Goal: Information Seeking & Learning: Learn about a topic

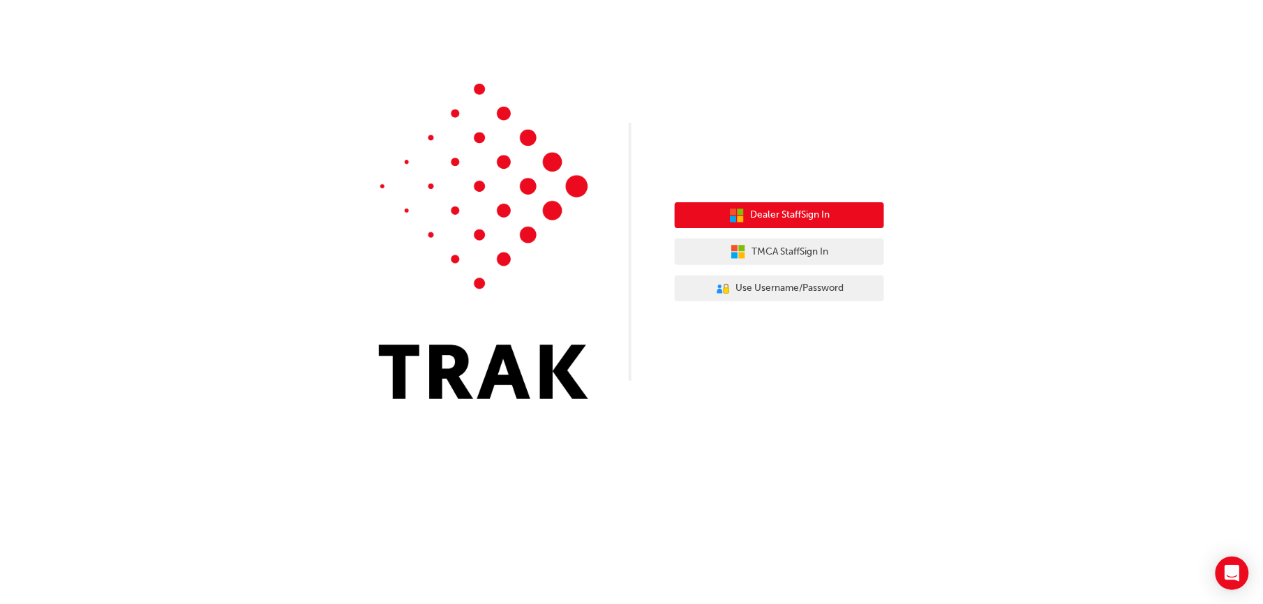
click at [777, 221] on span "Dealer Staff Sign In" at bounding box center [790, 215] width 80 height 16
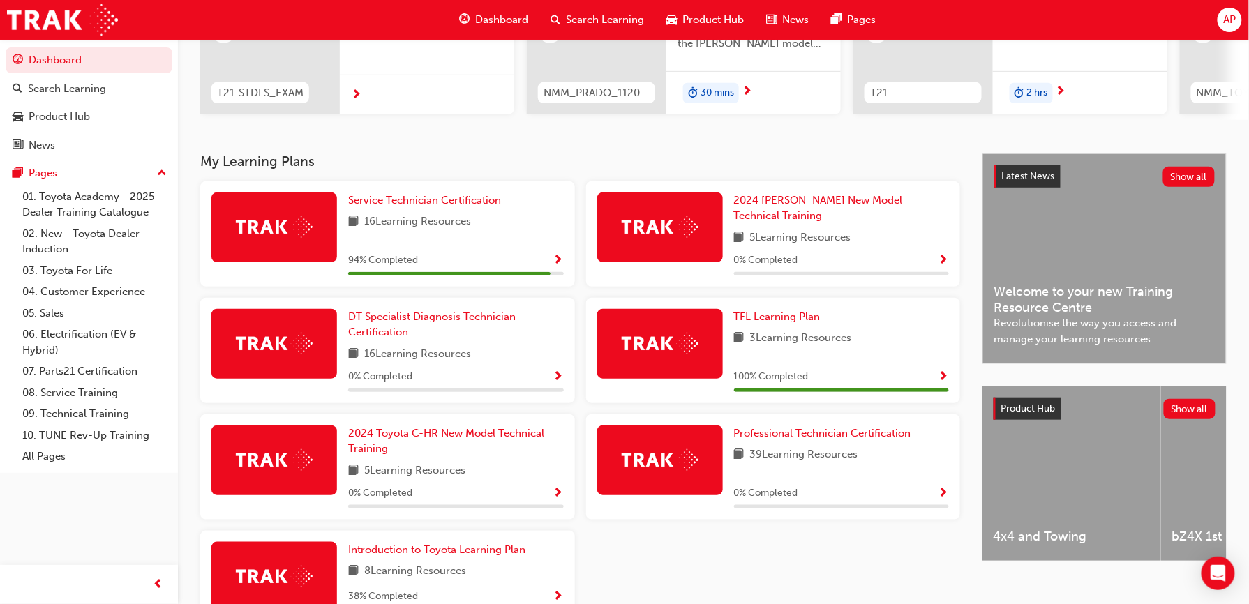
scroll to position [279, 0]
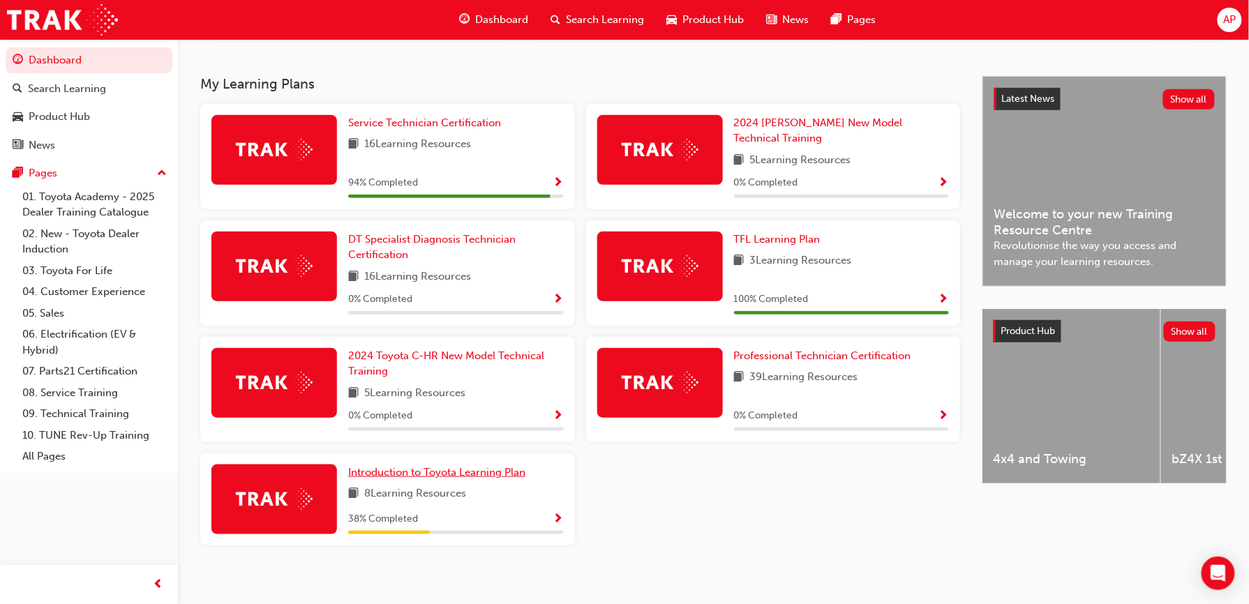
click at [447, 466] on span "Introduction to Toyota Learning Plan" at bounding box center [436, 472] width 177 height 13
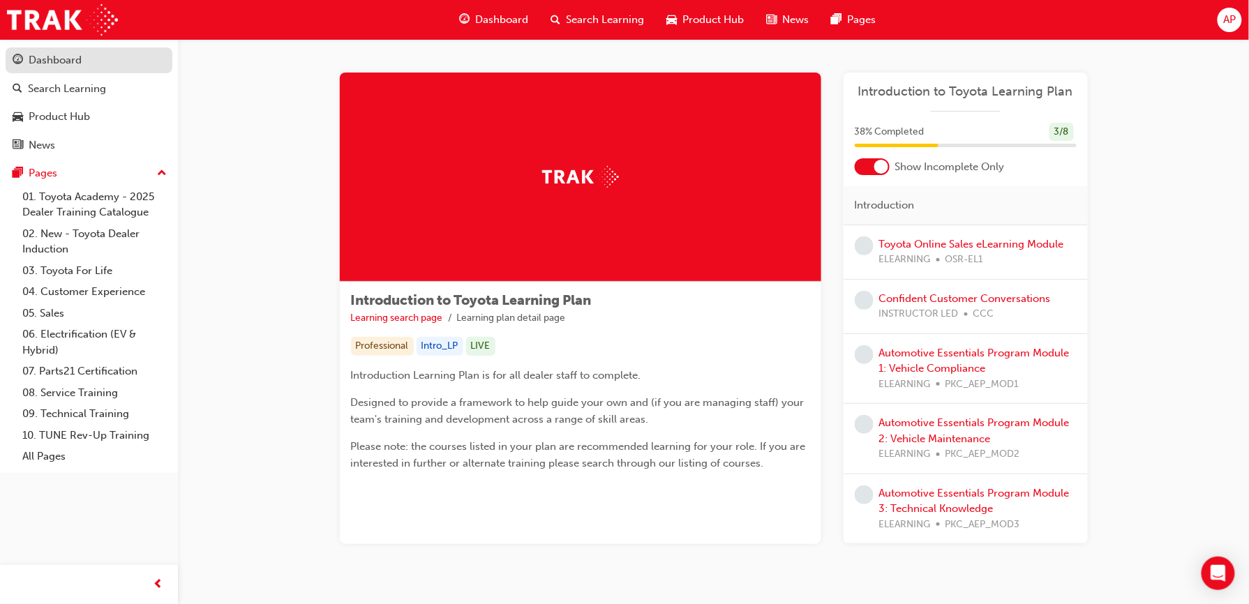
click at [52, 60] on div "Dashboard" at bounding box center [55, 60] width 53 height 16
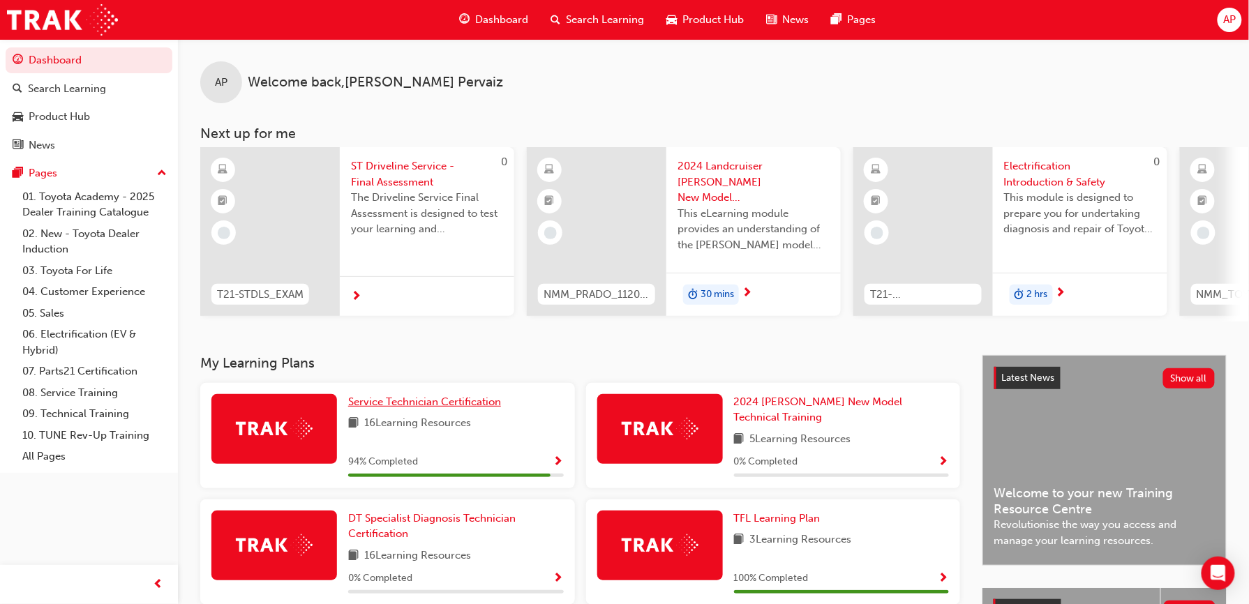
click at [449, 406] on span "Service Technician Certification" at bounding box center [424, 402] width 153 height 13
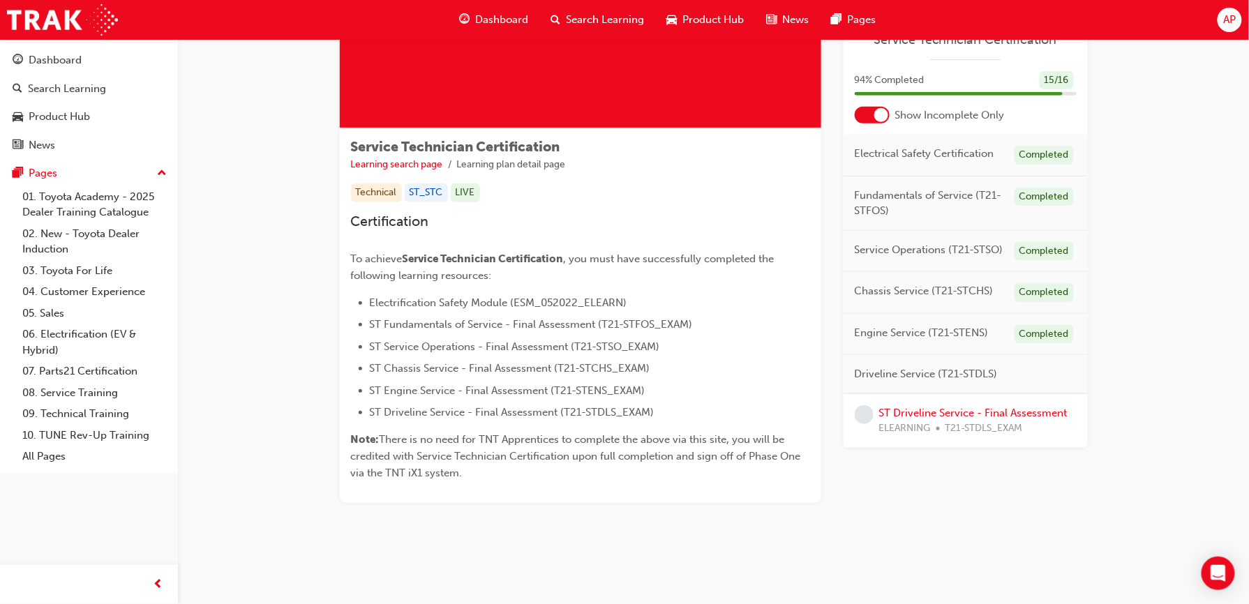
scroll to position [154, 0]
click at [948, 415] on link "ST Driveline Service - Final Assessment" at bounding box center [973, 413] width 188 height 13
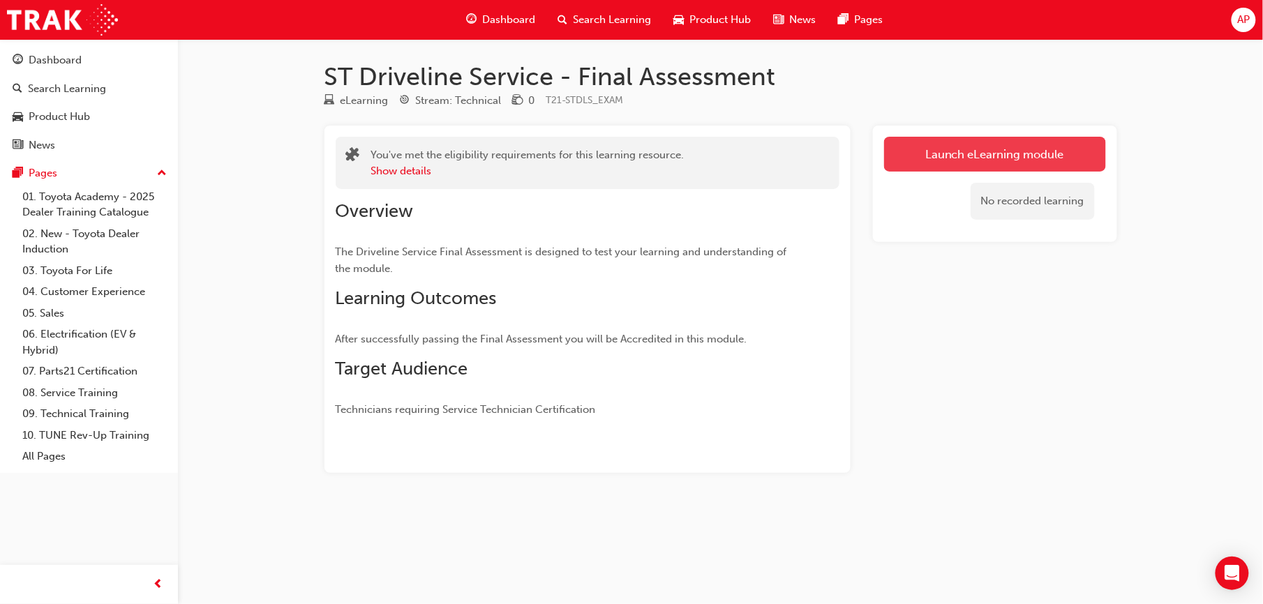
click at [930, 162] on link "Launch eLearning module" at bounding box center [995, 154] width 222 height 35
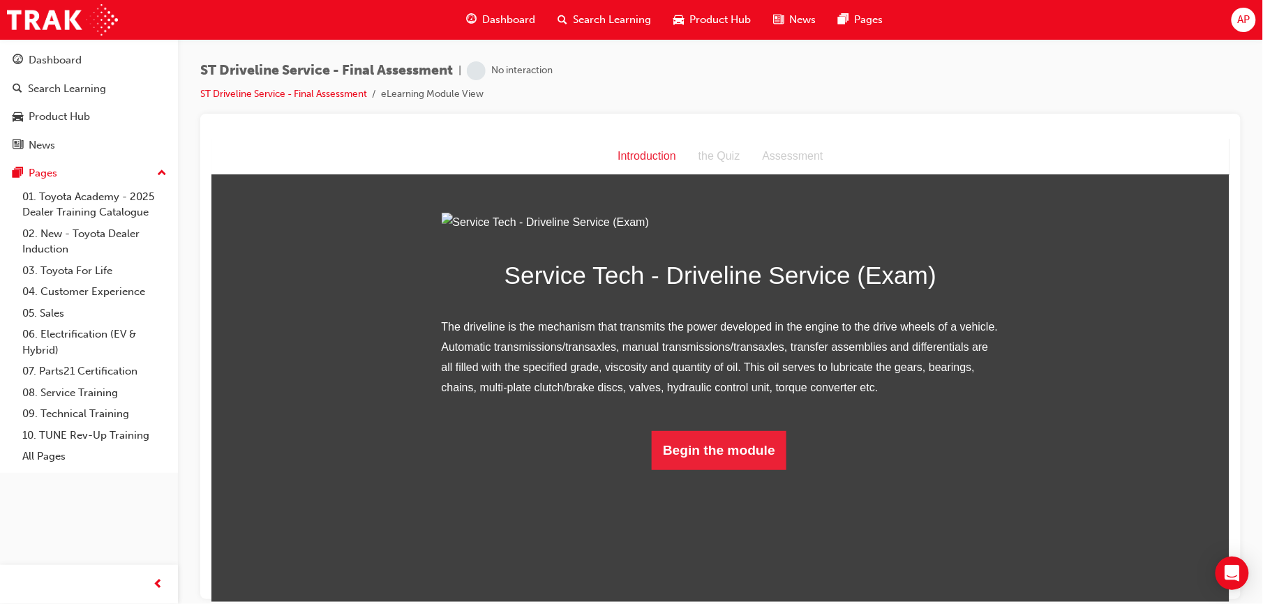
scroll to position [21, 0]
click at [736, 470] on button "Begin the module" at bounding box center [718, 450] width 135 height 39
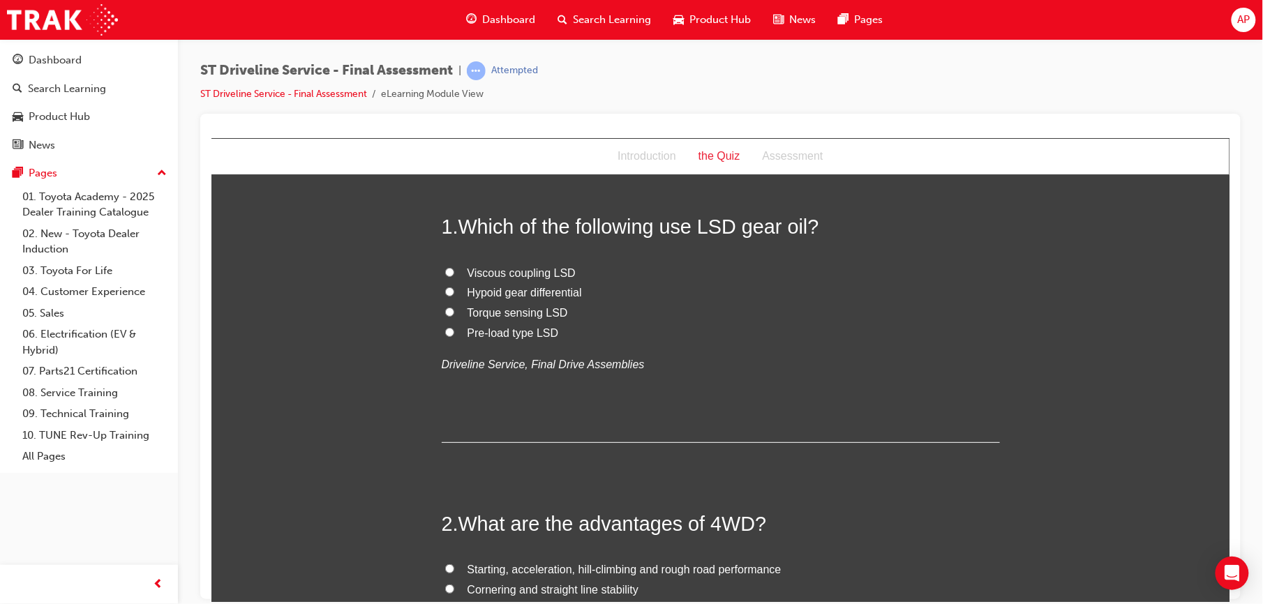
scroll to position [0, 0]
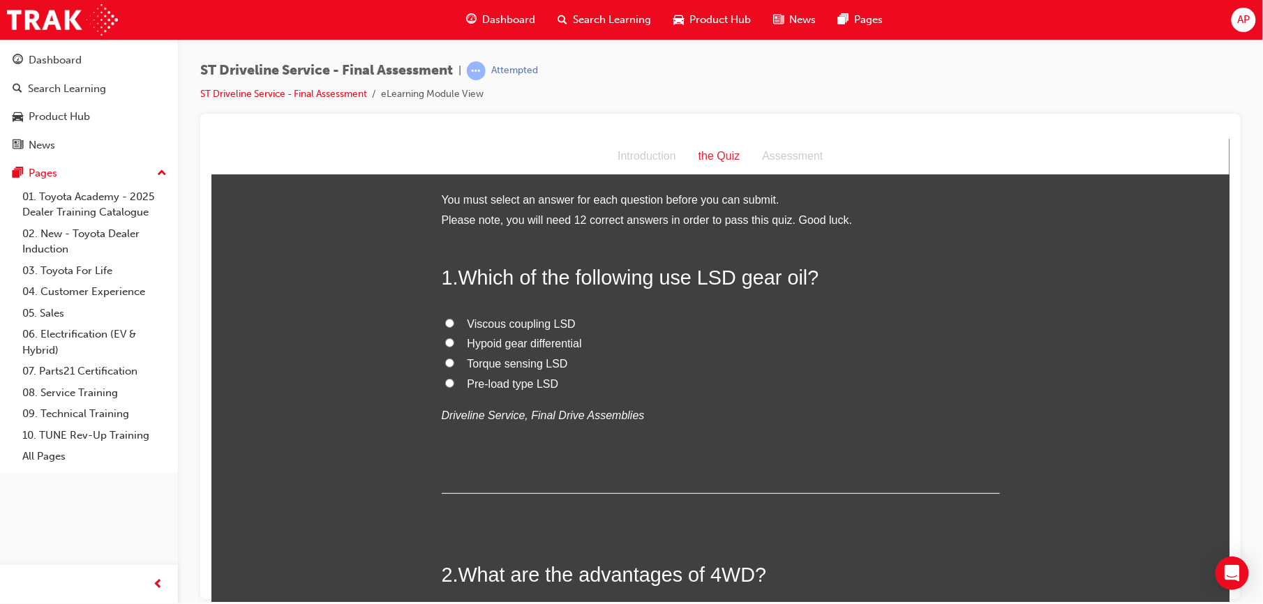
click at [445, 385] on input "Pre-load type LSD" at bounding box center [449, 382] width 9 height 9
radio input "true"
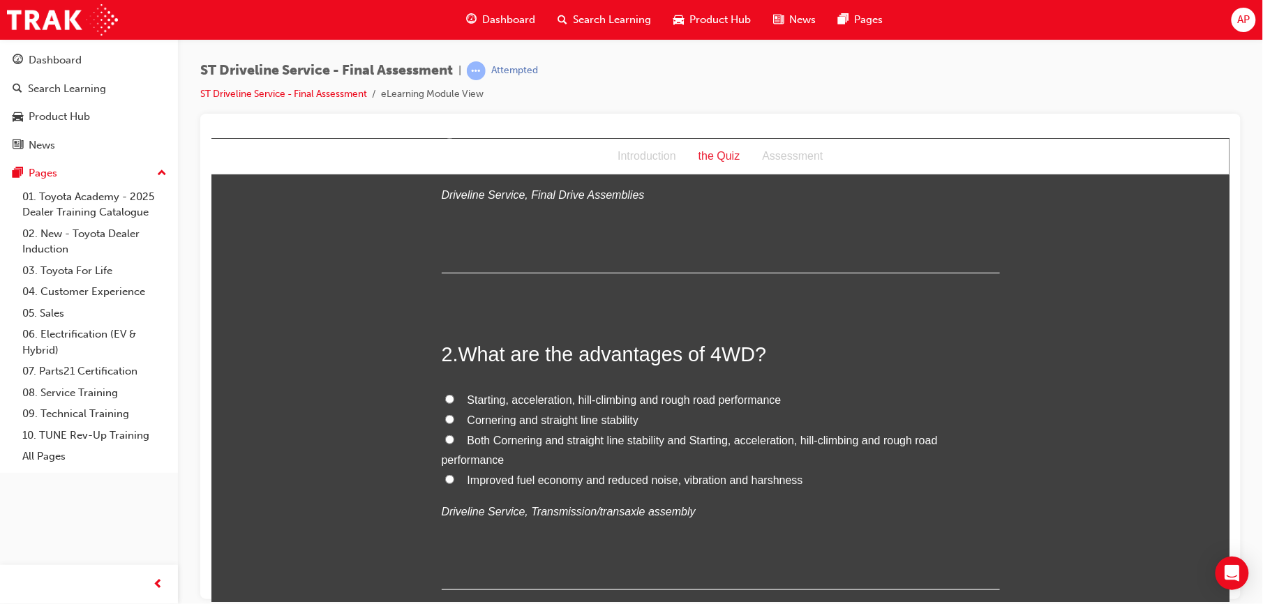
scroll to position [216, 0]
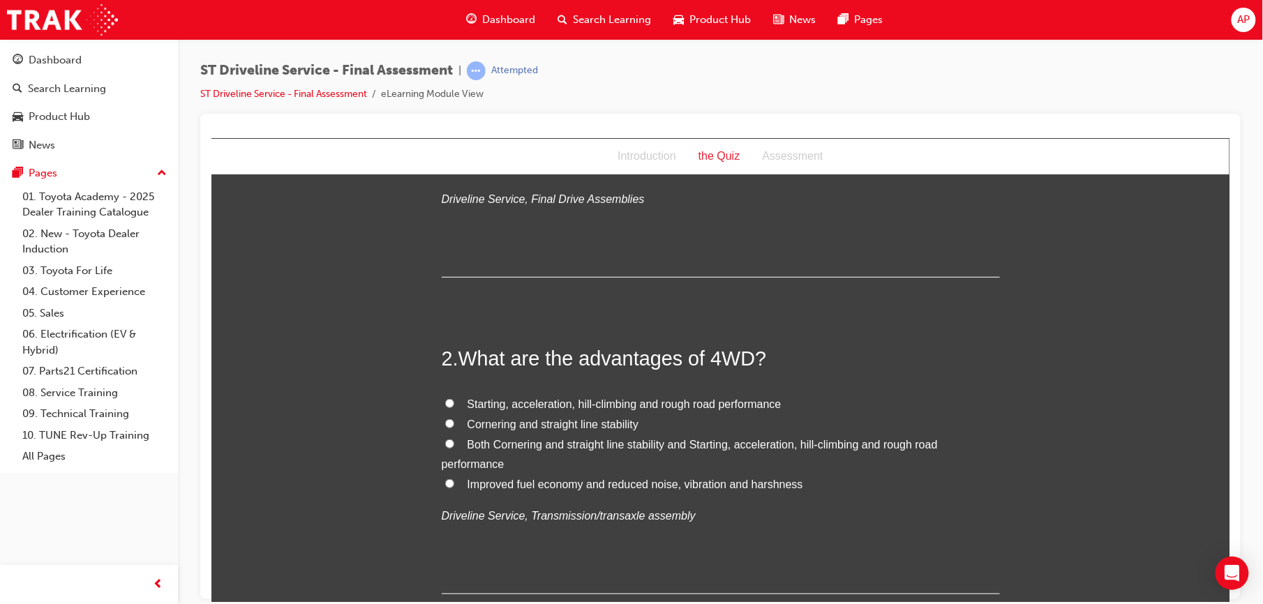
click at [445, 441] on input "Both Cornering and straight line stability and Starting, acceleration, hill-cli…" at bounding box center [449, 443] width 9 height 9
radio input "true"
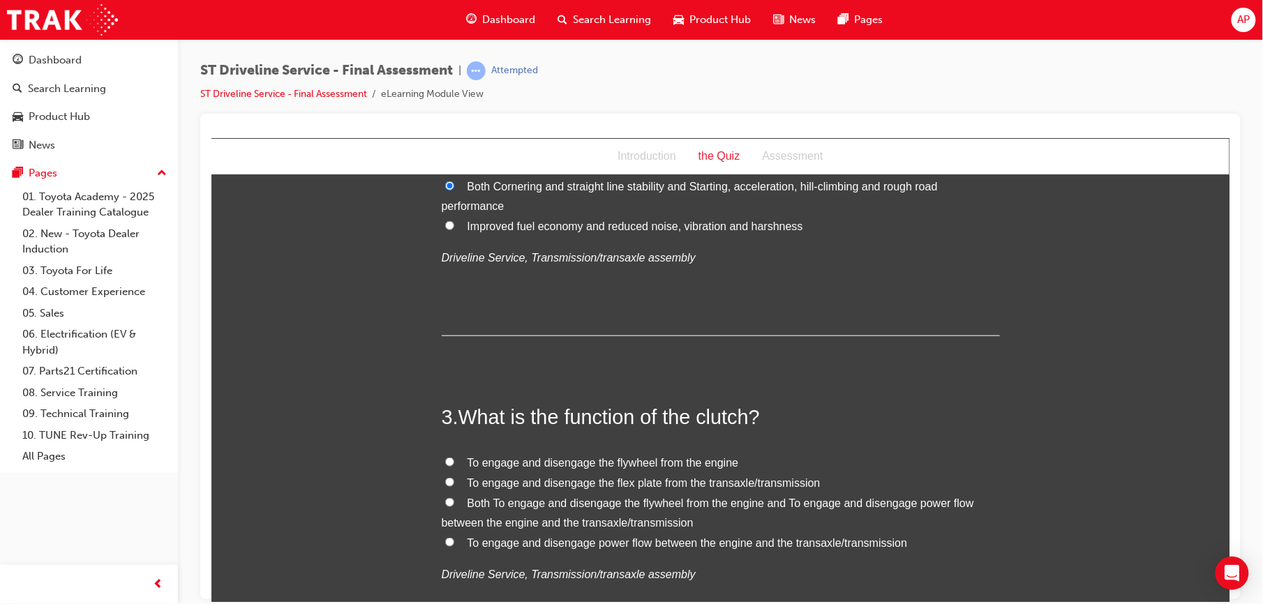
scroll to position [477, 0]
click at [445, 539] on input "To engage and disengage power flow between the engine and the transaxle/transmi…" at bounding box center [449, 539] width 9 height 9
radio input "true"
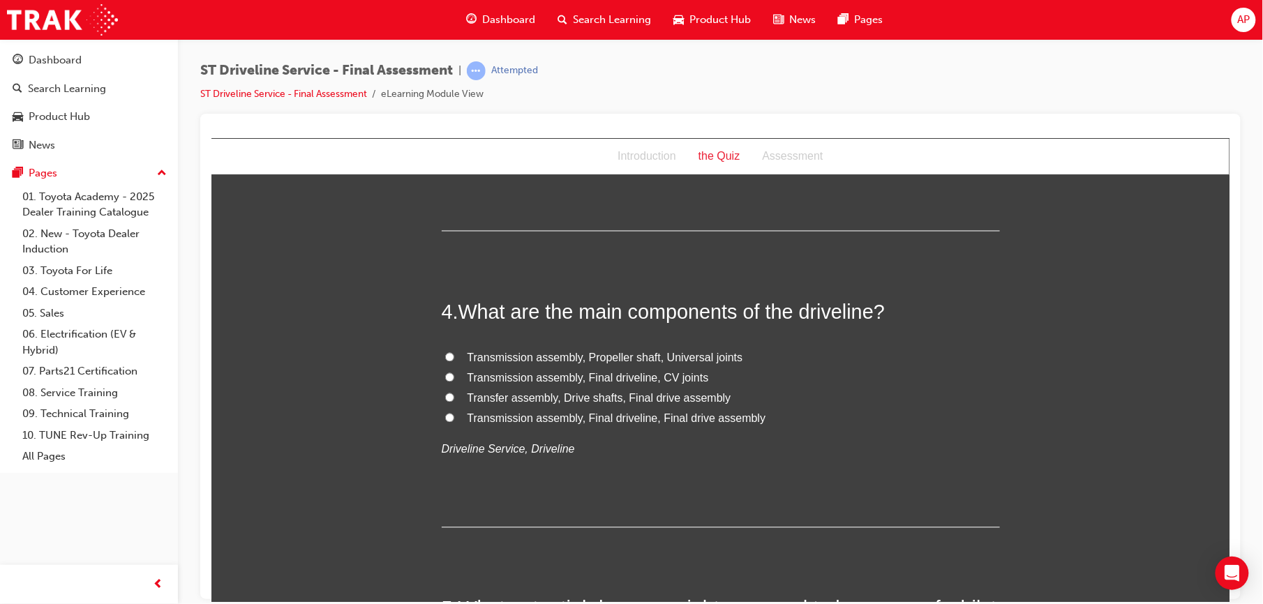
scroll to position [918, 0]
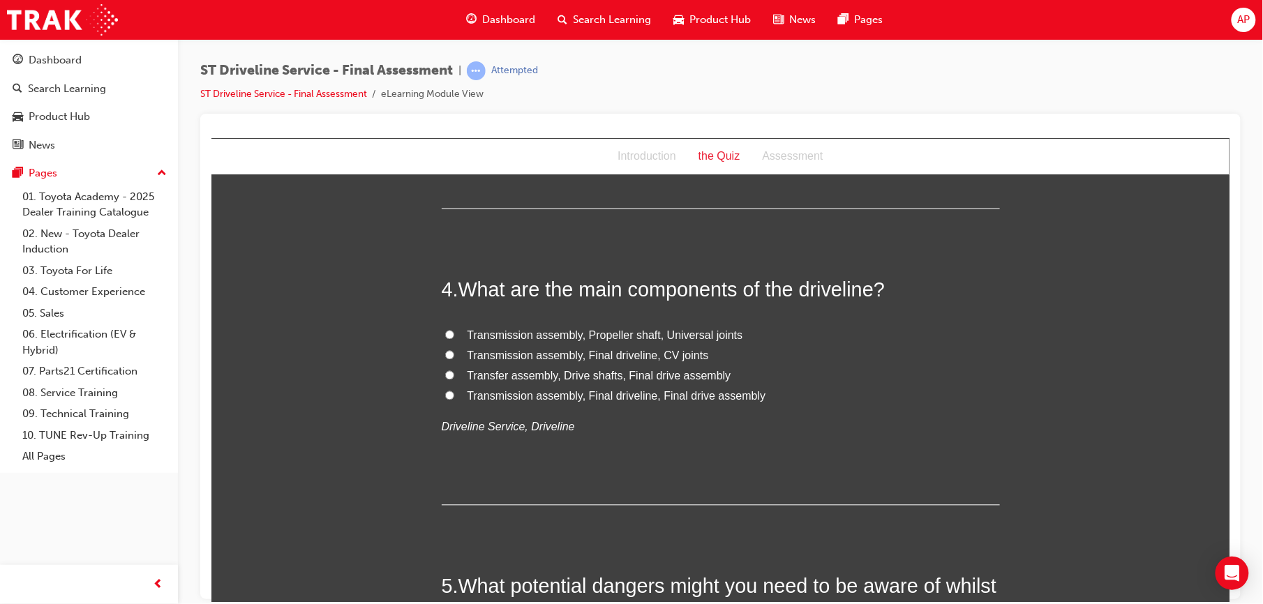
click at [446, 371] on input "Transfer assembly, Drive shafts, Final drive assembly" at bounding box center [449, 375] width 9 height 9
radio input "true"
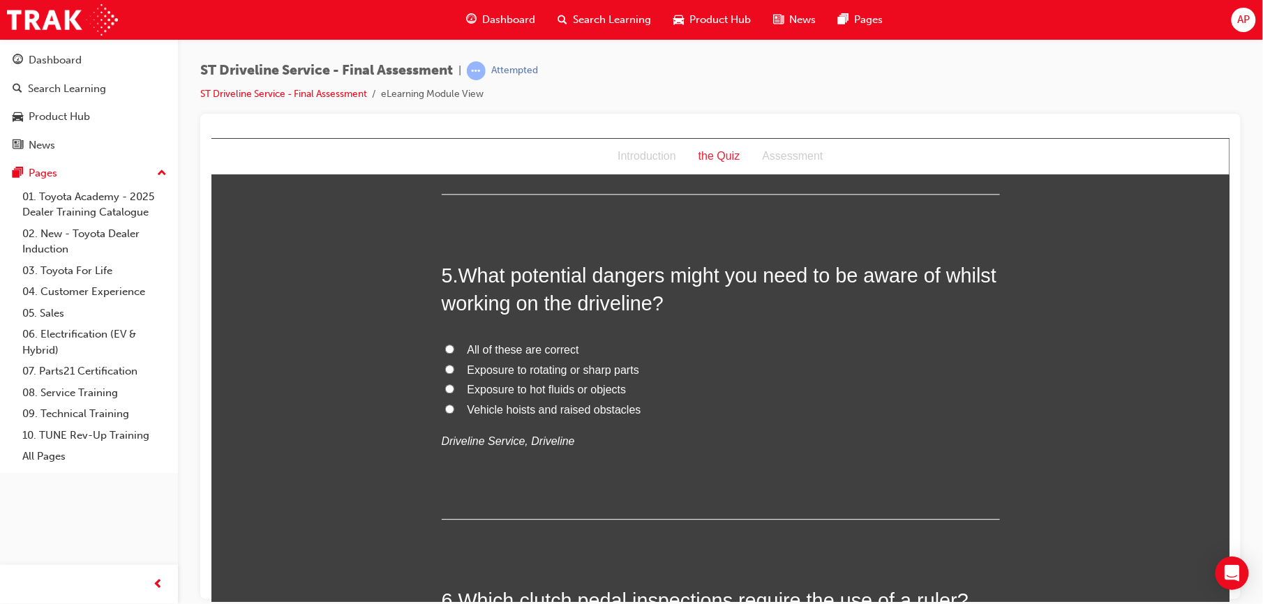
scroll to position [1265, 0]
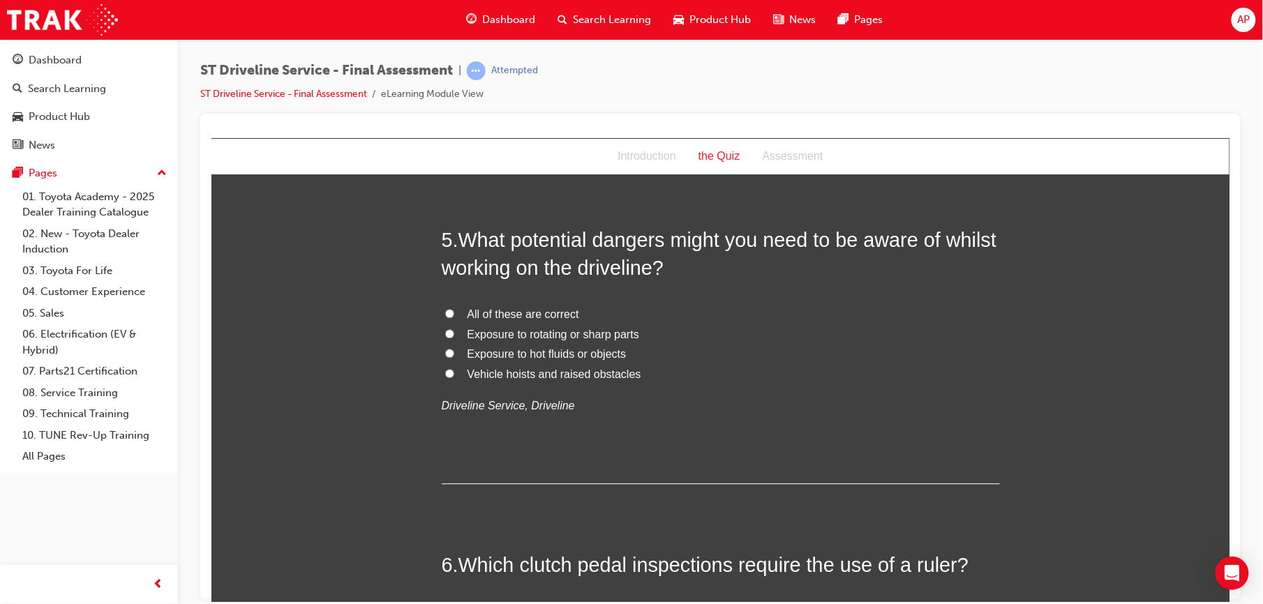
click at [445, 313] on input "All of these are correct" at bounding box center [449, 312] width 9 height 9
radio input "true"
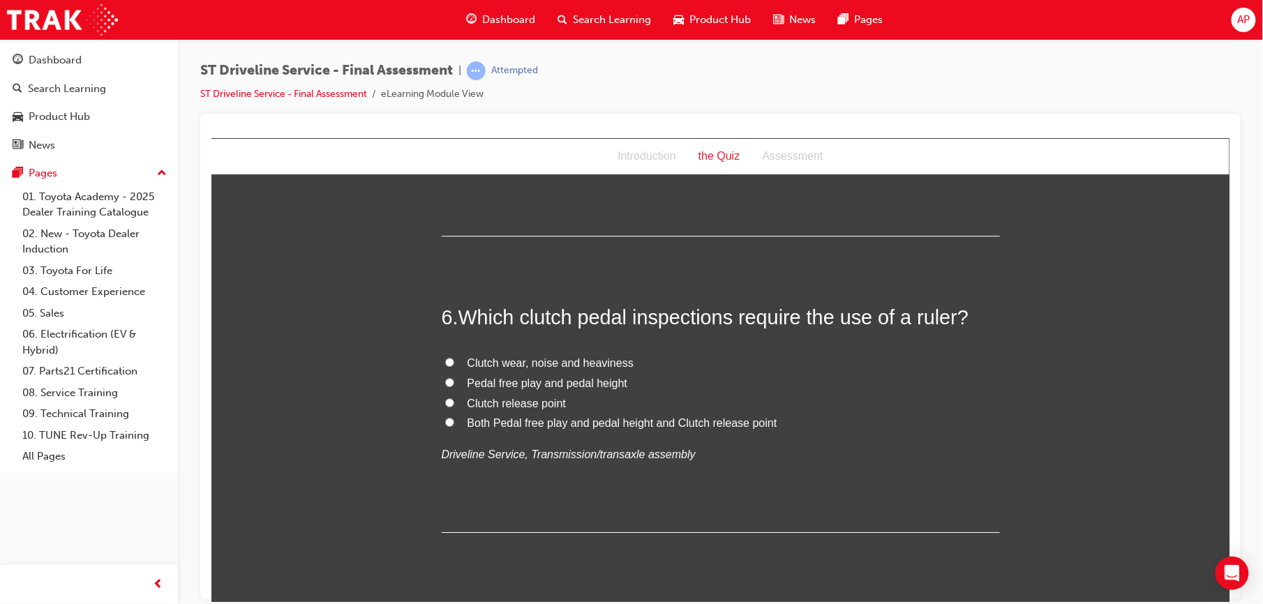
scroll to position [1514, 0]
click at [445, 422] on input "Both Pedal free play and pedal height and Clutch release point" at bounding box center [449, 421] width 9 height 9
radio input "true"
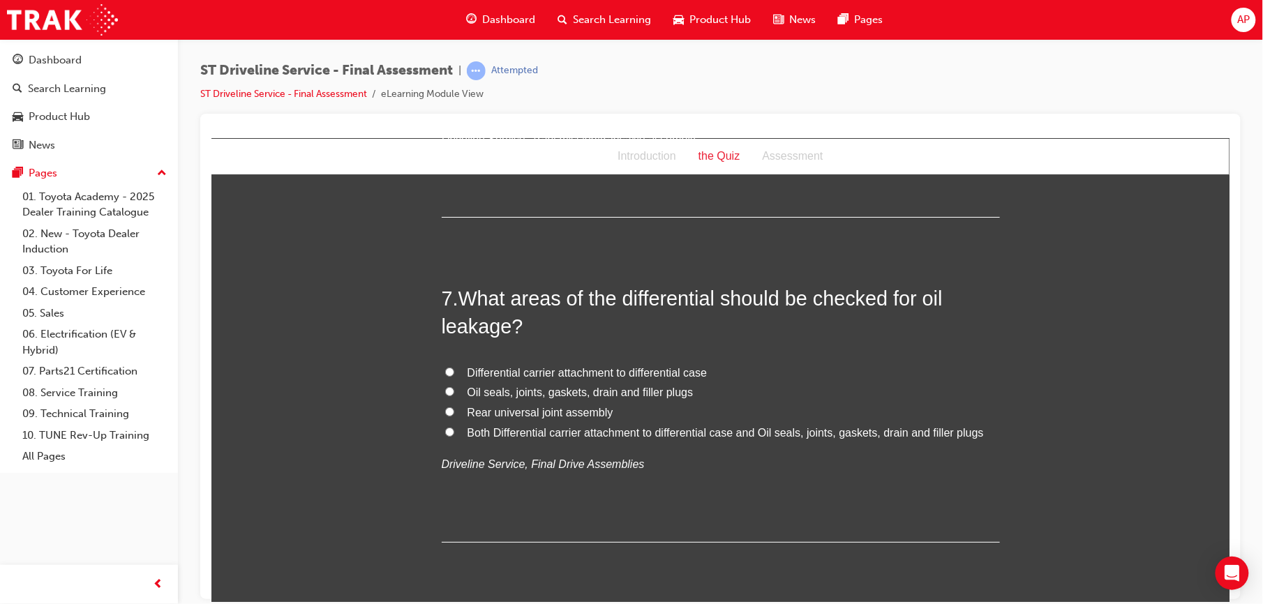
scroll to position [1830, 0]
click at [445, 390] on input "Oil seals, joints, gaskets, drain and filler plugs" at bounding box center [449, 389] width 9 height 9
radio input "true"
click at [445, 430] on input "Both Differential carrier attachment to differential case and Oil seals, joints…" at bounding box center [449, 430] width 9 height 9
radio input "true"
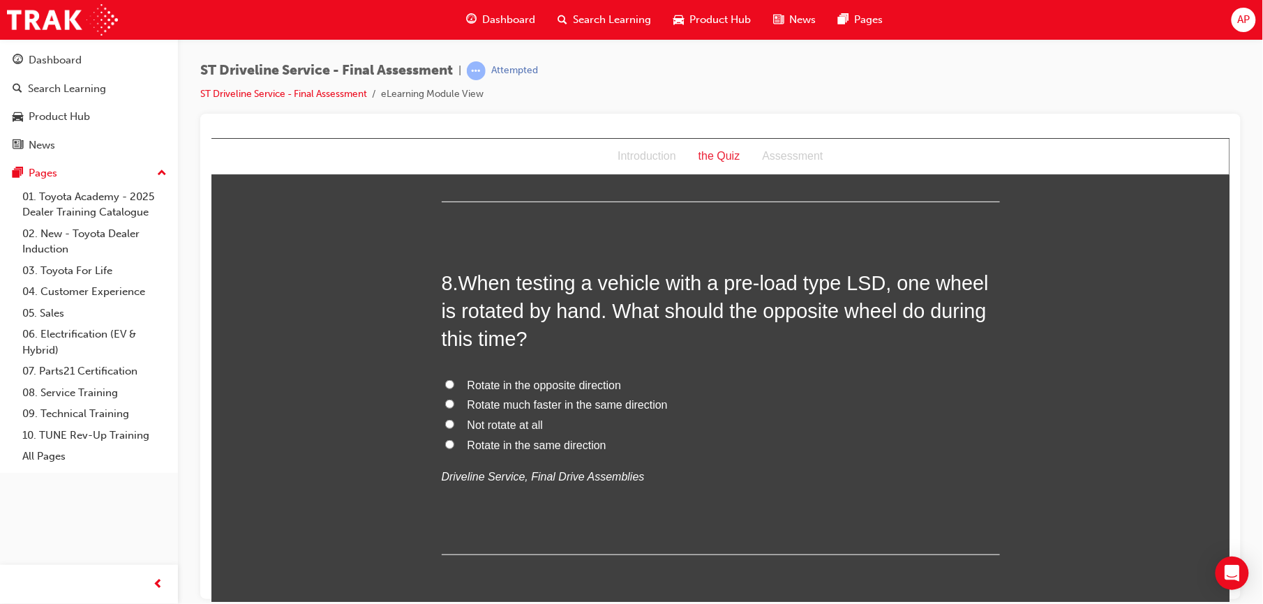
scroll to position [2170, 0]
click at [445, 443] on input "Rotate in the same direction" at bounding box center [449, 442] width 9 height 9
radio input "true"
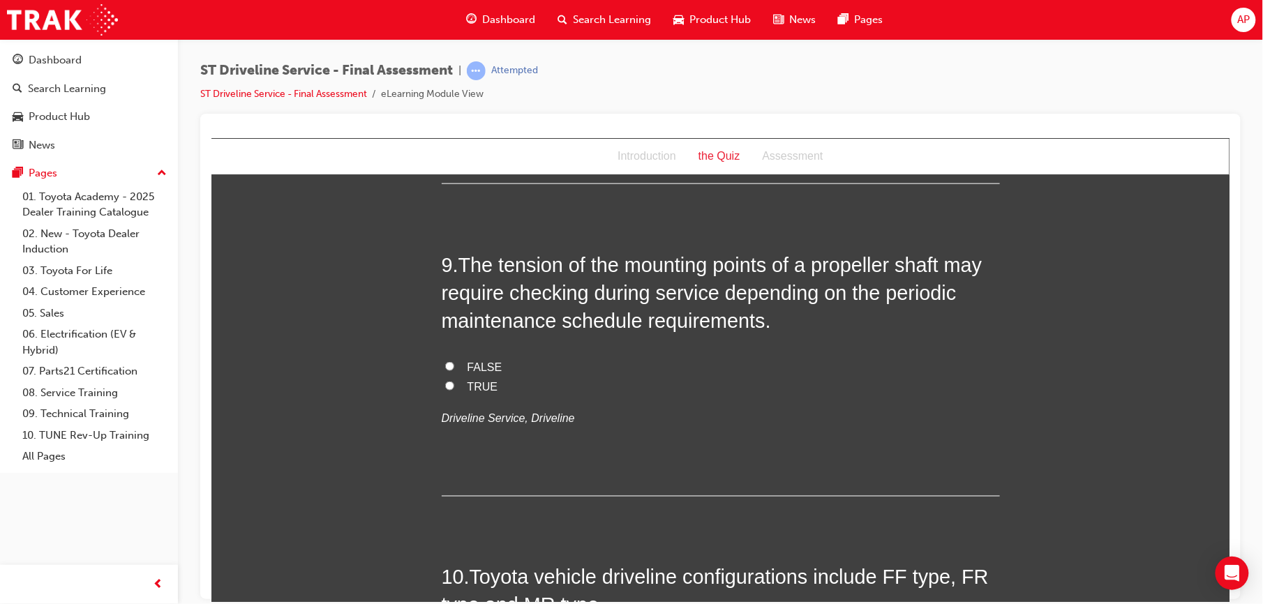
scroll to position [2543, 0]
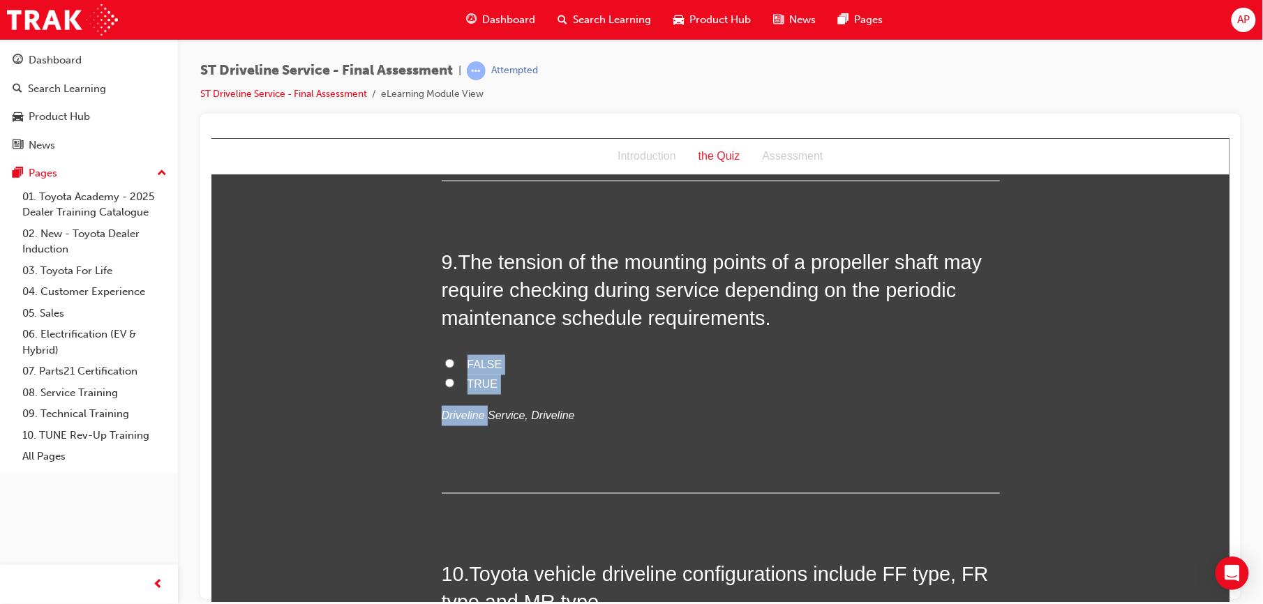
click at [445, 444] on div "9 . The tension of the mounting points of a propeller shaft may require checkin…" at bounding box center [720, 371] width 558 height 246
drag, startPoint x: 445, startPoint y: 444, endPoint x: 341, endPoint y: 355, distance: 136.1
click at [341, 355] on div "You must select an answer for each question before you can submit. Please note,…" at bounding box center [720, 64] width 1018 height 4834
click at [445, 362] on input "FALSE" at bounding box center [449, 363] width 9 height 9
radio input "true"
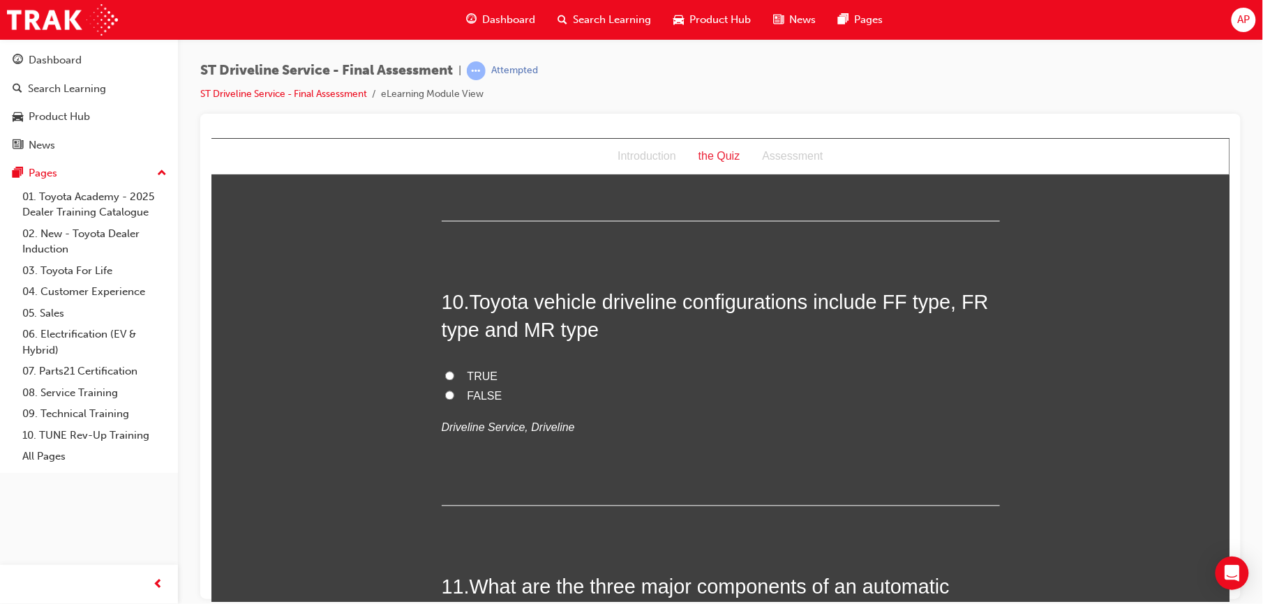
scroll to position [2817, 0]
click at [445, 392] on input "FALSE" at bounding box center [449, 393] width 9 height 9
radio input "true"
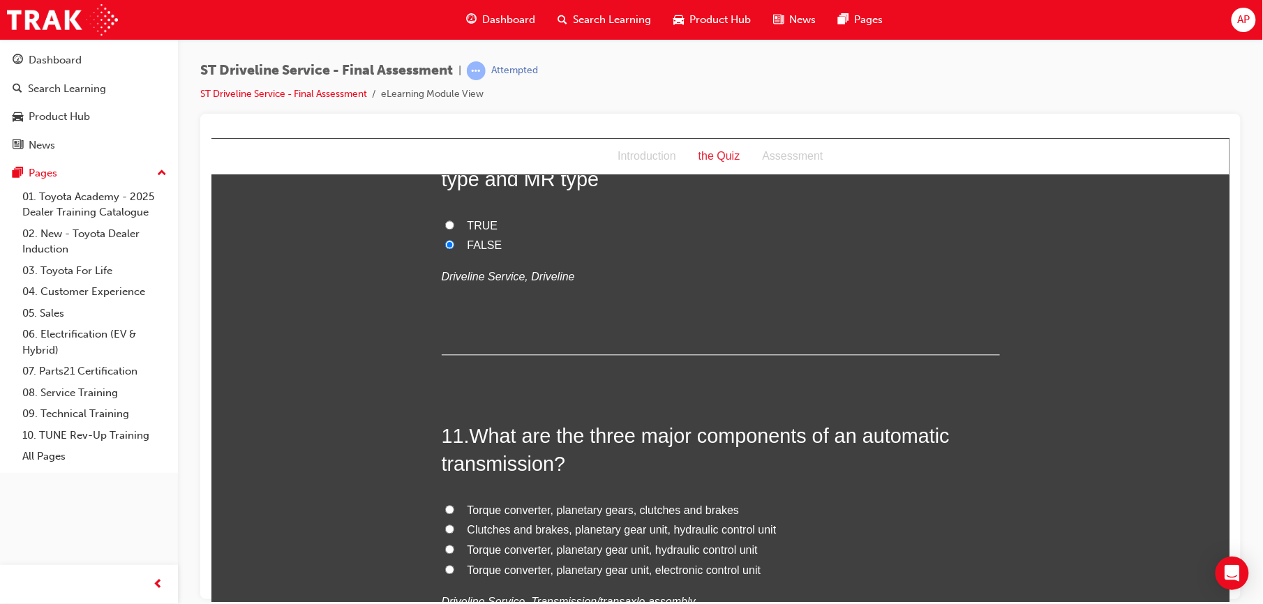
scroll to position [3083, 0]
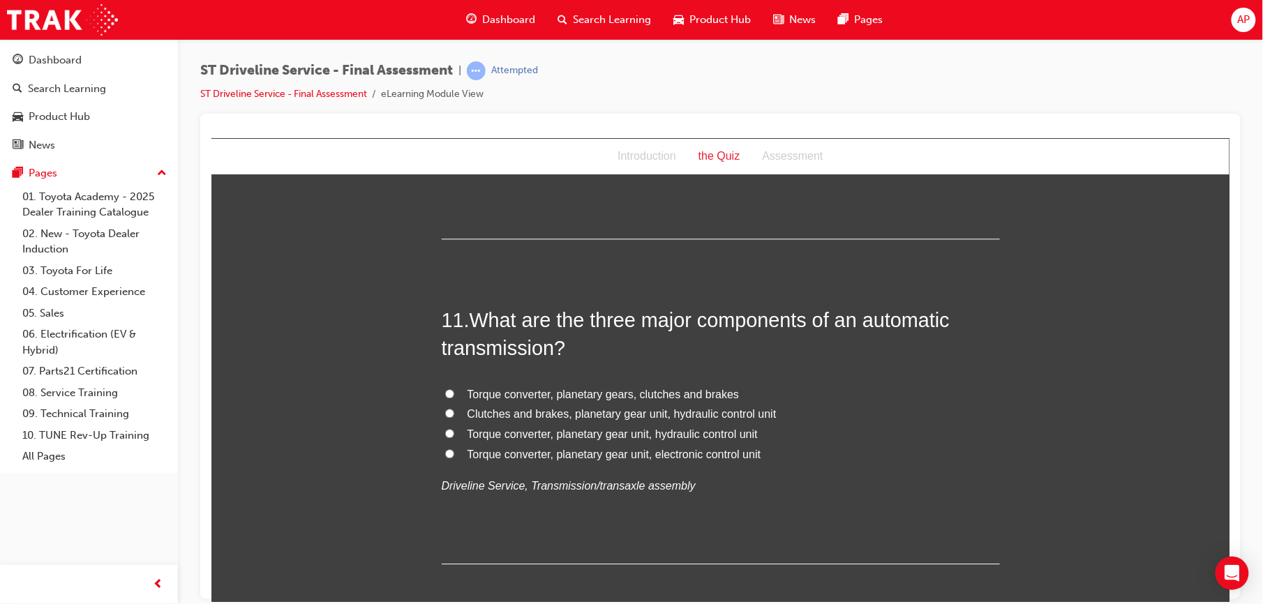
click at [445, 453] on input "Torque converter, planetary gear unit, electronic control unit" at bounding box center [449, 453] width 9 height 9
radio input "true"
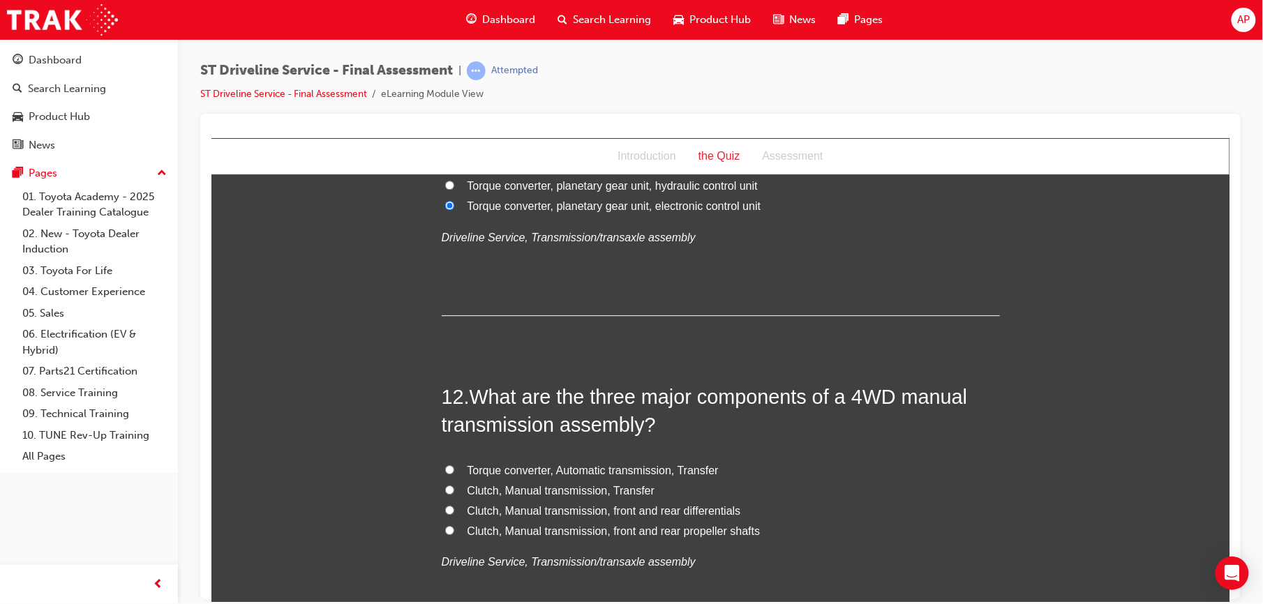
scroll to position [3337, 0]
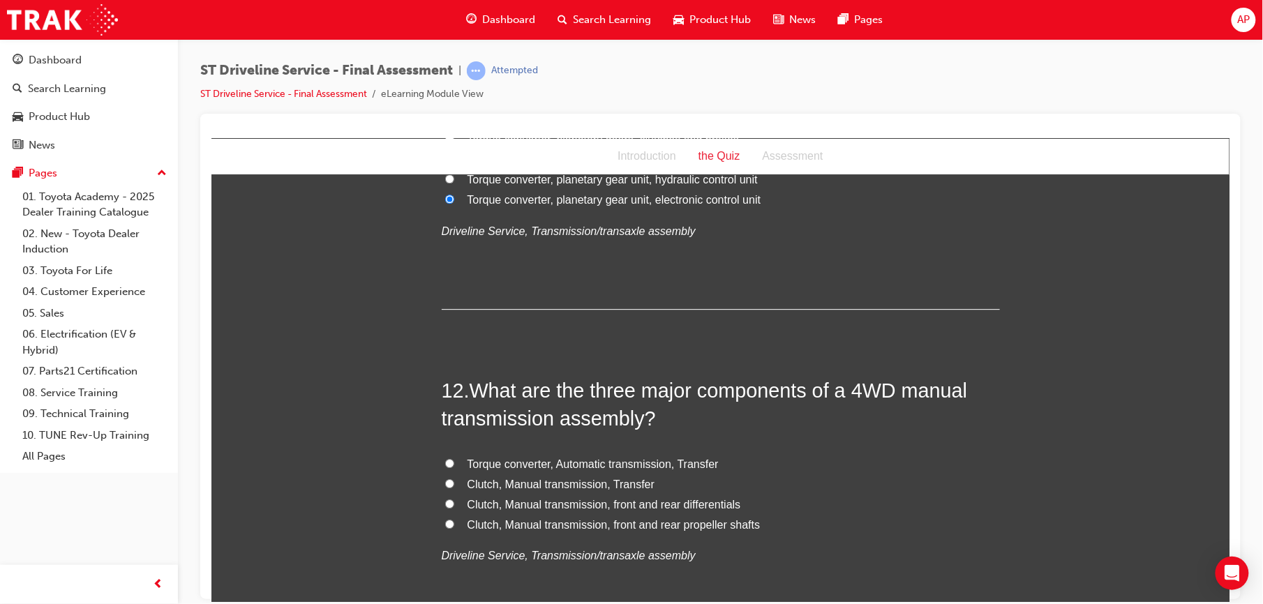
click at [445, 502] on input "Clutch, Manual transmission, front and rear differentials" at bounding box center [449, 503] width 9 height 9
radio input "true"
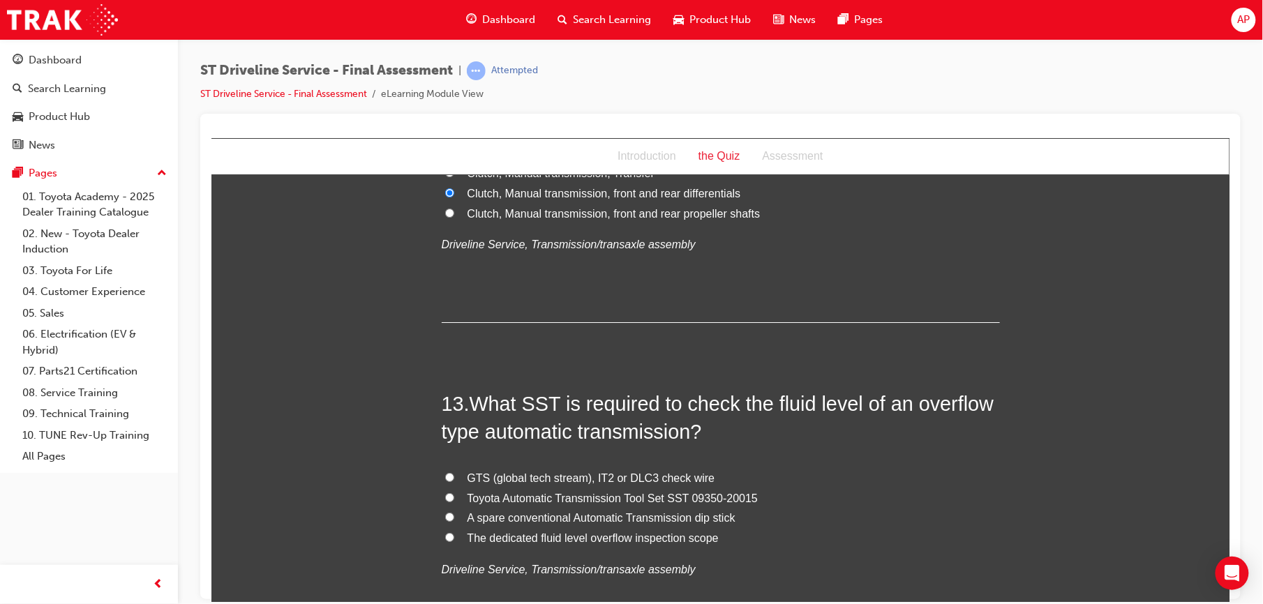
scroll to position [3641, 0]
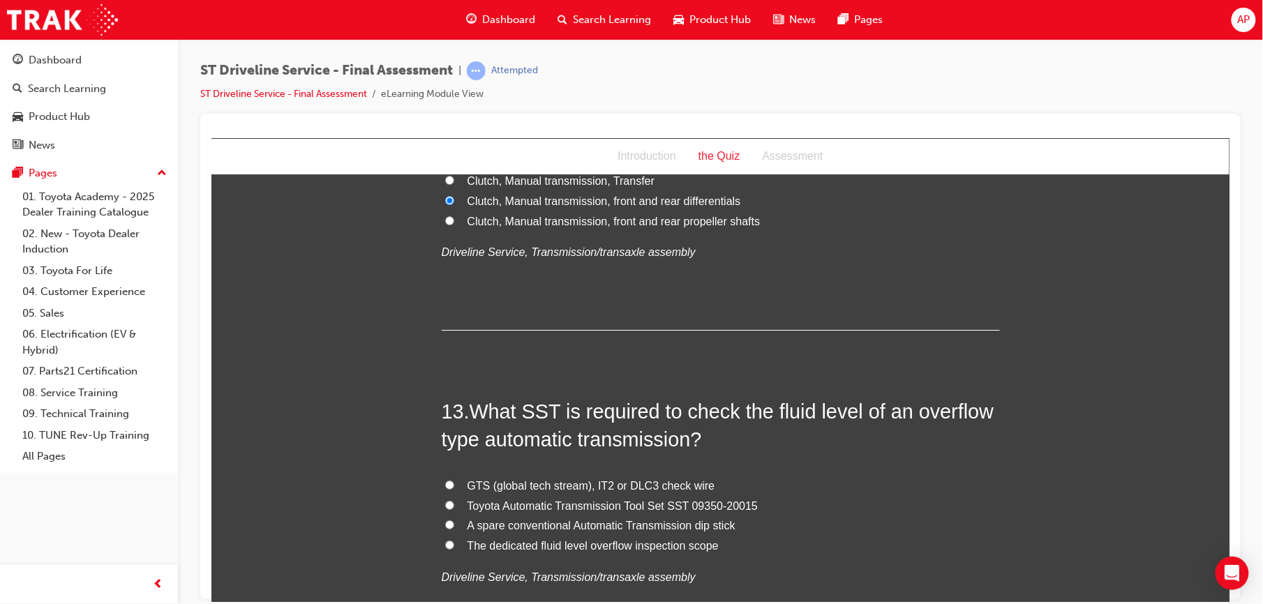
click at [445, 486] on input "GTS (global tech stream), IT2 or DLC3 check wire" at bounding box center [449, 484] width 9 height 9
radio input "true"
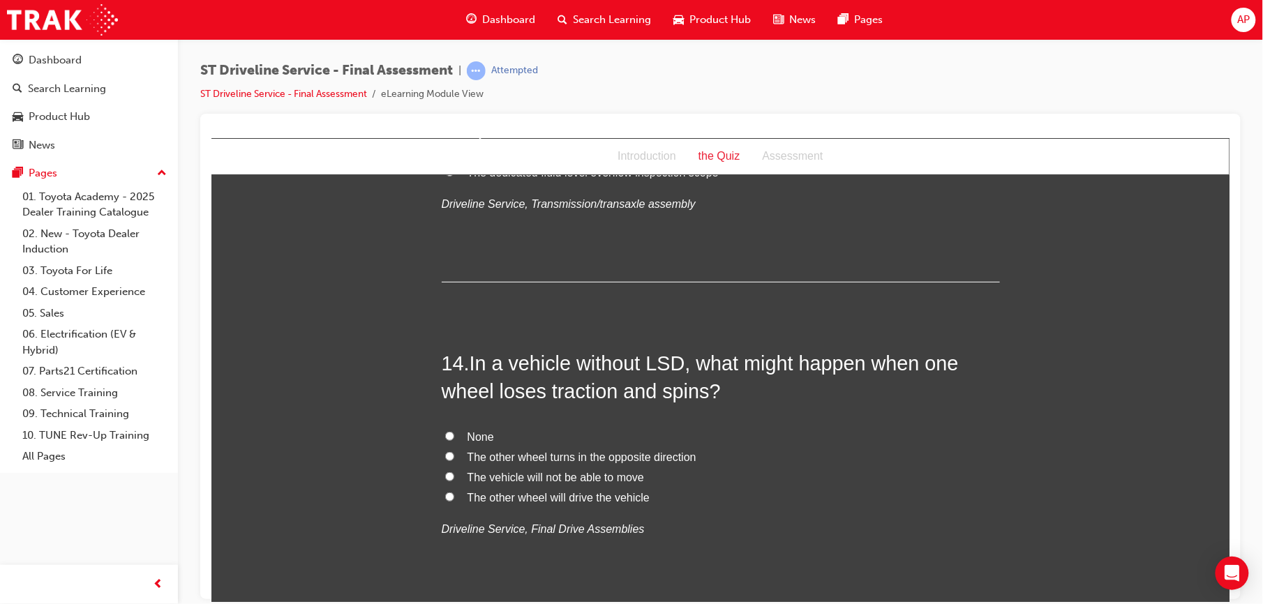
scroll to position [4020, 0]
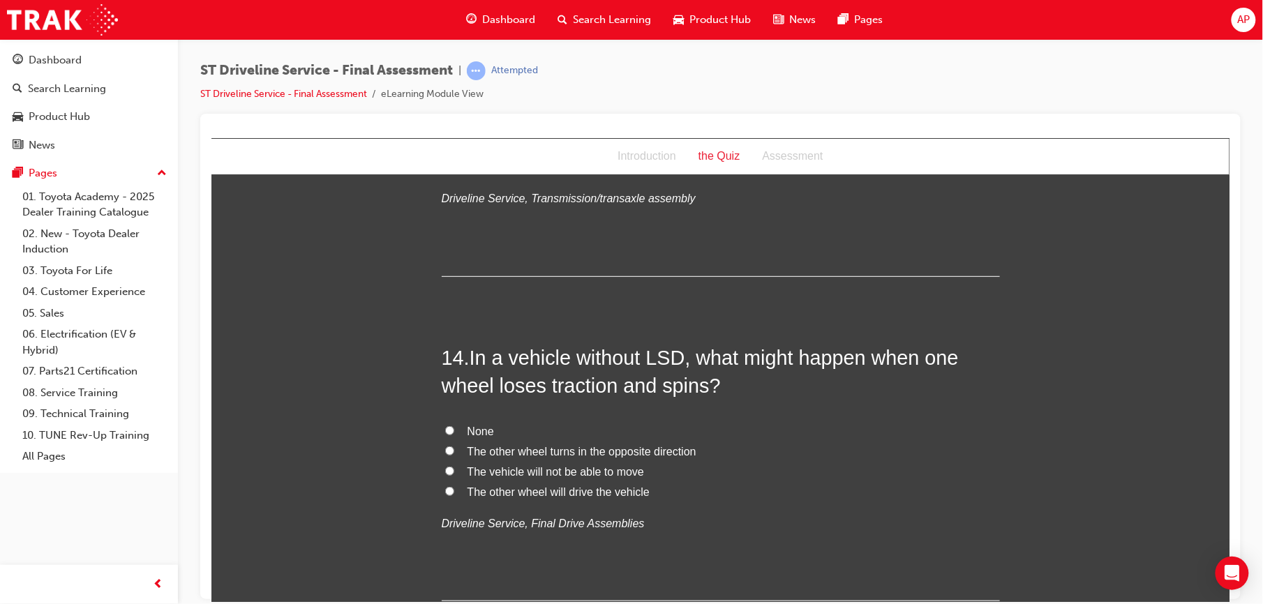
click at [445, 472] on input "The vehicle will not be able to move" at bounding box center [449, 470] width 9 height 9
radio input "true"
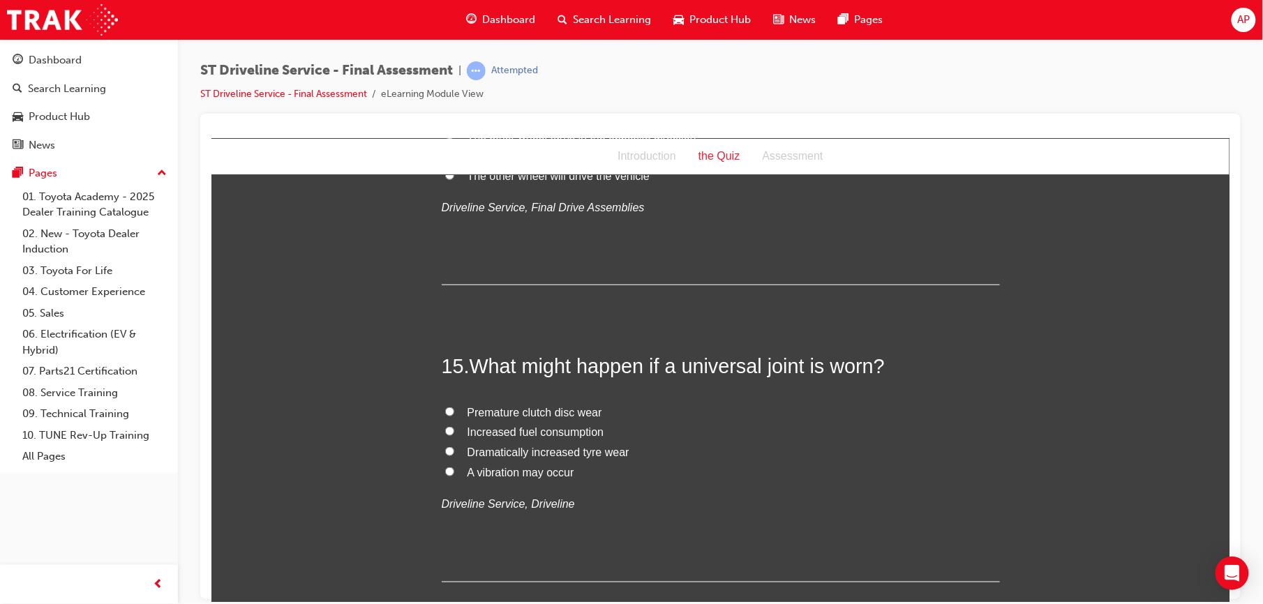
scroll to position [4342, 0]
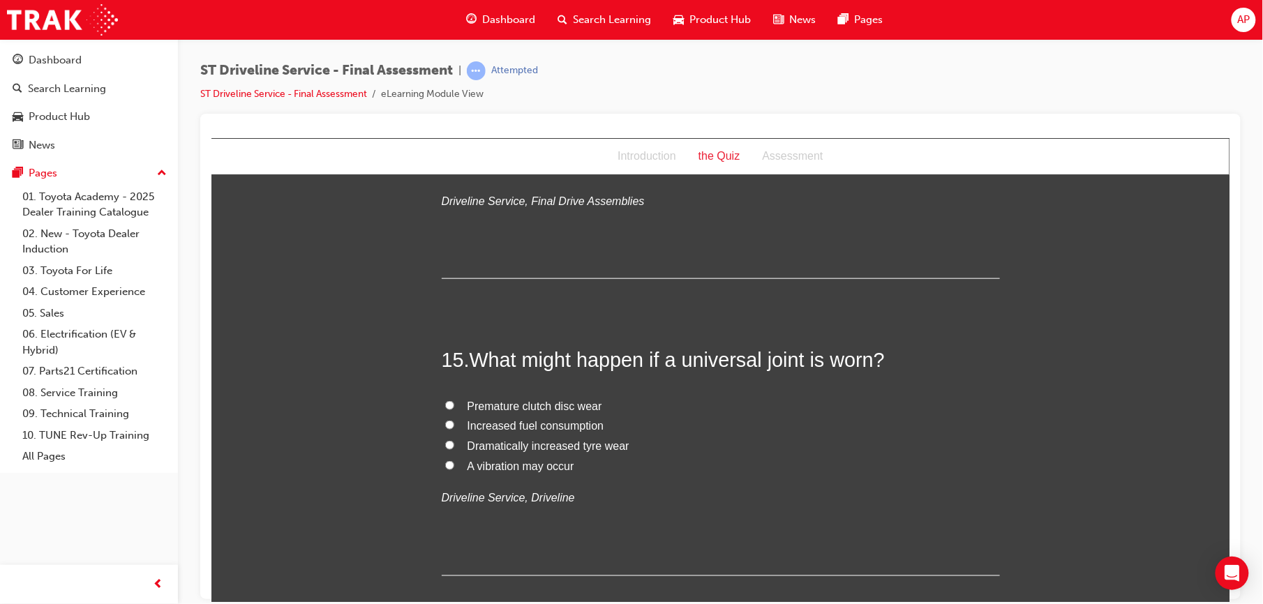
click at [445, 467] on input "A vibration may occur" at bounding box center [449, 465] width 9 height 9
radio input "true"
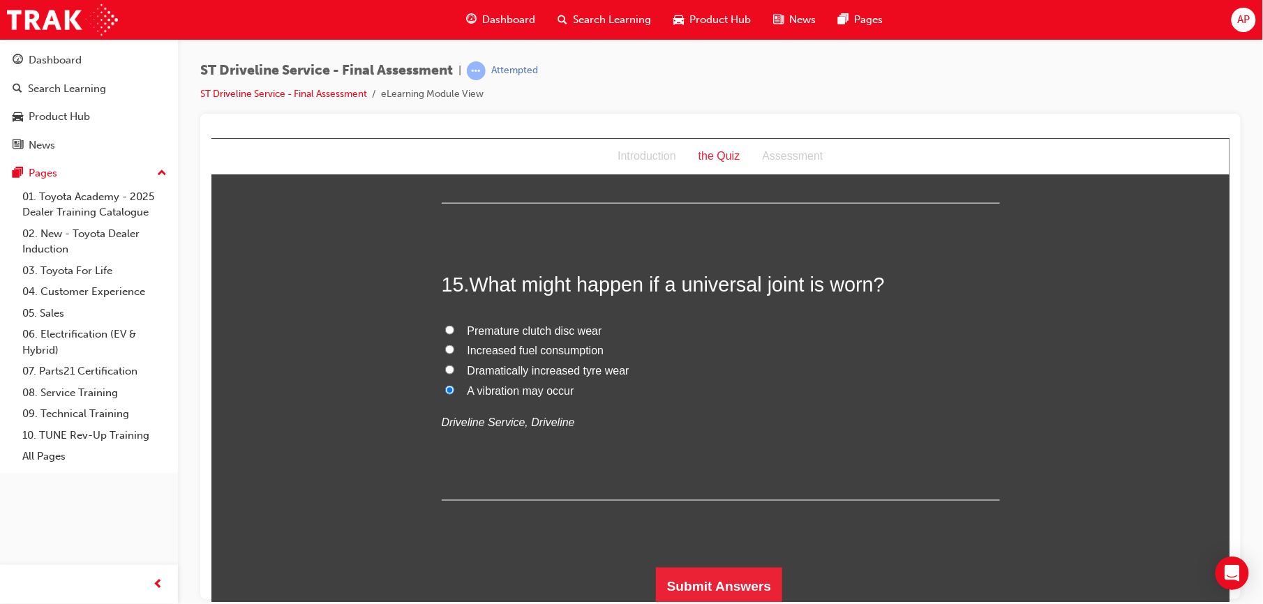
scroll to position [4423, 0]
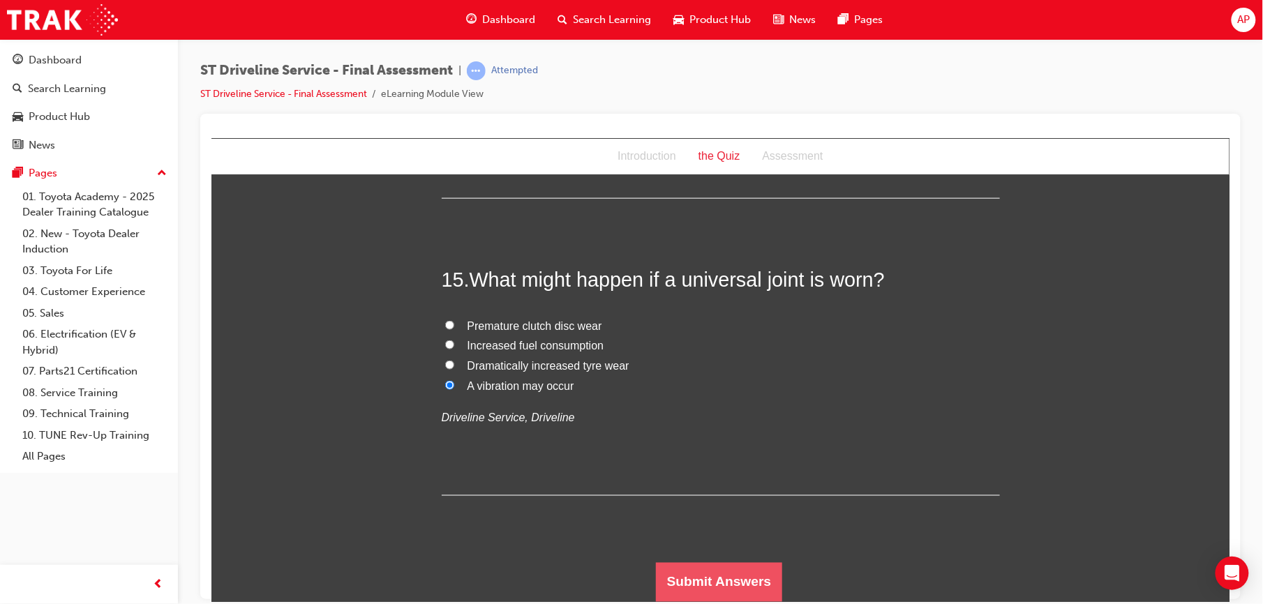
click at [689, 577] on button "Submit Answers" at bounding box center [718, 582] width 127 height 39
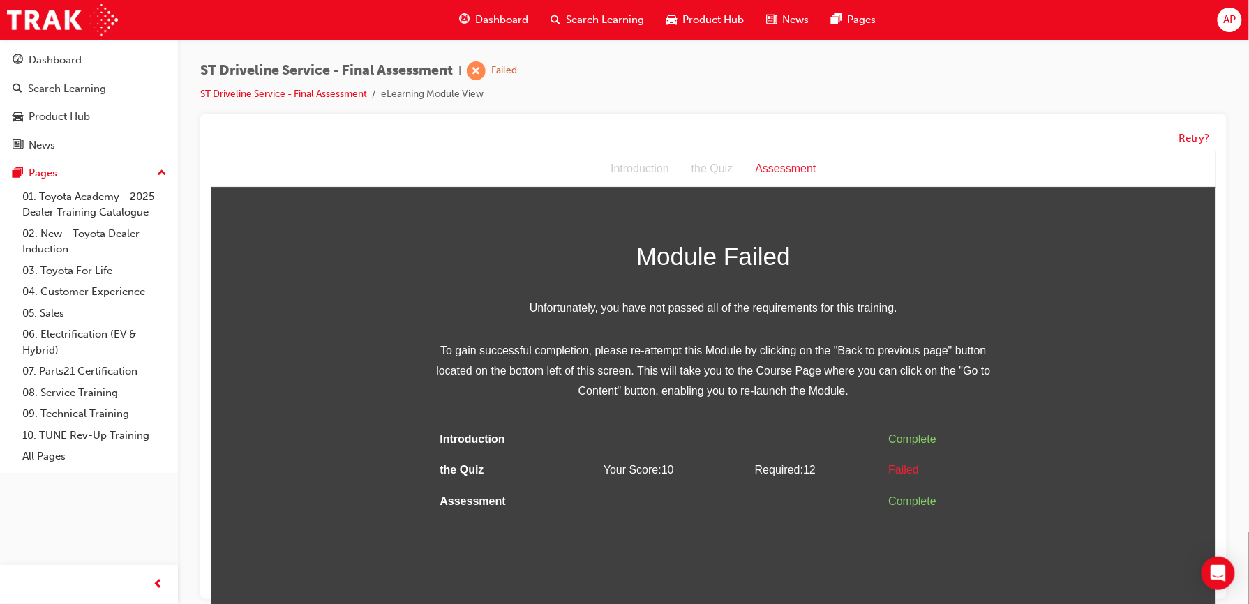
scroll to position [11, 0]
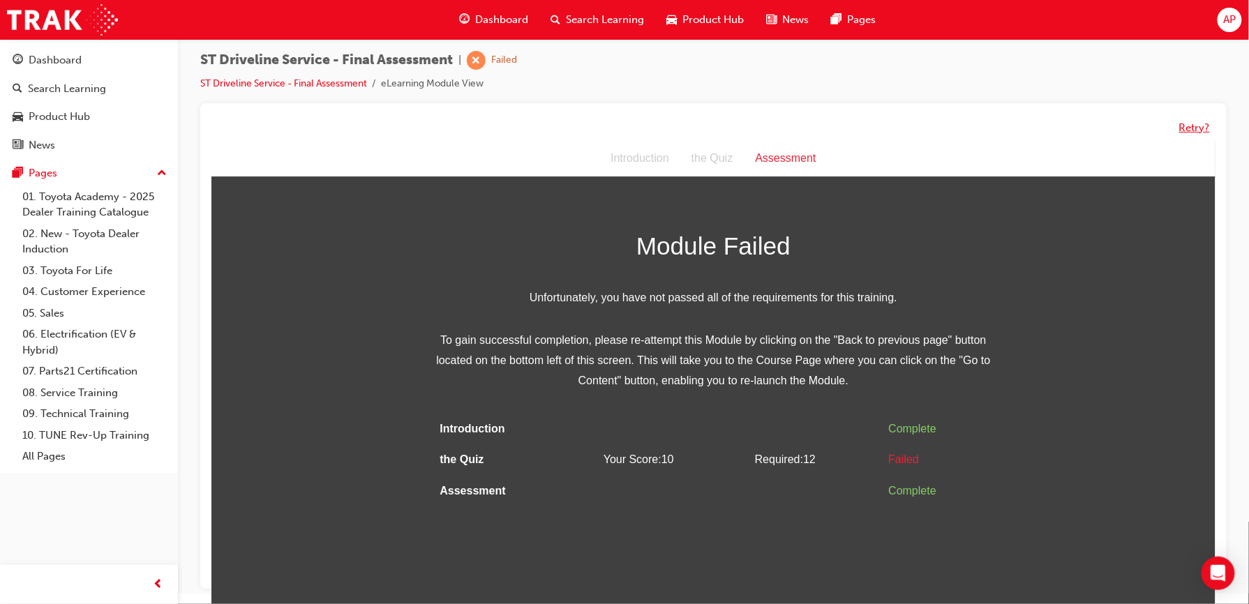
click at [1195, 129] on button "Retry?" at bounding box center [1194, 128] width 31 height 16
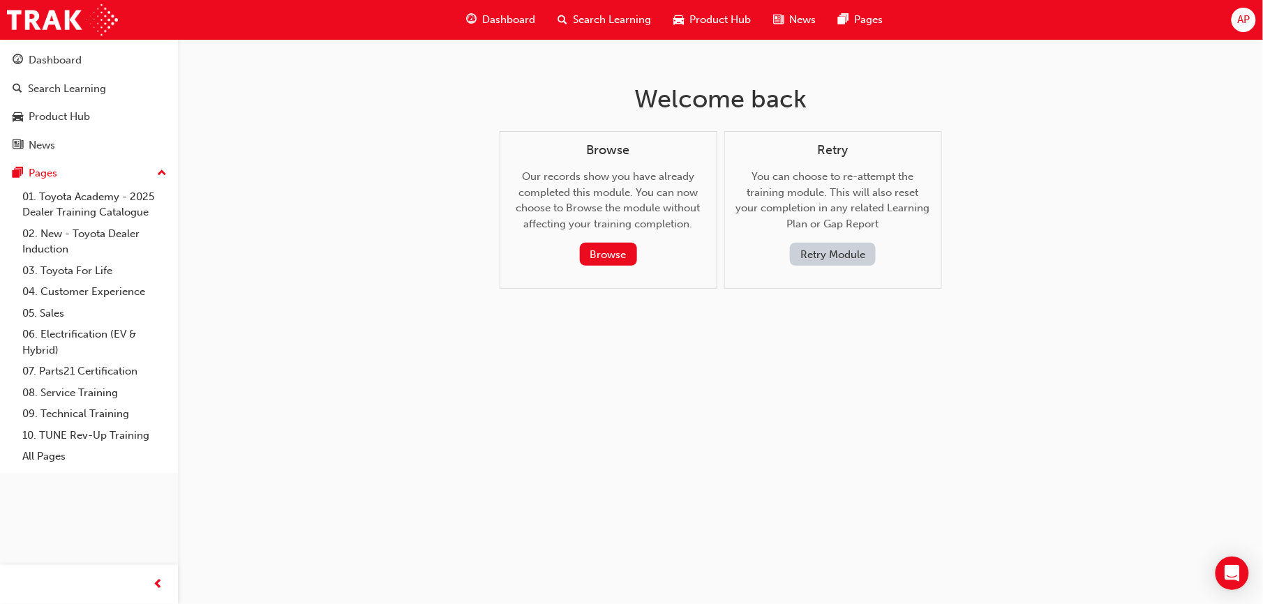
click at [813, 252] on button "Retry Module" at bounding box center [833, 254] width 86 height 23
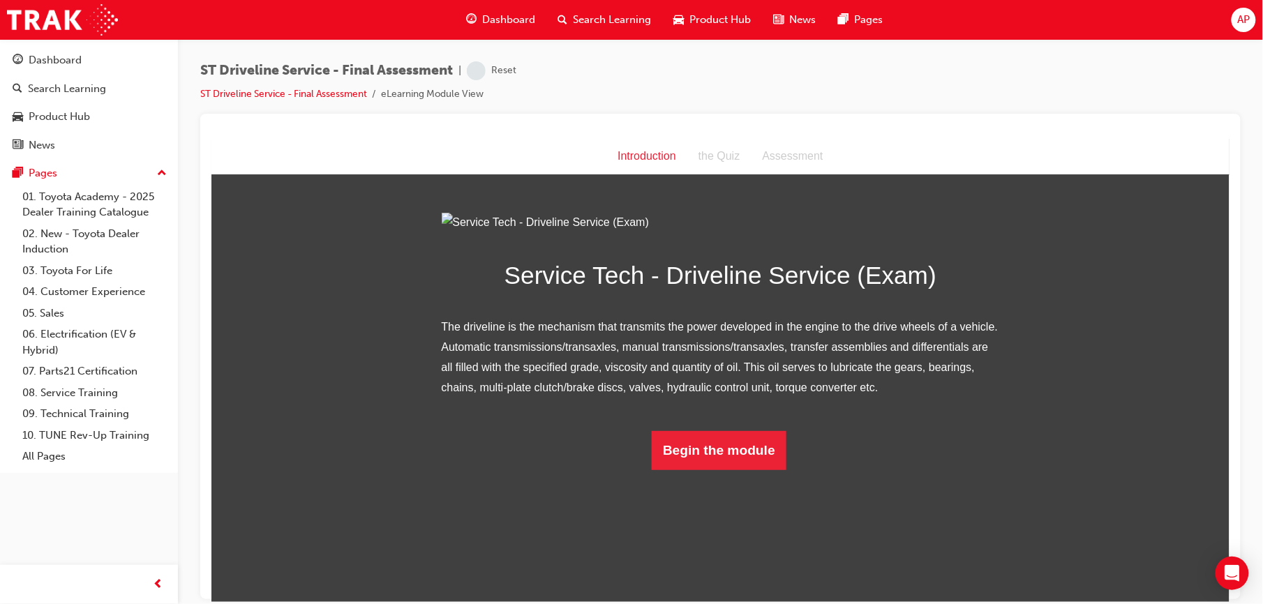
scroll to position [21, 0]
click at [699, 470] on button "Begin the module" at bounding box center [718, 450] width 135 height 39
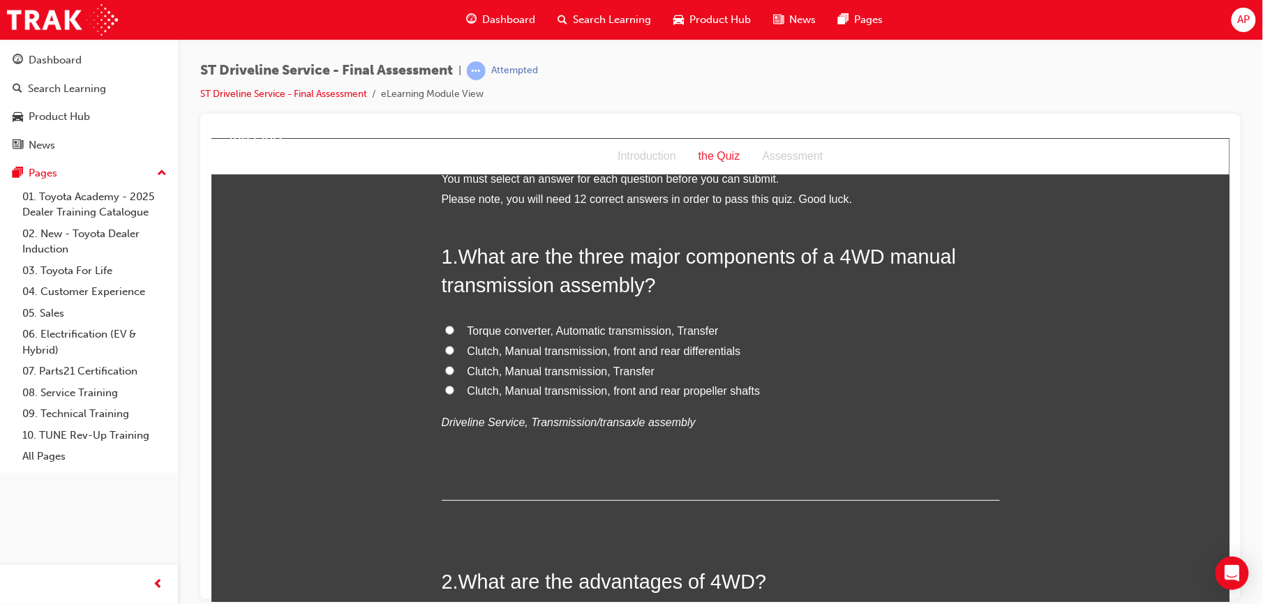
scroll to position [0, 0]
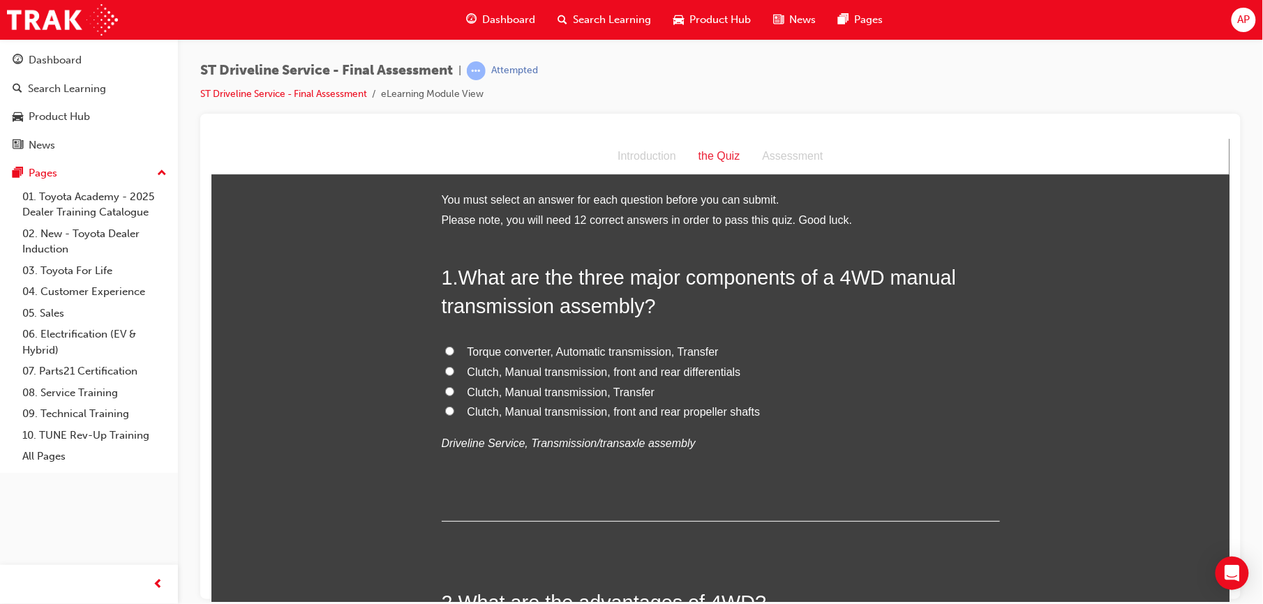
click at [445, 371] on input "Clutch, Manual transmission, front and rear differentials" at bounding box center [449, 370] width 9 height 9
radio input "true"
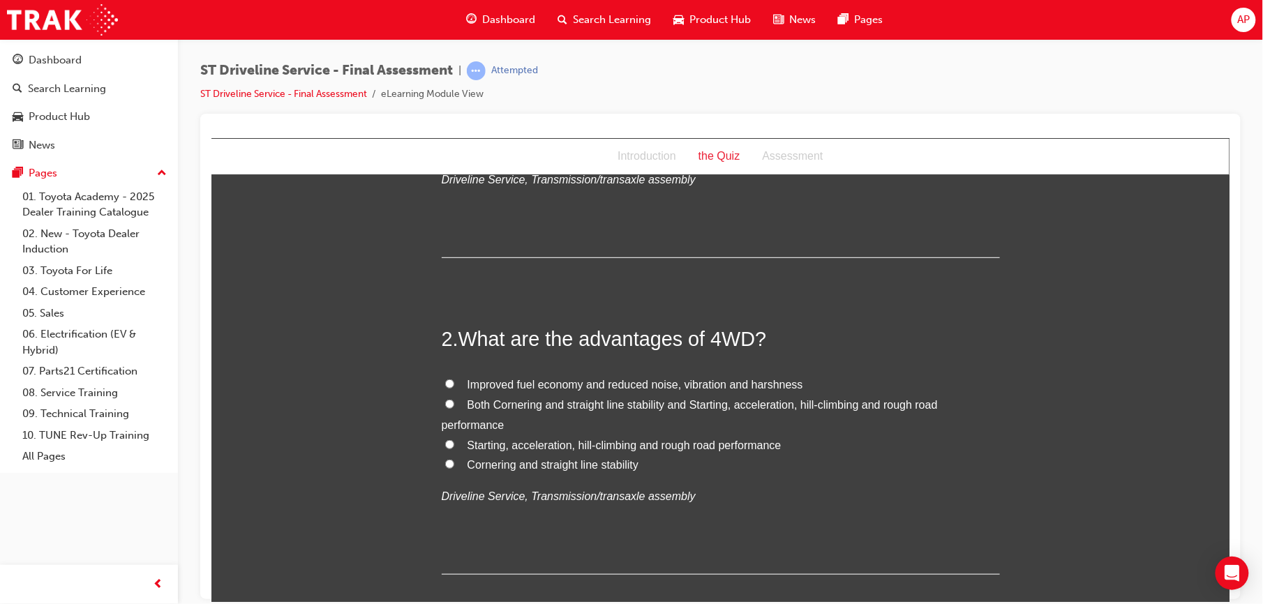
scroll to position [322, 0]
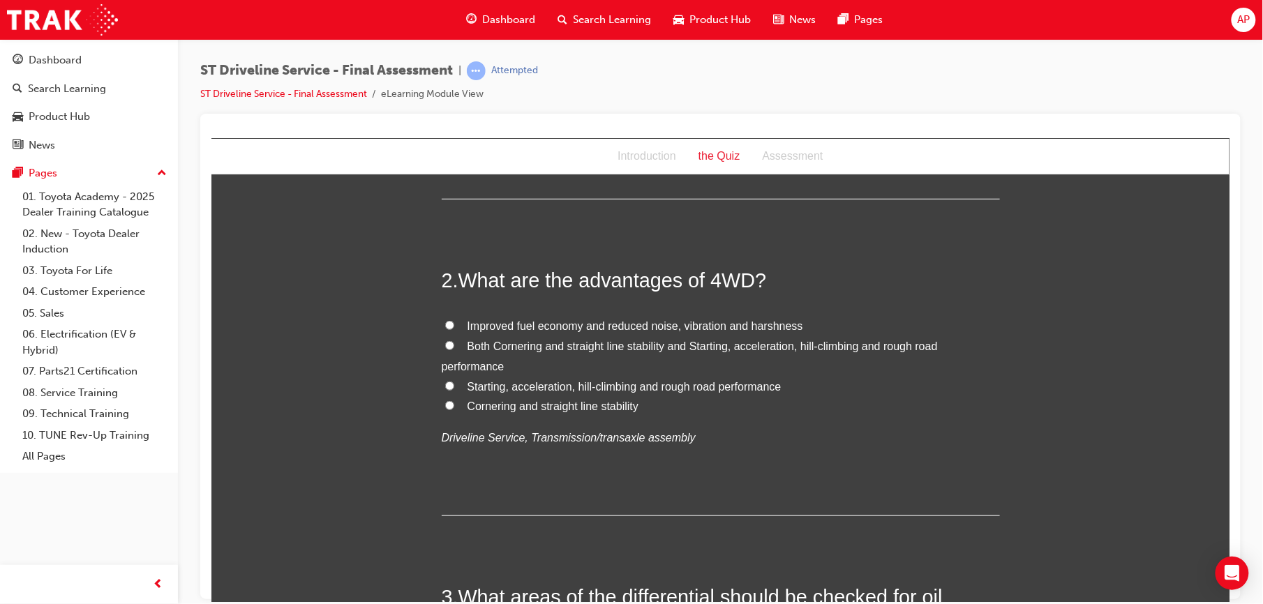
click at [445, 385] on input "Starting, acceleration, hill-climbing and rough road performance" at bounding box center [449, 385] width 9 height 9
radio input "true"
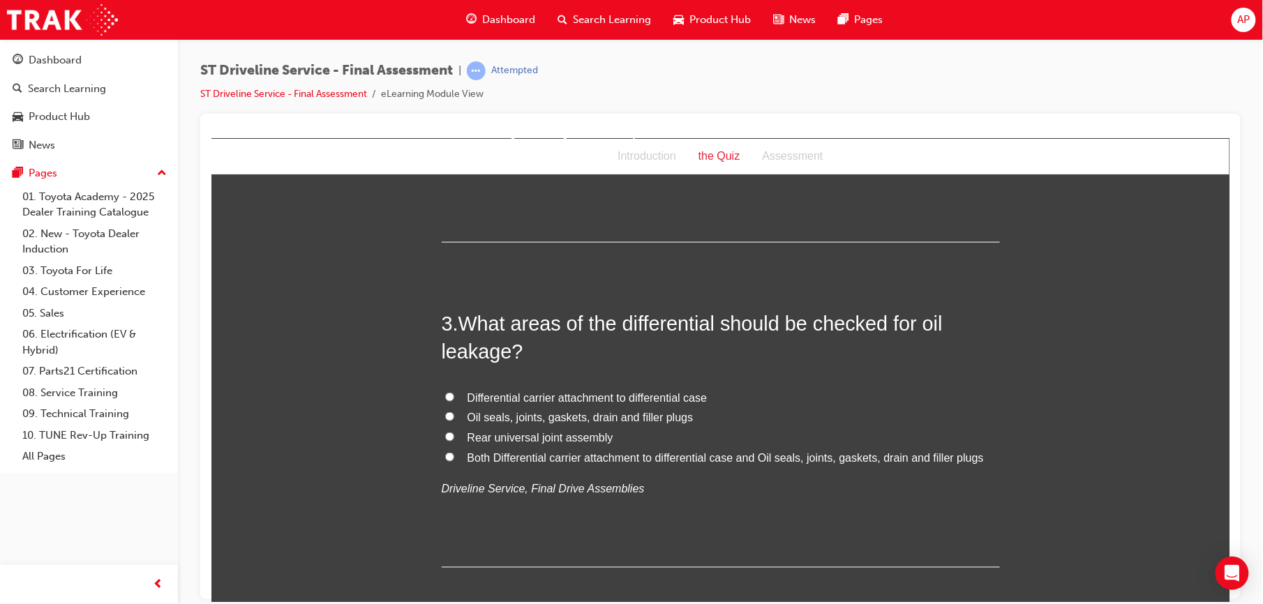
scroll to position [607, 0]
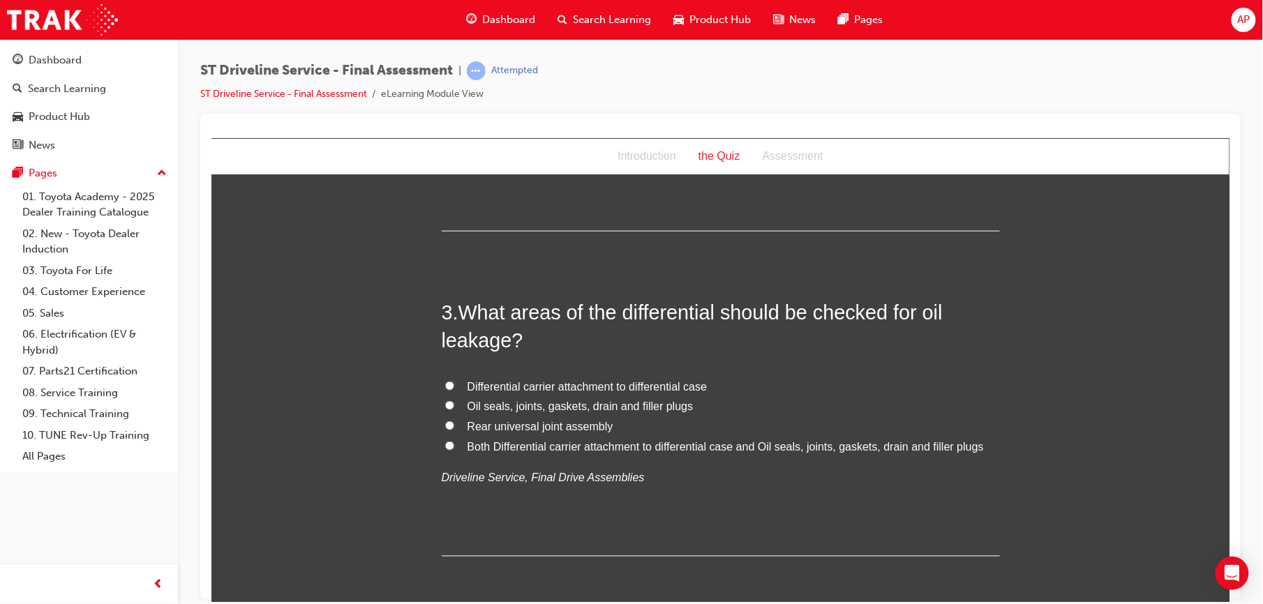
click at [445, 401] on input "Oil seals, joints, gaskets, drain and filler plugs" at bounding box center [449, 405] width 9 height 9
radio input "true"
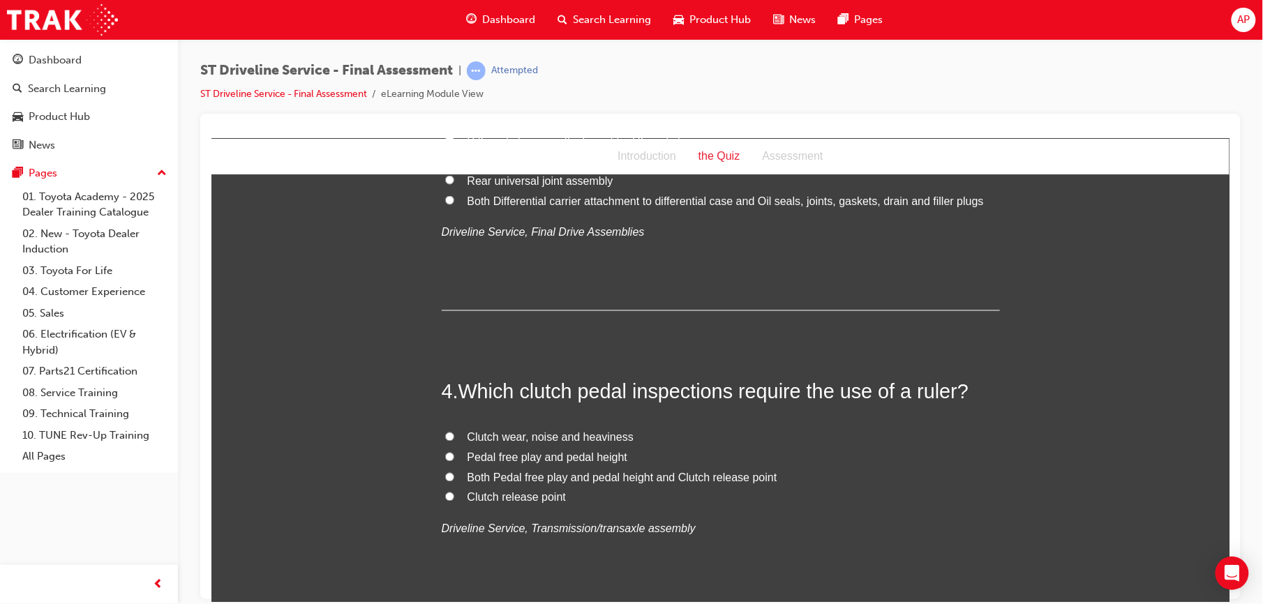
scroll to position [856, 0]
click at [441, 447] on label "Pedal free play and pedal height" at bounding box center [720, 455] width 558 height 20
click at [445, 449] on input "Pedal free play and pedal height" at bounding box center [449, 453] width 9 height 9
radio input "true"
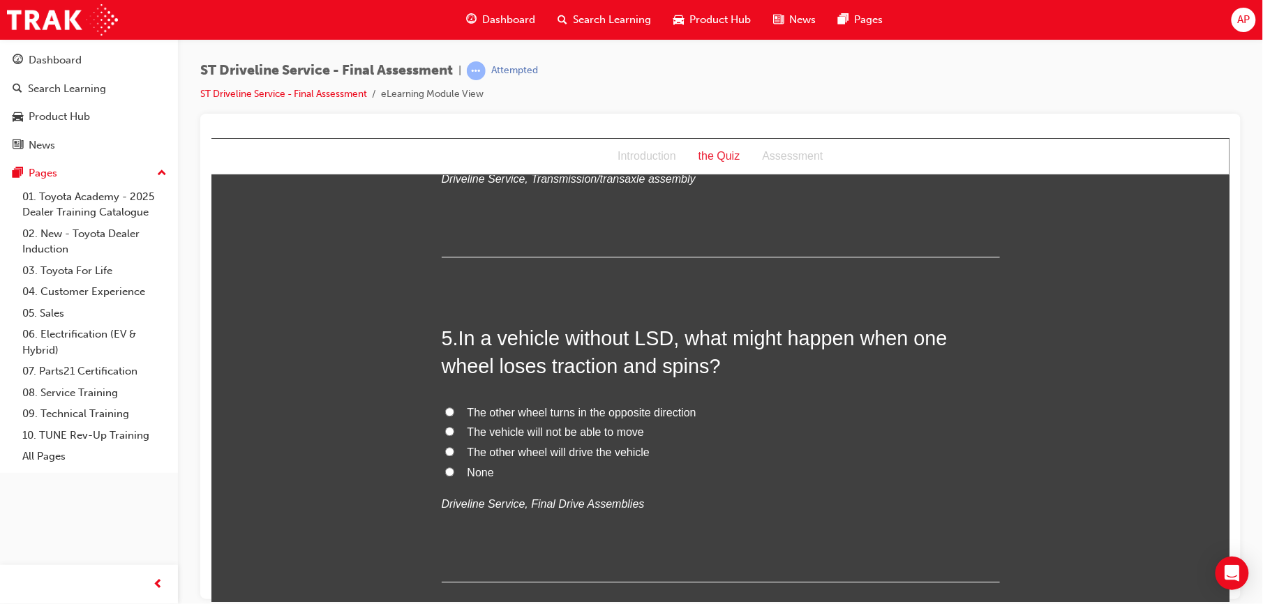
scroll to position [1209, 0]
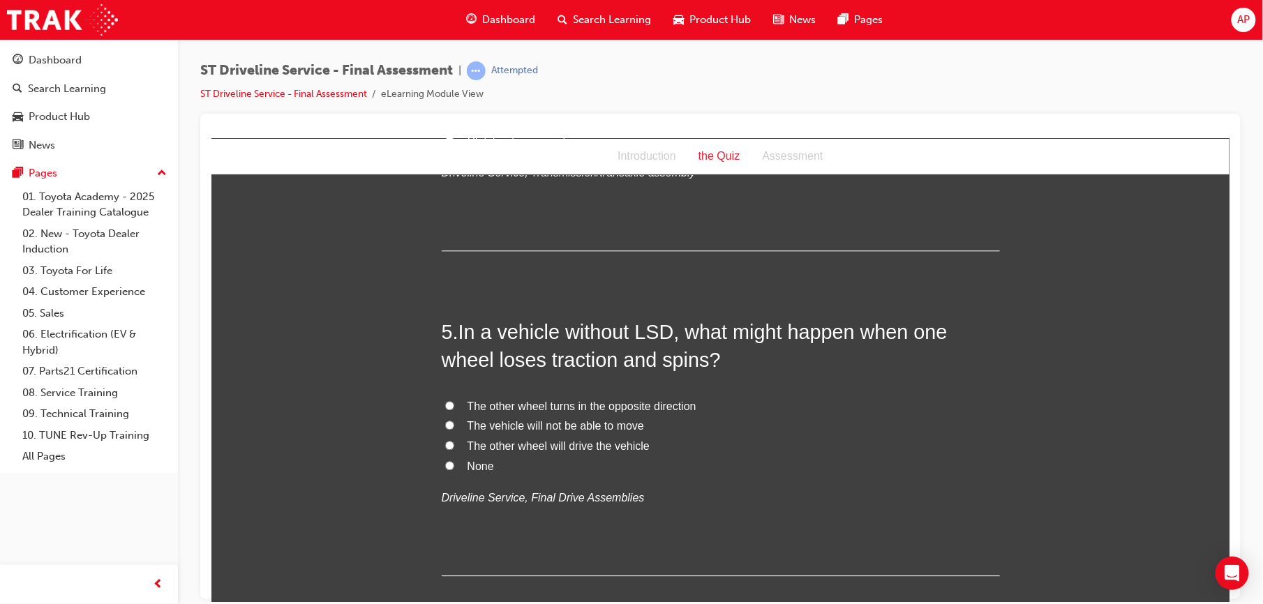
click at [445, 422] on input "The vehicle will not be able to move" at bounding box center [449, 424] width 9 height 9
radio input "true"
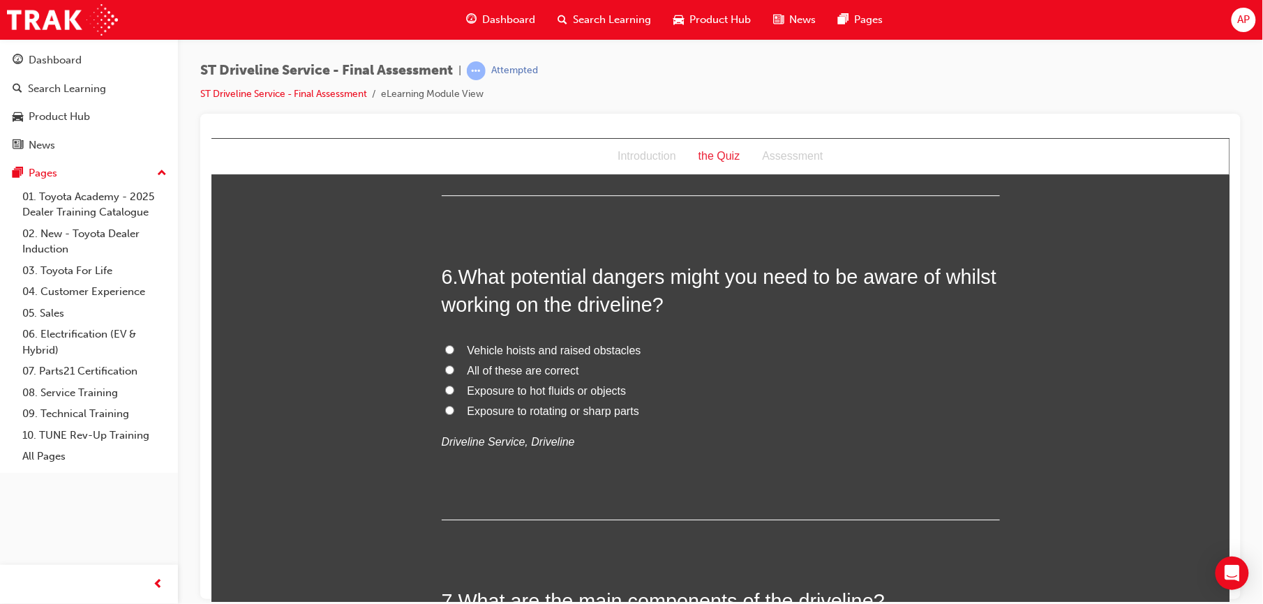
scroll to position [1594, 0]
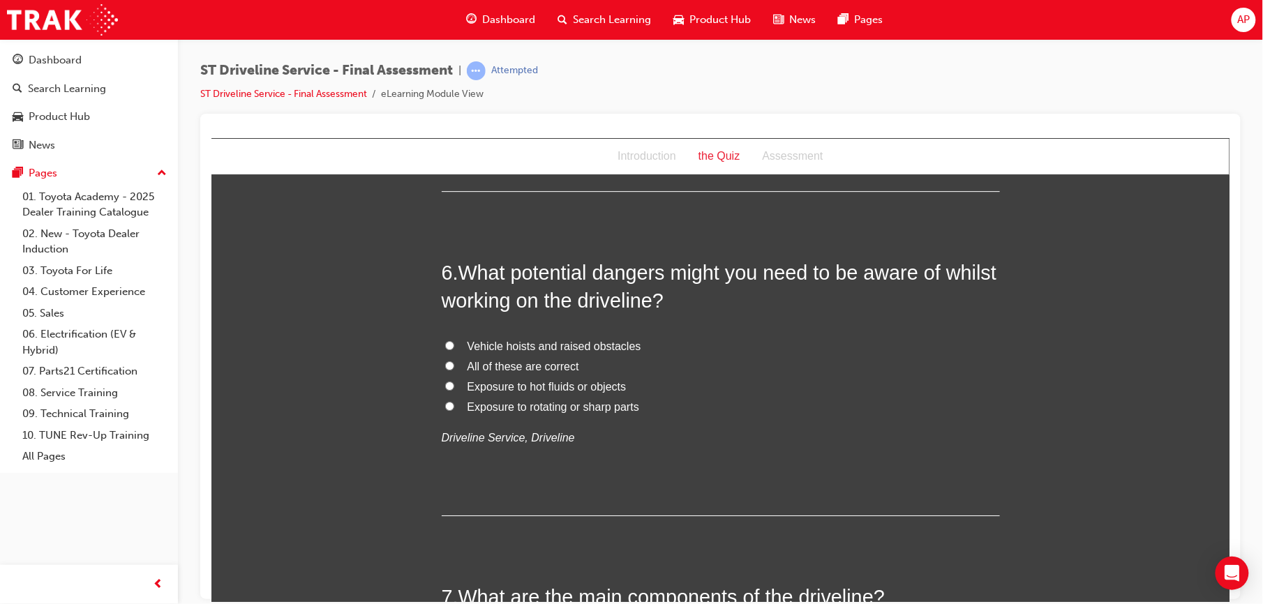
click at [445, 362] on input "All of these are correct" at bounding box center [449, 365] width 9 height 9
radio input "true"
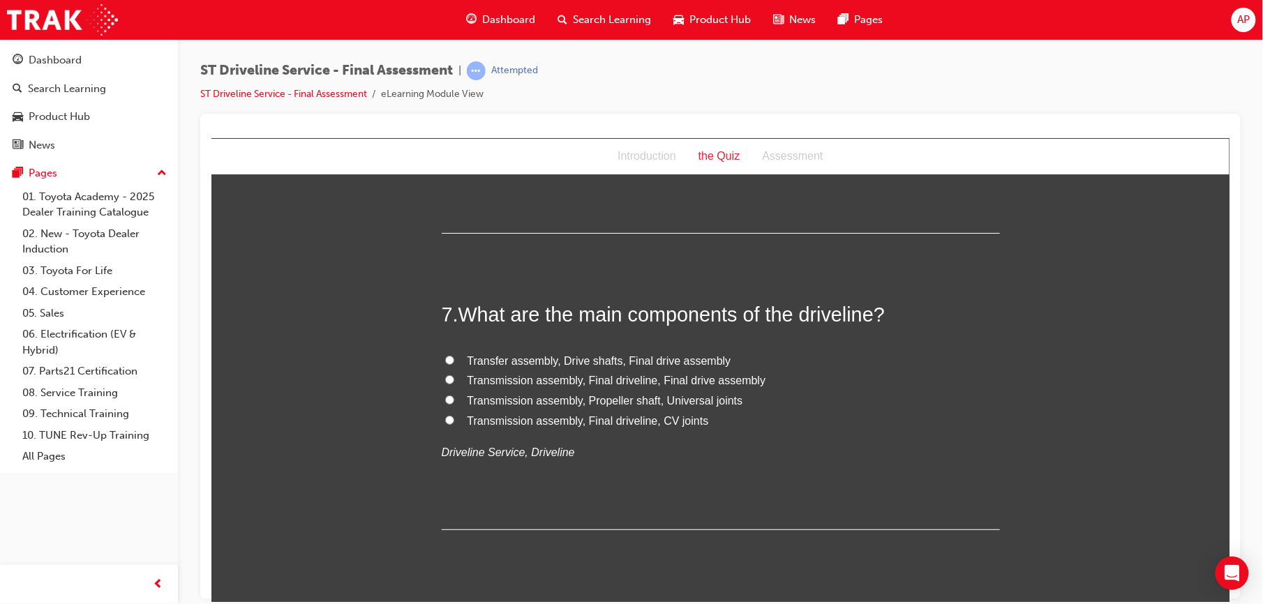
scroll to position [1879, 0]
click at [445, 357] on input "Transfer assembly, Drive shafts, Final drive assembly" at bounding box center [449, 356] width 9 height 9
radio input "true"
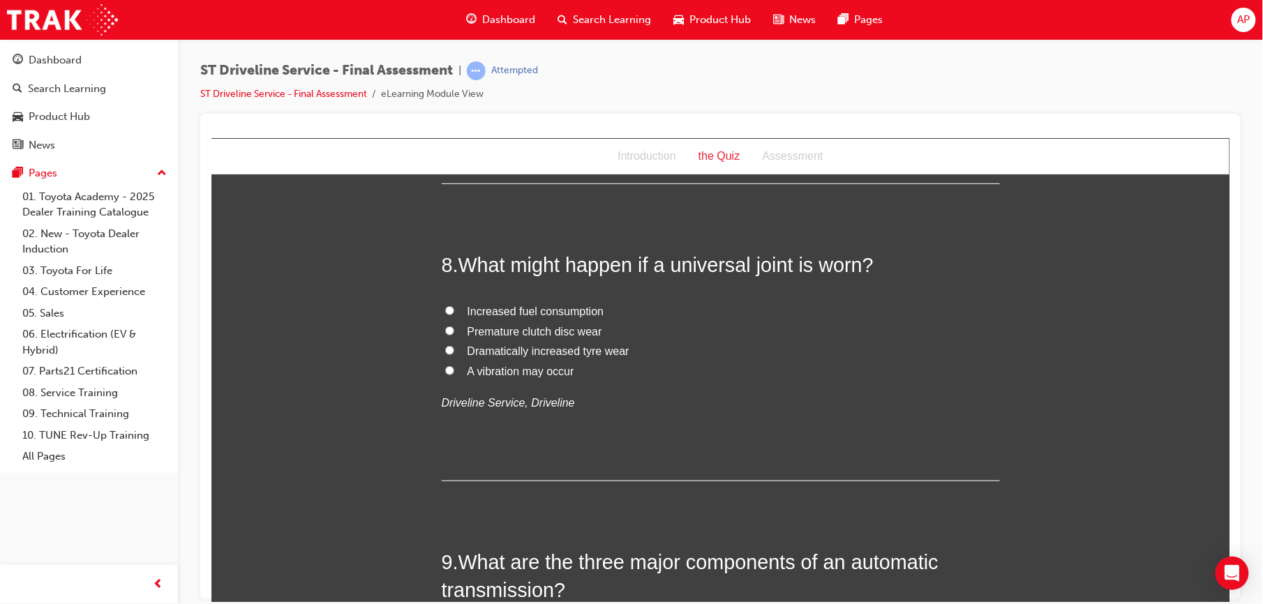
scroll to position [2226, 0]
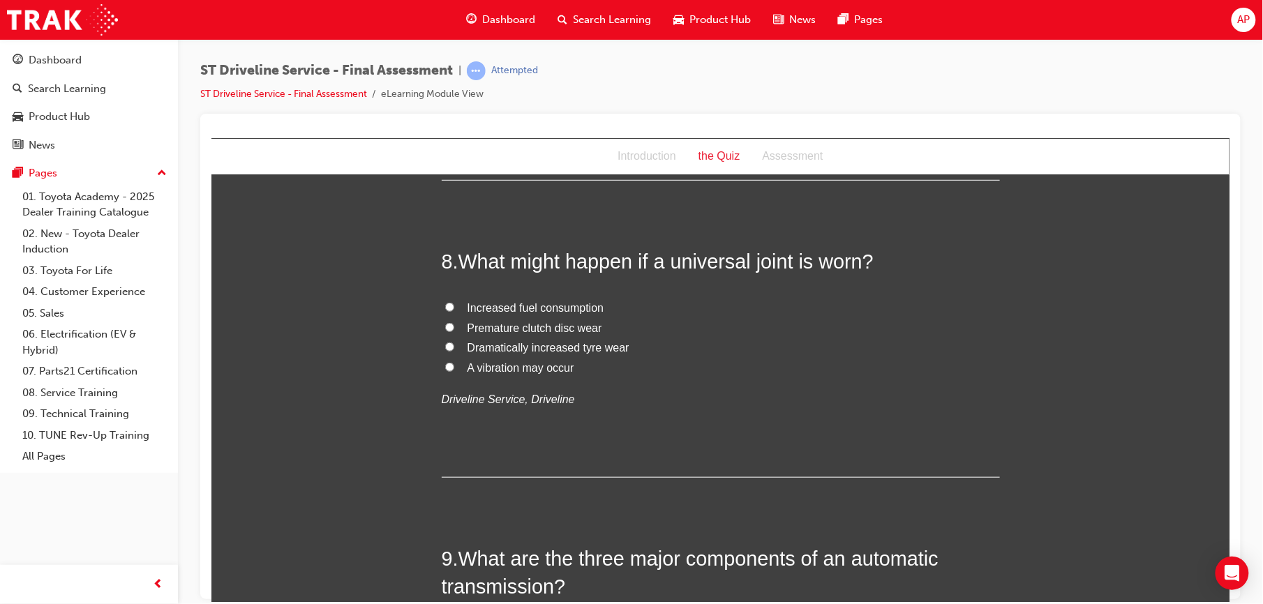
click at [445, 366] on input "A vibration may occur" at bounding box center [449, 366] width 9 height 9
radio input "true"
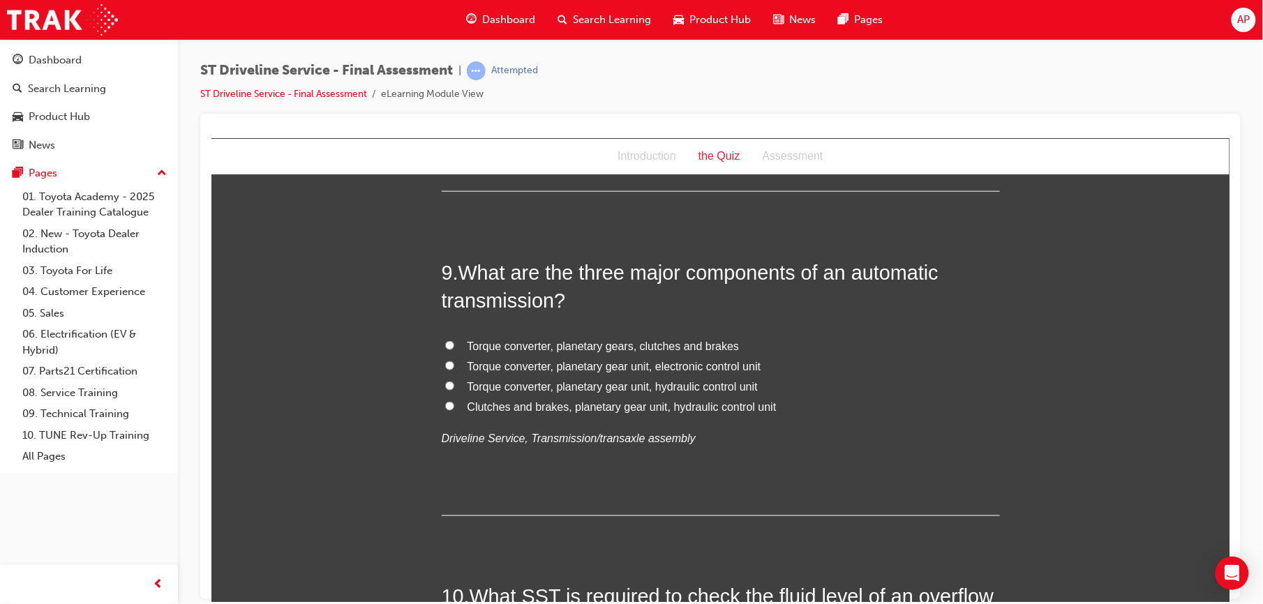
scroll to position [2543, 0]
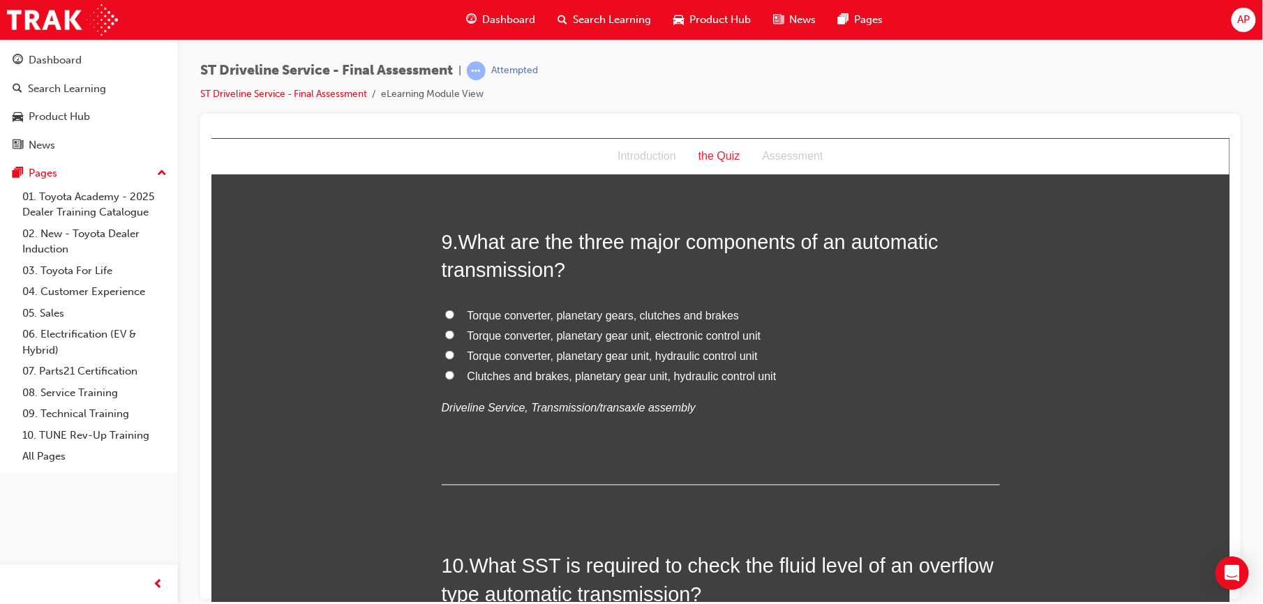
click at [445, 358] on input "Torque converter, planetary gear unit, hydraulic control unit" at bounding box center [449, 354] width 9 height 9
radio input "true"
click at [445, 332] on input "Torque converter, planetary gear unit, electronic control unit" at bounding box center [449, 334] width 9 height 9
radio input "true"
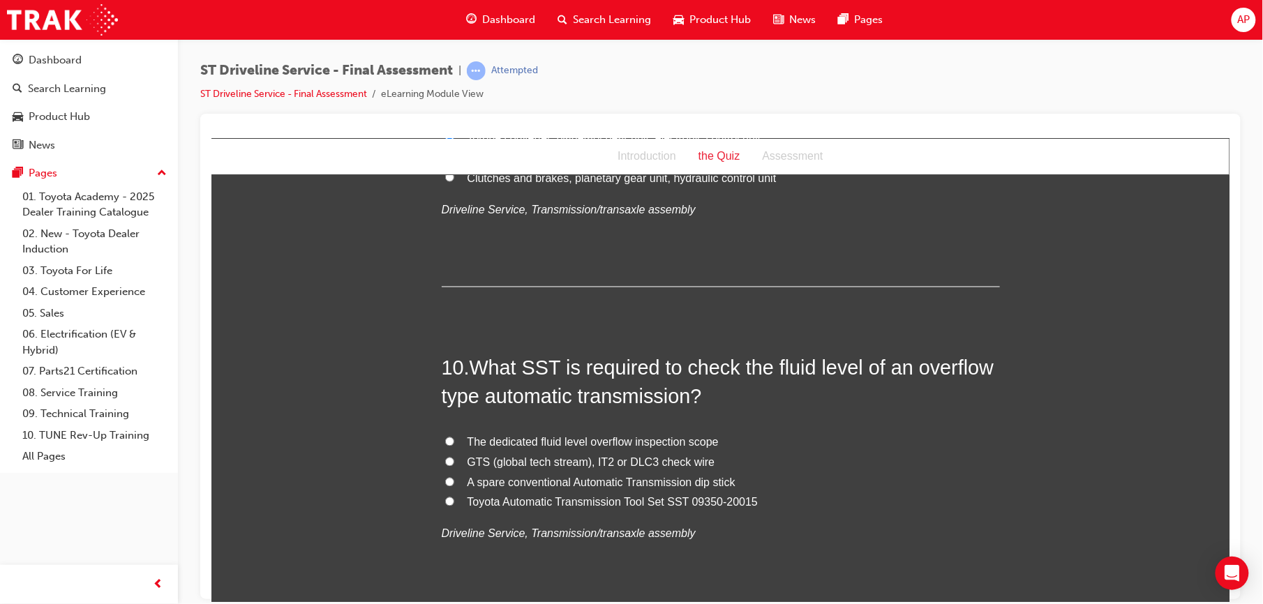
scroll to position [2742, 0]
click at [445, 461] on input "GTS (global tech stream), IT2 or DLC3 check wire" at bounding box center [449, 460] width 9 height 9
radio input "true"
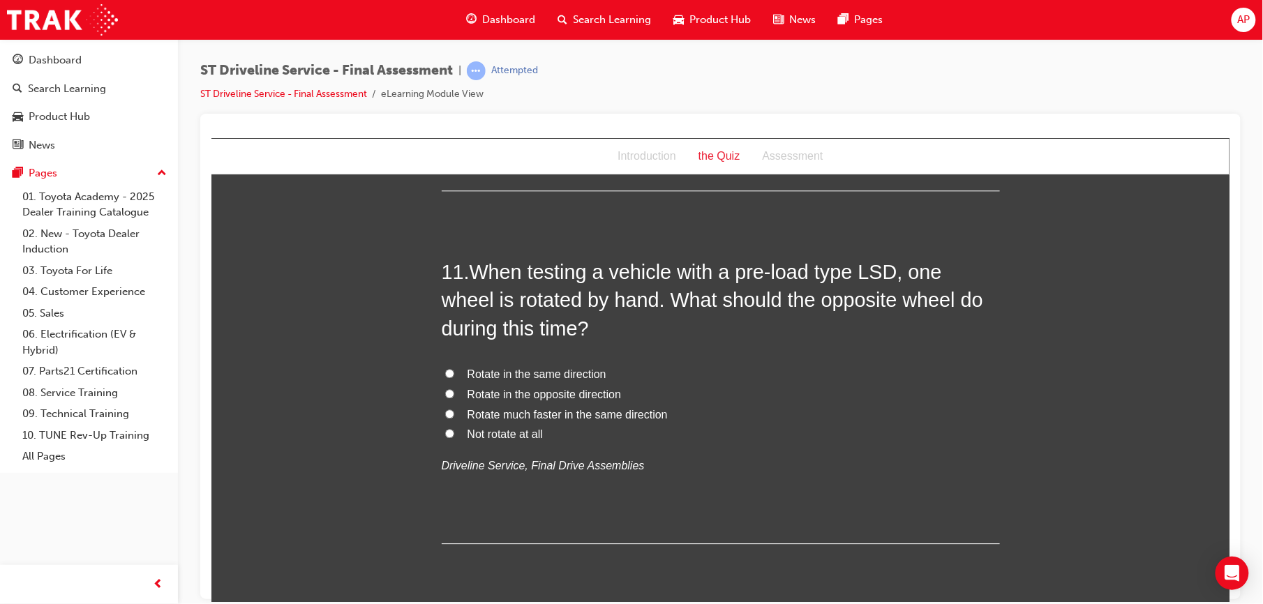
scroll to position [3164, 0]
click at [445, 372] on input "Rotate in the same direction" at bounding box center [449, 372] width 9 height 9
radio input "true"
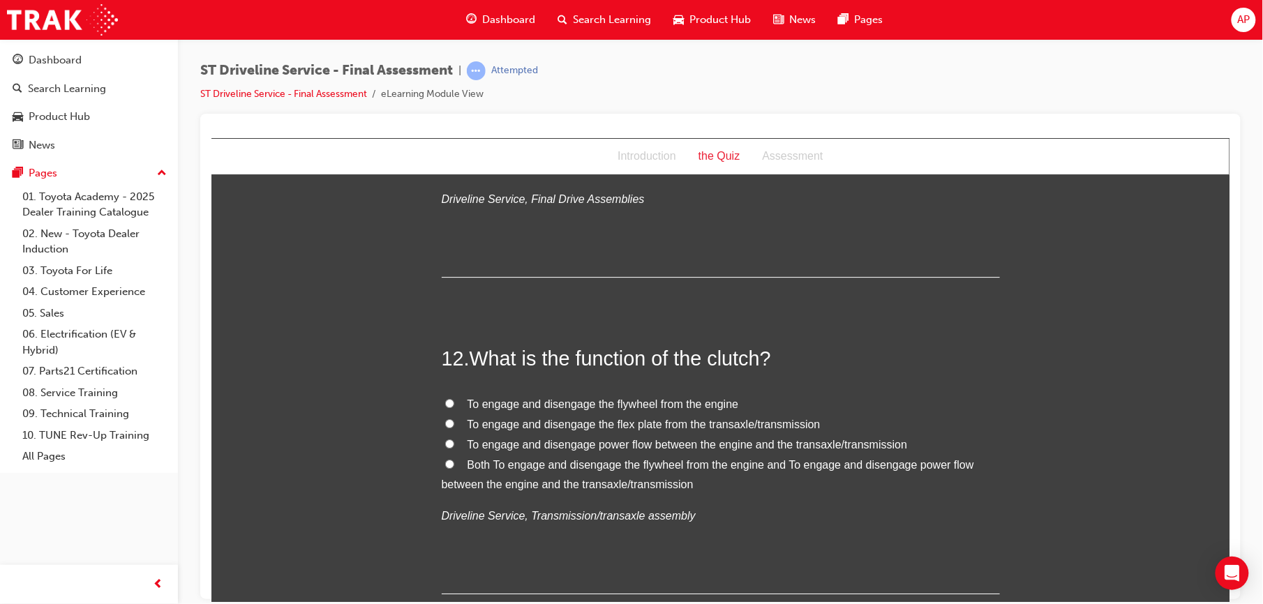
scroll to position [3431, 0]
click at [445, 463] on input "Both To engage and disengage the flywheel from the engine and To engage and dis…" at bounding box center [449, 462] width 9 height 9
radio input "true"
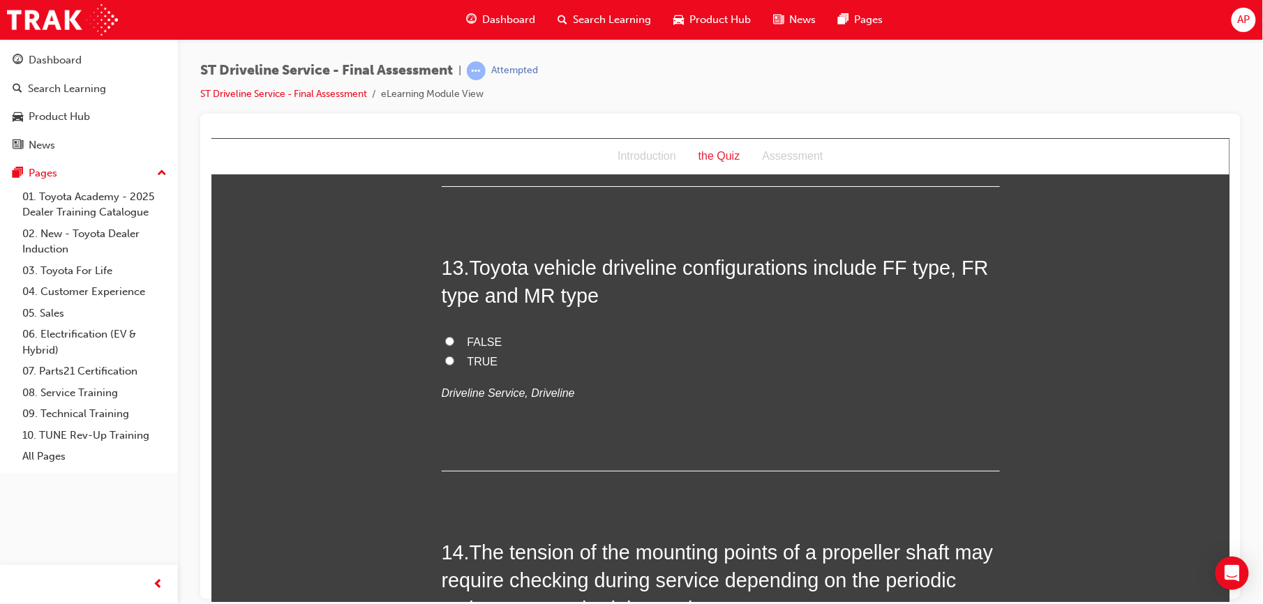
scroll to position [3852, 0]
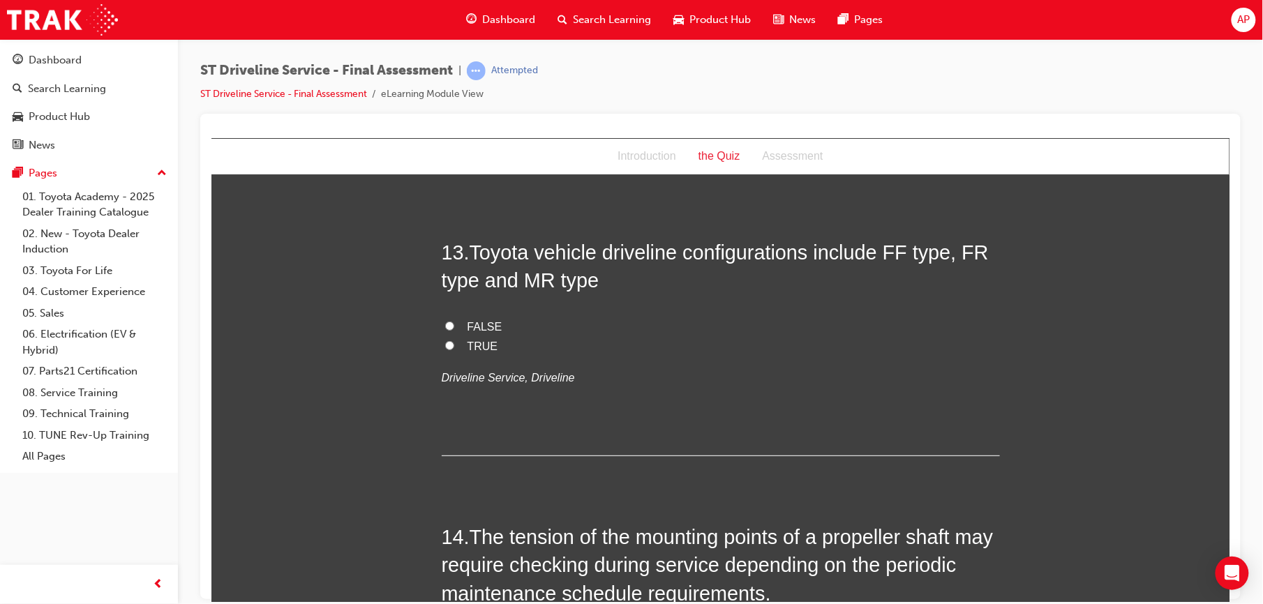
click at [446, 325] on input "FALSE" at bounding box center [449, 325] width 9 height 9
radio input "true"
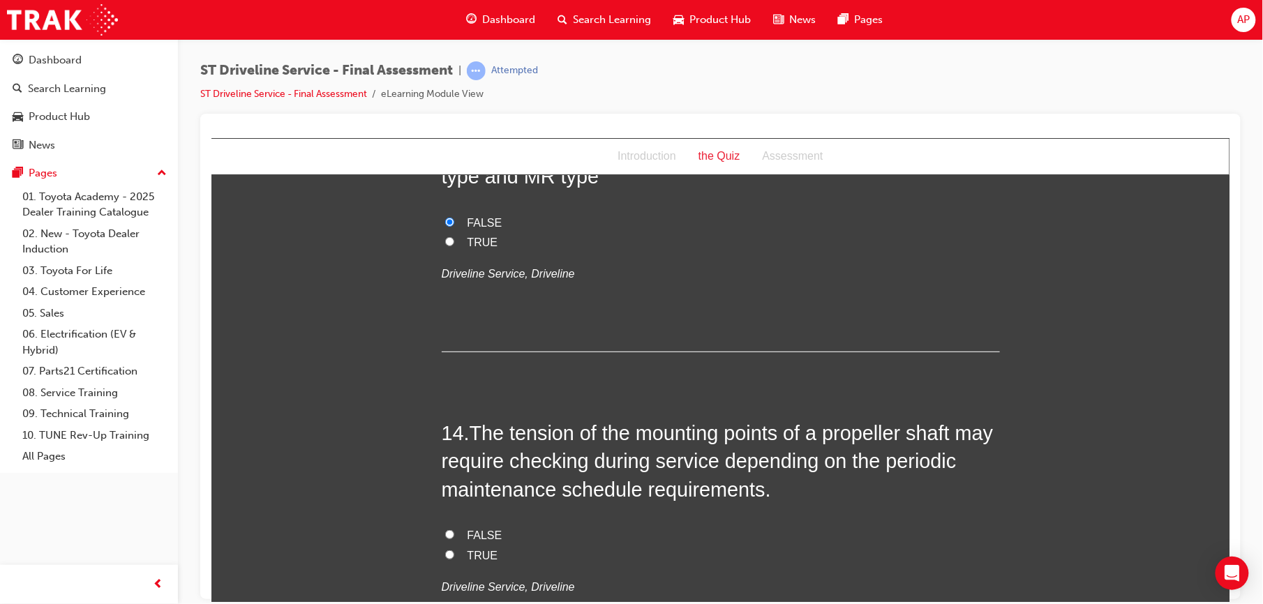
scroll to position [4051, 0]
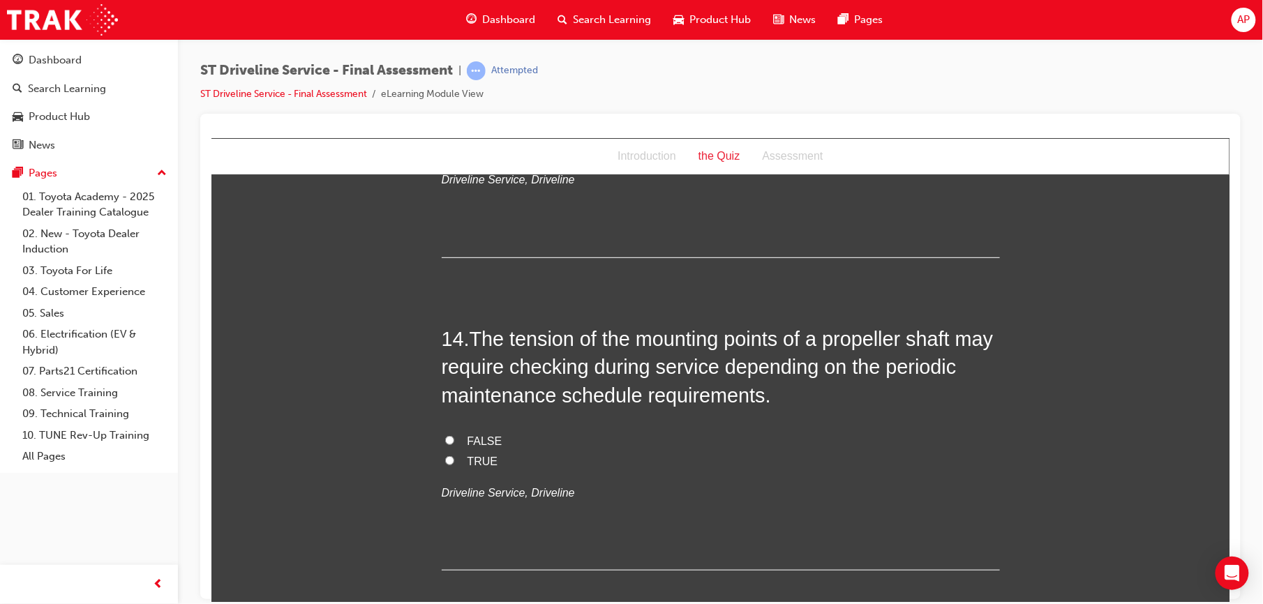
click at [444, 468] on label "TRUE" at bounding box center [720, 462] width 558 height 20
click at [445, 465] on input "TRUE" at bounding box center [449, 460] width 9 height 9
radio input "true"
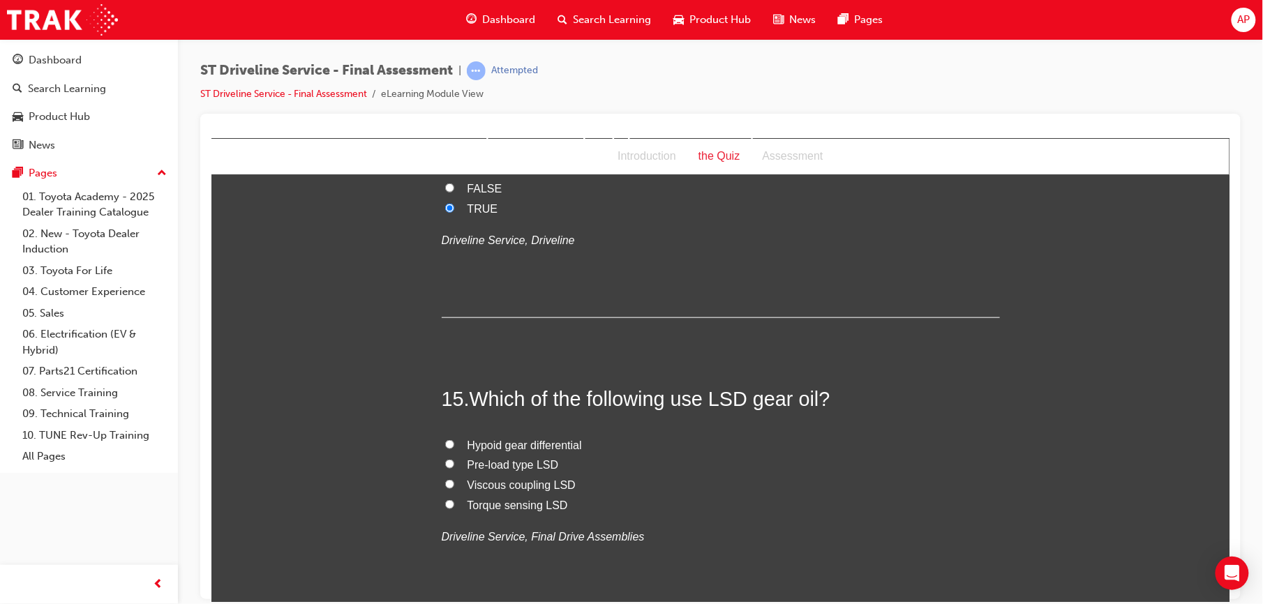
scroll to position [4398, 0]
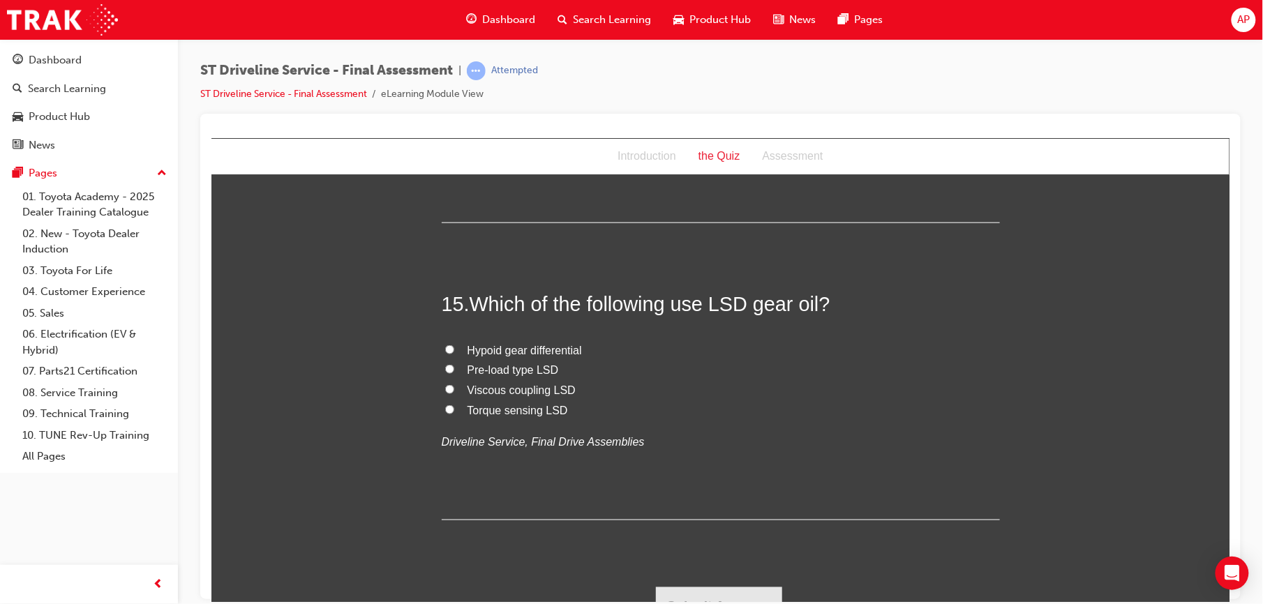
click at [445, 369] on input "Pre-load type LSD" at bounding box center [449, 368] width 9 height 9
radio input "true"
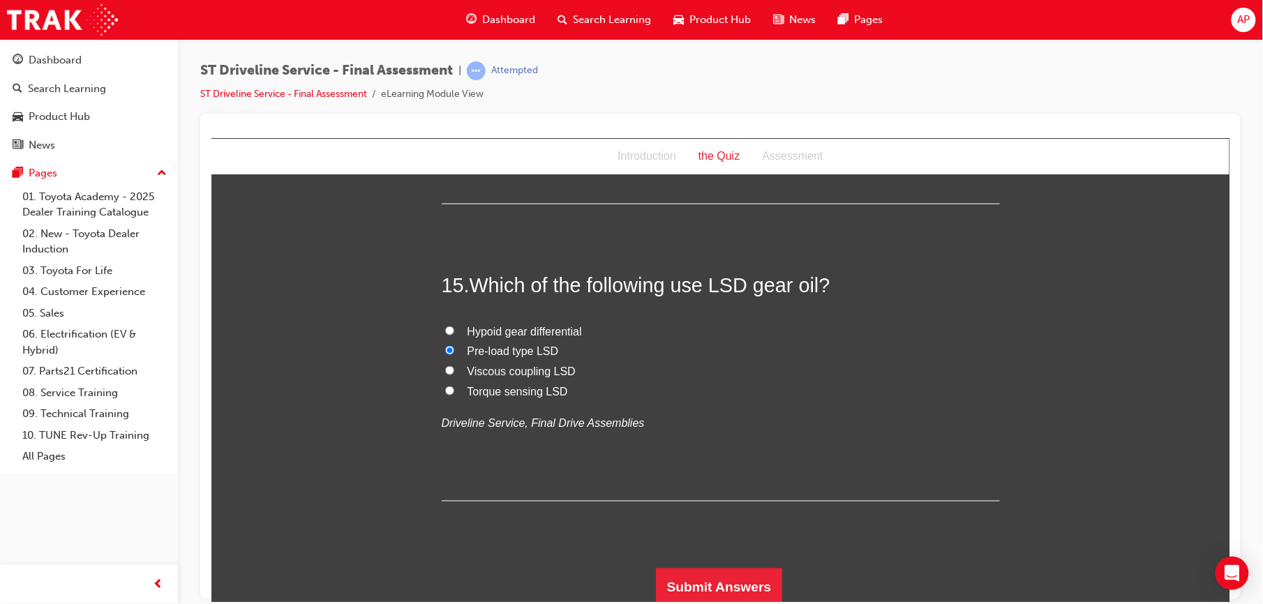
scroll to position [4423, 0]
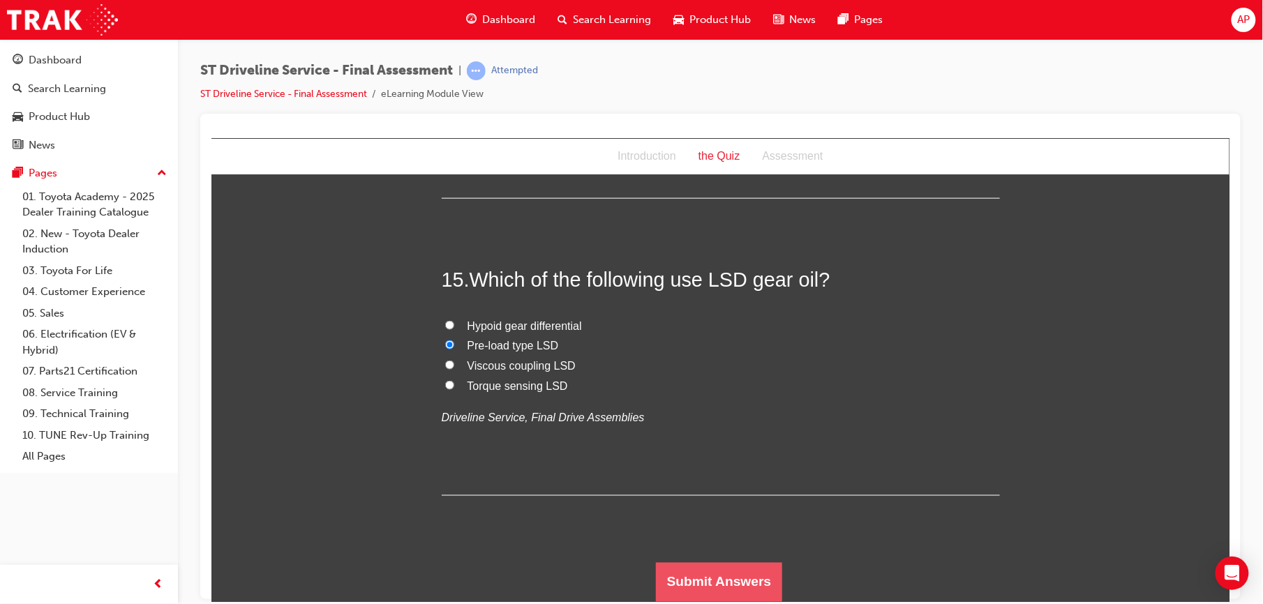
click at [734, 583] on button "Submit Answers" at bounding box center [718, 582] width 127 height 39
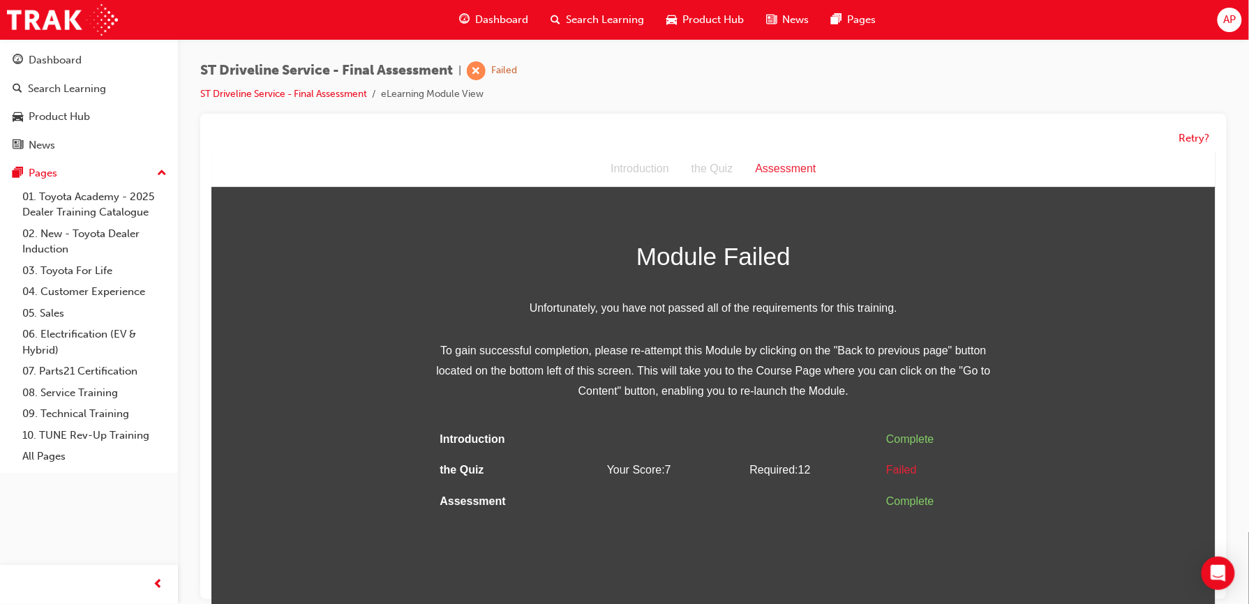
scroll to position [11, 0]
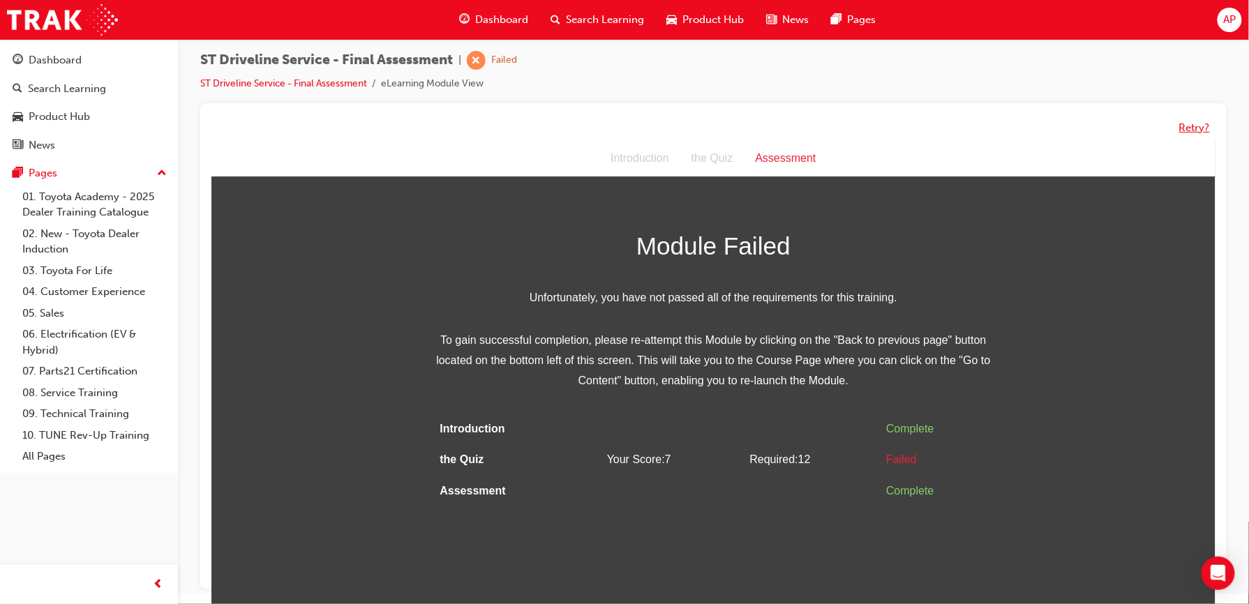
click at [1193, 126] on button "Retry?" at bounding box center [1194, 128] width 31 height 16
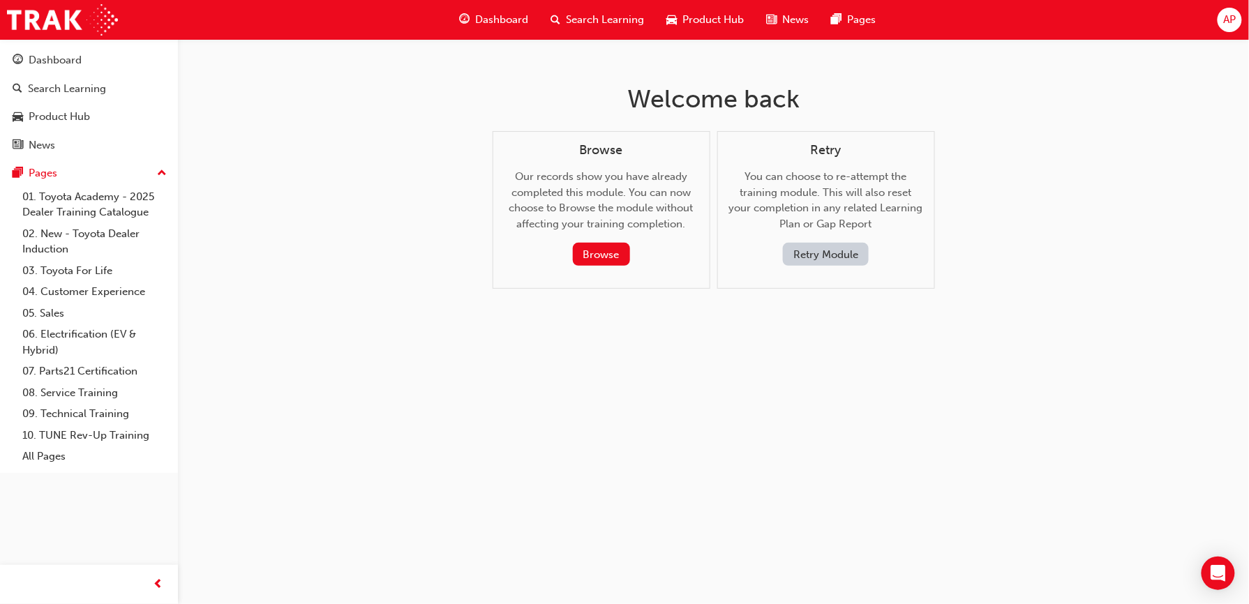
scroll to position [0, 0]
click at [817, 255] on button "Retry Module" at bounding box center [833, 254] width 86 height 23
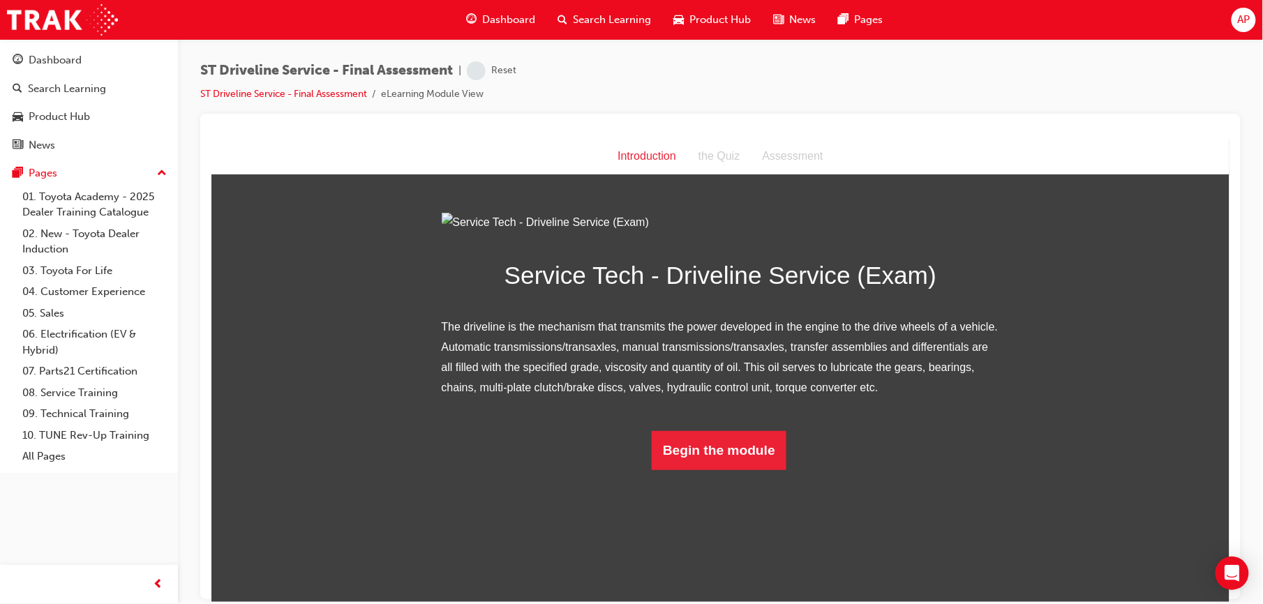
scroll to position [21, 0]
click at [690, 470] on button "Begin the module" at bounding box center [718, 450] width 135 height 39
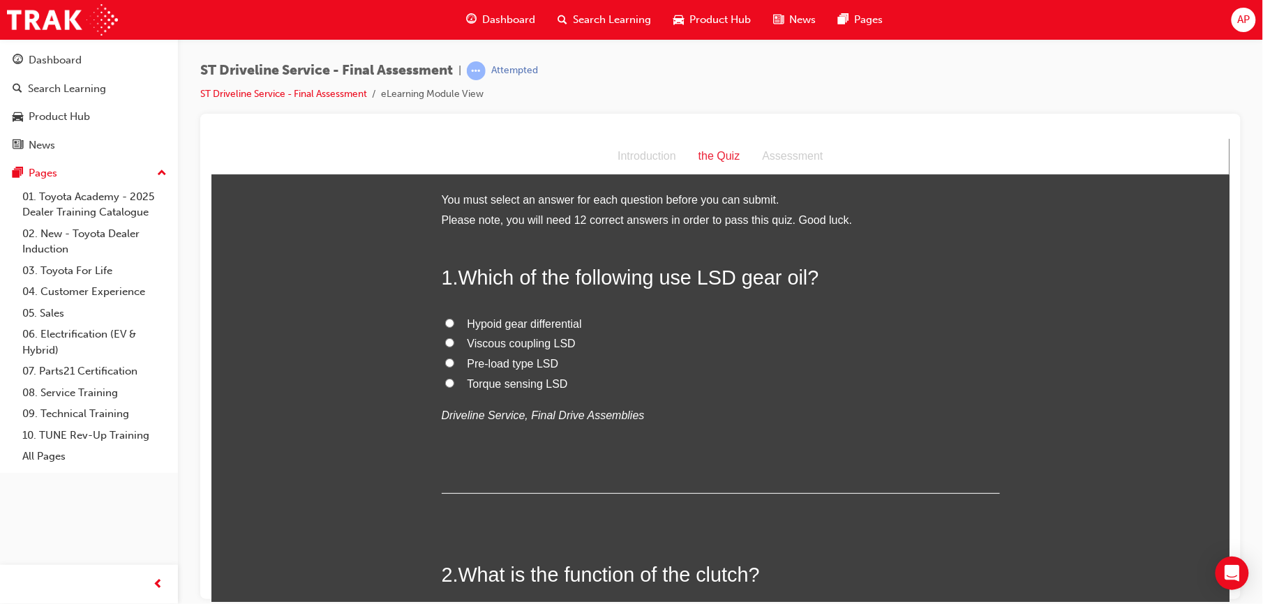
click at [445, 363] on input "Pre-load type LSD" at bounding box center [449, 362] width 9 height 9
radio input "true"
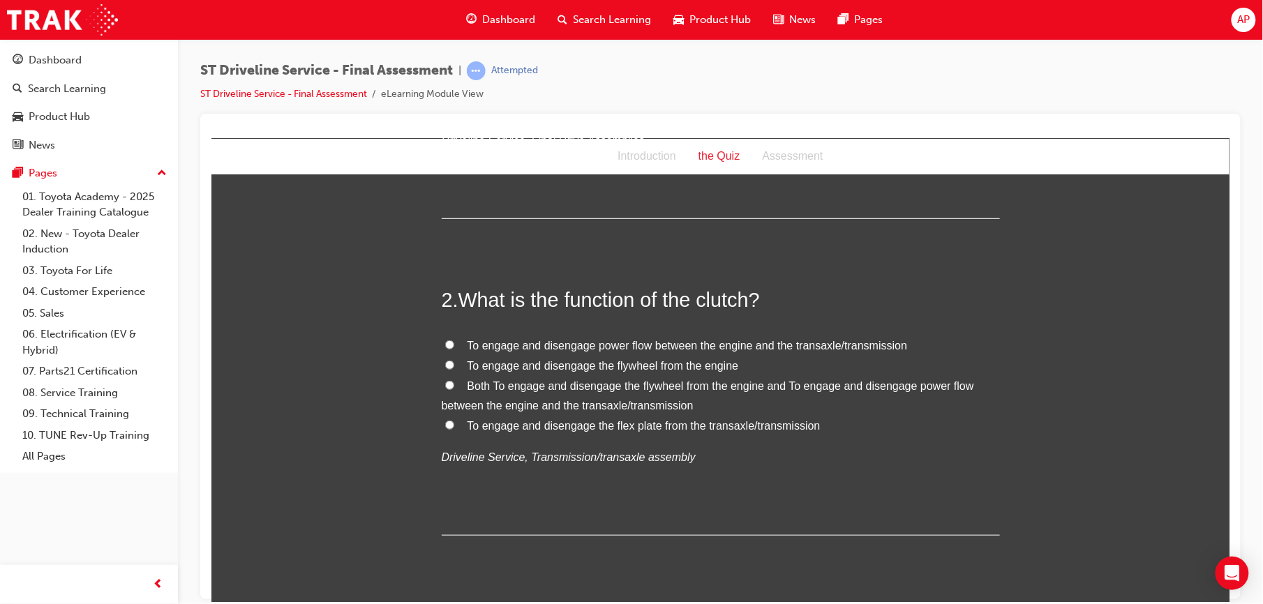
scroll to position [328, 0]
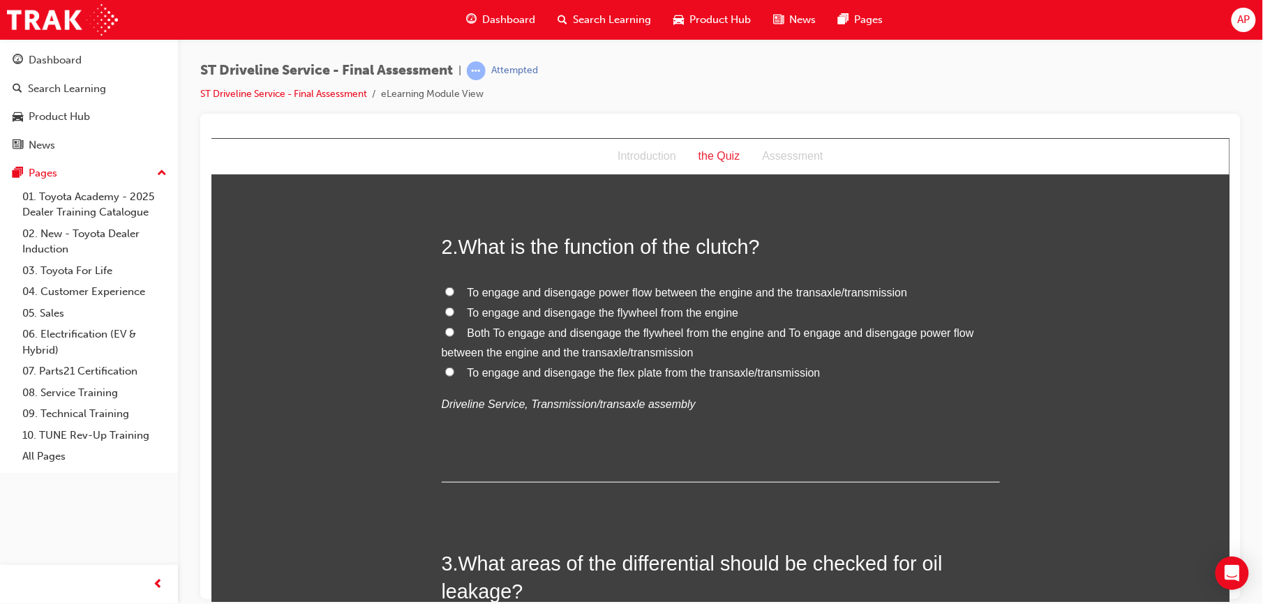
click at [445, 288] on input "To engage and disengage power flow between the engine and the transaxle/transmi…" at bounding box center [449, 291] width 9 height 9
radio input "true"
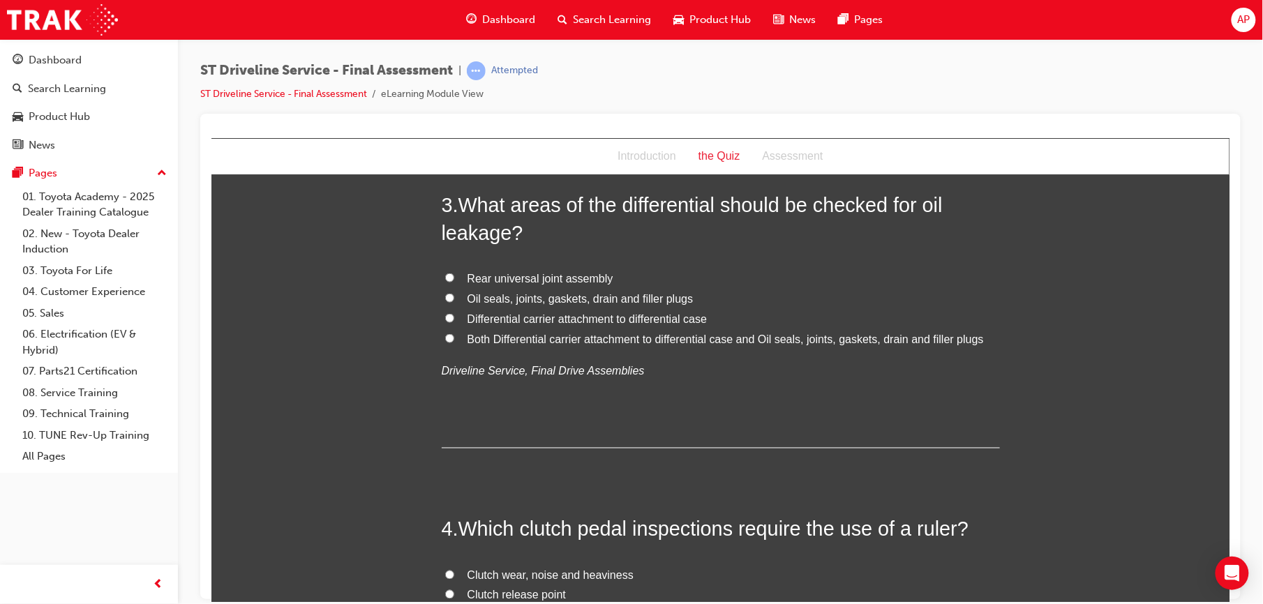
scroll to position [688, 0]
click at [445, 341] on input "Both Differential carrier attachment to differential case and Oil seals, joints…" at bounding box center [449, 336] width 9 height 9
radio input "true"
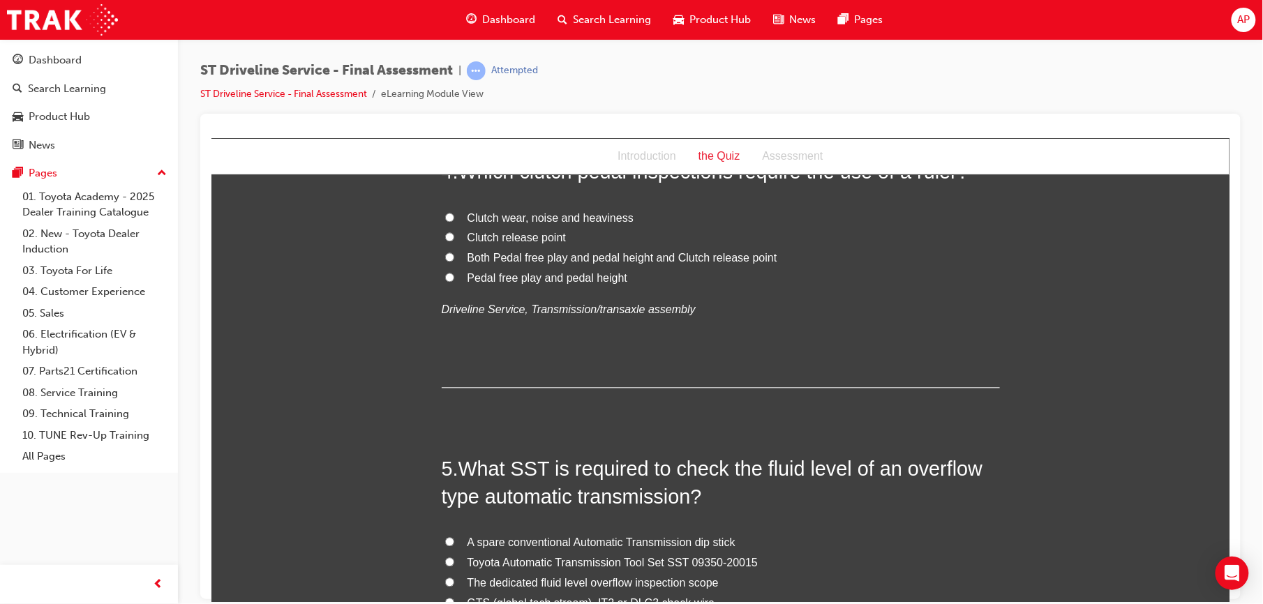
scroll to position [980, 0]
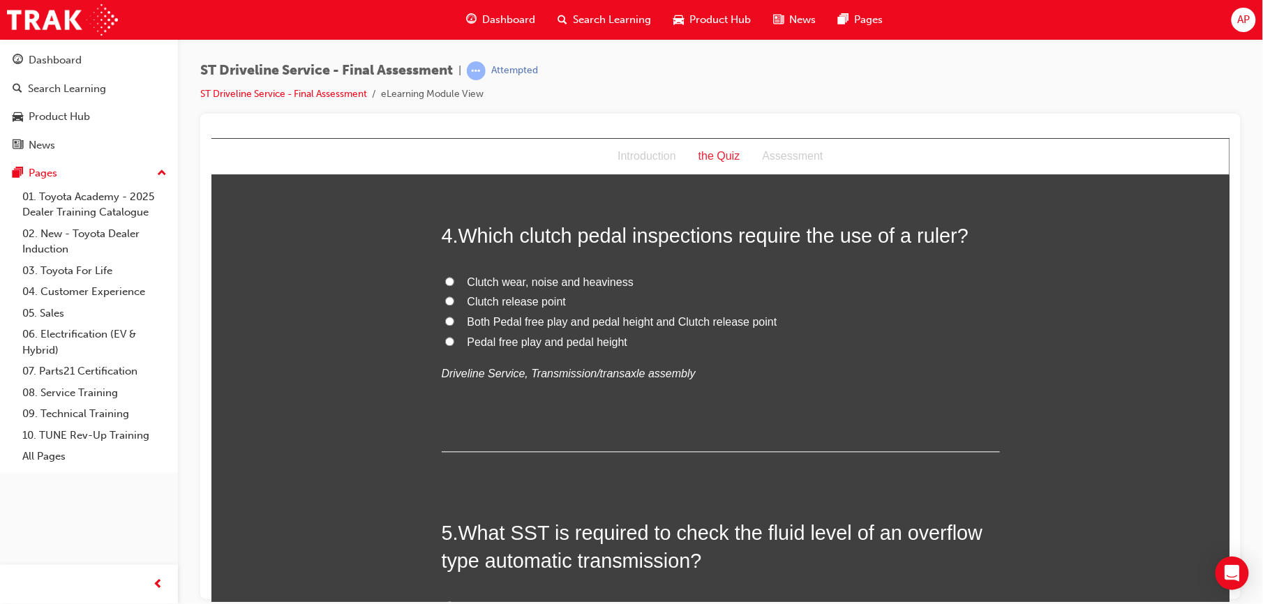
click at [445, 344] on input "Pedal free play and pedal height" at bounding box center [449, 341] width 9 height 9
radio input "true"
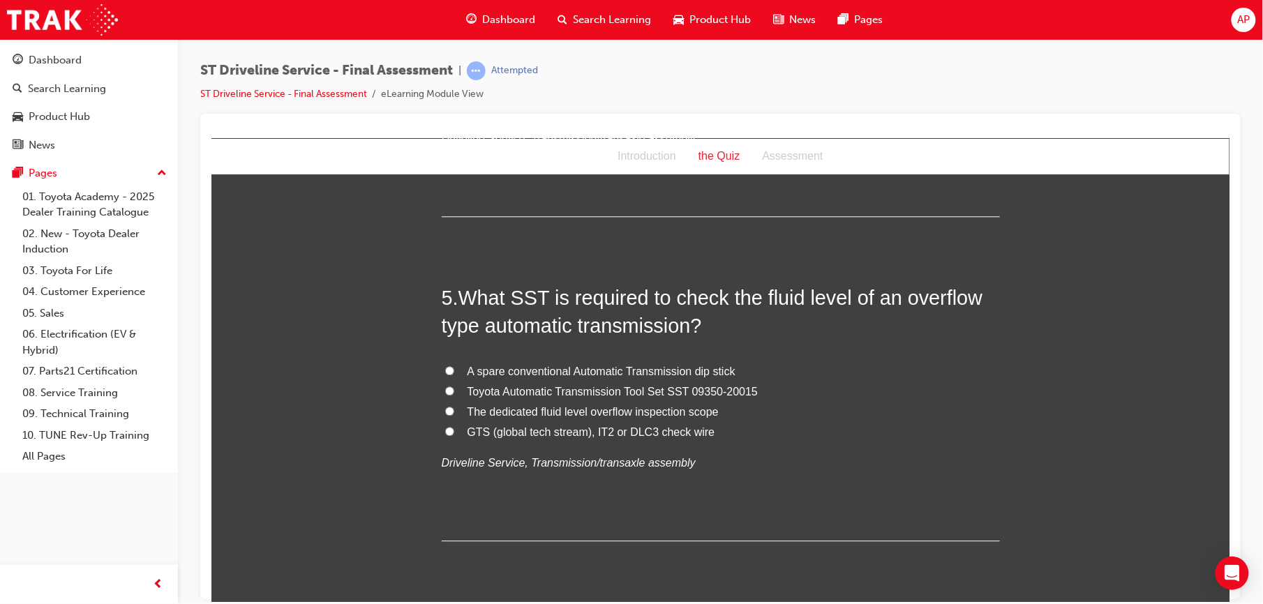
scroll to position [1221, 0]
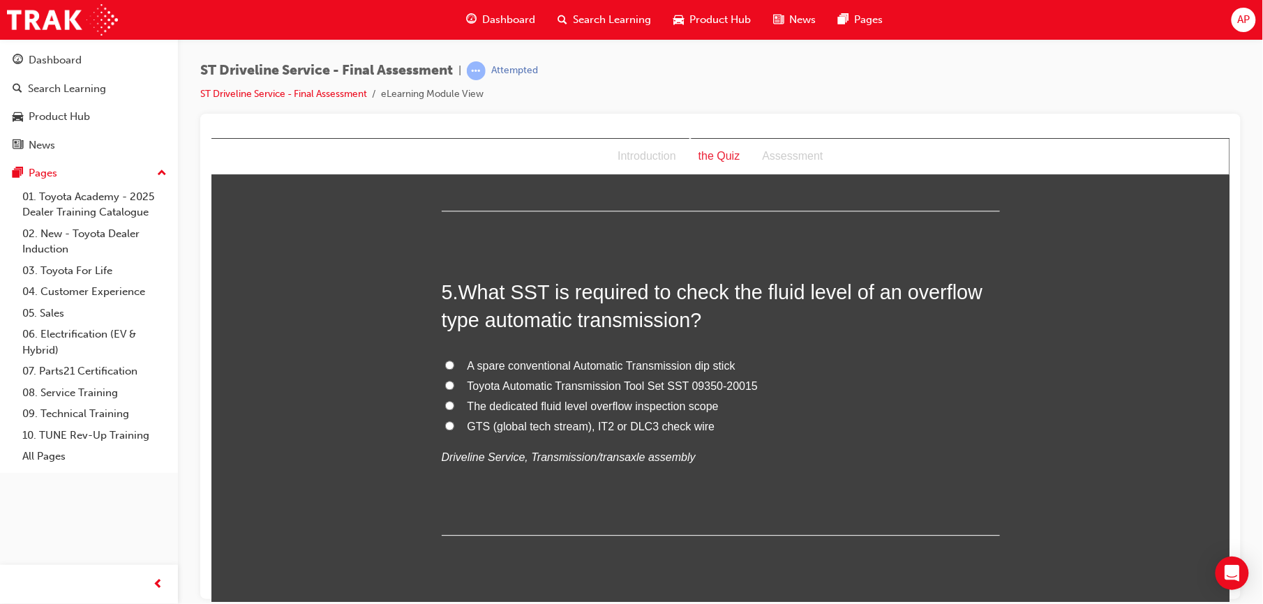
click at [445, 424] on input "GTS (global tech stream), IT2 or DLC3 check wire" at bounding box center [449, 425] width 9 height 9
radio input "true"
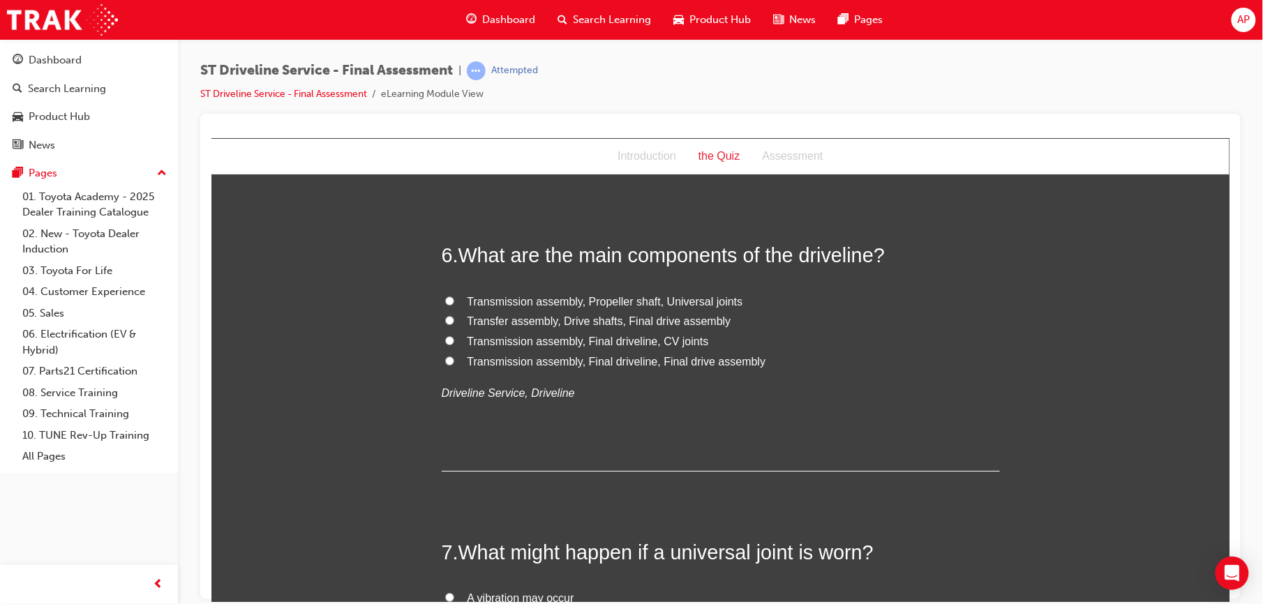
scroll to position [1612, 0]
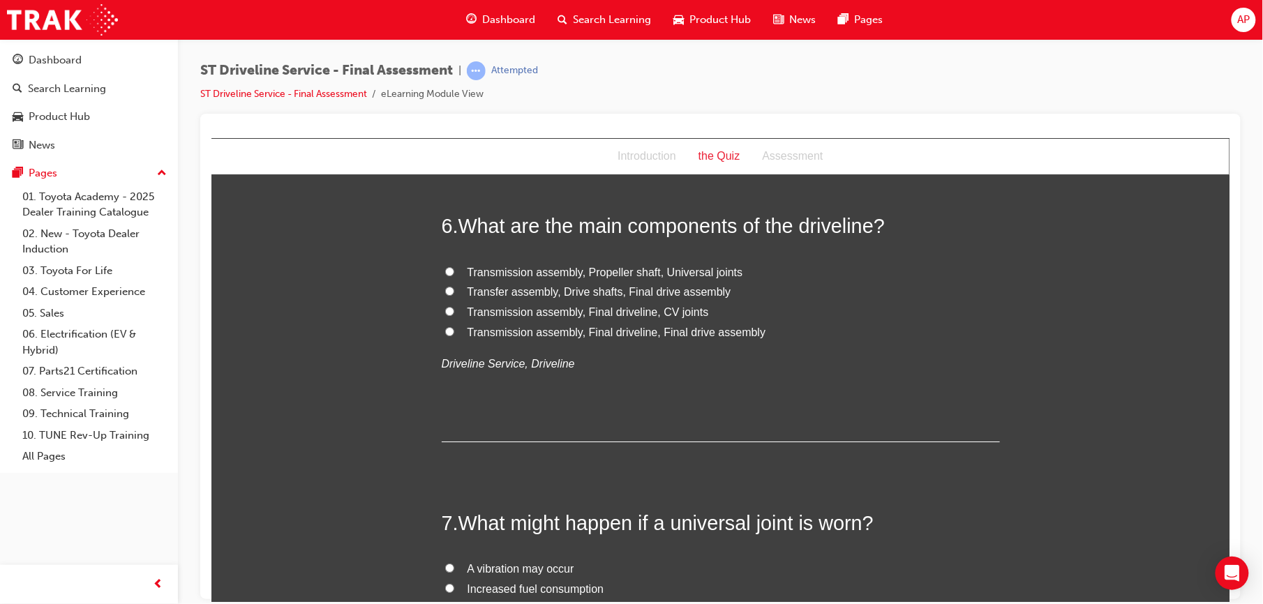
click at [445, 290] on input "Transfer assembly, Drive shafts, Final drive assembly" at bounding box center [449, 290] width 9 height 9
radio input "true"
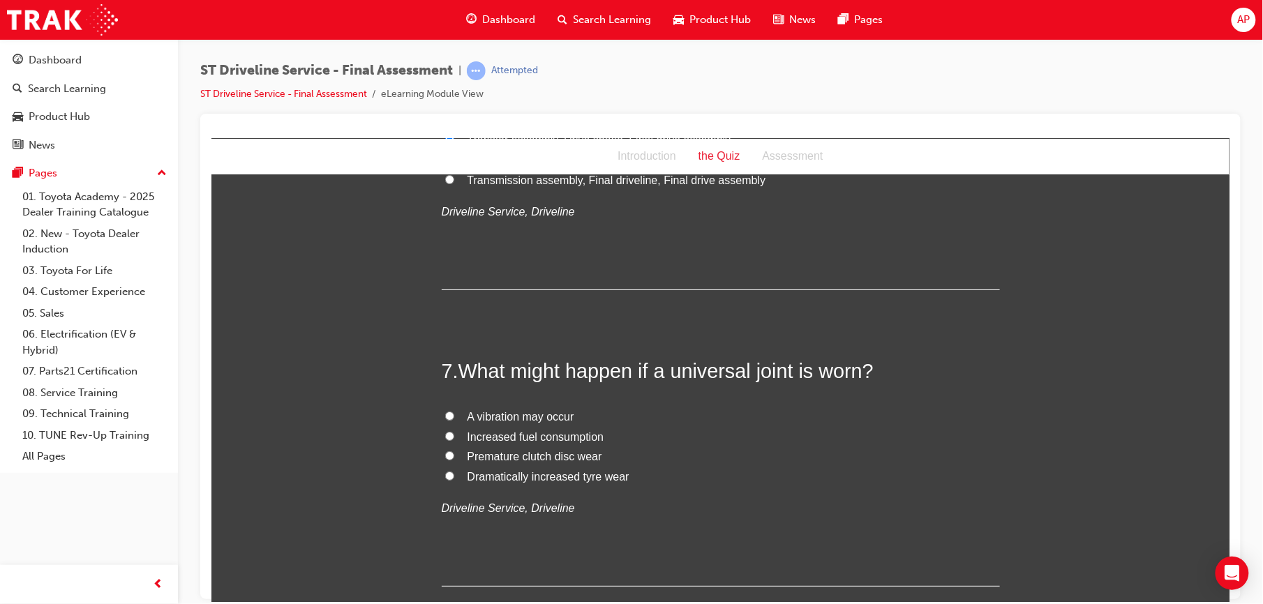
scroll to position [1842, 0]
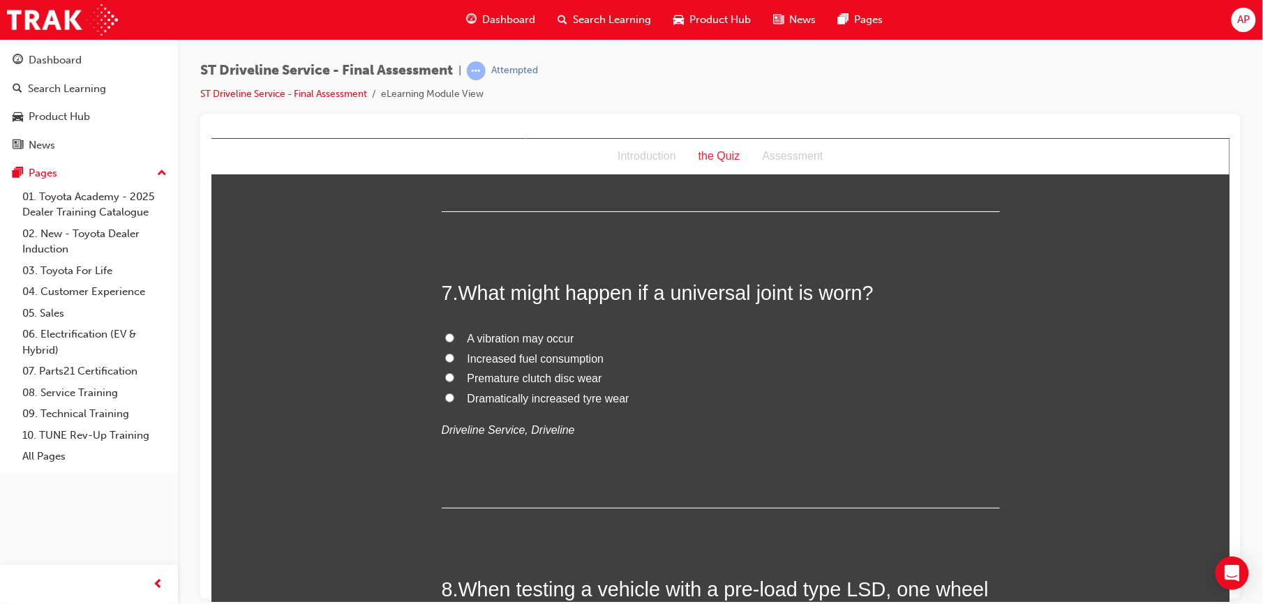
click at [449, 335] on label "A vibration may occur" at bounding box center [720, 339] width 558 height 20
click at [449, 335] on input "A vibration may occur" at bounding box center [449, 337] width 9 height 9
radio input "true"
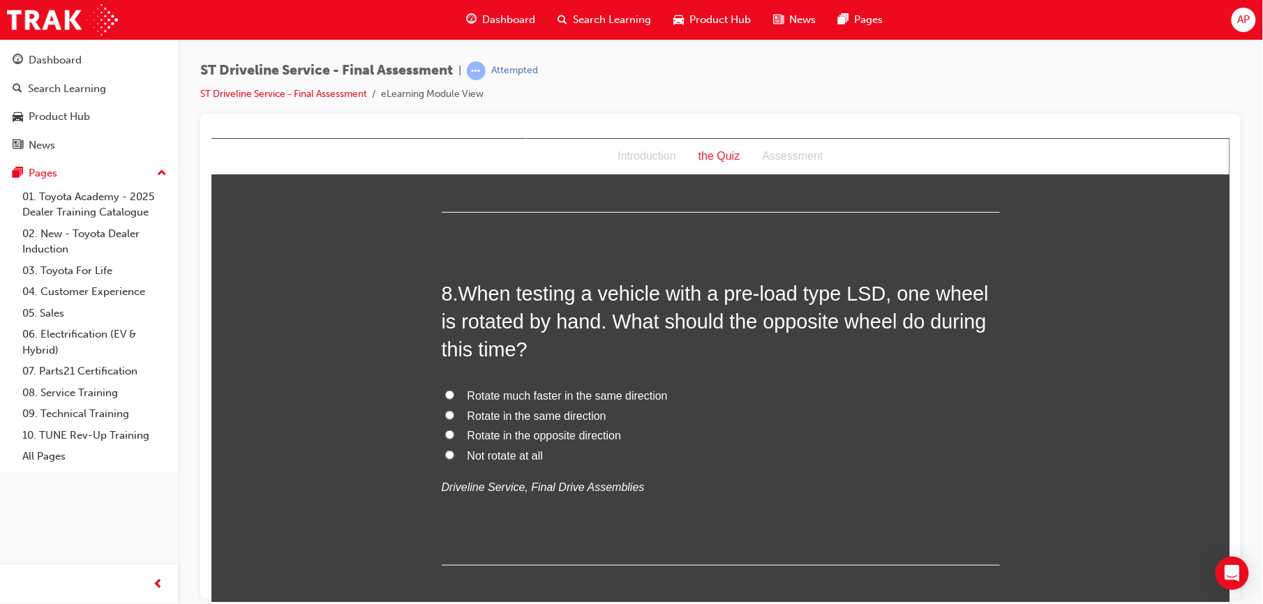
scroll to position [2140, 0]
click at [445, 412] on input "Rotate in the same direction" at bounding box center [449, 413] width 9 height 9
radio input "true"
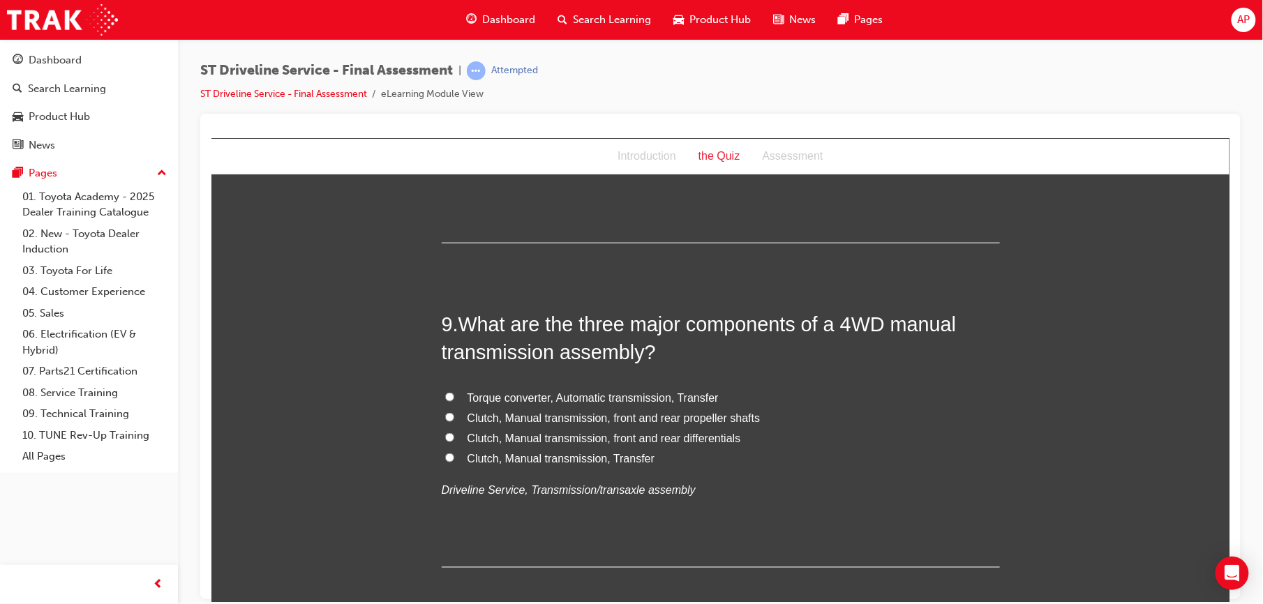
scroll to position [2512, 0]
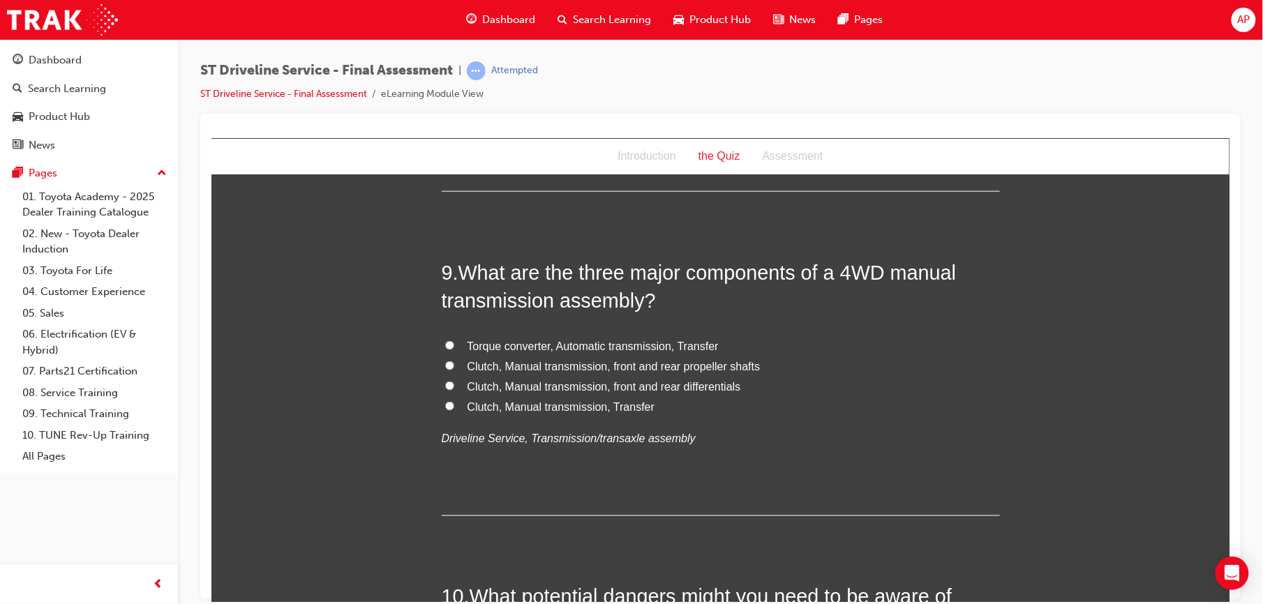
click at [446, 380] on label "Clutch, Manual transmission, front and rear differentials" at bounding box center [720, 387] width 558 height 20
click at [446, 381] on input "Clutch, Manual transmission, front and rear differentials" at bounding box center [449, 385] width 9 height 9
radio input "true"
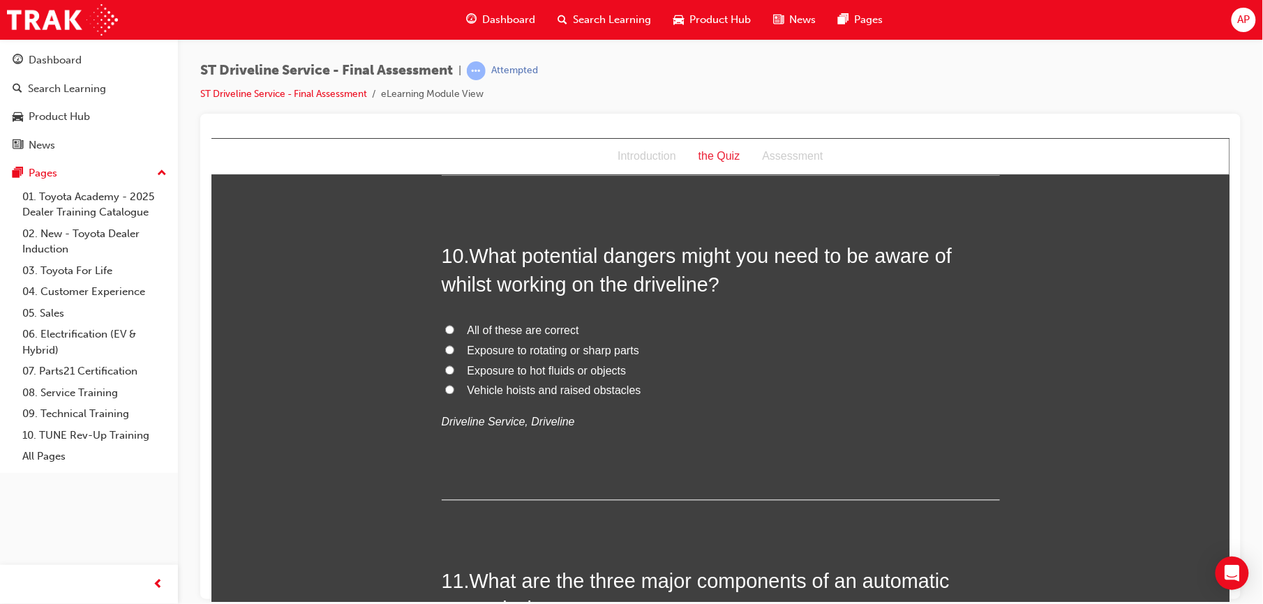
scroll to position [2854, 0]
click at [445, 329] on input "All of these are correct" at bounding box center [449, 329] width 9 height 9
radio input "true"
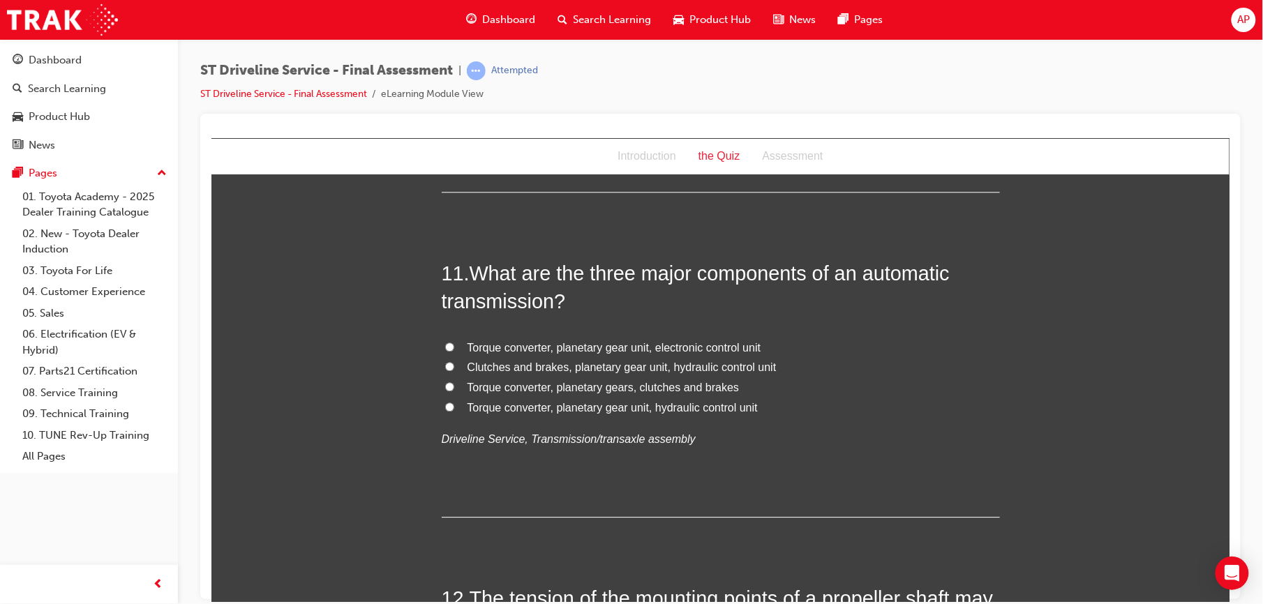
scroll to position [3182, 0]
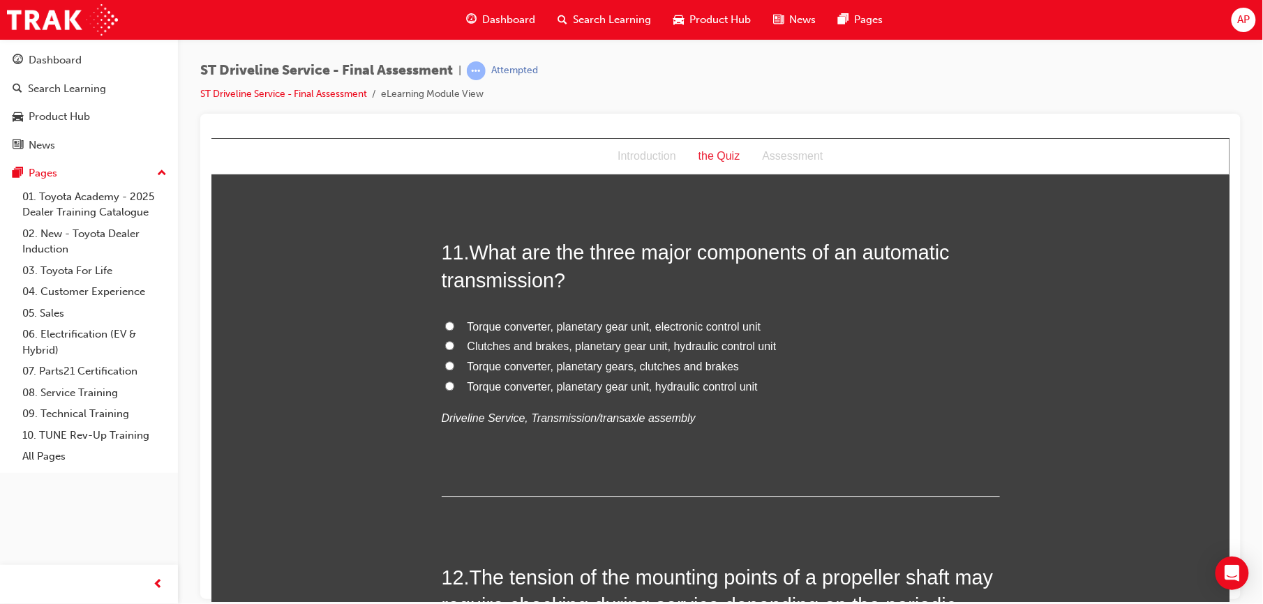
click at [445, 329] on input "Torque converter, planetary gear unit, electronic control unit" at bounding box center [449, 325] width 9 height 9
radio input "true"
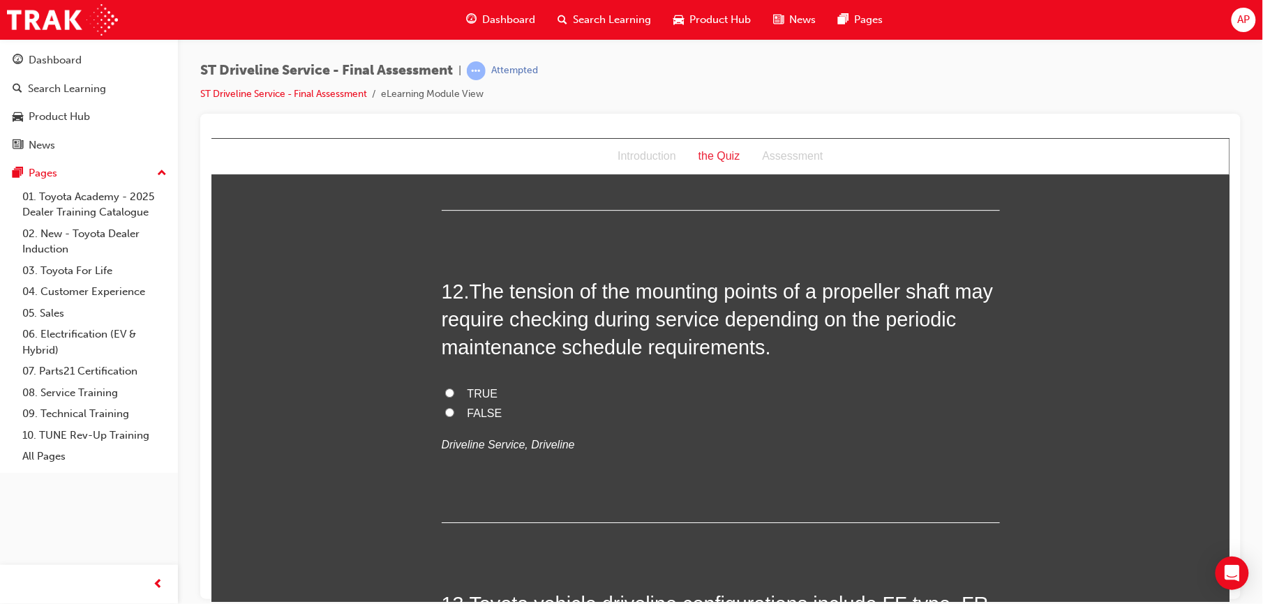
scroll to position [3480, 0]
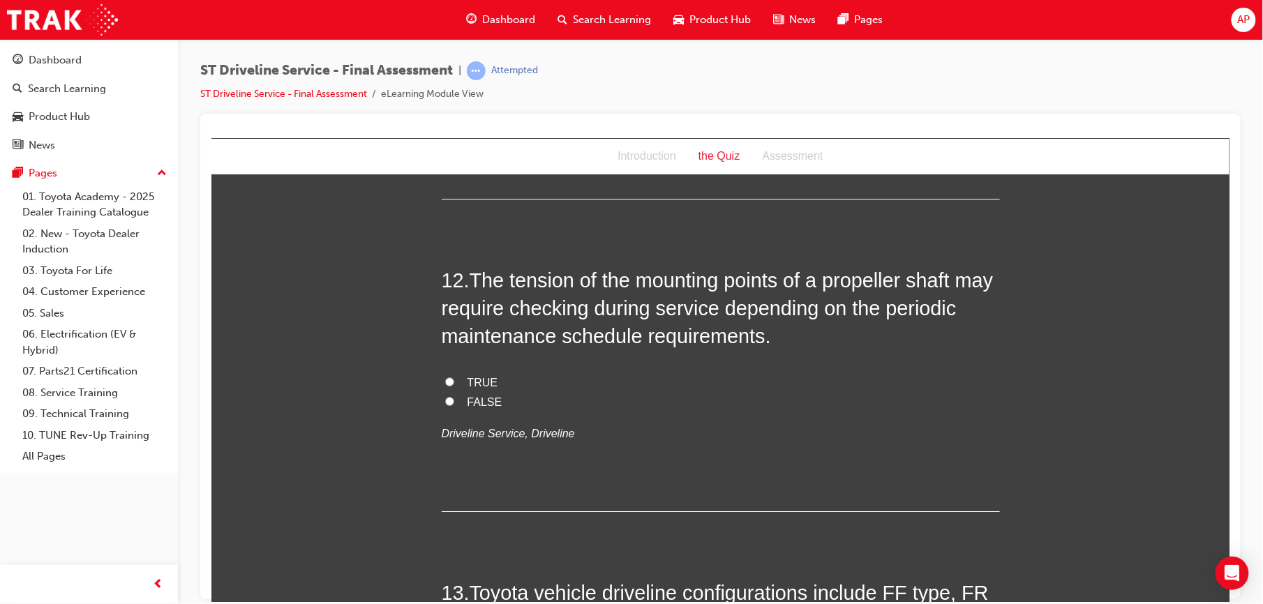
click at [442, 394] on label "FALSE" at bounding box center [720, 402] width 558 height 20
click at [445, 396] on input "FALSE" at bounding box center [449, 400] width 9 height 9
radio input "true"
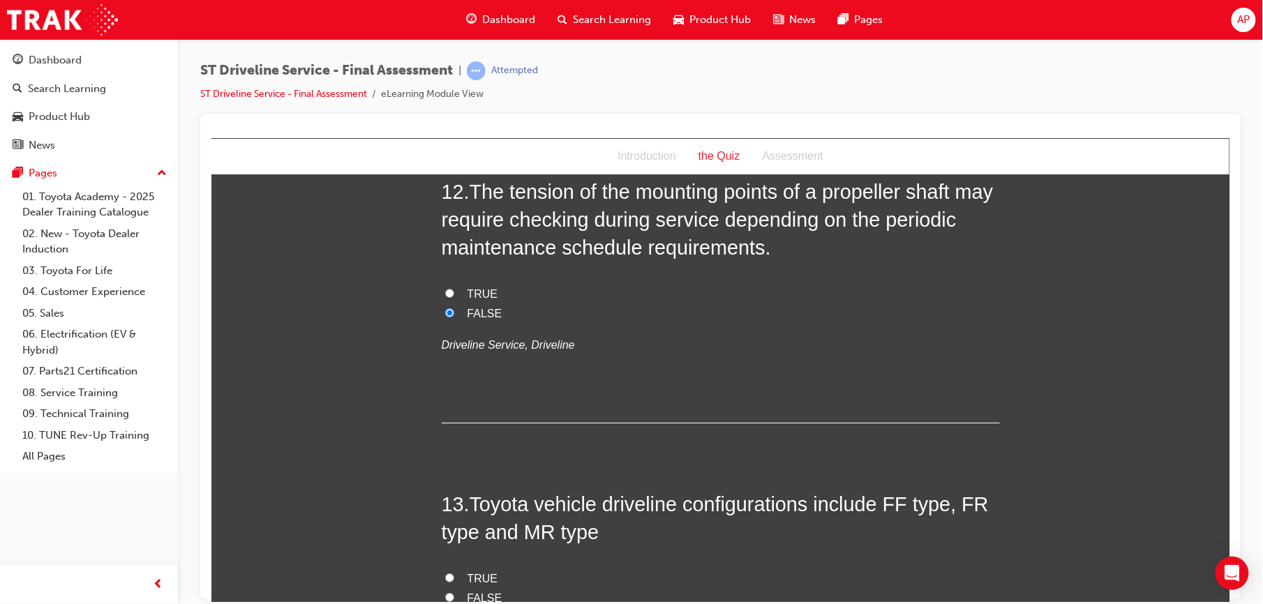
scroll to position [3647, 0]
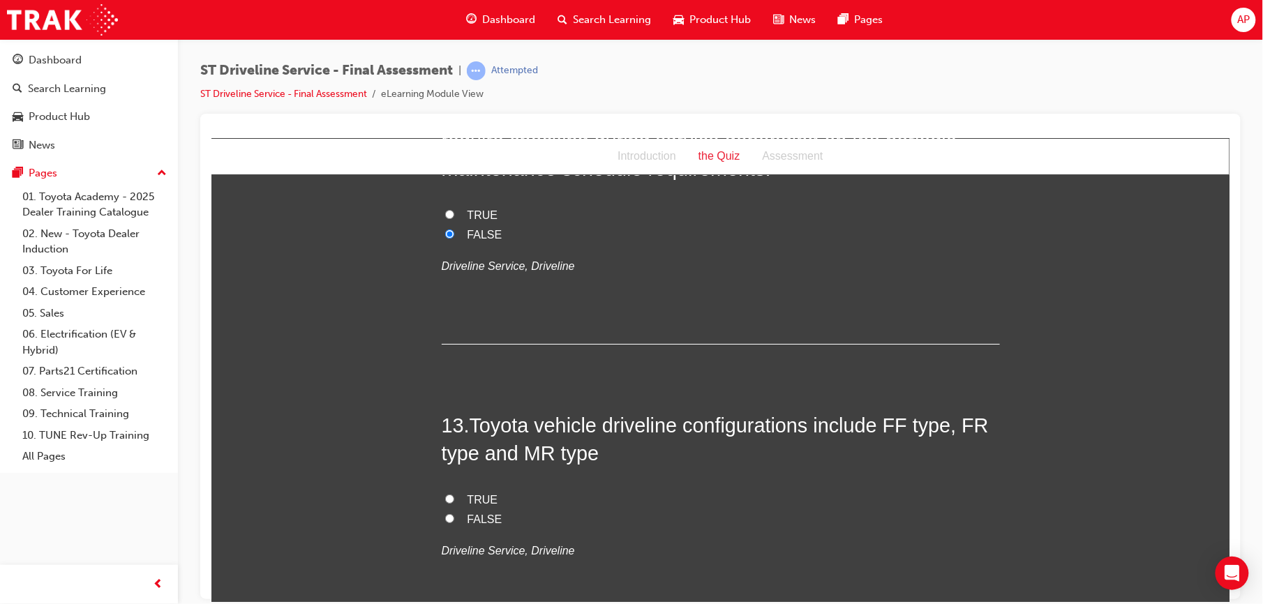
click at [445, 498] on input "TRUE" at bounding box center [449, 498] width 9 height 9
radio input "true"
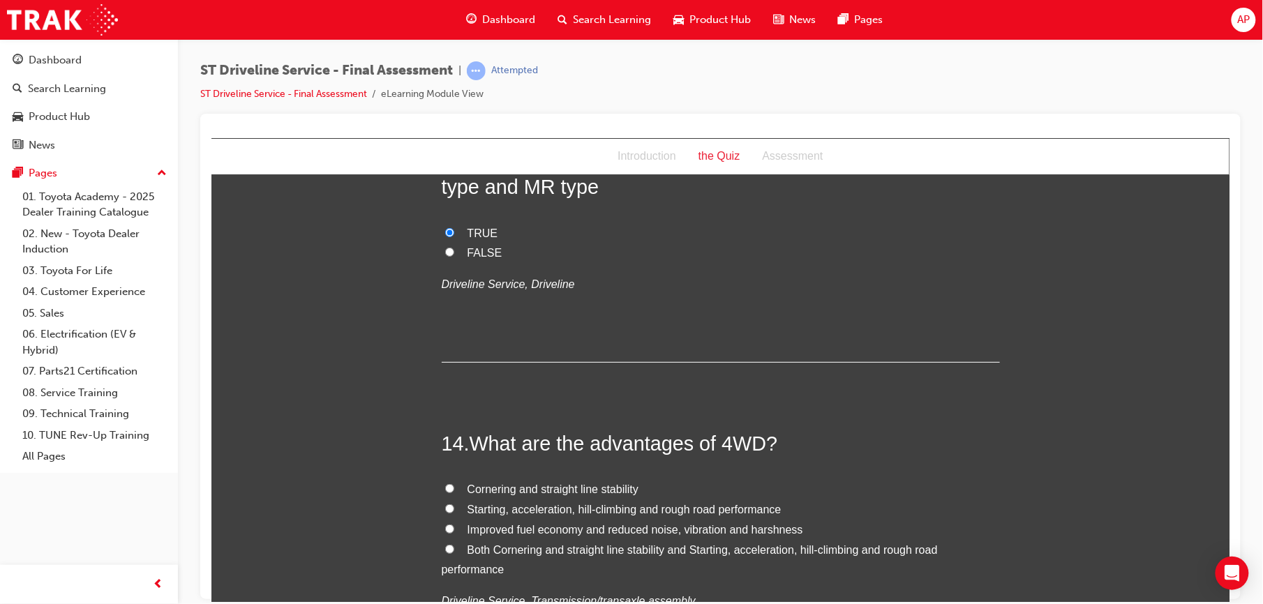
scroll to position [3915, 0]
click at [446, 510] on input "Starting, acceleration, hill-climbing and rough road performance" at bounding box center [449, 507] width 9 height 9
radio input "true"
click at [445, 552] on input "Both Cornering and straight line stability and Starting, acceleration, hill-cli…" at bounding box center [449, 548] width 9 height 9
radio input "true"
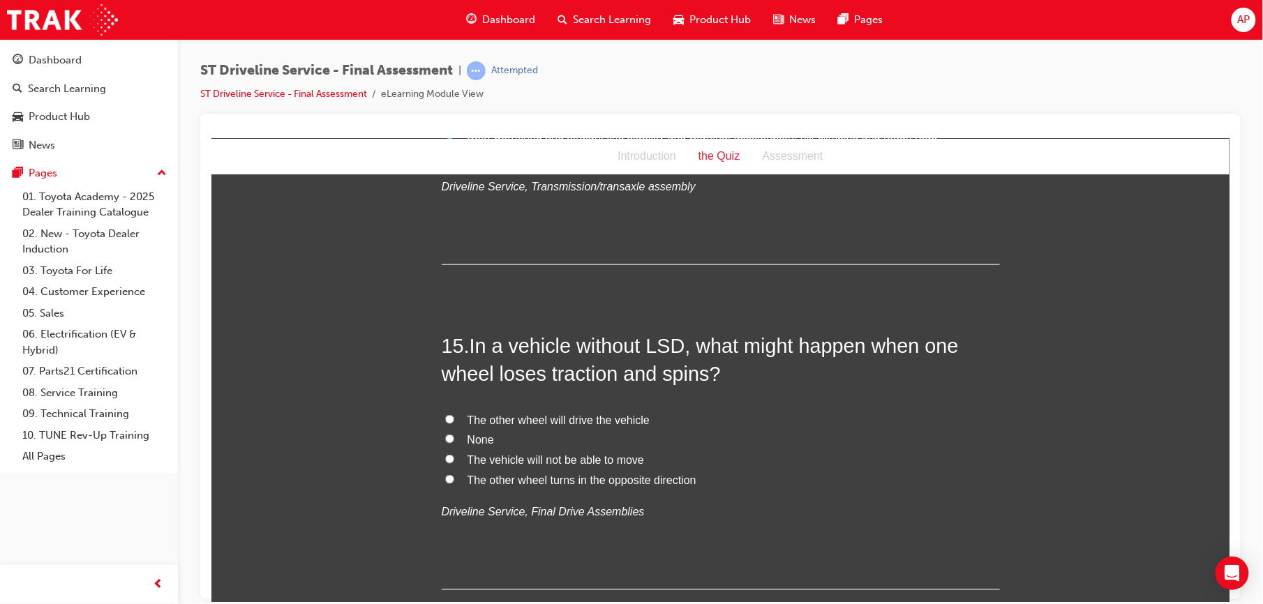
scroll to position [4336, 0]
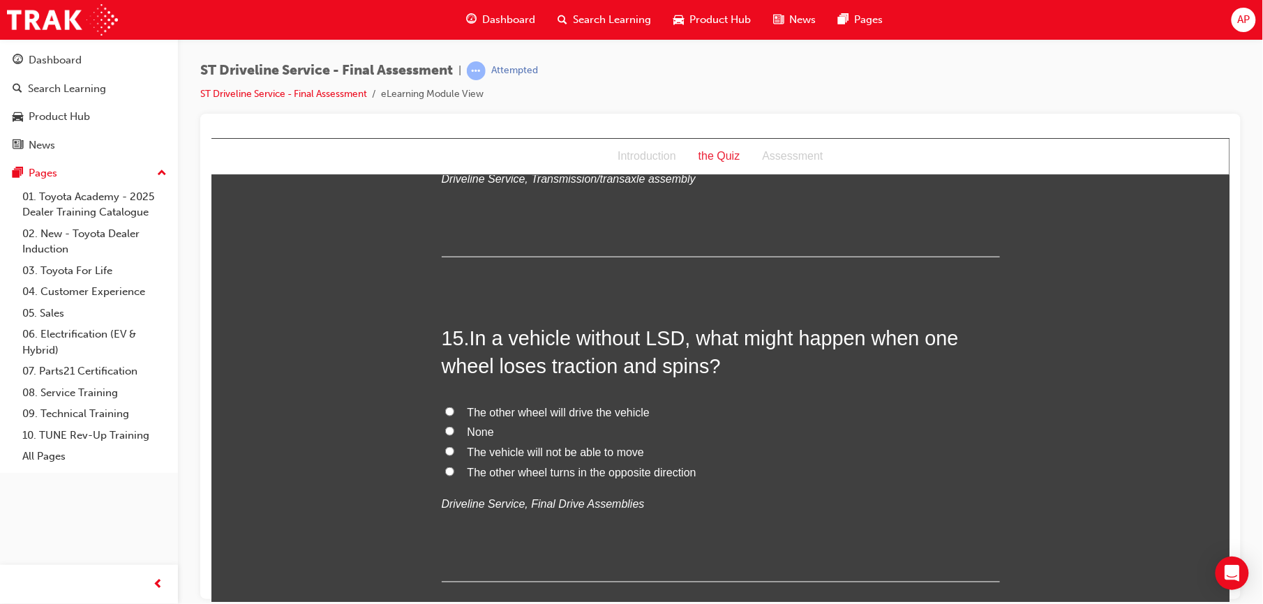
click at [441, 405] on label "The other wheel will drive the vehicle" at bounding box center [720, 413] width 558 height 20
click at [445, 407] on input "The other wheel will drive the vehicle" at bounding box center [449, 411] width 9 height 9
radio input "true"
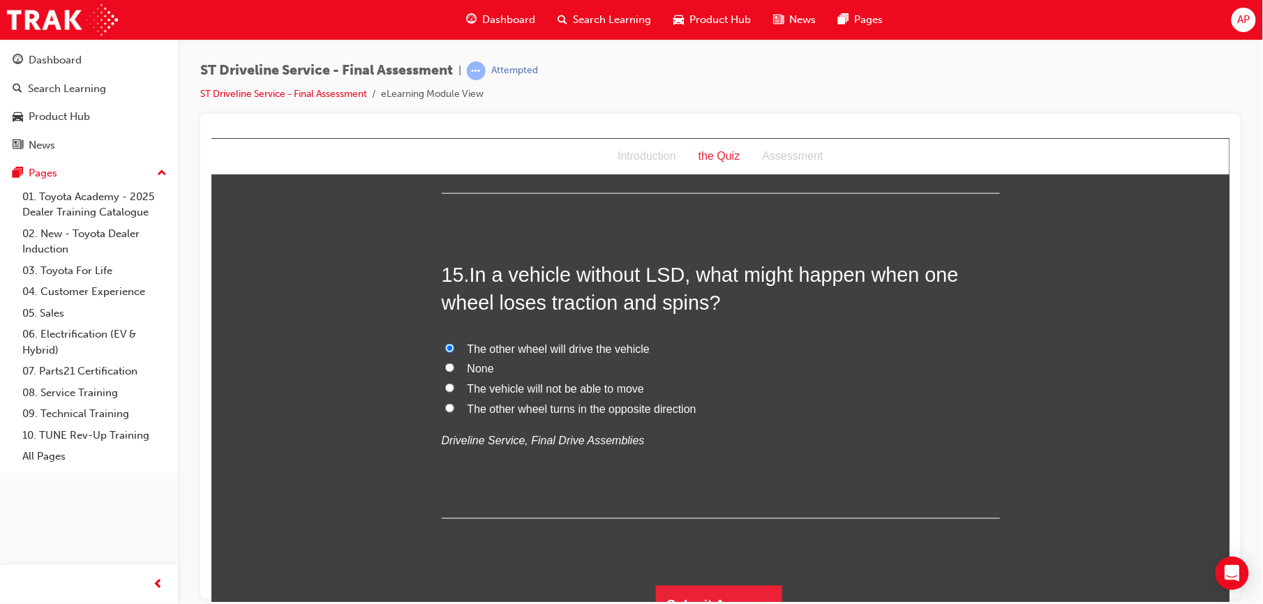
scroll to position [4423, 0]
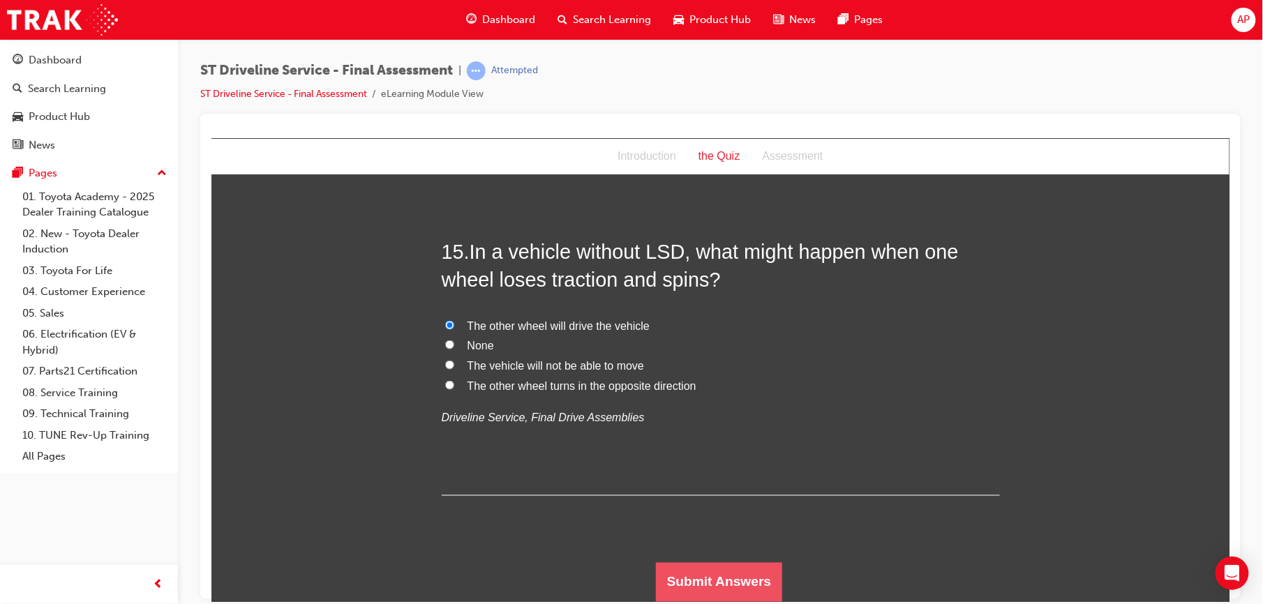
click at [676, 567] on button "Submit Answers" at bounding box center [718, 582] width 127 height 39
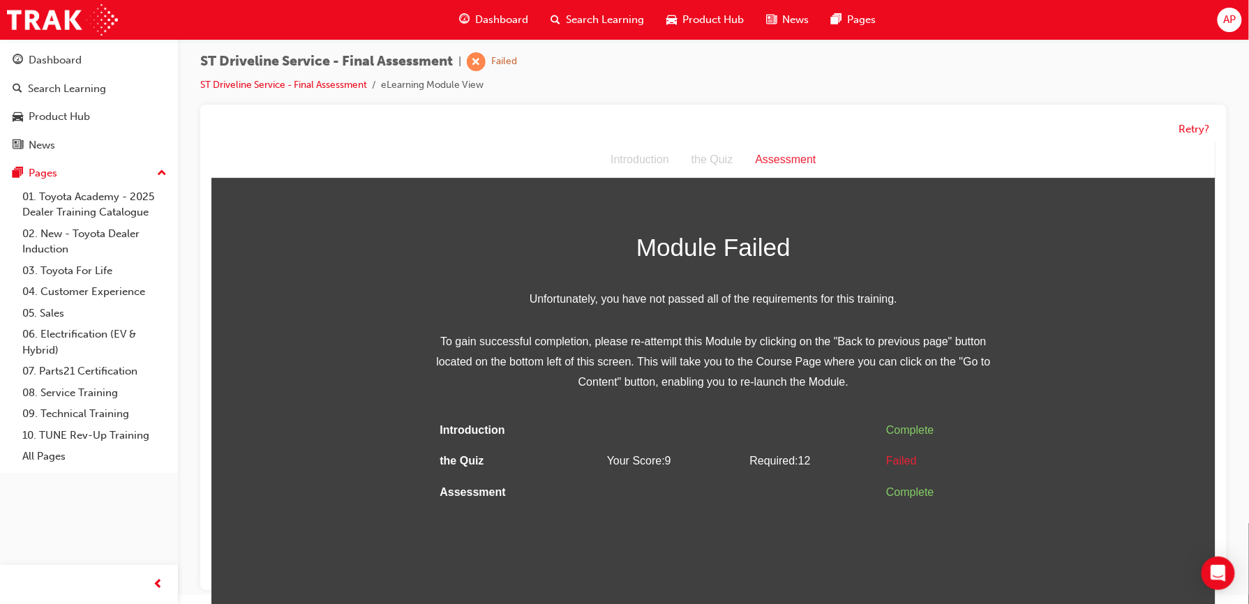
scroll to position [11, 0]
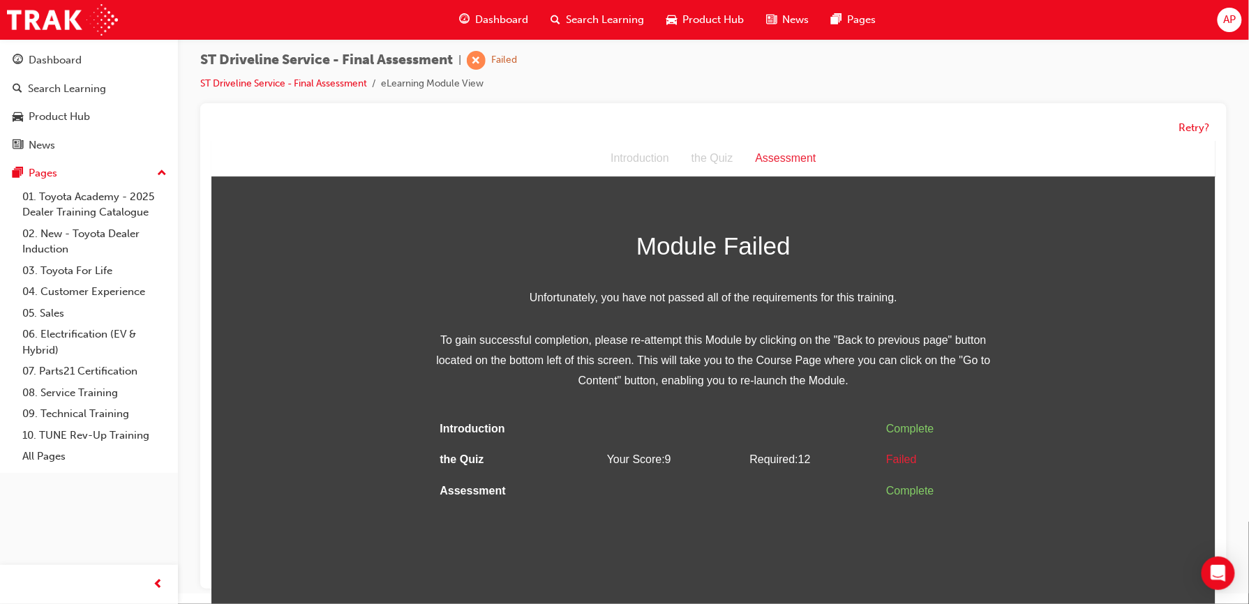
drag, startPoint x: 871, startPoint y: 524, endPoint x: 868, endPoint y: 506, distance: 18.4
click at [868, 506] on html "Assessment Introduction the Quiz Assessment Module Failed Unfortunately, you ha…" at bounding box center [713, 371] width 1004 height 463
click at [1191, 131] on button "Retry?" at bounding box center [1194, 128] width 31 height 16
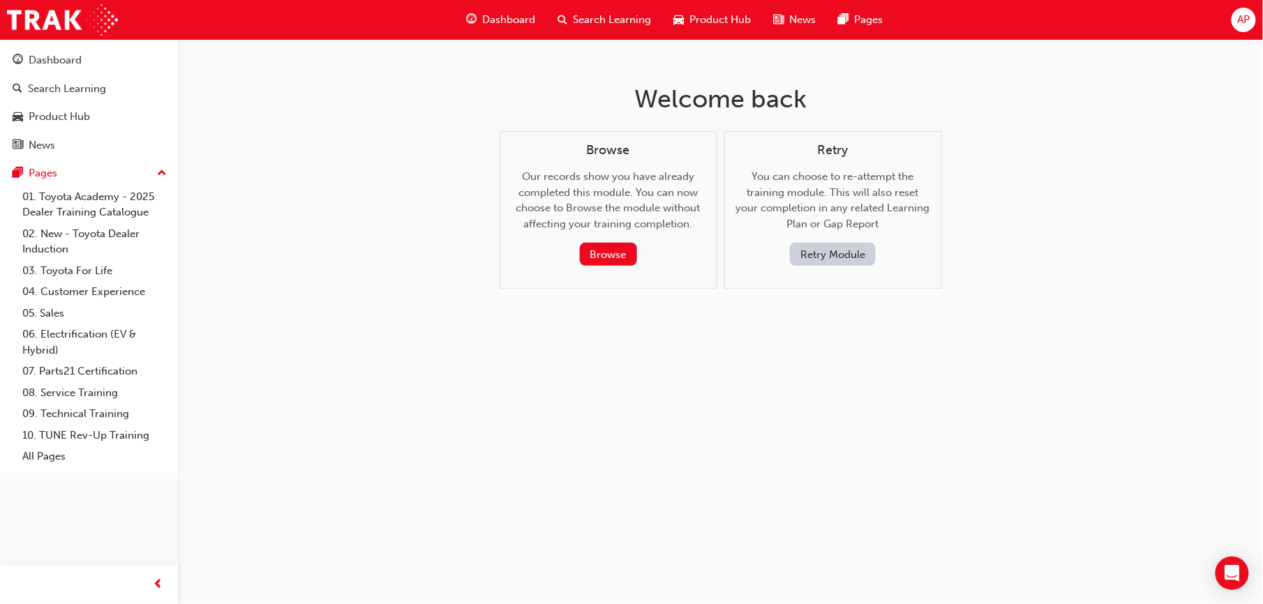
click at [815, 268] on div "Retry You can choose to re-attempt the training module. This will also reset yo…" at bounding box center [833, 210] width 218 height 158
click at [818, 255] on button "Retry Module" at bounding box center [833, 254] width 86 height 23
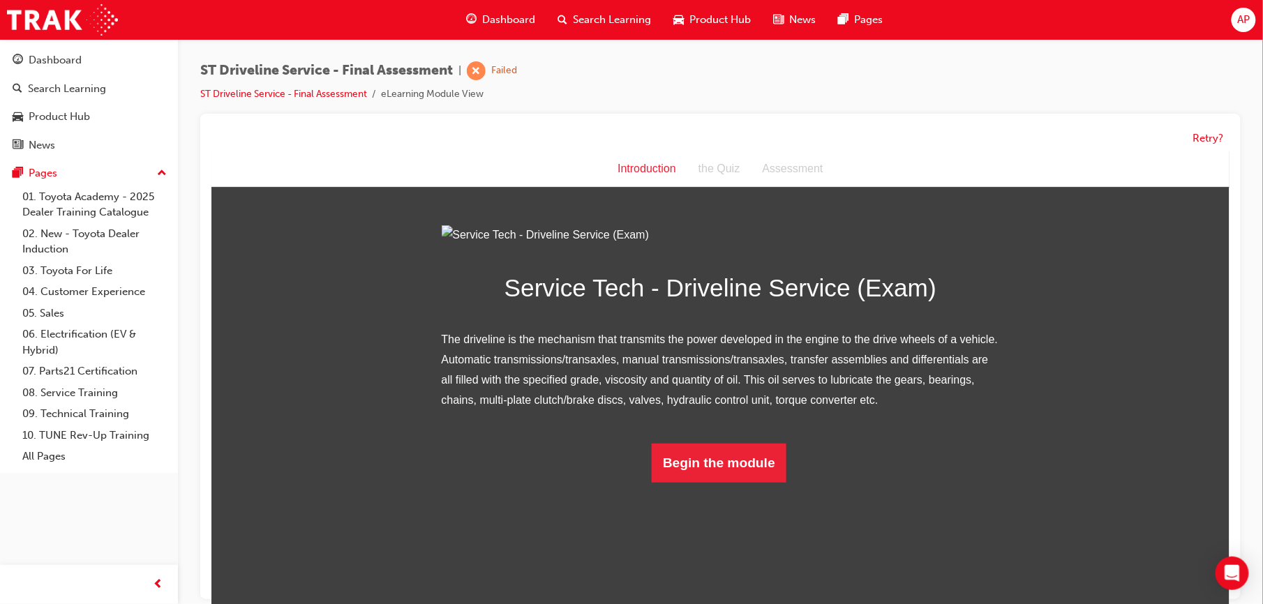
scroll to position [21, 0]
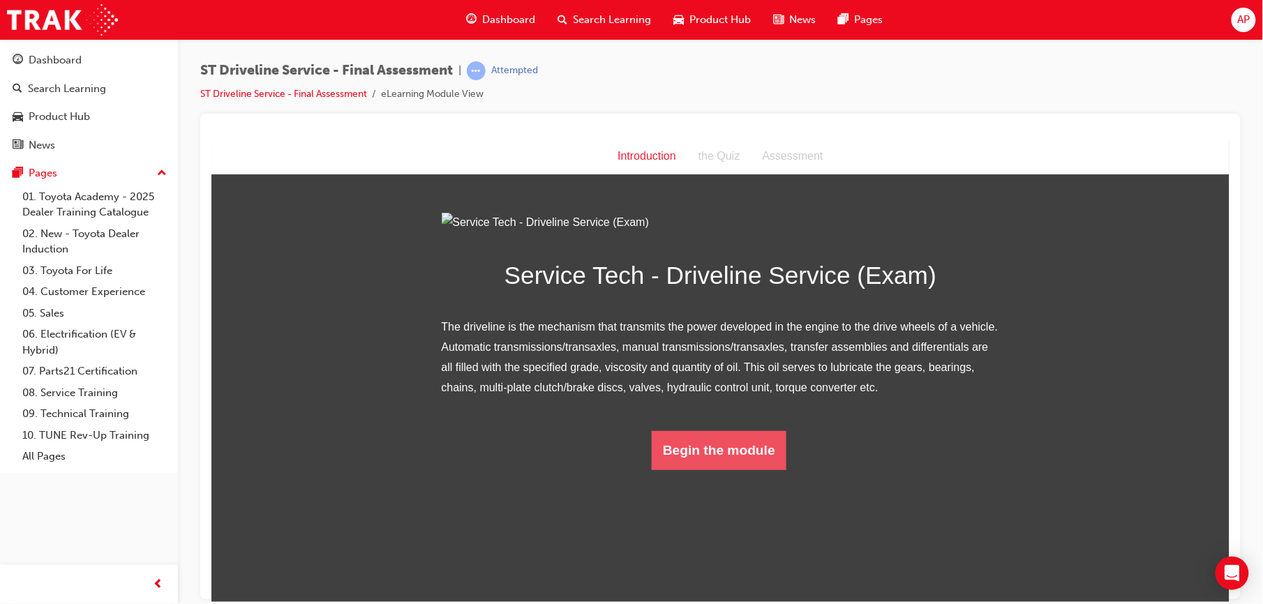
click at [699, 470] on button "Begin the module" at bounding box center [718, 450] width 135 height 39
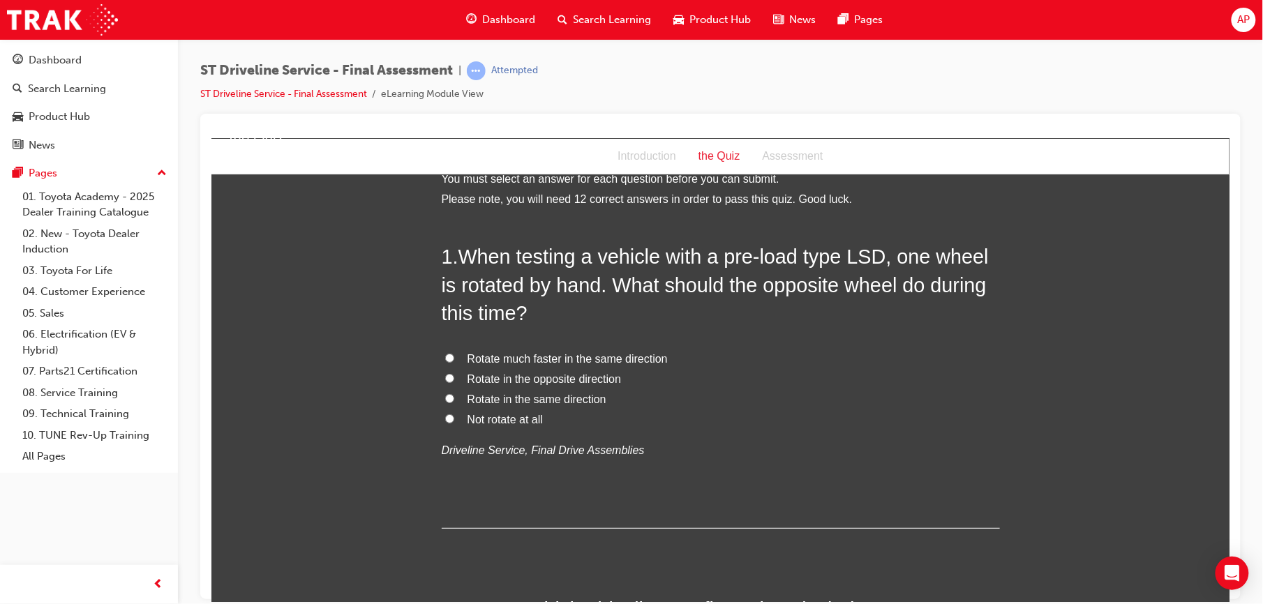
scroll to position [0, 0]
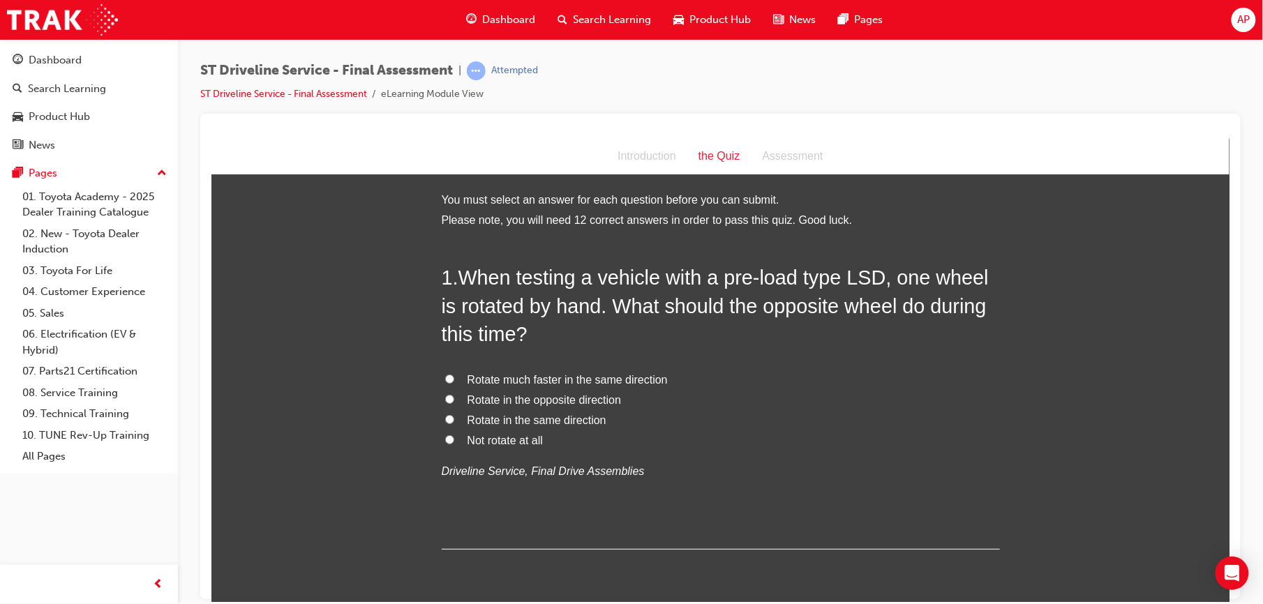
click at [445, 415] on input "Rotate in the same direction" at bounding box center [449, 419] width 9 height 9
radio input "true"
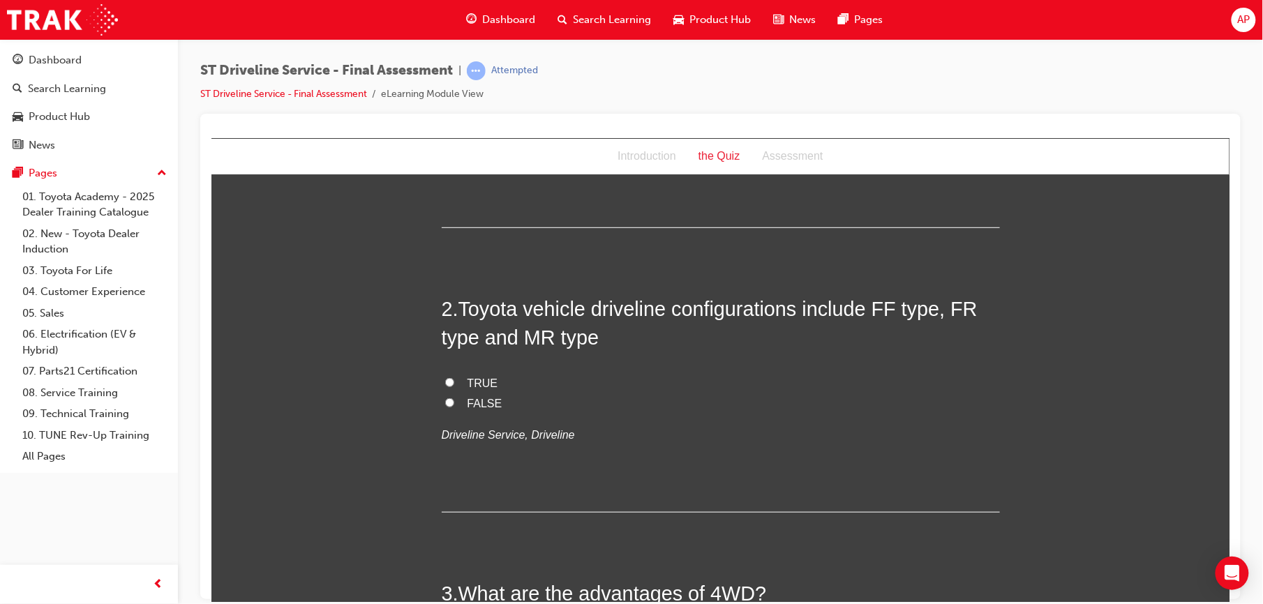
scroll to position [335, 0]
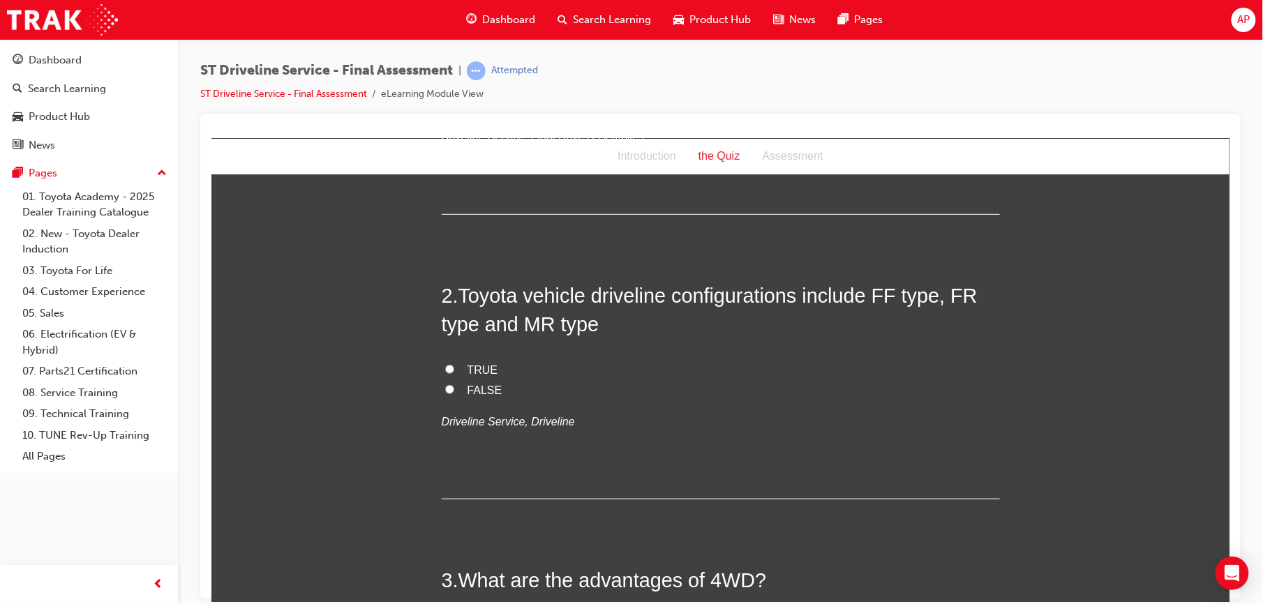
click at [445, 390] on input "FALSE" at bounding box center [449, 389] width 9 height 9
radio input "true"
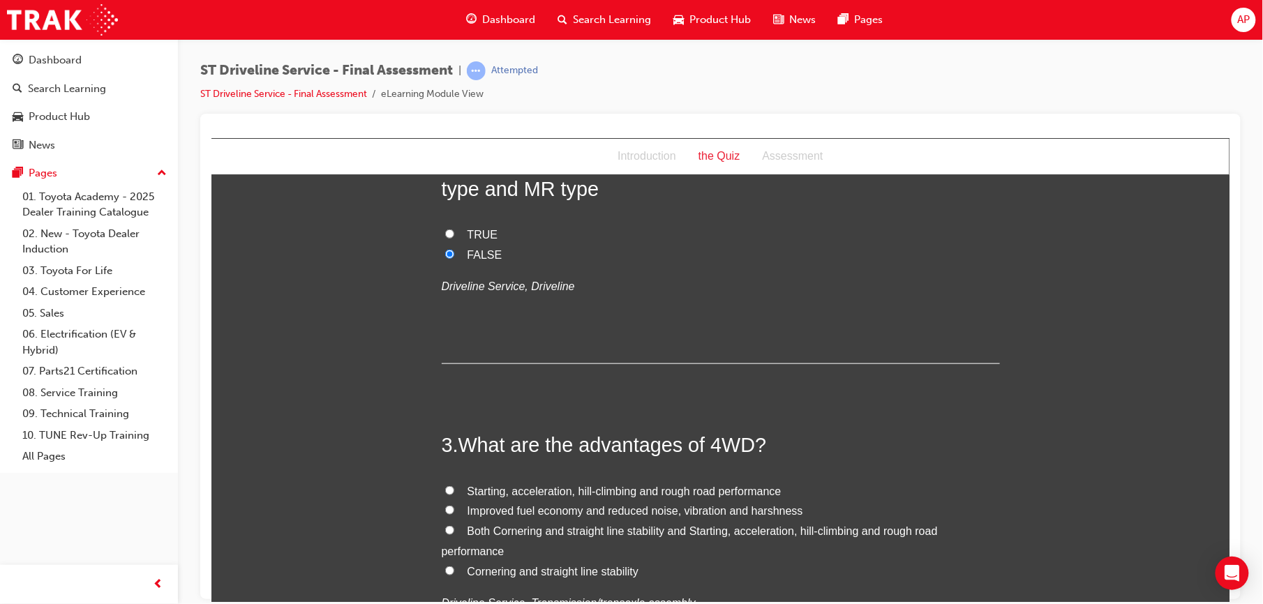
scroll to position [583, 0]
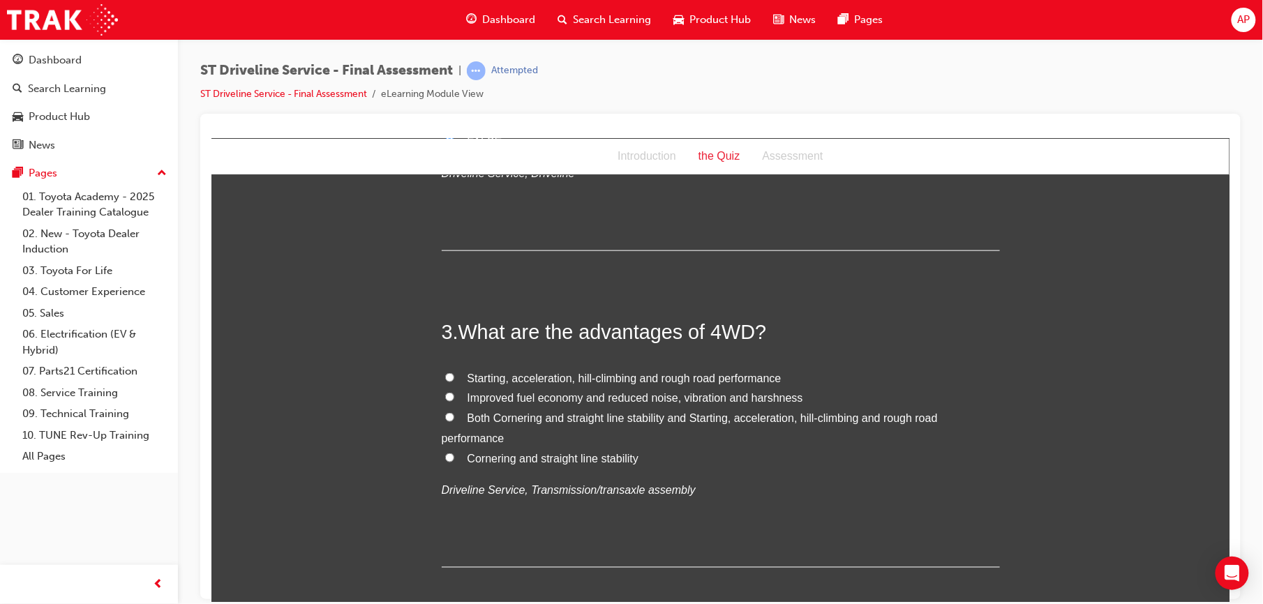
click at [445, 418] on input "Both Cornering and straight line stability and Starting, acceleration, hill-cli…" at bounding box center [449, 416] width 9 height 9
radio input "true"
click at [445, 379] on input "Starting, acceleration, hill-climbing and rough road performance" at bounding box center [449, 377] width 9 height 9
radio input "true"
click at [445, 416] on input "Both Cornering and straight line stability and Starting, acceleration, hill-cli…" at bounding box center [449, 416] width 9 height 9
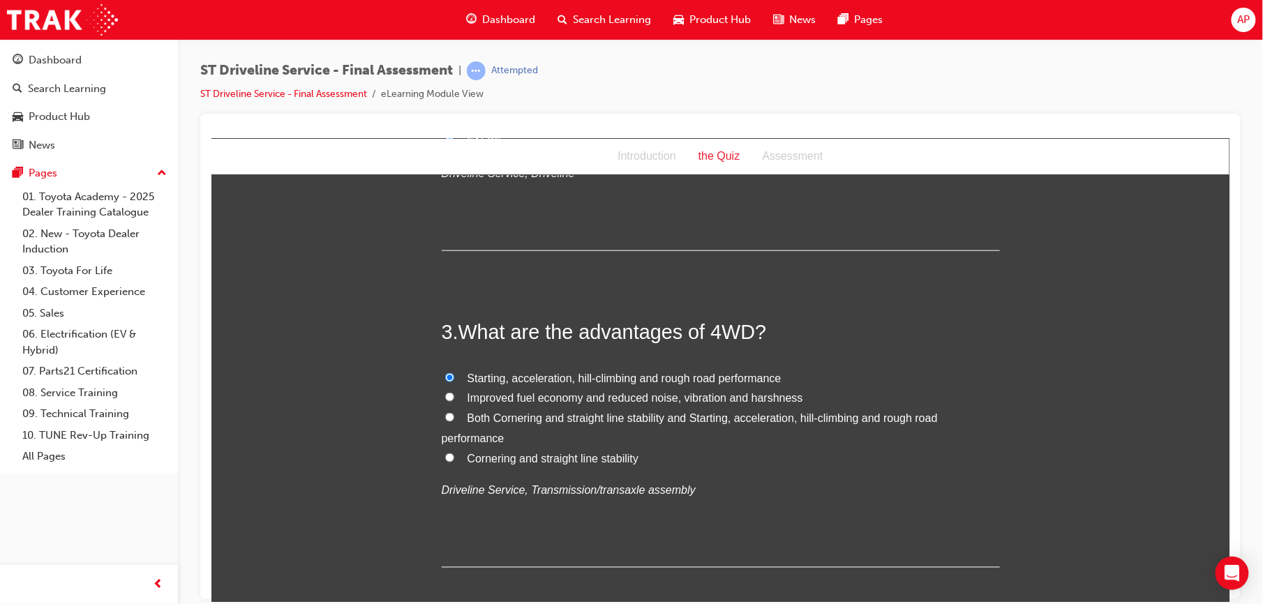
radio input "true"
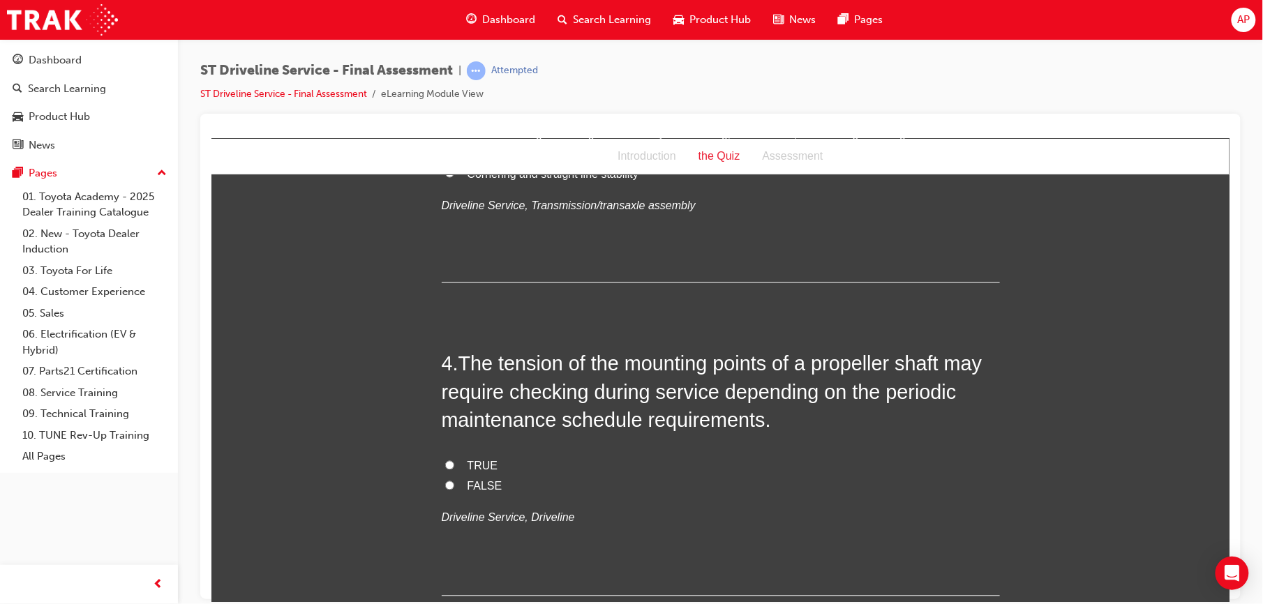
scroll to position [874, 0]
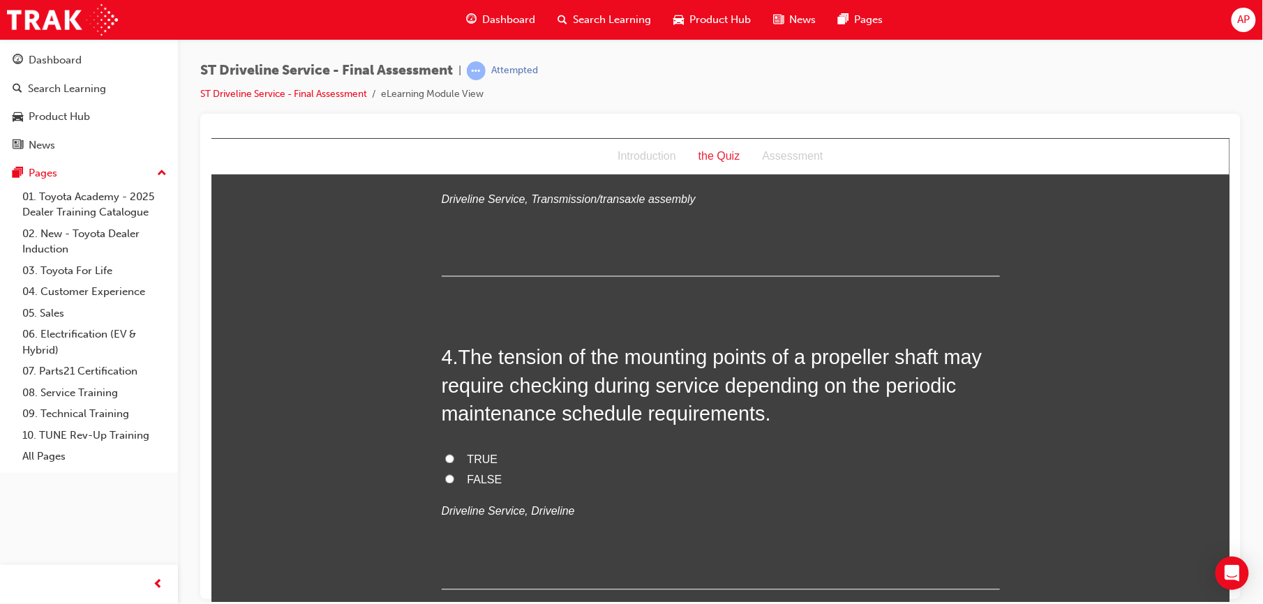
click at [445, 458] on input "TRUE" at bounding box center [449, 458] width 9 height 9
radio input "true"
click at [445, 482] on input "FALSE" at bounding box center [449, 479] width 9 height 9
radio input "true"
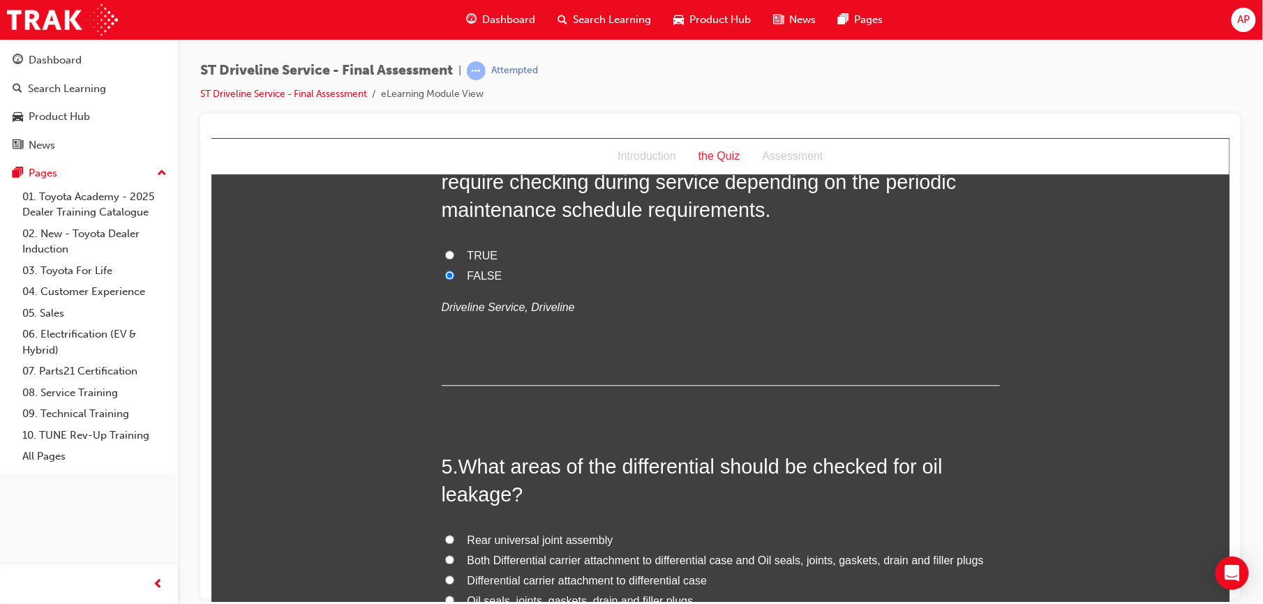
scroll to position [1172, 0]
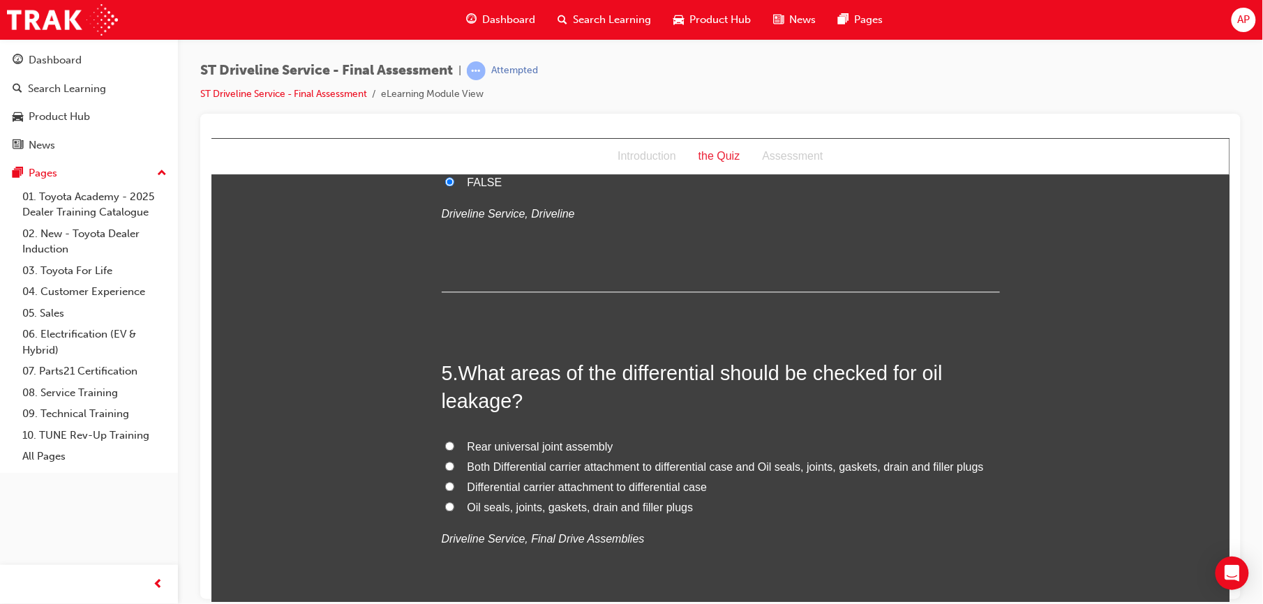
click at [445, 464] on input "Both Differential carrier attachment to differential case and Oil seals, joints…" at bounding box center [449, 465] width 9 height 9
radio input "true"
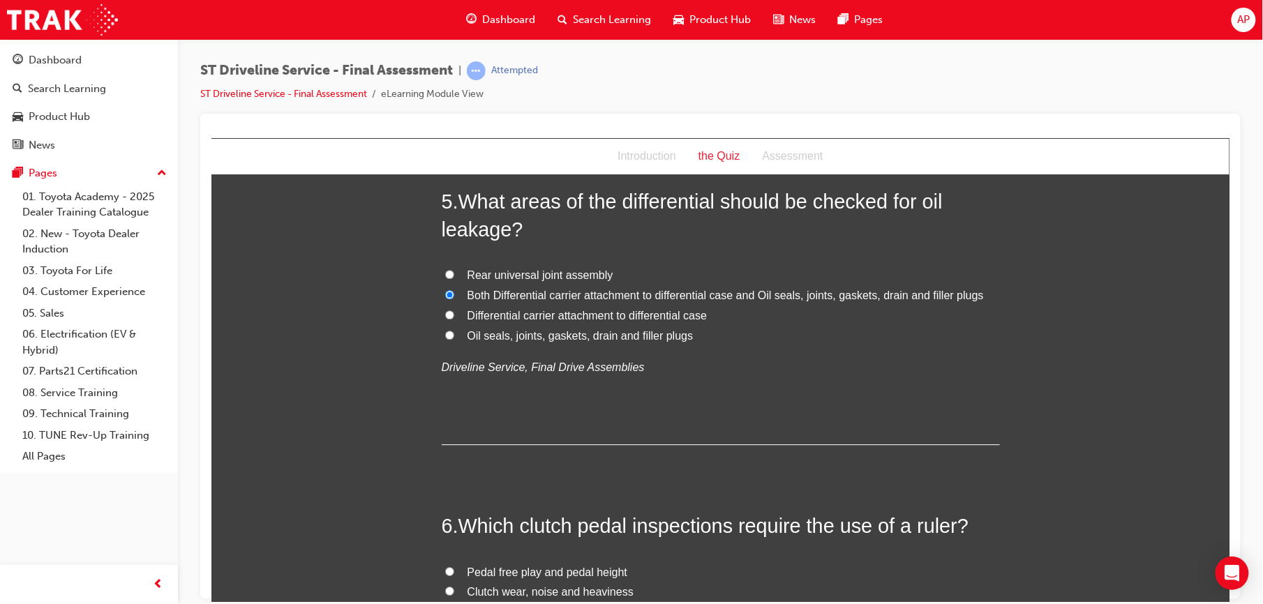
scroll to position [1477, 0]
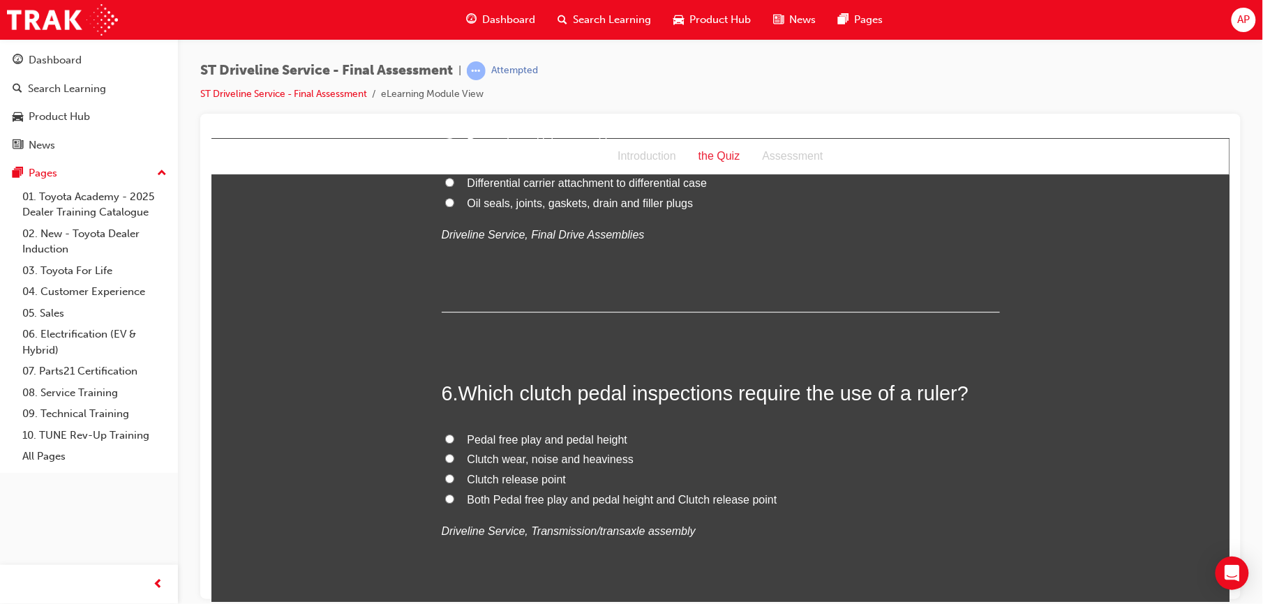
click at [445, 499] on input "Both Pedal free play and pedal height and Clutch release point" at bounding box center [449, 498] width 9 height 9
radio input "true"
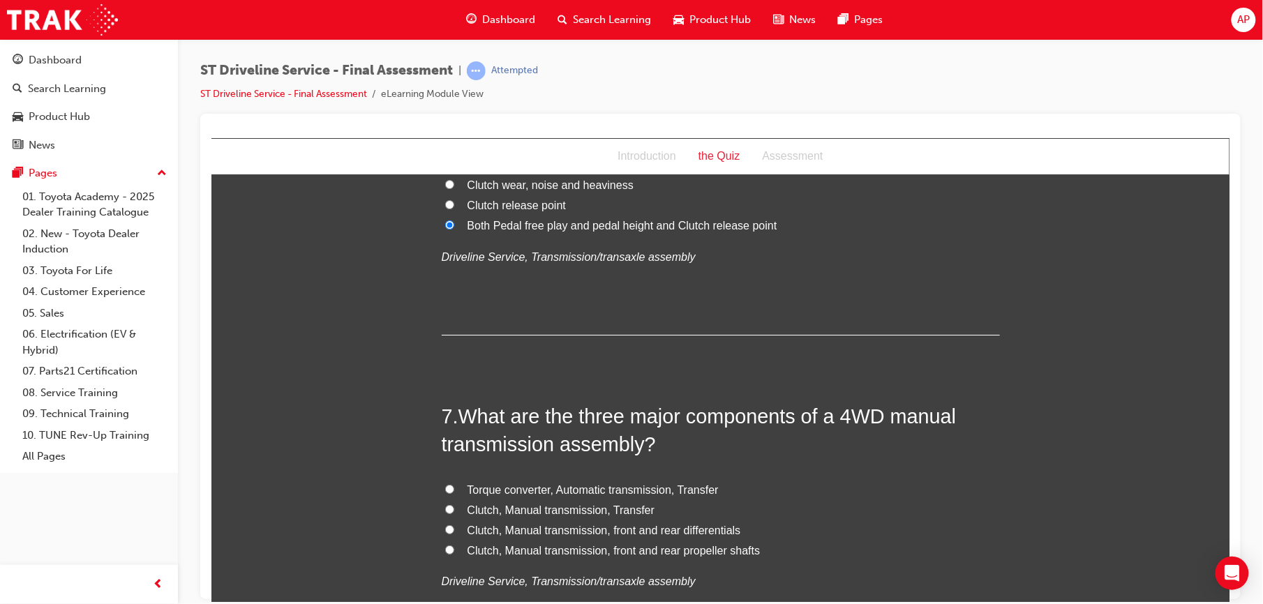
scroll to position [1774, 0]
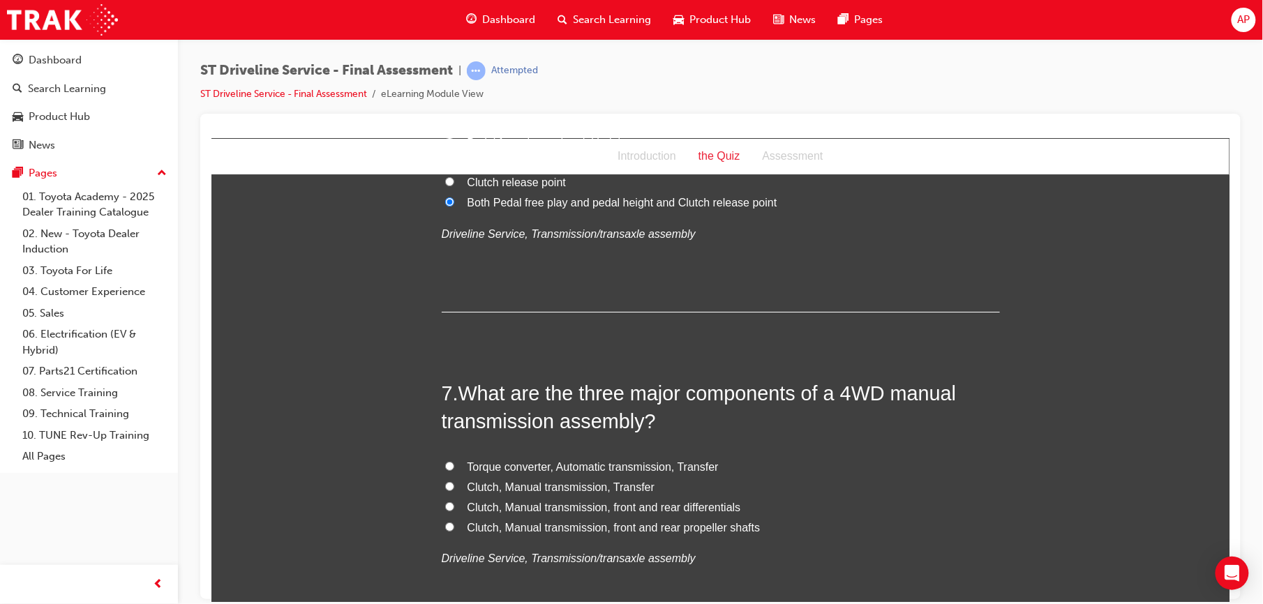
click at [445, 510] on input "Clutch, Manual transmission, front and rear differentials" at bounding box center [449, 506] width 9 height 9
radio input "true"
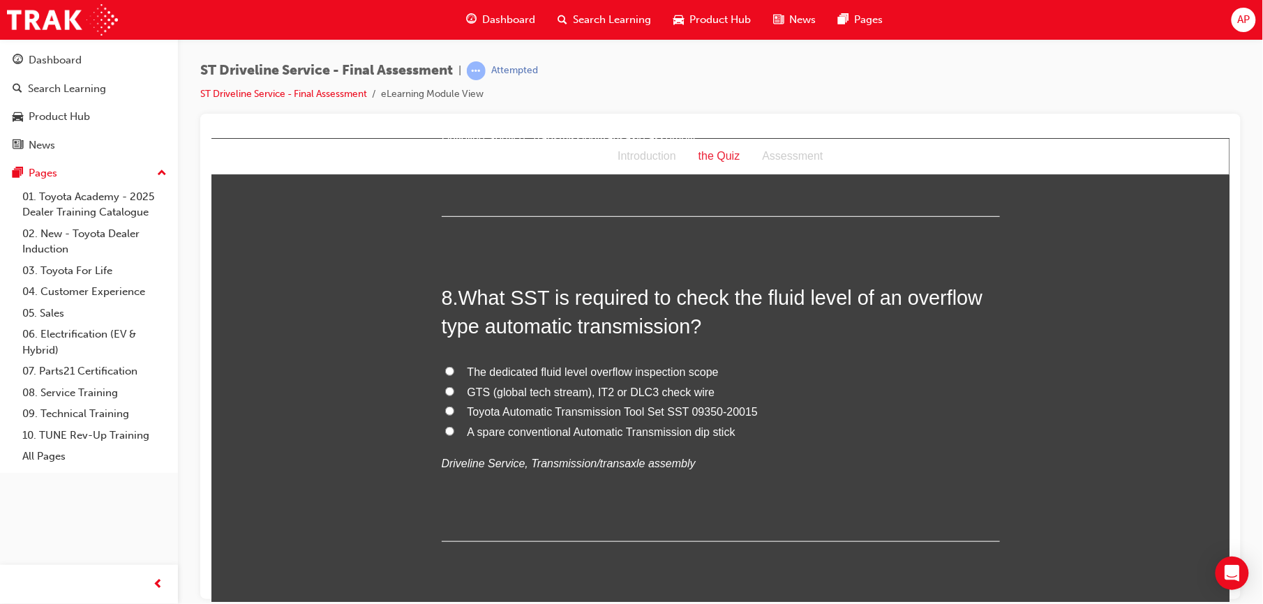
scroll to position [2196, 0]
click at [441, 394] on label "GTS (global tech stream), IT2 or DLC3 check wire" at bounding box center [720, 391] width 558 height 20
click at [445, 394] on input "GTS (global tech stream), IT2 or DLC3 check wire" at bounding box center [449, 389] width 9 height 9
radio input "true"
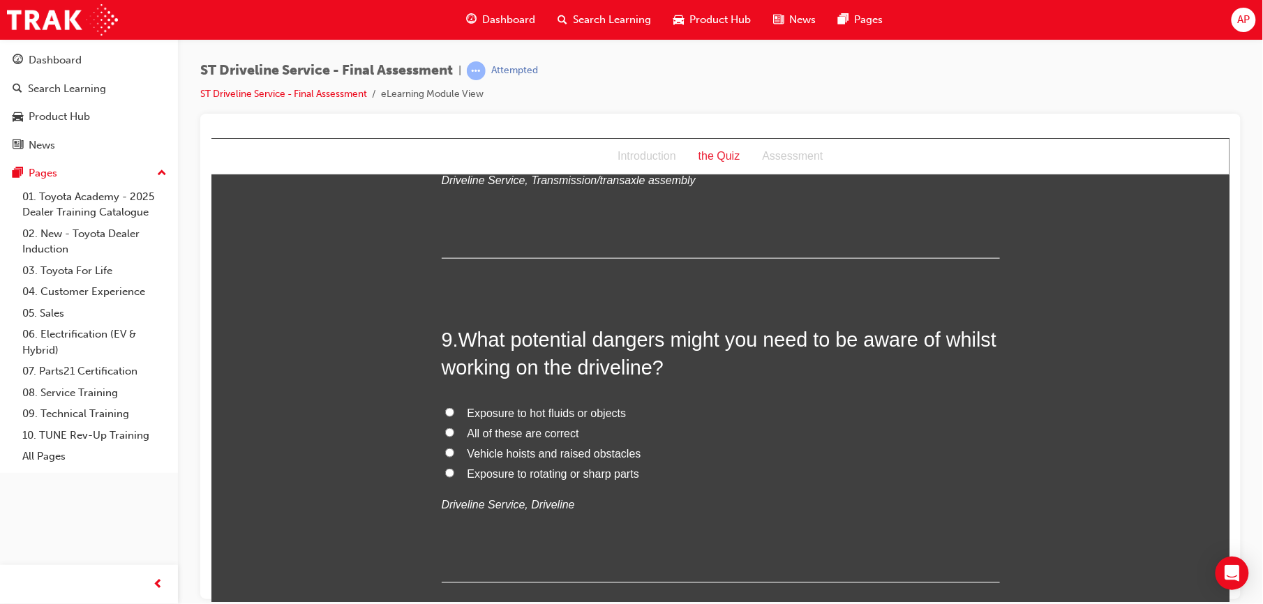
scroll to position [2543, 0]
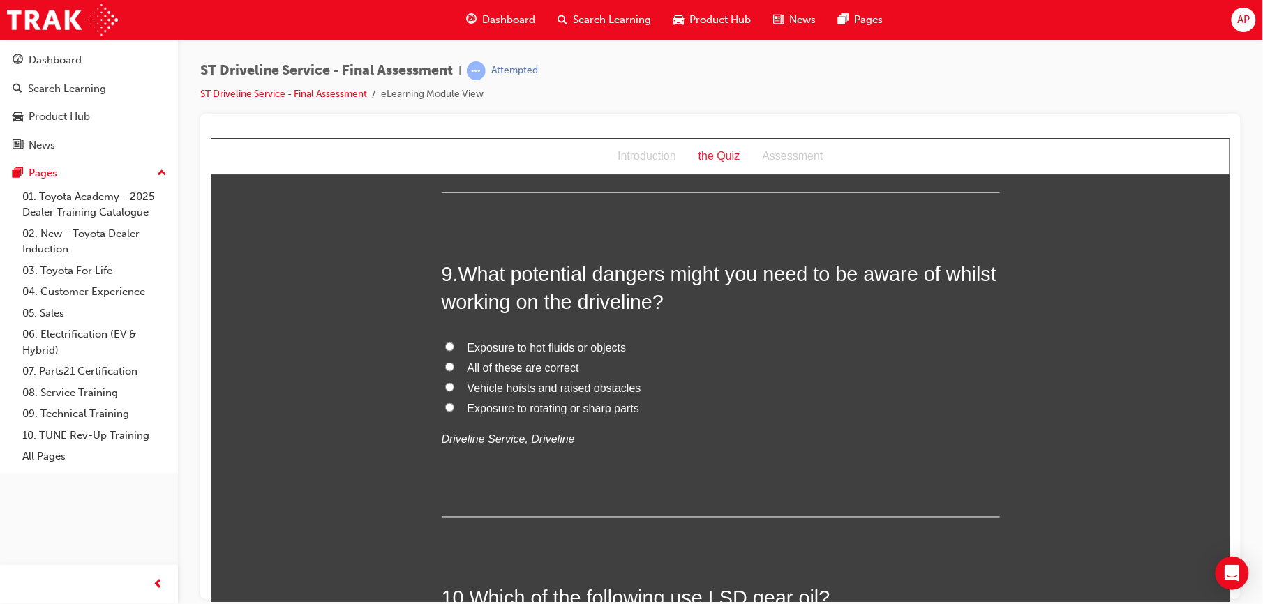
click at [445, 365] on input "All of these are correct" at bounding box center [449, 366] width 9 height 9
radio input "true"
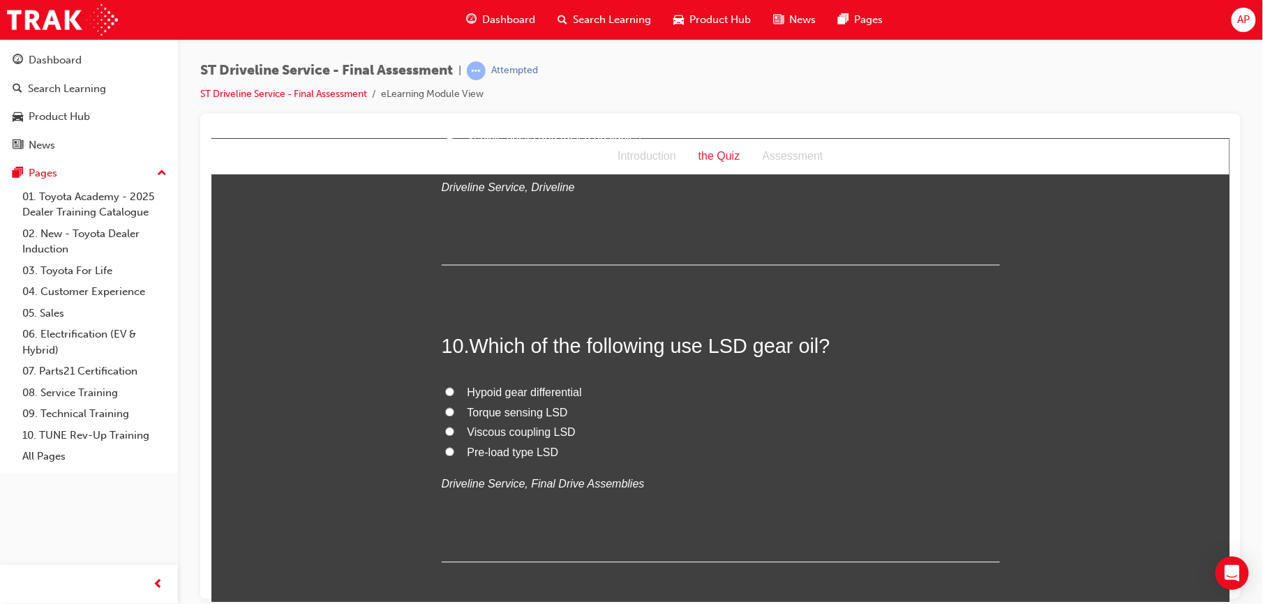
scroll to position [2804, 0]
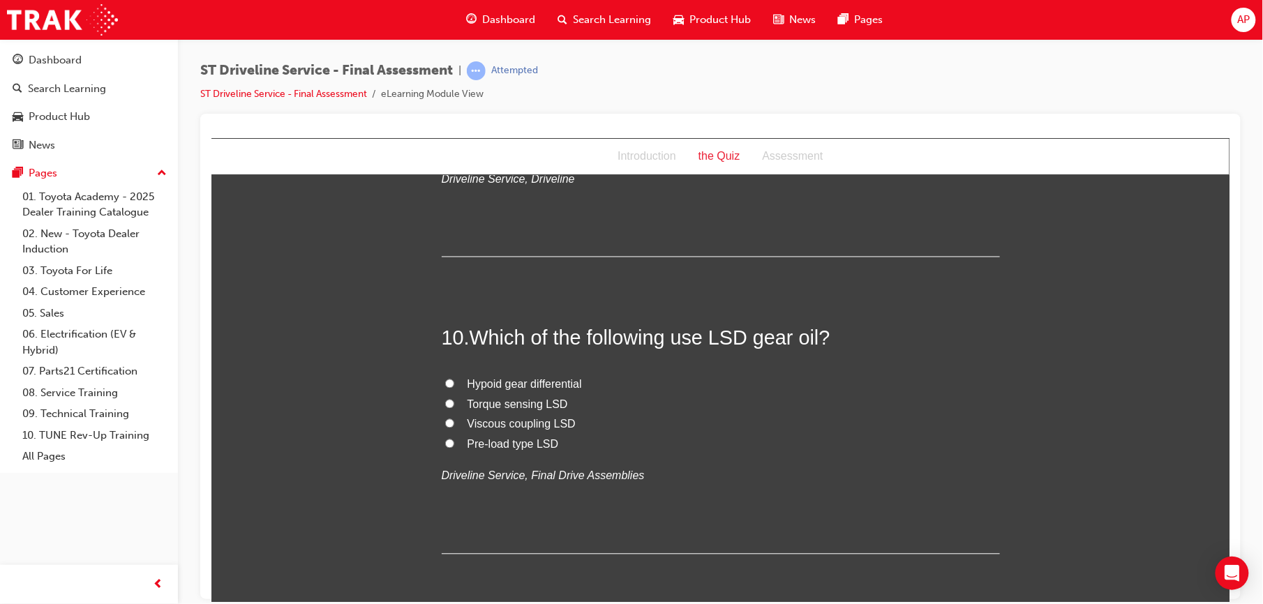
click at [447, 445] on label "Pre-load type LSD" at bounding box center [720, 445] width 558 height 20
click at [447, 445] on input "Pre-load type LSD" at bounding box center [449, 443] width 9 height 9
radio input "true"
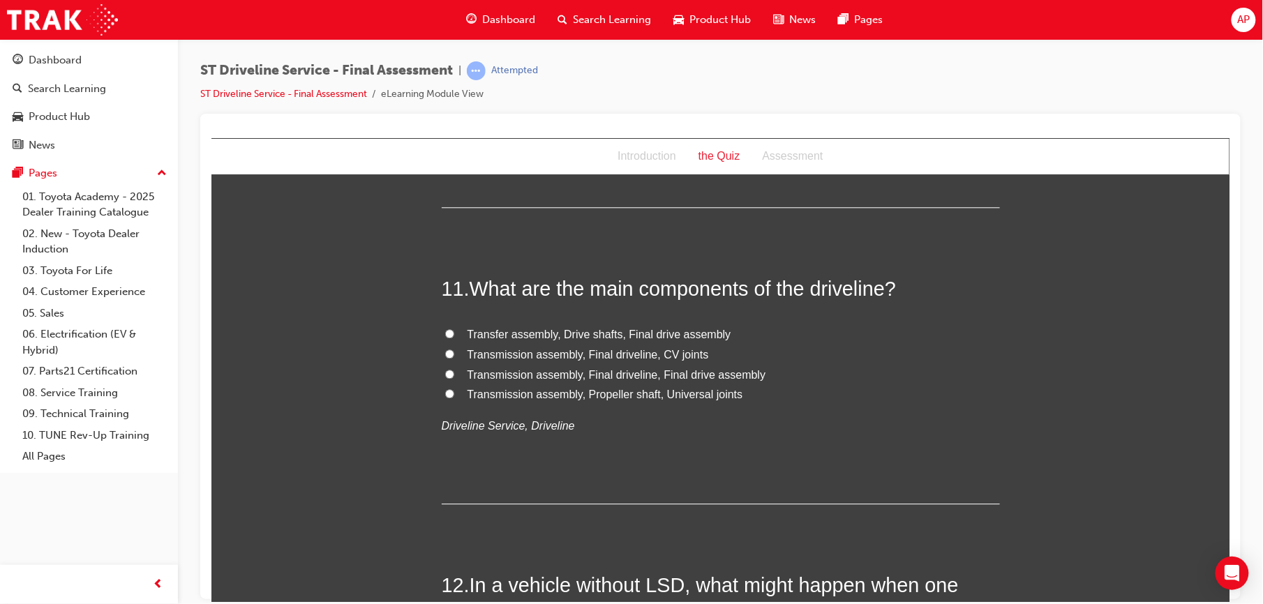
scroll to position [3152, 0]
click at [452, 332] on label "Transfer assembly, Drive shafts, Final drive assembly" at bounding box center [720, 333] width 558 height 20
click at [452, 332] on input "Transfer assembly, Drive shafts, Final drive assembly" at bounding box center [449, 331] width 9 height 9
radio input "true"
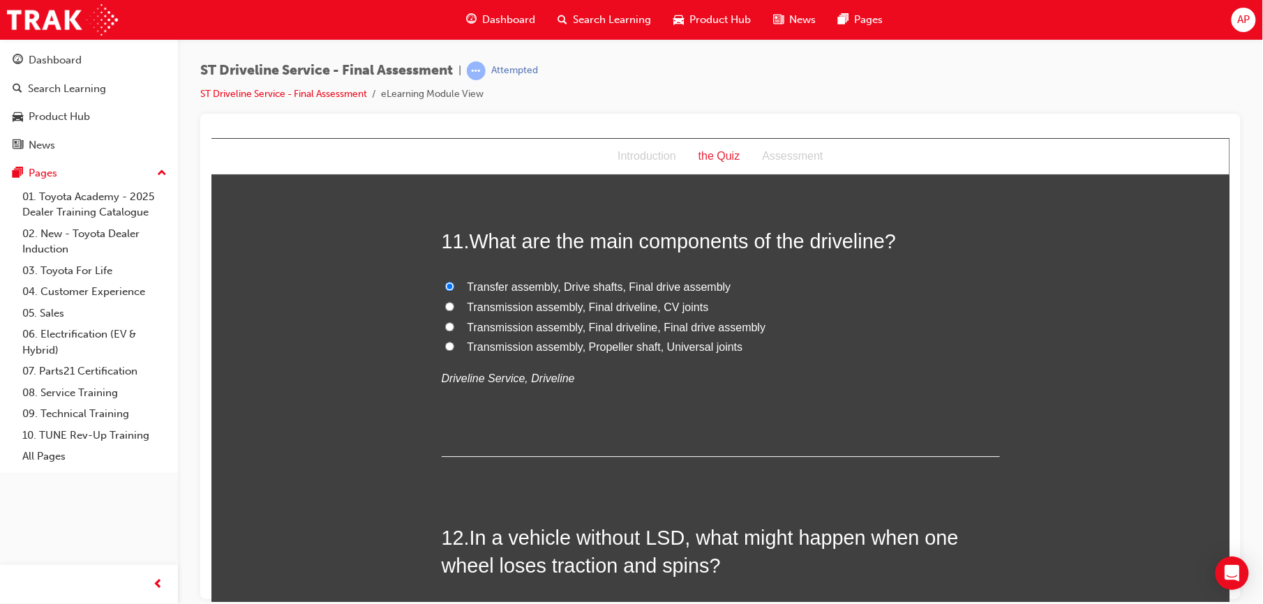
scroll to position [3194, 0]
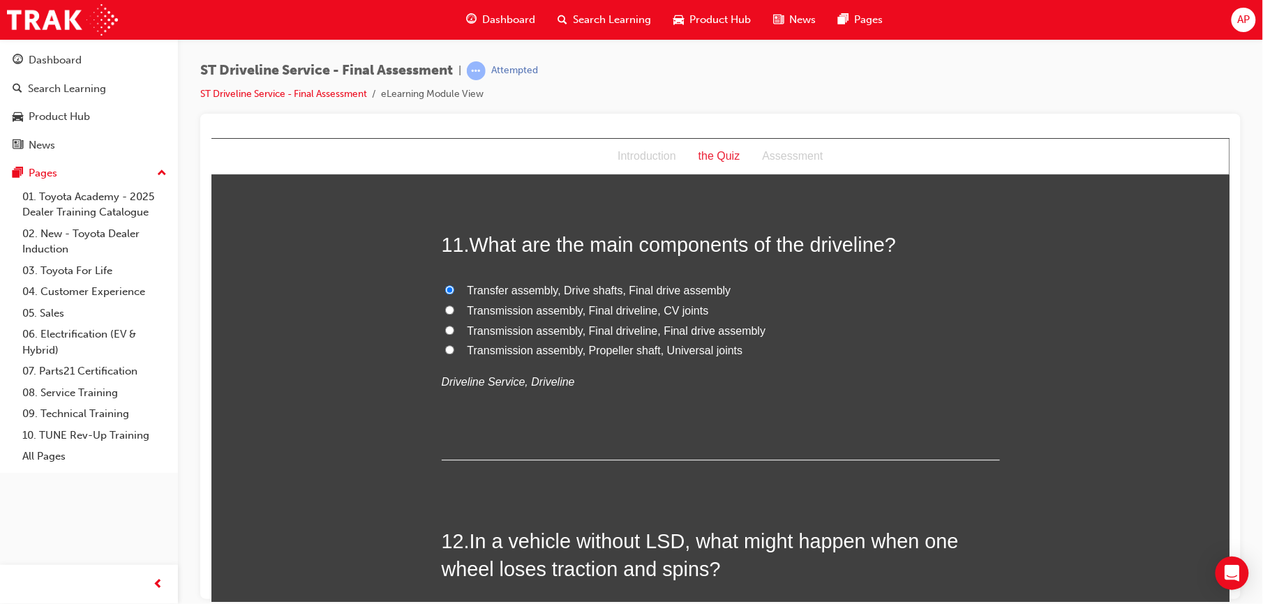
click at [445, 352] on input "Transmission assembly, Propeller shaft, Universal joints" at bounding box center [449, 349] width 9 height 9
radio input "true"
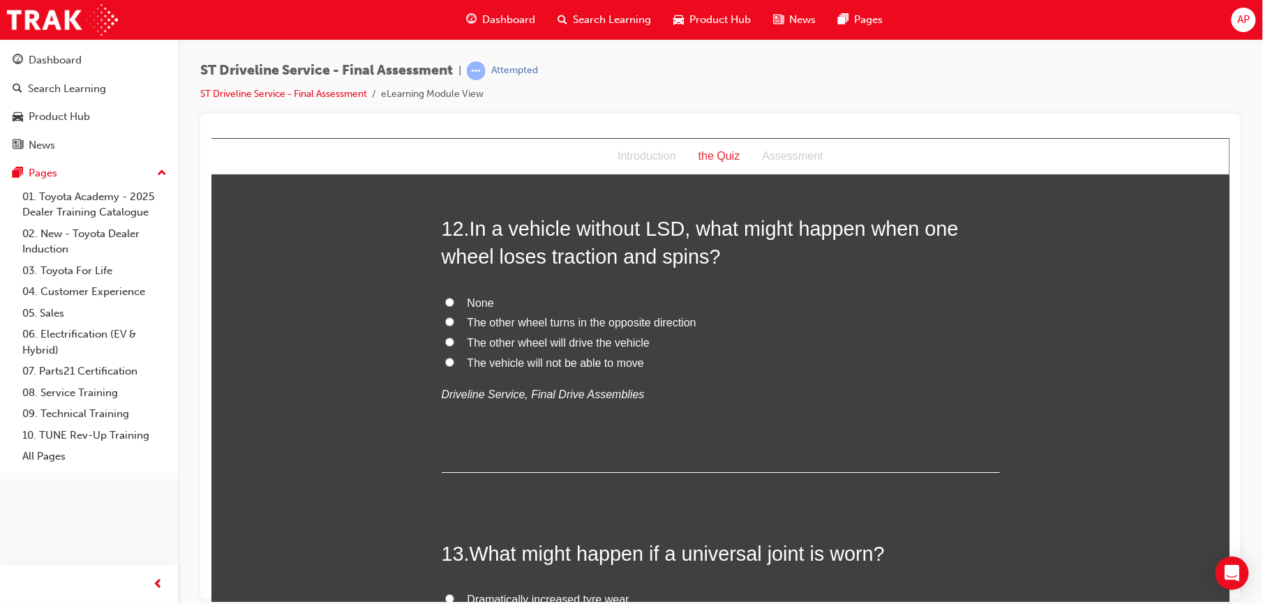
scroll to position [3510, 0]
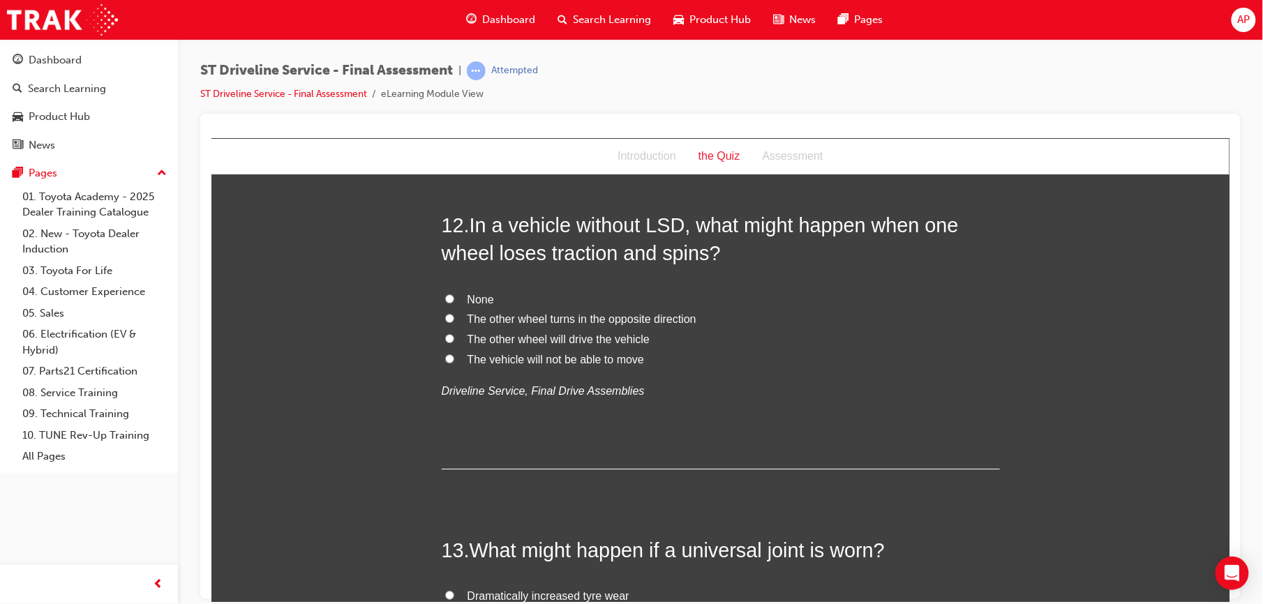
click at [445, 338] on input "The other wheel will drive the vehicle" at bounding box center [449, 338] width 9 height 9
radio input "true"
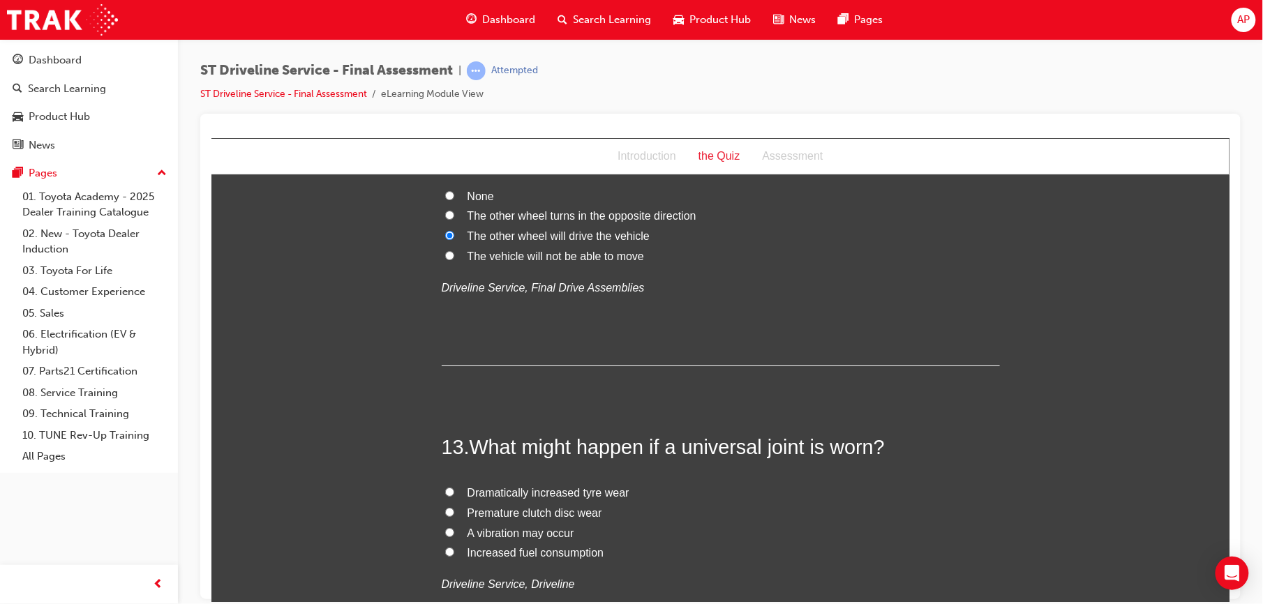
scroll to position [3710, 0]
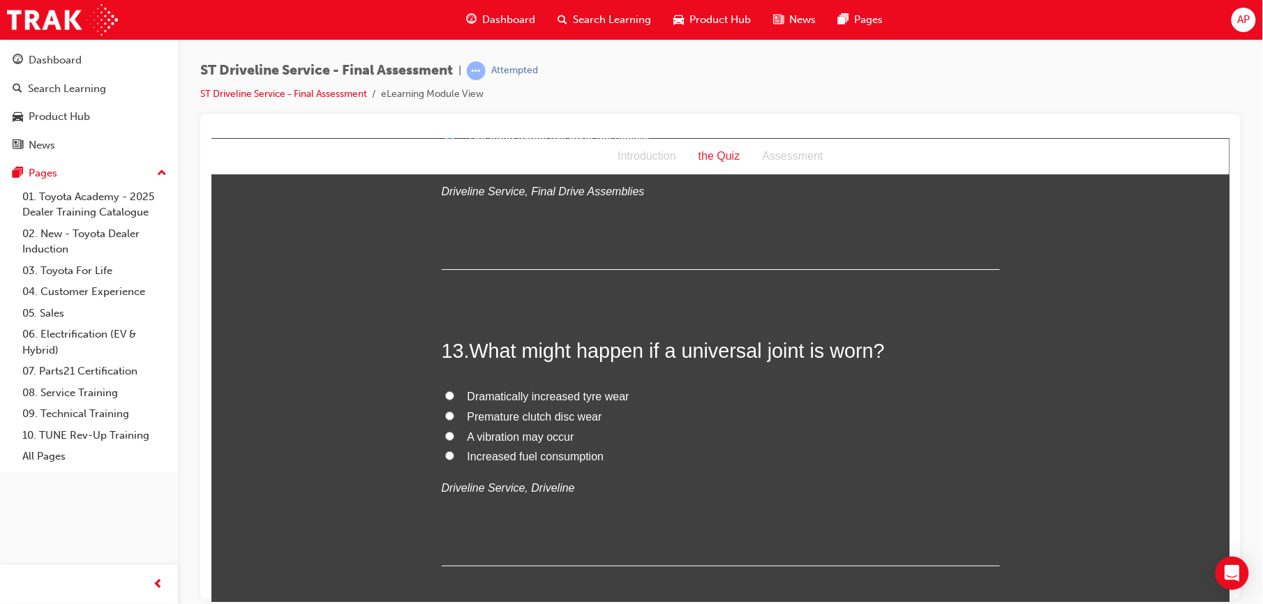
click at [444, 432] on label "A vibration may occur" at bounding box center [720, 437] width 558 height 20
click at [445, 432] on input "A vibration may occur" at bounding box center [449, 435] width 9 height 9
radio input "true"
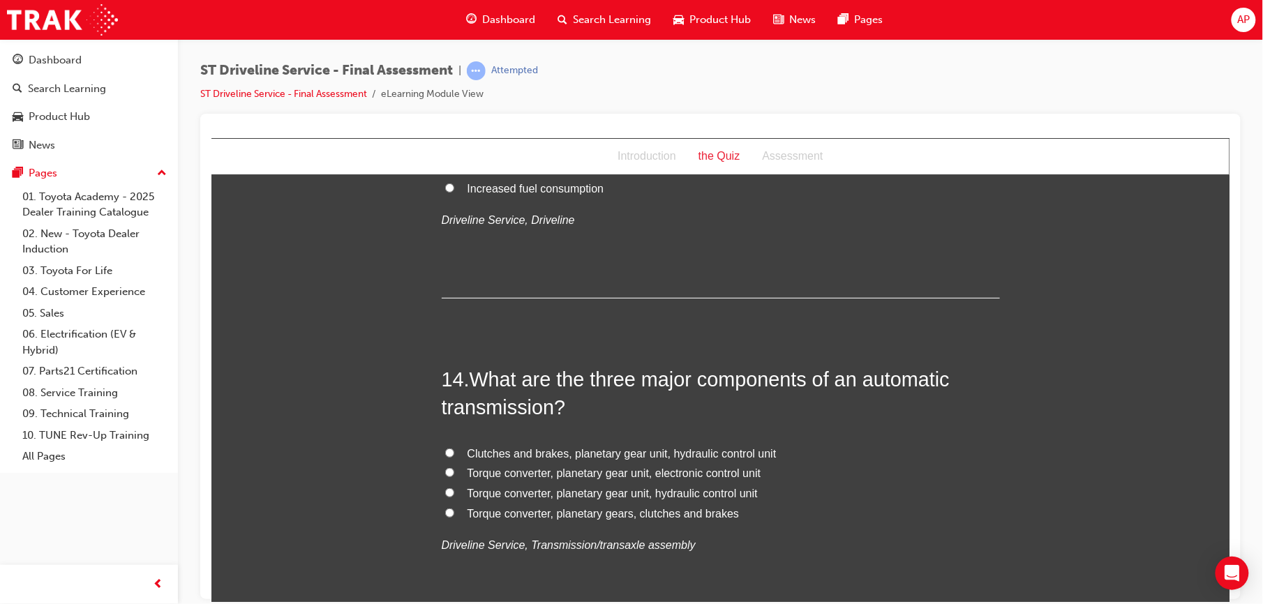
scroll to position [4001, 0]
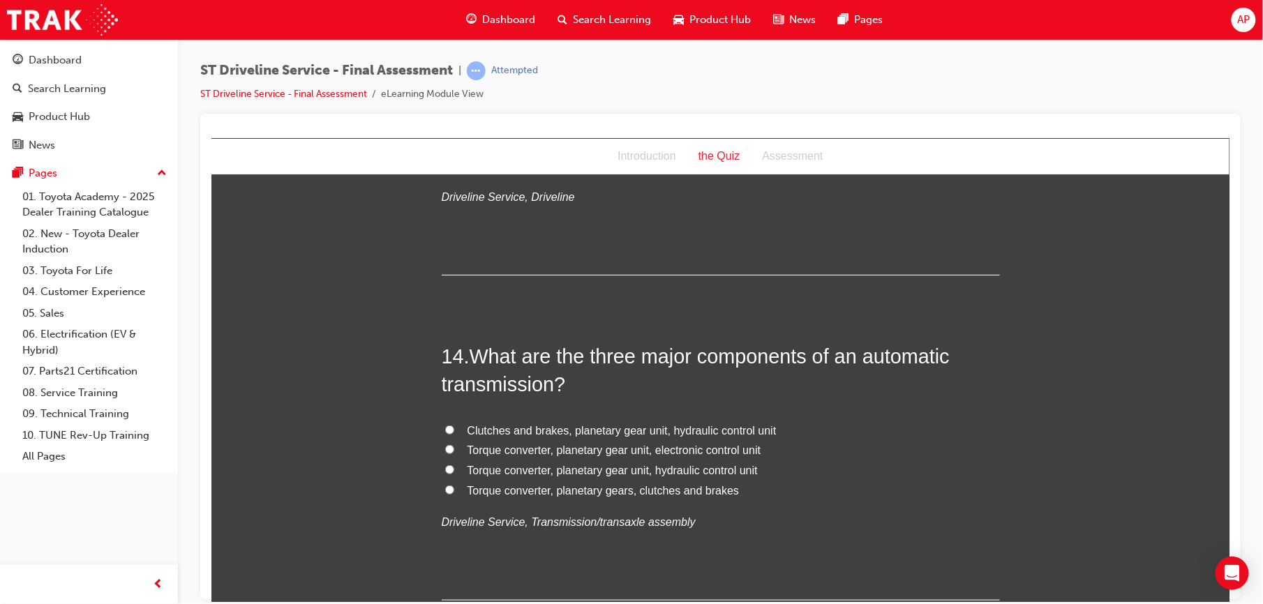
click at [445, 449] on input "Torque converter, planetary gear unit, electronic control unit" at bounding box center [449, 449] width 9 height 9
radio input "true"
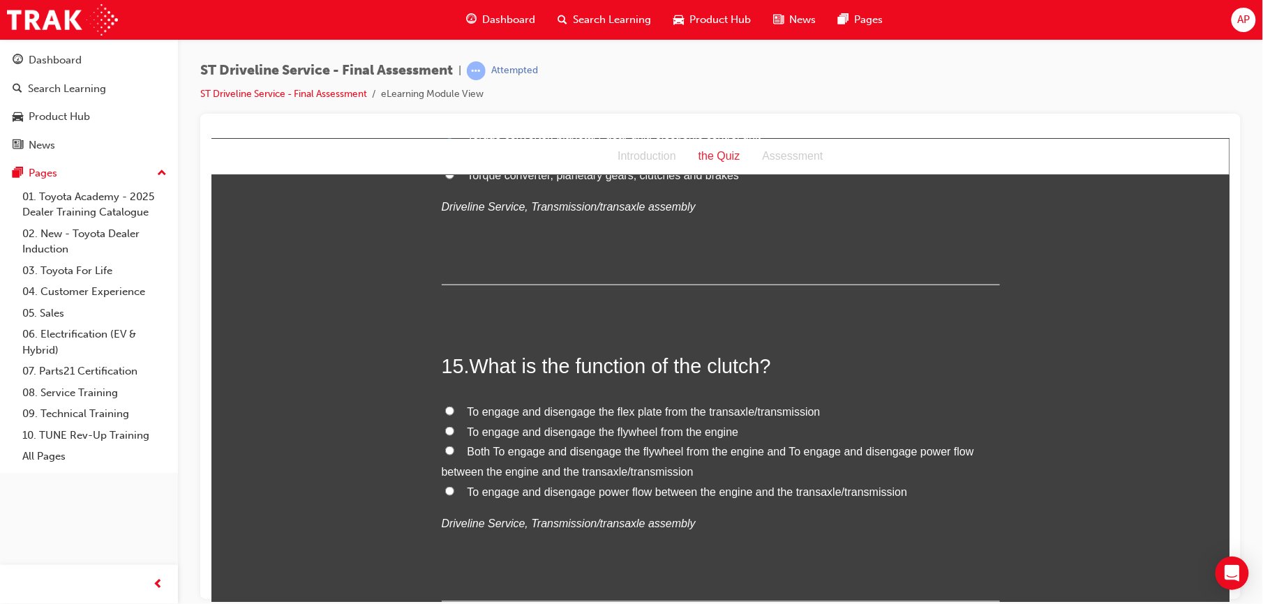
scroll to position [4317, 0]
click at [445, 454] on input "Both To engage and disengage the flywheel from the engine and To engage and dis…" at bounding box center [449, 449] width 9 height 9
radio input "true"
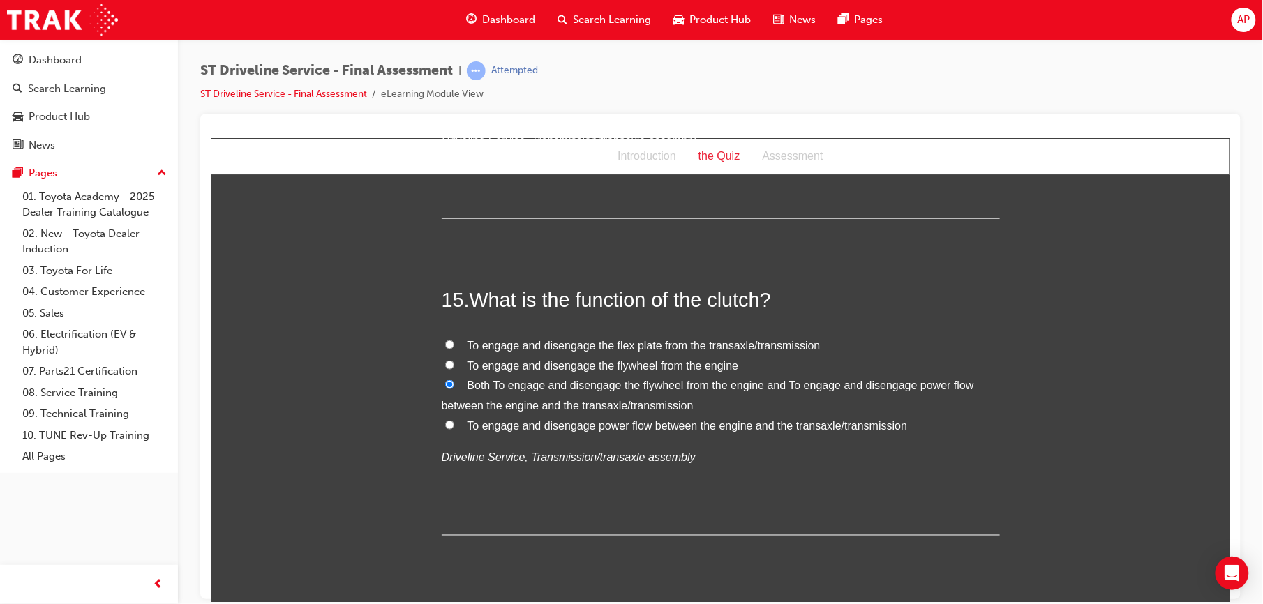
scroll to position [4423, 0]
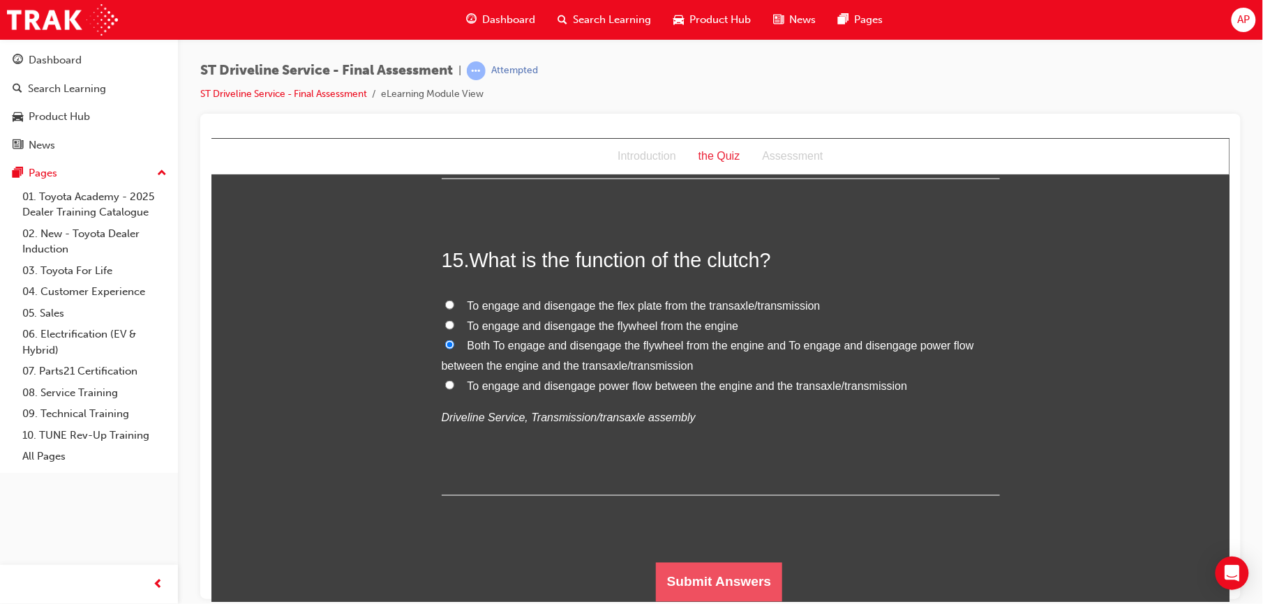
click at [710, 581] on button "Submit Answers" at bounding box center [718, 582] width 127 height 39
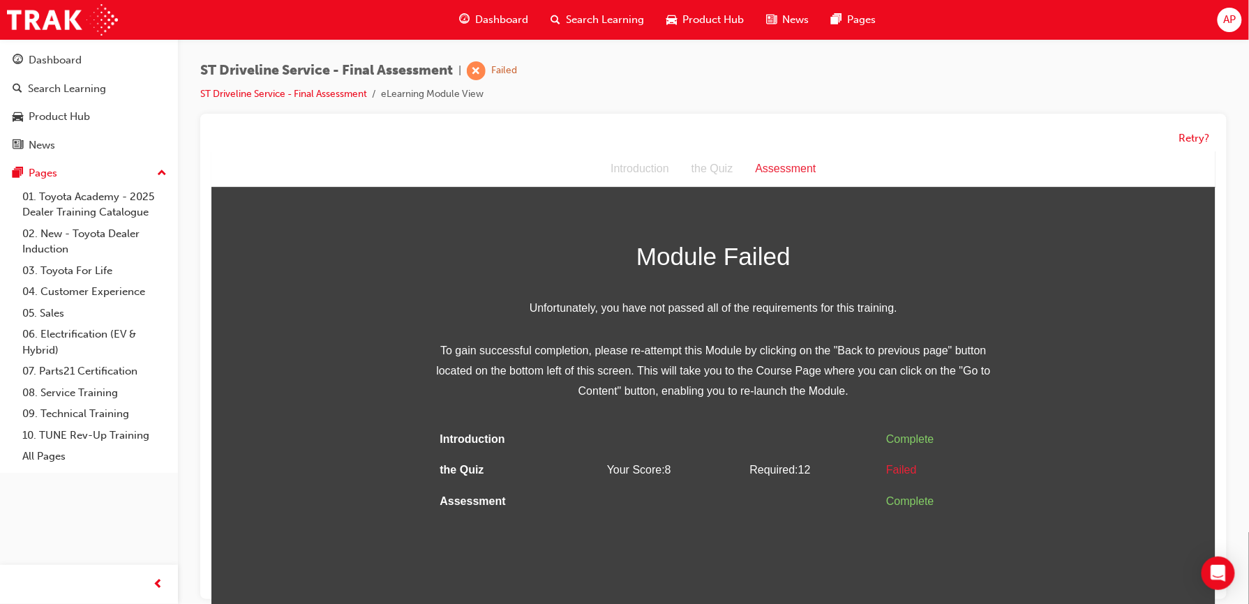
scroll to position [11, 0]
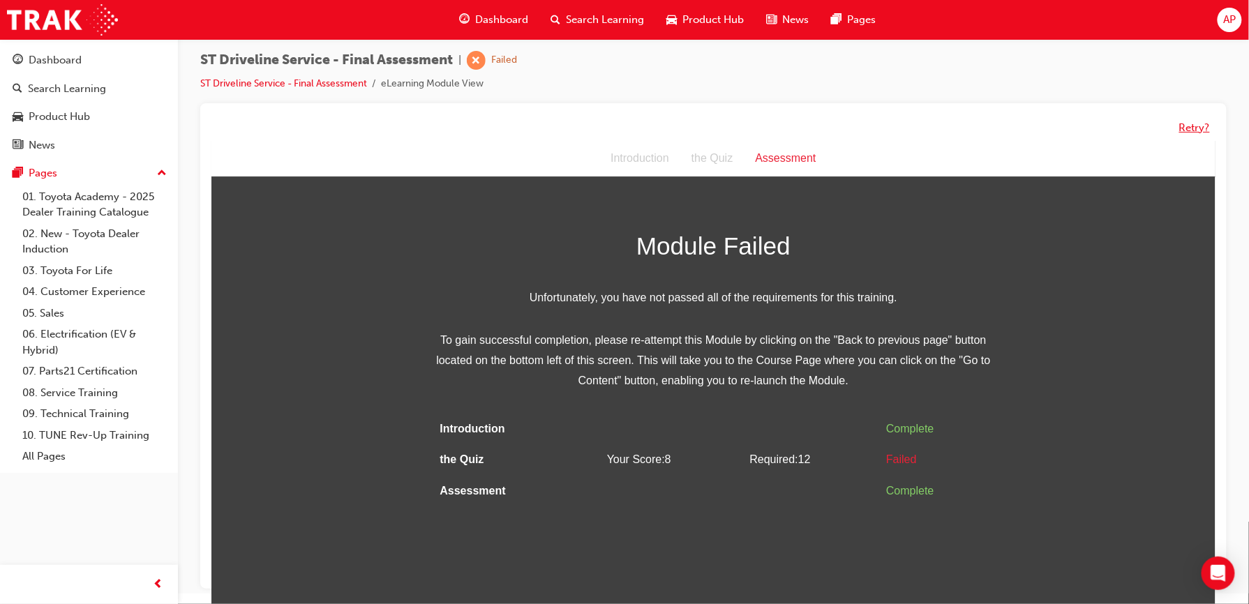
click at [1189, 132] on button "Retry?" at bounding box center [1194, 128] width 31 height 16
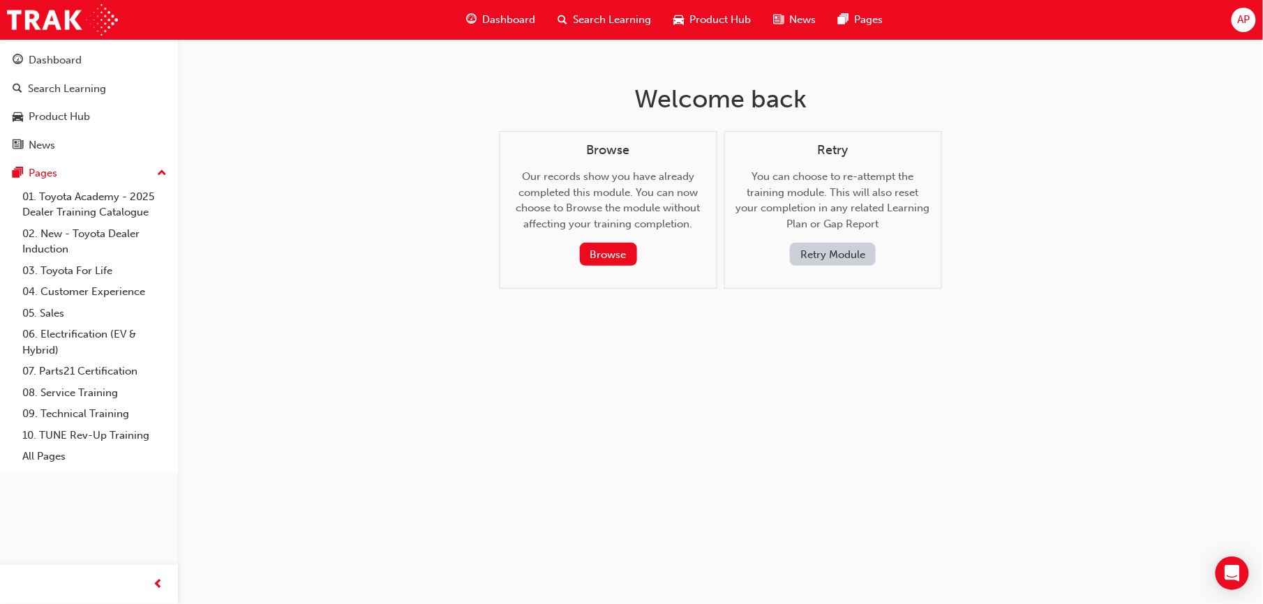
click at [833, 254] on button "Retry Module" at bounding box center [833, 254] width 86 height 23
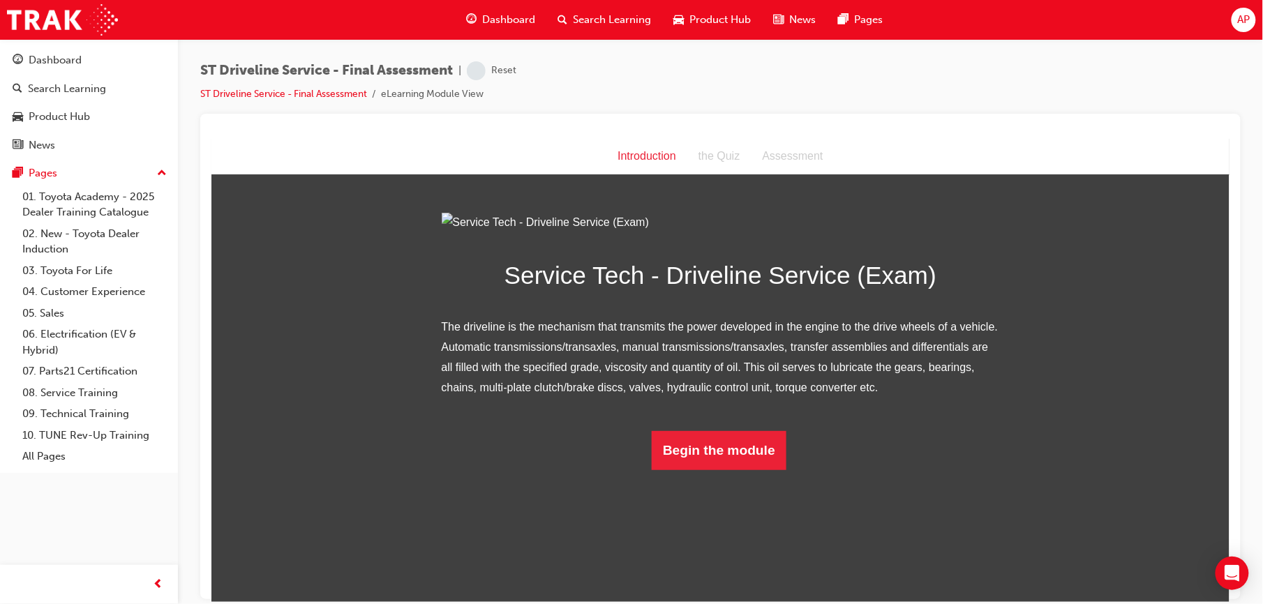
scroll to position [21, 0]
click at [727, 470] on button "Begin the module" at bounding box center [718, 450] width 135 height 39
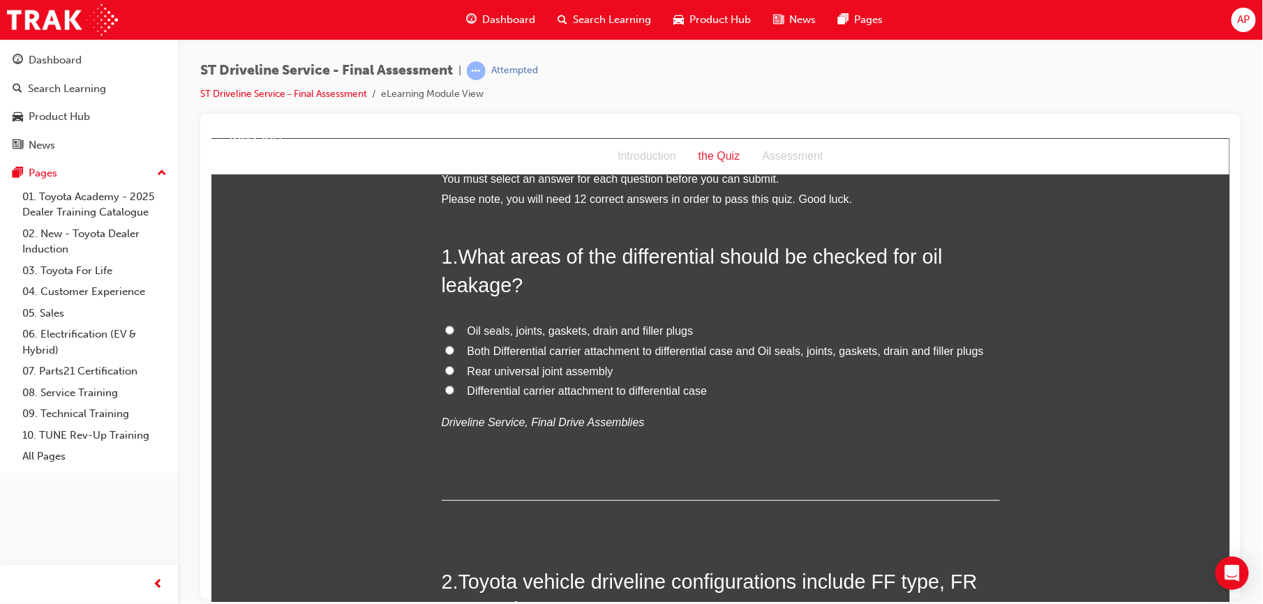
scroll to position [0, 0]
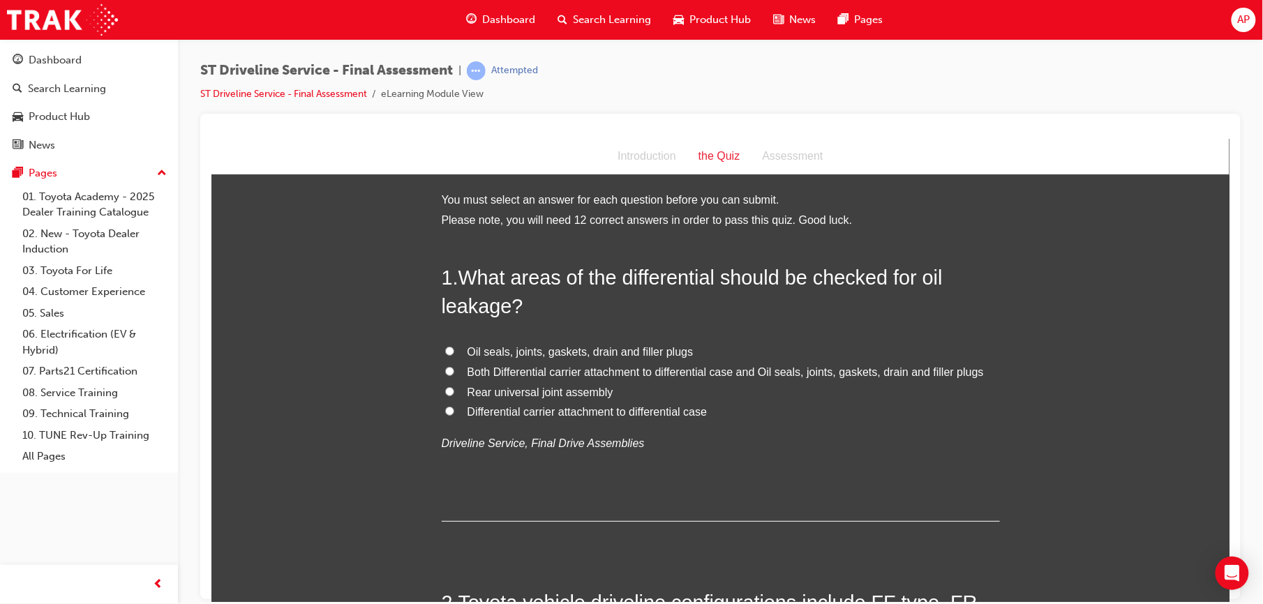
click at [445, 371] on input "Both Differential carrier attachment to differential case and Oil seals, joints…" at bounding box center [449, 370] width 9 height 9
radio input "true"
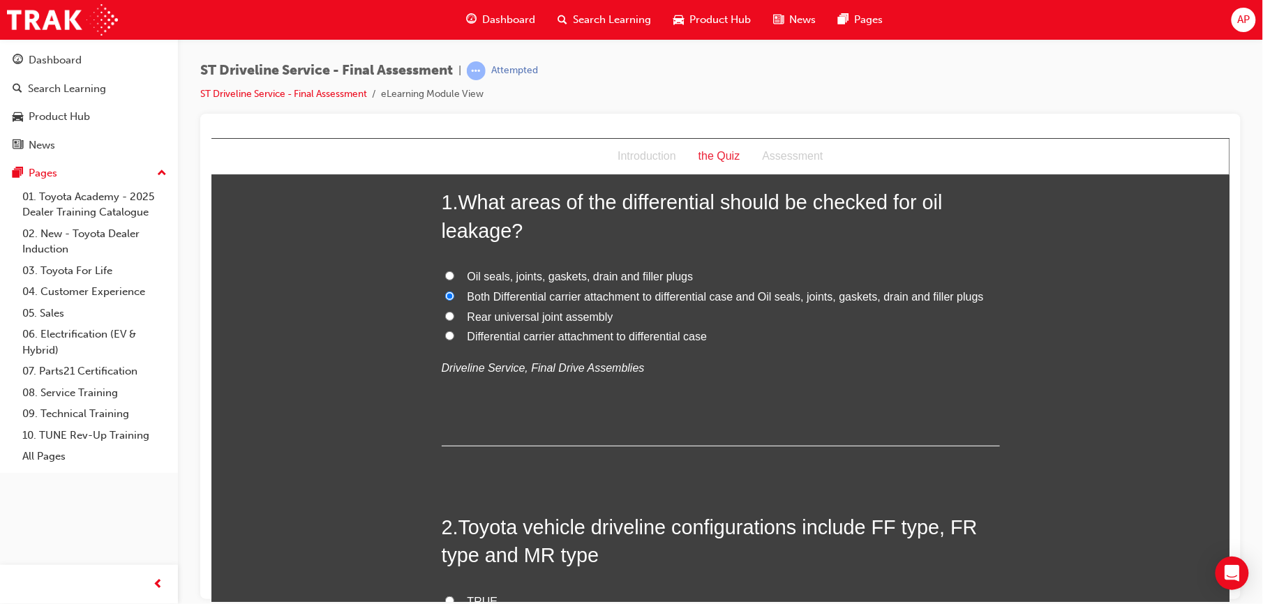
scroll to position [186, 0]
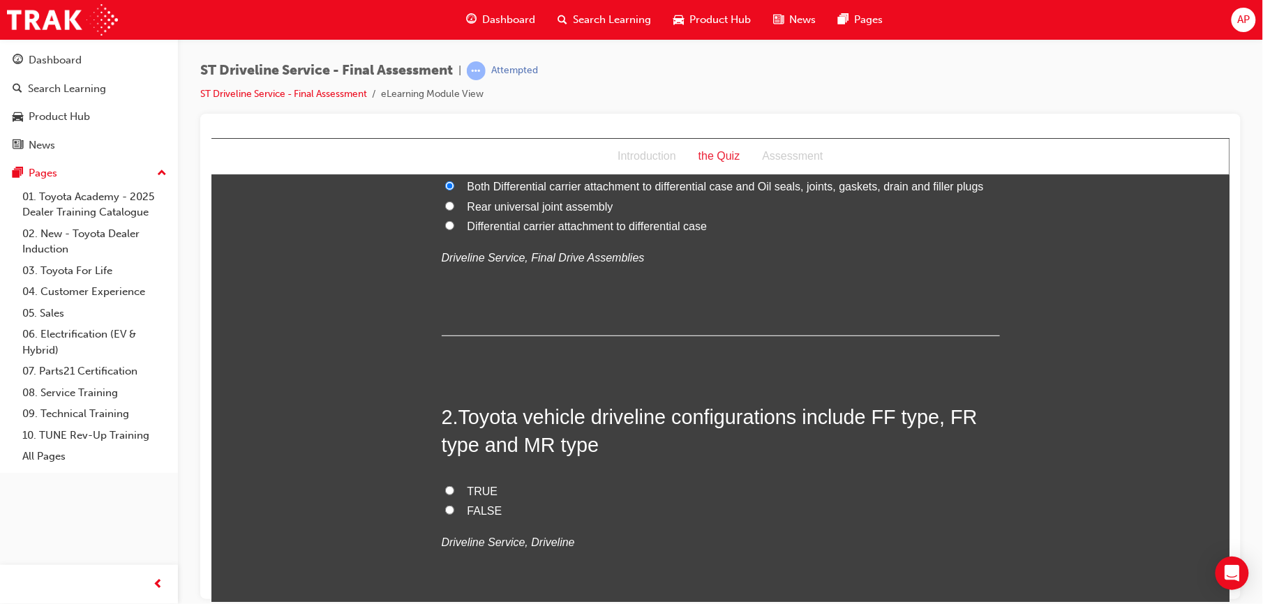
click at [445, 489] on input "TRUE" at bounding box center [449, 490] width 9 height 9
radio input "true"
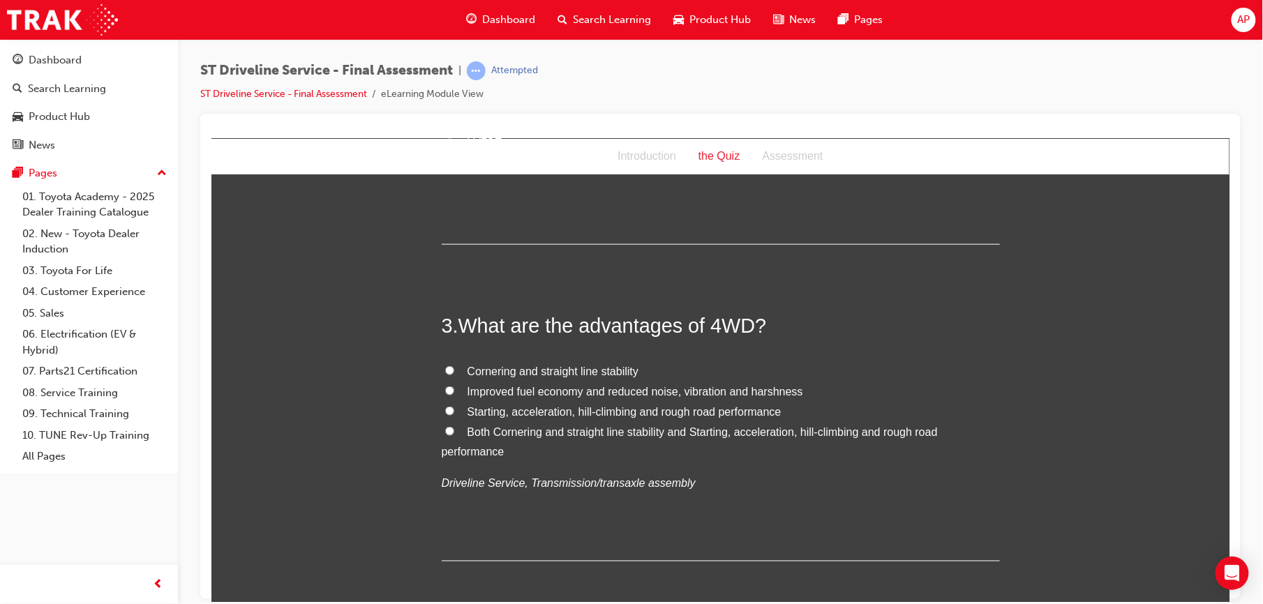
scroll to position [565, 0]
click at [445, 424] on input "Both Cornering and straight line stability and Starting, acceleration, hill-cli…" at bounding box center [449, 428] width 9 height 9
radio input "true"
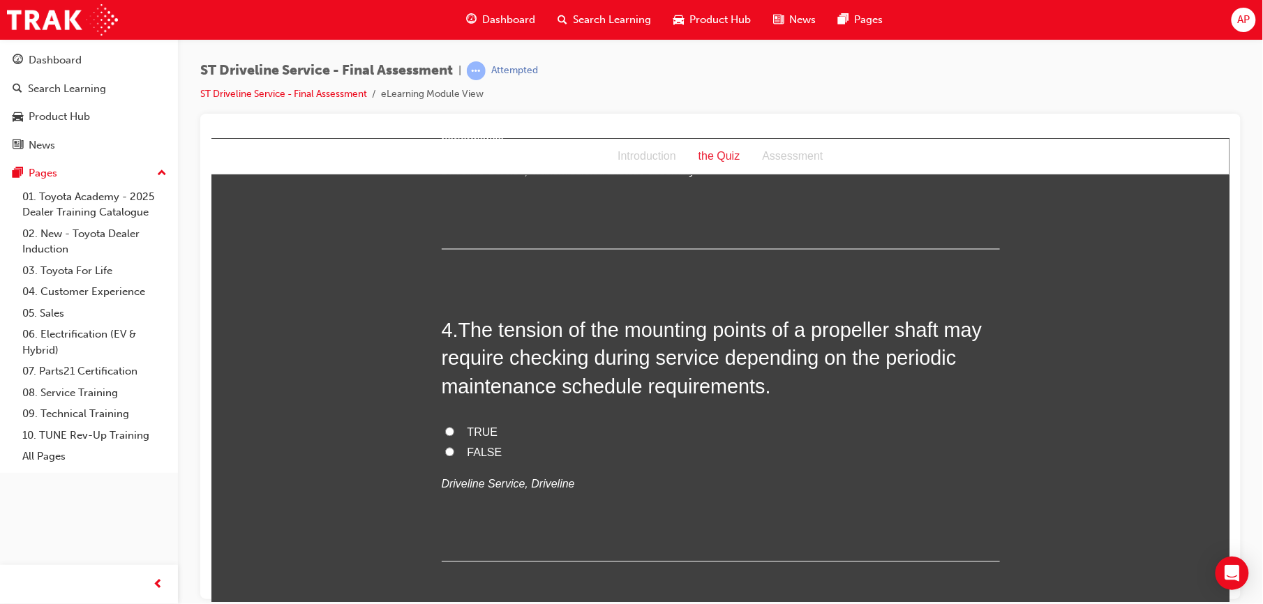
scroll to position [874, 0]
click at [445, 453] on input "FALSE" at bounding box center [449, 451] width 9 height 9
radio input "true"
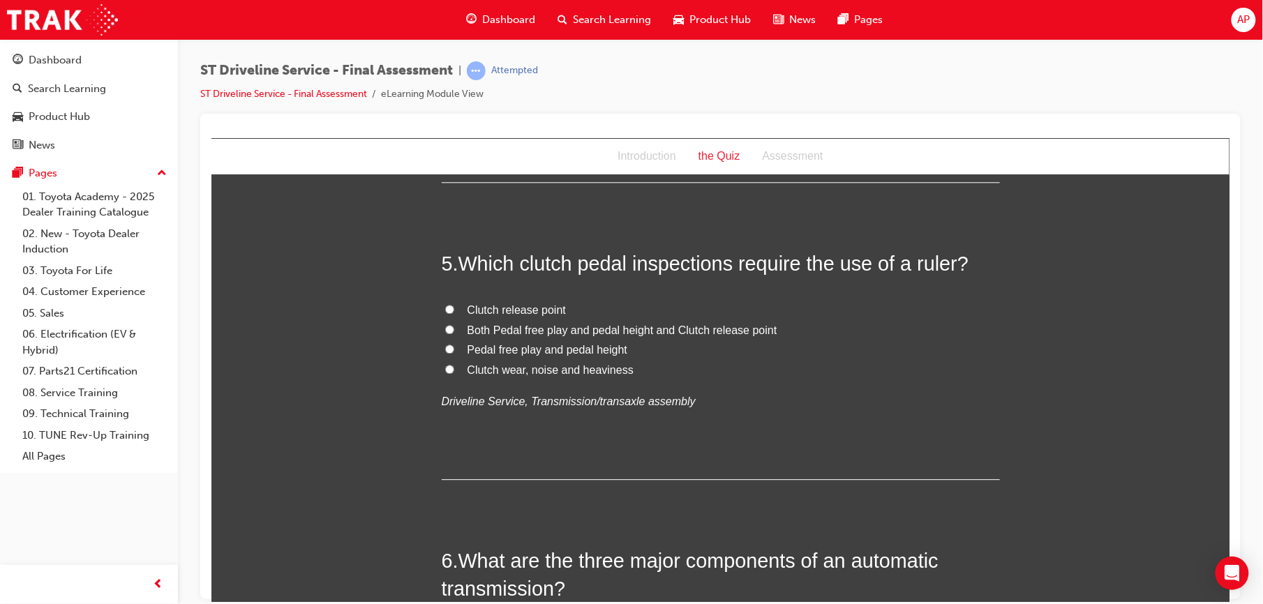
scroll to position [1265, 0]
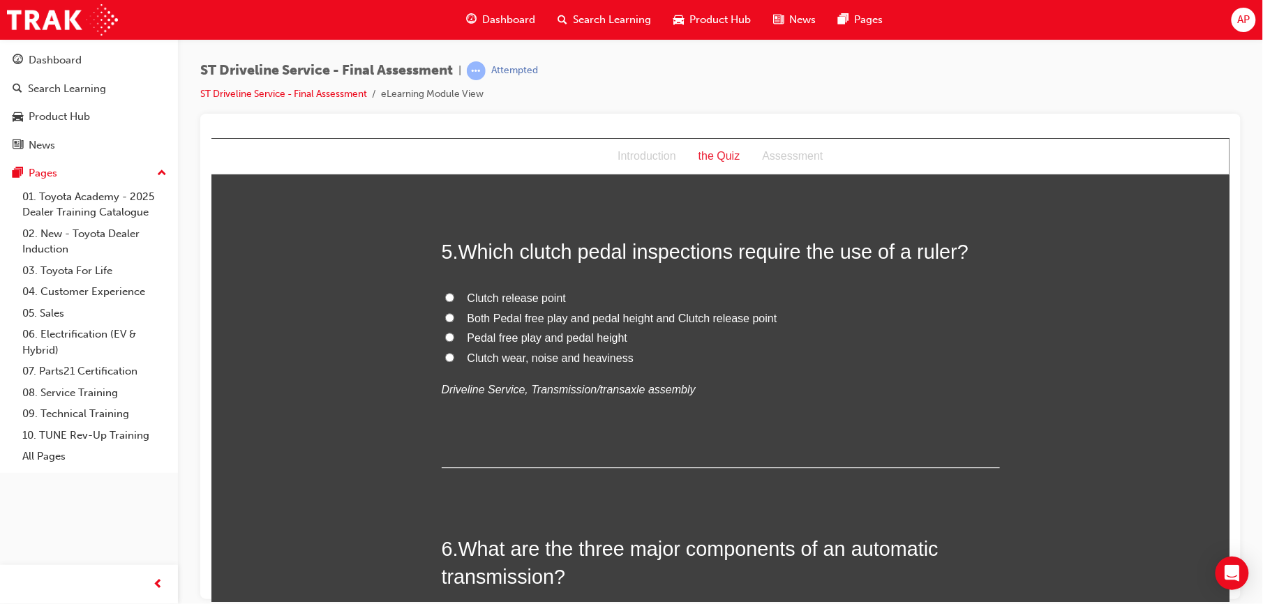
click at [445, 315] on input "Both Pedal free play and pedal height and Clutch release point" at bounding box center [449, 317] width 9 height 9
radio input "true"
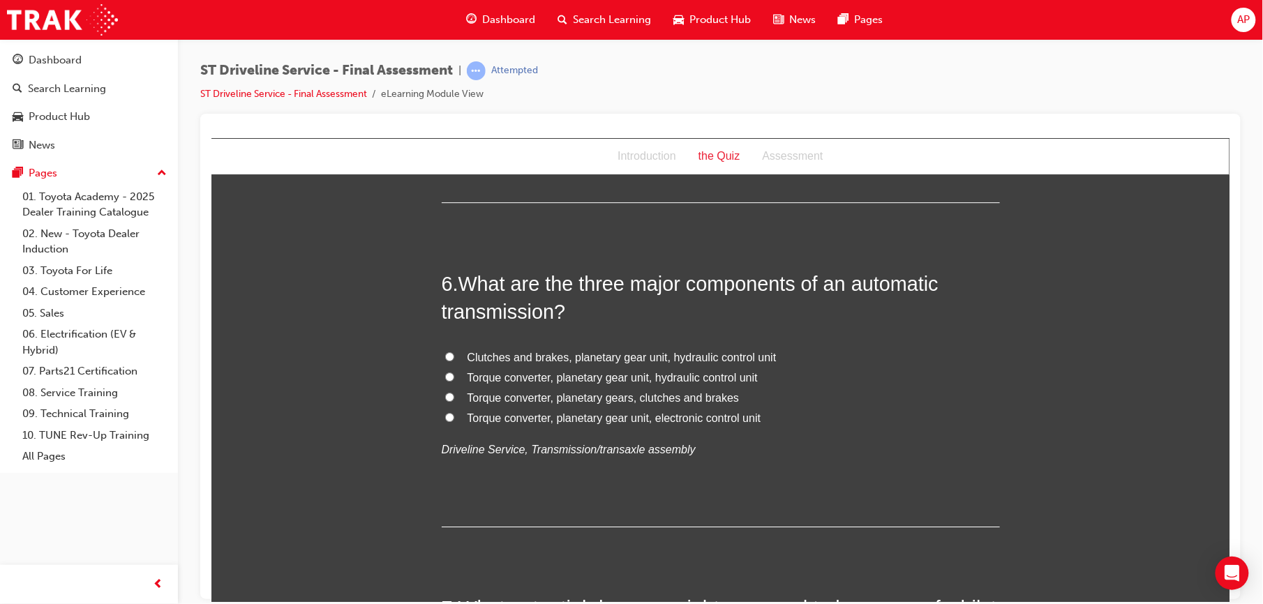
scroll to position [1538, 0]
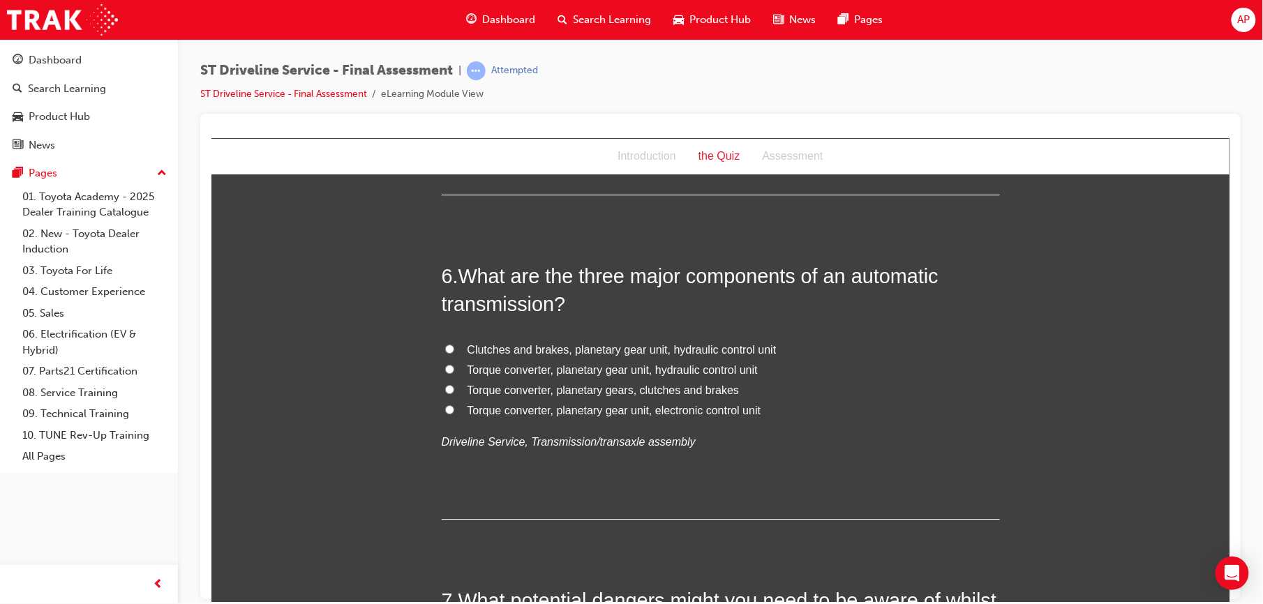
click at [445, 411] on input "Torque converter, planetary gear unit, electronic control unit" at bounding box center [449, 409] width 9 height 9
radio input "true"
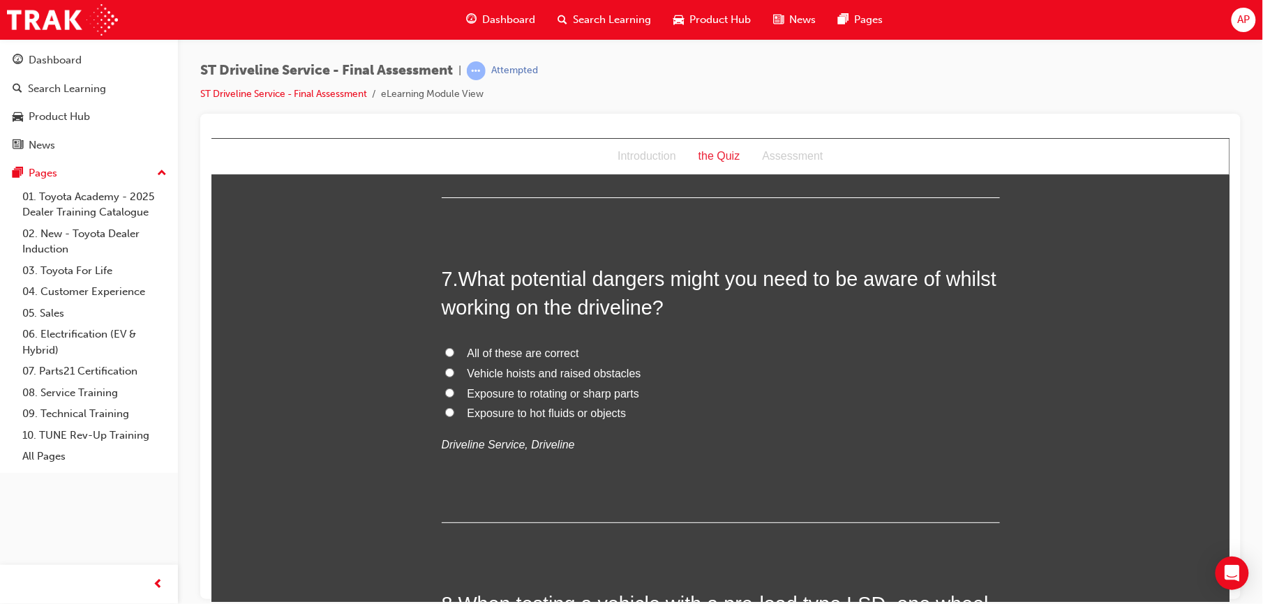
scroll to position [1861, 0]
click at [445, 349] on input "All of these are correct" at bounding box center [449, 351] width 9 height 9
radio input "true"
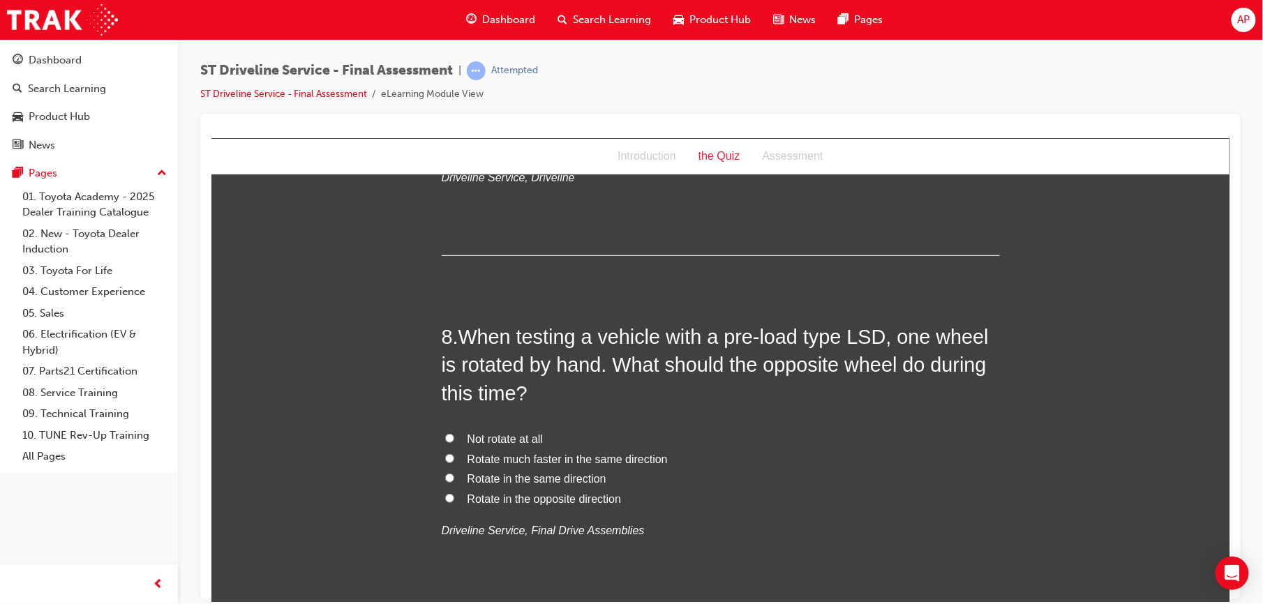
scroll to position [2128, 0]
click at [445, 479] on input "Rotate in the same direction" at bounding box center [449, 476] width 9 height 9
radio input "true"
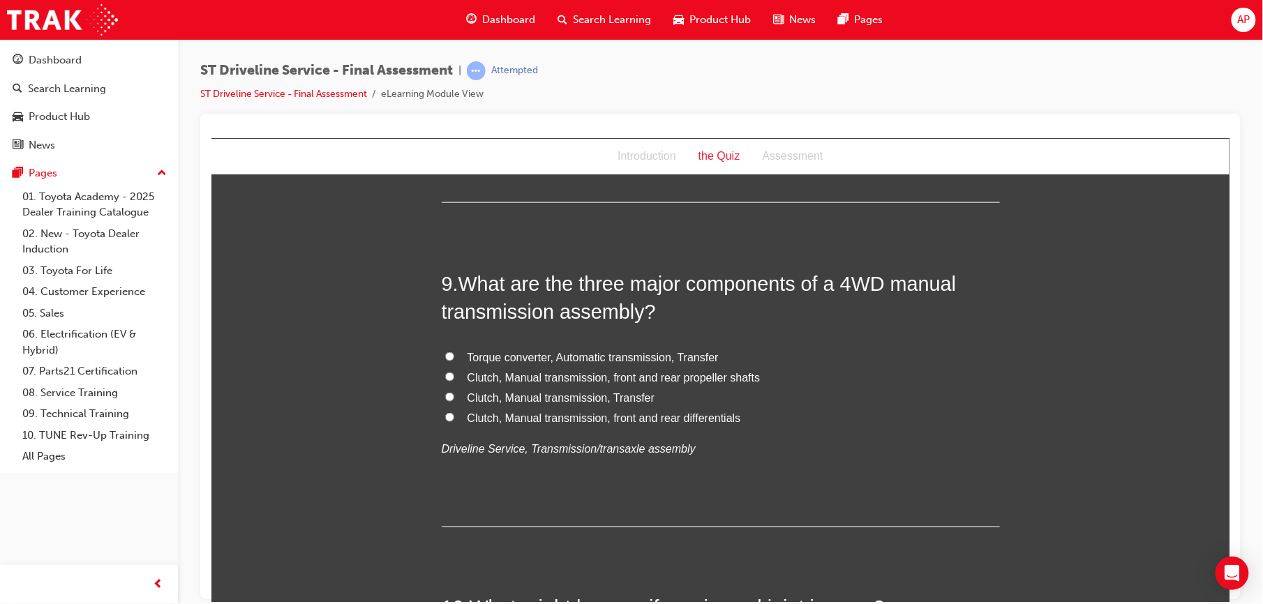
scroll to position [2543, 0]
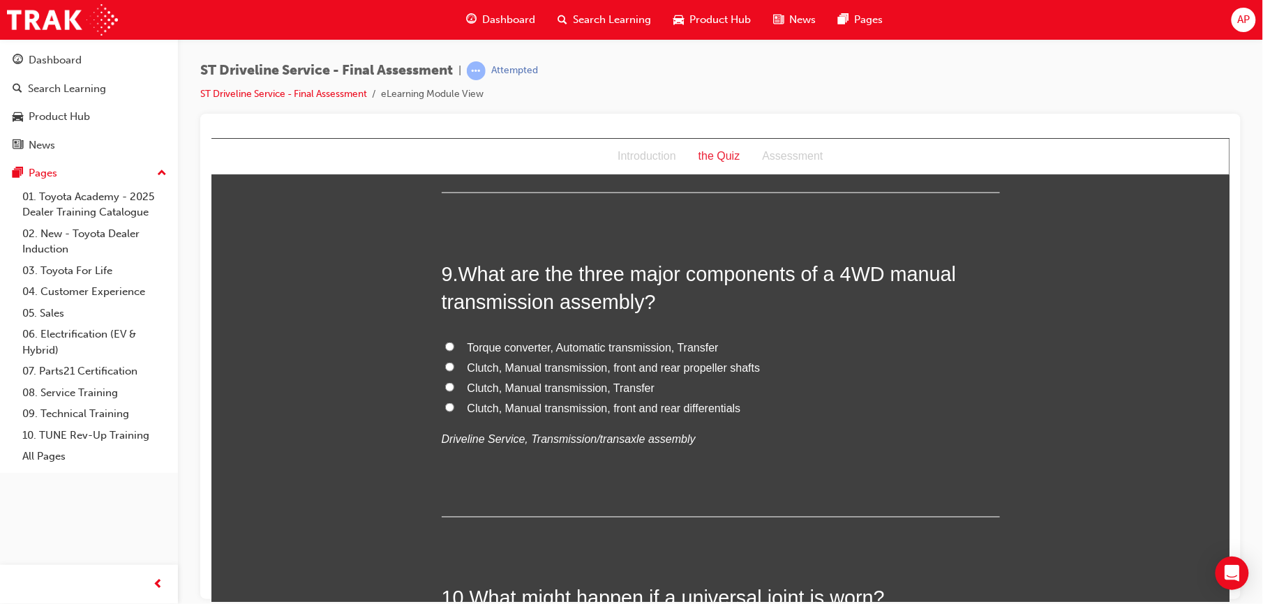
click at [445, 404] on input "Clutch, Manual transmission, front and rear differentials" at bounding box center [449, 407] width 9 height 9
radio input "true"
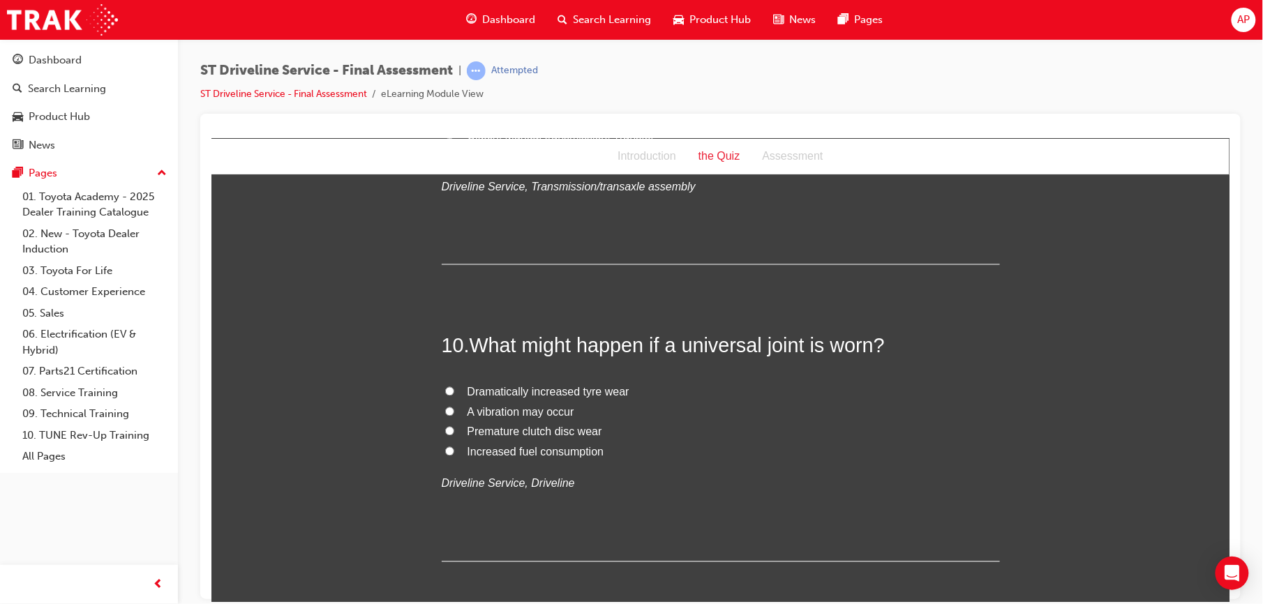
scroll to position [2804, 0]
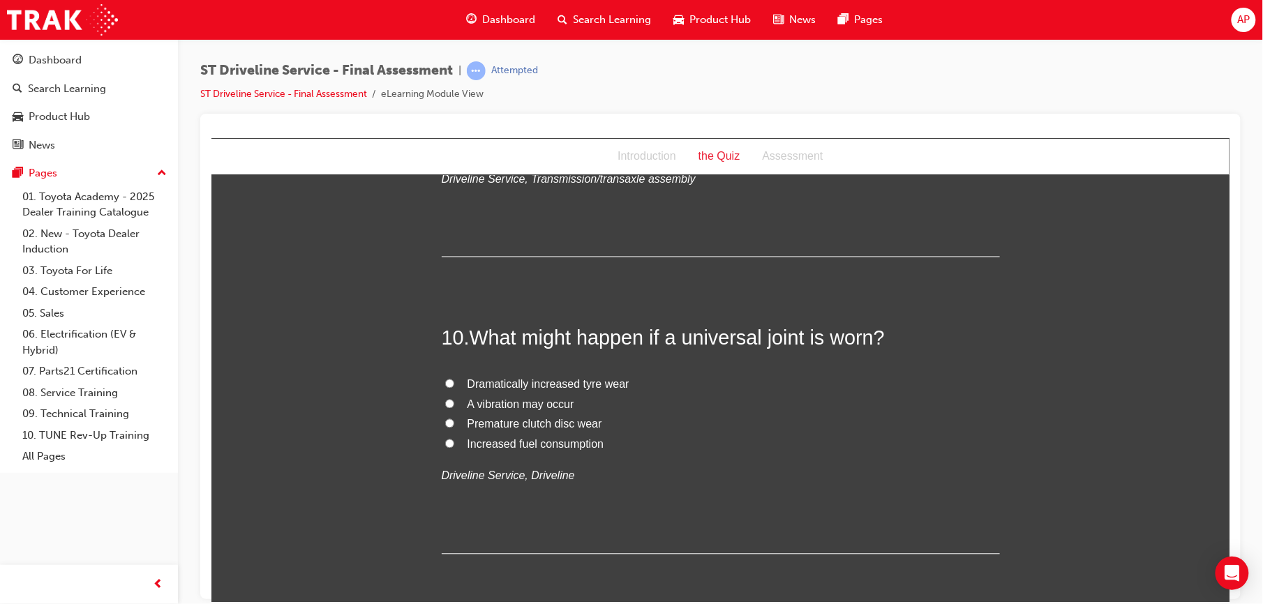
click at [445, 404] on input "A vibration may occur" at bounding box center [449, 403] width 9 height 9
radio input "true"
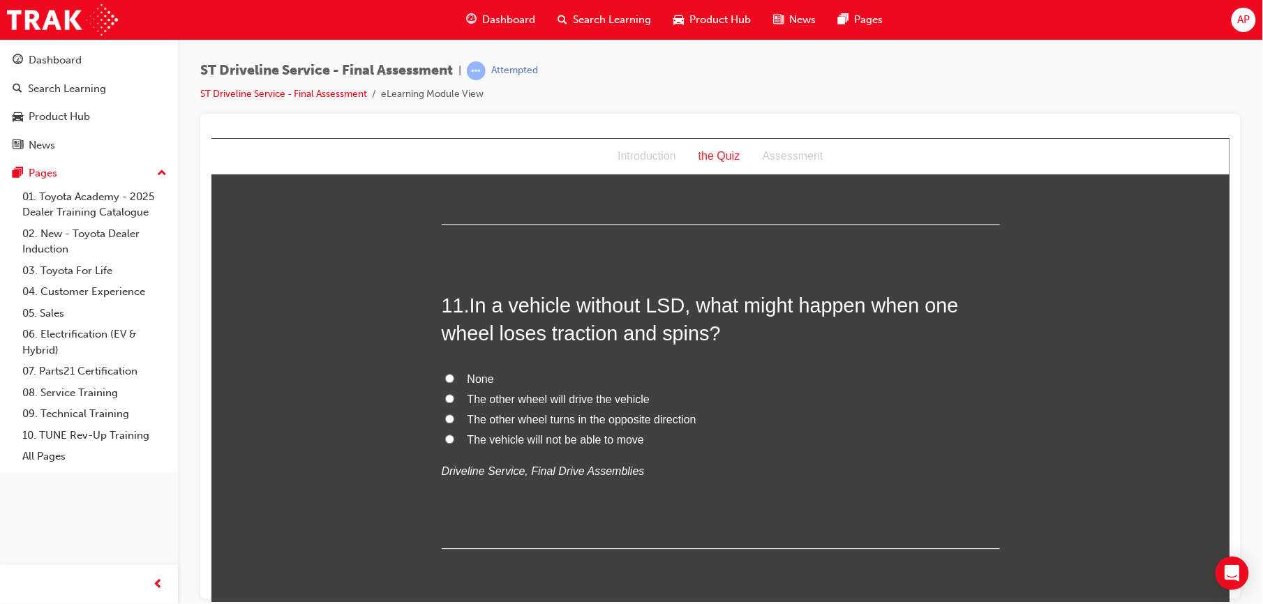
scroll to position [3139, 0]
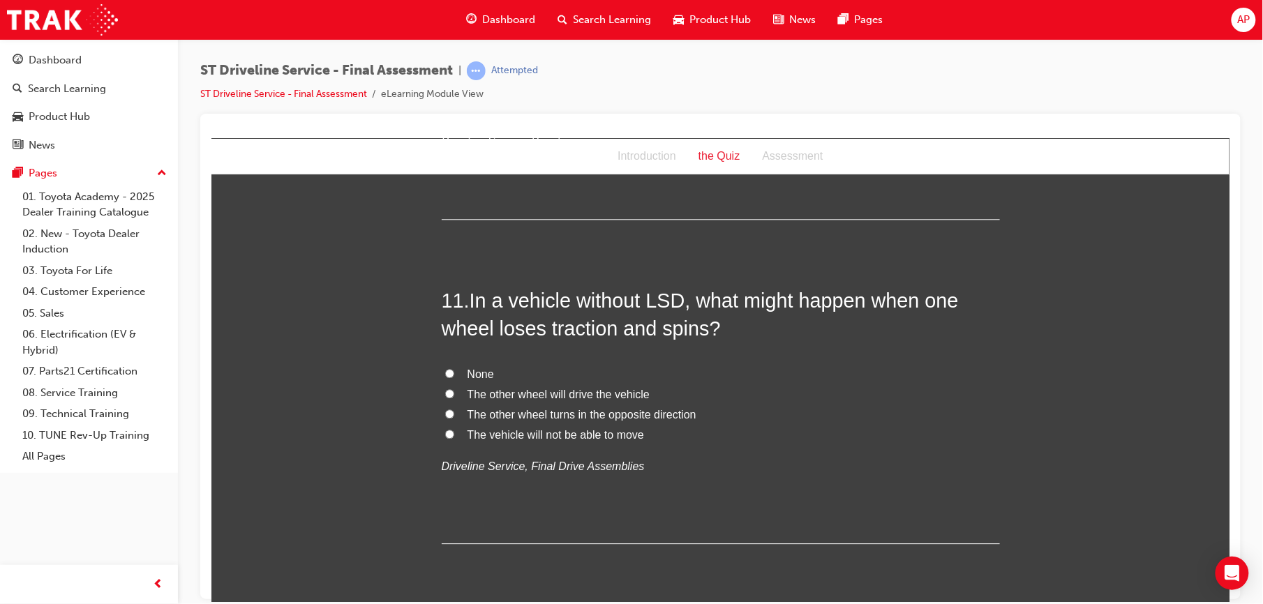
click at [445, 435] on input "The vehicle will not be able to move" at bounding box center [449, 433] width 9 height 9
radio input "true"
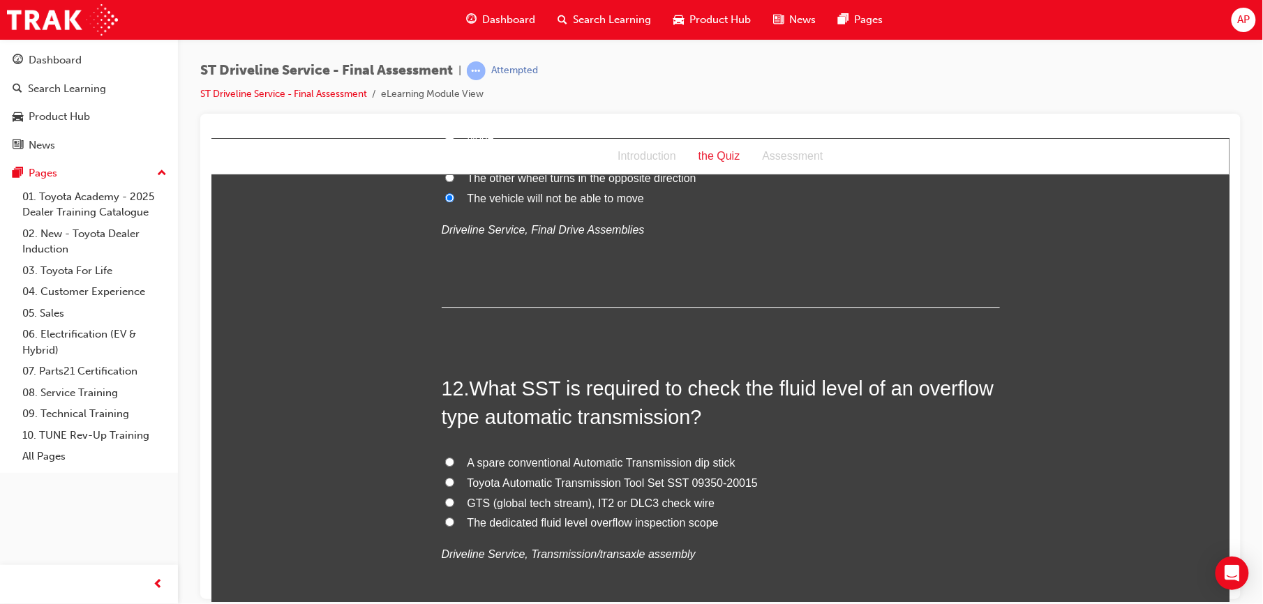
scroll to position [3387, 0]
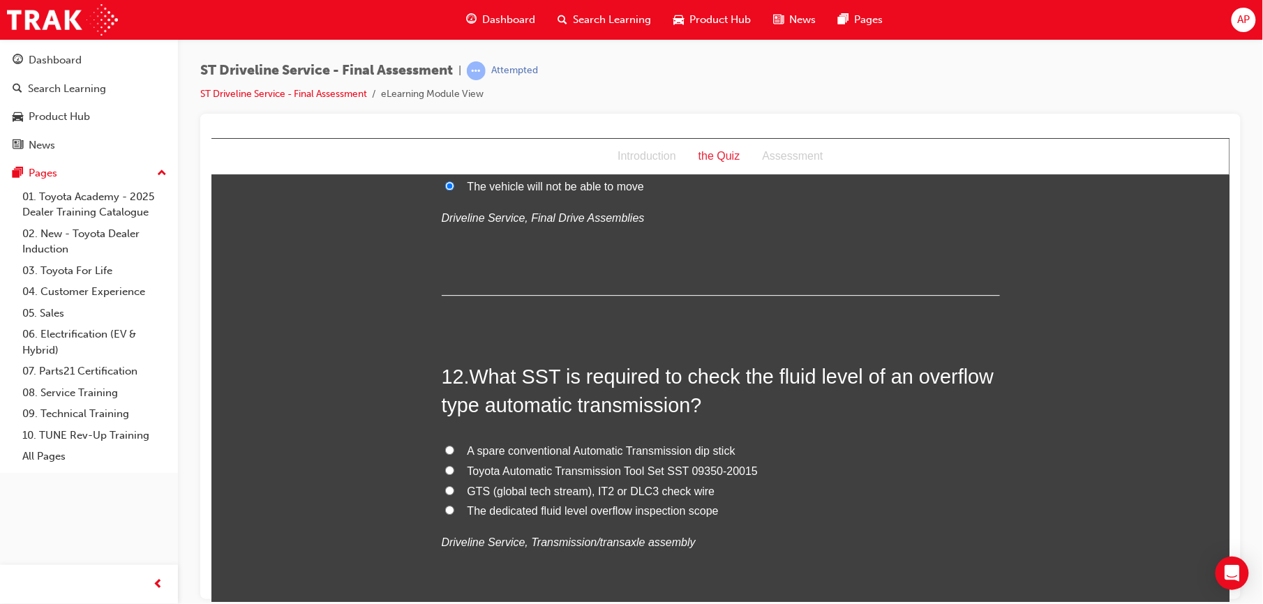
click at [445, 489] on input "GTS (global tech stream), IT2 or DLC3 check wire" at bounding box center [449, 490] width 9 height 9
radio input "true"
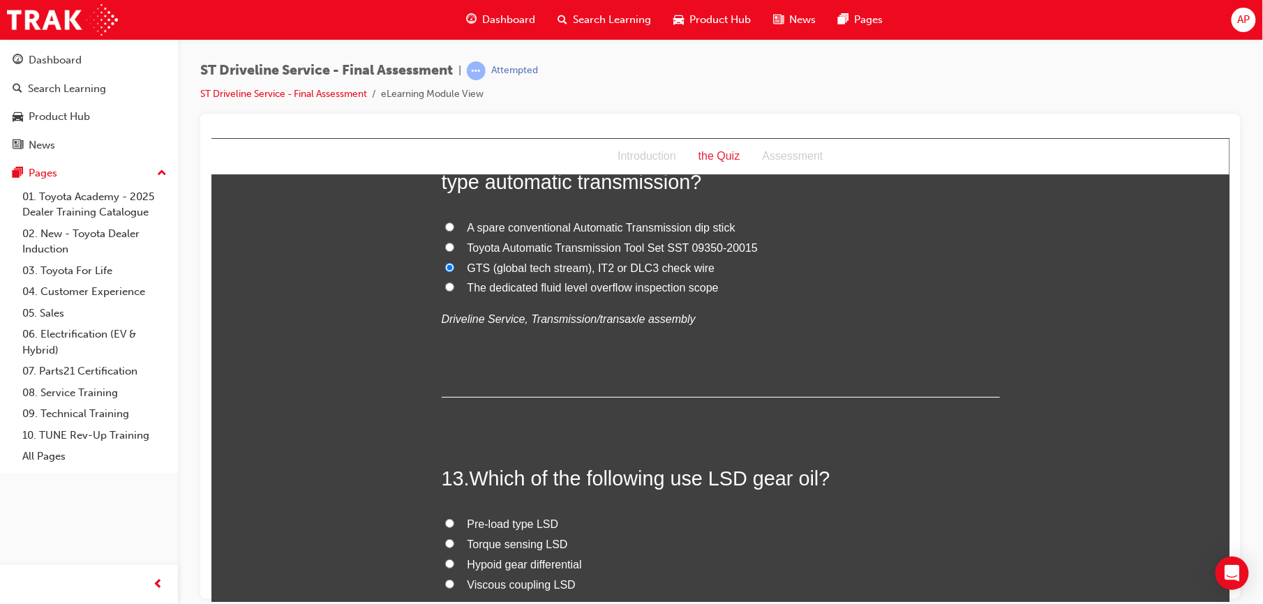
scroll to position [3660, 0]
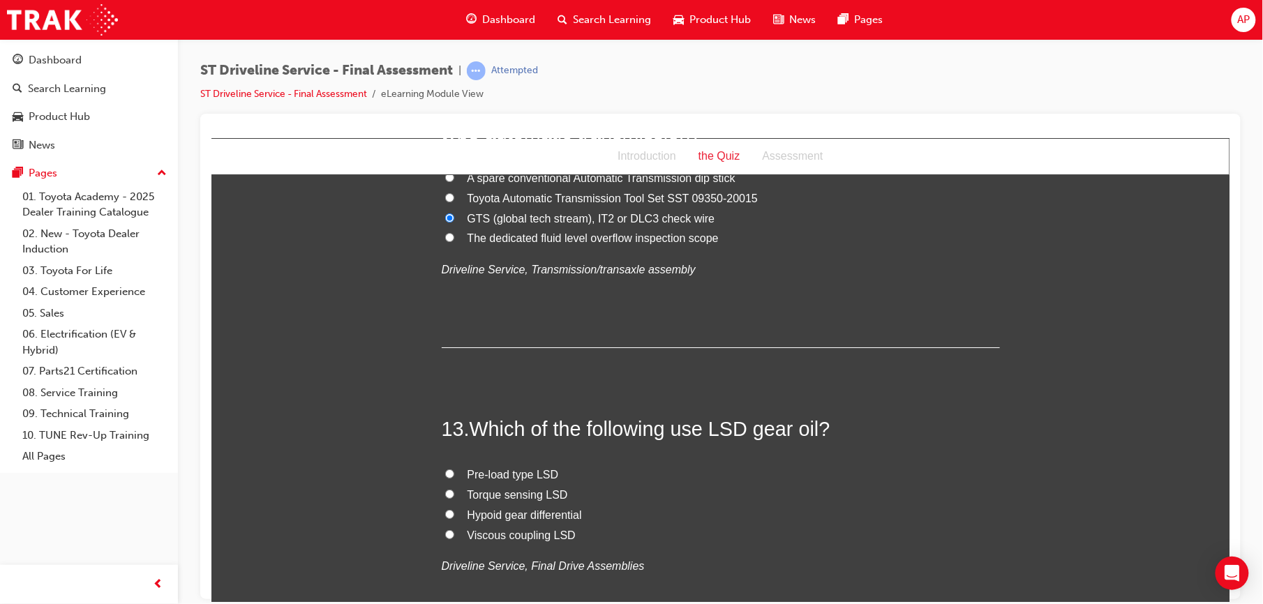
click at [445, 475] on input "Pre-load type LSD" at bounding box center [449, 473] width 9 height 9
radio input "true"
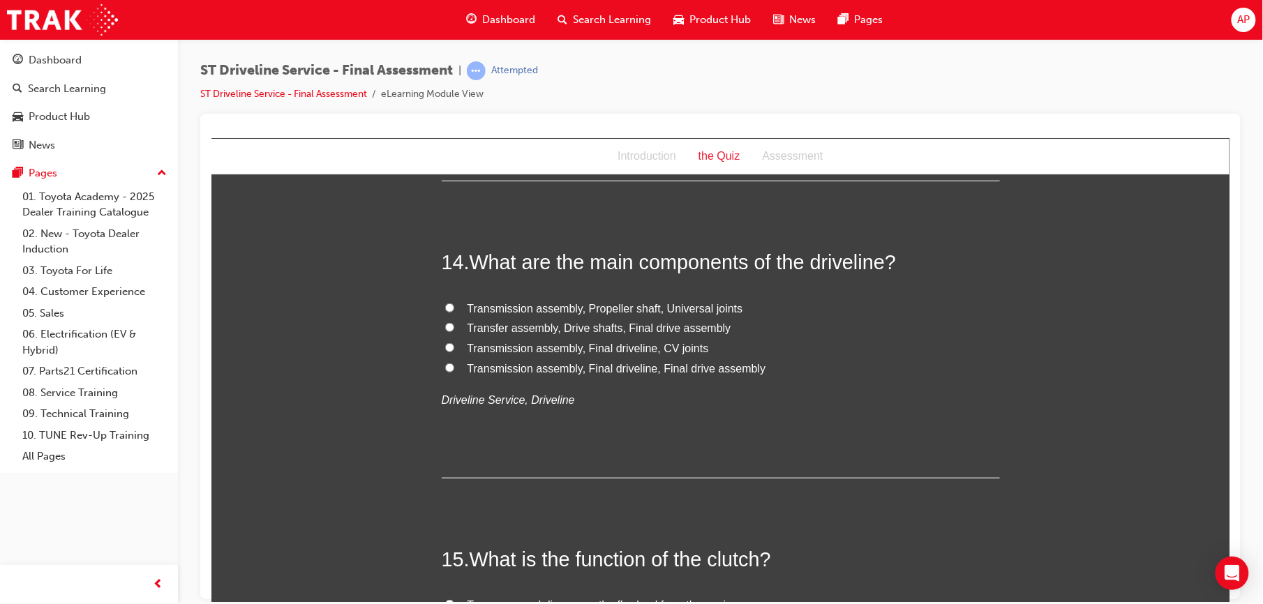
scroll to position [4125, 0]
click at [445, 327] on input "Transfer assembly, Drive shafts, Final drive assembly" at bounding box center [449, 325] width 9 height 9
radio input "true"
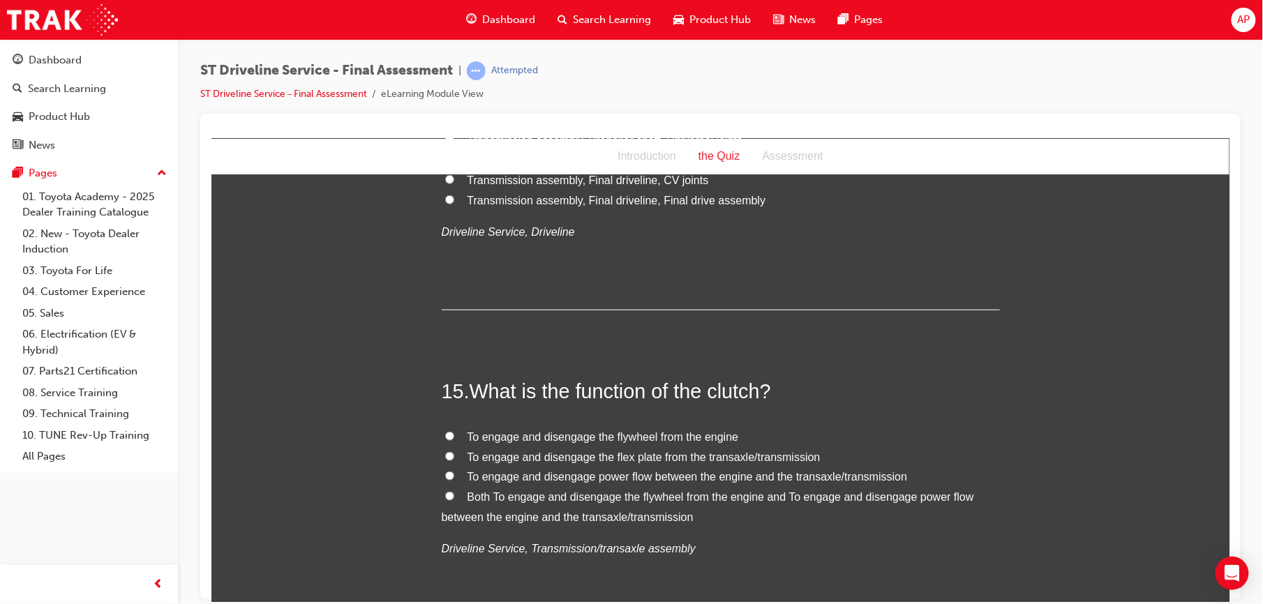
scroll to position [4292, 0]
click at [445, 495] on input "Both To engage and disengage the flywheel from the engine and To engage and dis…" at bounding box center [449, 495] width 9 height 9
radio input "true"
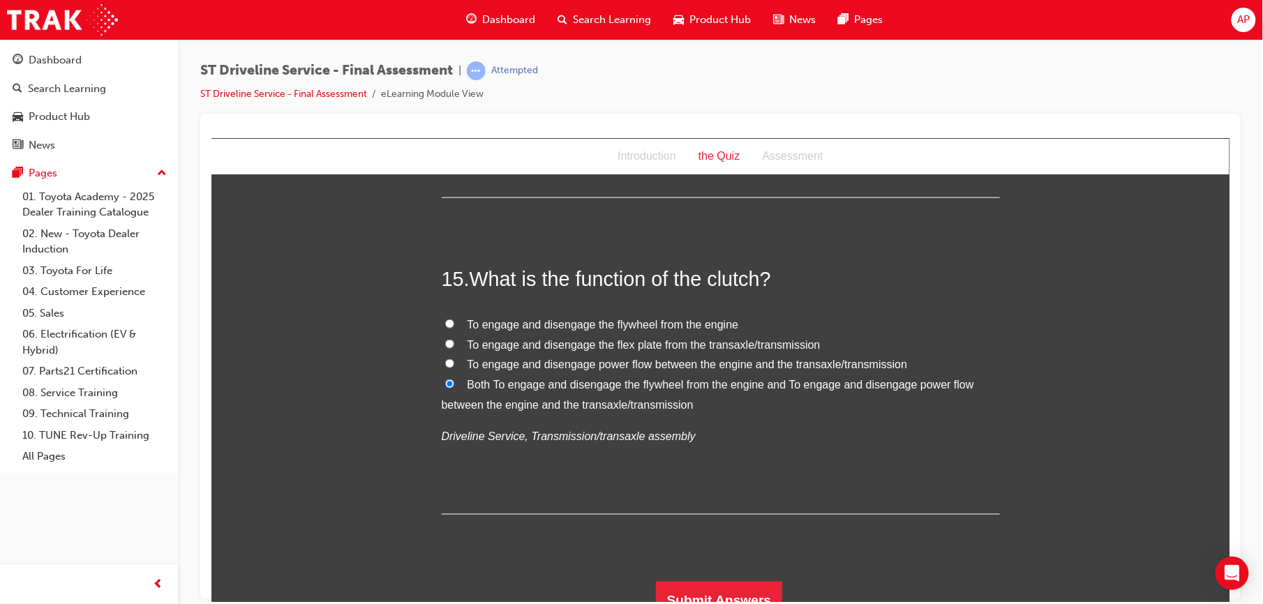
scroll to position [4423, 0]
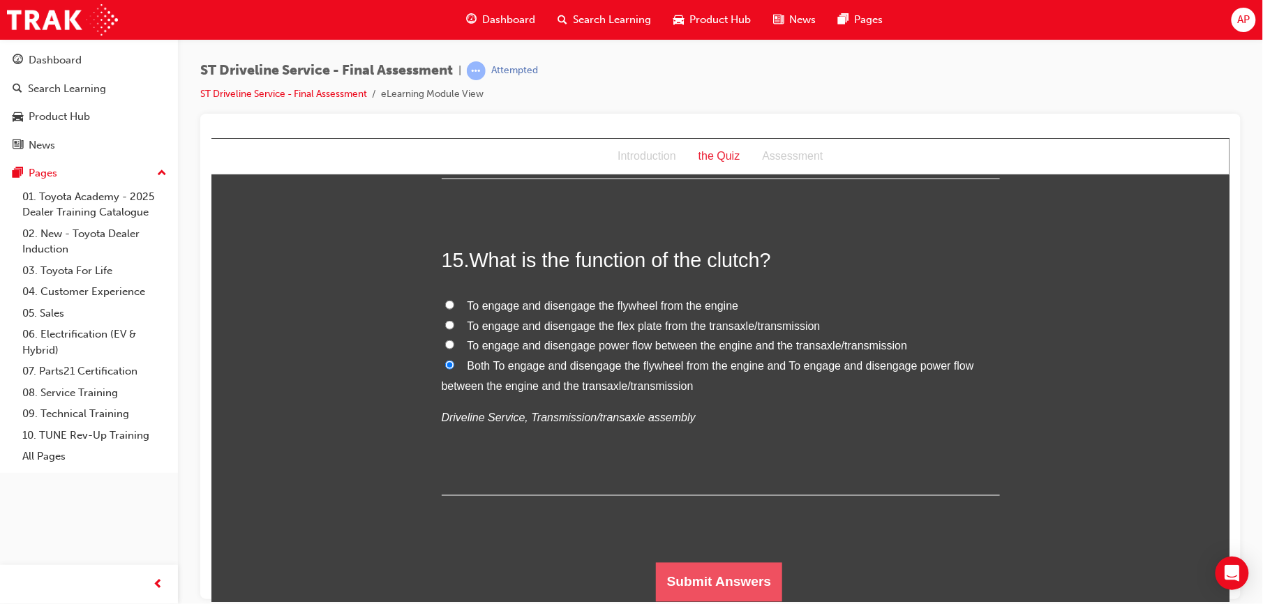
click at [671, 567] on button "Submit Answers" at bounding box center [718, 582] width 127 height 39
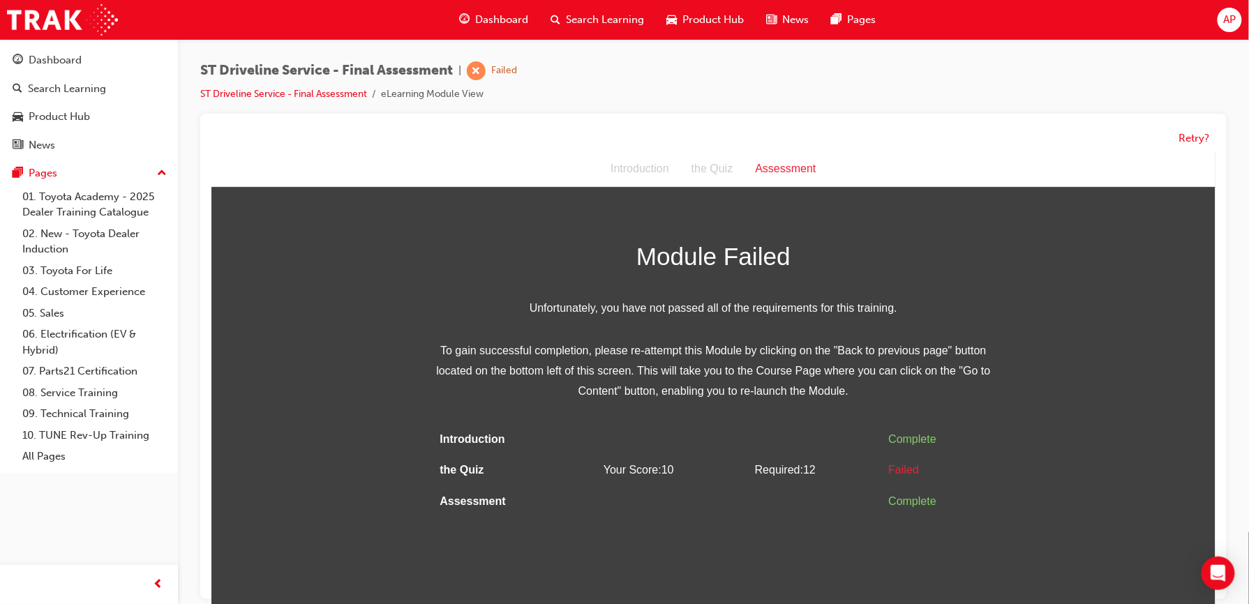
scroll to position [11, 0]
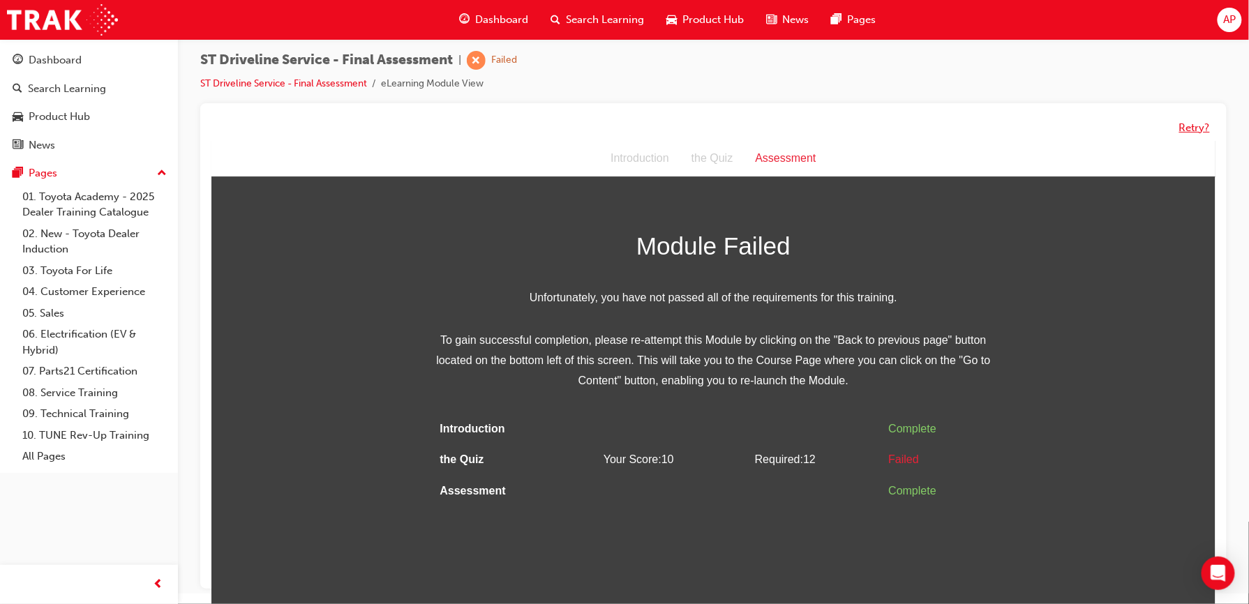
click at [1193, 124] on button "Retry?" at bounding box center [1194, 128] width 31 height 16
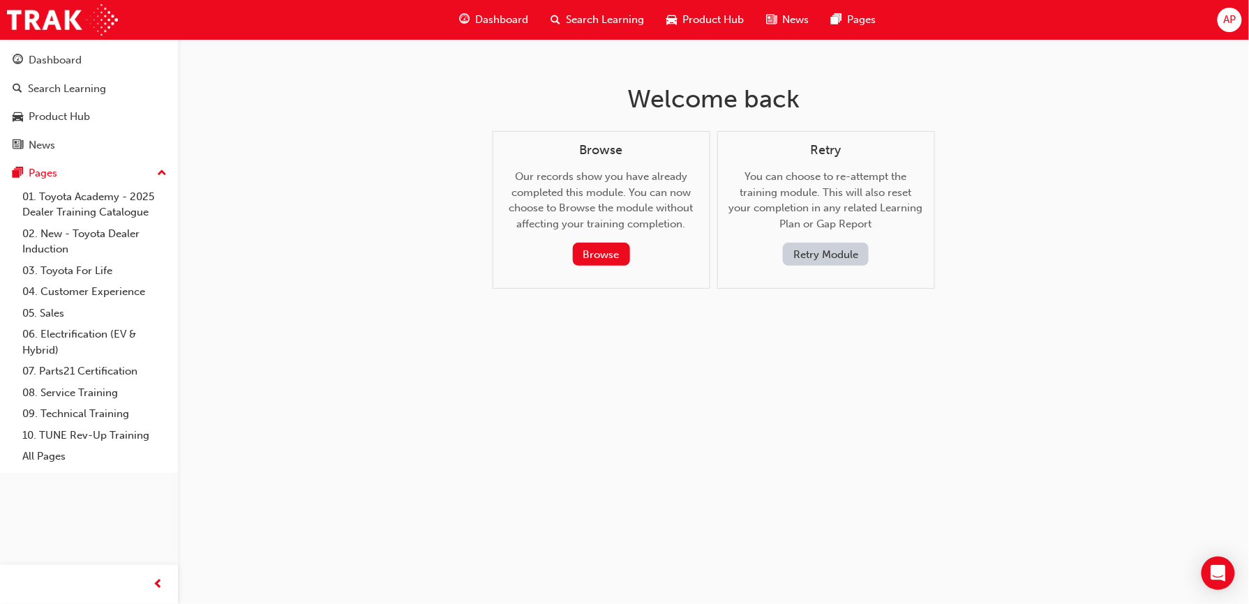
scroll to position [0, 0]
click at [861, 248] on button "Retry Module" at bounding box center [833, 254] width 86 height 23
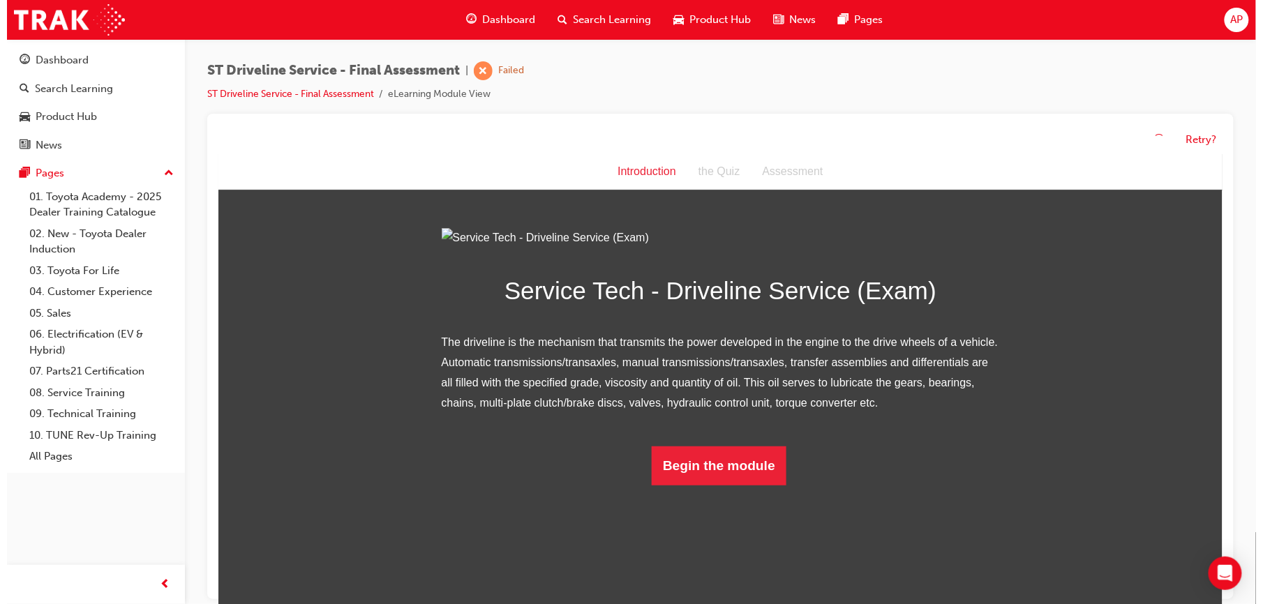
scroll to position [21, 0]
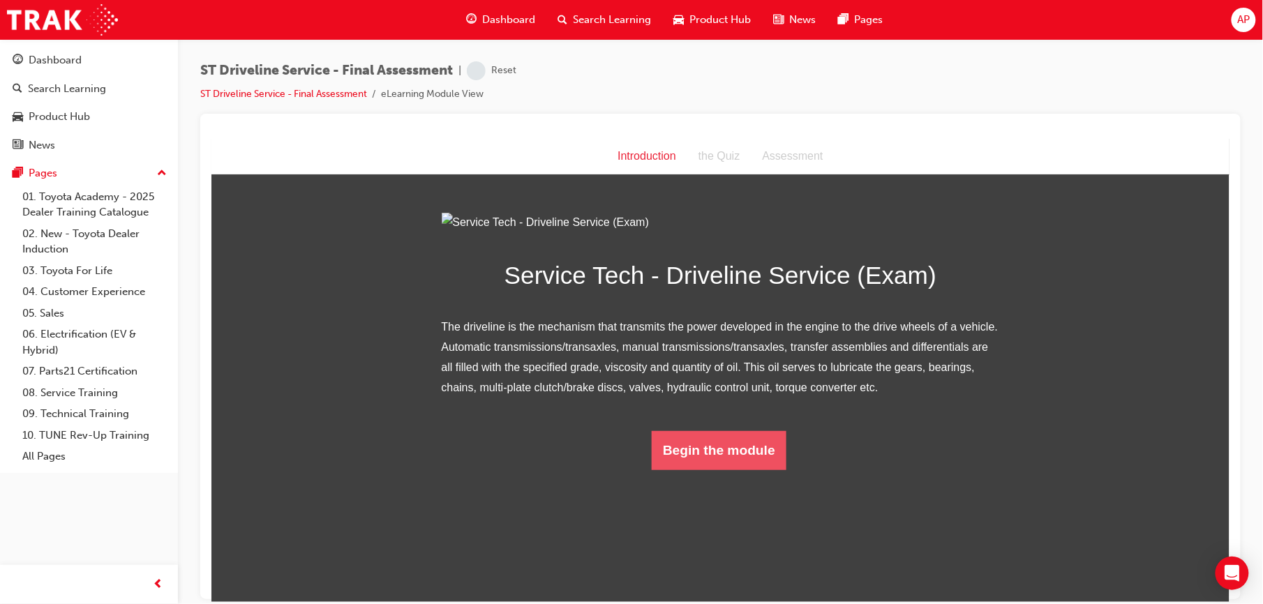
click at [732, 470] on button "Begin the module" at bounding box center [718, 450] width 135 height 39
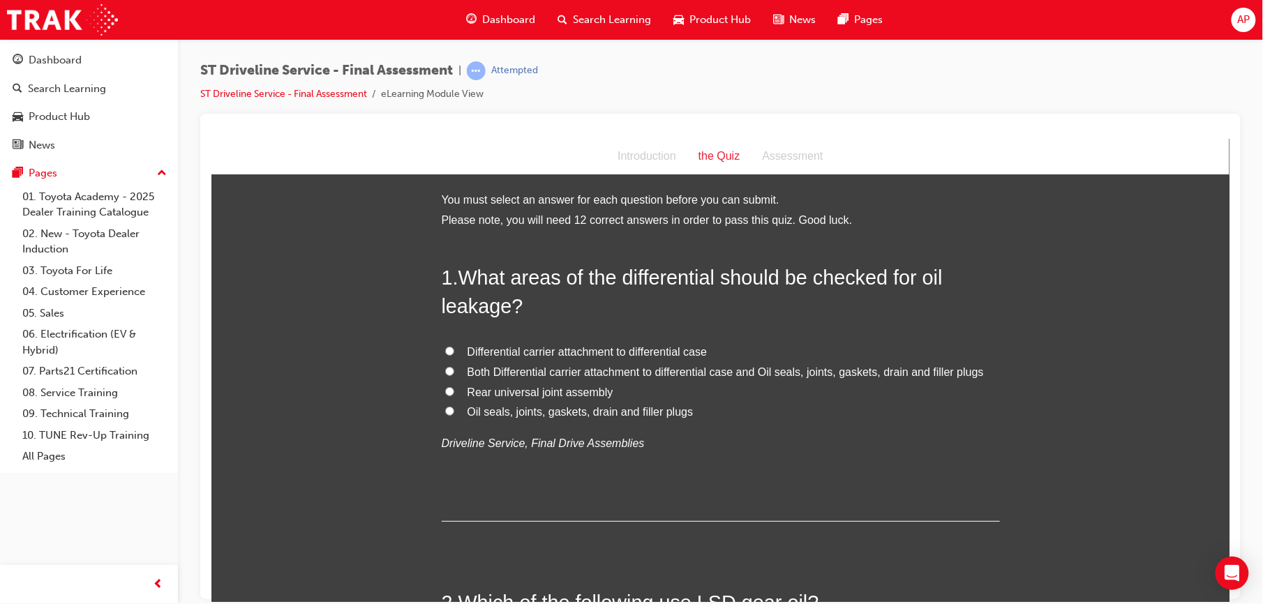
click at [445, 411] on input "Oil seals, joints, gaskets, drain and filler plugs" at bounding box center [449, 410] width 9 height 9
radio input "true"
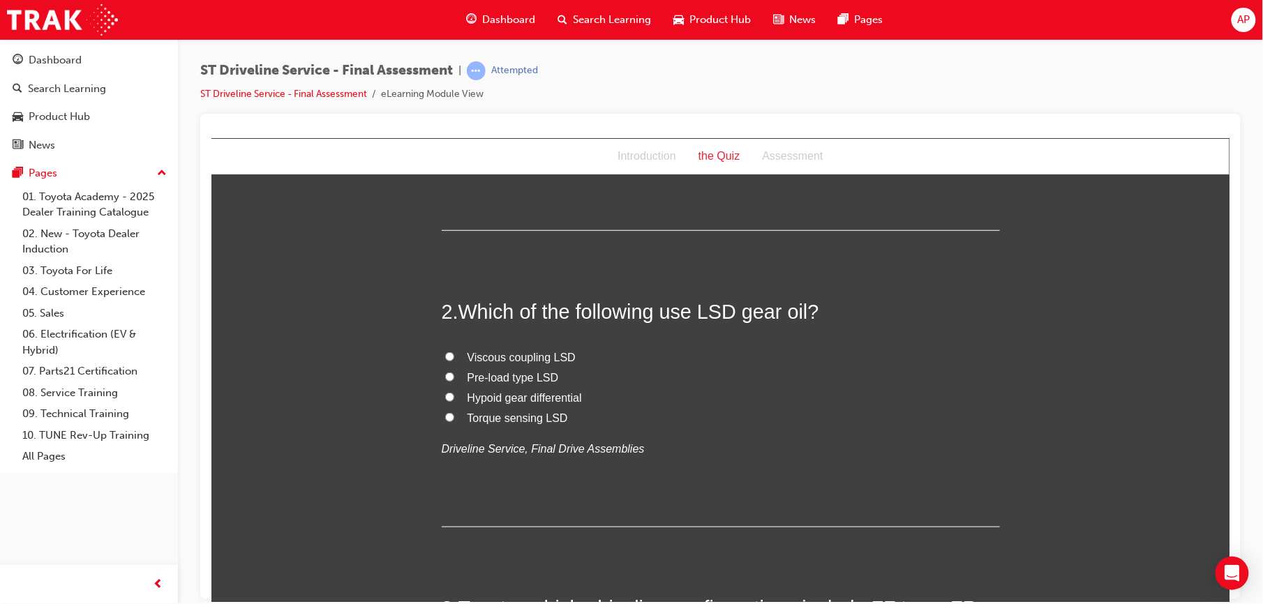
scroll to position [304, 0]
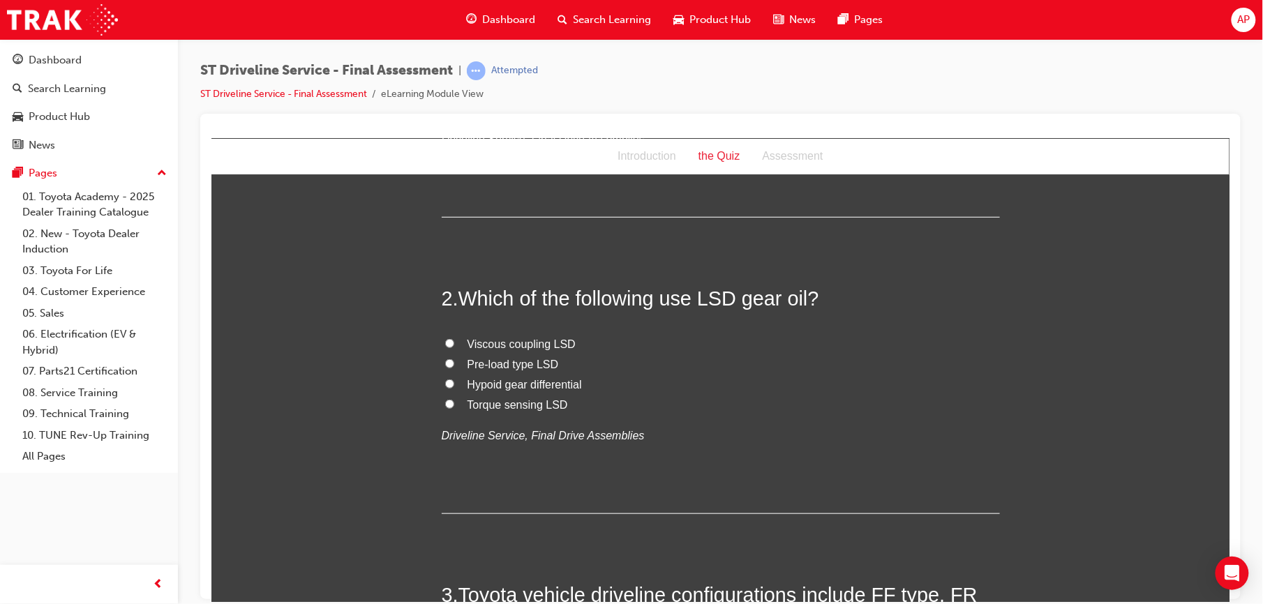
click at [445, 360] on input "Pre-load type LSD" at bounding box center [449, 363] width 9 height 9
radio input "true"
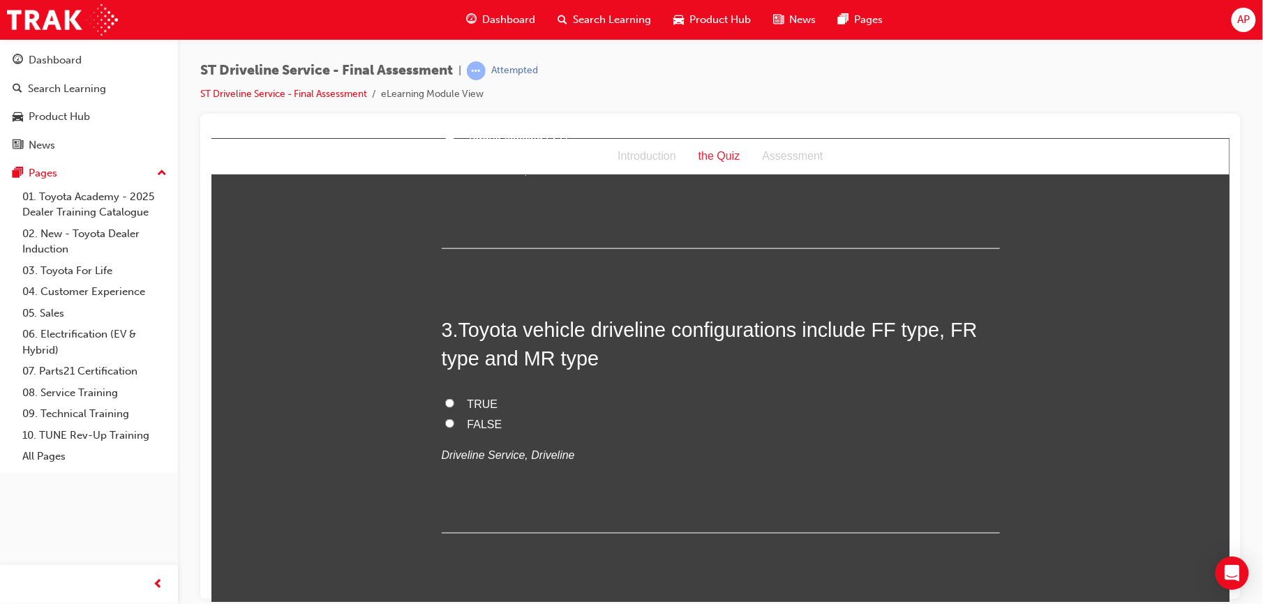
scroll to position [570, 0]
click at [445, 398] on input "TRUE" at bounding box center [449, 402] width 9 height 9
radio input "true"
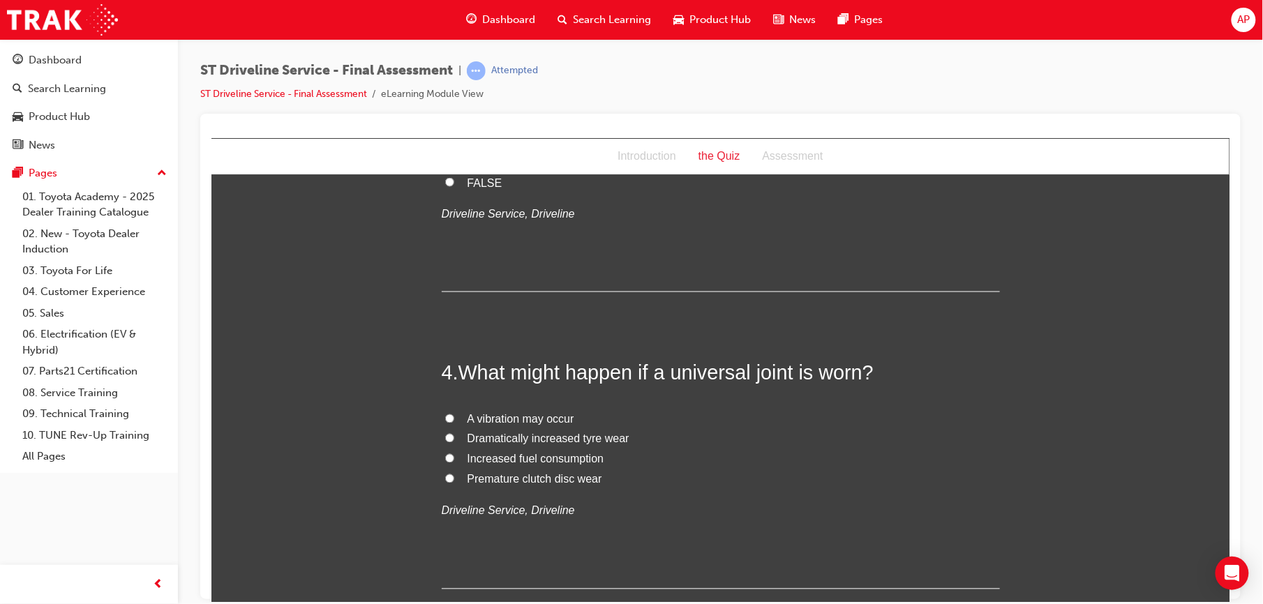
scroll to position [819, 0]
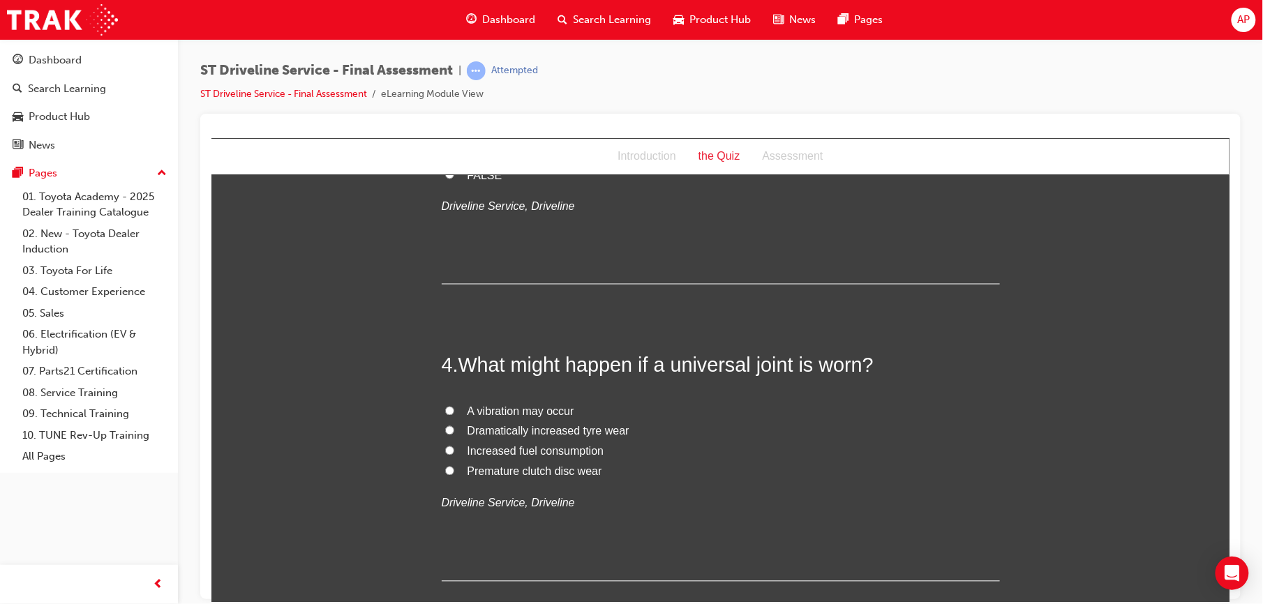
click at [445, 410] on input "A vibration may occur" at bounding box center [449, 410] width 9 height 9
radio input "true"
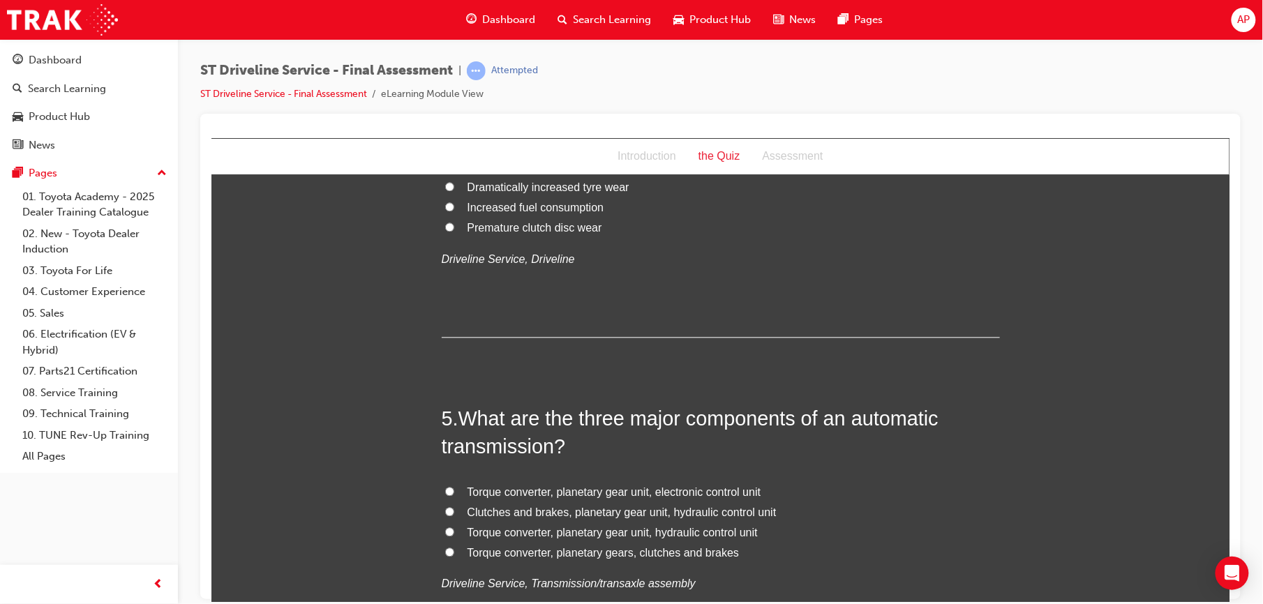
scroll to position [1160, 0]
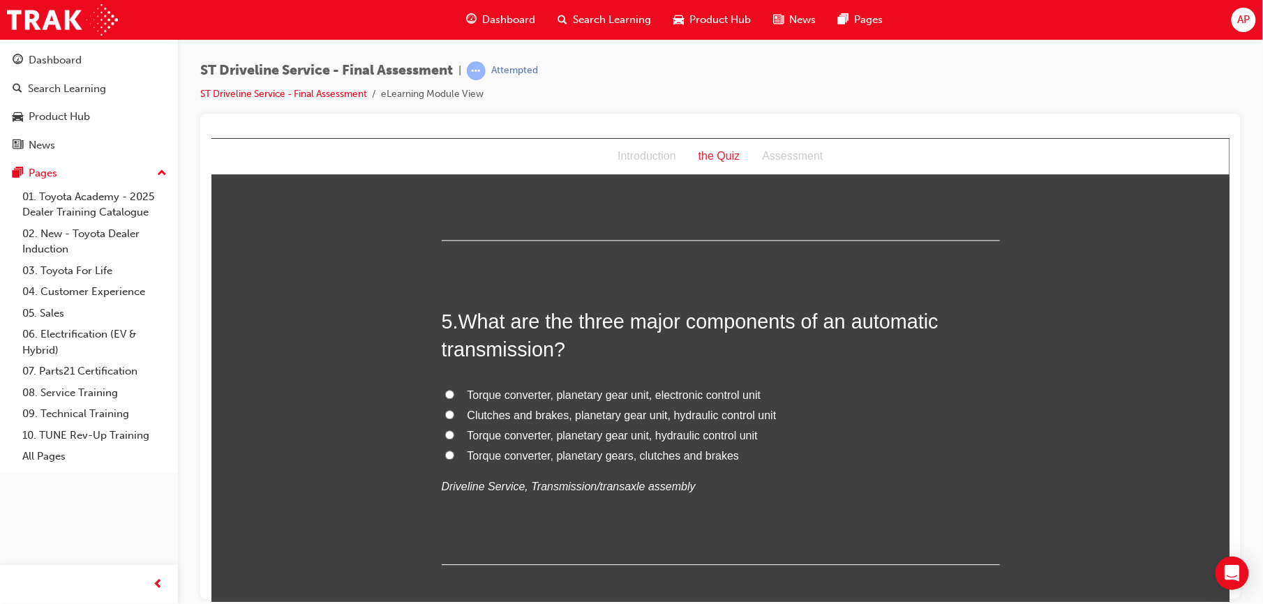
click at [445, 394] on input "Torque converter, planetary gear unit, electronic control unit" at bounding box center [449, 393] width 9 height 9
radio input "true"
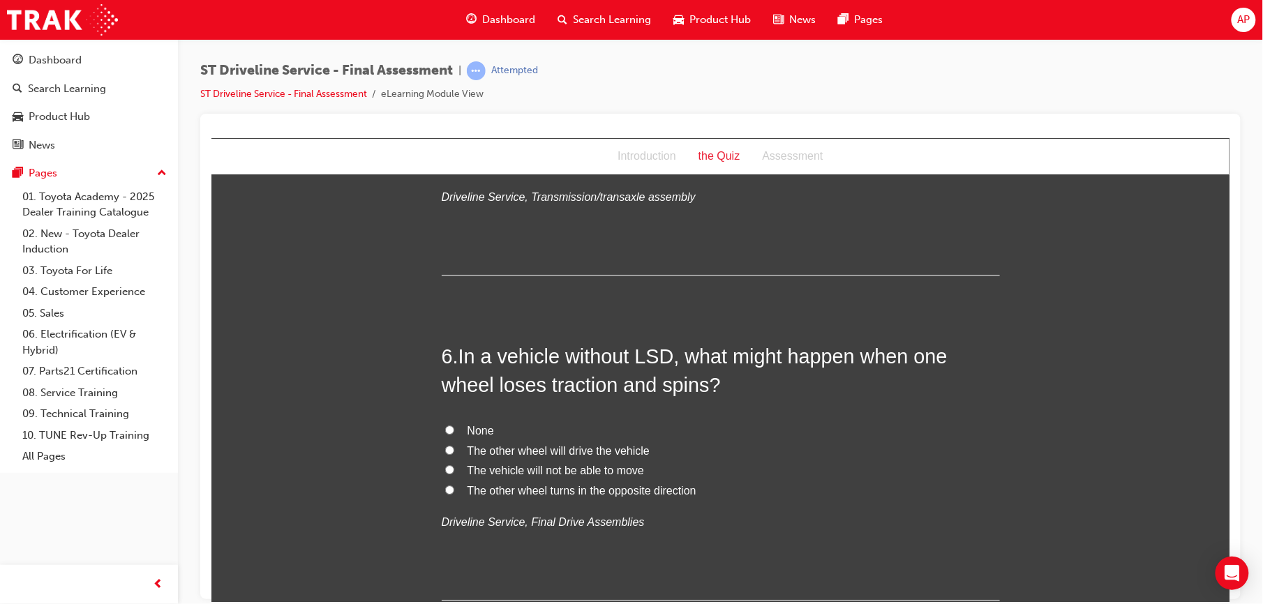
scroll to position [1452, 0]
click at [445, 464] on input "The vehicle will not be able to move" at bounding box center [449, 467] width 9 height 9
radio input "true"
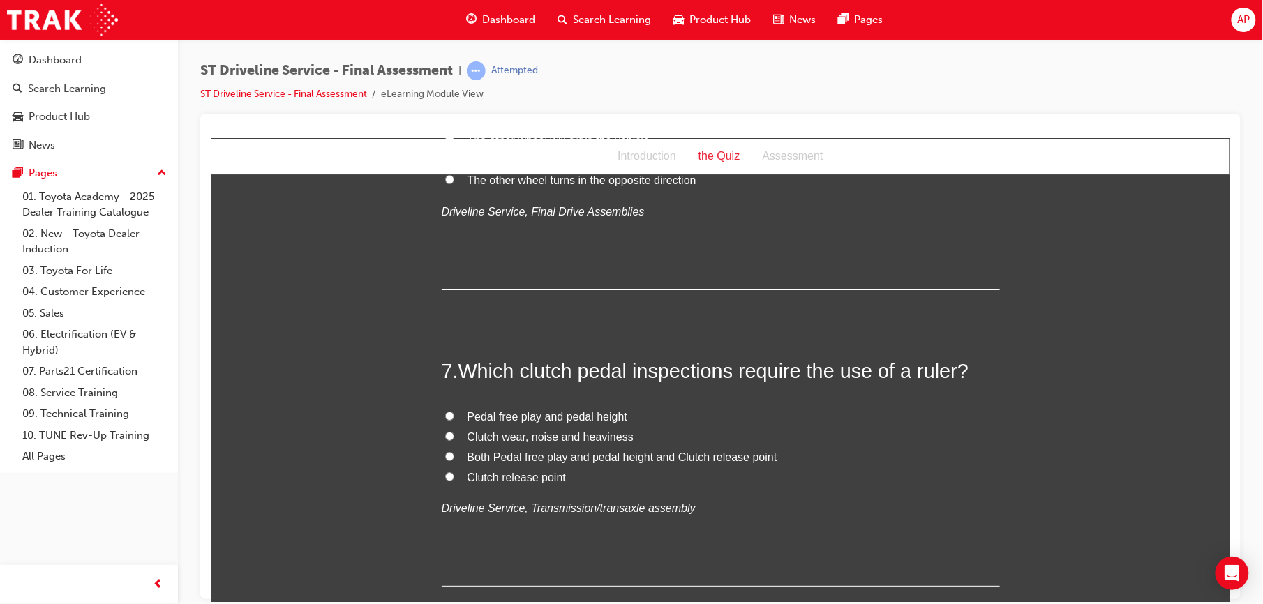
scroll to position [1799, 0]
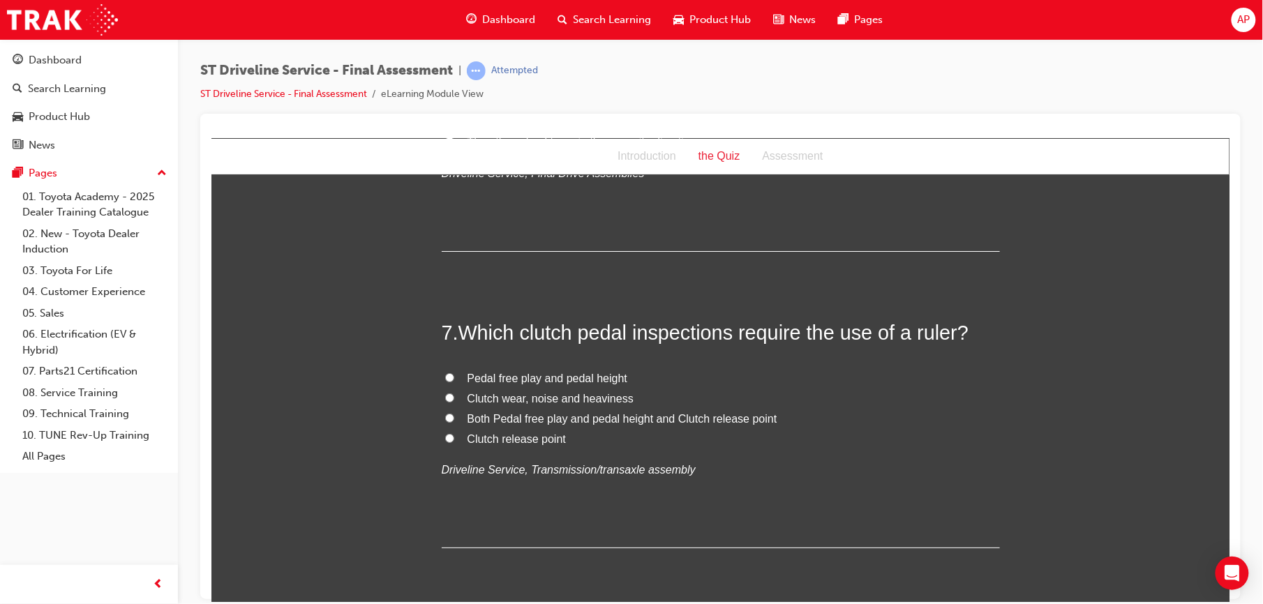
click at [445, 416] on input "Both Pedal free play and pedal height and Clutch release point" at bounding box center [449, 417] width 9 height 9
radio input "true"
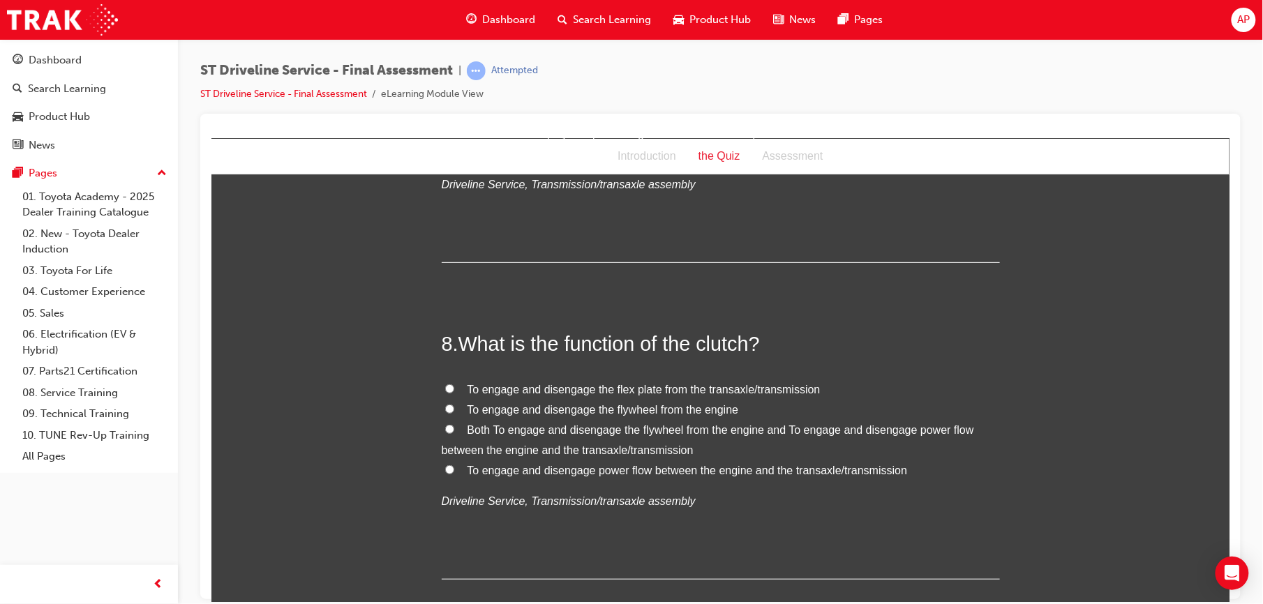
scroll to position [2091, 0]
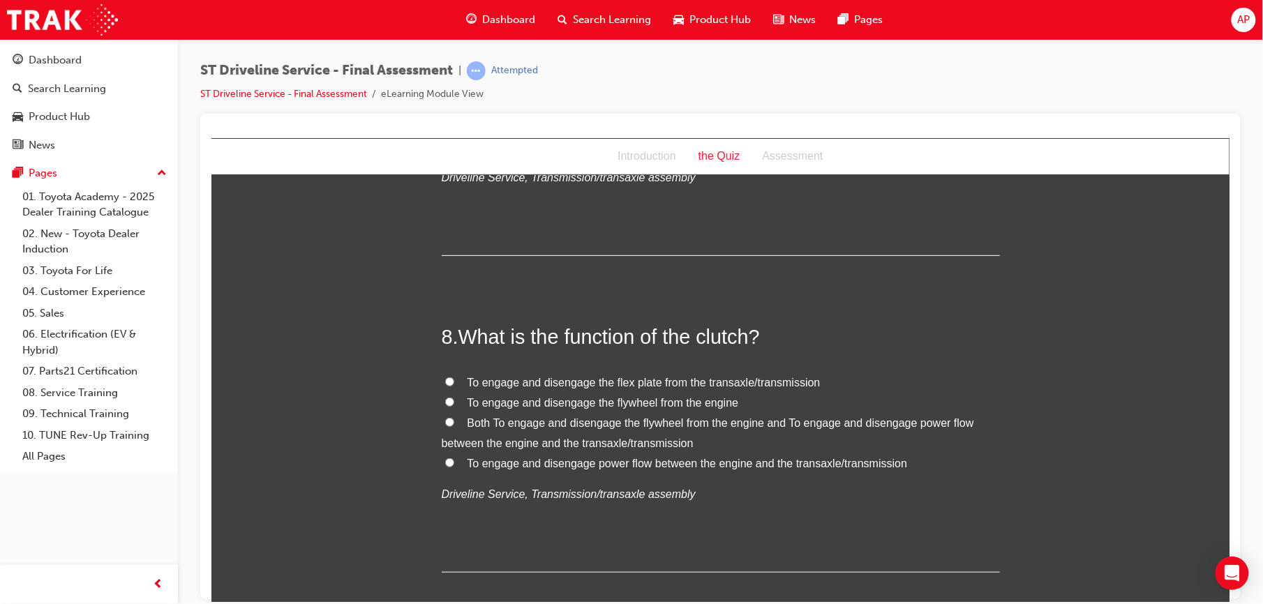
click at [445, 422] on input "Both To engage and disengage the flywheel from the engine and To engage and dis…" at bounding box center [449, 421] width 9 height 9
radio input "true"
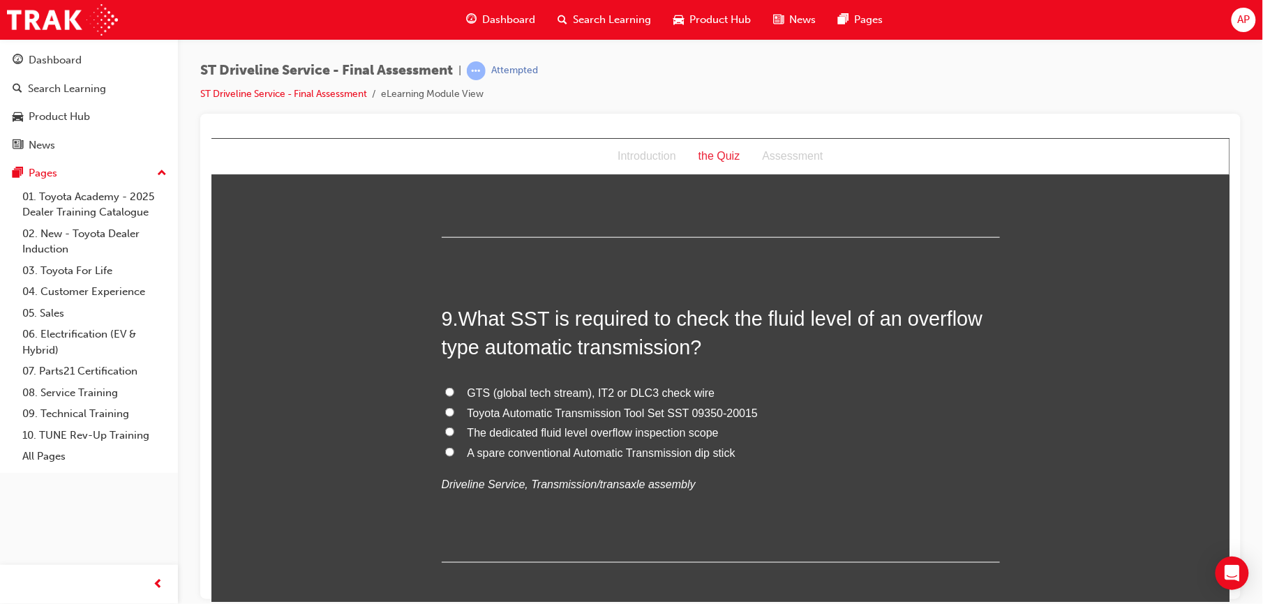
scroll to position [2438, 0]
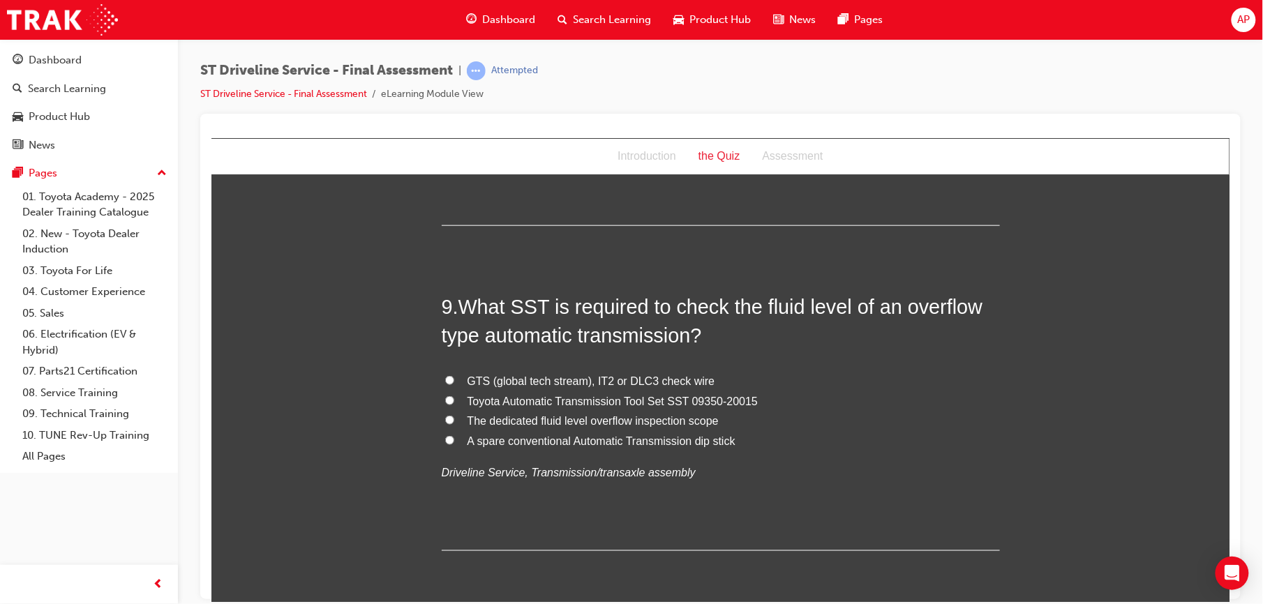
click at [445, 378] on input "GTS (global tech stream), IT2 or DLC3 check wire" at bounding box center [449, 379] width 9 height 9
radio input "true"
click at [445, 378] on input "GTS (global tech stream), IT2 or DLC3 check wire" at bounding box center [449, 379] width 9 height 9
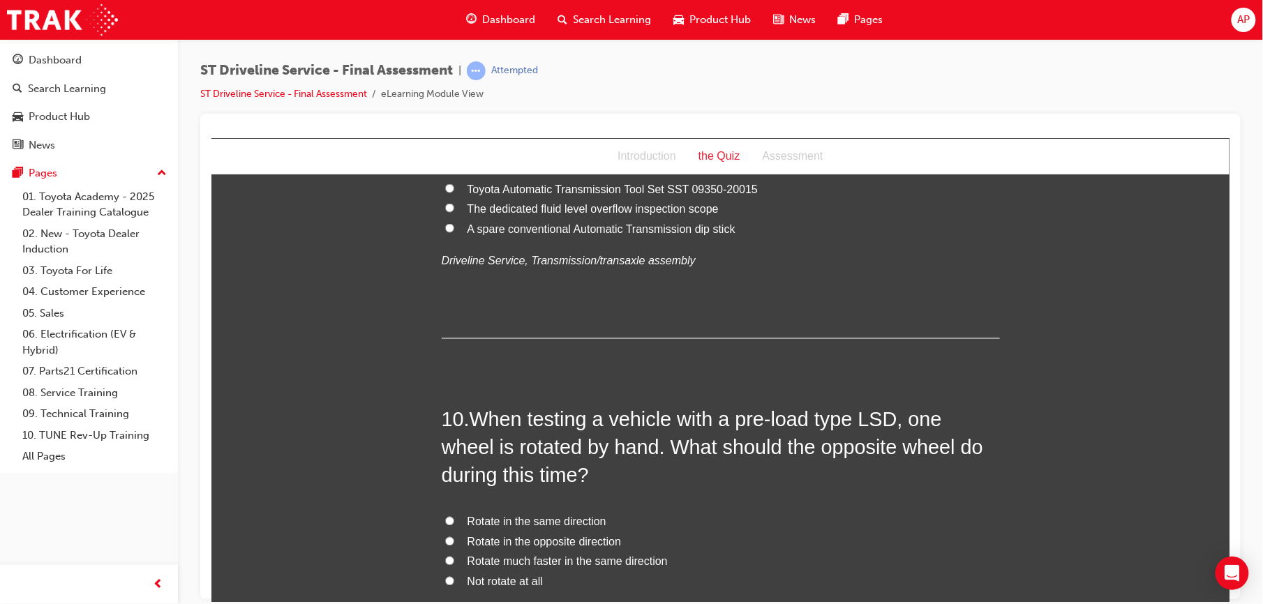
scroll to position [2698, 0]
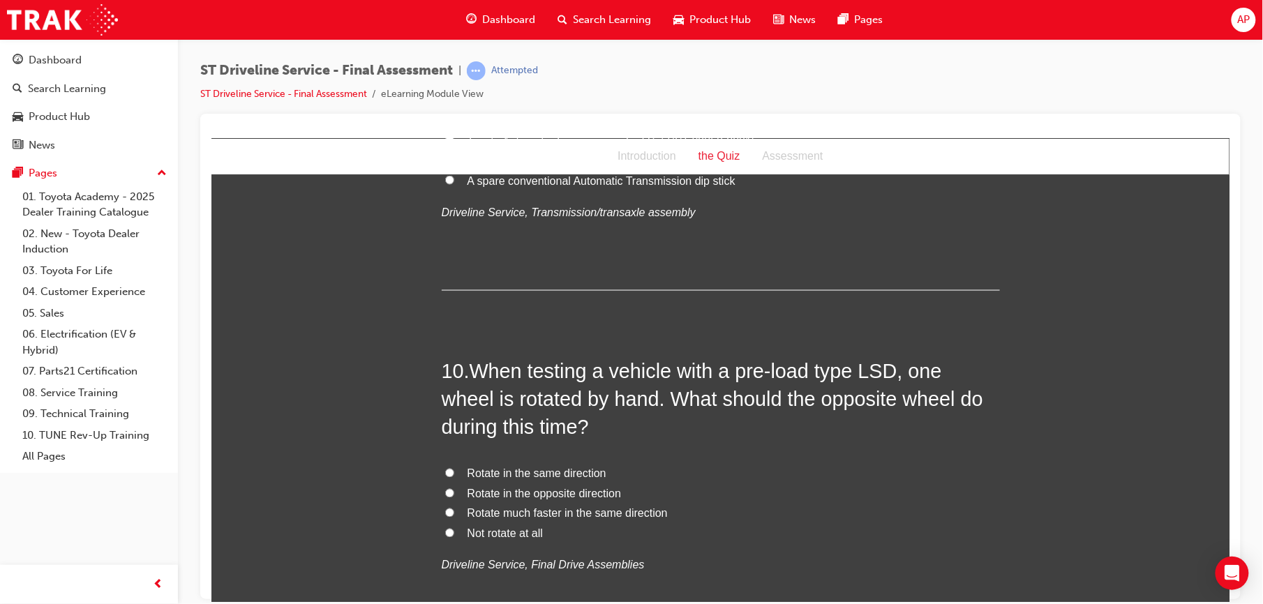
click at [441, 474] on label "Rotate in the same direction" at bounding box center [720, 474] width 558 height 20
click at [445, 474] on input "Rotate in the same direction" at bounding box center [449, 472] width 9 height 9
radio input "true"
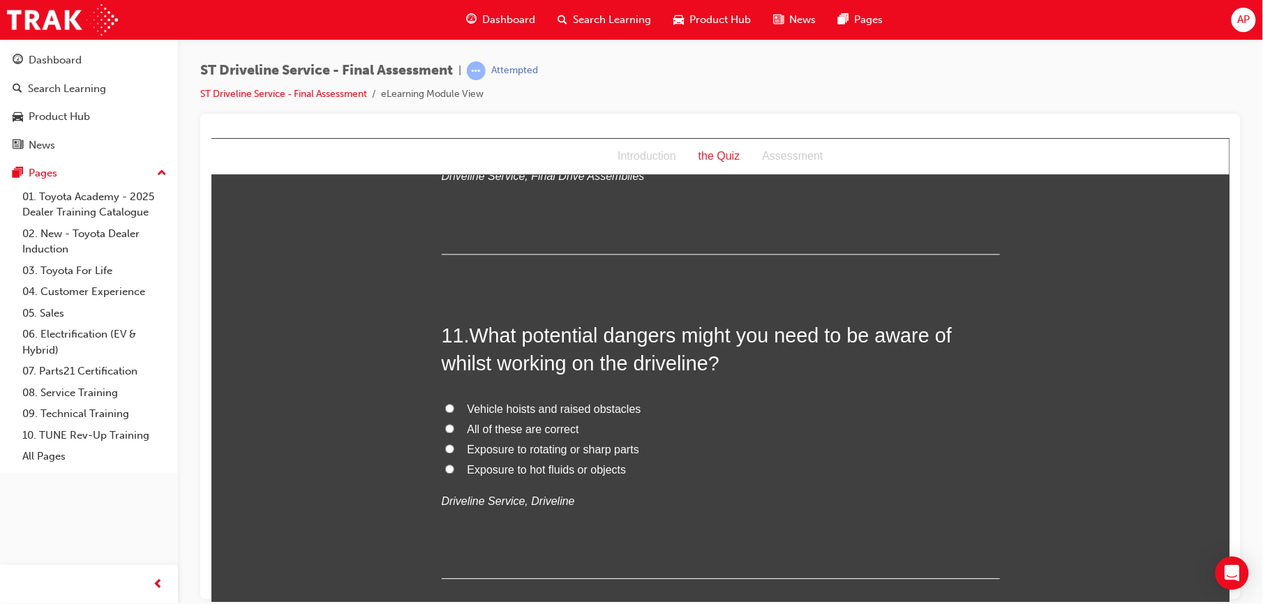
scroll to position [3096, 0]
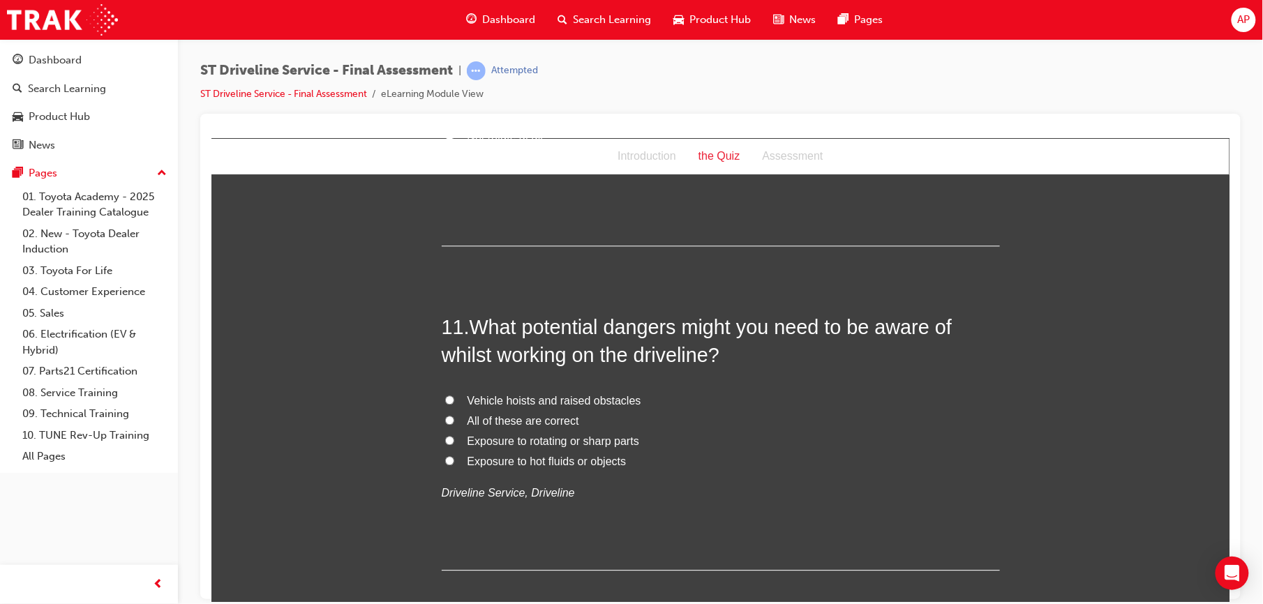
click at [445, 419] on input "All of these are correct" at bounding box center [449, 419] width 9 height 9
radio input "true"
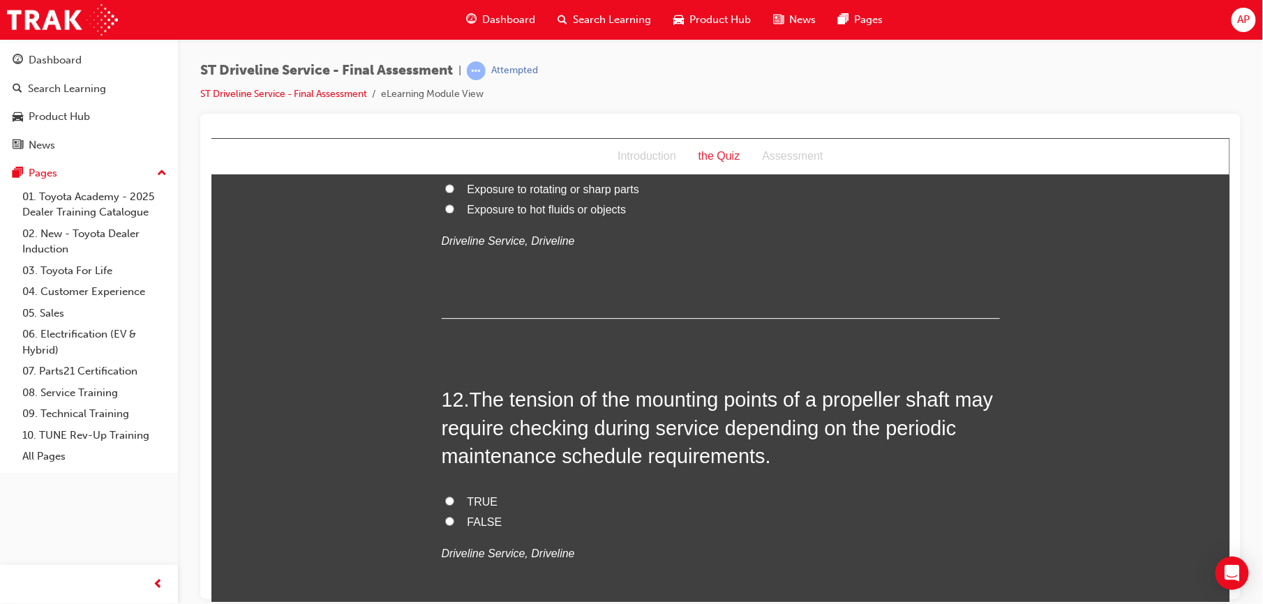
scroll to position [3381, 0]
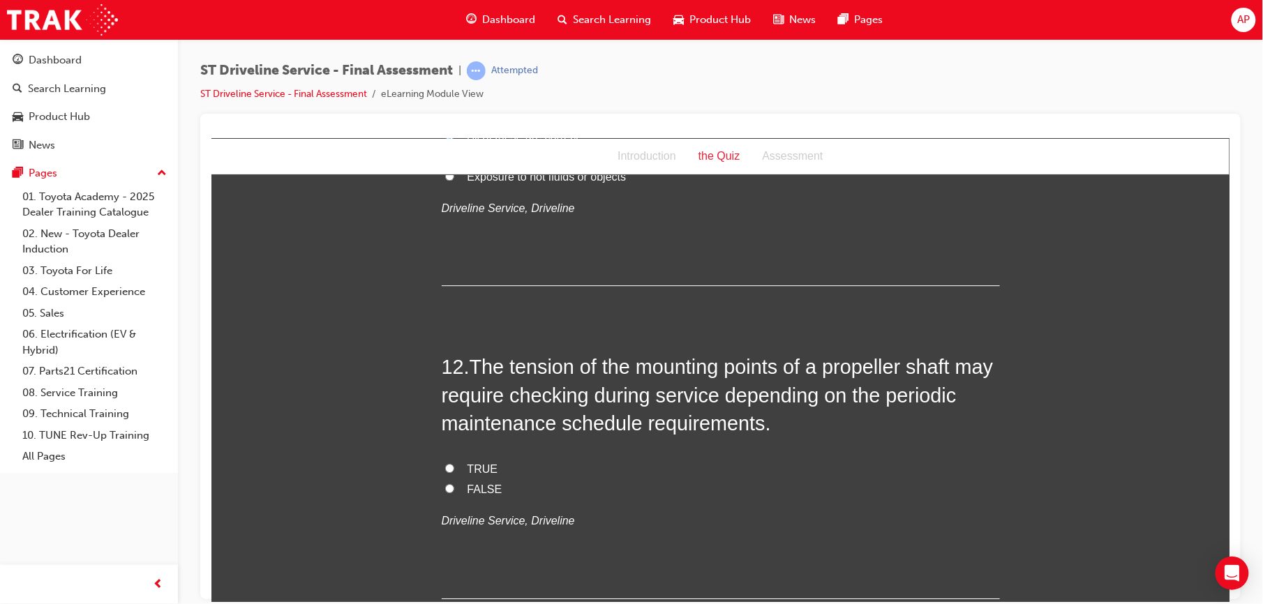
click at [445, 489] on input "FALSE" at bounding box center [449, 488] width 9 height 9
radio input "true"
click at [445, 471] on input "TRUE" at bounding box center [449, 467] width 9 height 9
radio input "true"
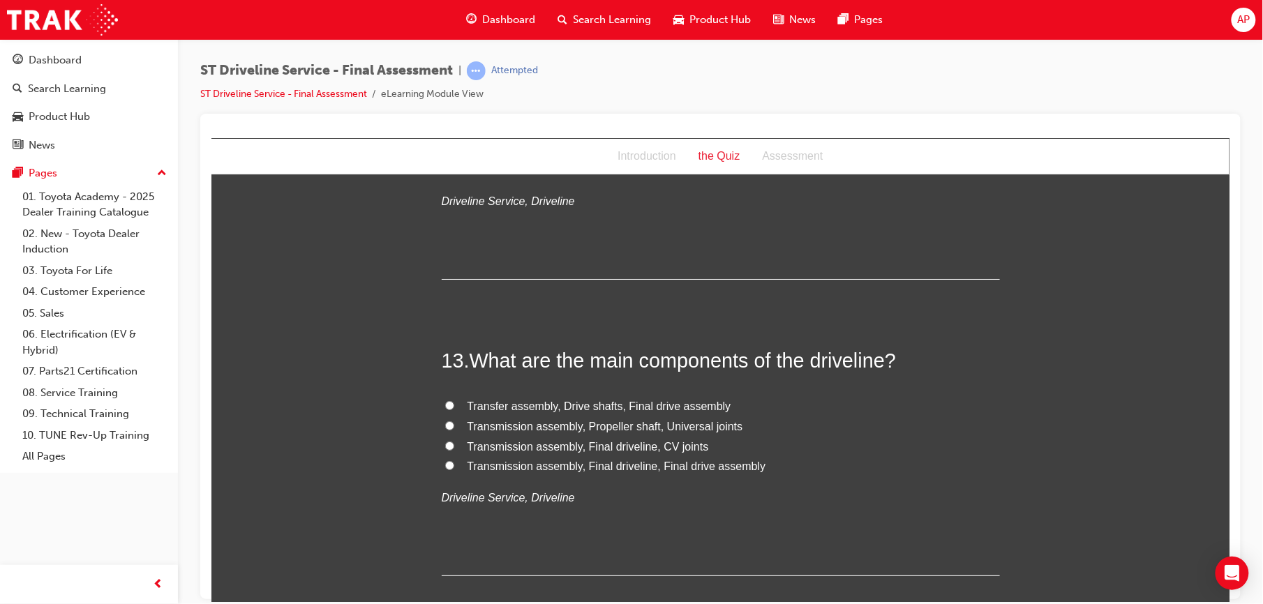
scroll to position [3734, 0]
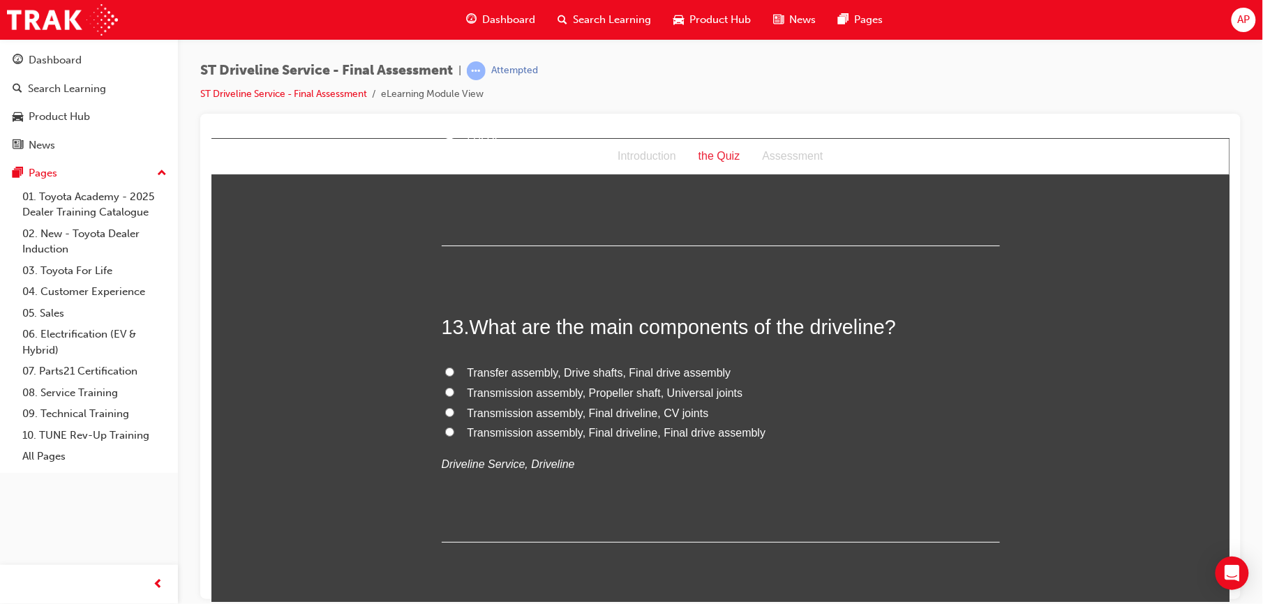
click at [445, 372] on input "Transfer assembly, Drive shafts, Final drive assembly" at bounding box center [449, 371] width 9 height 9
radio input "true"
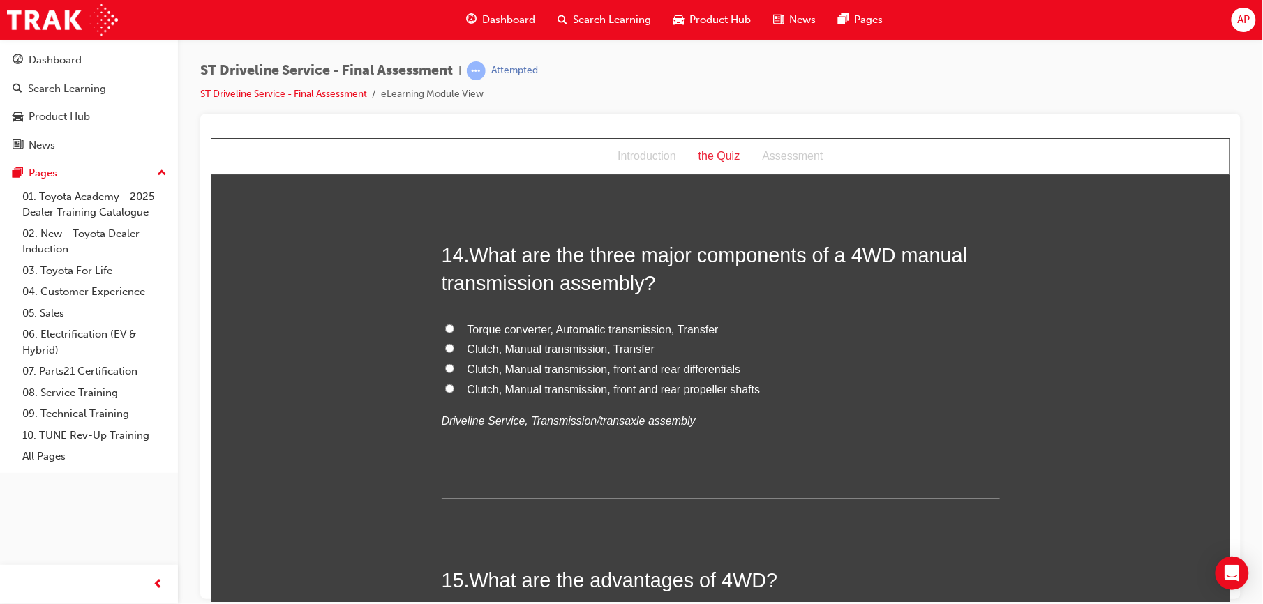
scroll to position [4107, 0]
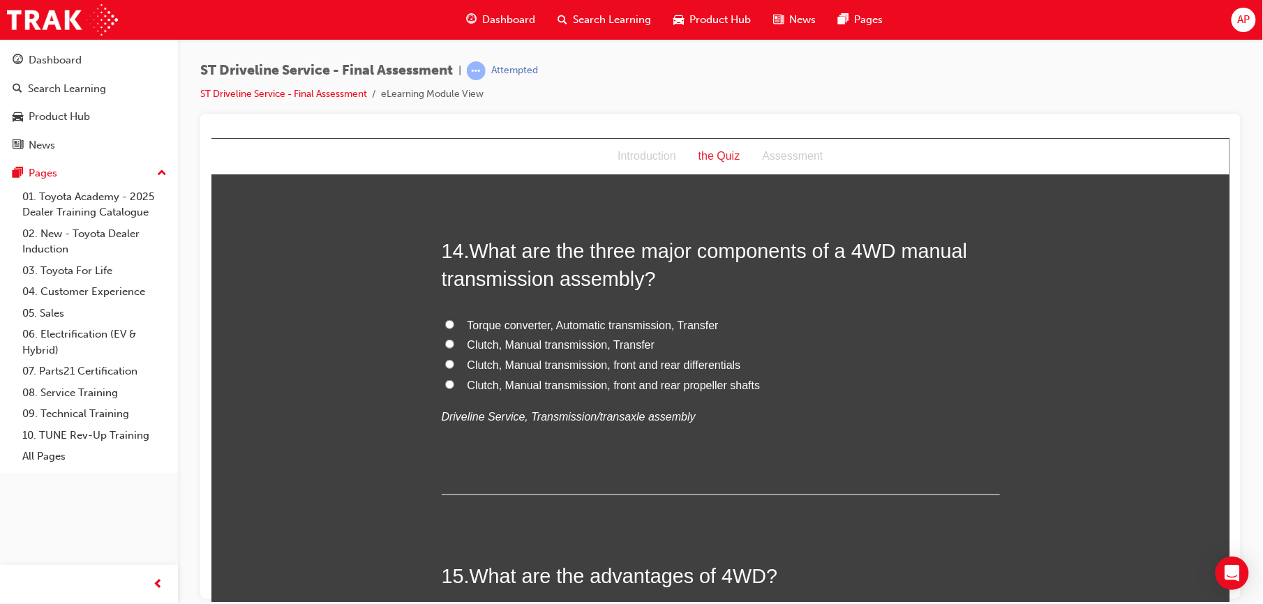
click at [445, 365] on input "Clutch, Manual transmission, front and rear differentials" at bounding box center [449, 363] width 9 height 9
radio input "true"
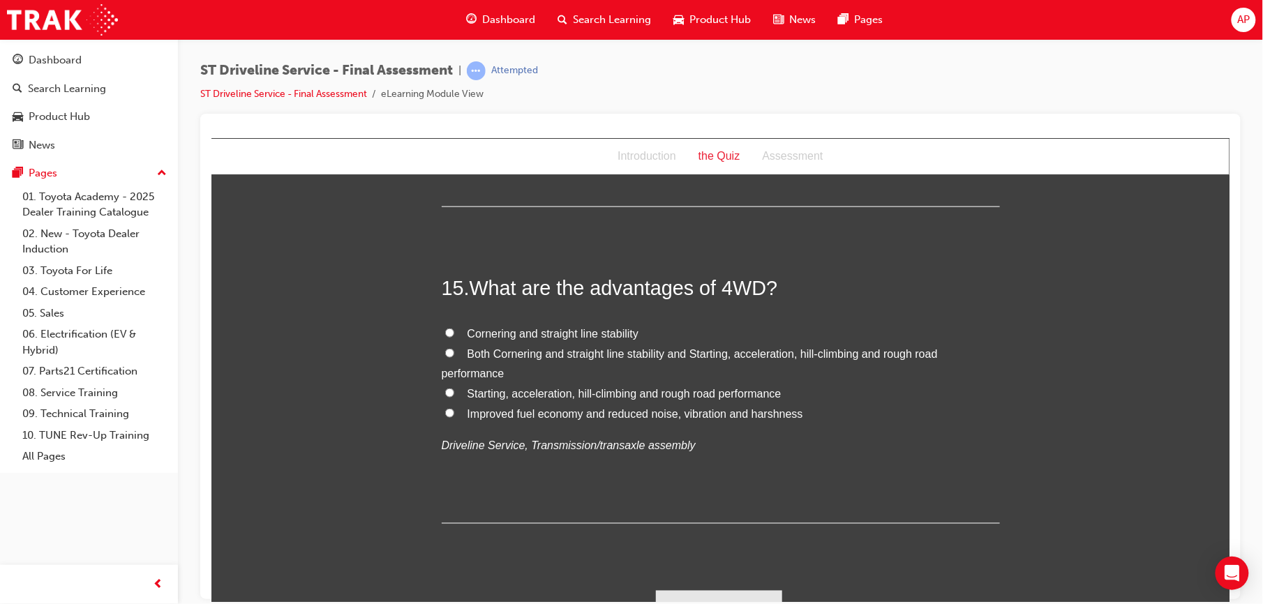
scroll to position [4398, 0]
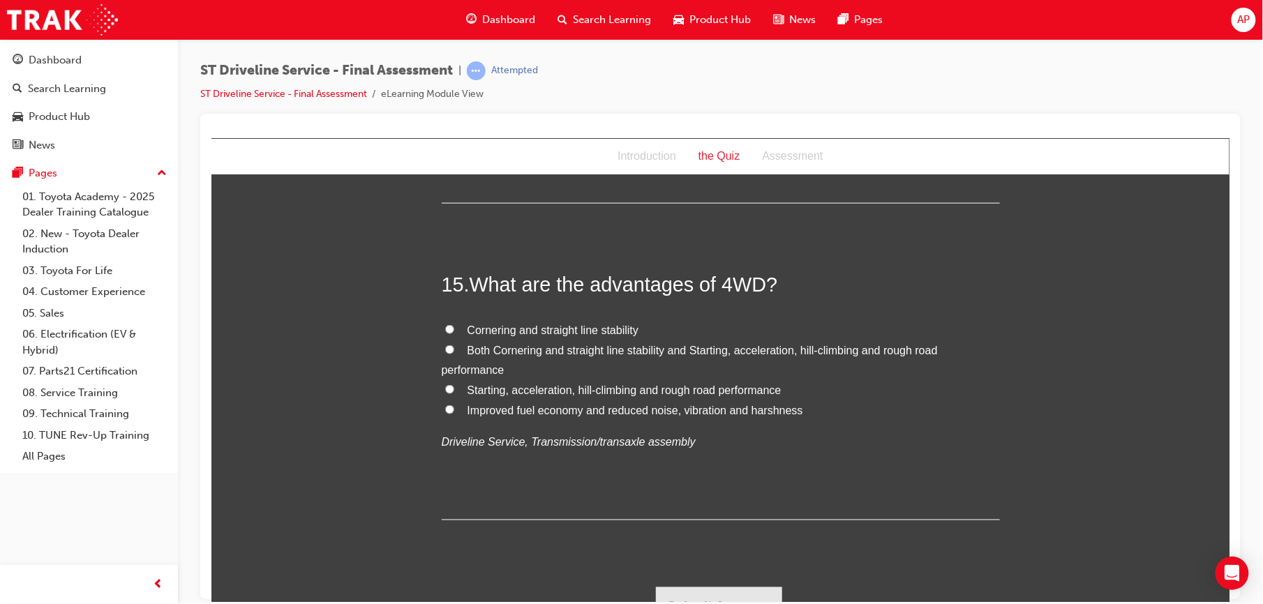
click at [445, 350] on input "Both Cornering and straight line stability and Starting, acceleration, hill-cli…" at bounding box center [449, 349] width 9 height 9
radio input "true"
click at [690, 594] on button "Submit Answers" at bounding box center [718, 606] width 127 height 39
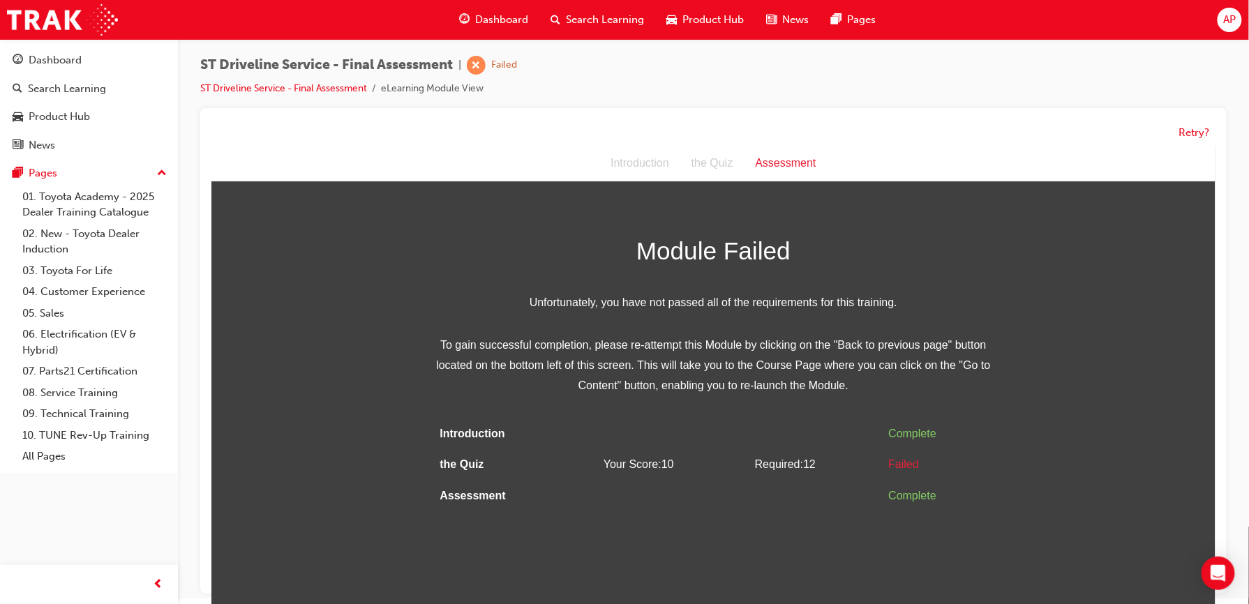
scroll to position [11, 0]
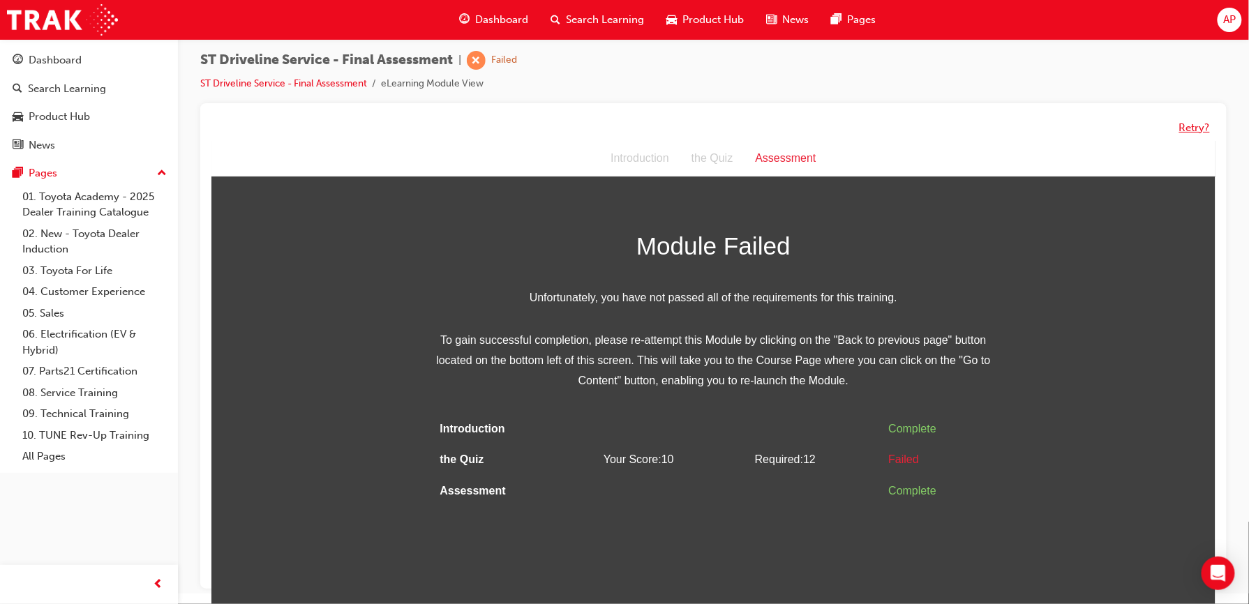
click at [1187, 124] on button "Retry?" at bounding box center [1194, 128] width 31 height 16
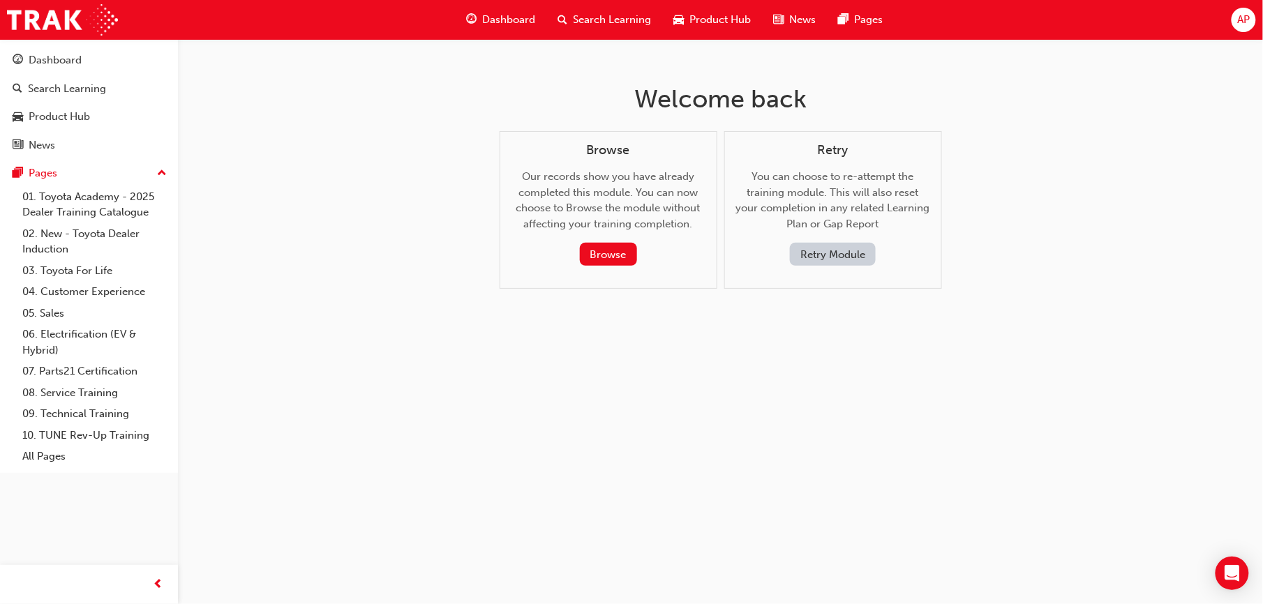
click at [847, 252] on button "Retry Module" at bounding box center [833, 254] width 86 height 23
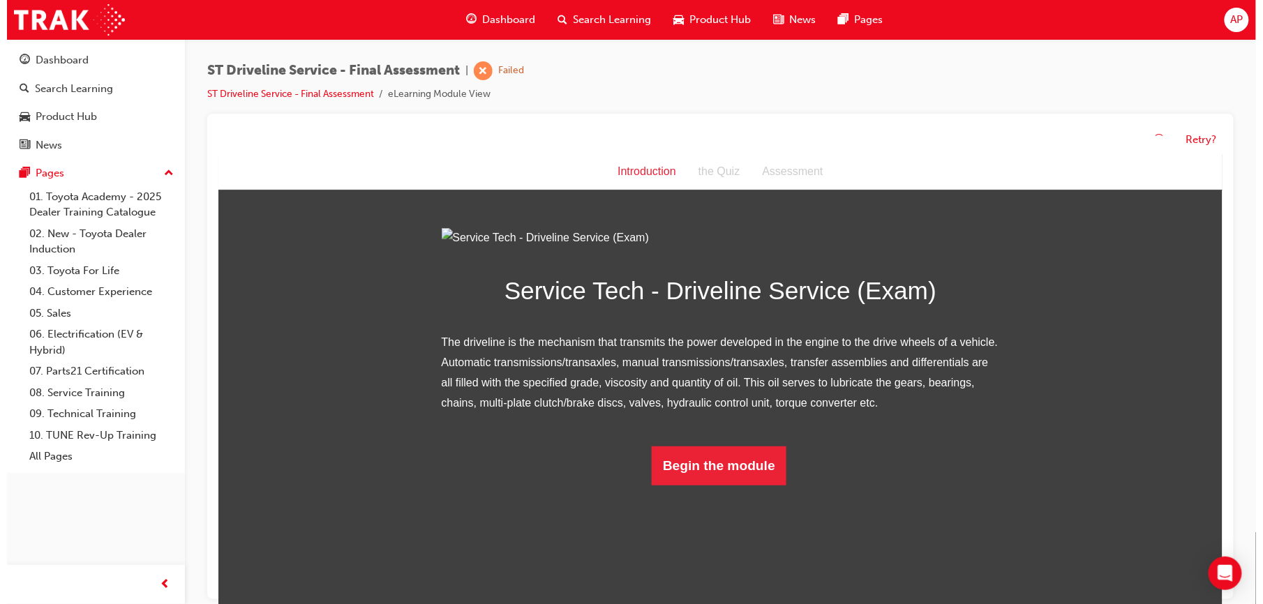
scroll to position [21, 0]
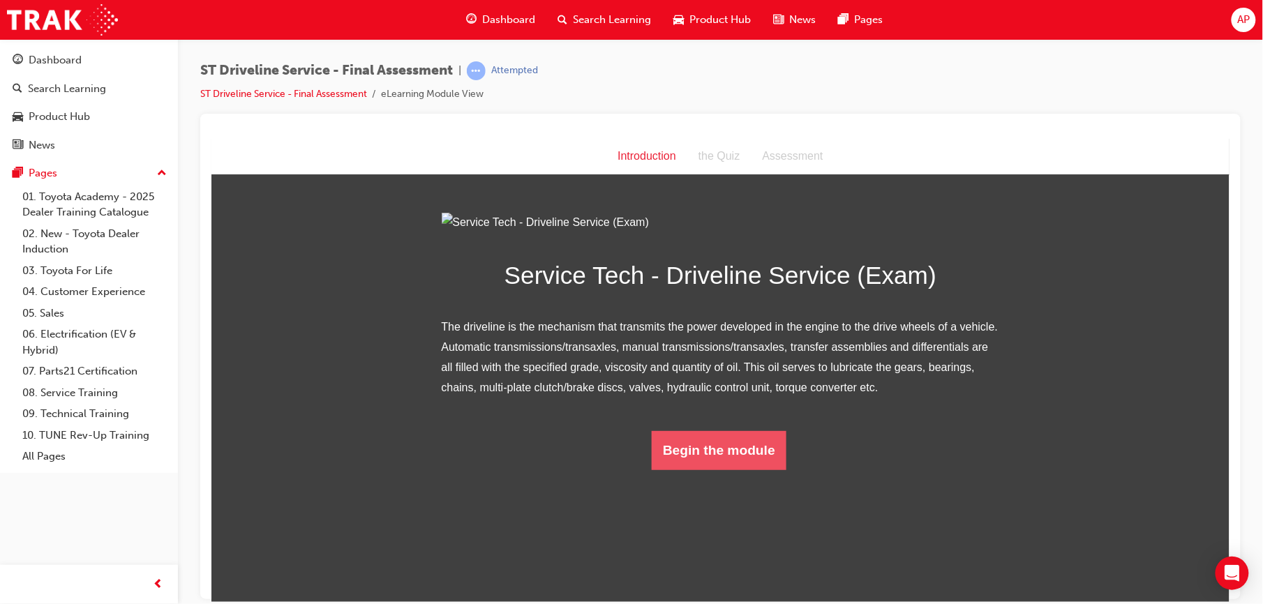
click at [703, 470] on button "Begin the module" at bounding box center [718, 450] width 135 height 39
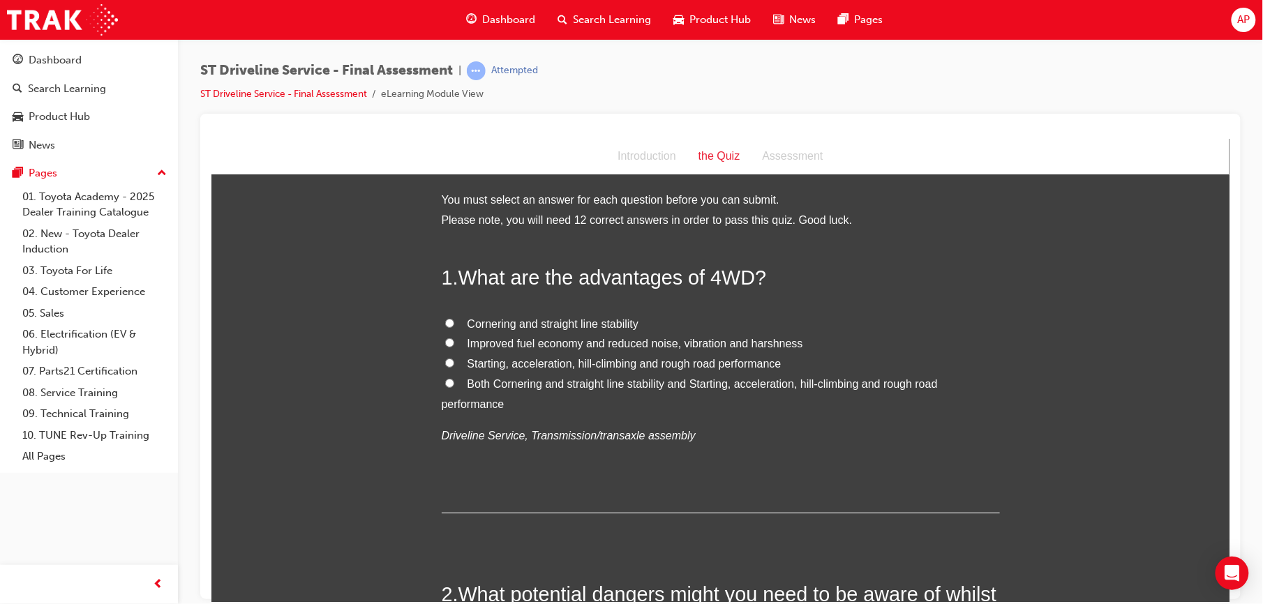
click at [445, 382] on input "Both Cornering and straight line stability and Starting, acceleration, hill-cli…" at bounding box center [449, 382] width 9 height 9
radio input "true"
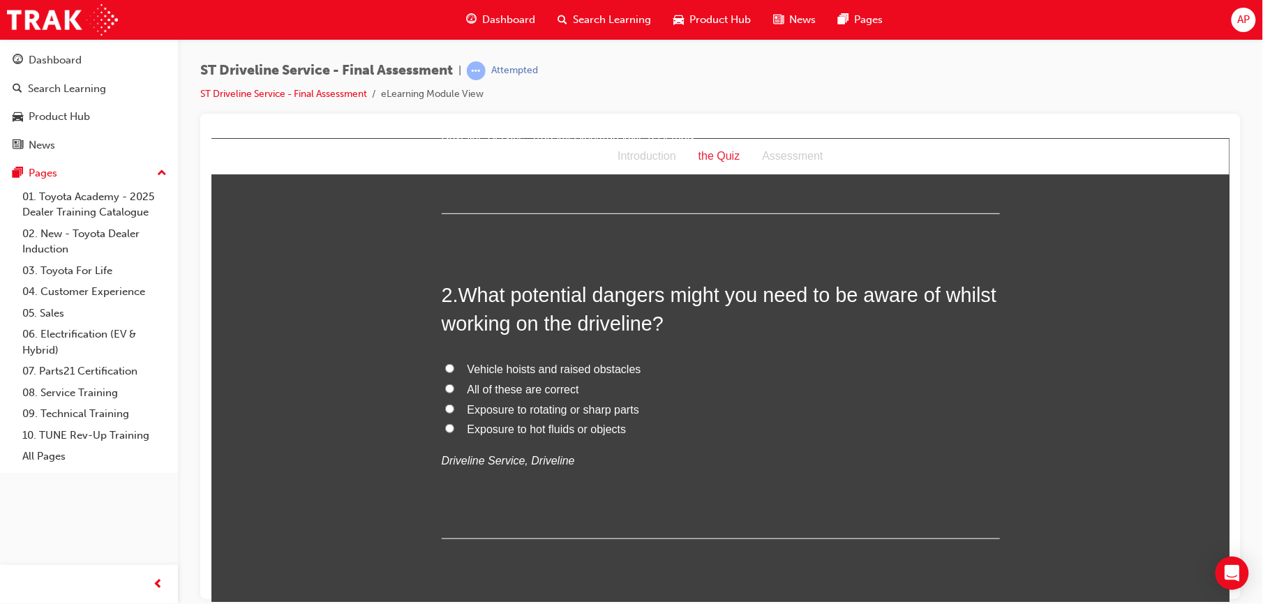
scroll to position [341, 0]
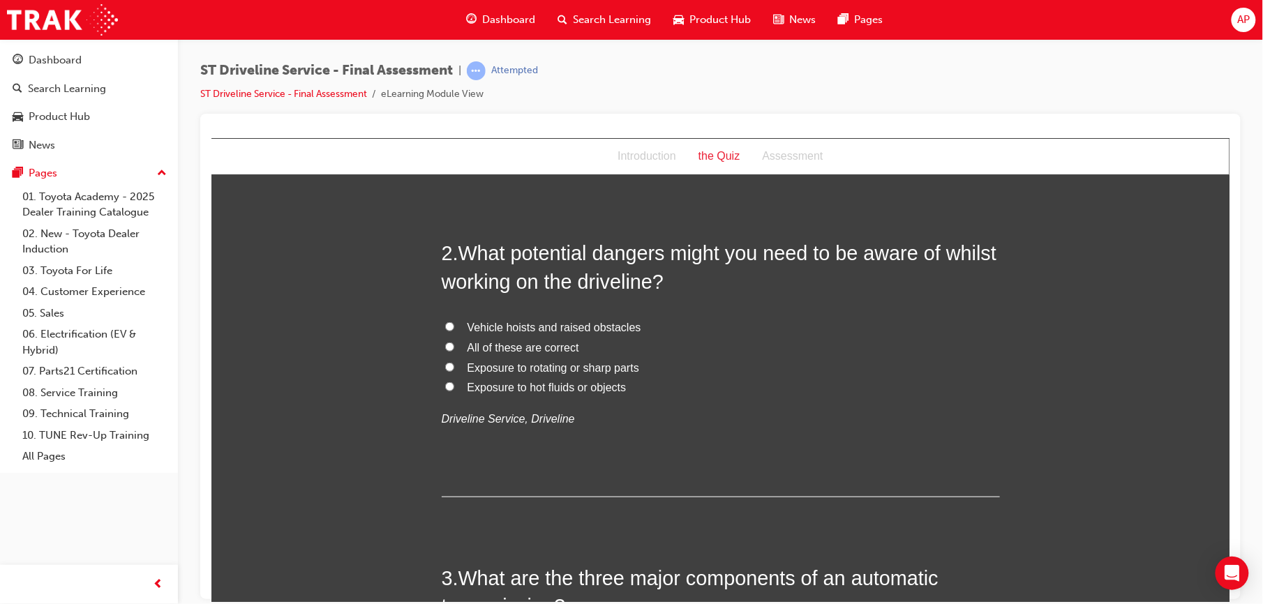
click at [445, 342] on input "All of these are correct" at bounding box center [449, 346] width 9 height 9
radio input "true"
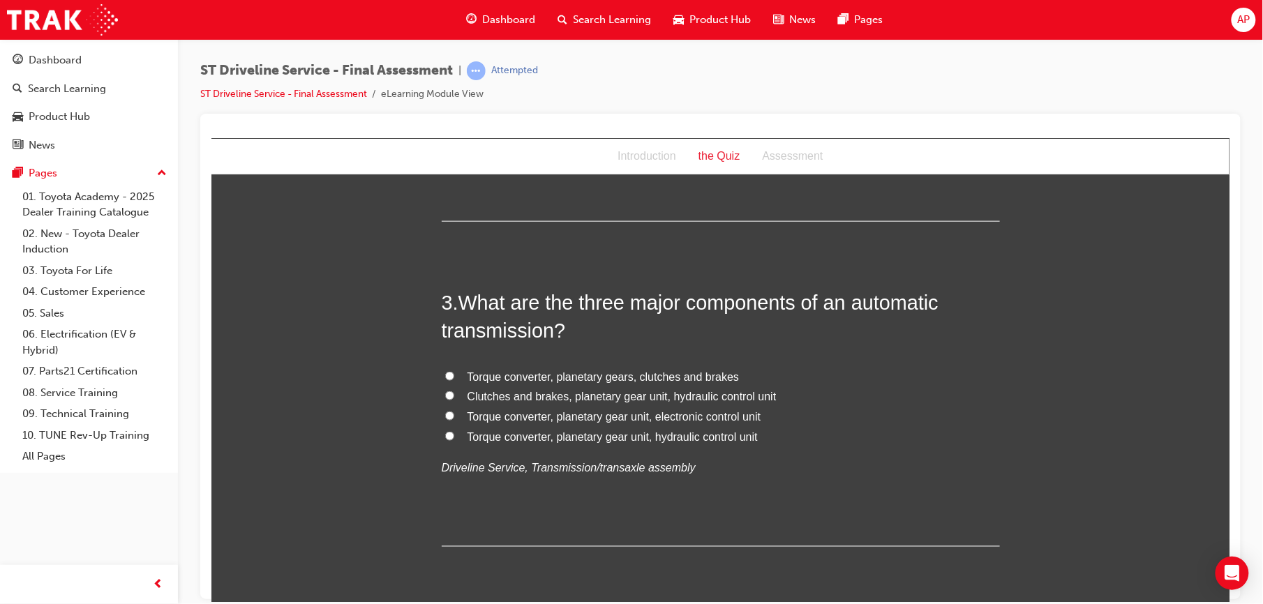
scroll to position [620, 0]
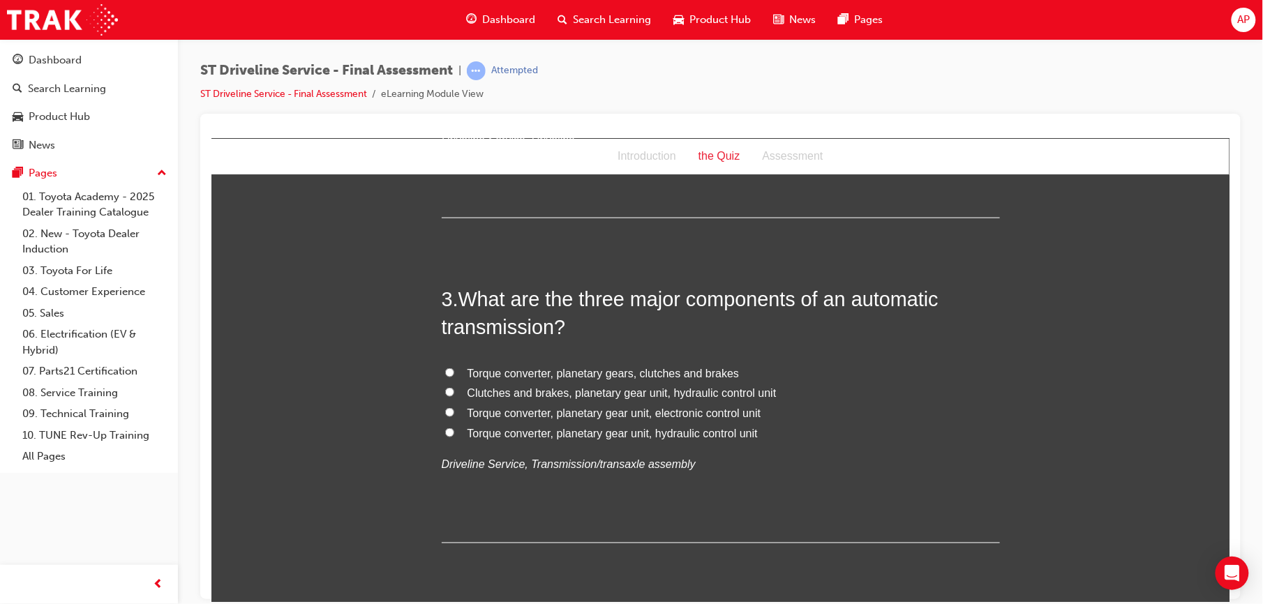
click at [445, 410] on input "Torque converter, planetary gear unit, electronic control unit" at bounding box center [449, 412] width 9 height 9
radio input "true"
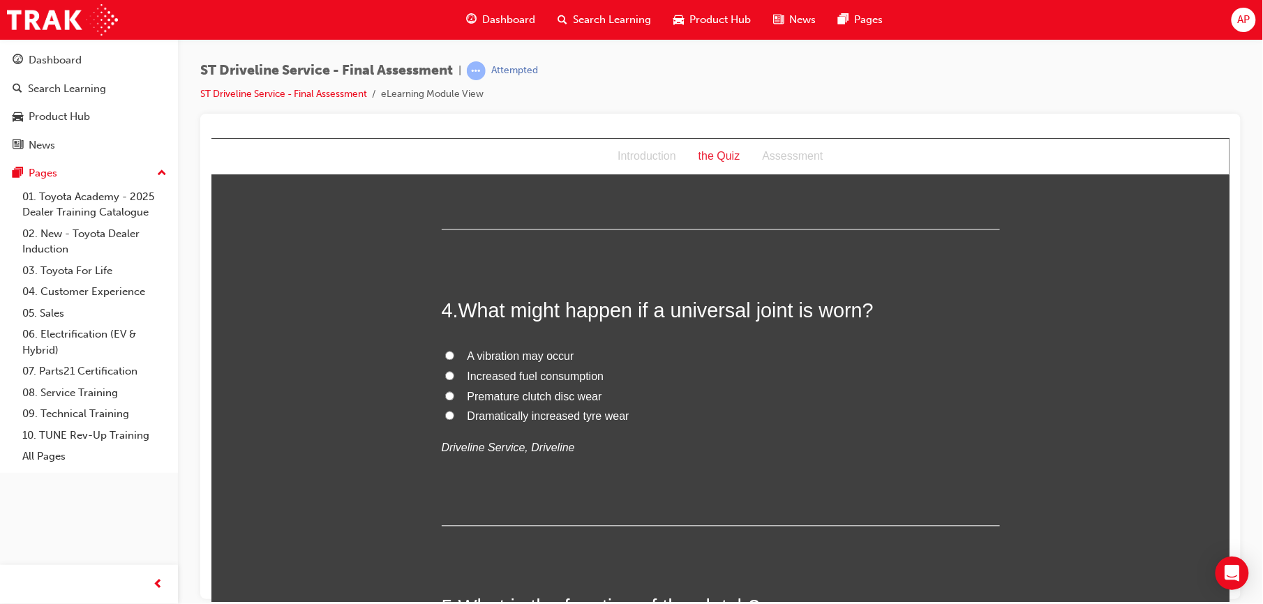
scroll to position [937, 0]
click at [445, 352] on input "A vibration may occur" at bounding box center [449, 352] width 9 height 9
radio input "true"
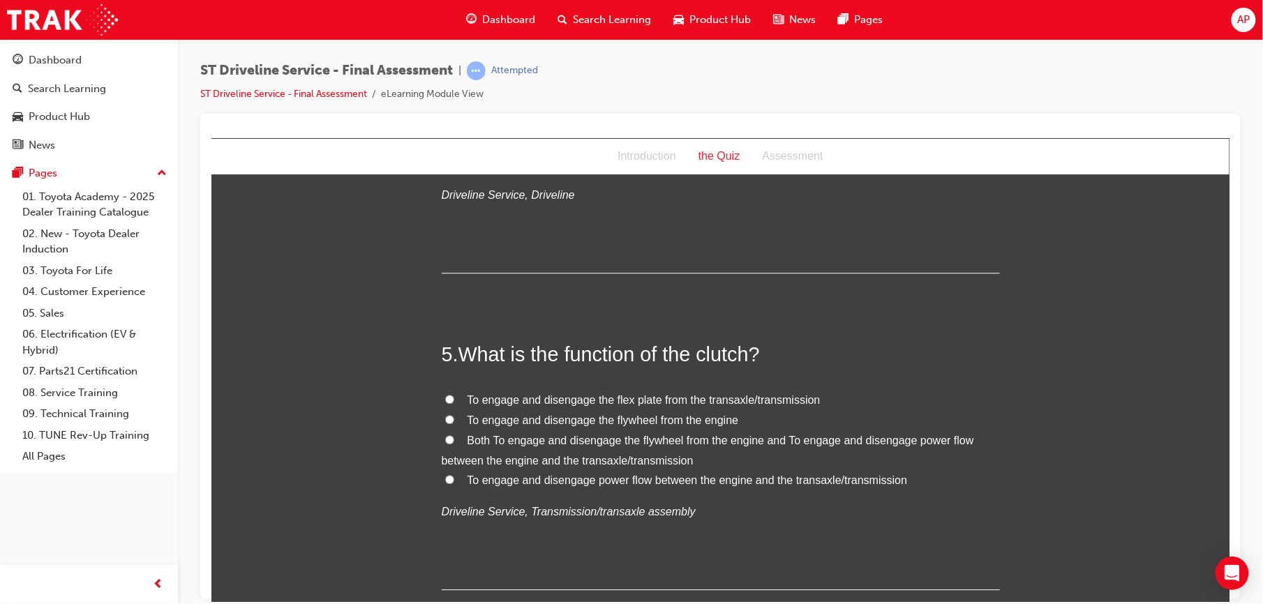
scroll to position [1191, 0]
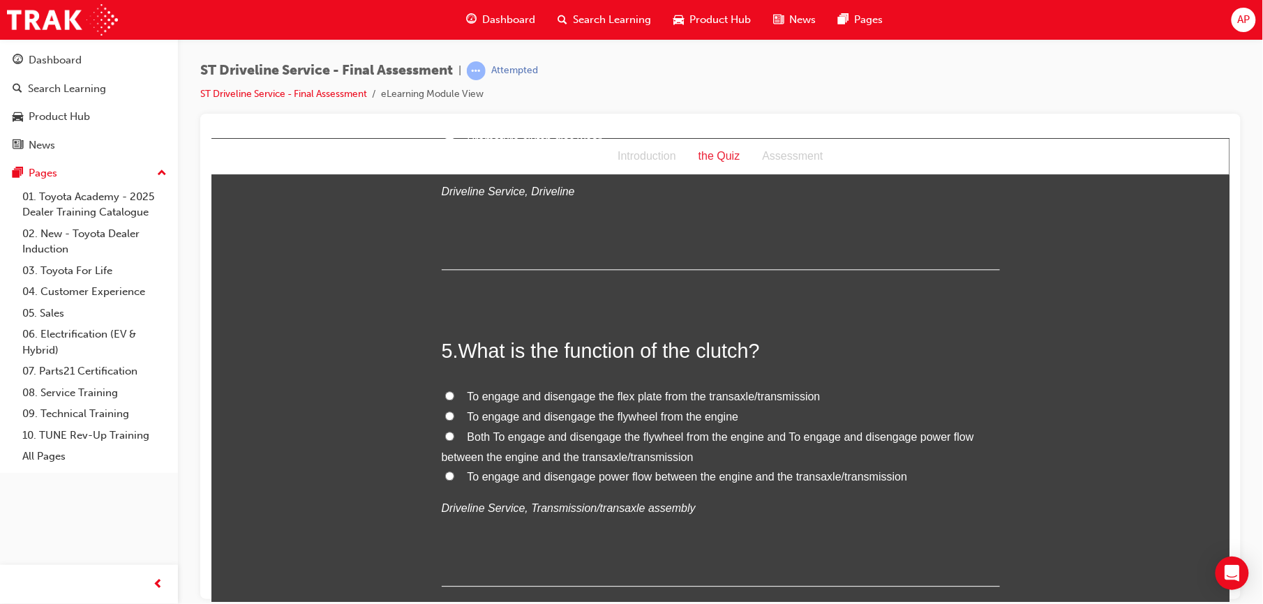
click at [445, 433] on input "Both To engage and disengage the flywheel from the engine and To engage and dis…" at bounding box center [449, 435] width 9 height 9
radio input "true"
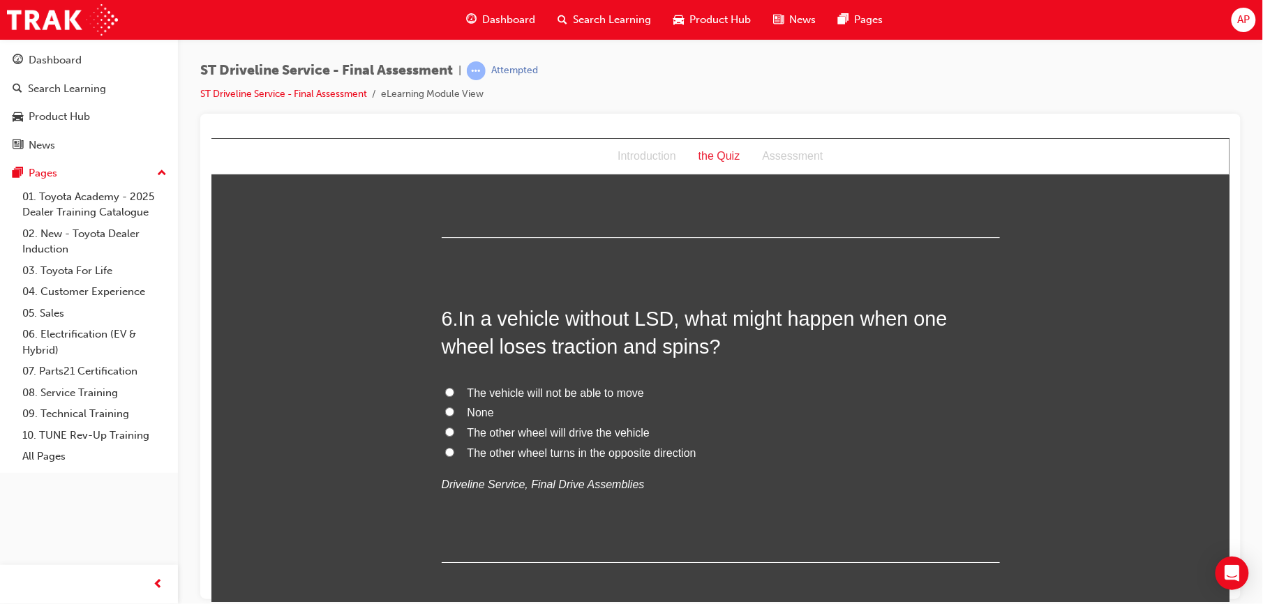
scroll to position [1556, 0]
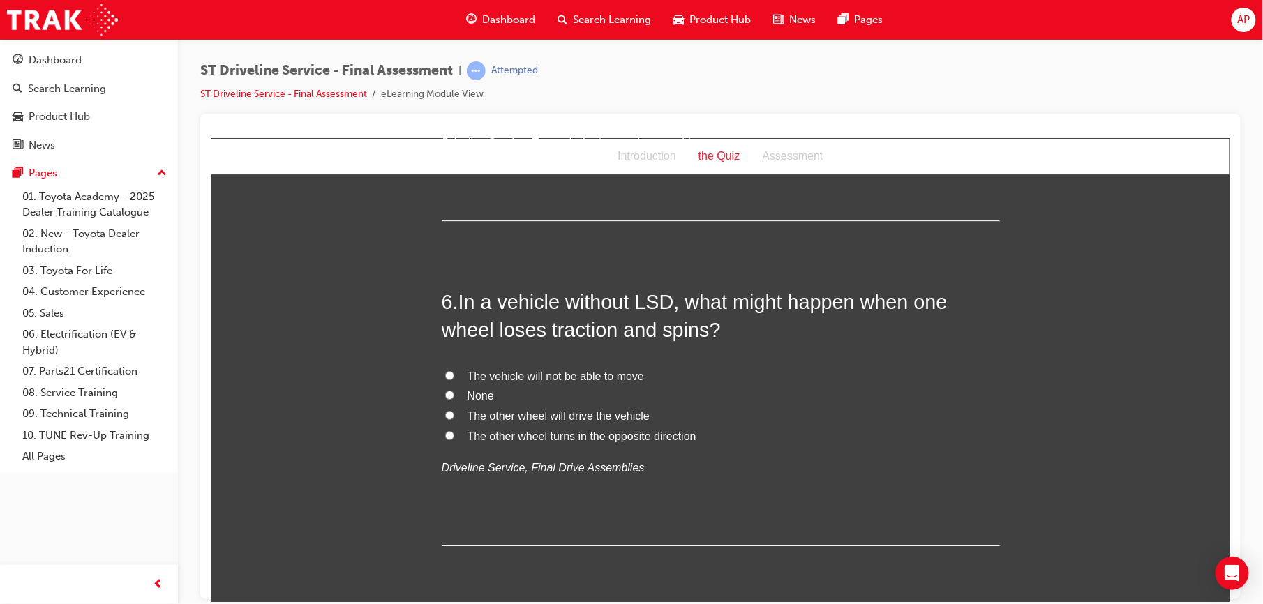
click at [445, 373] on input "The vehicle will not be able to move" at bounding box center [449, 375] width 9 height 9
radio input "true"
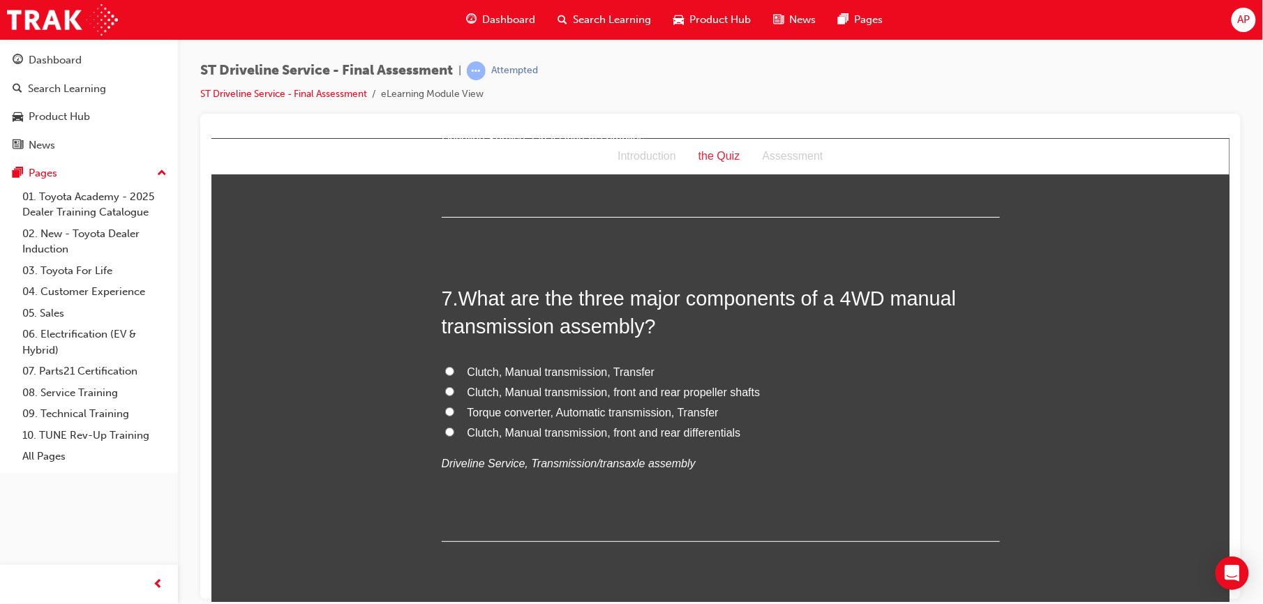
scroll to position [1886, 0]
click at [447, 390] on label "Clutch, Manual transmission, front and rear propeller shafts" at bounding box center [720, 392] width 558 height 20
click at [447, 390] on input "Clutch, Manual transmission, front and rear propeller shafts" at bounding box center [449, 390] width 9 height 9
radio input "true"
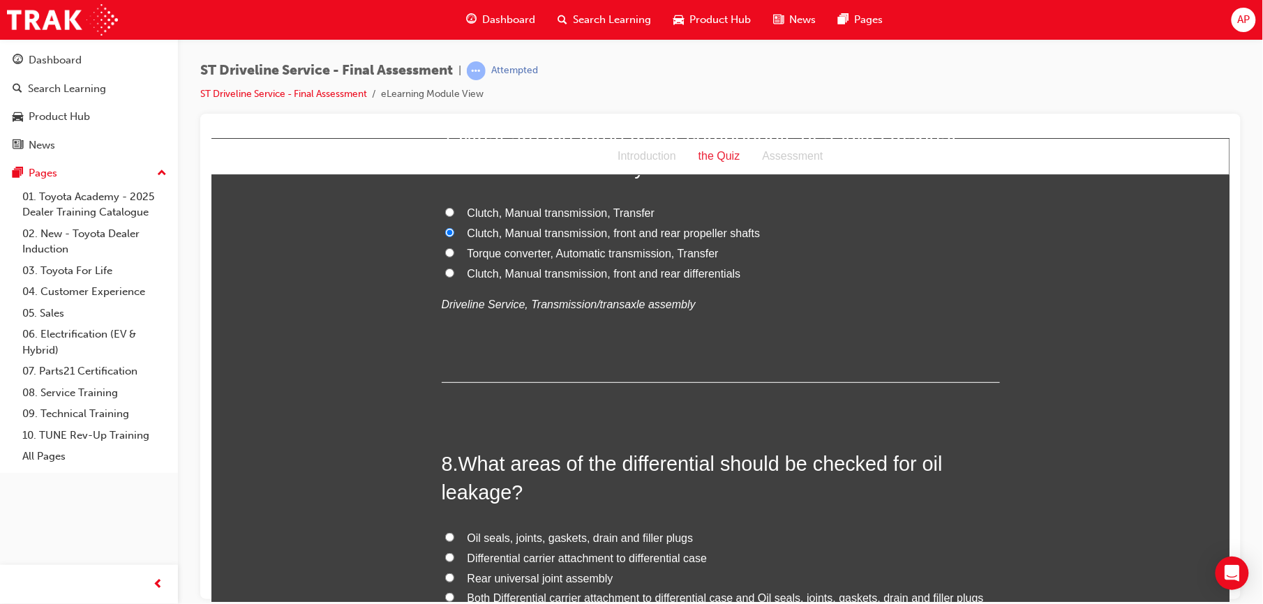
scroll to position [2184, 0]
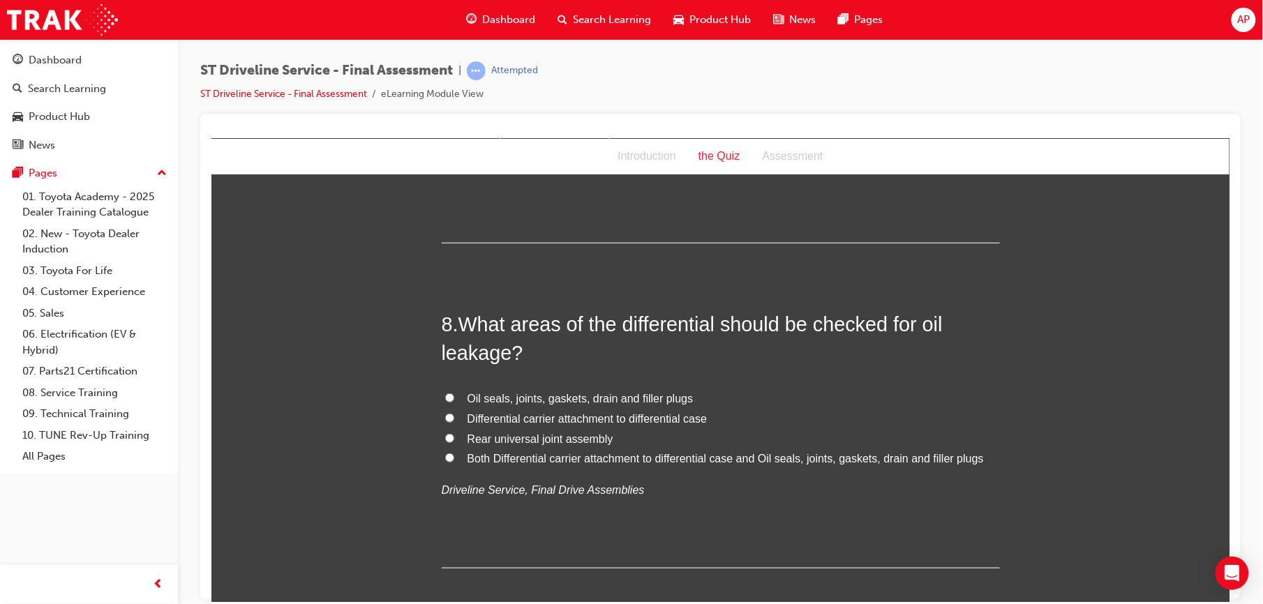
drag, startPoint x: 440, startPoint y: 453, endPoint x: 439, endPoint y: 460, distance: 7.1
click at [445, 460] on input "Both Differential carrier attachment to differential case and Oil seals, joints…" at bounding box center [449, 457] width 9 height 9
radio input "true"
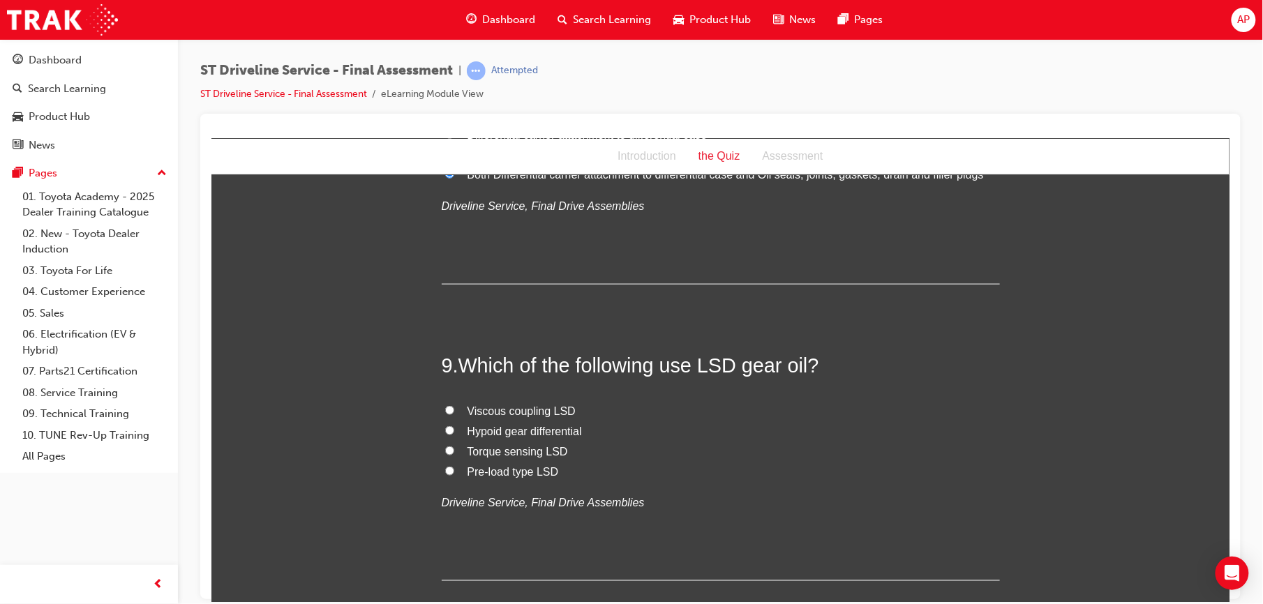
scroll to position [2469, 0]
click at [445, 472] on input "Pre-load type LSD" at bounding box center [449, 470] width 9 height 9
radio input "true"
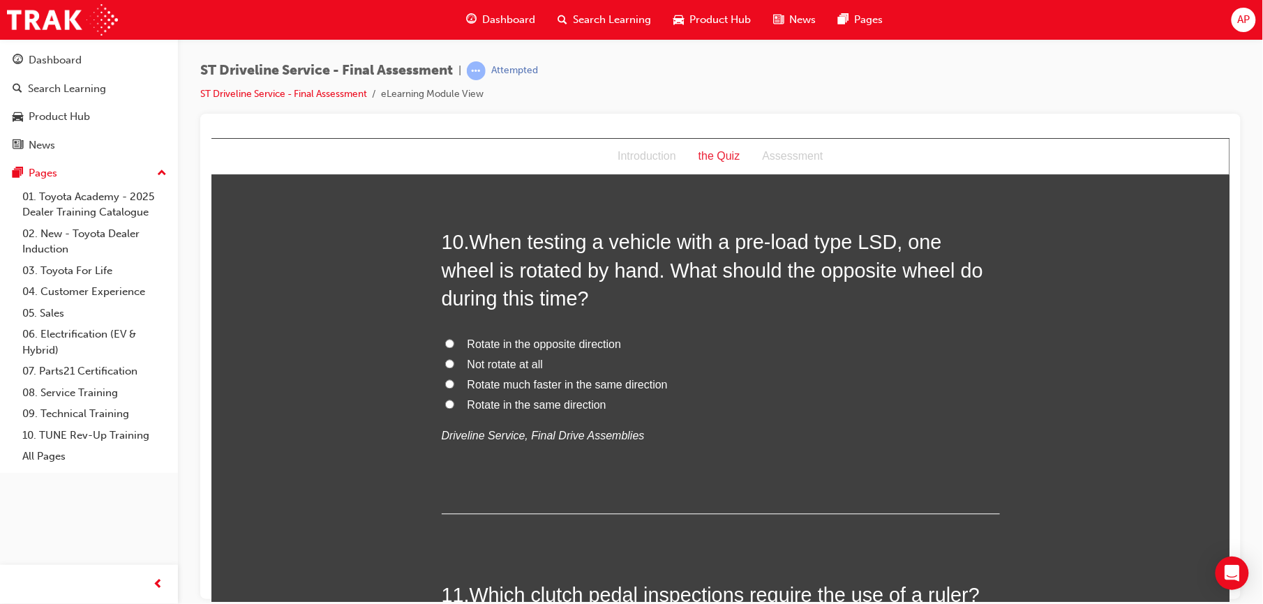
scroll to position [2891, 0]
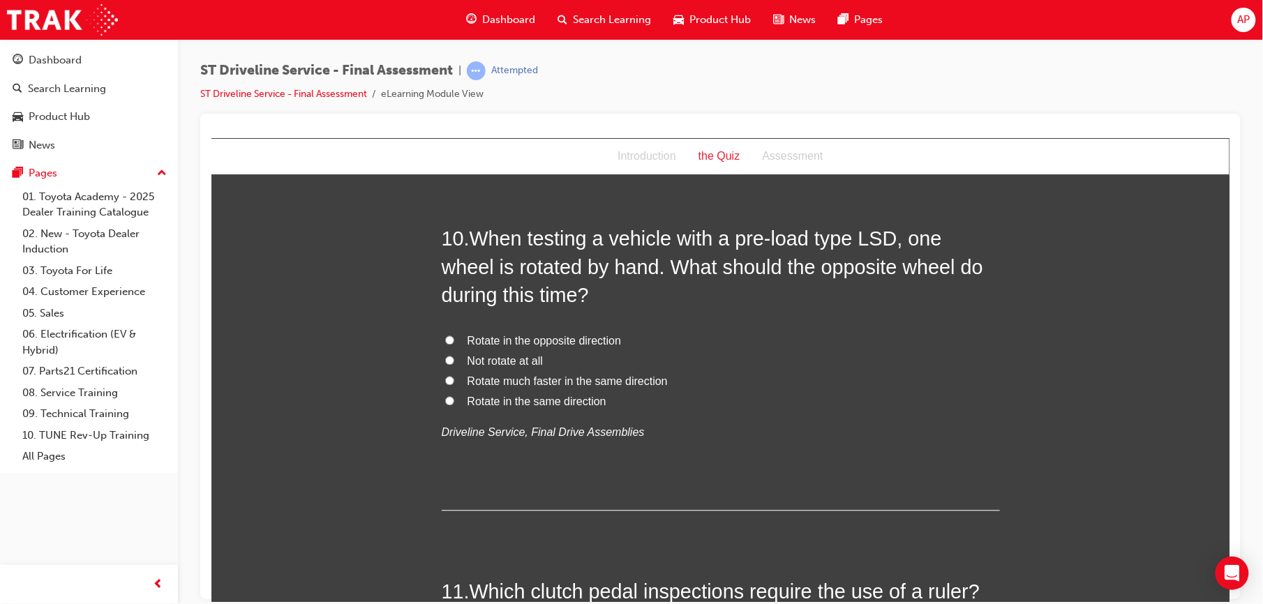
click at [445, 394] on label "Rotate in the same direction" at bounding box center [720, 402] width 558 height 20
click at [445, 396] on input "Rotate in the same direction" at bounding box center [449, 400] width 9 height 9
radio input "true"
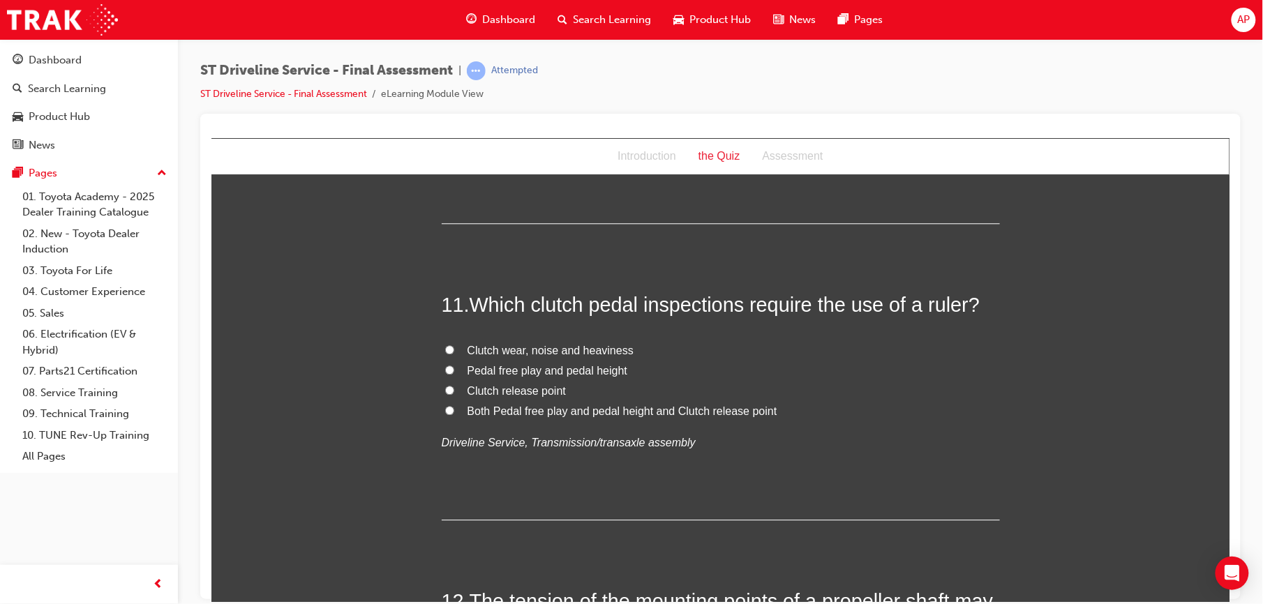
scroll to position [3231, 0]
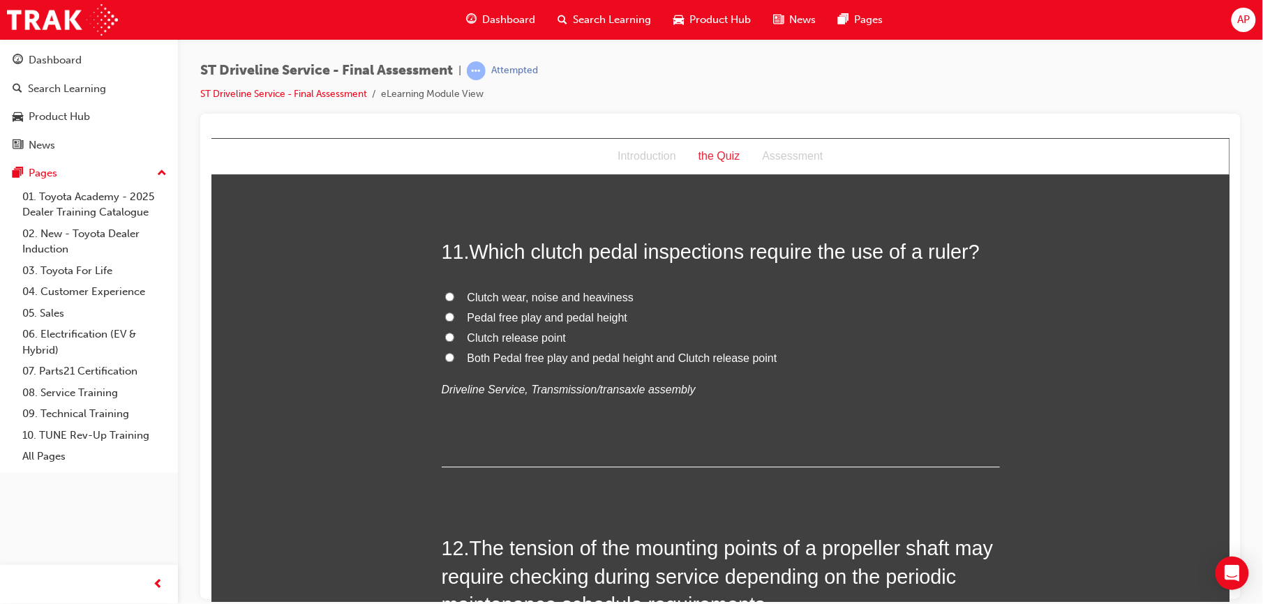
click at [445, 357] on input "Both Pedal free play and pedal height and Clutch release point" at bounding box center [449, 356] width 9 height 9
radio input "true"
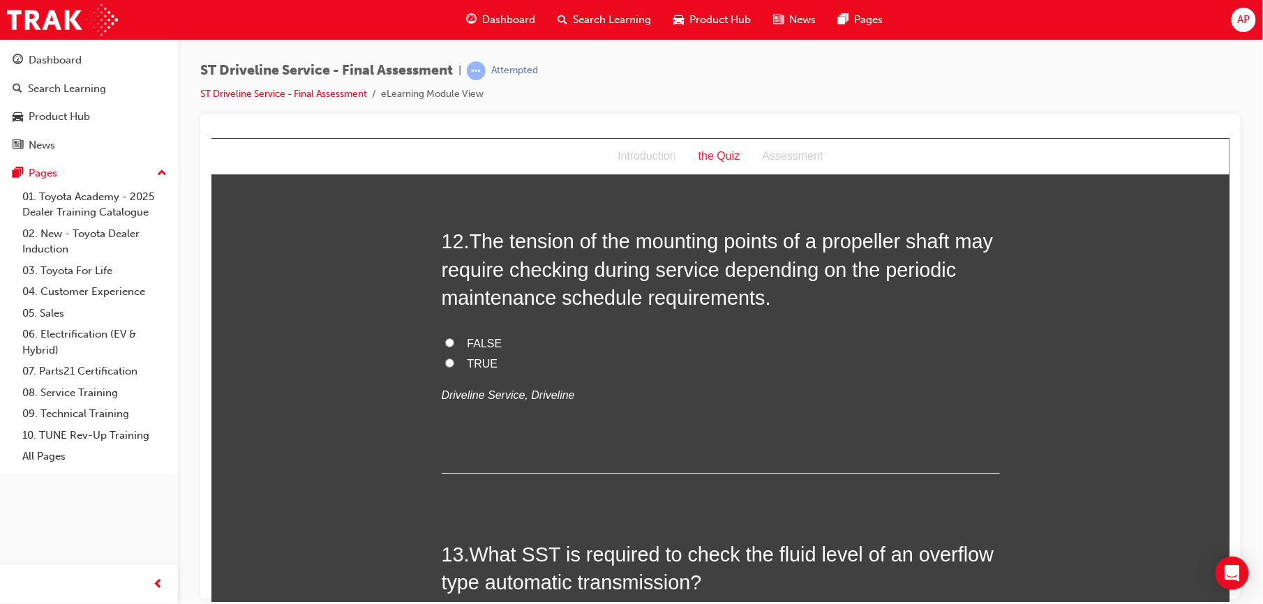
scroll to position [3548, 0]
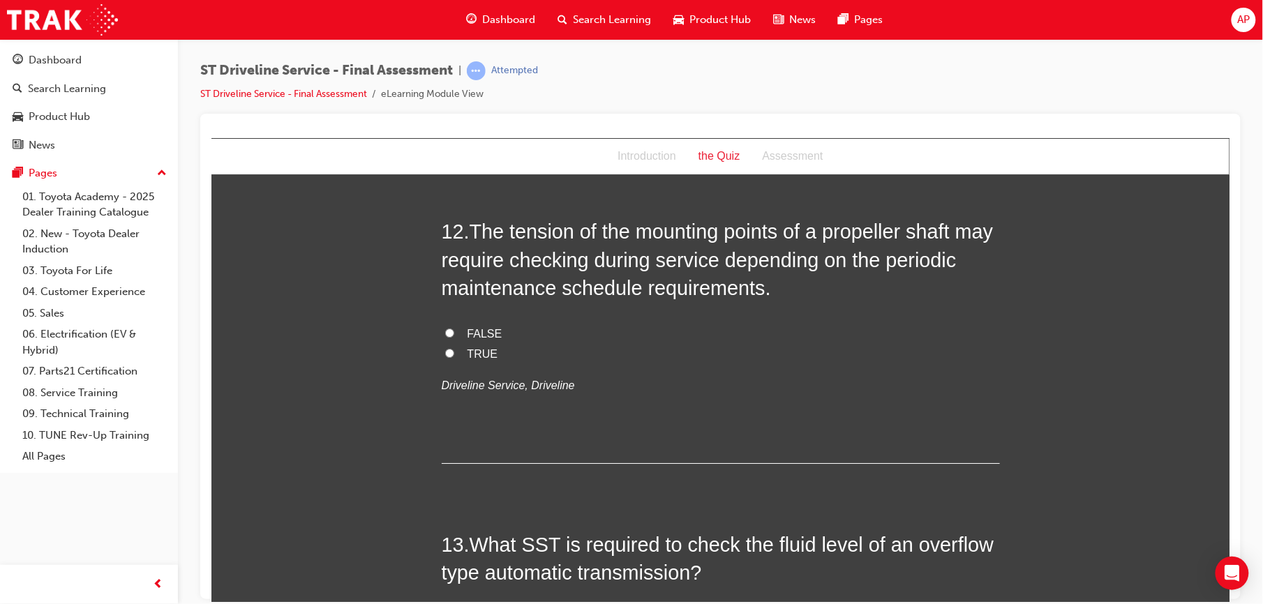
click at [445, 354] on input "TRUE" at bounding box center [449, 352] width 9 height 9
radio input "true"
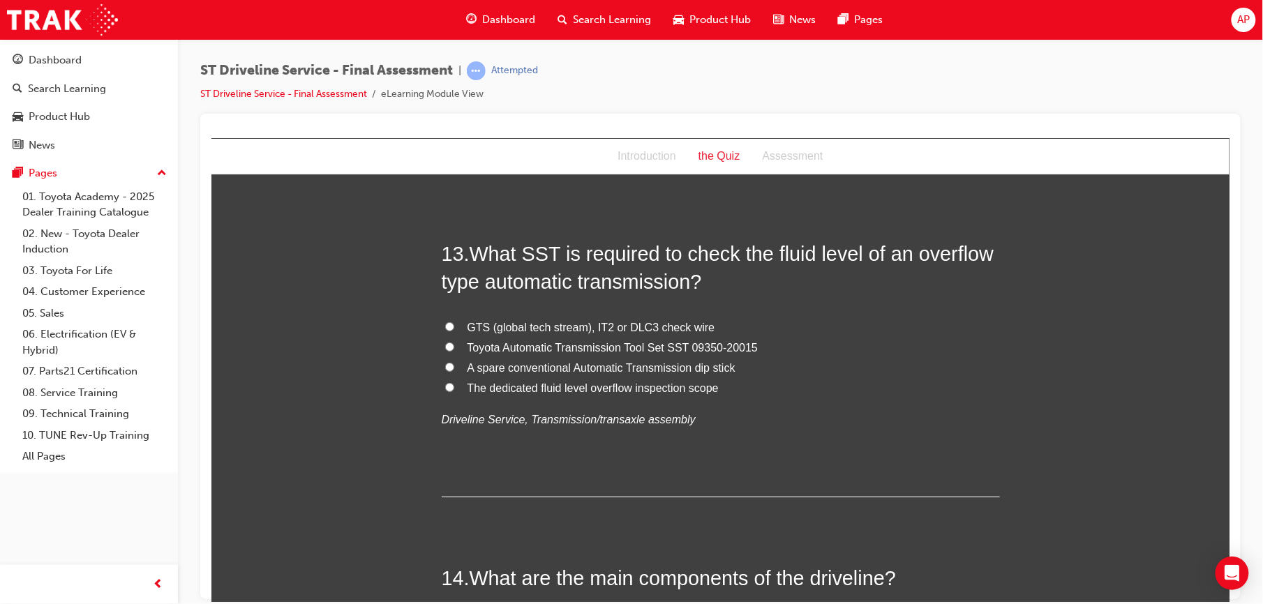
scroll to position [3840, 0]
click at [445, 327] on input "GTS (global tech stream), IT2 or DLC3 check wire" at bounding box center [449, 325] width 9 height 9
radio input "true"
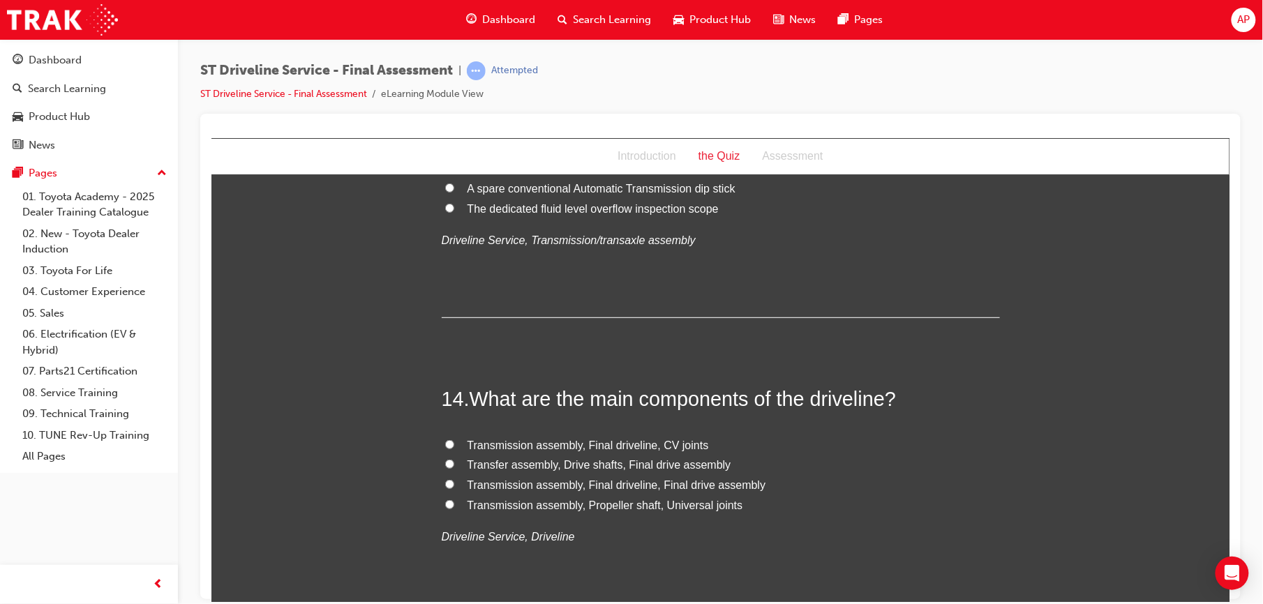
scroll to position [4020, 0]
click at [445, 464] on input "Transfer assembly, Drive shafts, Final drive assembly" at bounding box center [449, 462] width 9 height 9
radio input "true"
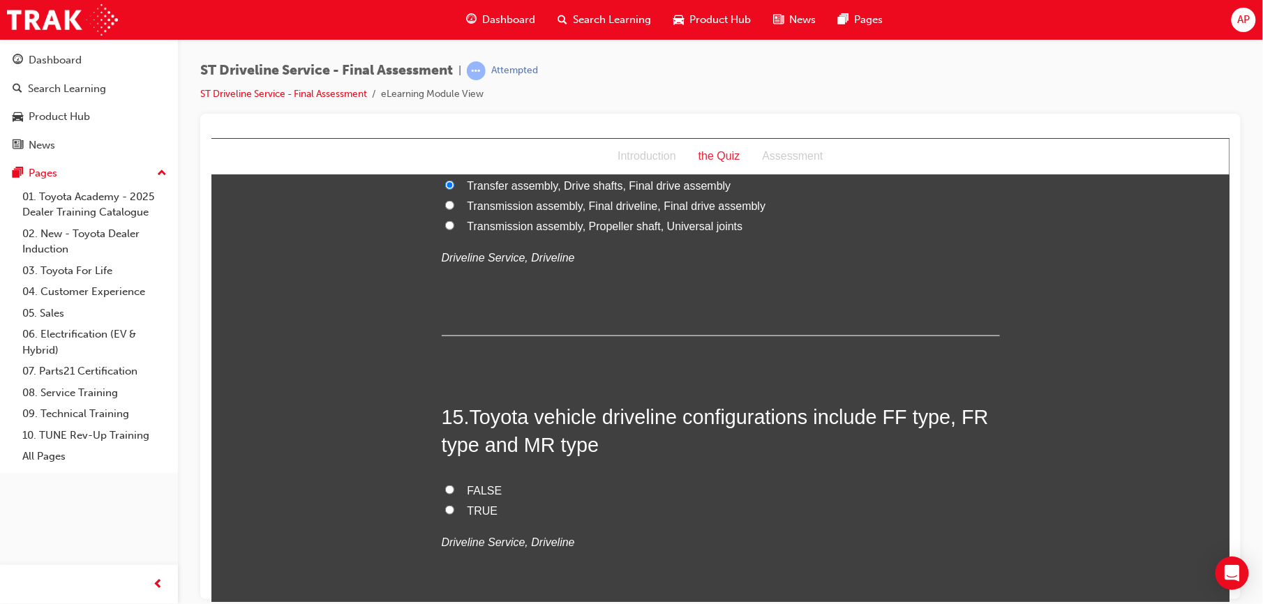
scroll to position [4299, 0]
click at [445, 505] on input "TRUE" at bounding box center [449, 508] width 9 height 9
radio input "true"
click at [445, 505] on input "TRUE" at bounding box center [449, 508] width 9 height 9
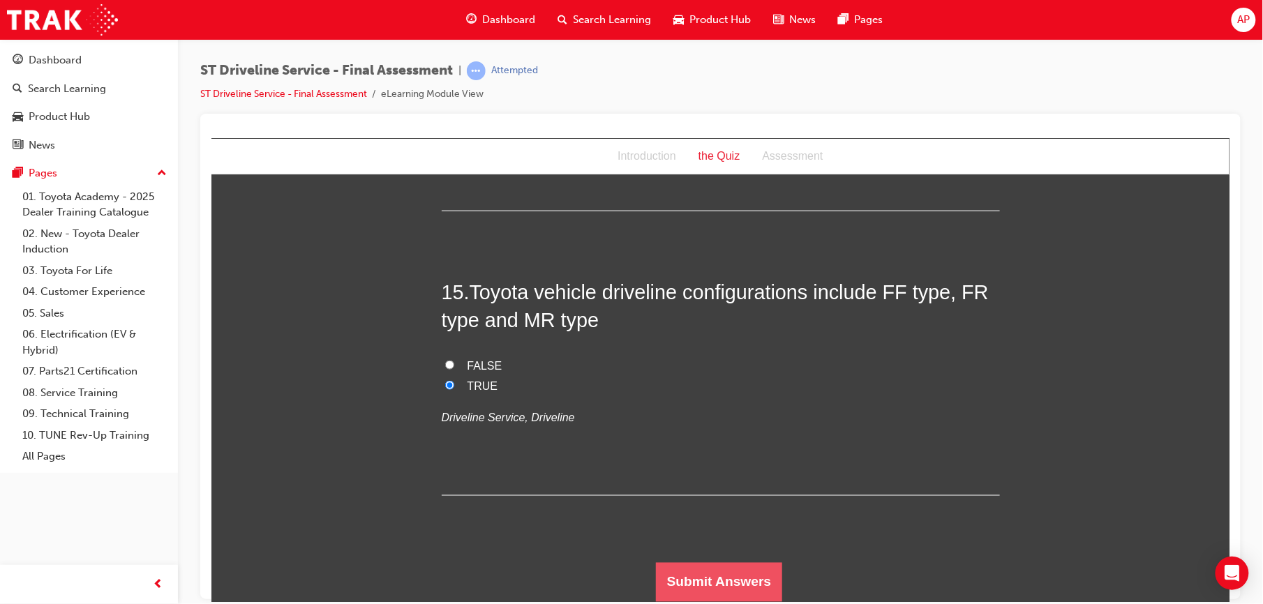
click at [726, 586] on button "Submit Answers" at bounding box center [718, 582] width 127 height 39
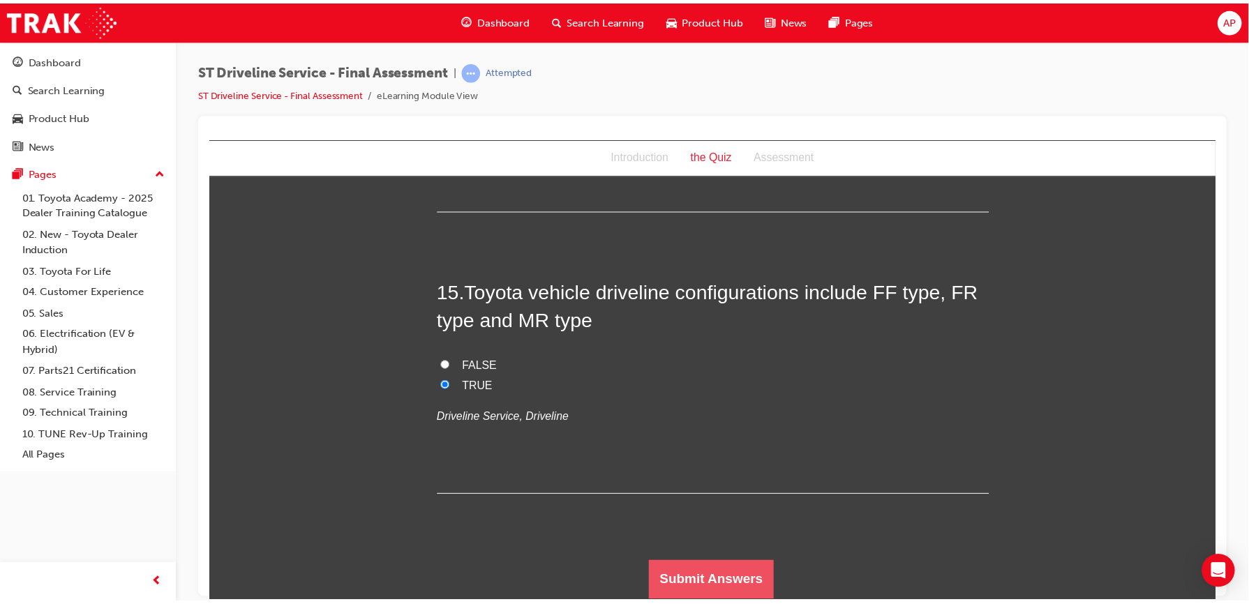
scroll to position [0, 0]
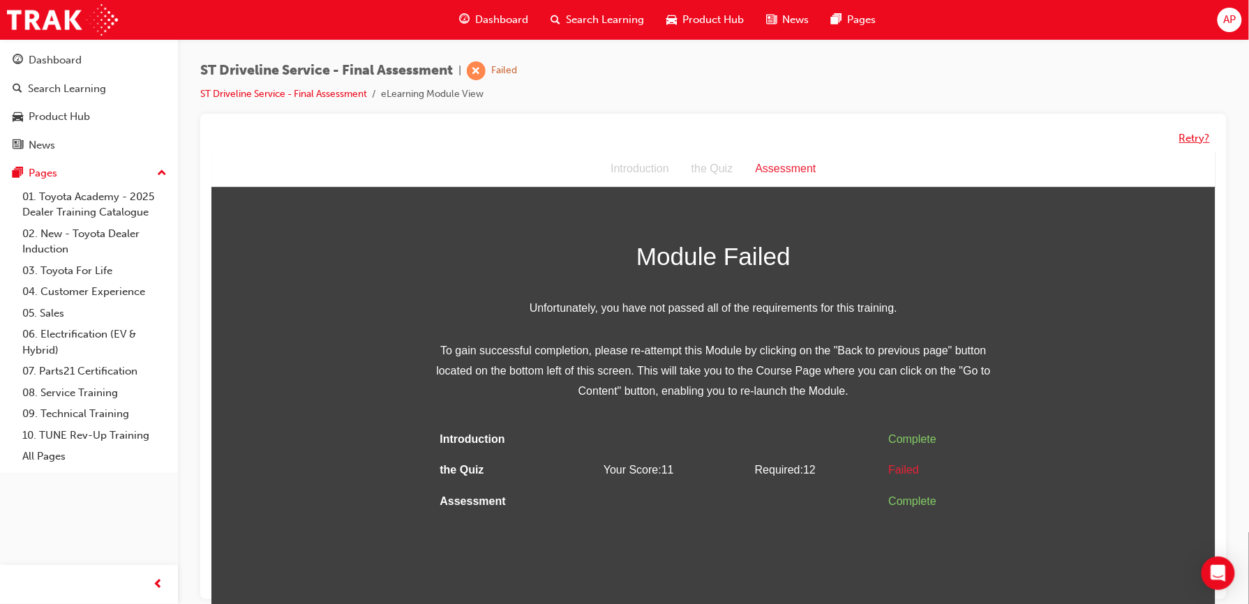
click at [1193, 135] on button "Retry?" at bounding box center [1194, 139] width 31 height 16
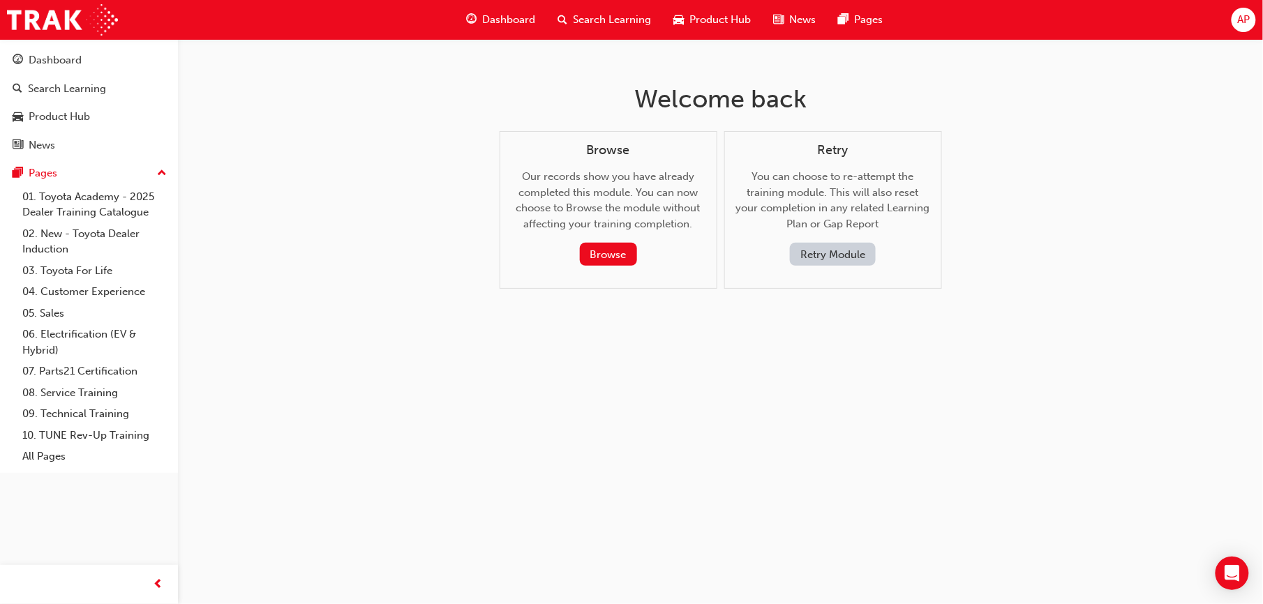
click at [865, 255] on button "Retry Module" at bounding box center [833, 254] width 86 height 23
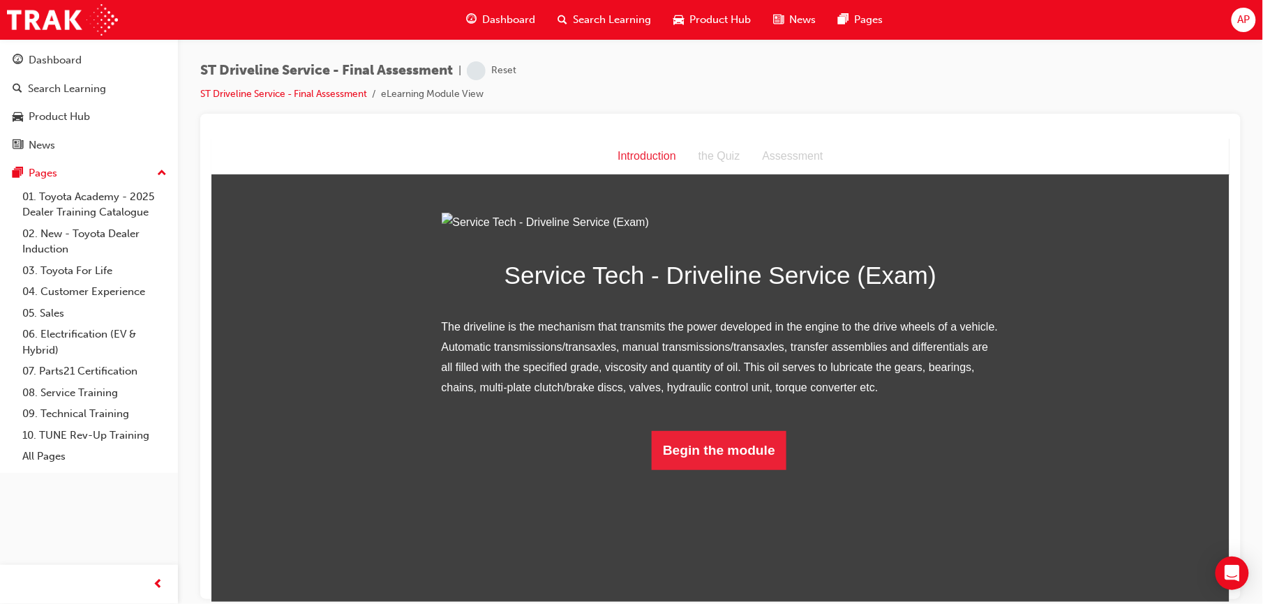
scroll to position [21, 0]
click at [728, 470] on button "Begin the module" at bounding box center [718, 450] width 135 height 39
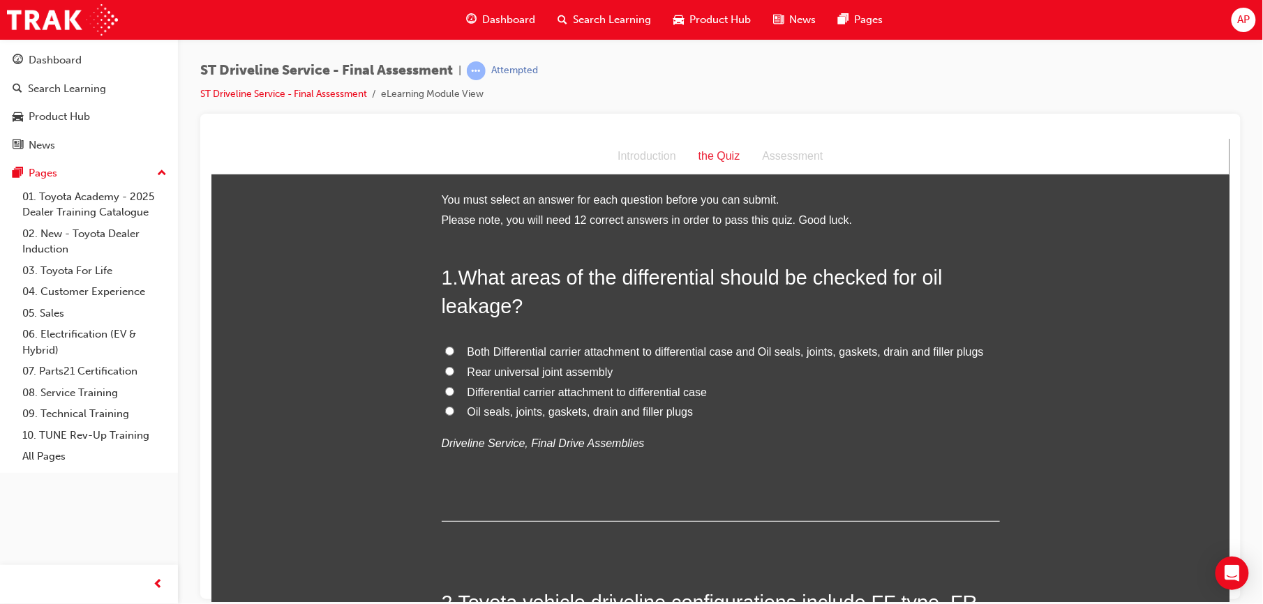
click at [445, 412] on input "Oil seals, joints, gaskets, drain and filler plugs" at bounding box center [449, 410] width 9 height 9
radio input "true"
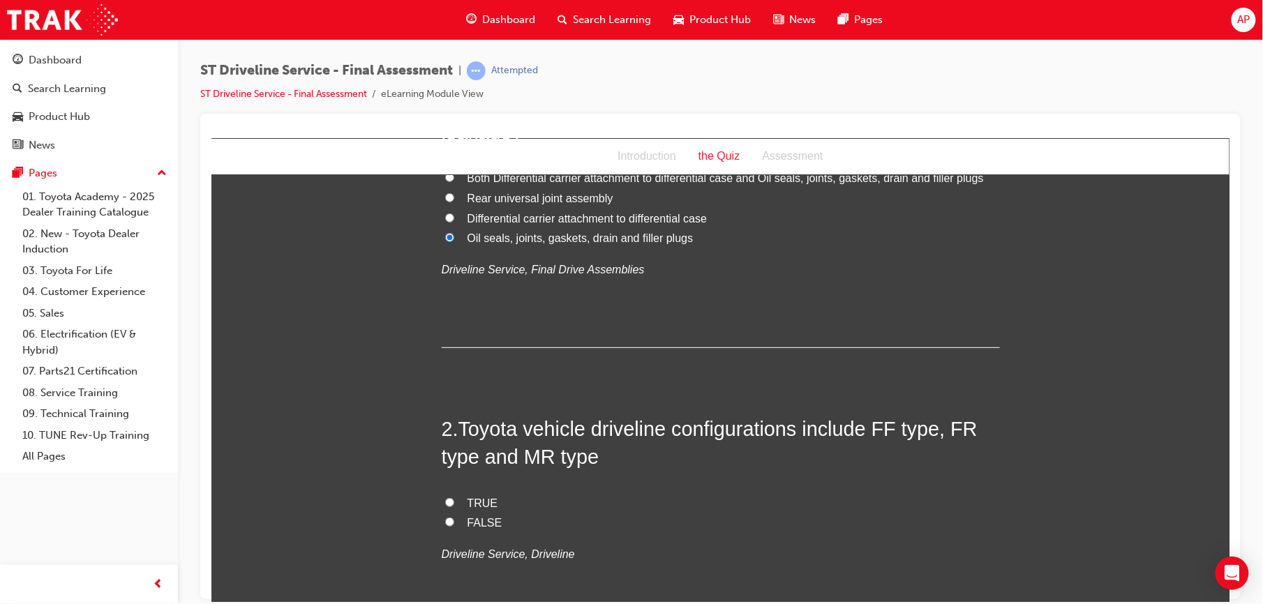
scroll to position [198, 0]
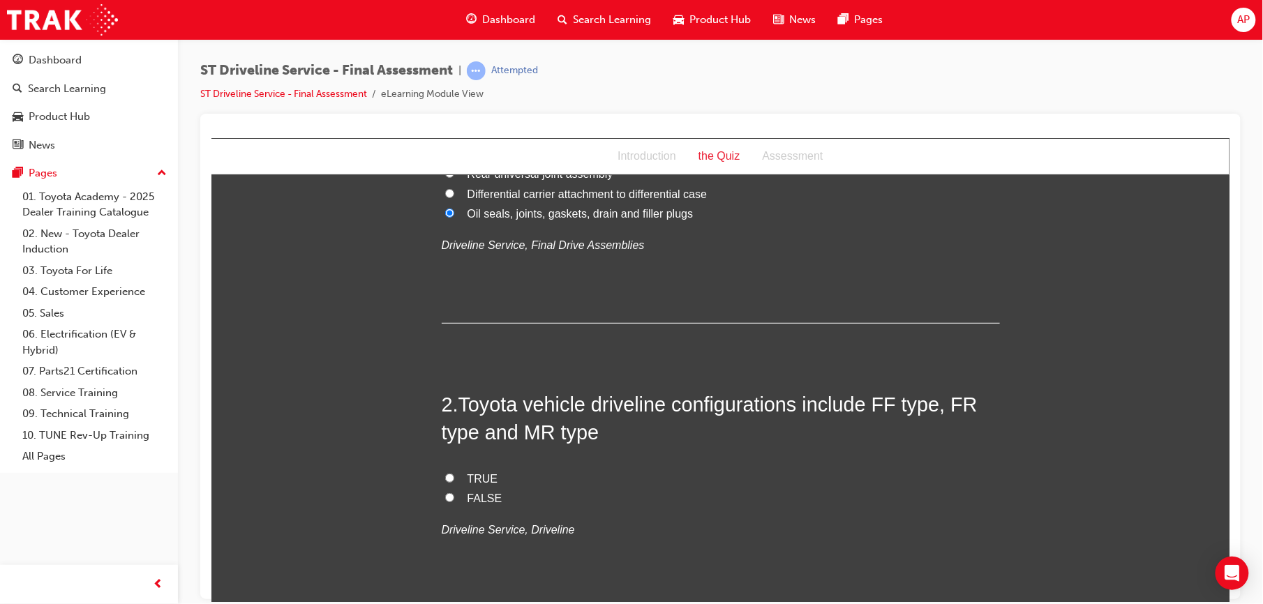
click at [441, 477] on label "TRUE" at bounding box center [720, 479] width 558 height 20
click at [445, 477] on input "TRUE" at bounding box center [449, 477] width 9 height 9
radio input "true"
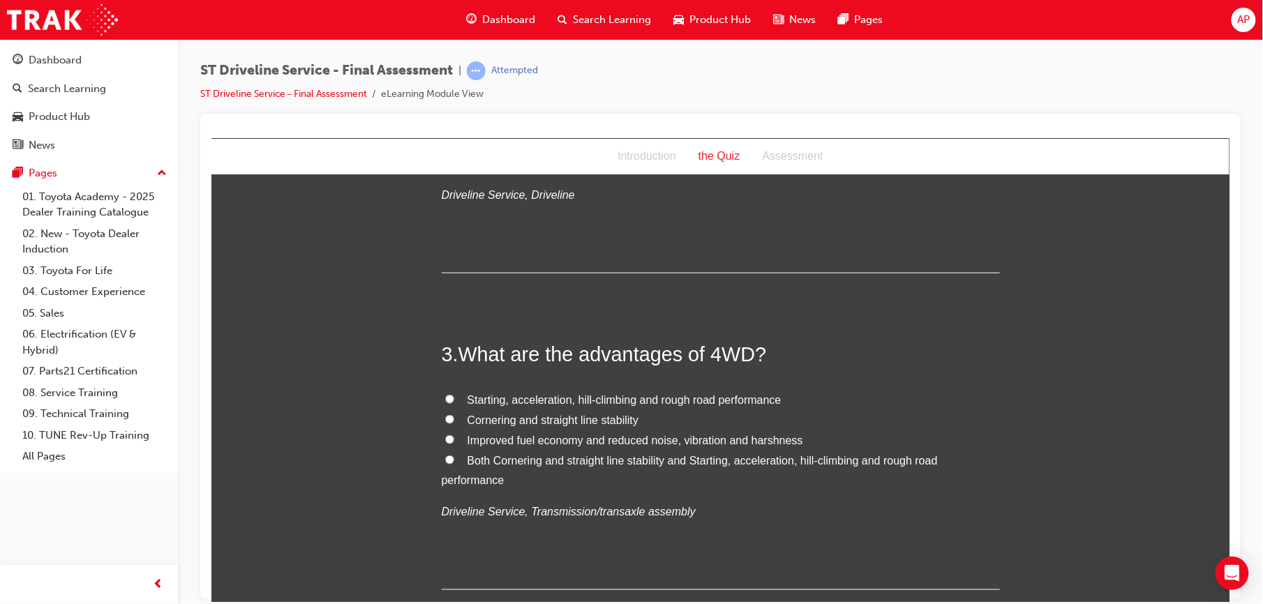
scroll to position [558, 0]
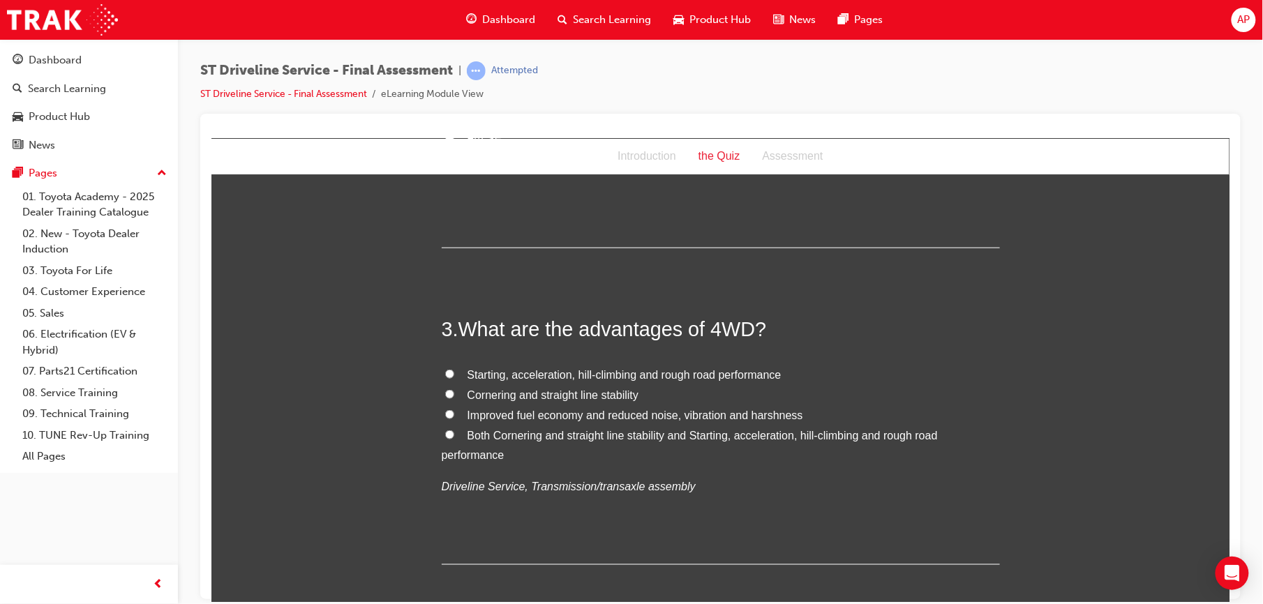
click at [446, 430] on input "Both Cornering and straight line stability and Starting, acceleration, hill-cli…" at bounding box center [449, 434] width 9 height 9
radio input "true"
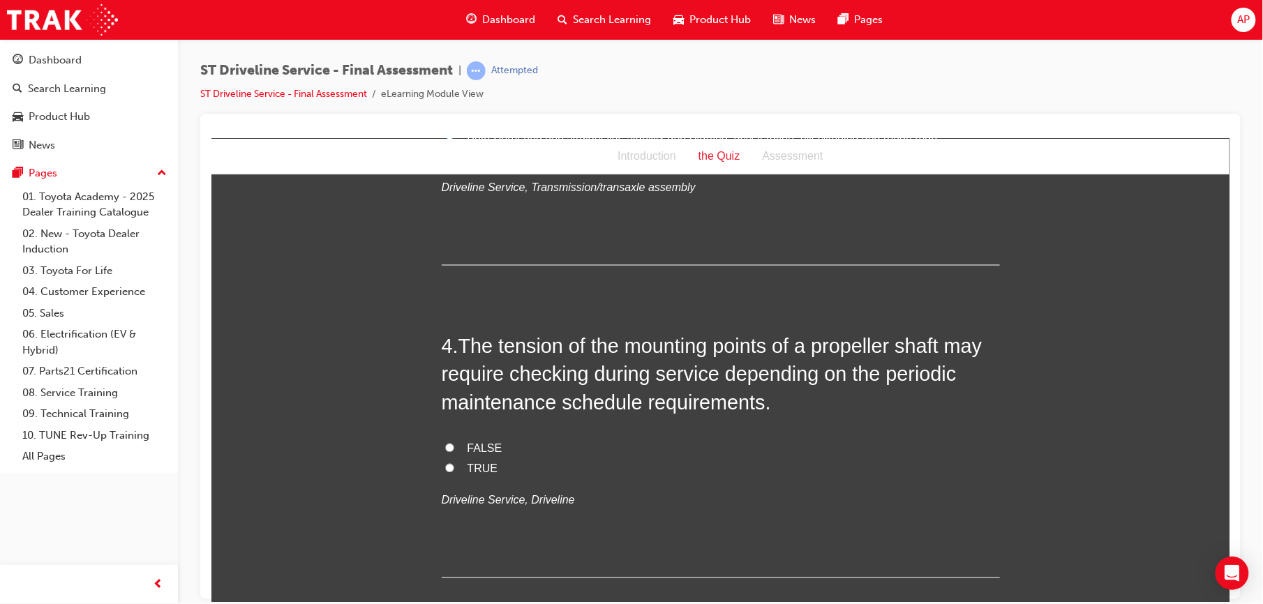
scroll to position [868, 0]
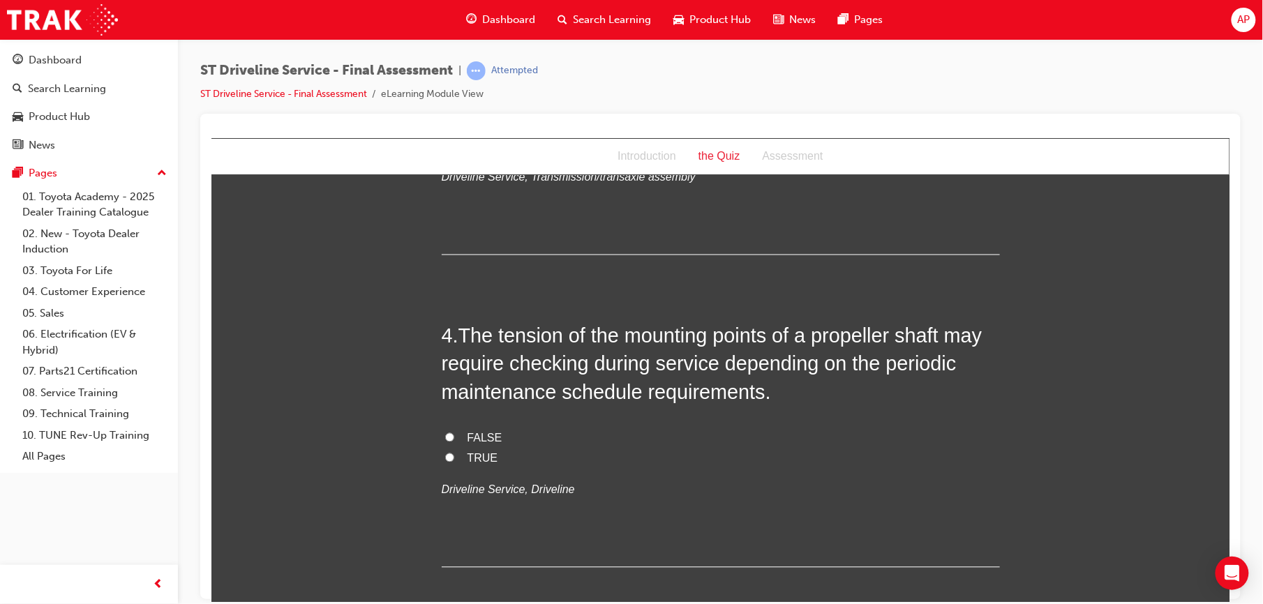
click at [441, 463] on label "TRUE" at bounding box center [720, 459] width 558 height 20
click at [445, 462] on input "TRUE" at bounding box center [449, 457] width 9 height 9
radio input "true"
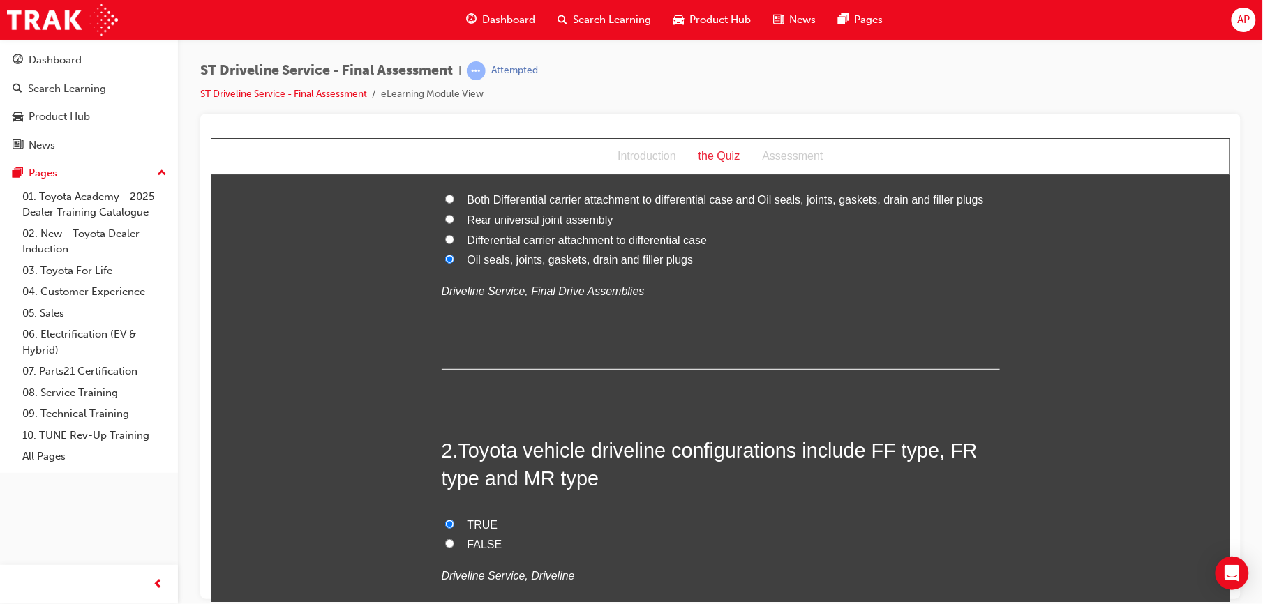
scroll to position [161, 0]
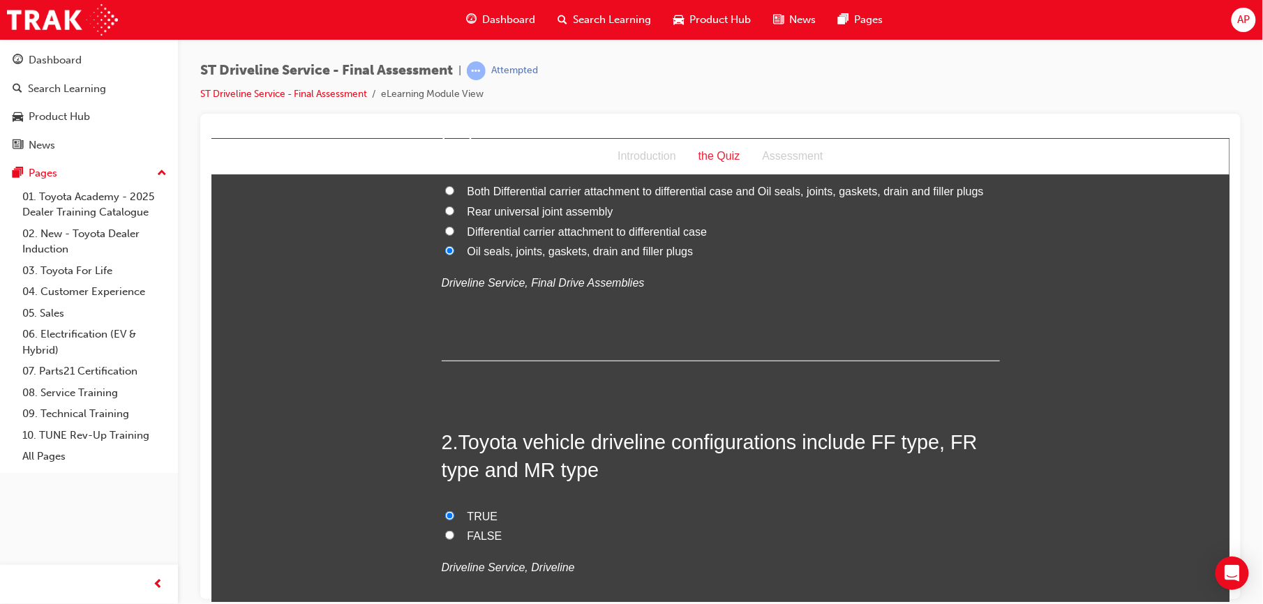
click at [441, 459] on span "Toyota vehicle driveline configurations include FF type, FR type and MR type" at bounding box center [709, 456] width 536 height 50
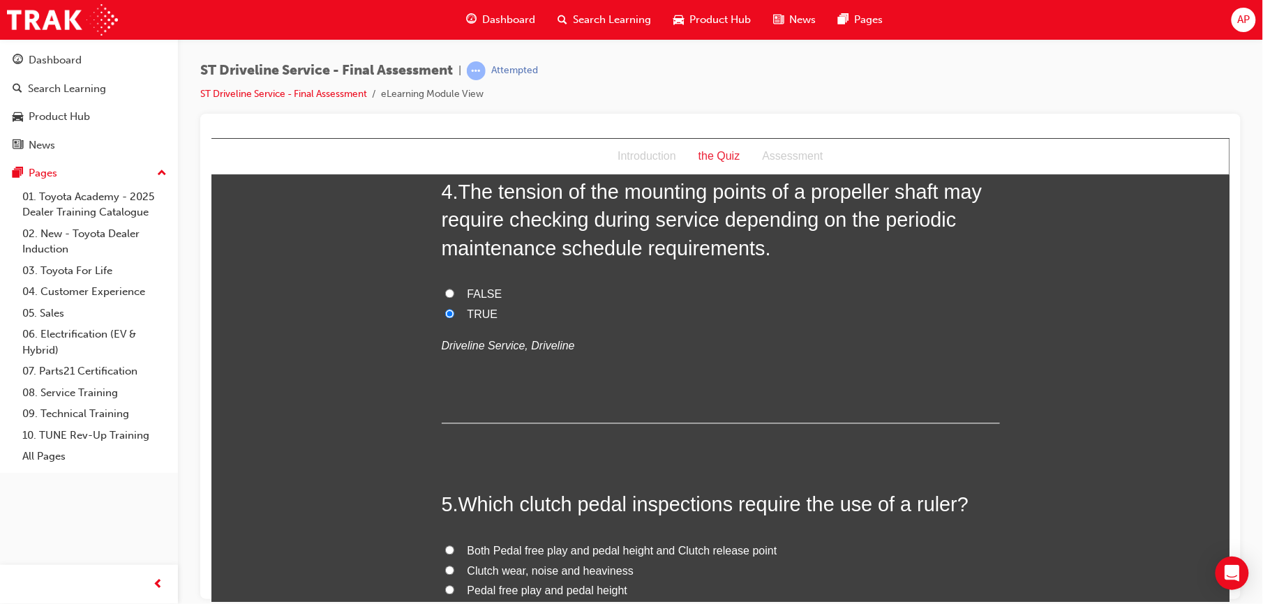
scroll to position [1117, 0]
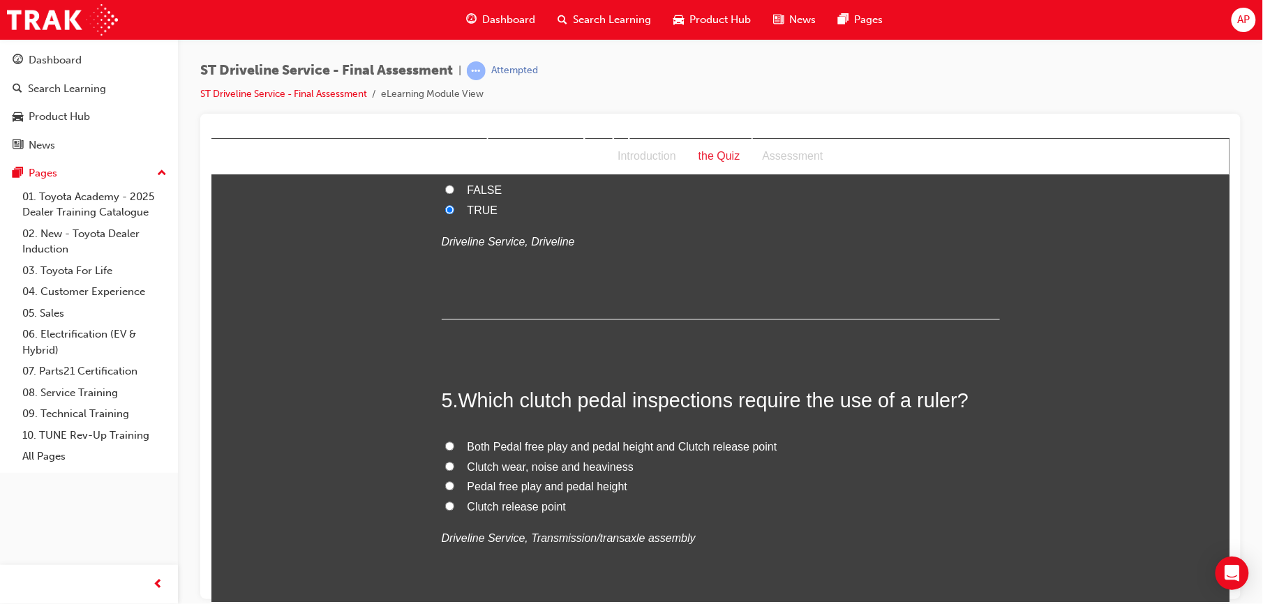
click at [445, 449] on input "Both Pedal free play and pedal height and Clutch release point" at bounding box center [449, 445] width 9 height 9
radio input "true"
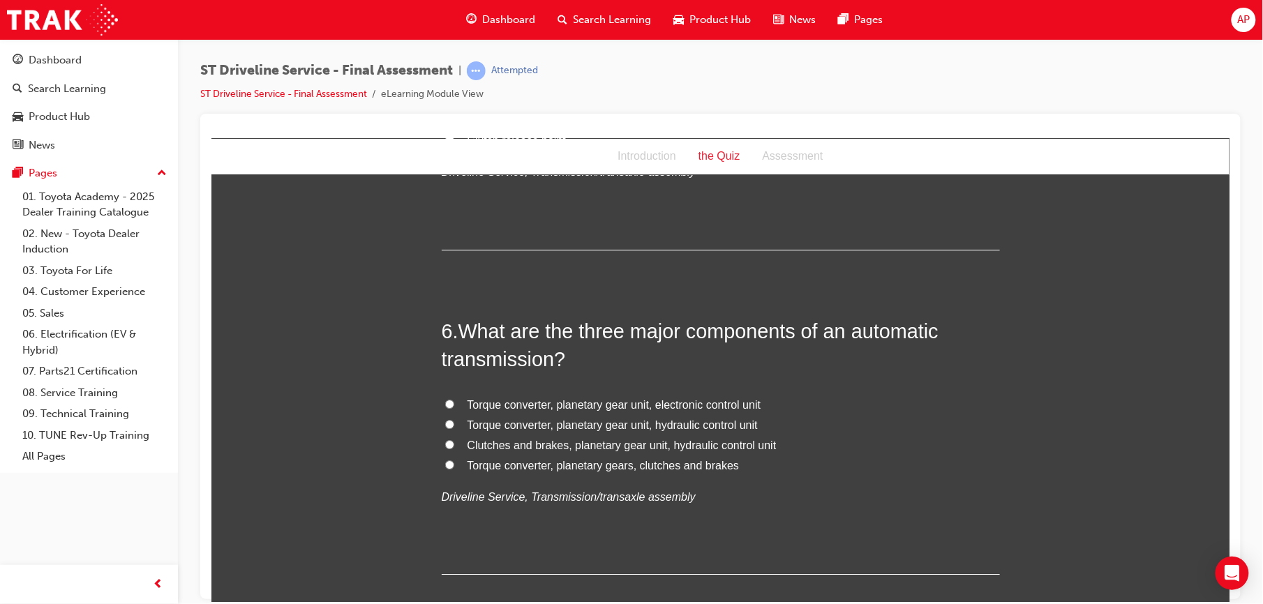
scroll to position [1533, 0]
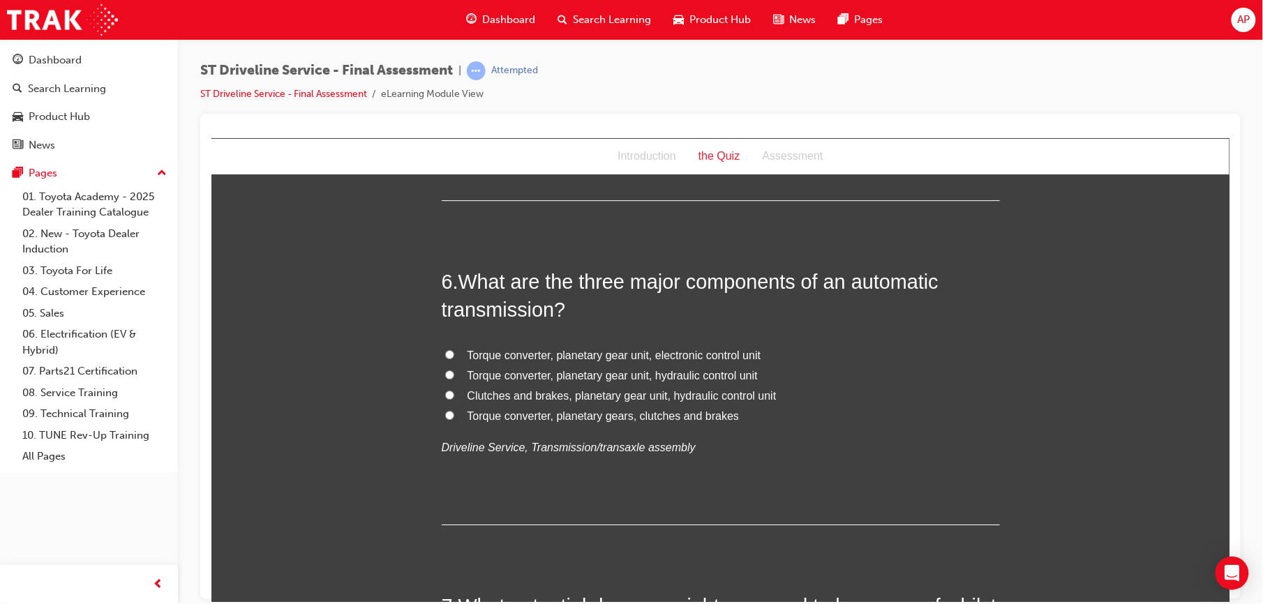
click at [445, 354] on input "Torque converter, planetary gear unit, electronic control unit" at bounding box center [449, 354] width 9 height 9
radio input "true"
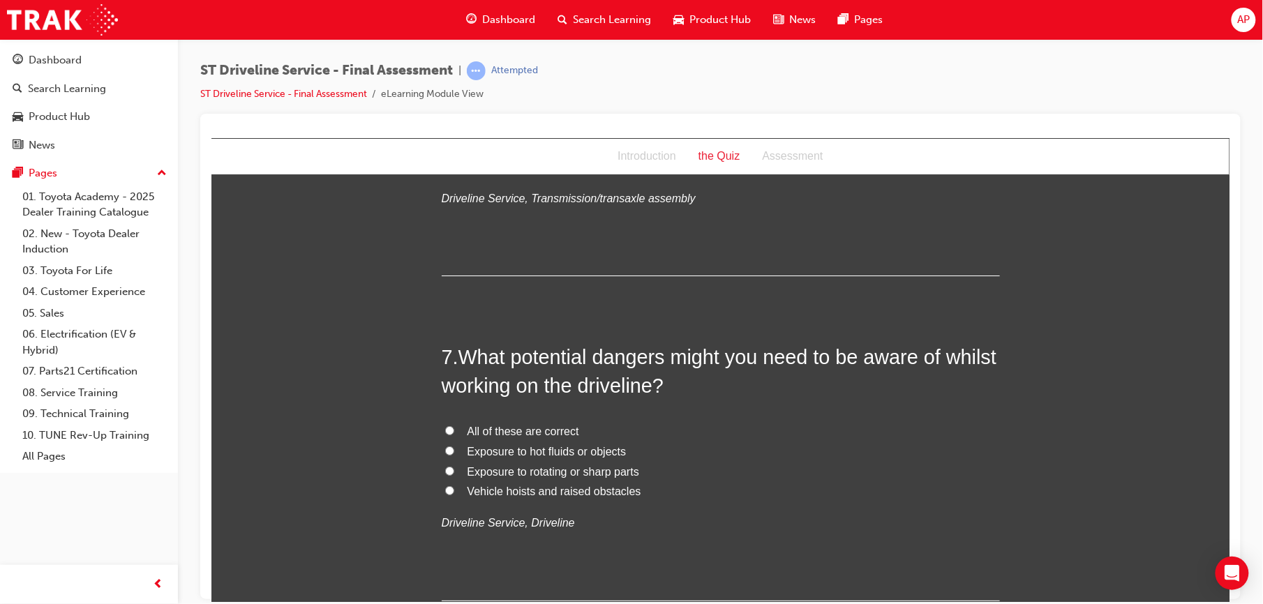
scroll to position [1812, 0]
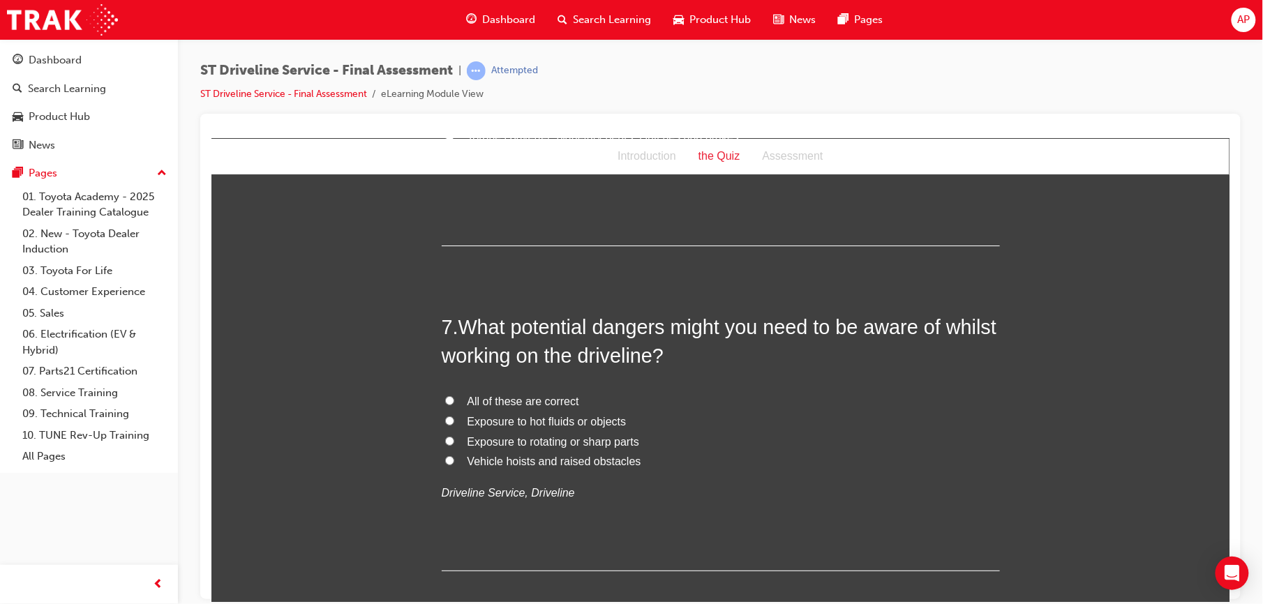
click at [445, 402] on input "All of these are correct" at bounding box center [449, 400] width 9 height 9
radio input "true"
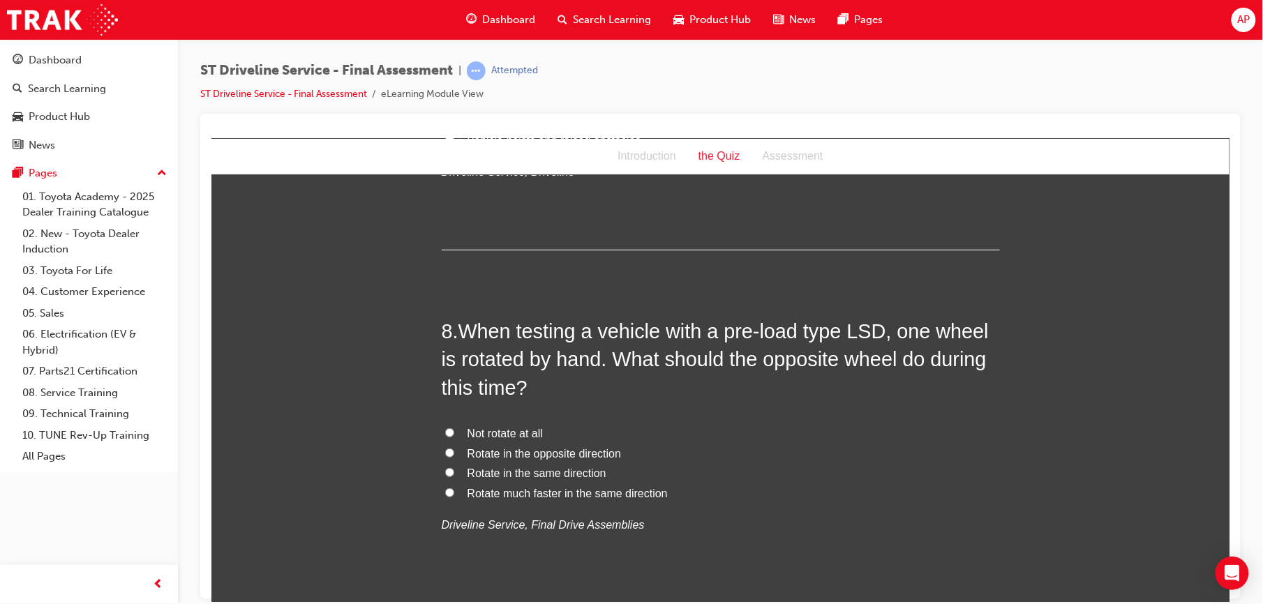
scroll to position [2134, 0]
click at [445, 471] on input "Rotate in the same direction" at bounding box center [449, 471] width 9 height 9
radio input "true"
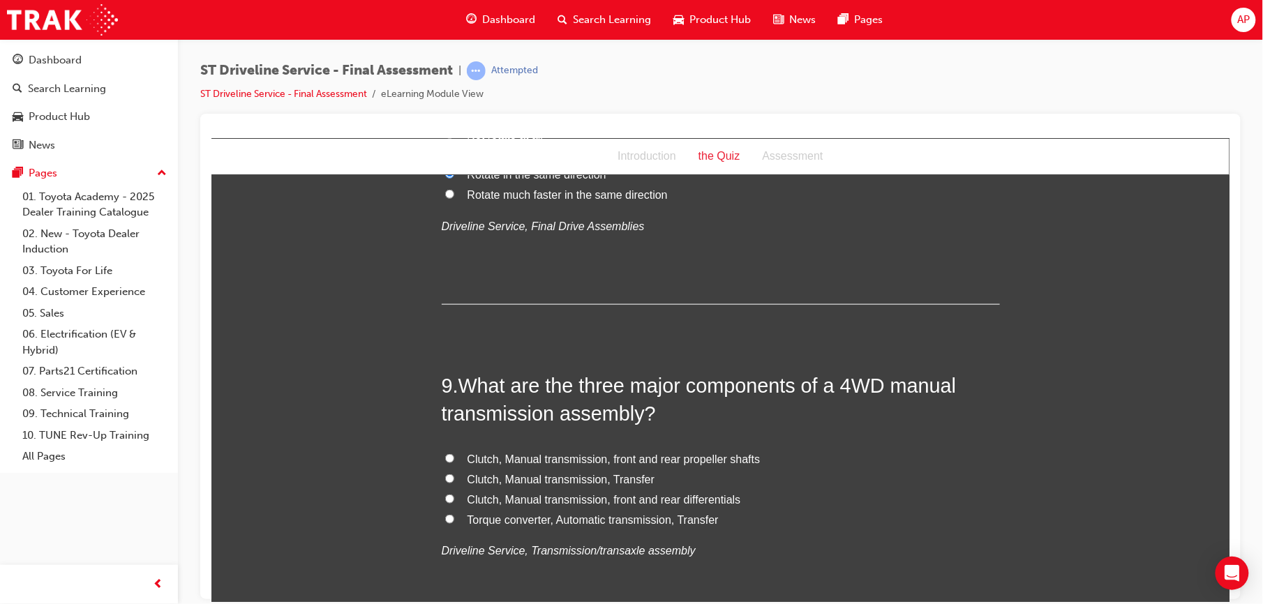
scroll to position [2543, 0]
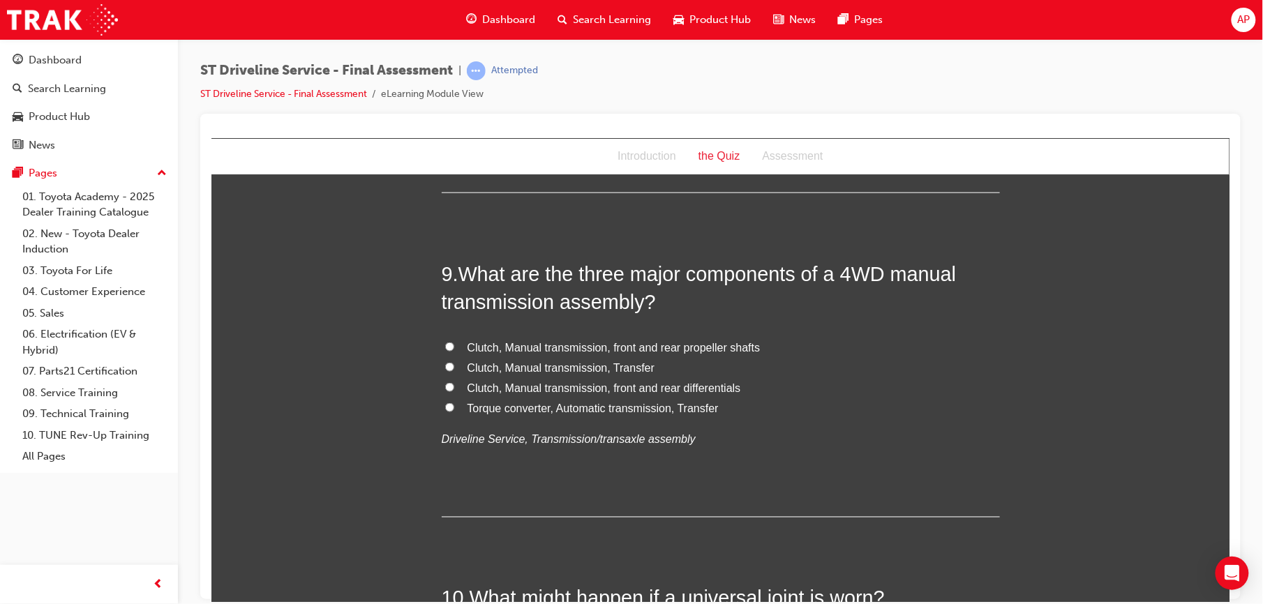
click at [445, 388] on input "Clutch, Manual transmission, front and rear differentials" at bounding box center [449, 386] width 9 height 9
radio input "true"
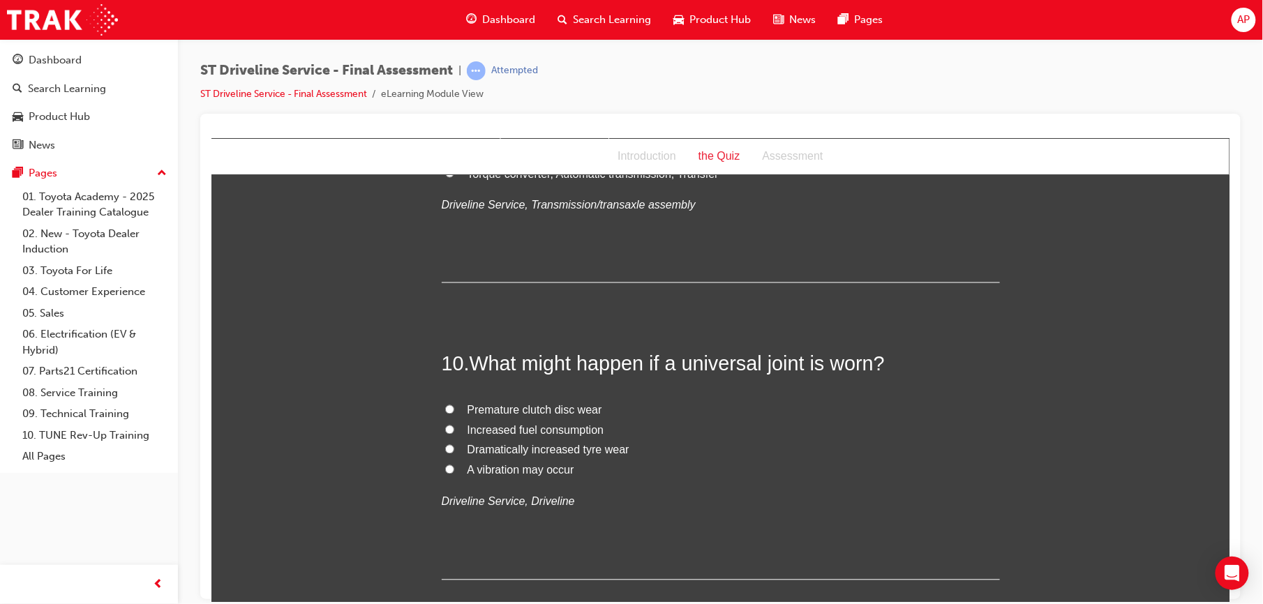
scroll to position [2779, 0]
click at [445, 471] on input "A vibration may occur" at bounding box center [449, 467] width 9 height 9
radio input "true"
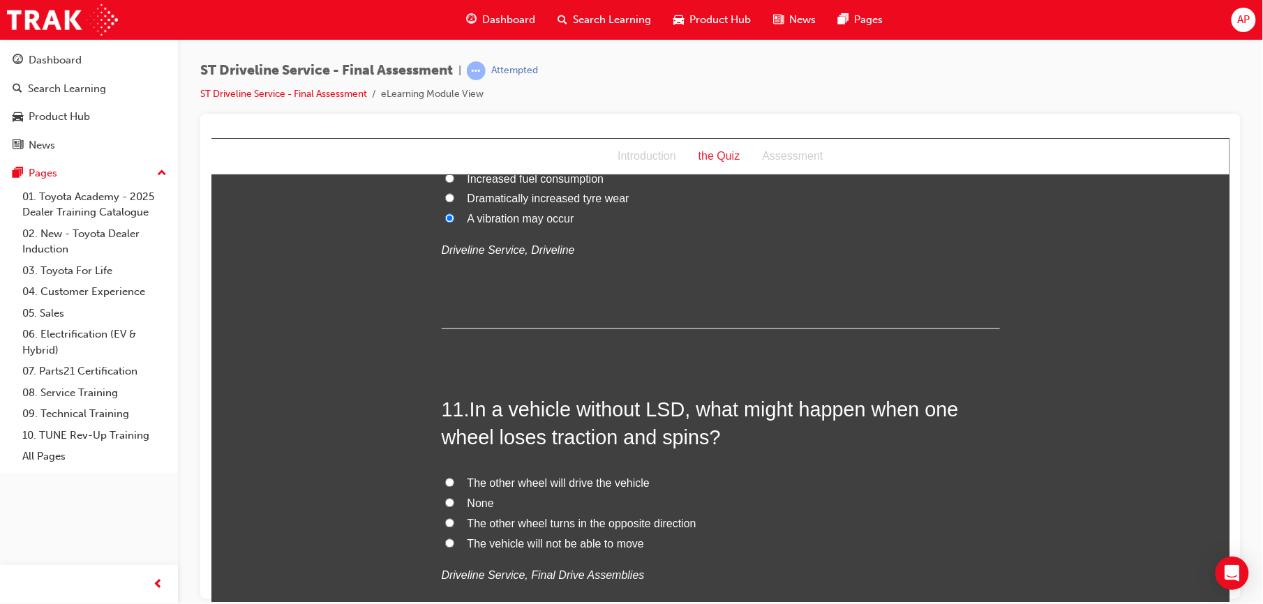
scroll to position [3033, 0]
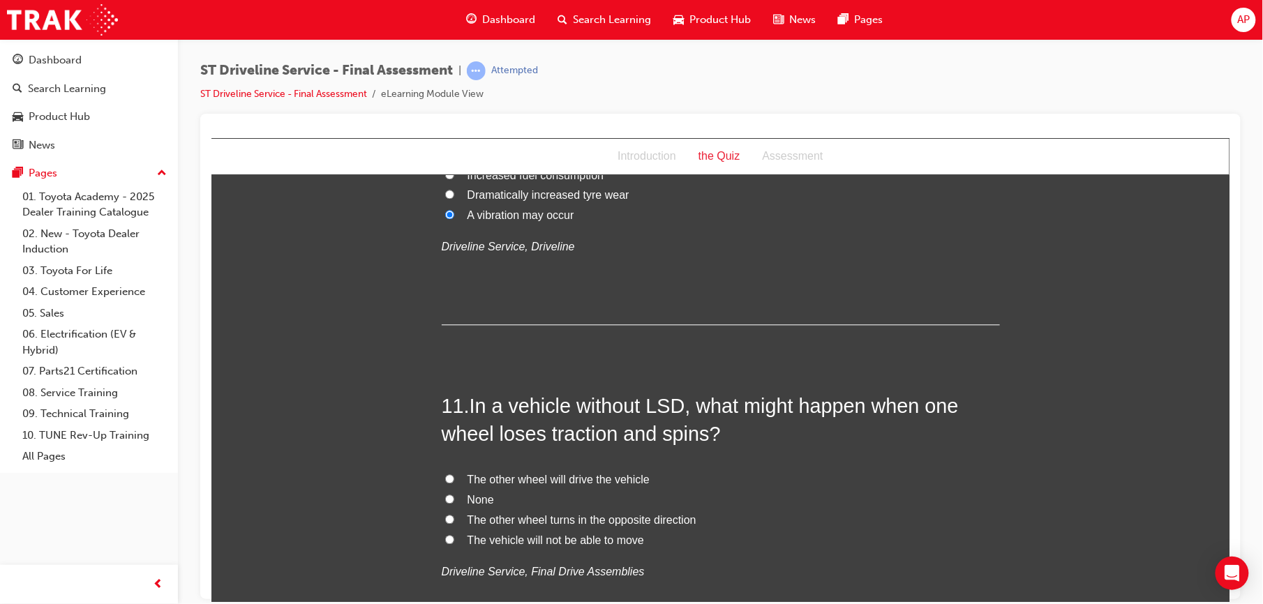
click at [445, 539] on input "The vehicle will not be able to move" at bounding box center [449, 539] width 9 height 9
radio input "true"
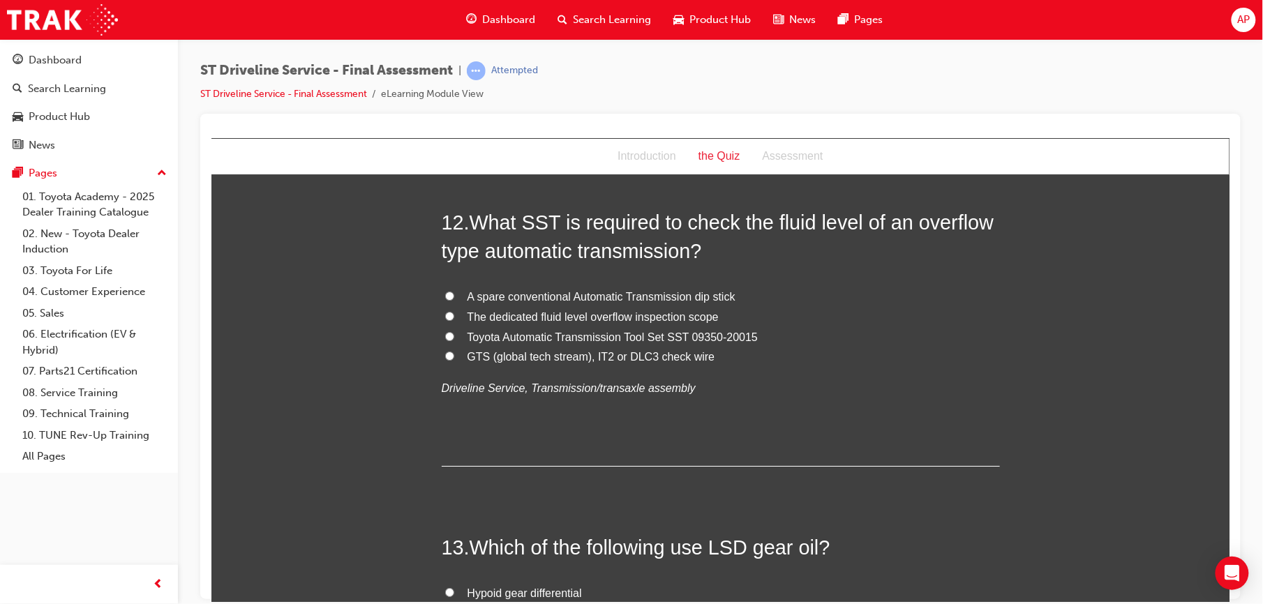
scroll to position [3543, 0]
click at [445, 351] on input "GTS (global tech stream), IT2 or DLC3 check wire" at bounding box center [449, 354] width 9 height 9
radio input "true"
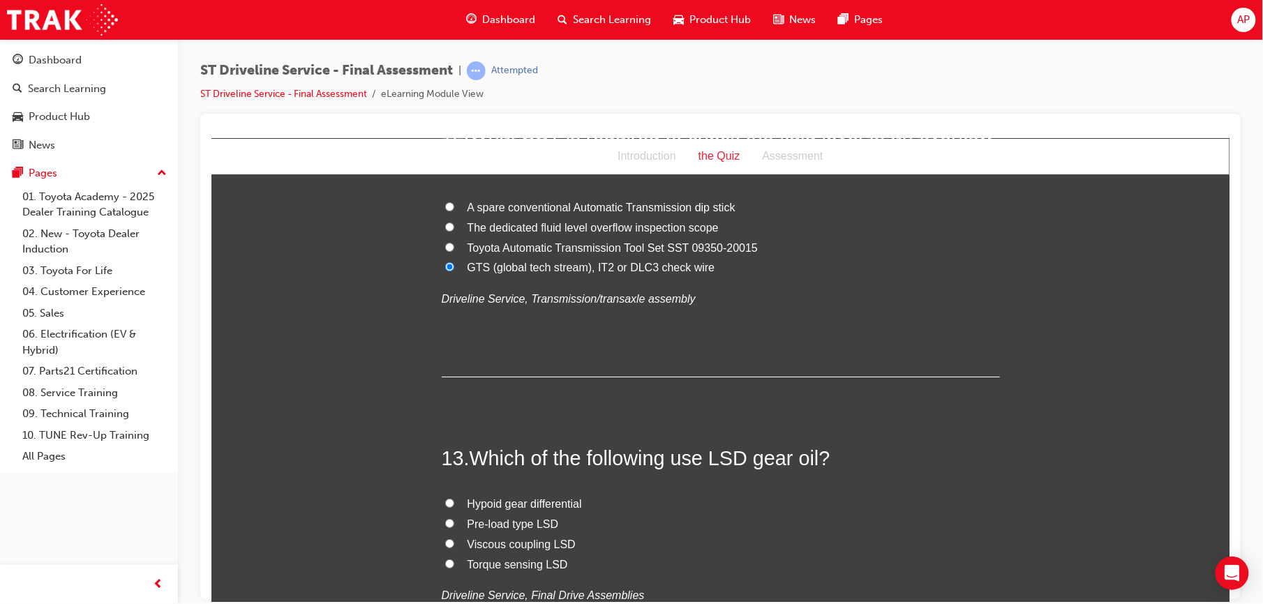
scroll to position [3685, 0]
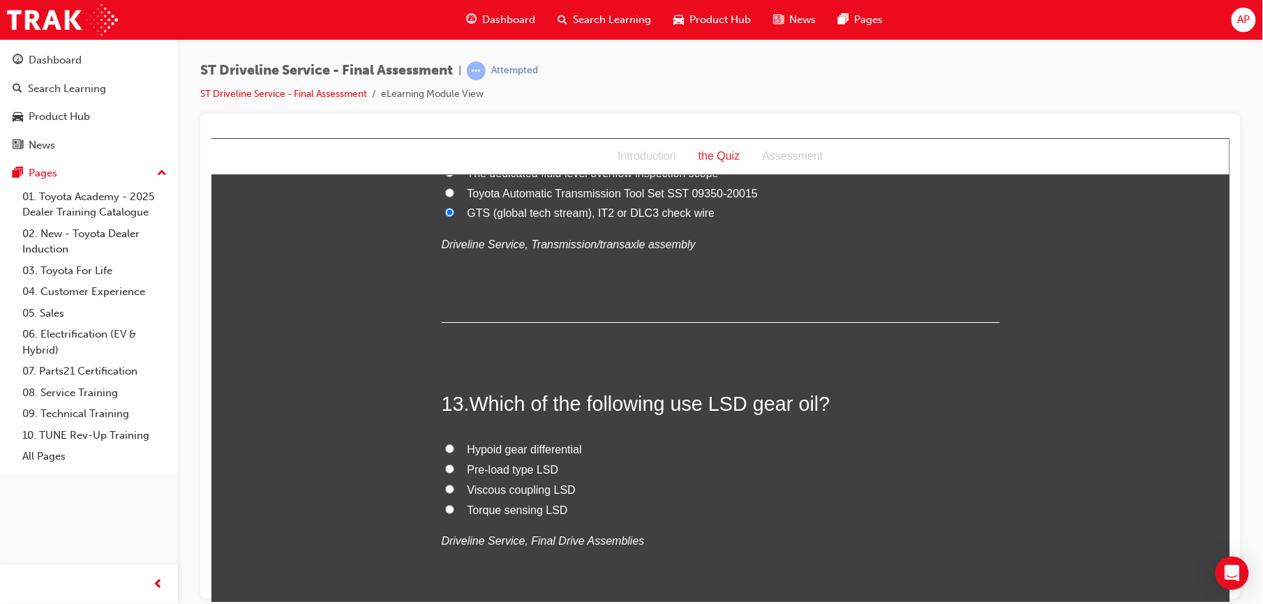
click at [445, 469] on input "Pre-load type LSD" at bounding box center [449, 468] width 9 height 9
radio input "true"
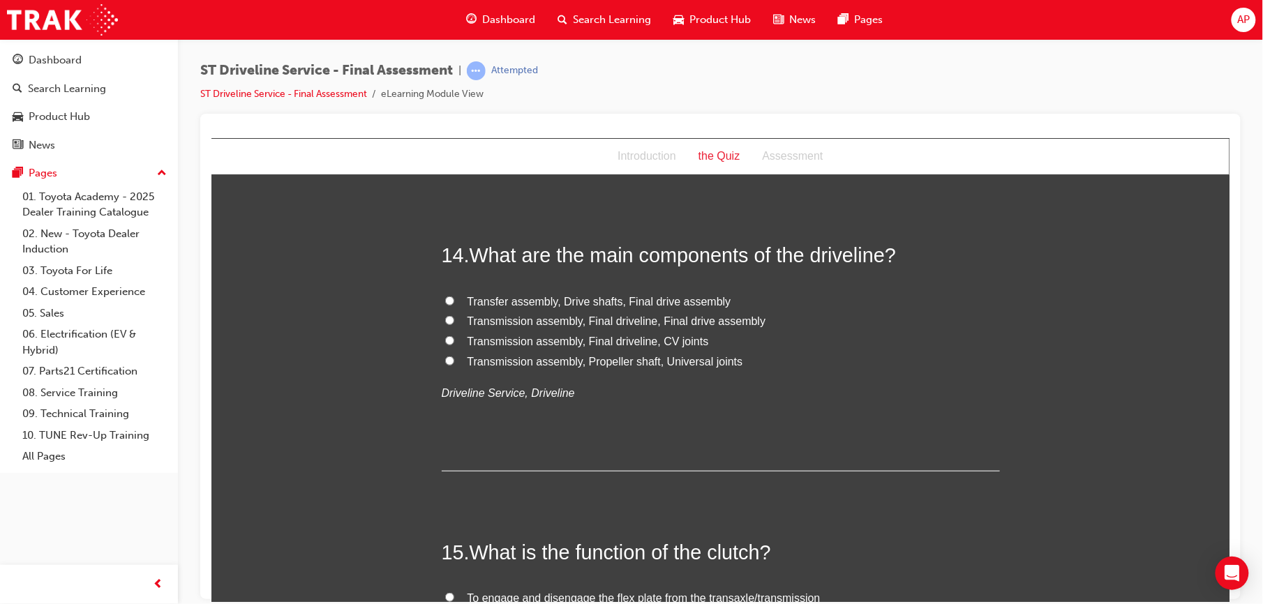
scroll to position [4132, 0]
click at [445, 299] on input "Transfer assembly, Drive shafts, Final drive assembly" at bounding box center [449, 299] width 9 height 9
radio input "true"
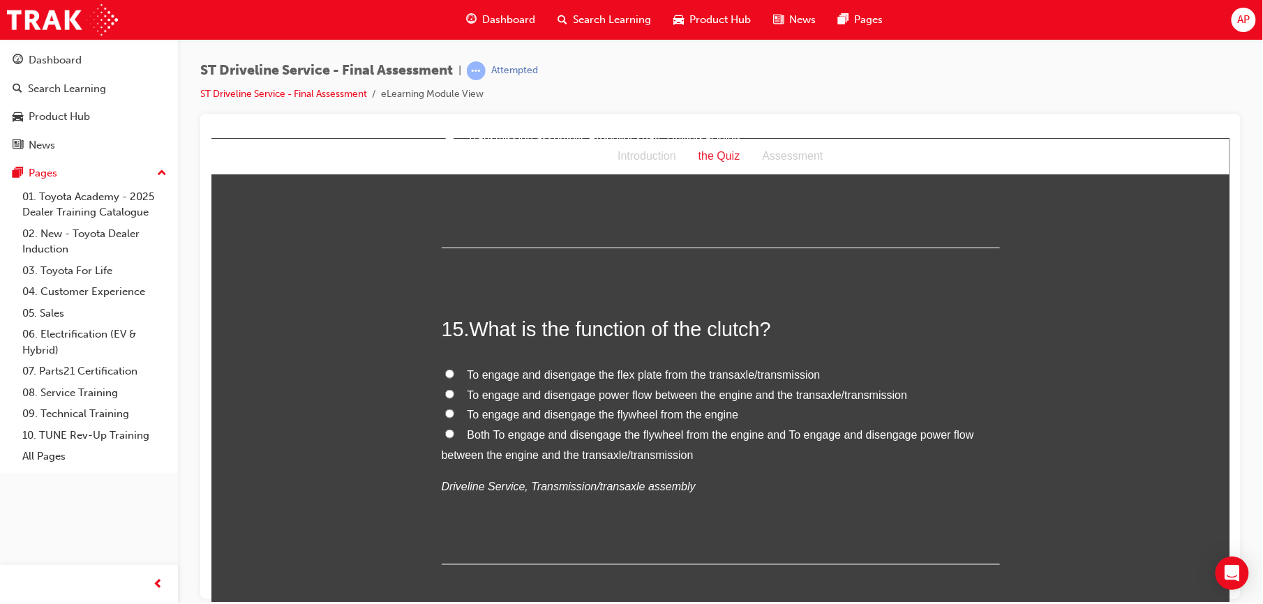
scroll to position [4355, 0]
click at [441, 432] on label "Both To engage and disengage the flywheel from the engine and To engage and dis…" at bounding box center [720, 444] width 558 height 40
click at [445, 432] on input "Both To engage and disengage the flywheel from the engine and To engage and dis…" at bounding box center [449, 432] width 9 height 9
radio input "true"
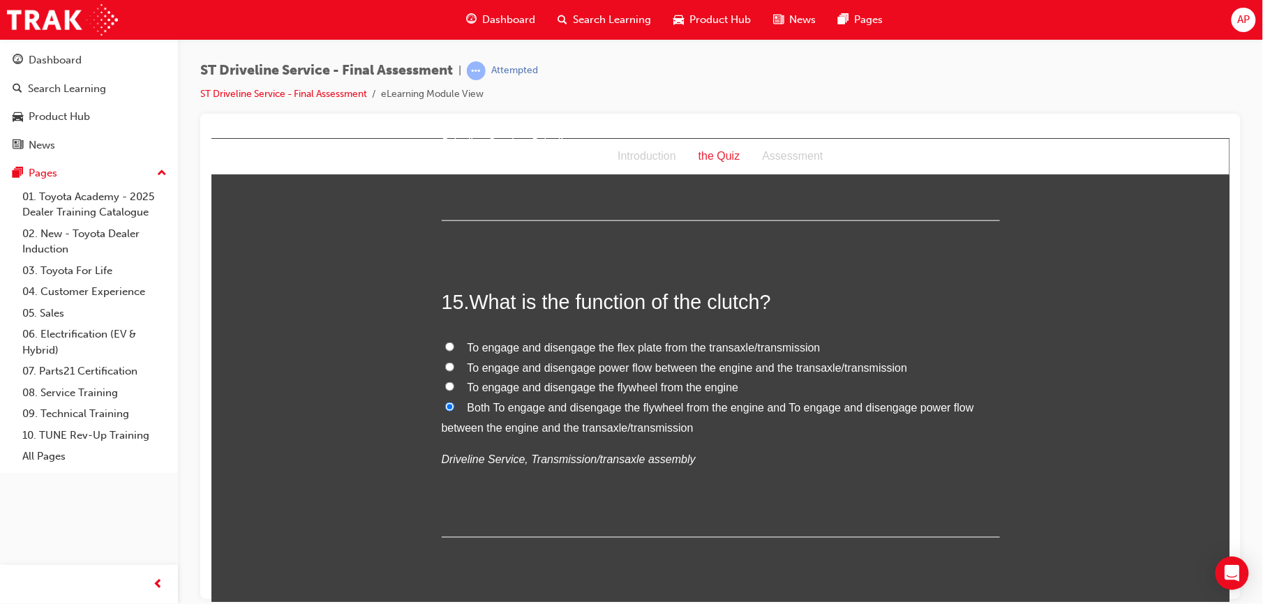
scroll to position [4423, 0]
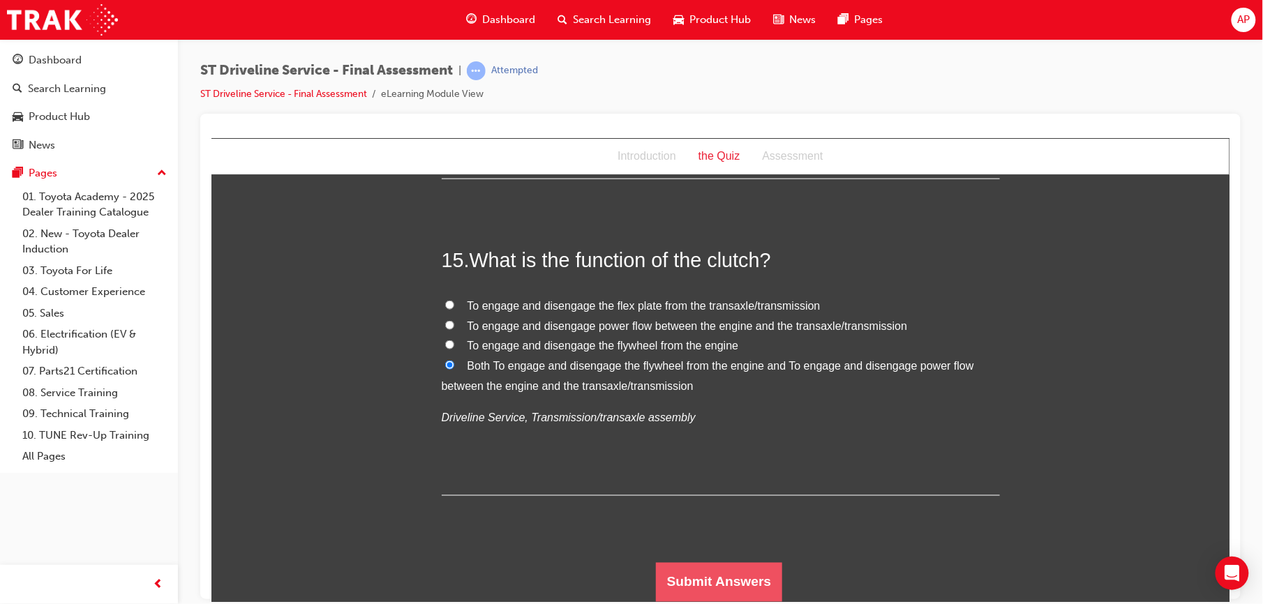
click at [709, 591] on button "Submit Answers" at bounding box center [718, 582] width 127 height 39
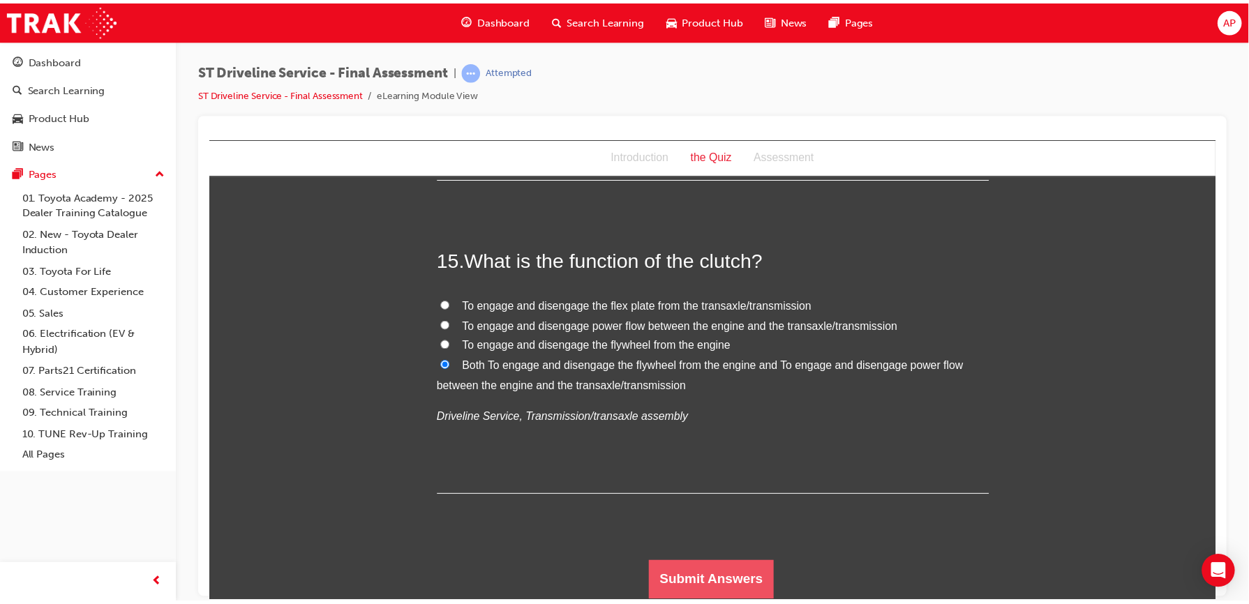
scroll to position [0, 0]
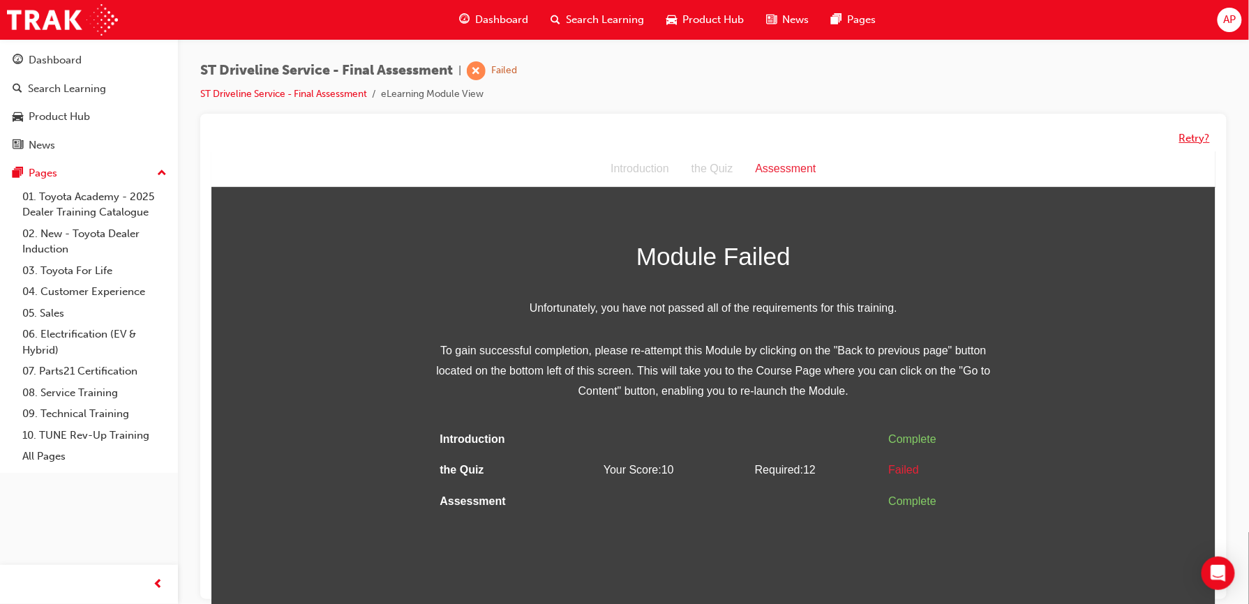
click at [1192, 142] on button "Retry?" at bounding box center [1194, 139] width 31 height 16
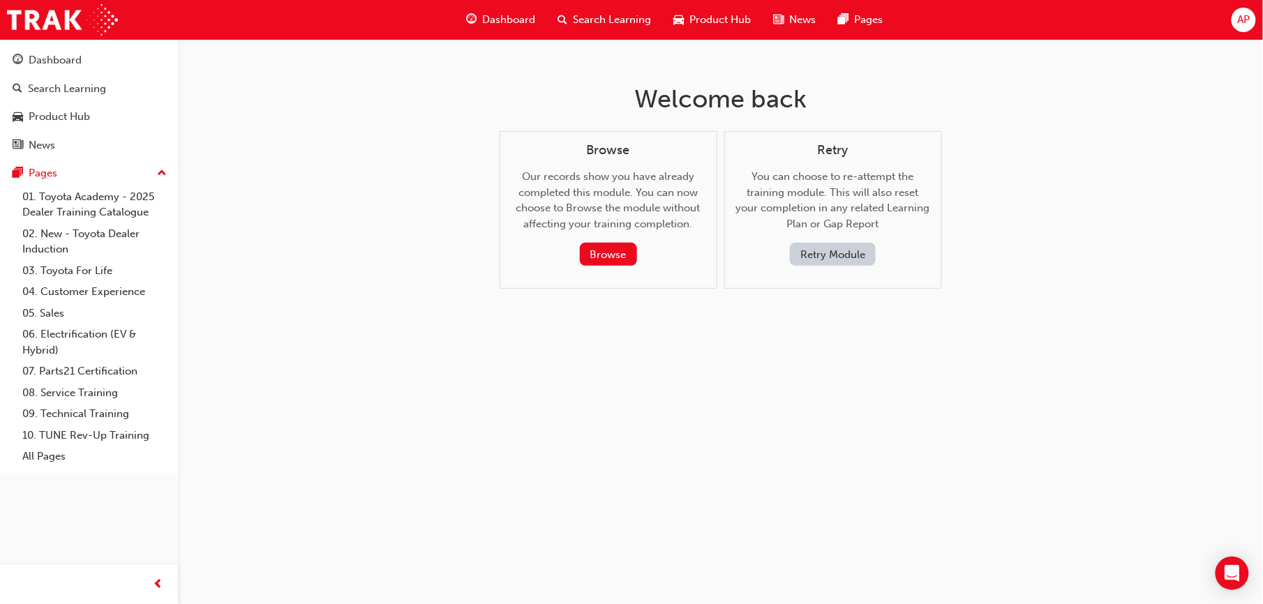
click at [1192, 142] on div "Welcome back Browse Our records show you have already completed this module. Yo…" at bounding box center [631, 302] width 1263 height 604
click at [857, 264] on button "Retry Module" at bounding box center [833, 254] width 86 height 23
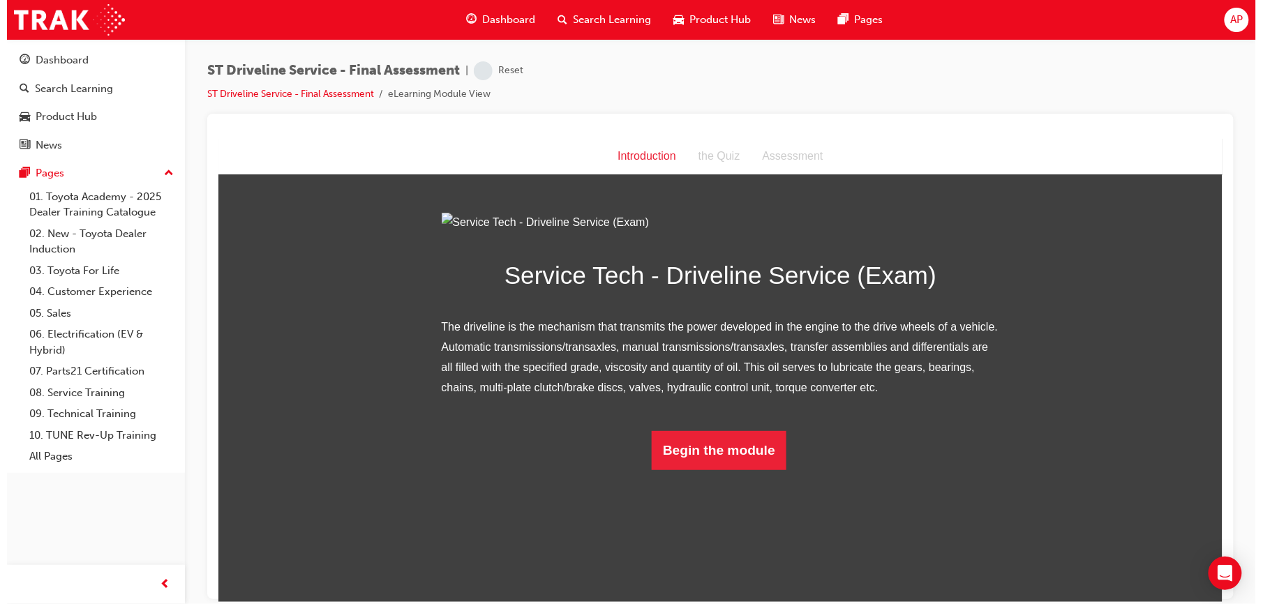
scroll to position [21, 0]
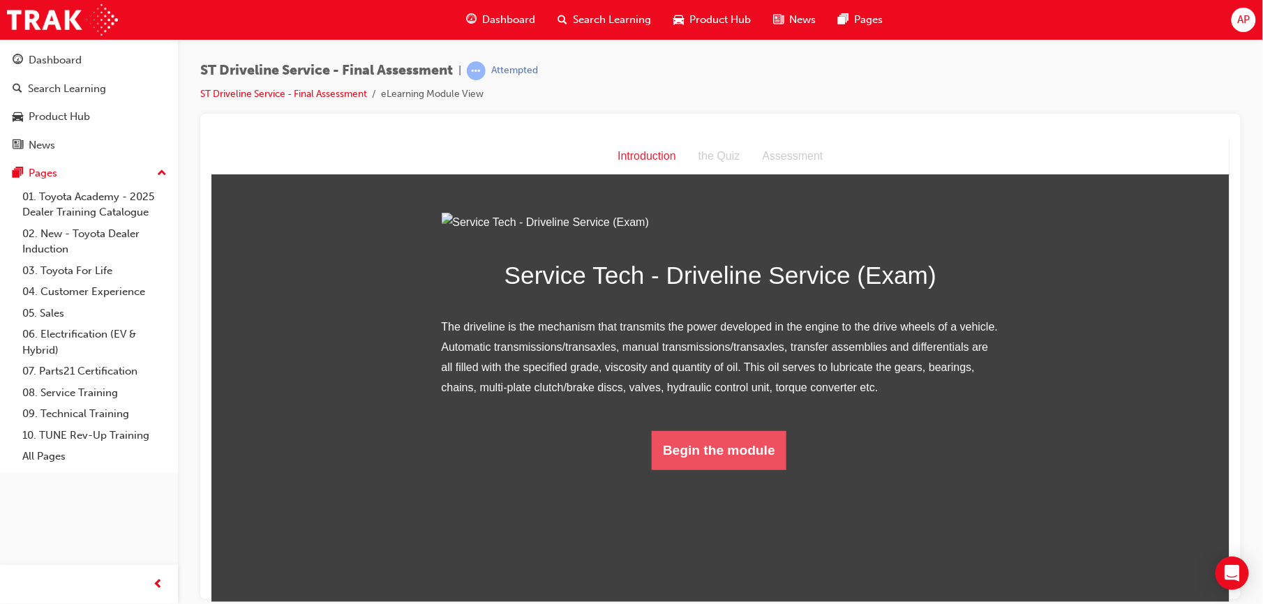
click at [729, 470] on button "Begin the module" at bounding box center [718, 450] width 135 height 39
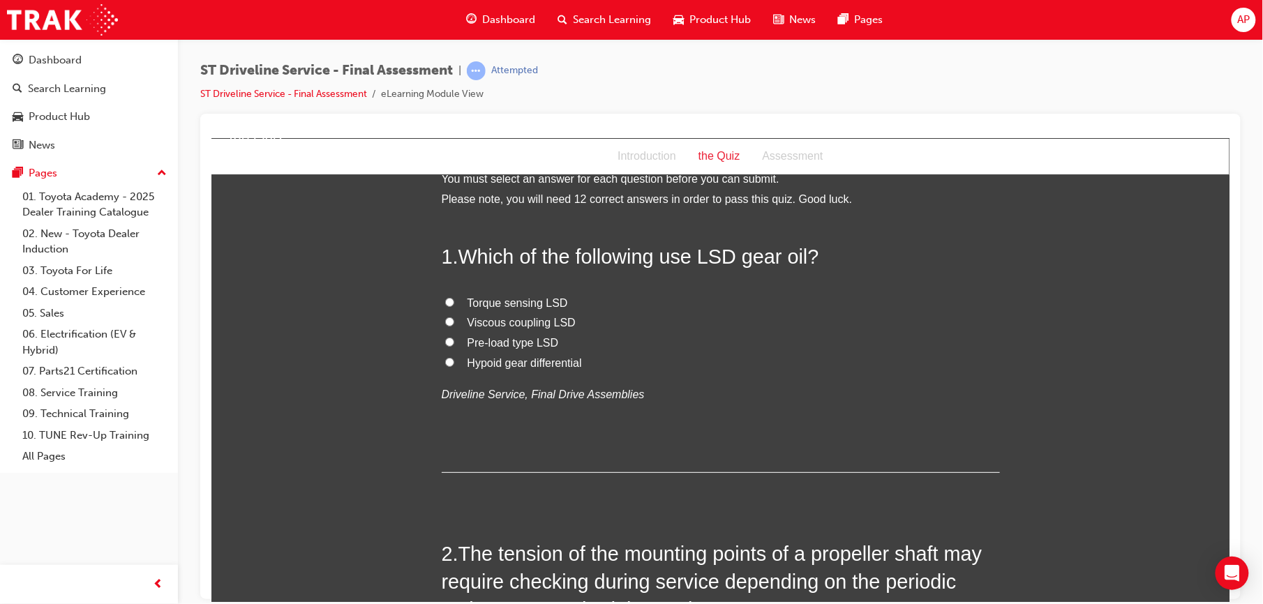
scroll to position [0, 0]
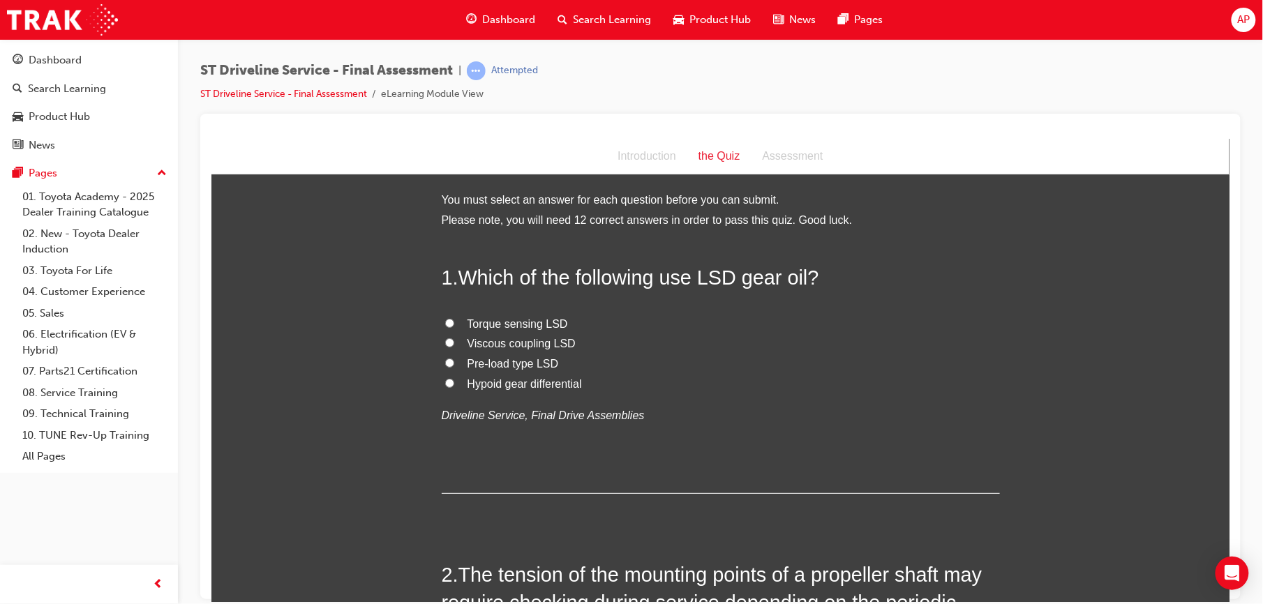
click at [447, 362] on label "Pre-load type LSD" at bounding box center [720, 364] width 558 height 20
click at [447, 362] on input "Pre-load type LSD" at bounding box center [449, 362] width 9 height 9
radio input "true"
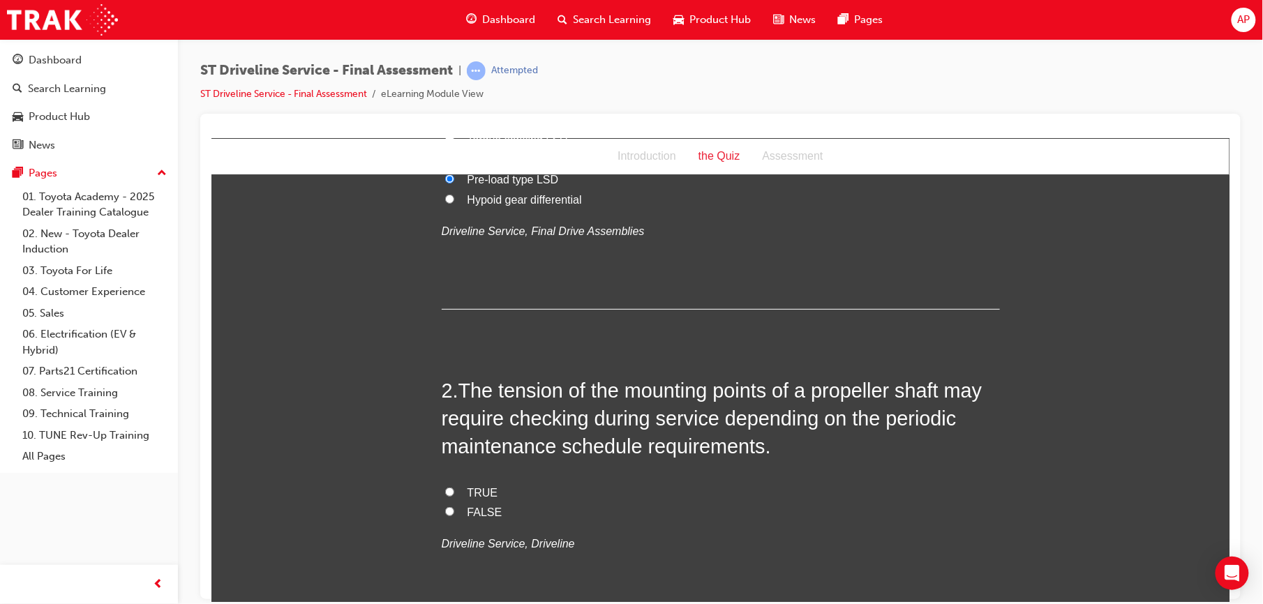
scroll to position [193, 0]
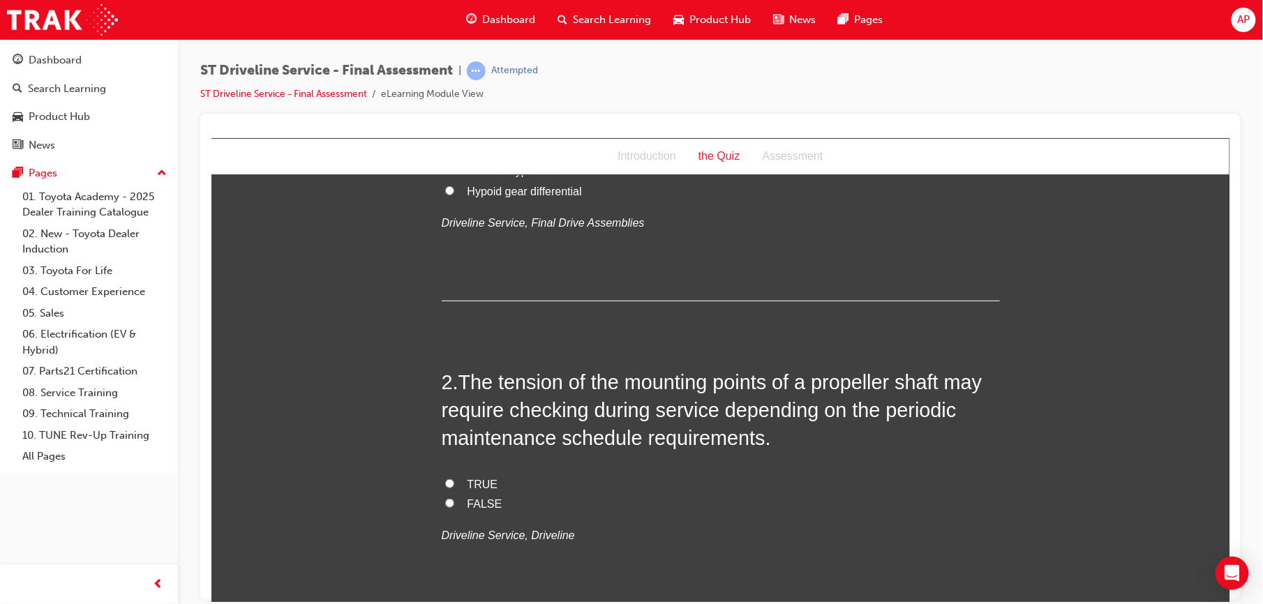
click at [445, 482] on input "TRUE" at bounding box center [449, 483] width 9 height 9
radio input "true"
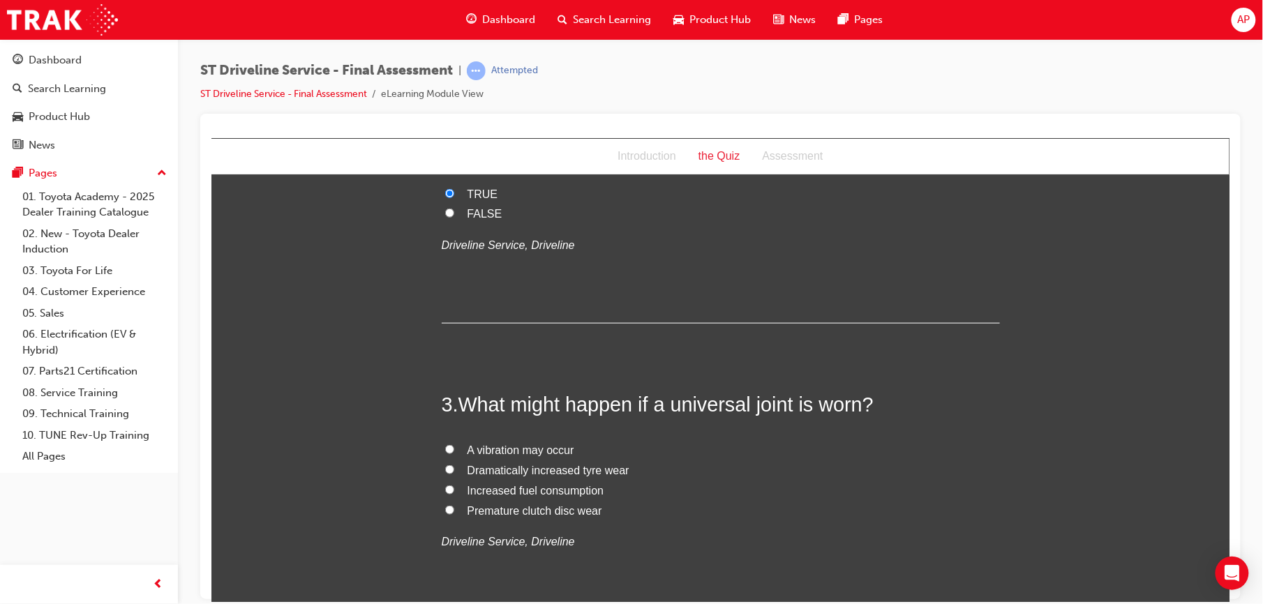
scroll to position [496, 0]
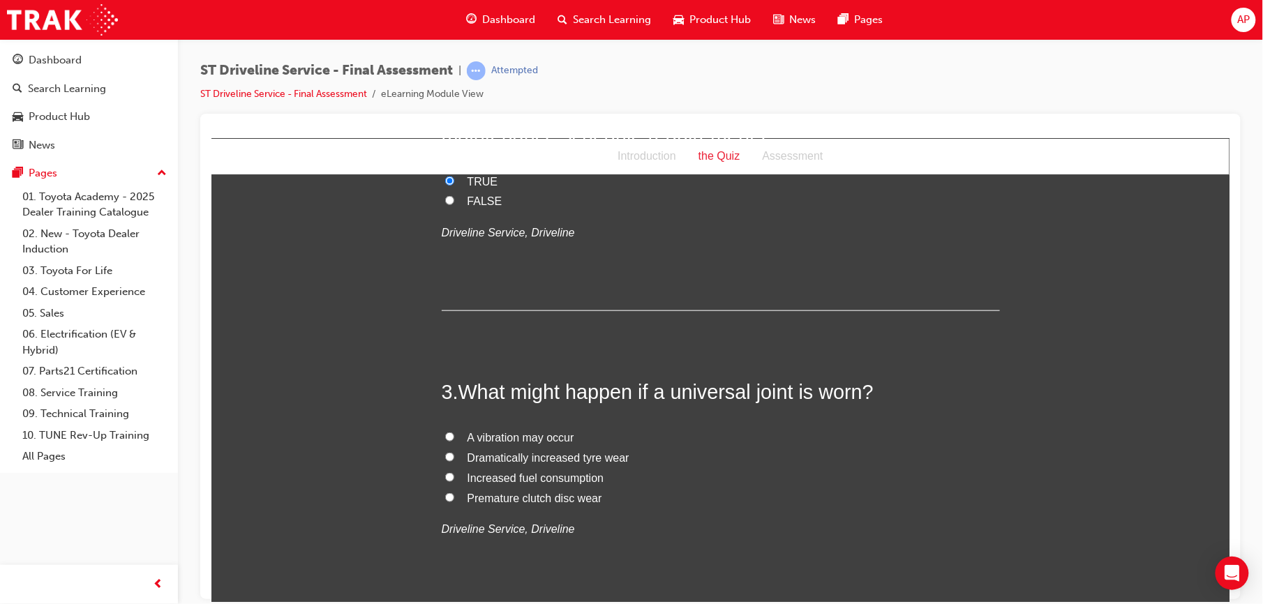
click at [441, 438] on label "A vibration may occur" at bounding box center [720, 438] width 558 height 20
click at [445, 438] on input "A vibration may occur" at bounding box center [449, 436] width 9 height 9
radio input "true"
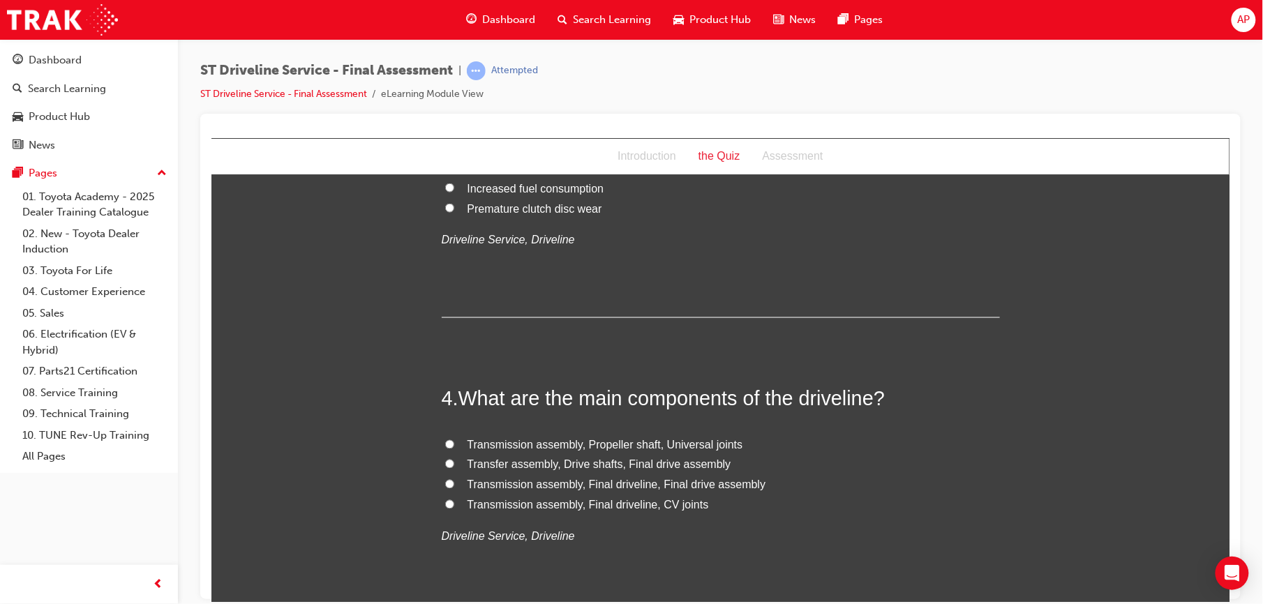
scroll to position [849, 0]
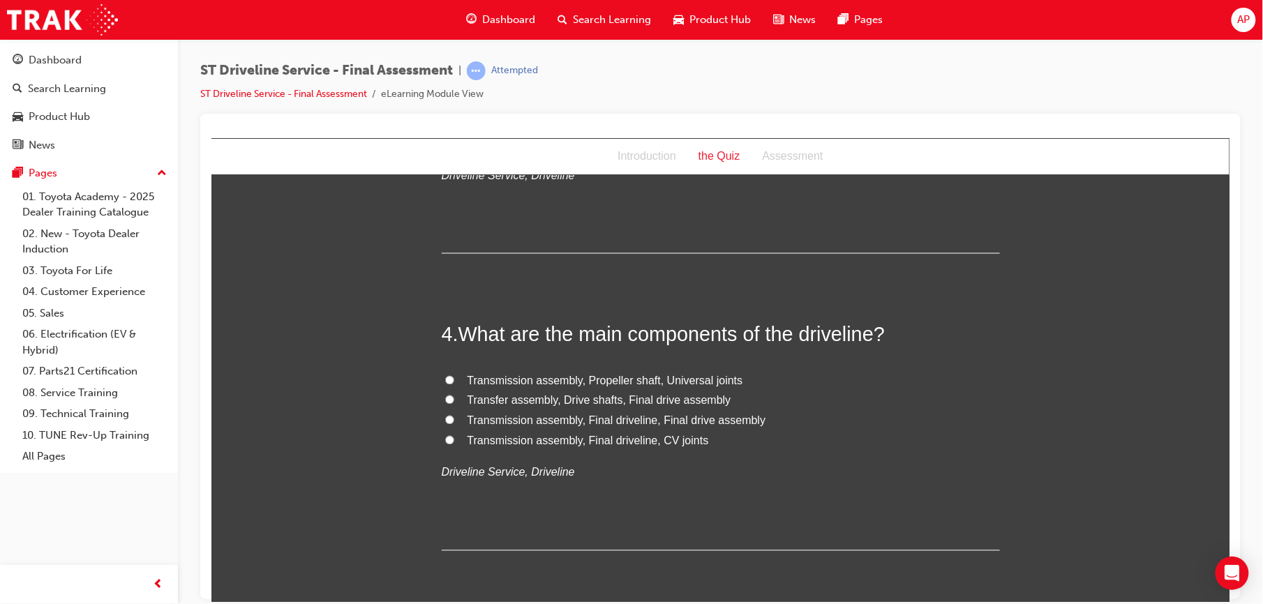
click at [445, 400] on input "Transfer assembly, Drive shafts, Final drive assembly" at bounding box center [449, 399] width 9 height 9
radio input "true"
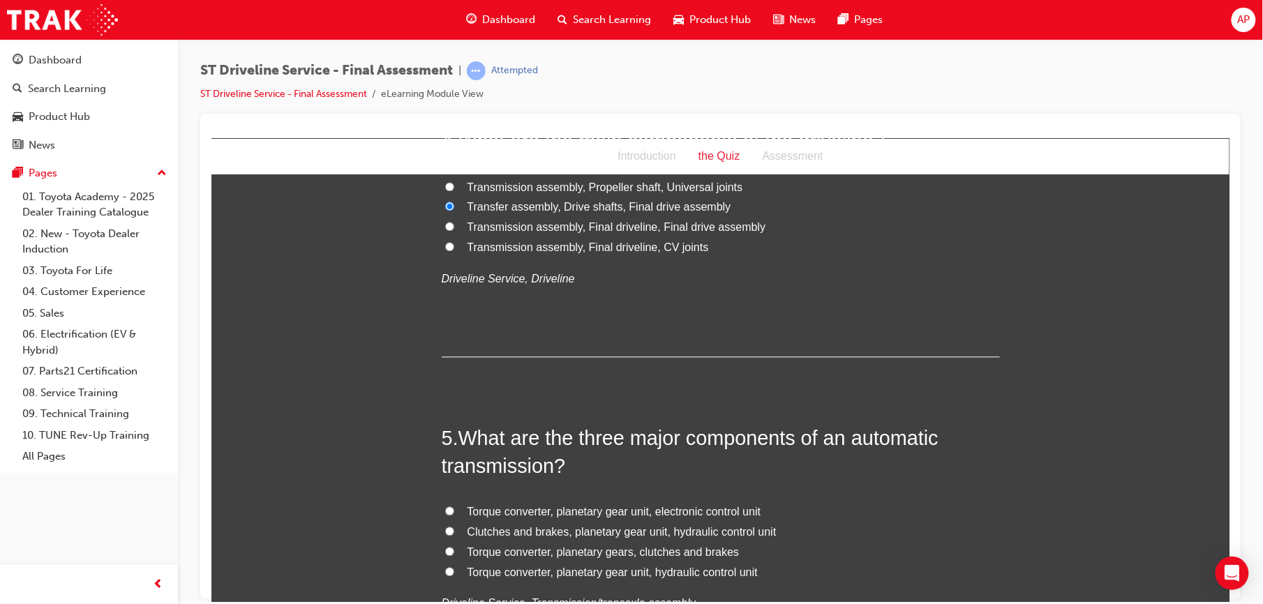
scroll to position [1117, 0]
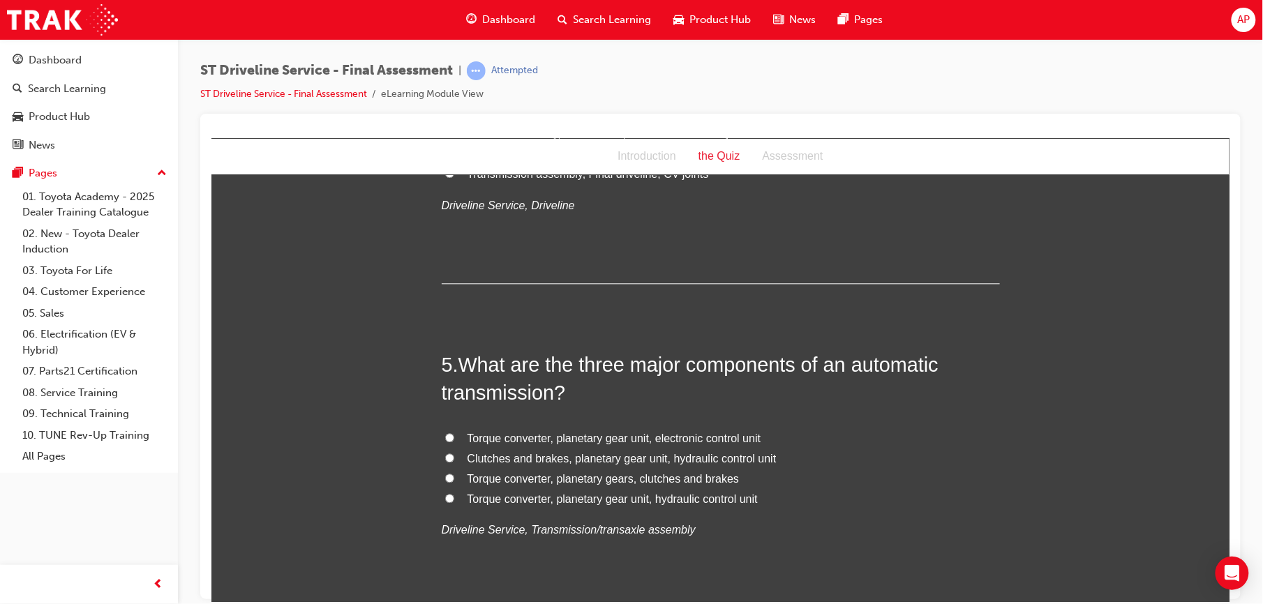
click at [445, 438] on input "Torque converter, planetary gear unit, electronic control unit" at bounding box center [449, 437] width 9 height 9
radio input "true"
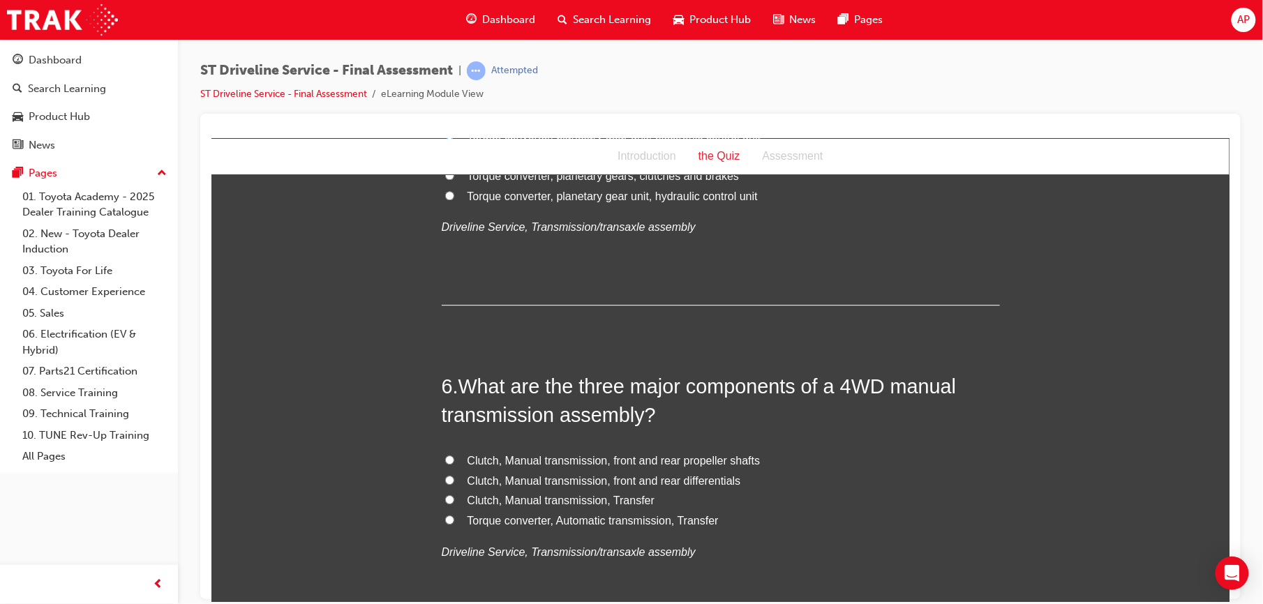
scroll to position [1421, 0]
click at [445, 479] on input "Clutch, Manual transmission, front and rear differentials" at bounding box center [449, 478] width 9 height 9
radio input "true"
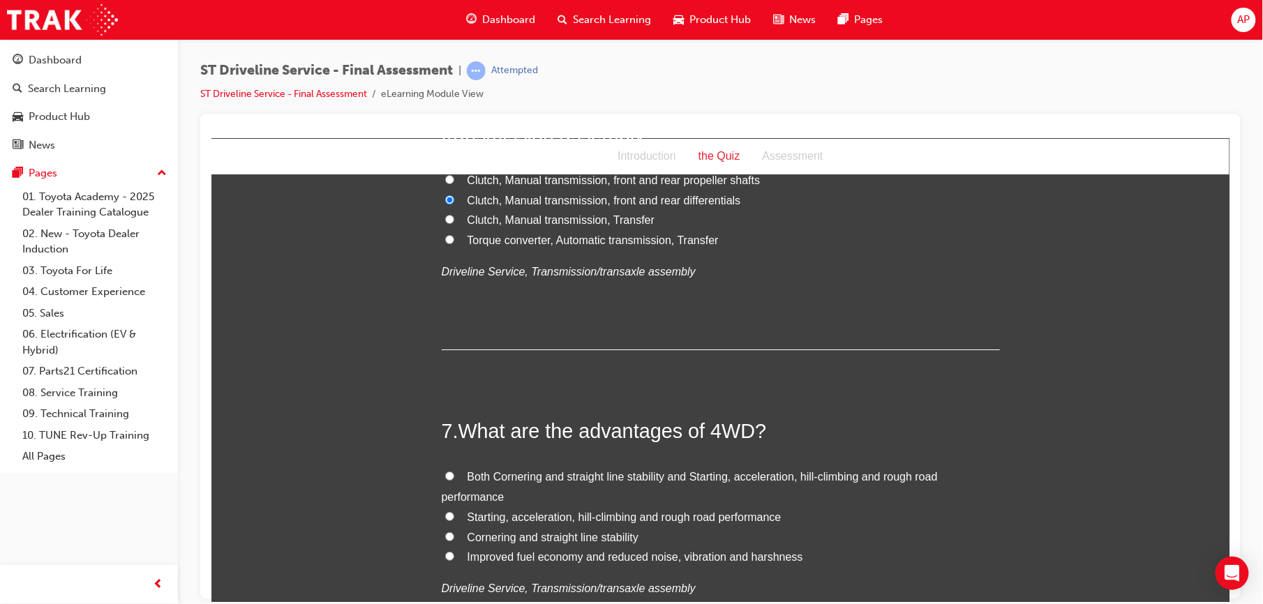
scroll to position [1706, 0]
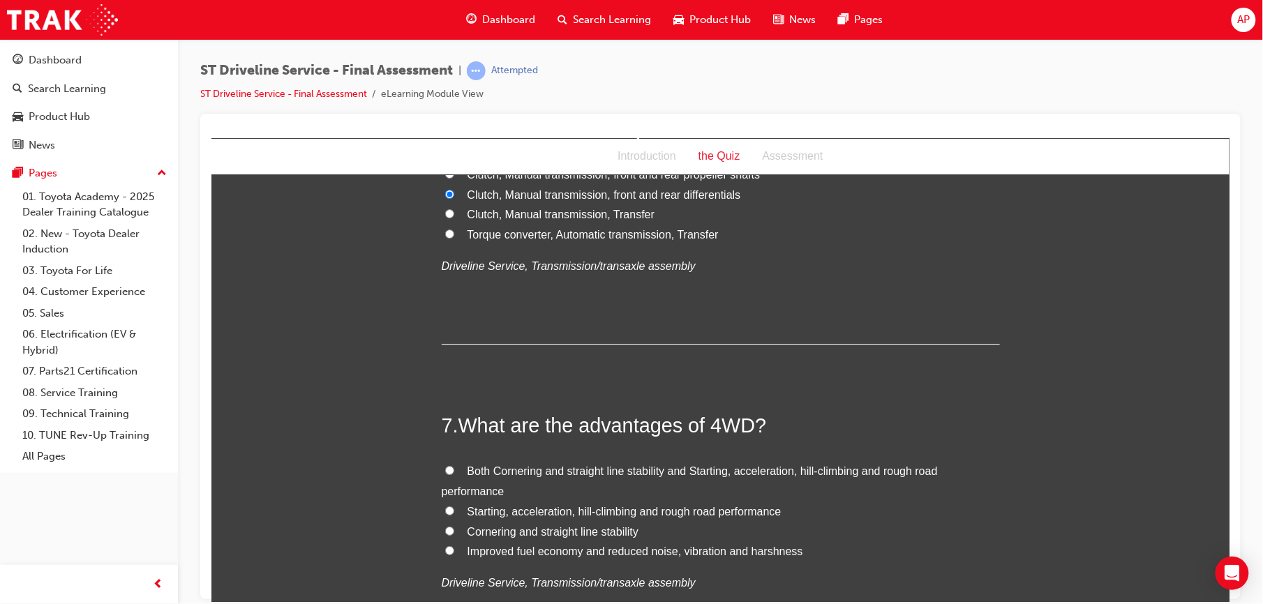
click at [445, 470] on input "Both Cornering and straight line stability and Starting, acceleration, hill-cli…" at bounding box center [449, 470] width 9 height 9
radio input "true"
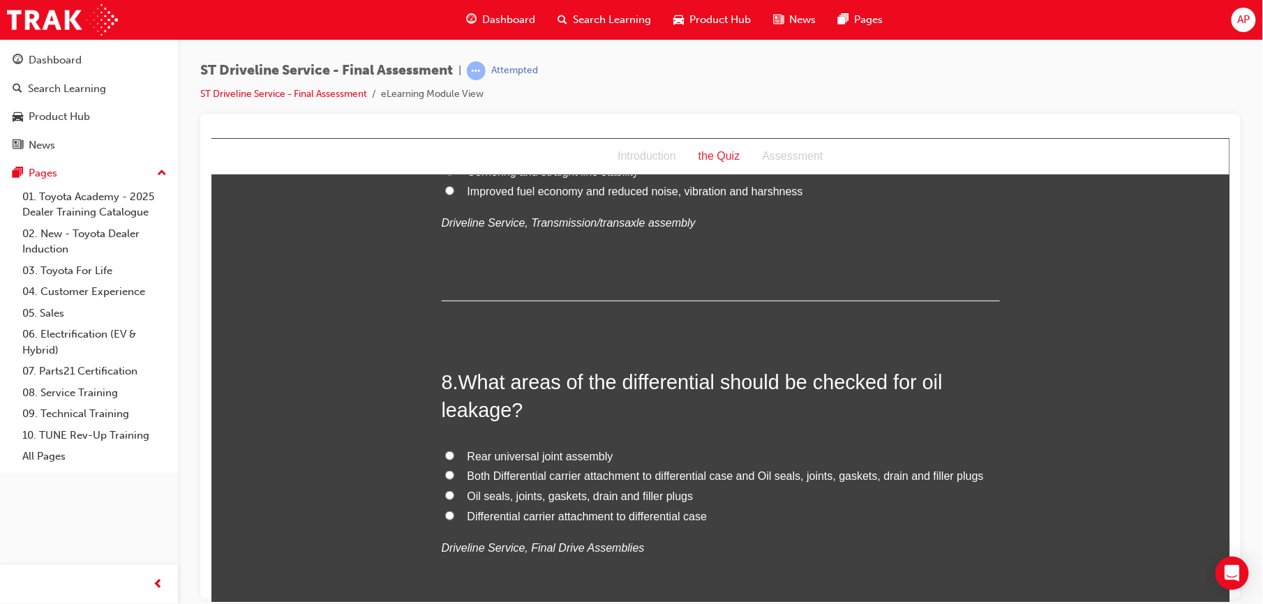
scroll to position [2072, 0]
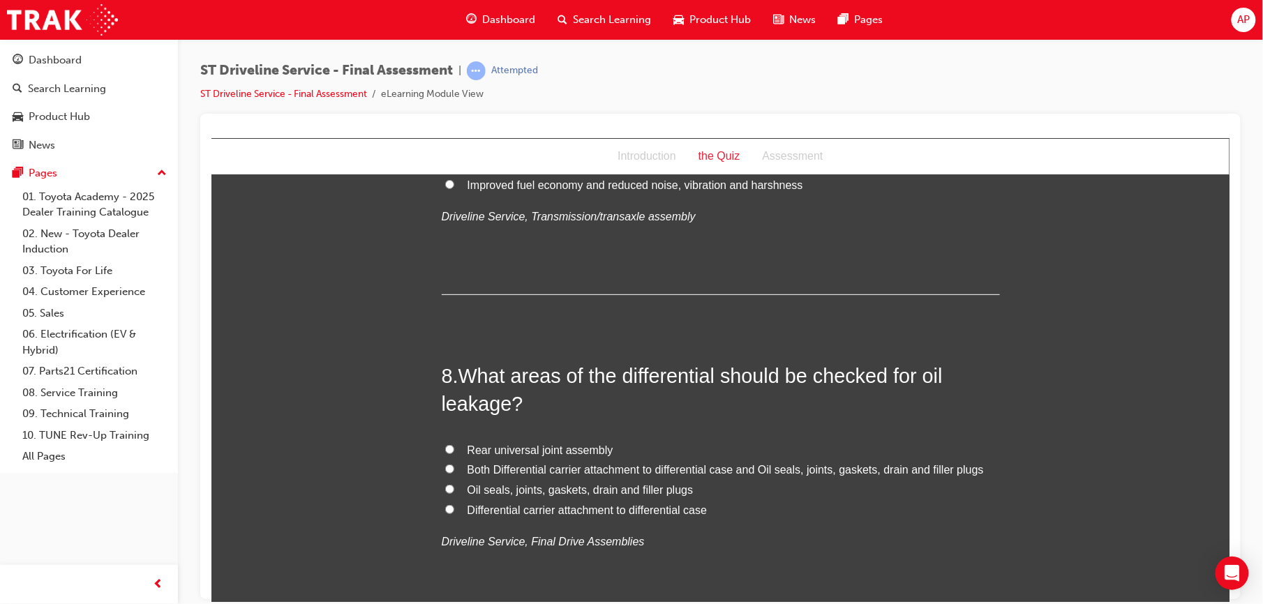
click at [445, 470] on input "Both Differential carrier attachment to differential case and Oil seals, joints…" at bounding box center [449, 468] width 9 height 9
radio input "true"
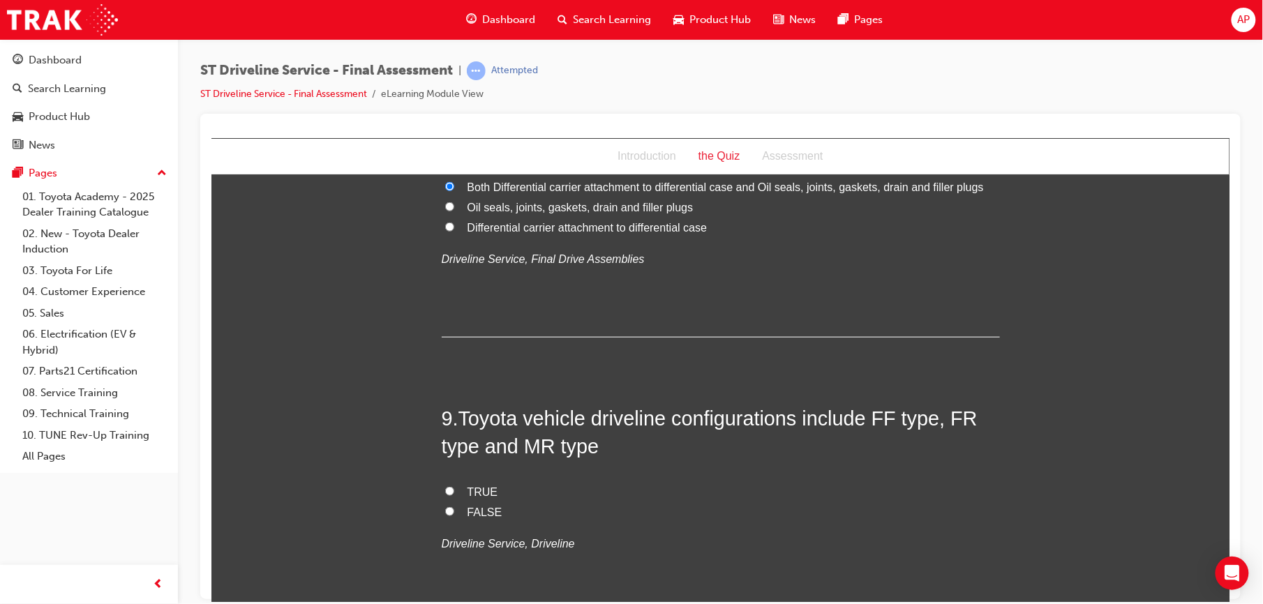
scroll to position [2388, 0]
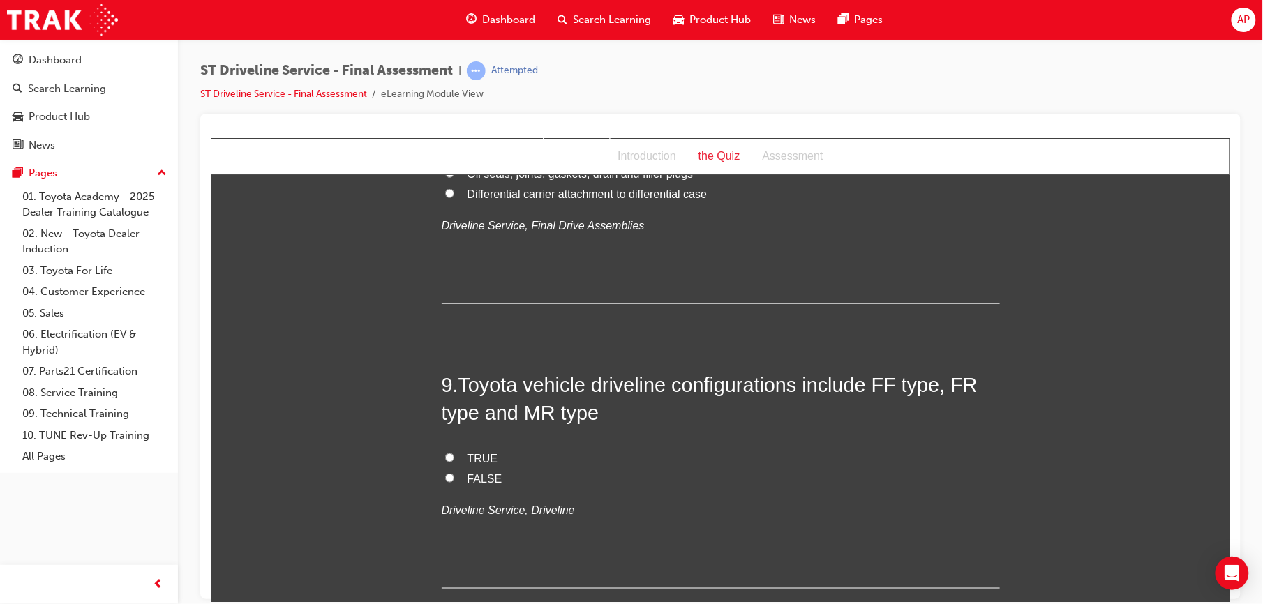
click at [445, 456] on input "TRUE" at bounding box center [449, 457] width 9 height 9
radio input "true"
click at [445, 456] on input "TRUE" at bounding box center [449, 457] width 9 height 9
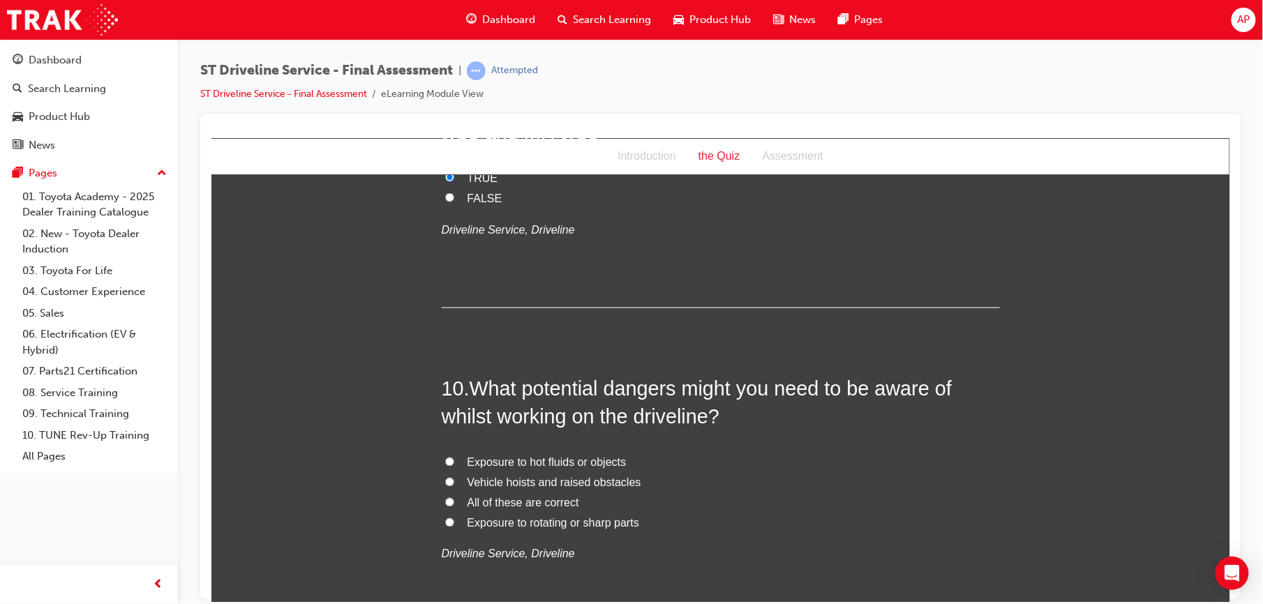
scroll to position [2655, 0]
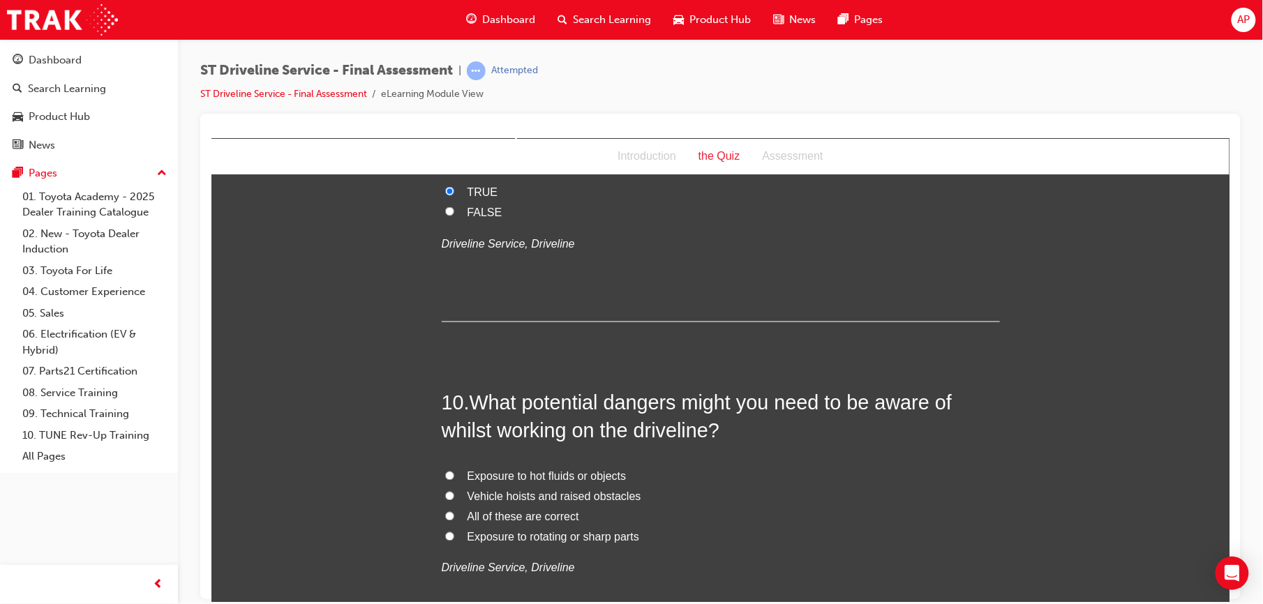
click at [445, 516] on input "All of these are correct" at bounding box center [449, 516] width 9 height 9
radio input "true"
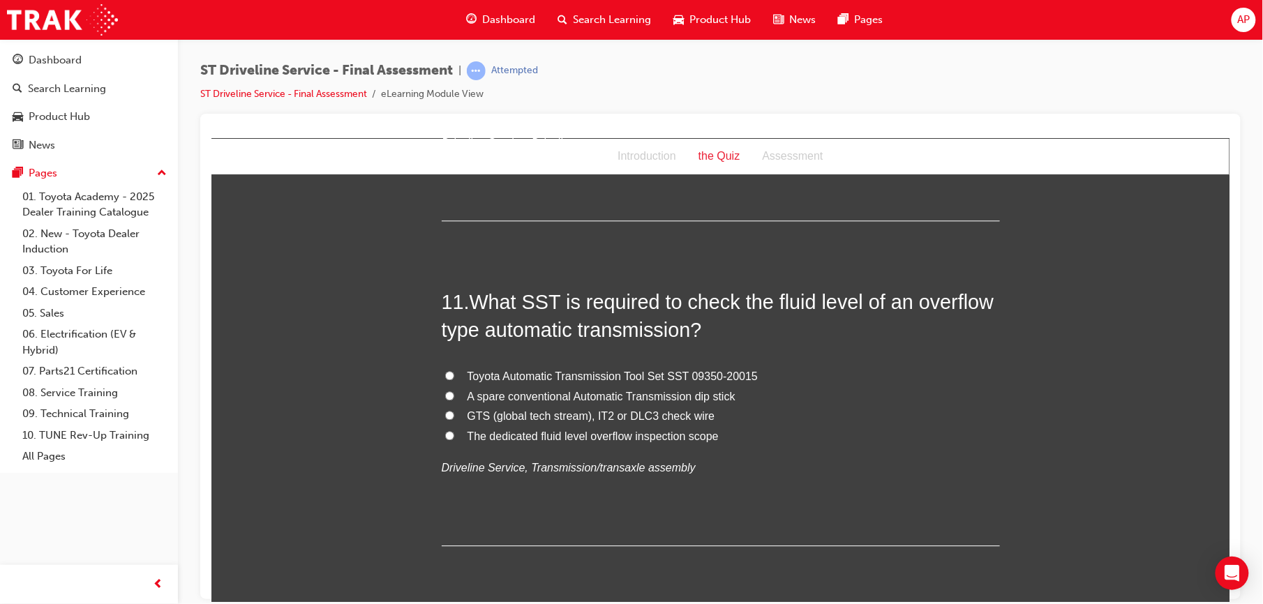
scroll to position [3108, 0]
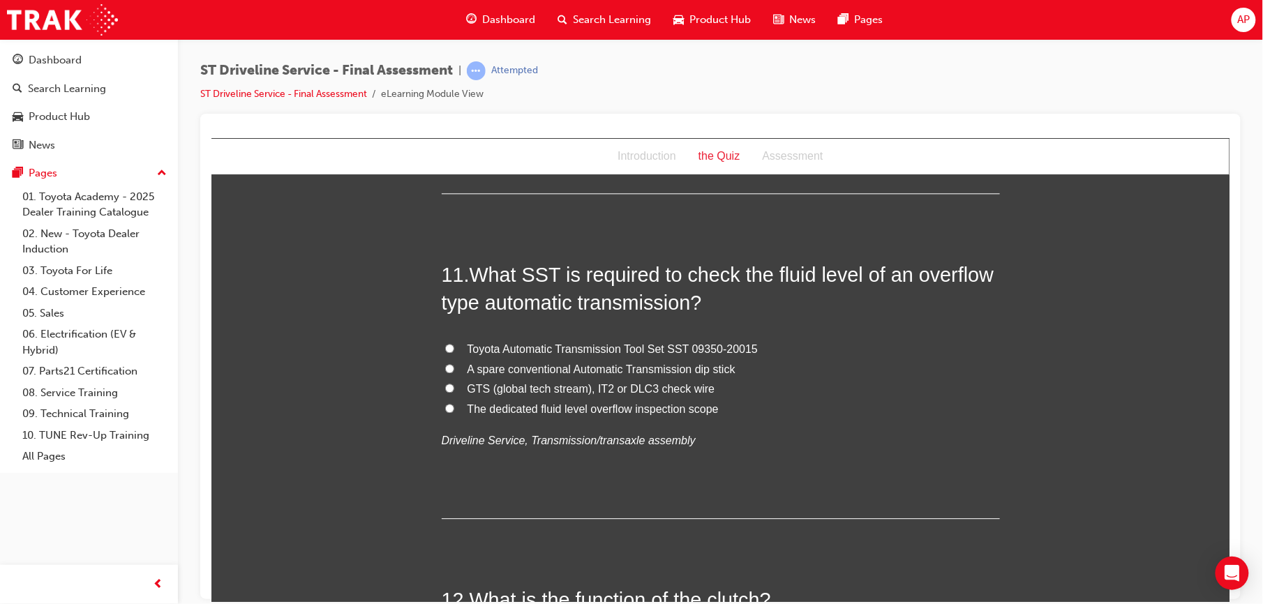
click at [441, 383] on label "GTS (global tech stream), IT2 or DLC3 check wire" at bounding box center [720, 389] width 558 height 20
click at [445, 383] on input "GTS (global tech stream), IT2 or DLC3 check wire" at bounding box center [449, 387] width 9 height 9
radio input "true"
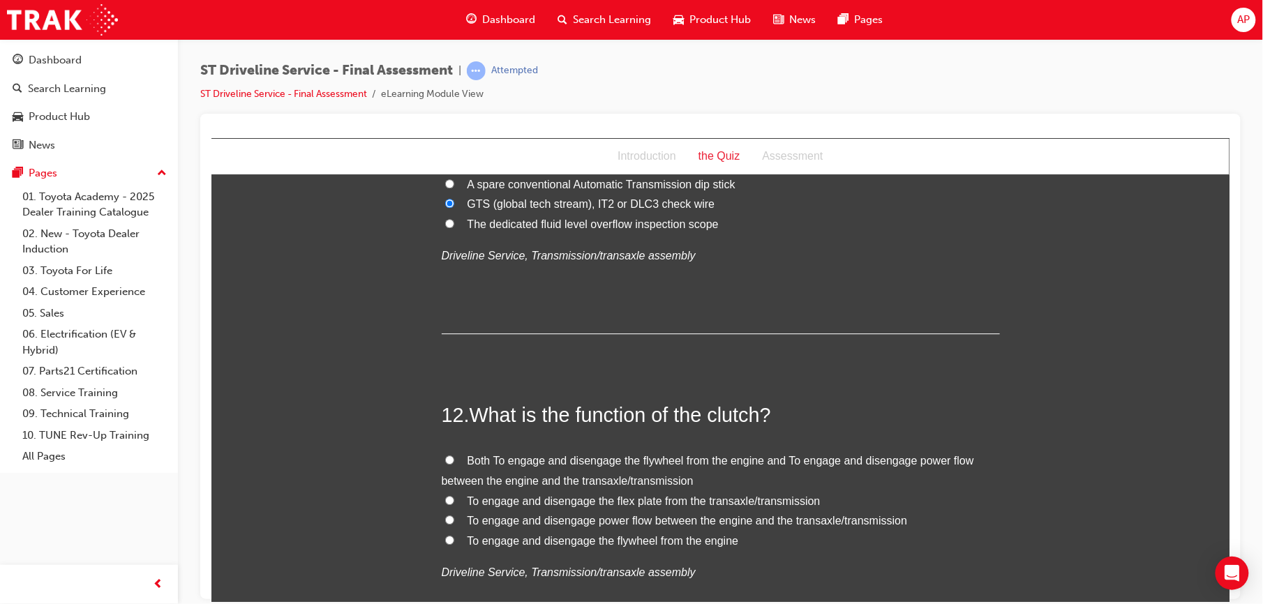
scroll to position [3294, 0]
click at [445, 458] on input "Both To engage and disengage the flywheel from the engine and To engage and dis…" at bounding box center [449, 458] width 9 height 9
radio input "true"
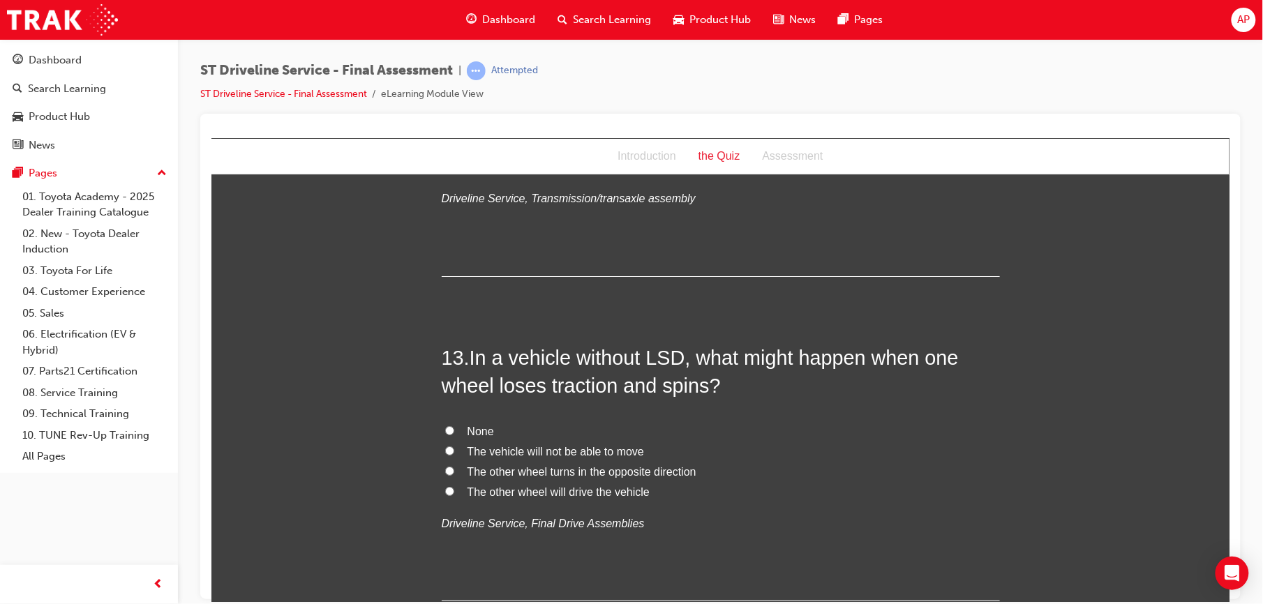
scroll to position [3678, 0]
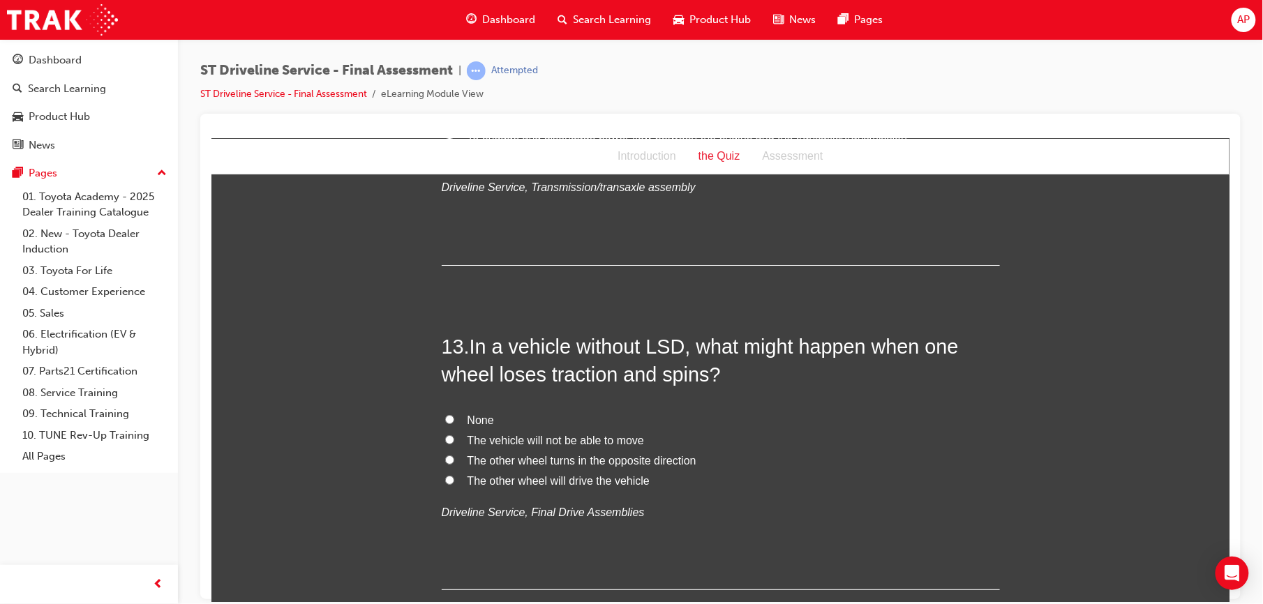
click at [443, 435] on label "The vehicle will not be able to move" at bounding box center [720, 441] width 558 height 20
click at [445, 435] on input "The vehicle will not be able to move" at bounding box center [449, 439] width 9 height 9
radio input "true"
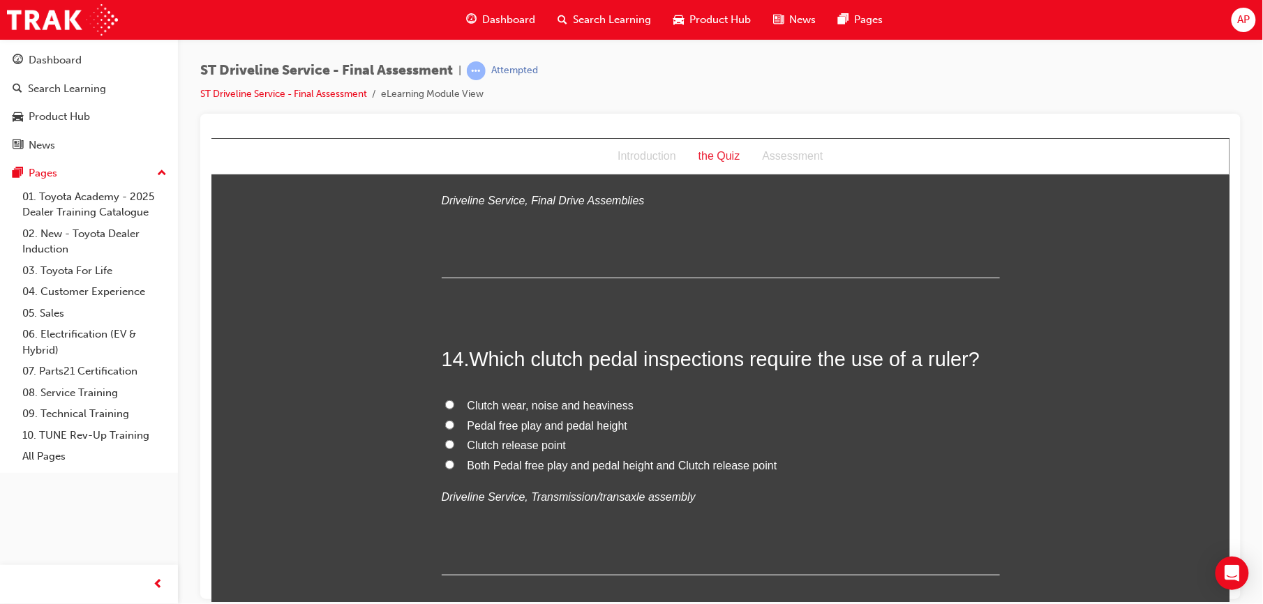
scroll to position [4013, 0]
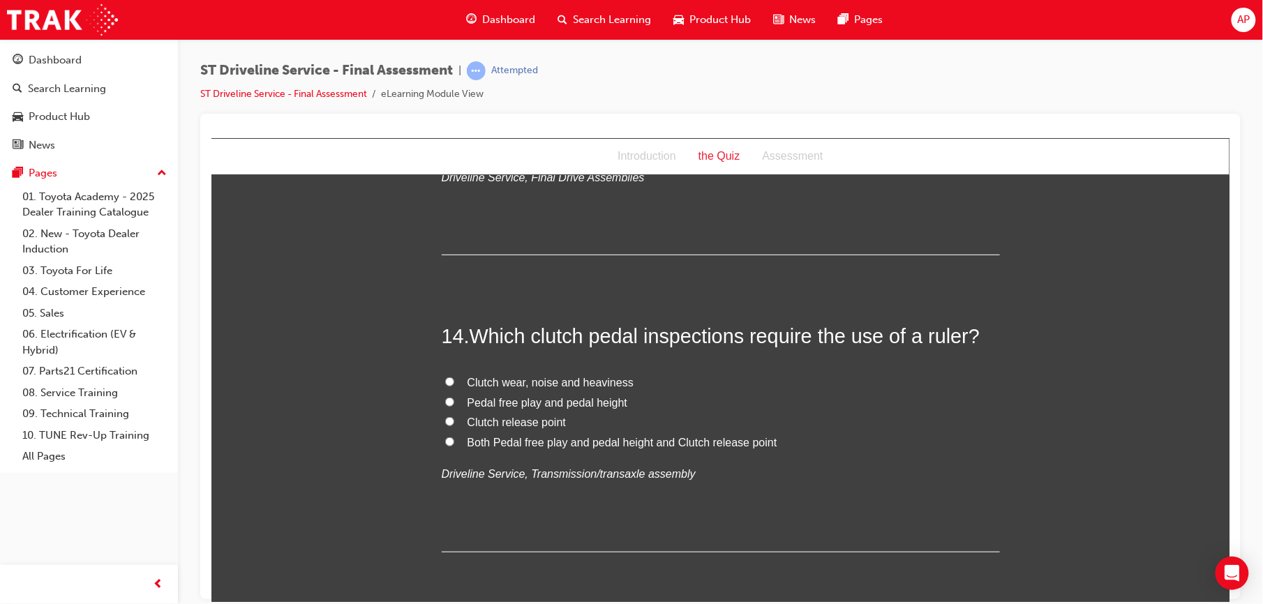
click at [445, 446] on input "Both Pedal free play and pedal height and Clutch release point" at bounding box center [449, 441] width 9 height 9
radio input "true"
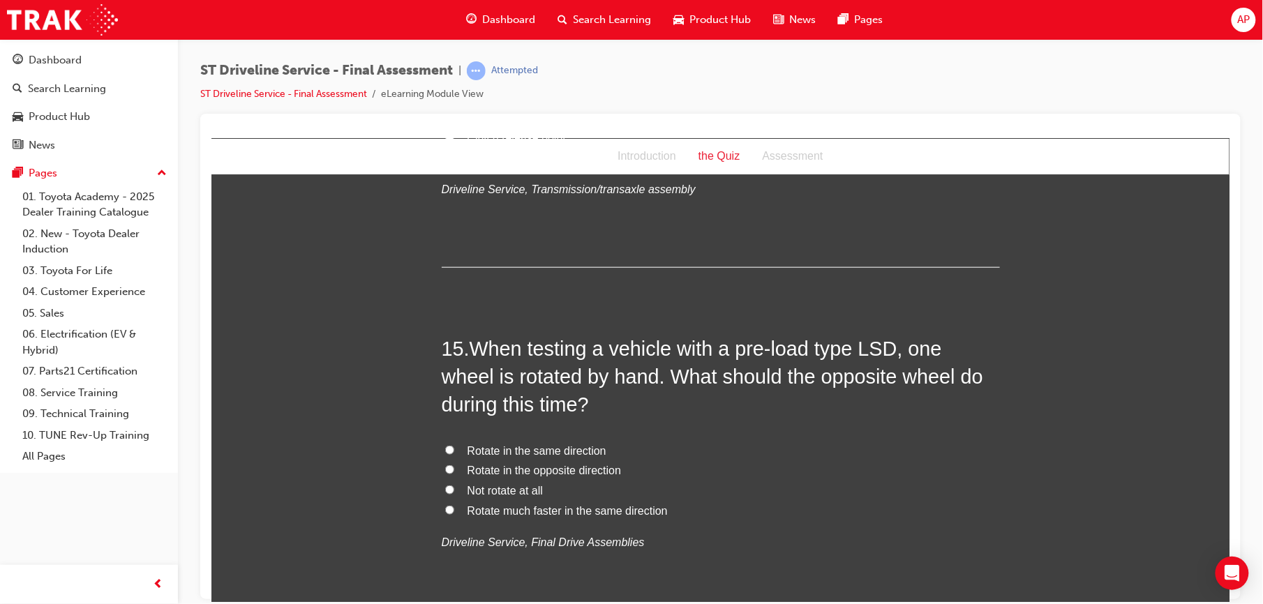
scroll to position [4373, 0]
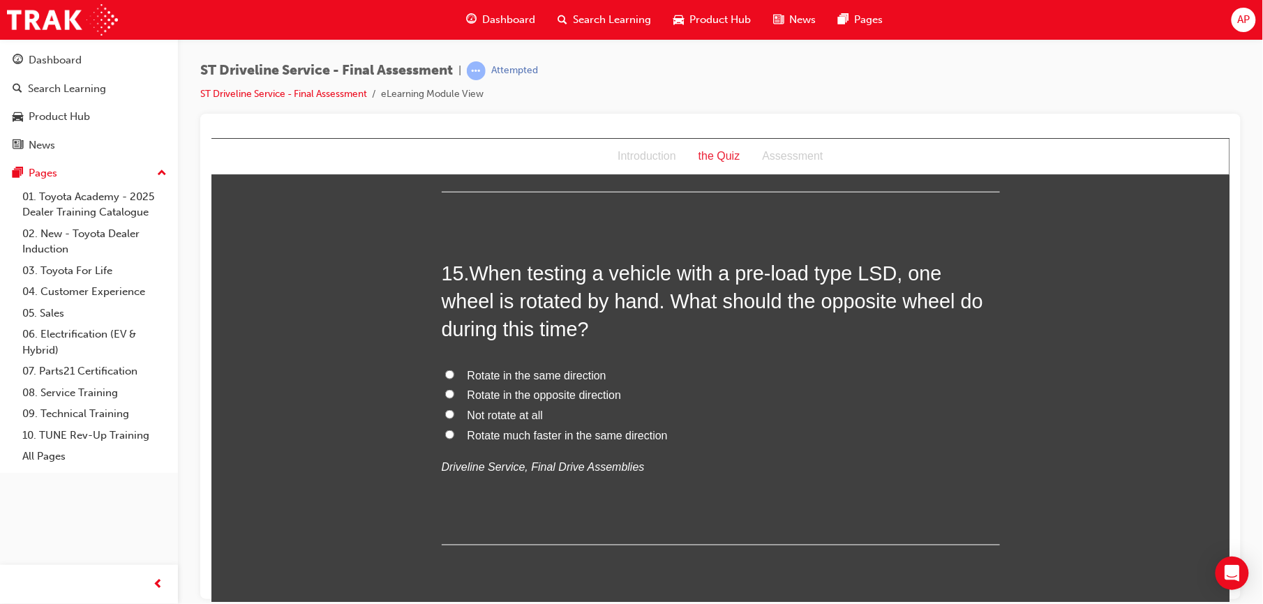
click at [445, 376] on input "Rotate in the same direction" at bounding box center [449, 374] width 9 height 9
radio input "true"
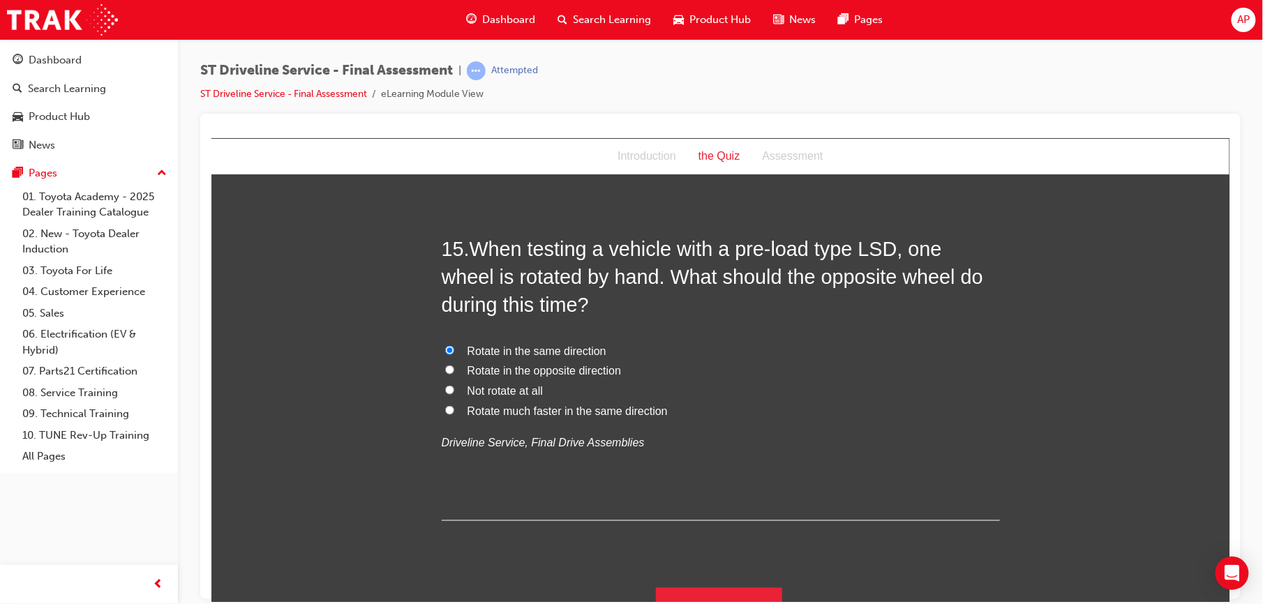
scroll to position [4423, 0]
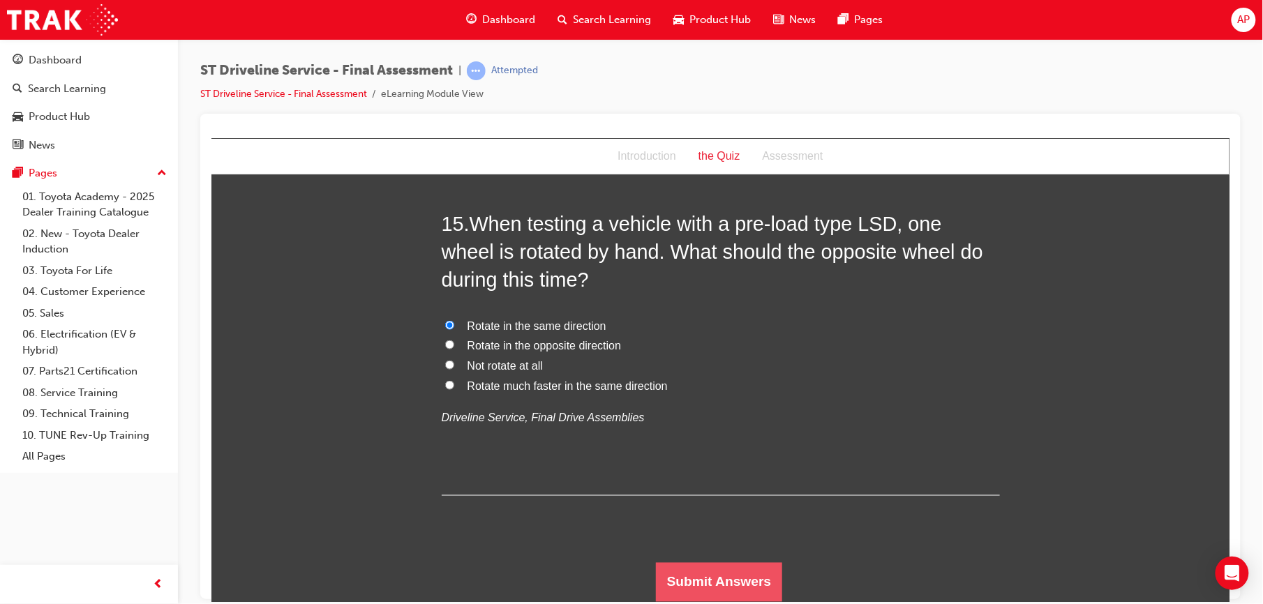
click at [699, 597] on button "Submit Answers" at bounding box center [718, 582] width 127 height 39
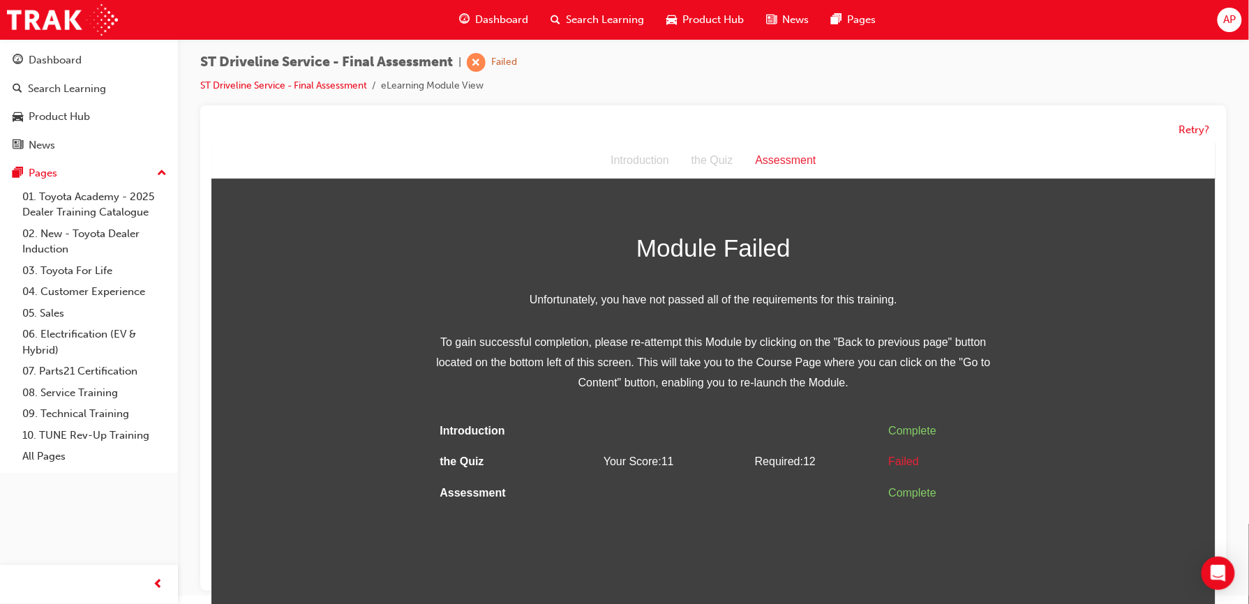
scroll to position [11, 0]
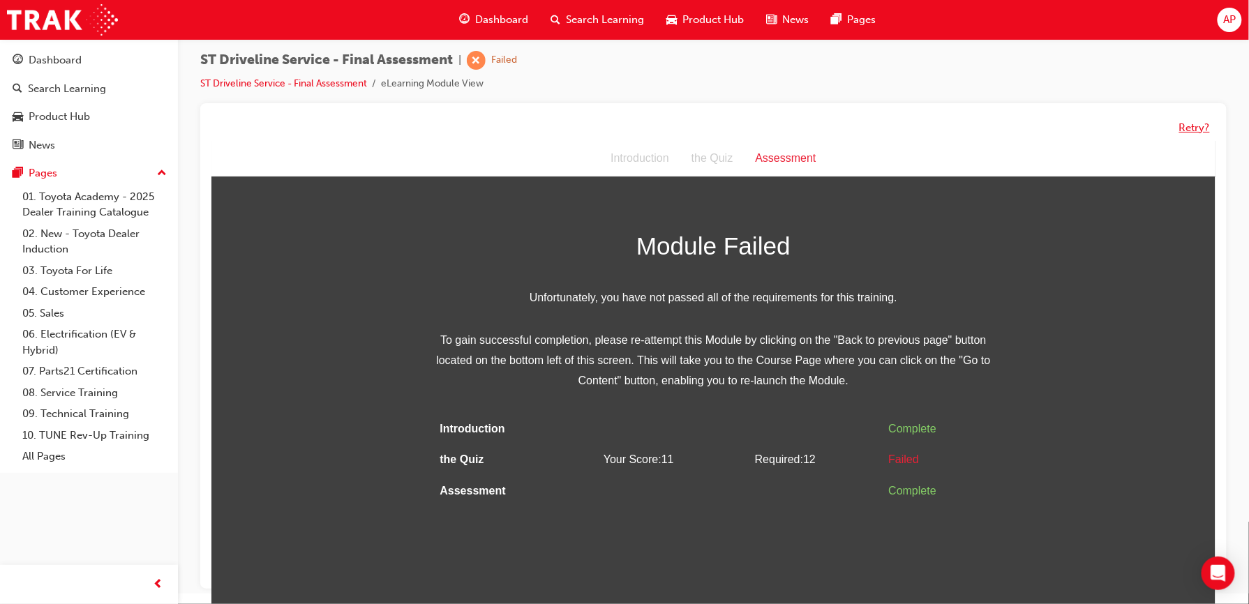
click at [1204, 131] on button "Retry?" at bounding box center [1194, 128] width 31 height 16
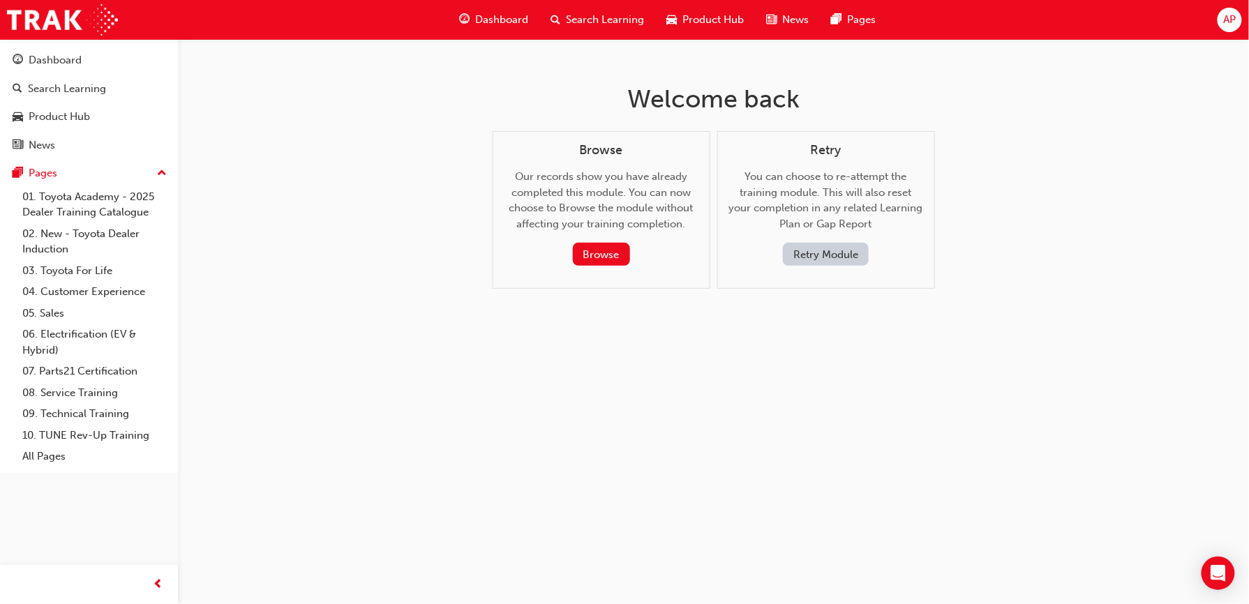
scroll to position [0, 0]
click at [833, 244] on button "Retry Module" at bounding box center [833, 254] width 86 height 23
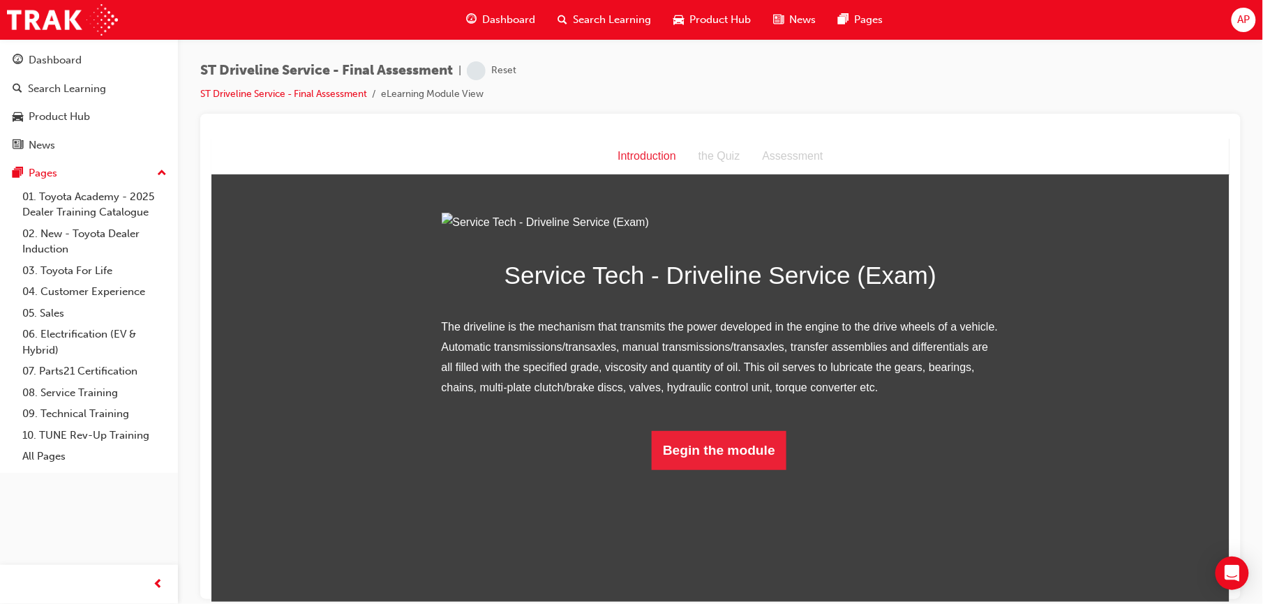
scroll to position [21, 0]
click at [706, 470] on button "Begin the module" at bounding box center [718, 450] width 135 height 39
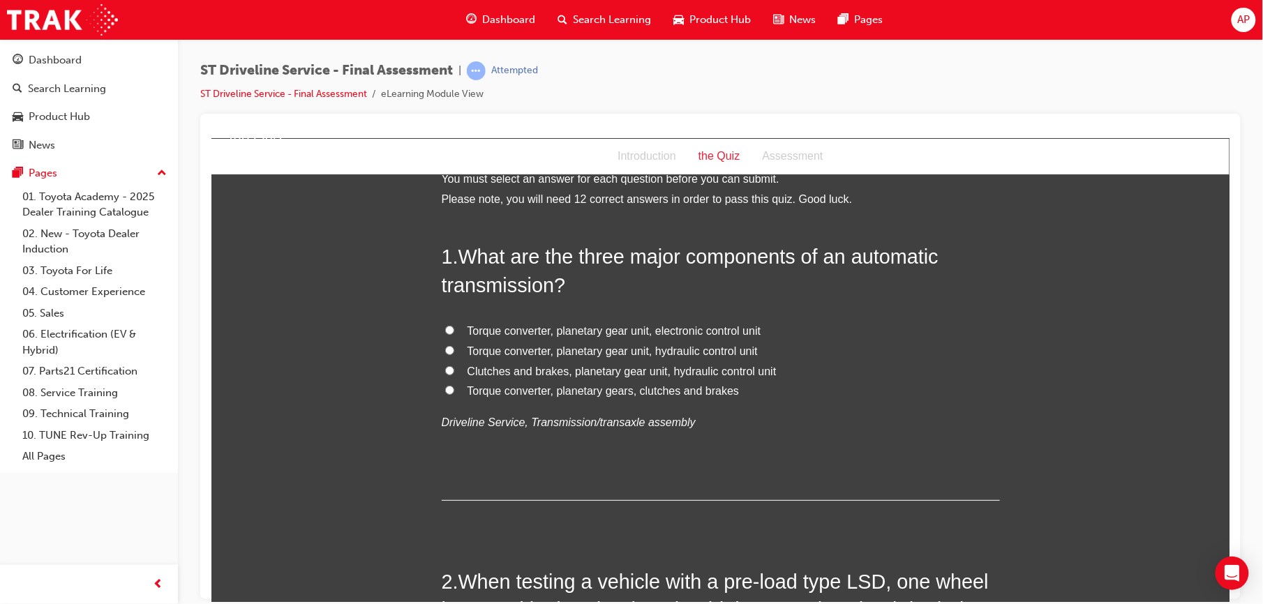
scroll to position [0, 0]
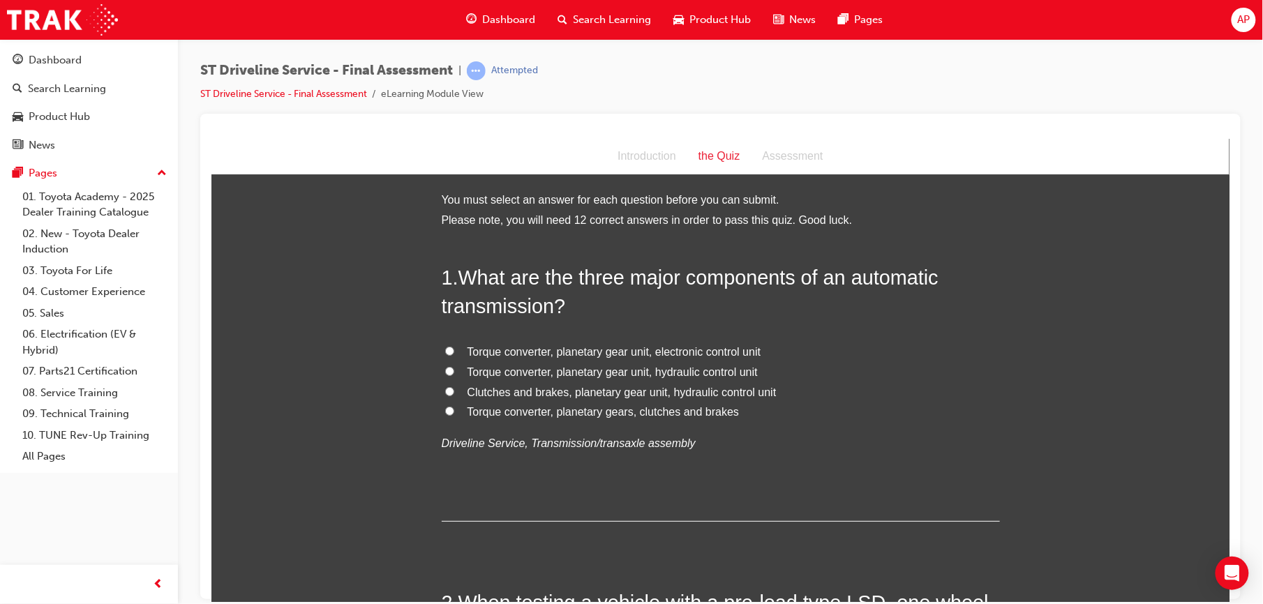
click at [445, 349] on input "Torque converter, planetary gear unit, electronic control unit" at bounding box center [449, 350] width 9 height 9
radio input "true"
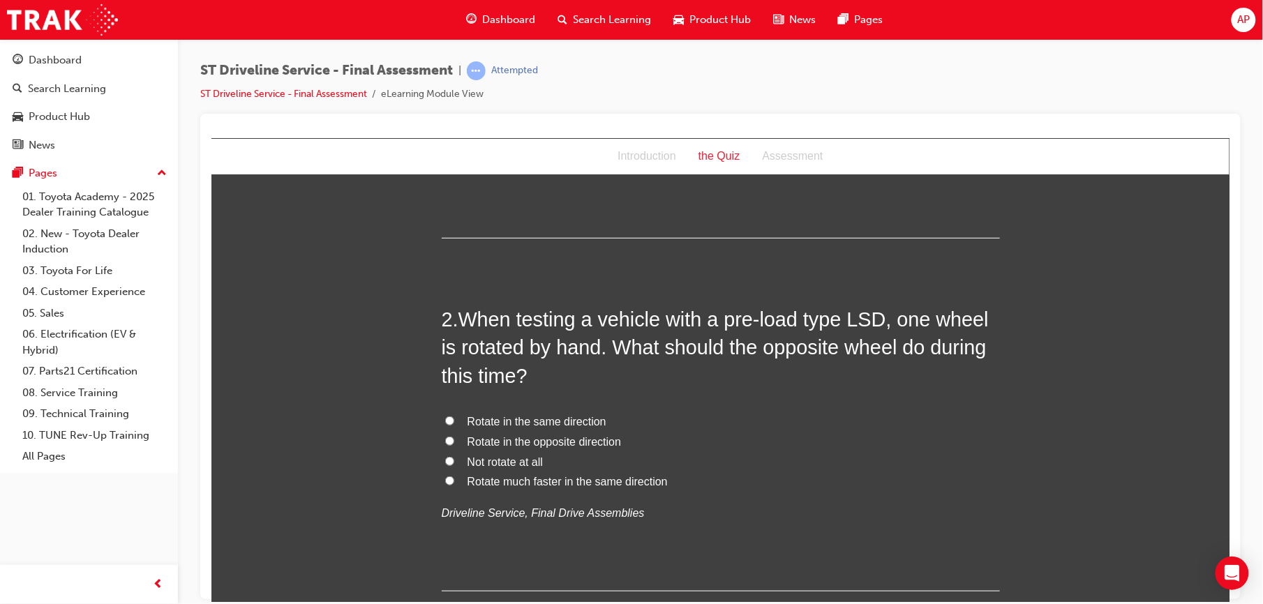
scroll to position [285, 0]
click at [445, 416] on input "Rotate in the same direction" at bounding box center [449, 418] width 9 height 9
radio input "true"
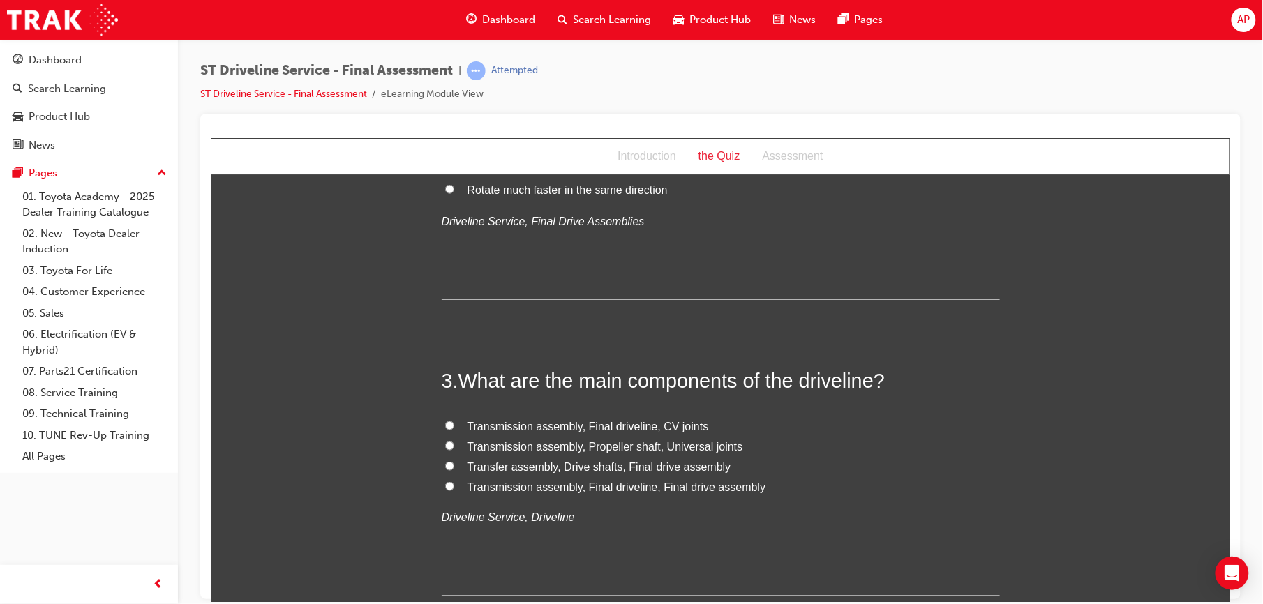
scroll to position [576, 0]
click at [445, 463] on input "Transfer assembly, Drive shafts, Final drive assembly" at bounding box center [449, 464] width 9 height 9
radio input "true"
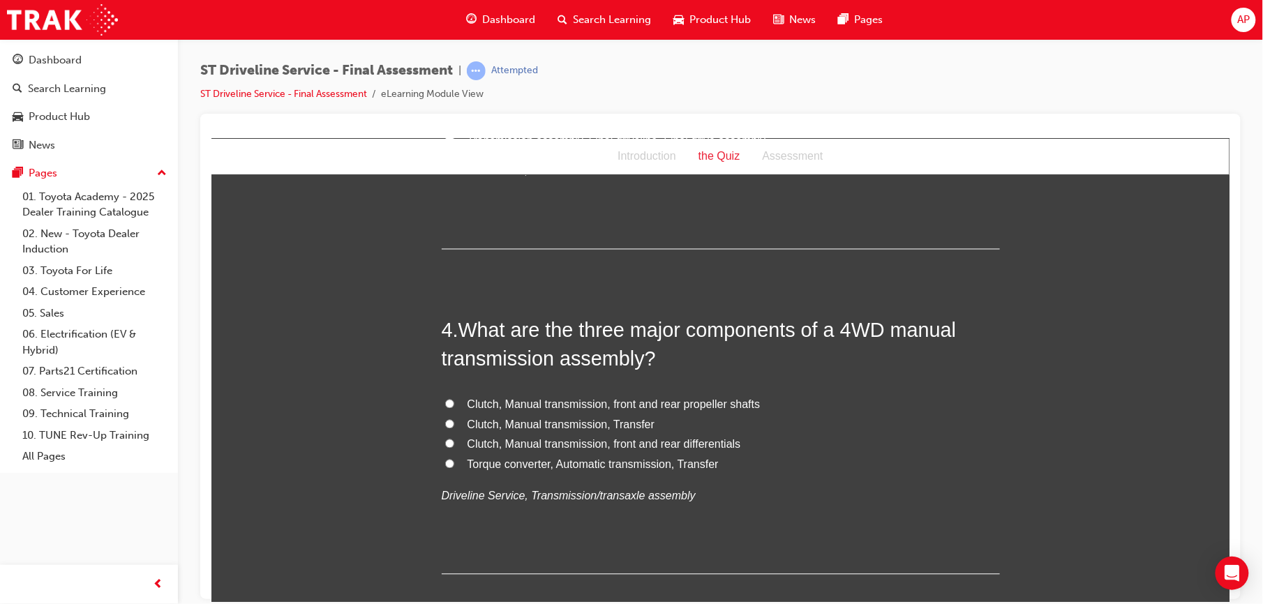
scroll to position [942, 0]
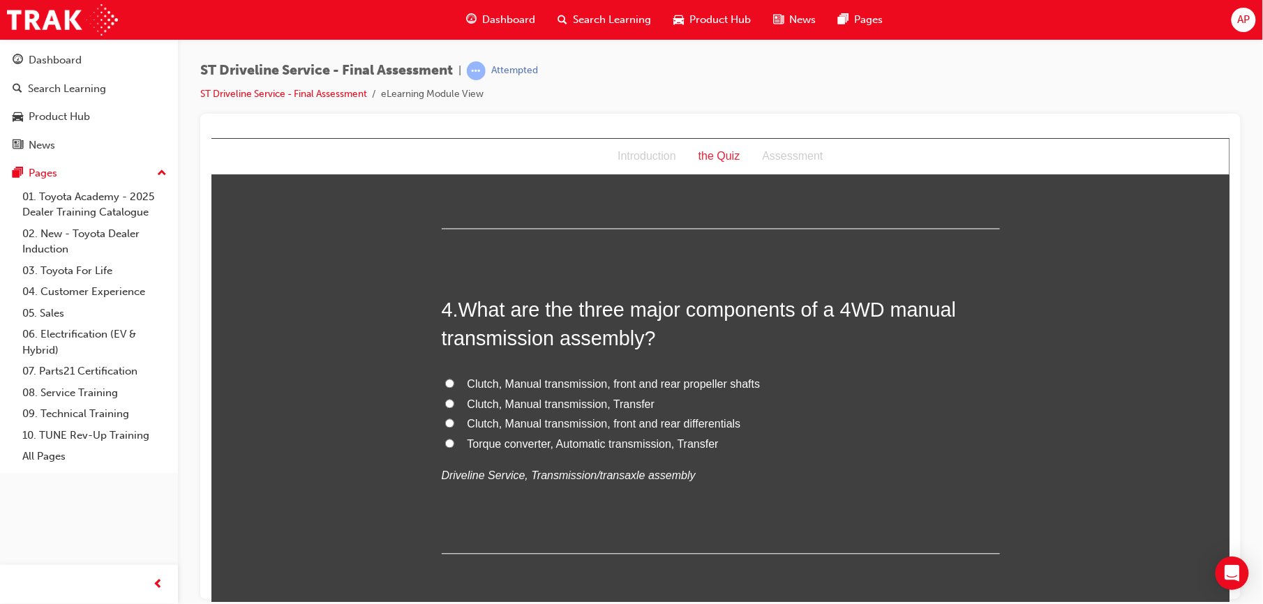
click at [445, 419] on input "Clutch, Manual transmission, front and rear differentials" at bounding box center [449, 423] width 9 height 9
radio input "true"
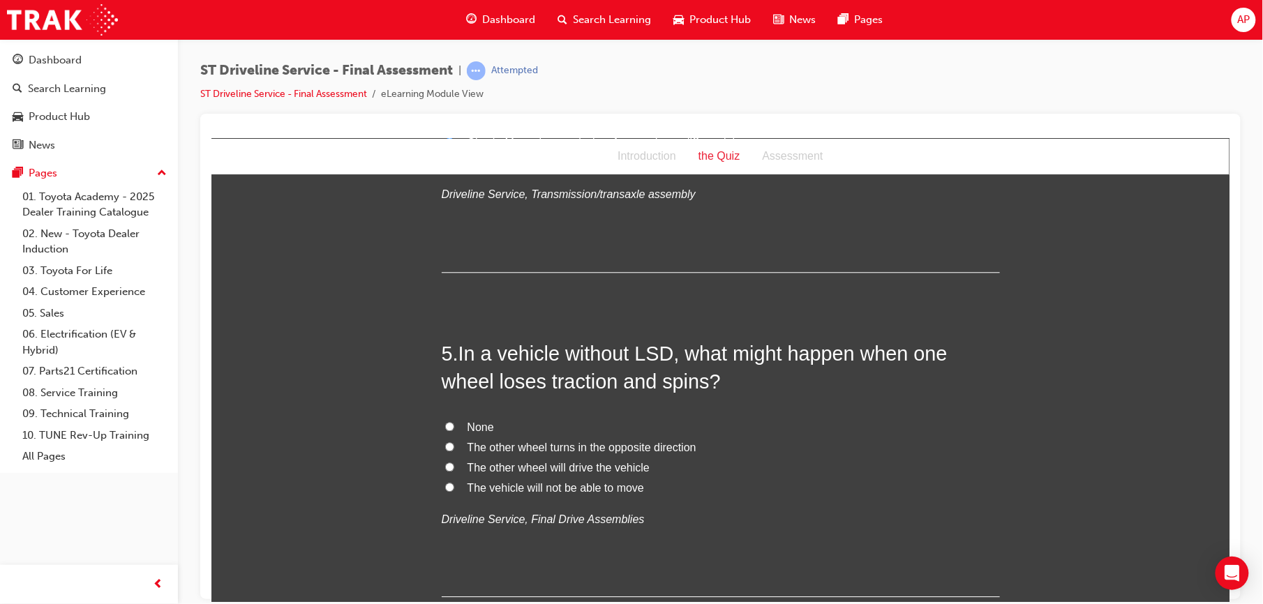
scroll to position [1228, 0]
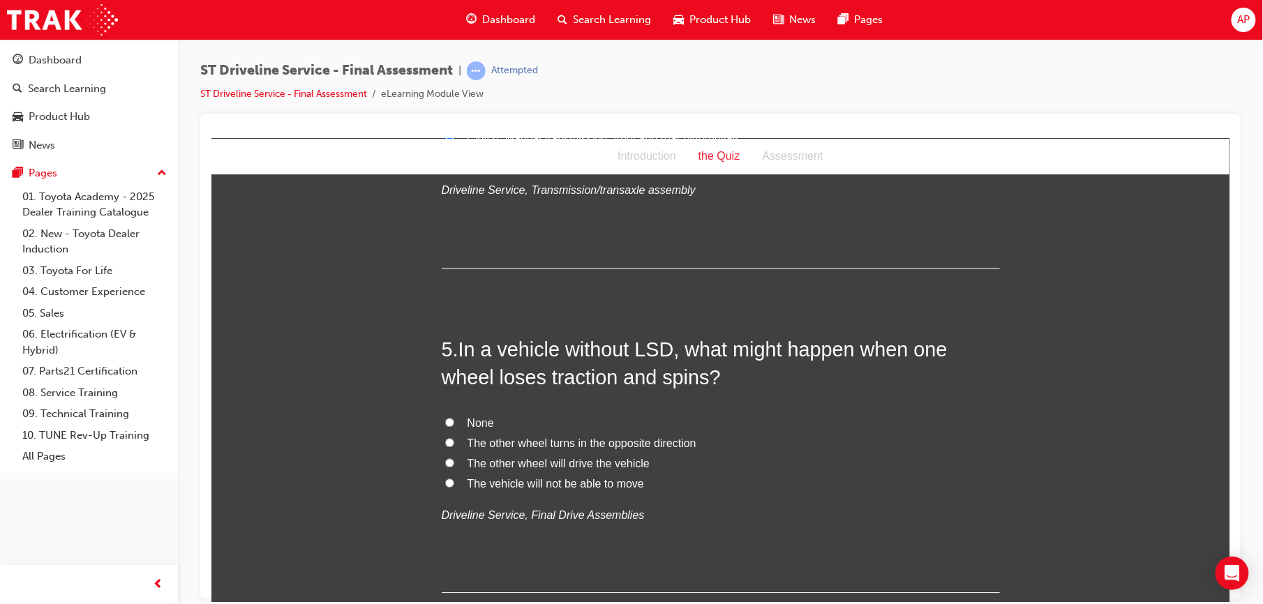
click at [441, 486] on label "The vehicle will not be able to move" at bounding box center [720, 484] width 558 height 20
click at [445, 486] on input "The vehicle will not be able to move" at bounding box center [449, 482] width 9 height 9
radio input "true"
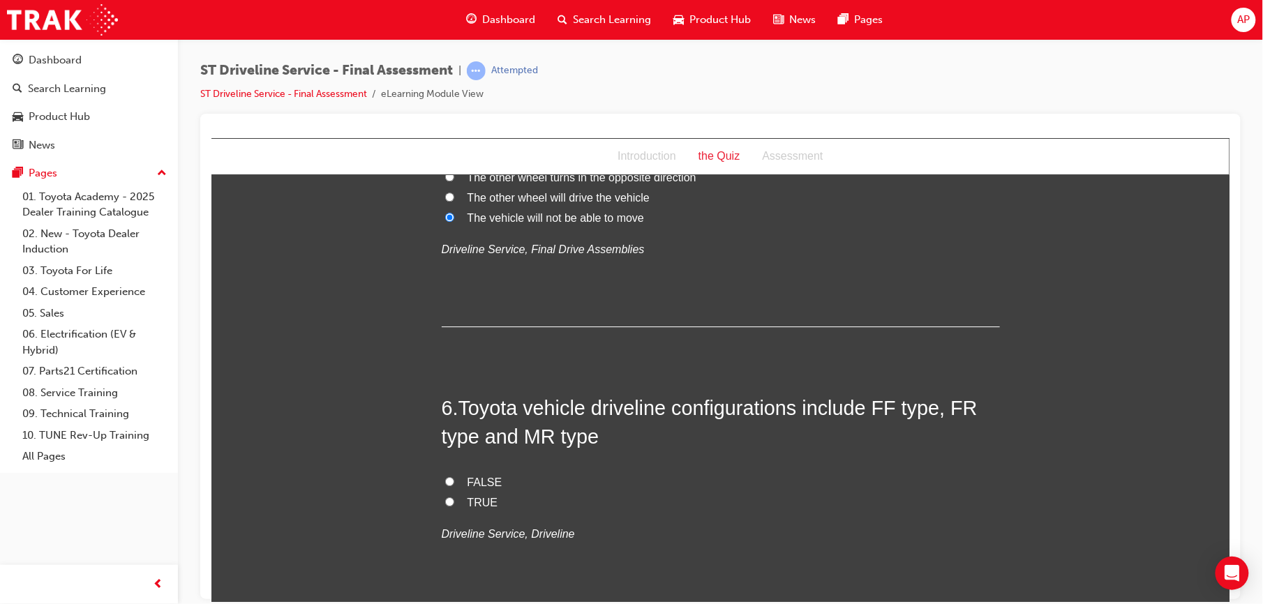
scroll to position [1495, 0]
click at [457, 500] on label "TRUE" at bounding box center [720, 502] width 558 height 20
click at [454, 500] on input "TRUE" at bounding box center [449, 500] width 9 height 9
radio input "true"
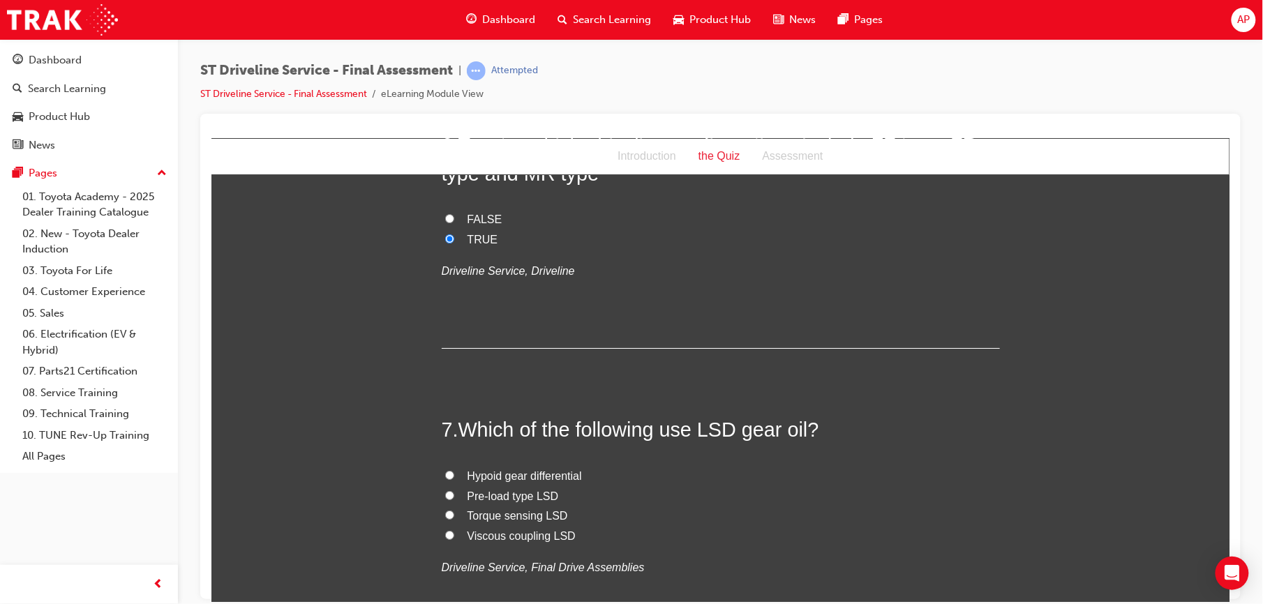
scroll to position [1762, 0]
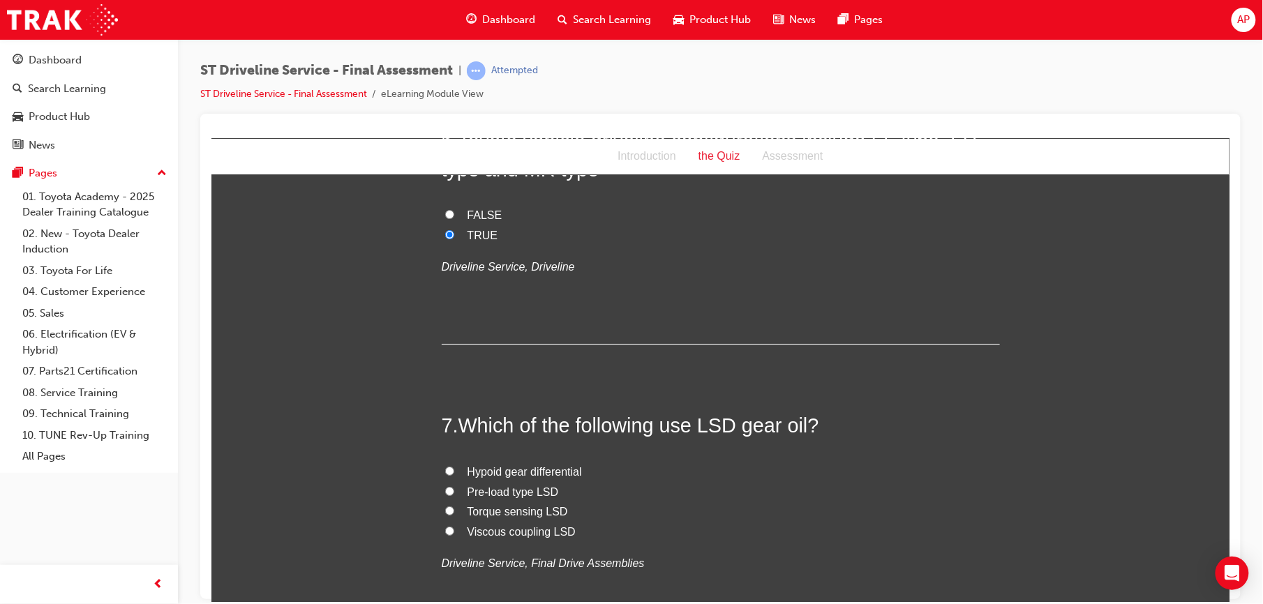
click at [450, 489] on label "Pre-load type LSD" at bounding box center [720, 492] width 558 height 20
click at [450, 489] on input "Pre-load type LSD" at bounding box center [449, 490] width 9 height 9
radio input "true"
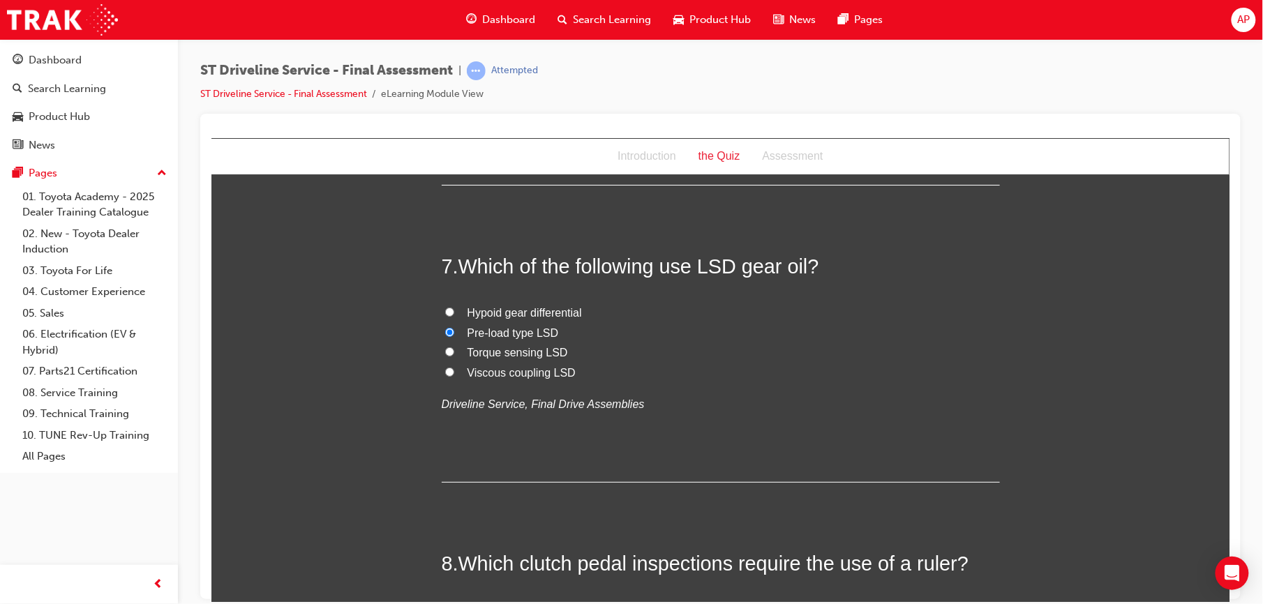
scroll to position [2053, 0]
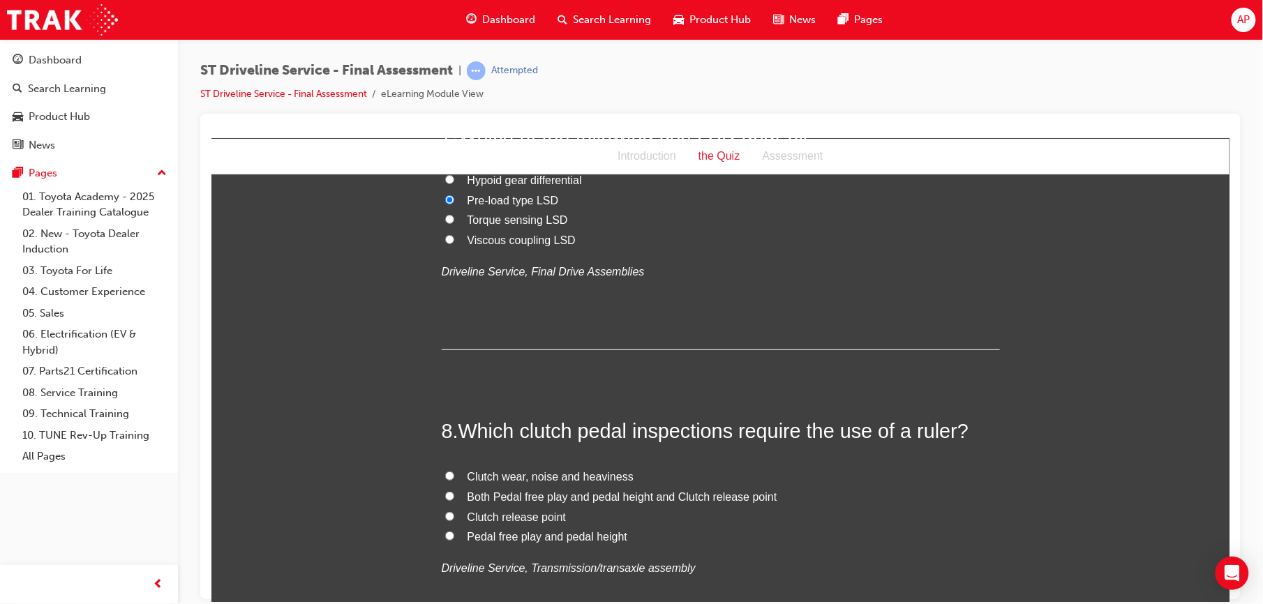
click at [441, 491] on label "Both Pedal free play and pedal height and Clutch release point" at bounding box center [720, 497] width 558 height 20
click at [445, 491] on input "Both Pedal free play and pedal height and Clutch release point" at bounding box center [449, 495] width 9 height 9
radio input "true"
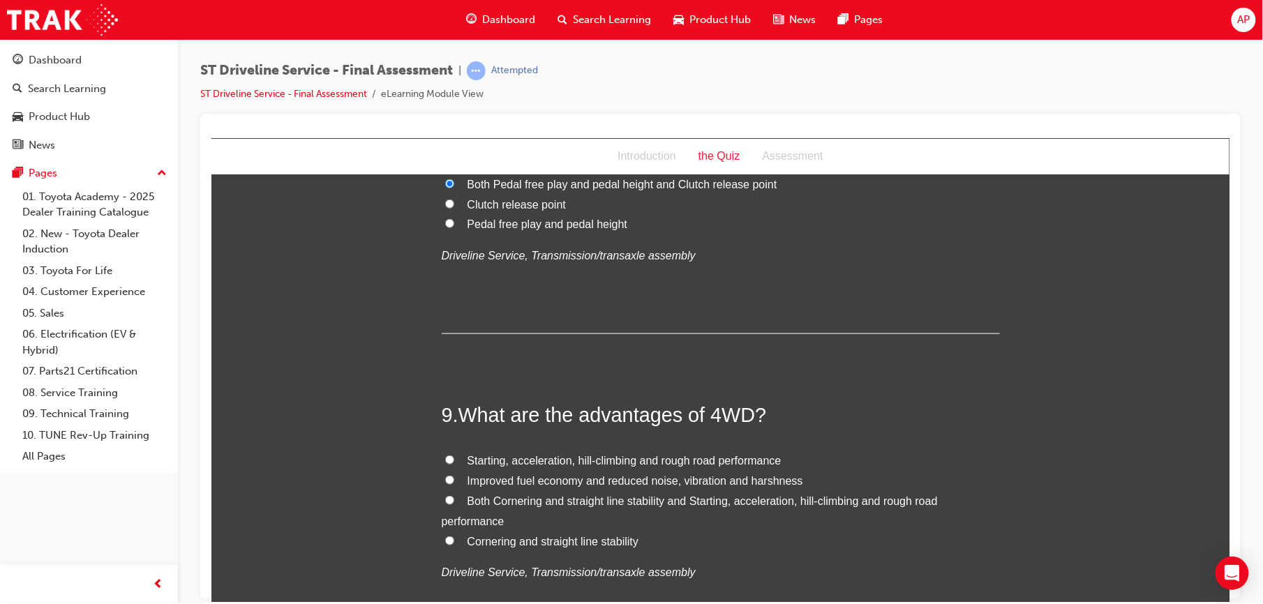
scroll to position [2388, 0]
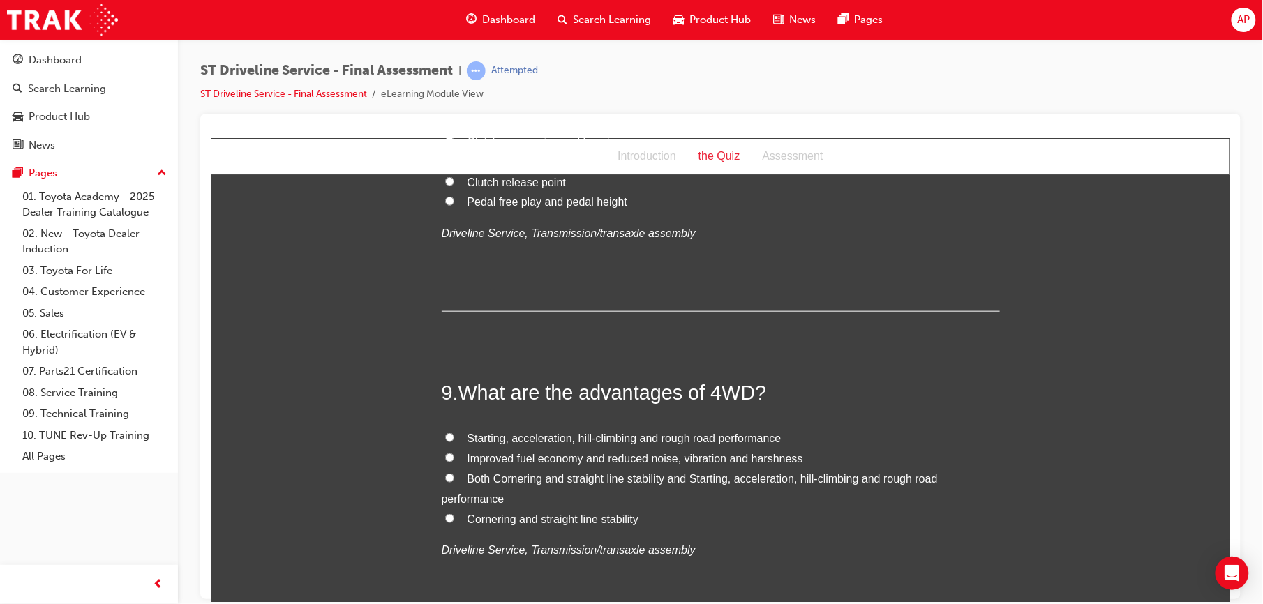
click at [445, 480] on input "Both Cornering and straight line stability and Starting, acceleration, hill-cli…" at bounding box center [449, 477] width 9 height 9
radio input "true"
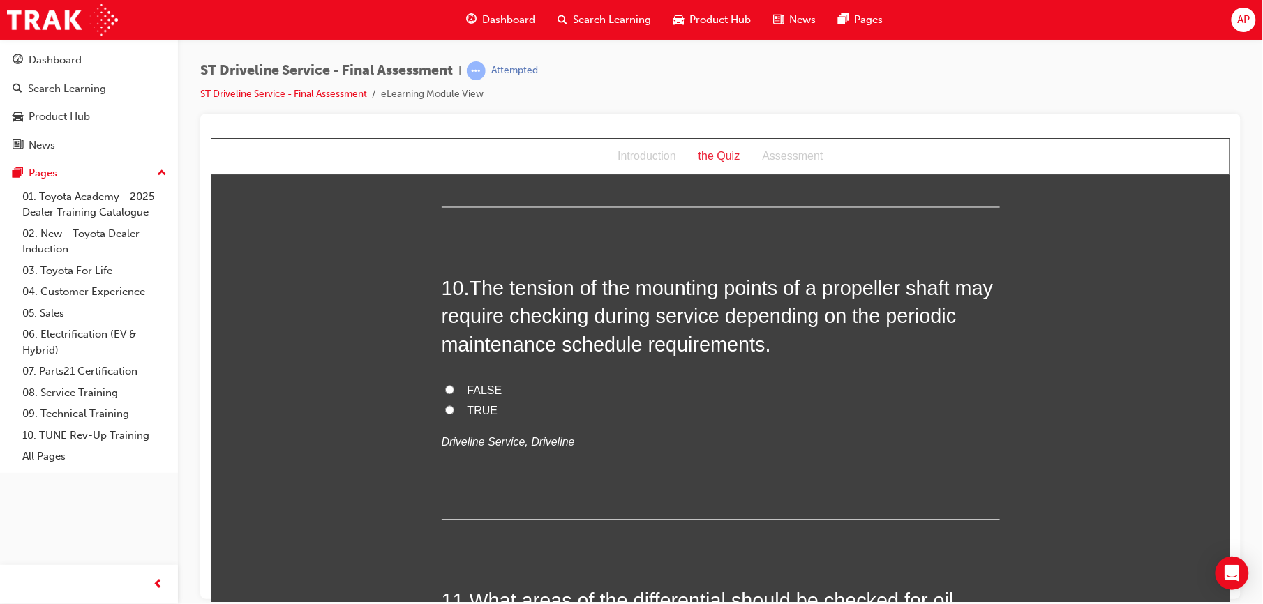
scroll to position [2810, 0]
click at [445, 410] on input "TRUE" at bounding box center [449, 409] width 9 height 9
radio input "true"
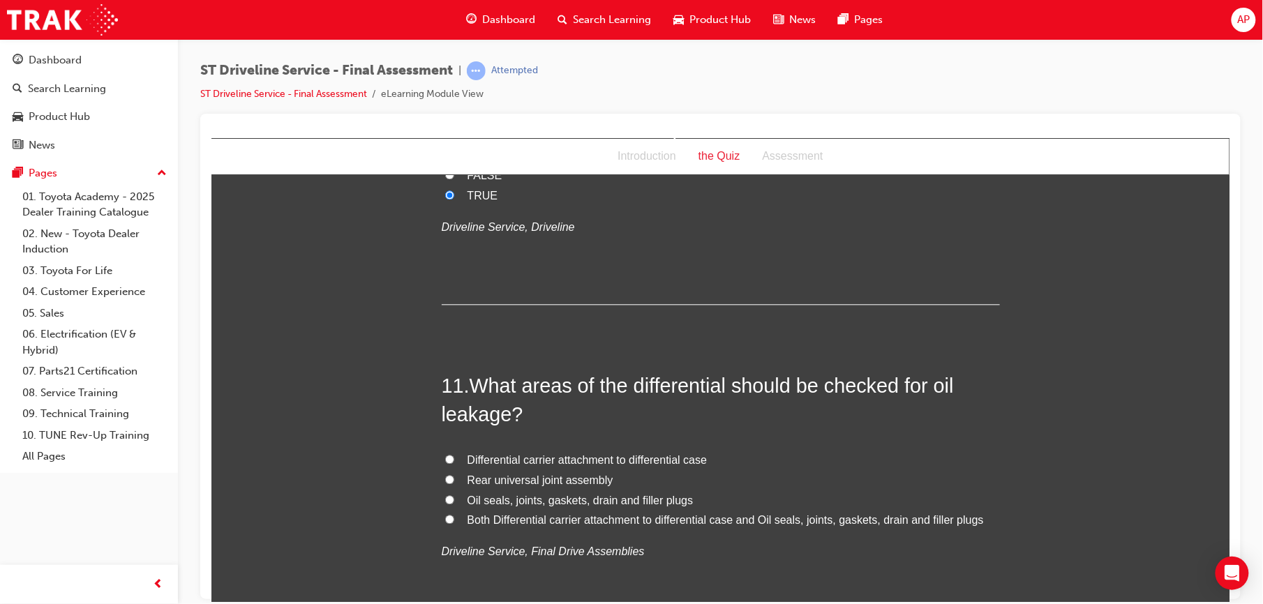
scroll to position [3027, 0]
click at [445, 516] on input "Both Differential carrier attachment to differential case and Oil seals, joints…" at bounding box center [449, 516] width 9 height 9
radio input "true"
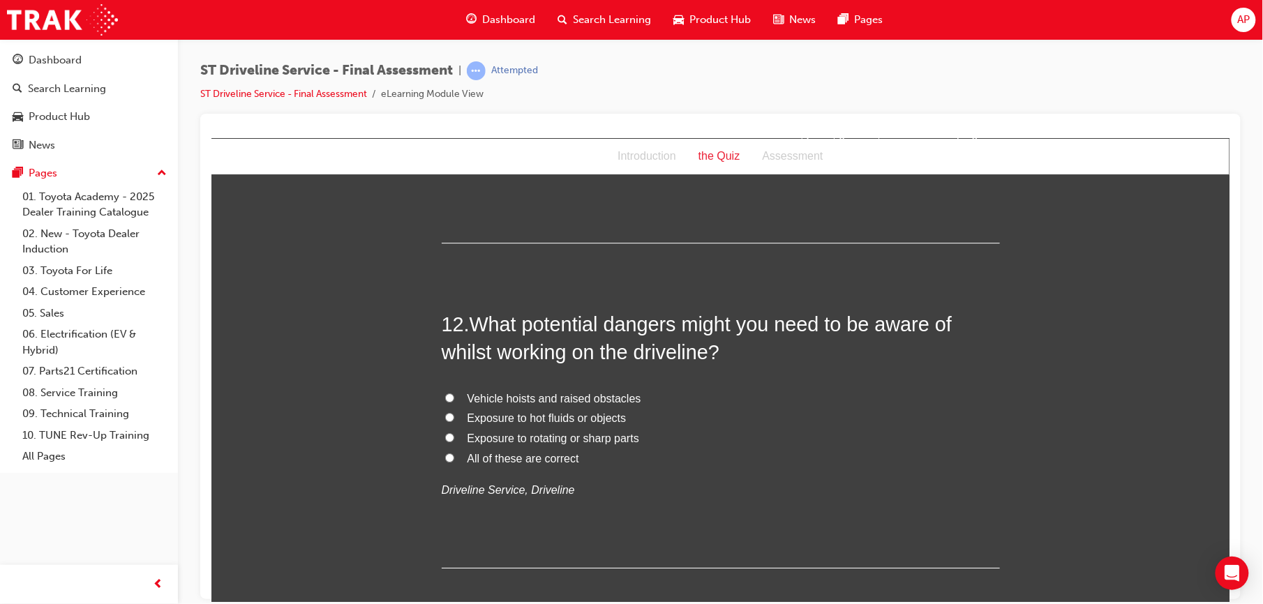
scroll to position [3412, 0]
click at [445, 459] on input "All of these are correct" at bounding box center [449, 456] width 9 height 9
radio input "true"
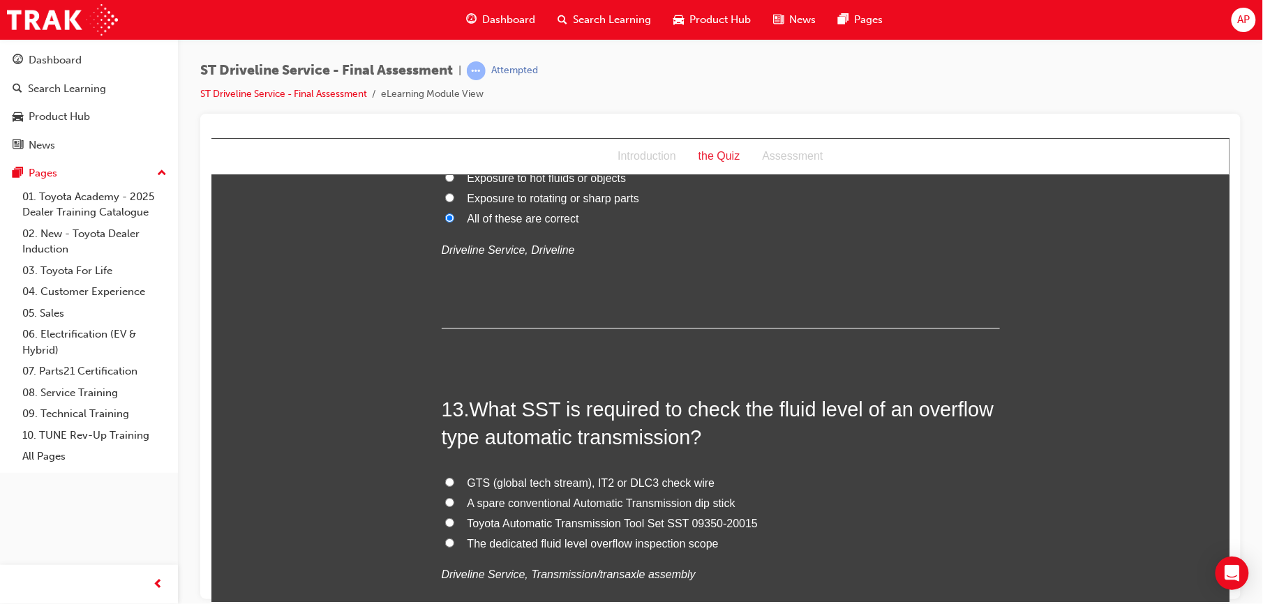
scroll to position [3666, 0]
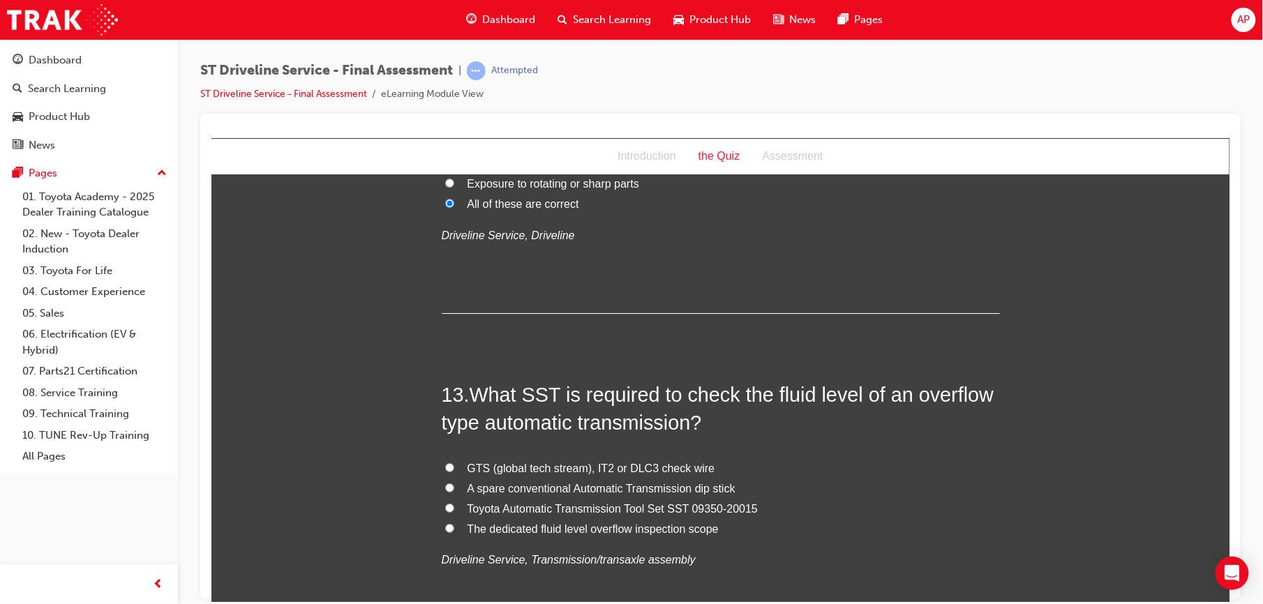
click at [445, 471] on input "GTS (global tech stream), IT2 or DLC3 check wire" at bounding box center [449, 467] width 9 height 9
radio input "true"
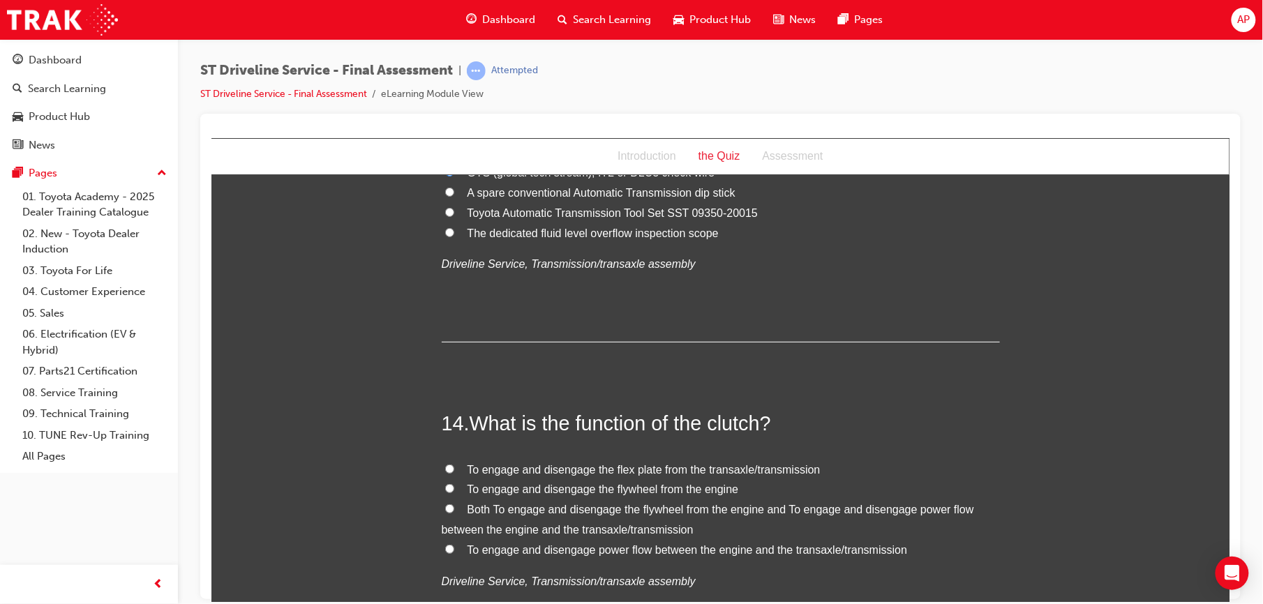
scroll to position [3964, 0]
click at [445, 505] on input "Both To engage and disengage the flywheel from the engine and To engage and dis…" at bounding box center [449, 506] width 9 height 9
radio input "true"
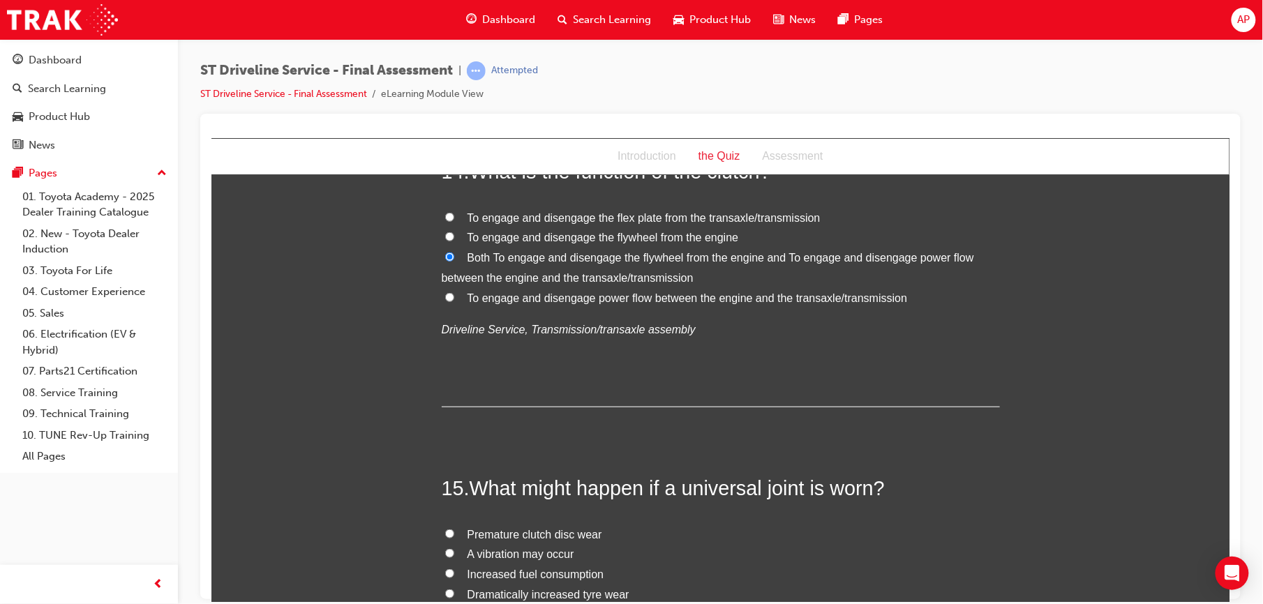
scroll to position [4274, 0]
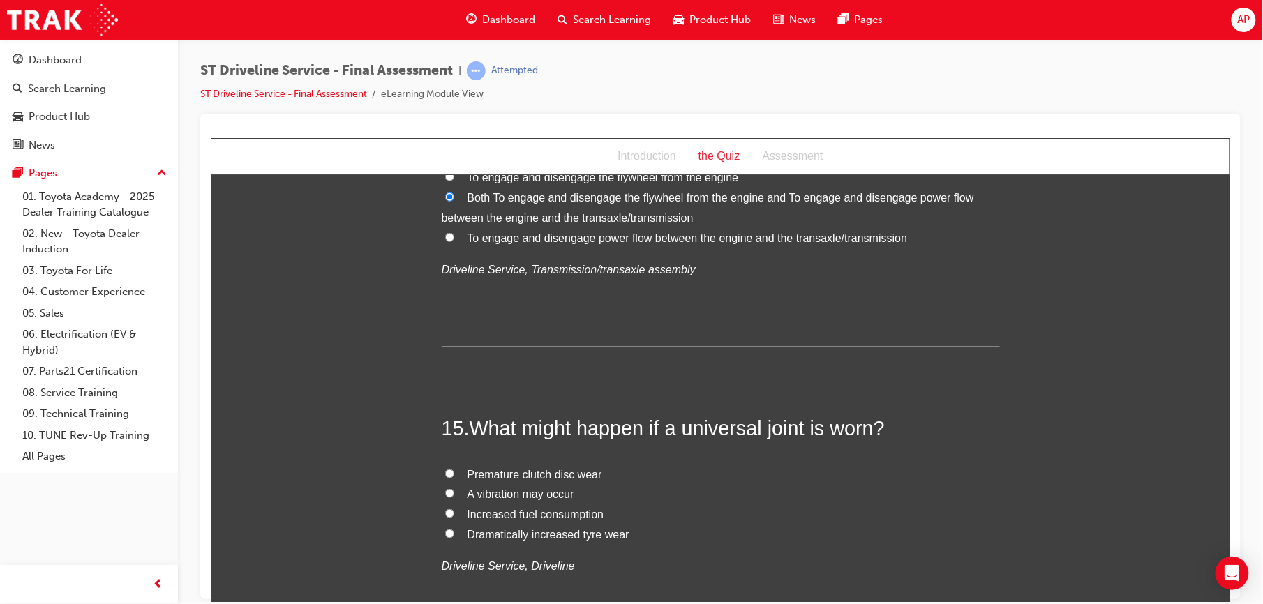
click at [447, 496] on label "A vibration may occur" at bounding box center [720, 494] width 558 height 20
click at [447, 496] on input "A vibration may occur" at bounding box center [449, 493] width 9 height 9
radio input "true"
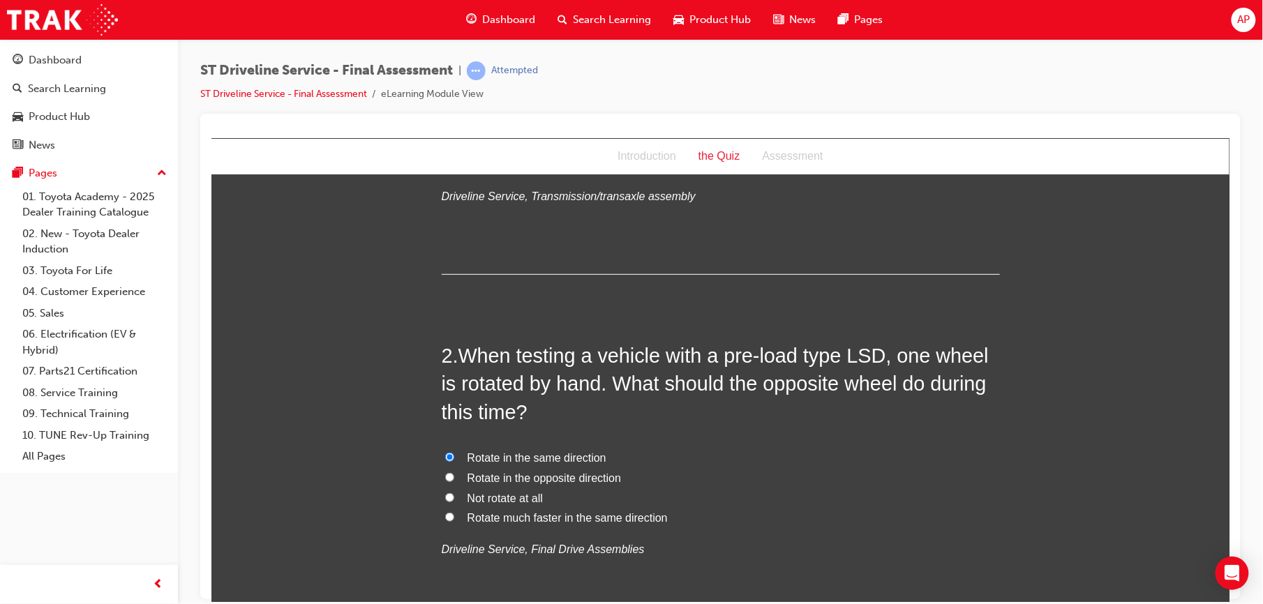
scroll to position [0, 0]
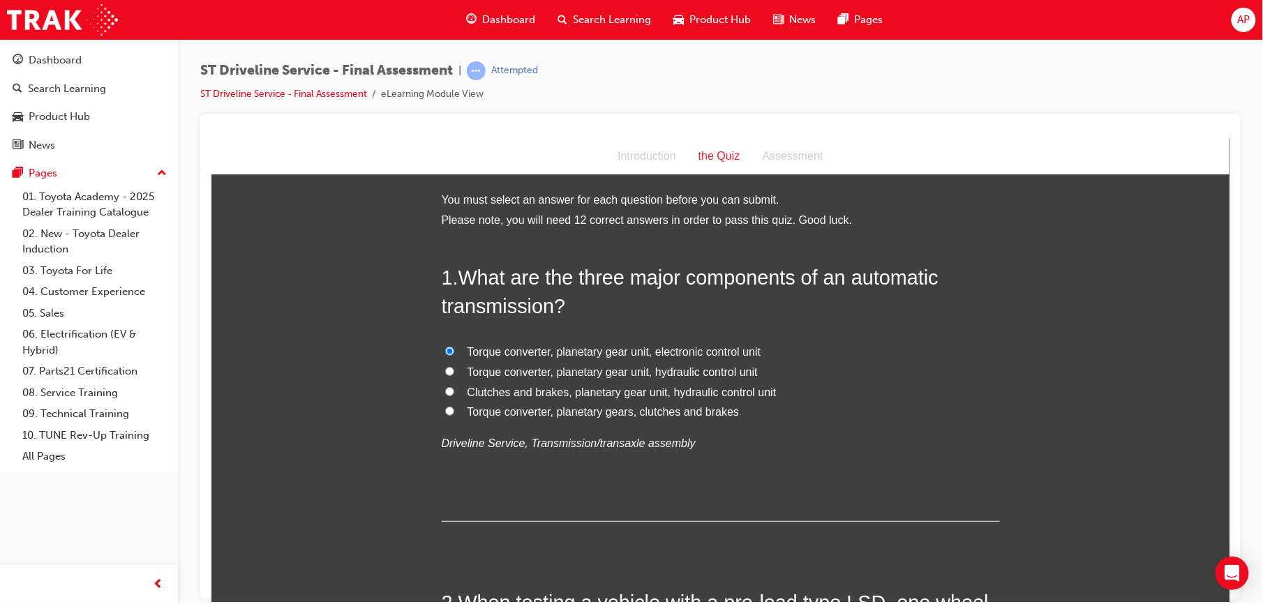
click at [445, 369] on input "Torque converter, planetary gear unit, hydraulic control unit" at bounding box center [449, 370] width 9 height 9
radio input "true"
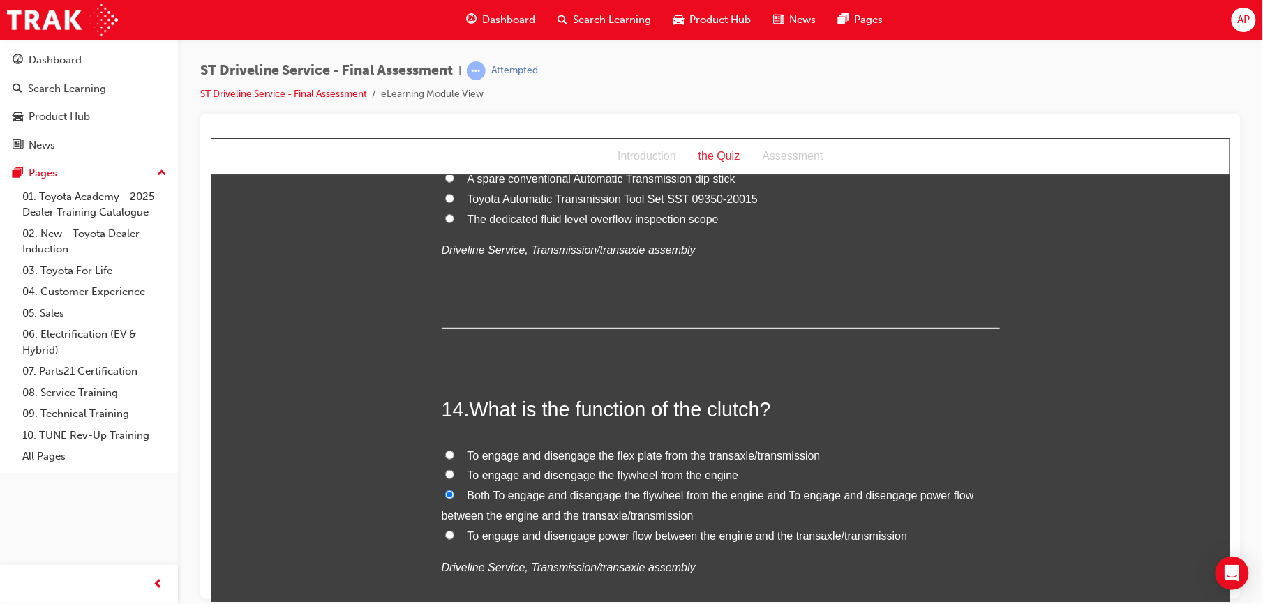
scroll to position [4423, 0]
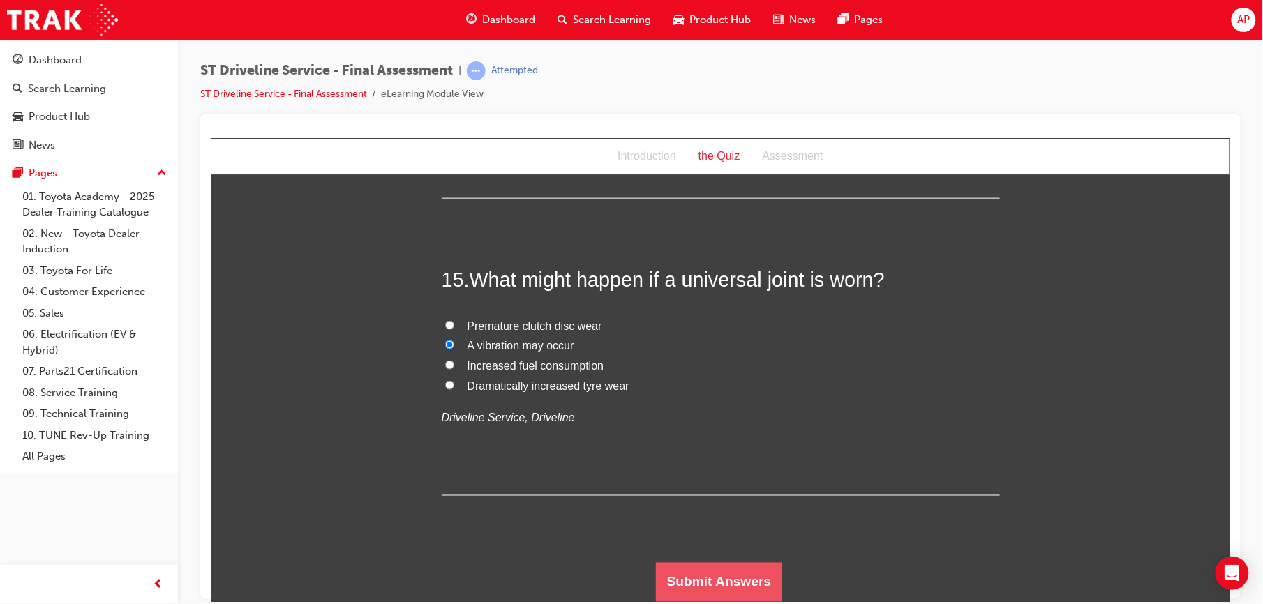
click at [706, 587] on button "Submit Answers" at bounding box center [718, 582] width 127 height 39
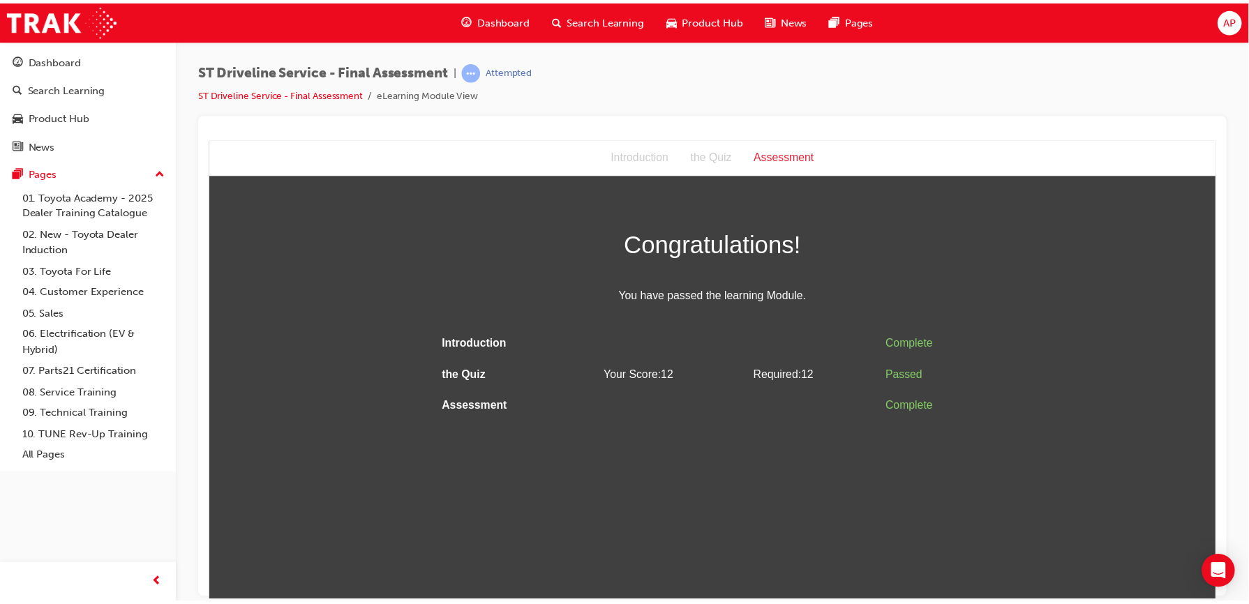
scroll to position [0, 0]
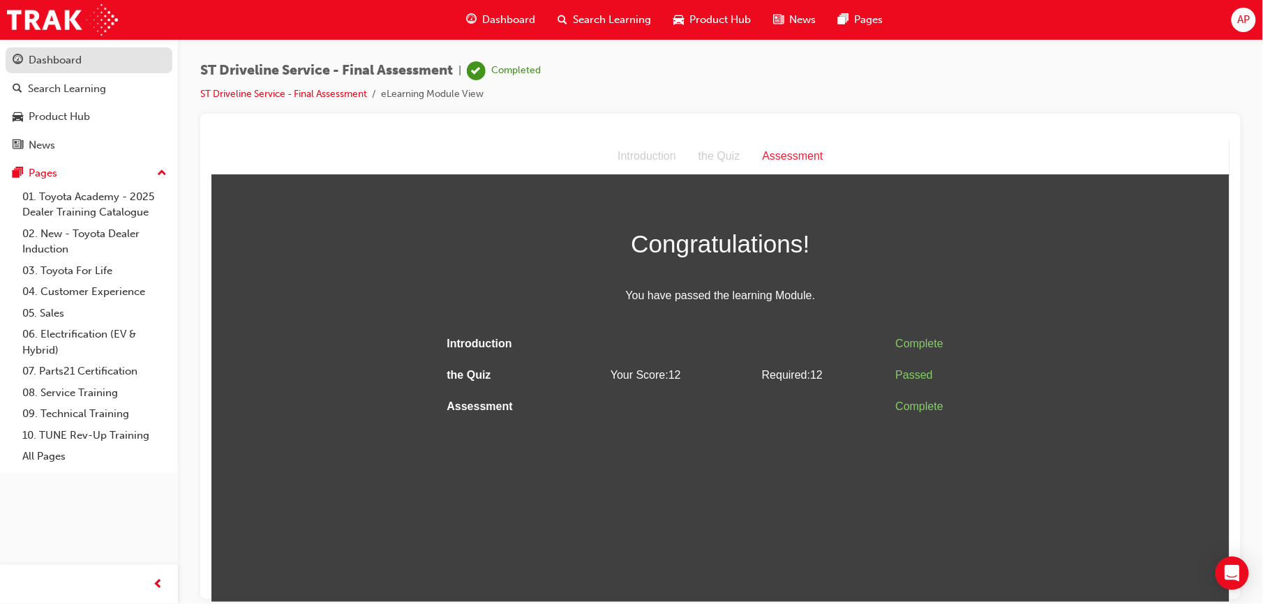
click at [70, 68] on div "Dashboard" at bounding box center [89, 60] width 153 height 17
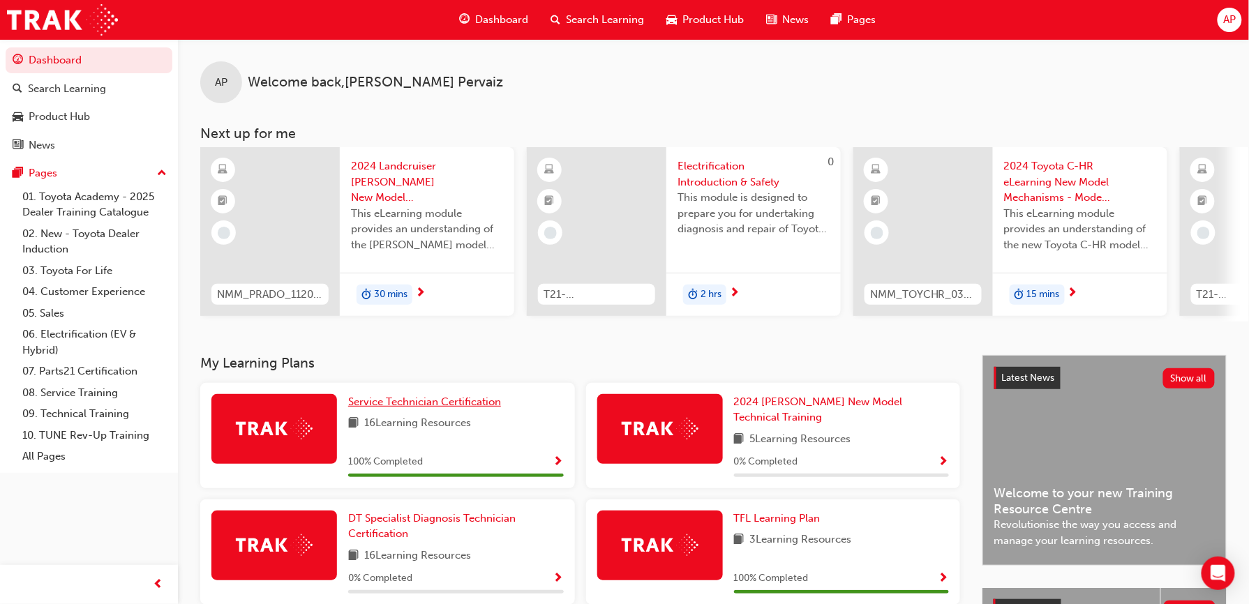
click at [396, 401] on span "Service Technician Certification" at bounding box center [424, 402] width 153 height 13
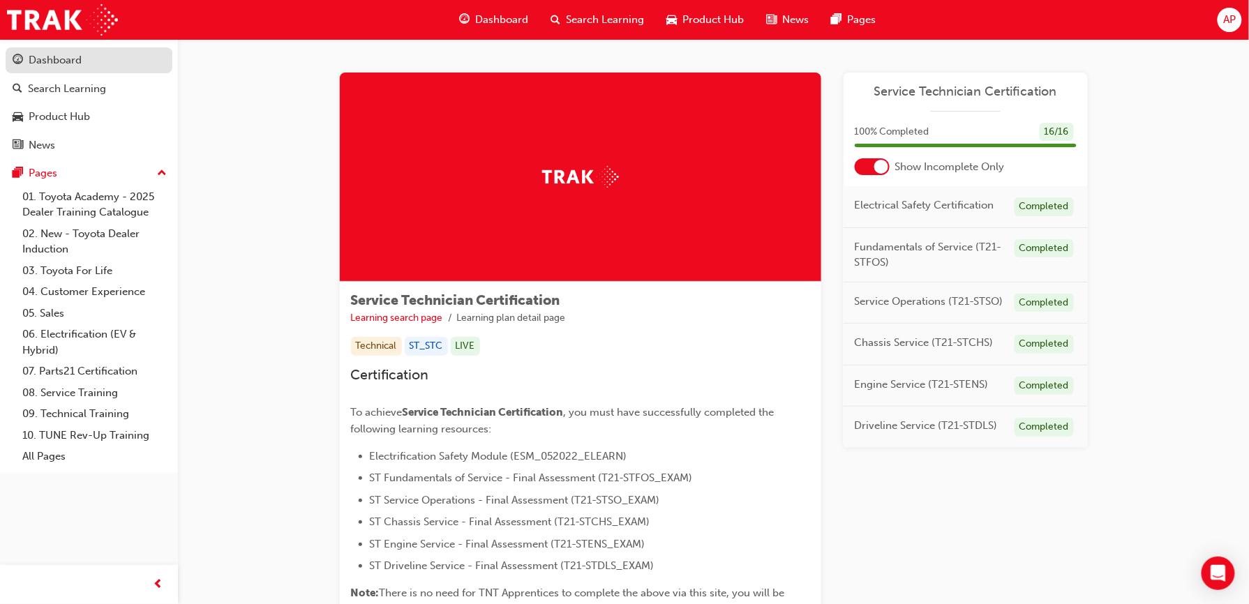
click at [46, 53] on div "Dashboard" at bounding box center [55, 60] width 53 height 16
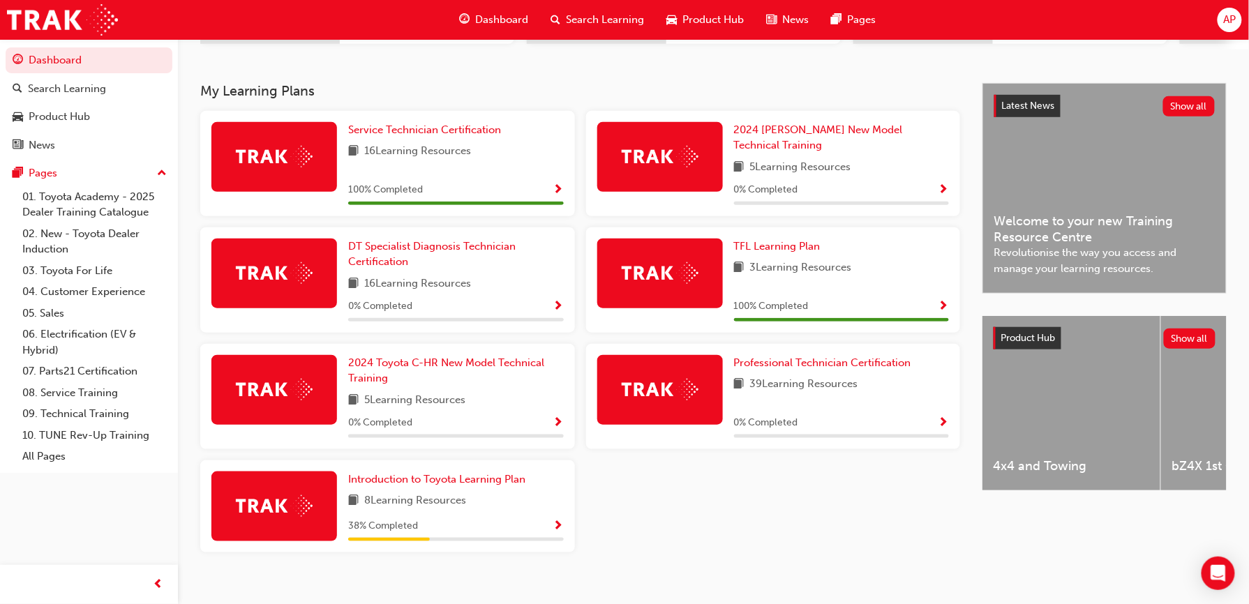
scroll to position [279, 0]
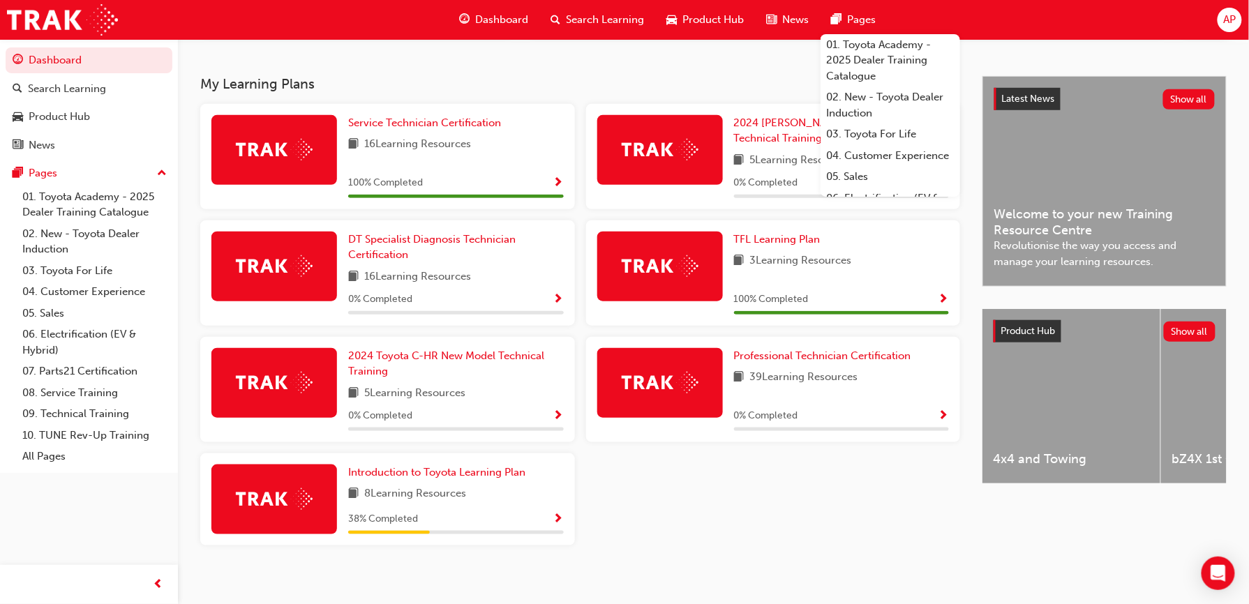
click at [1230, 12] on span "AP" at bounding box center [1229, 20] width 13 height 16
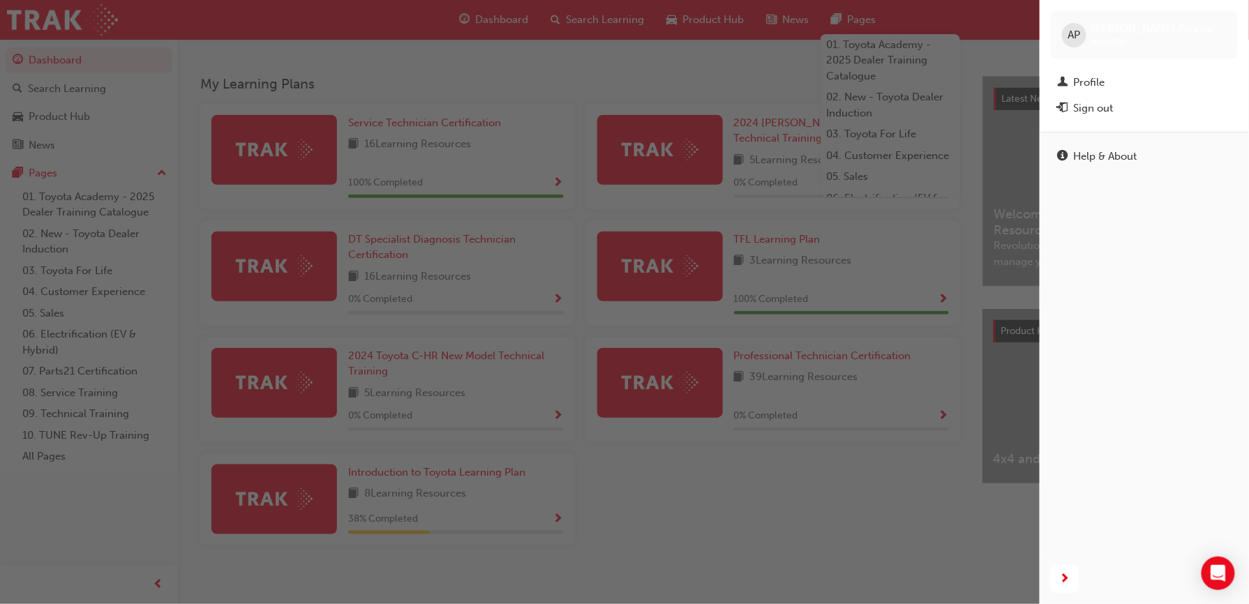
click at [1230, 12] on div "AP [PERSON_NAME] 646406" at bounding box center [1144, 34] width 187 height 47
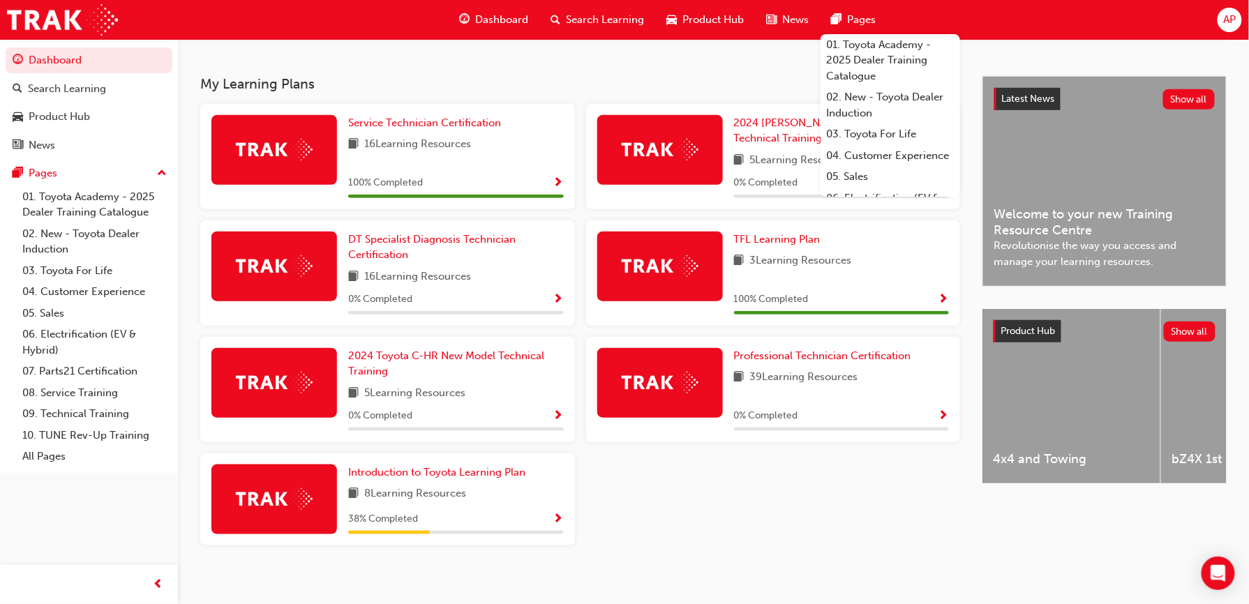
click at [1230, 12] on span "AP" at bounding box center [1229, 20] width 13 height 16
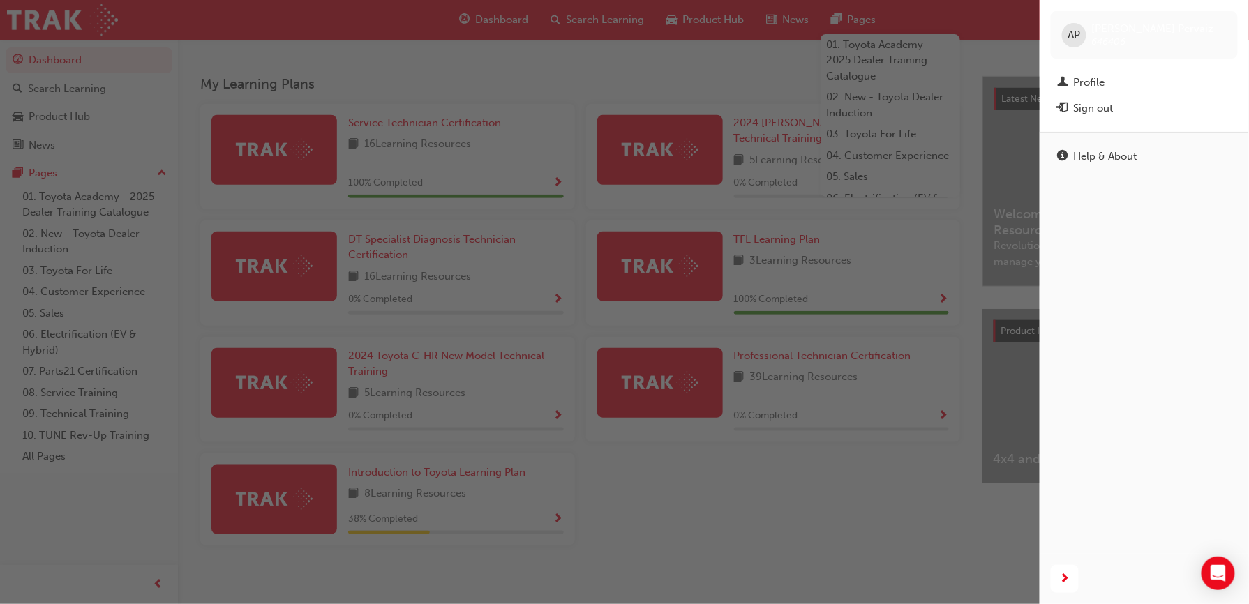
click at [1230, 12] on div "AP [PERSON_NAME] 646406" at bounding box center [1144, 34] width 187 height 47
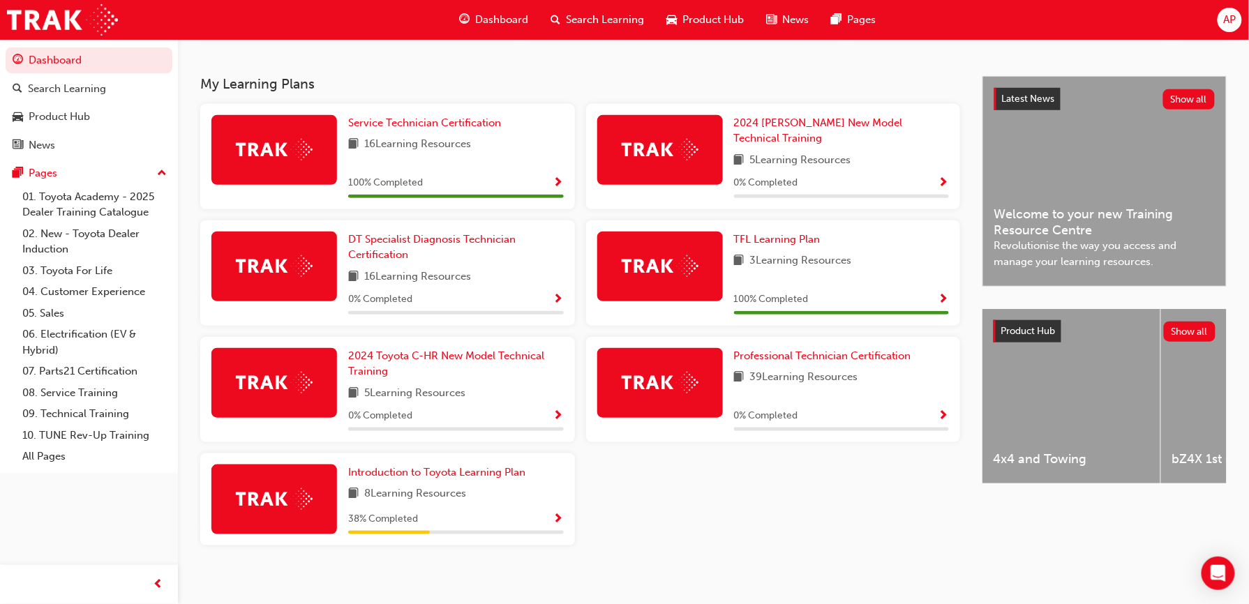
click at [706, 14] on span "Product Hub" at bounding box center [713, 20] width 61 height 16
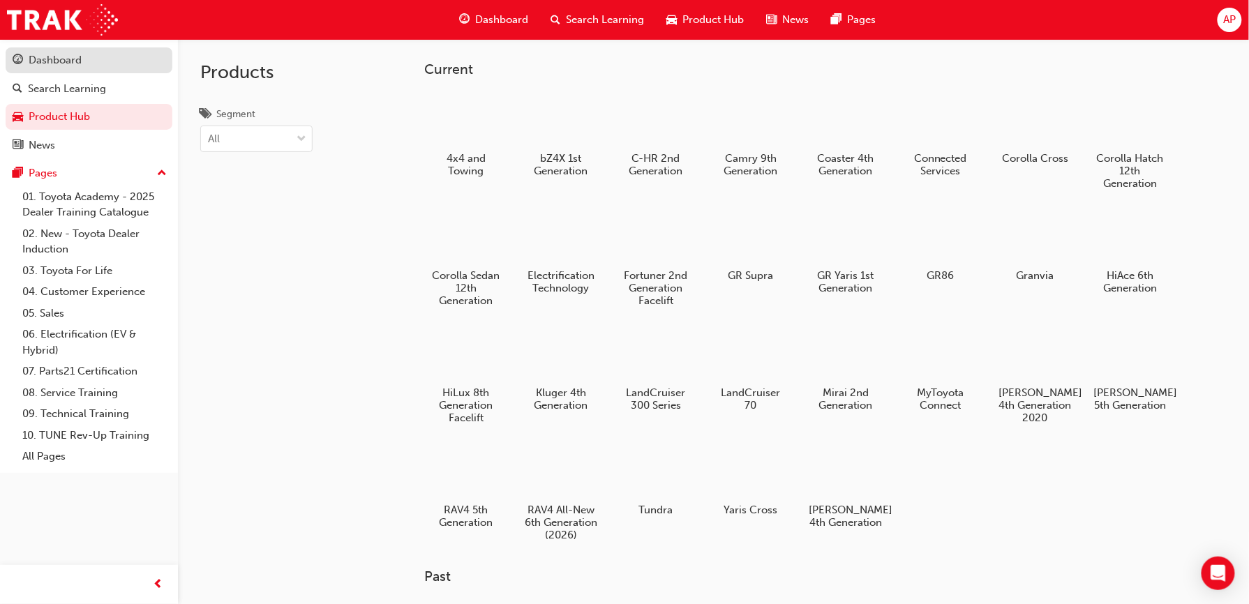
click at [50, 63] on div "Dashboard" at bounding box center [55, 60] width 53 height 16
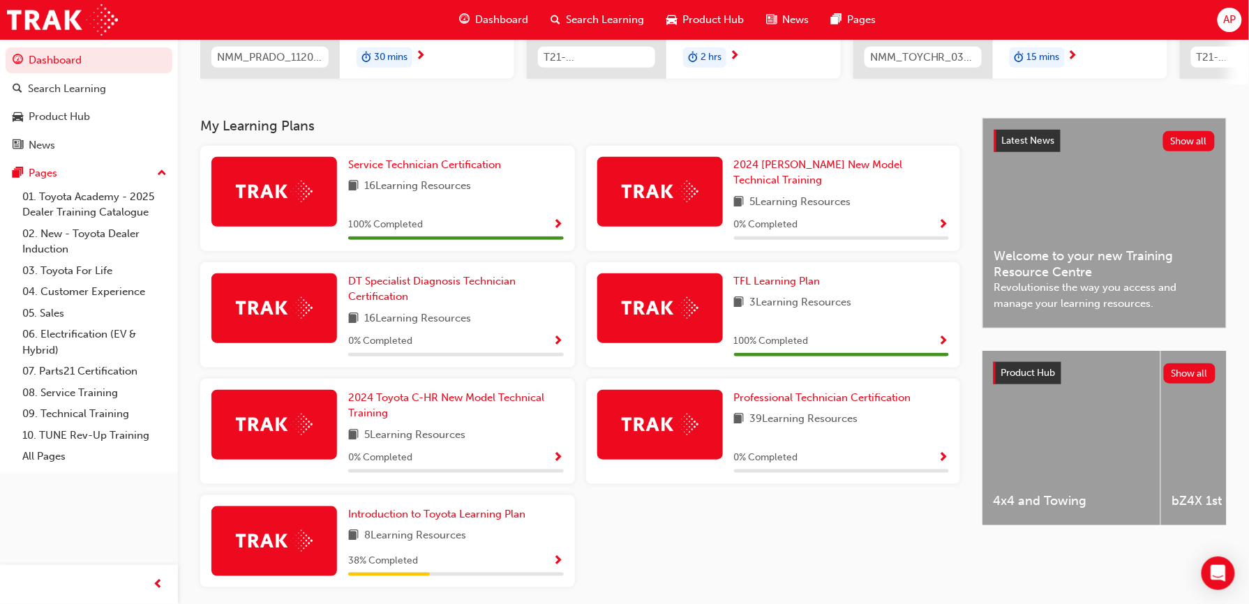
scroll to position [279, 0]
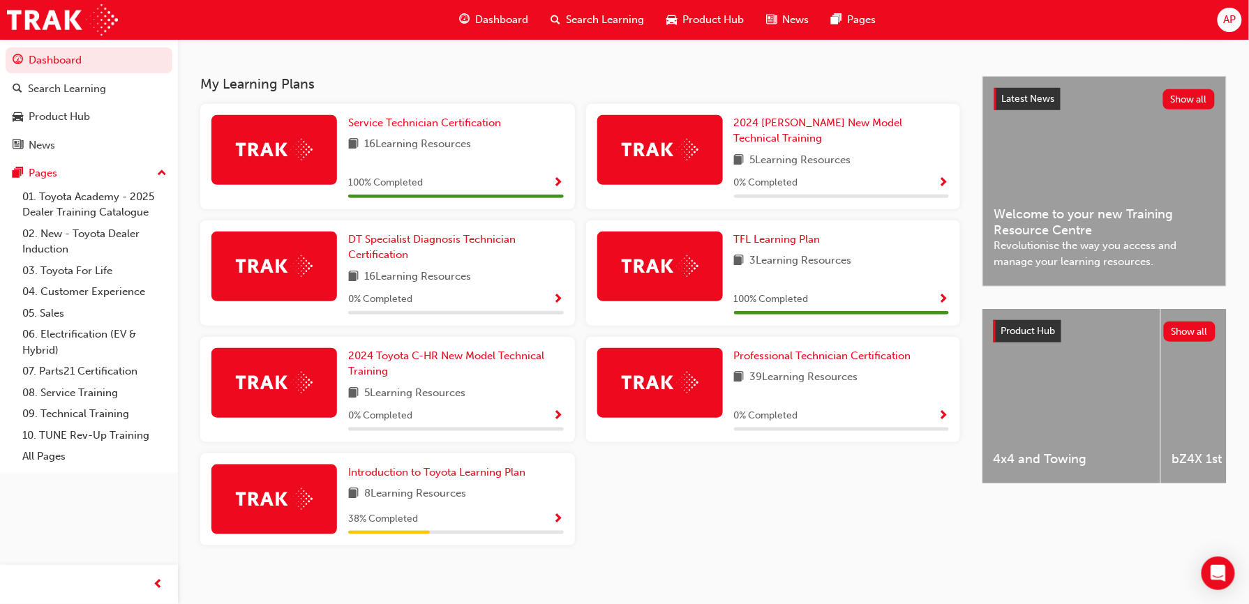
click at [6, 47] on link "Dashboard" at bounding box center [89, 60] width 167 height 26
click at [6, 45] on button "Dashboard Search Learning Product Hub News Pages" at bounding box center [89, 103] width 167 height 116
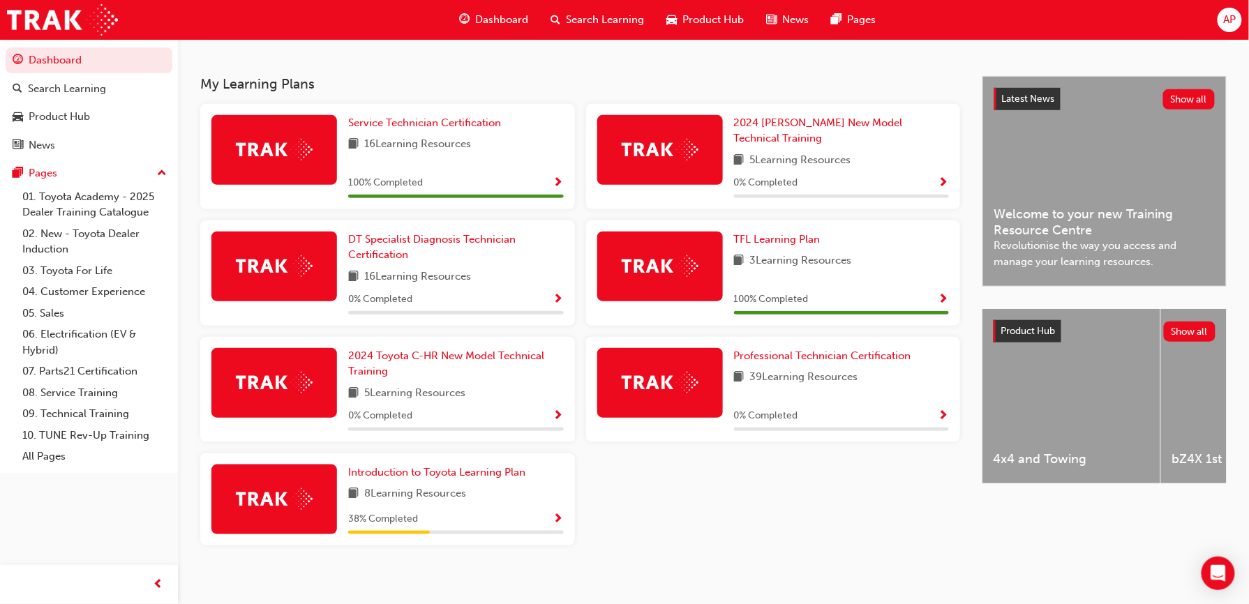
click at [6, 45] on button "Dashboard Search Learning Product Hub News Pages" at bounding box center [89, 103] width 167 height 116
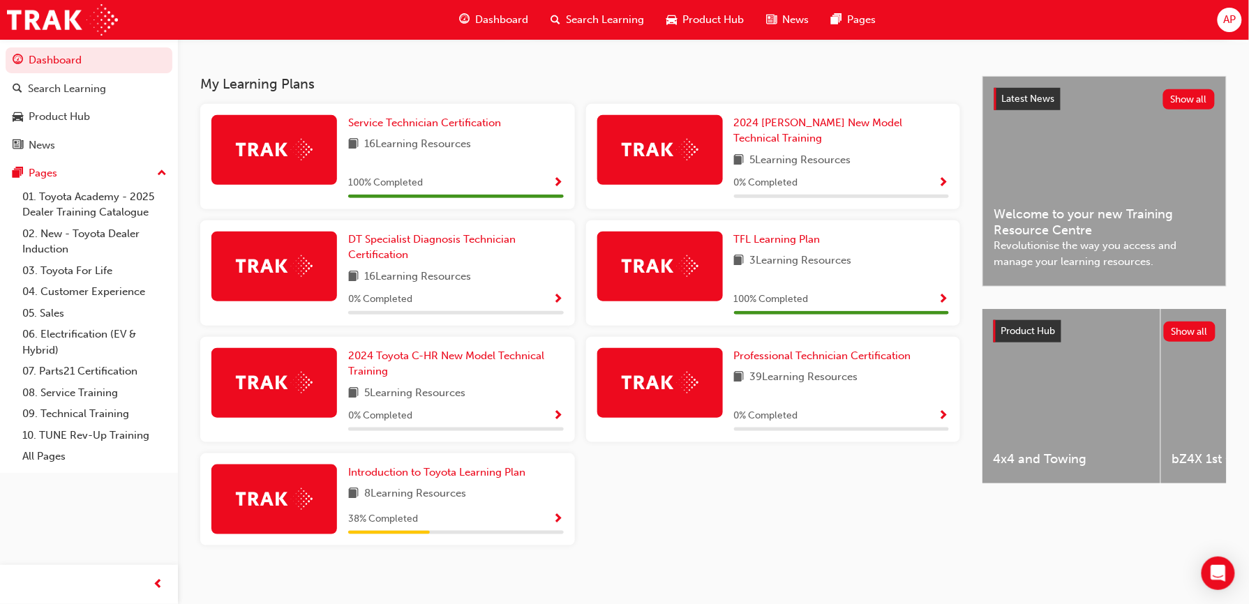
click at [6, 45] on button "Dashboard Search Learning Product Hub News Pages" at bounding box center [89, 103] width 167 height 116
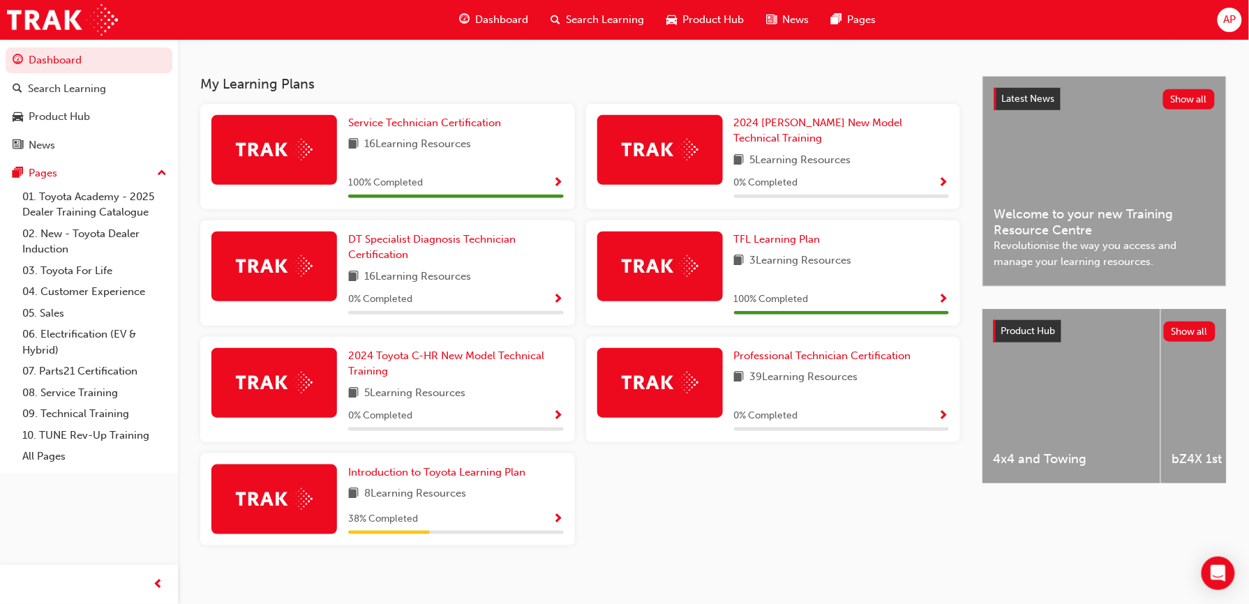
click at [6, 45] on button "Dashboard Search Learning Product Hub News Pages" at bounding box center [89, 103] width 167 height 116
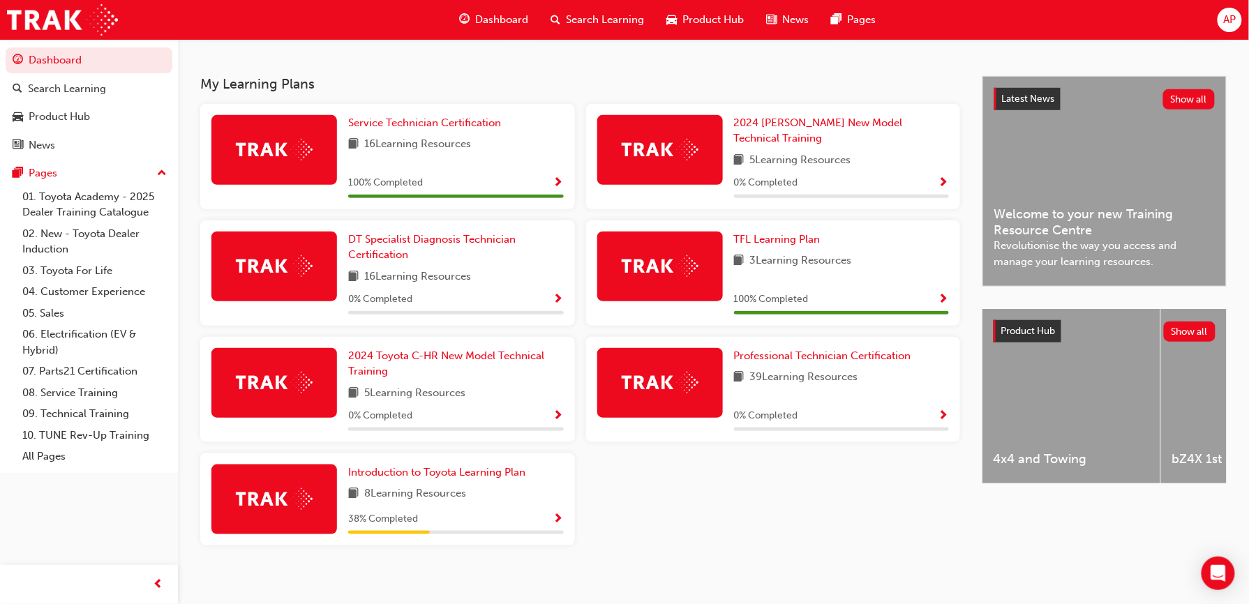
click at [6, 45] on button "Dashboard Search Learning Product Hub News Pages" at bounding box center [89, 103] width 167 height 116
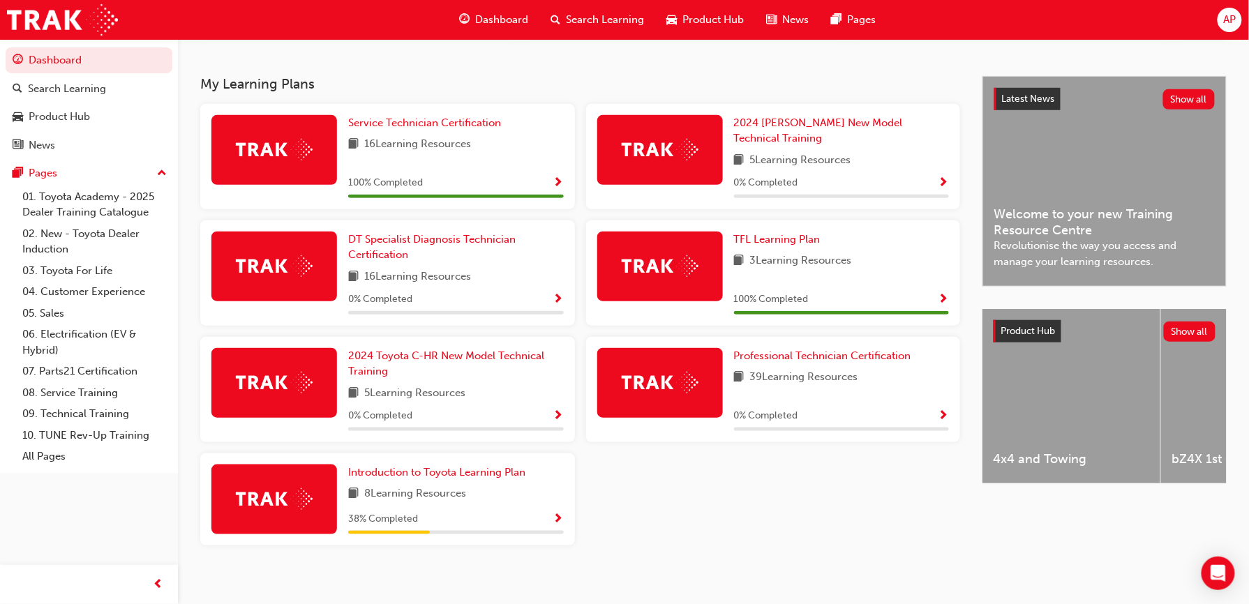
click at [6, 45] on button "Dashboard Search Learning Product Hub News Pages" at bounding box center [89, 103] width 167 height 116
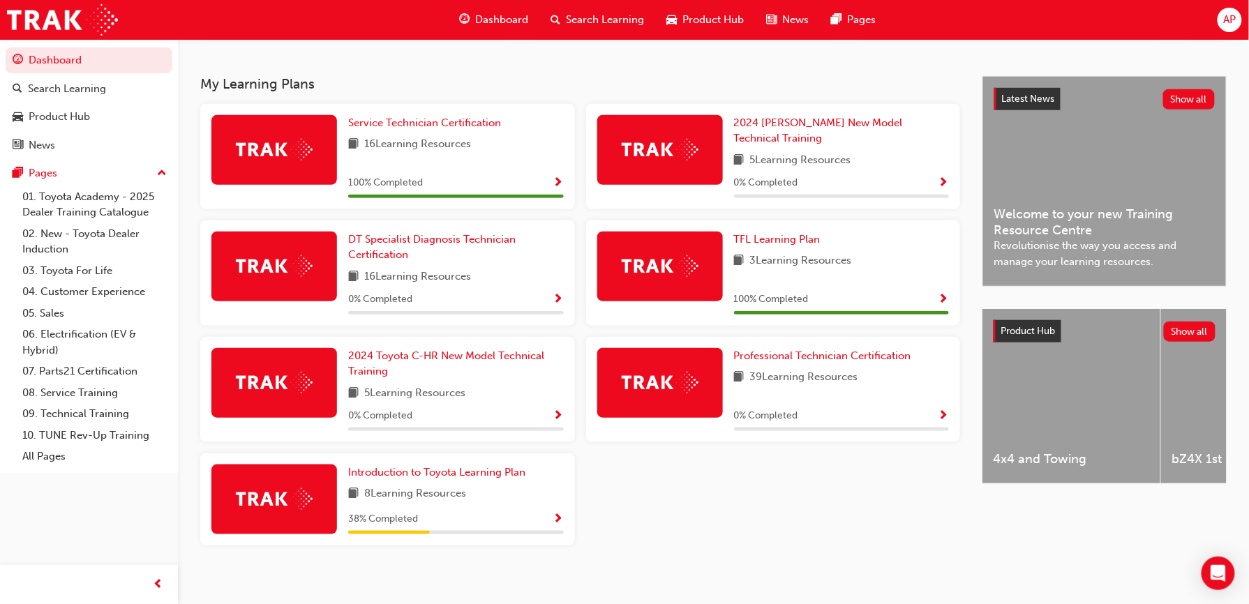
click at [6, 45] on button "Dashboard Search Learning Product Hub News Pages" at bounding box center [89, 103] width 167 height 116
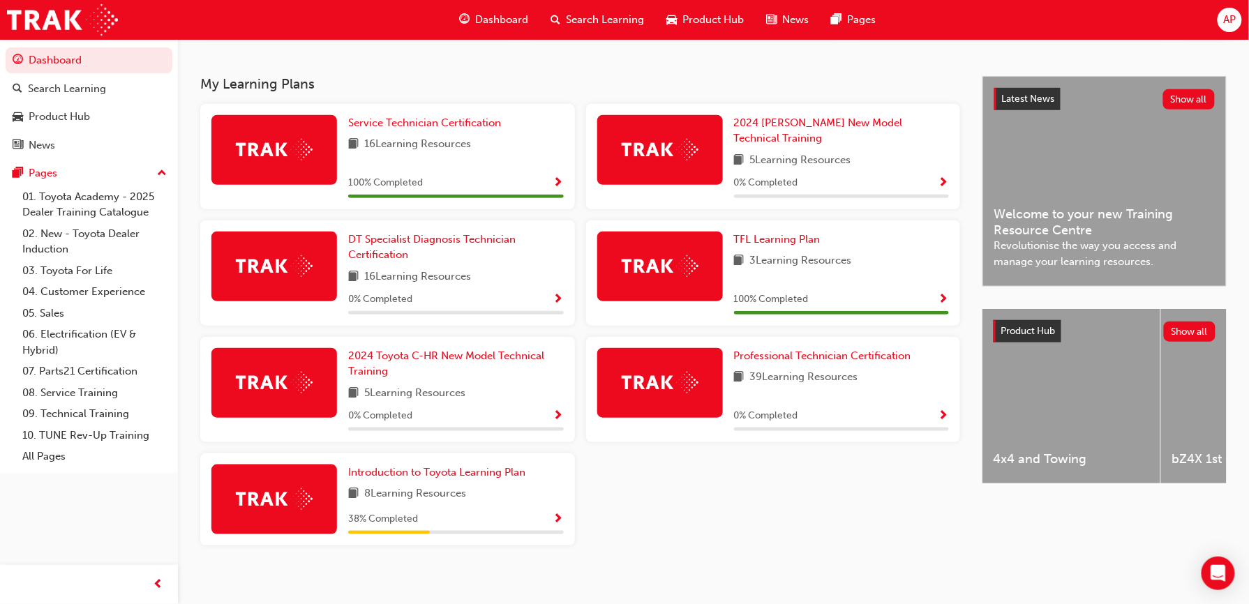
click at [6, 45] on button "Dashboard Search Learning Product Hub News Pages" at bounding box center [89, 103] width 167 height 116
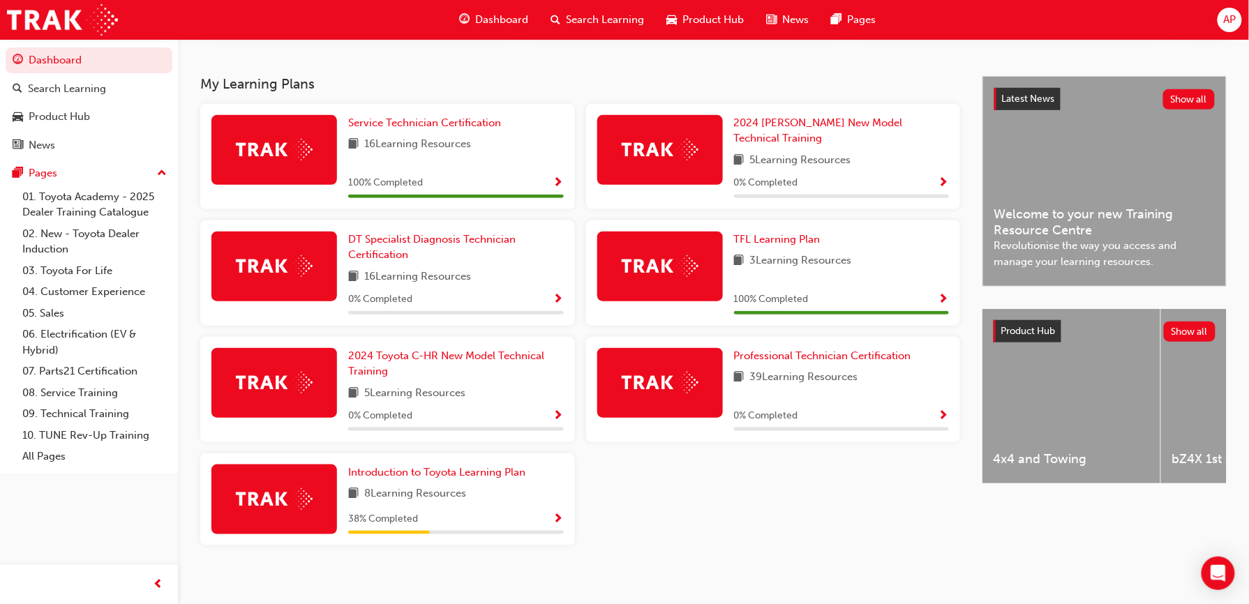
click at [6, 45] on button "Dashboard Search Learning Product Hub News Pages" at bounding box center [89, 103] width 167 height 116
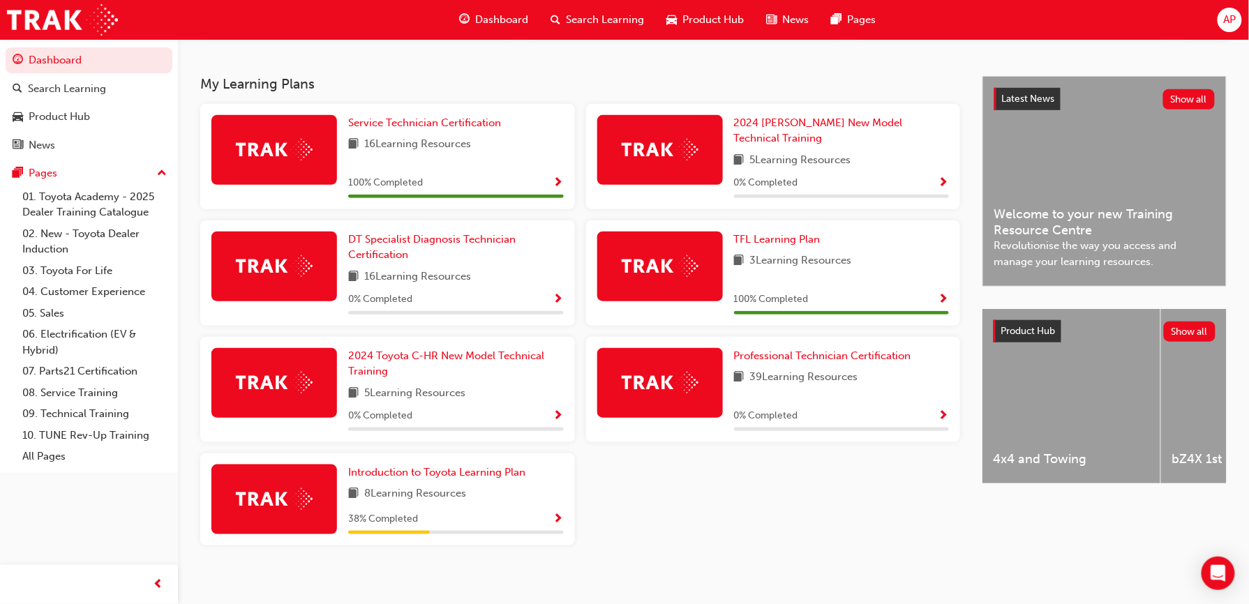
click at [6, 45] on button "Dashboard Search Learning Product Hub News Pages" at bounding box center [89, 103] width 167 height 116
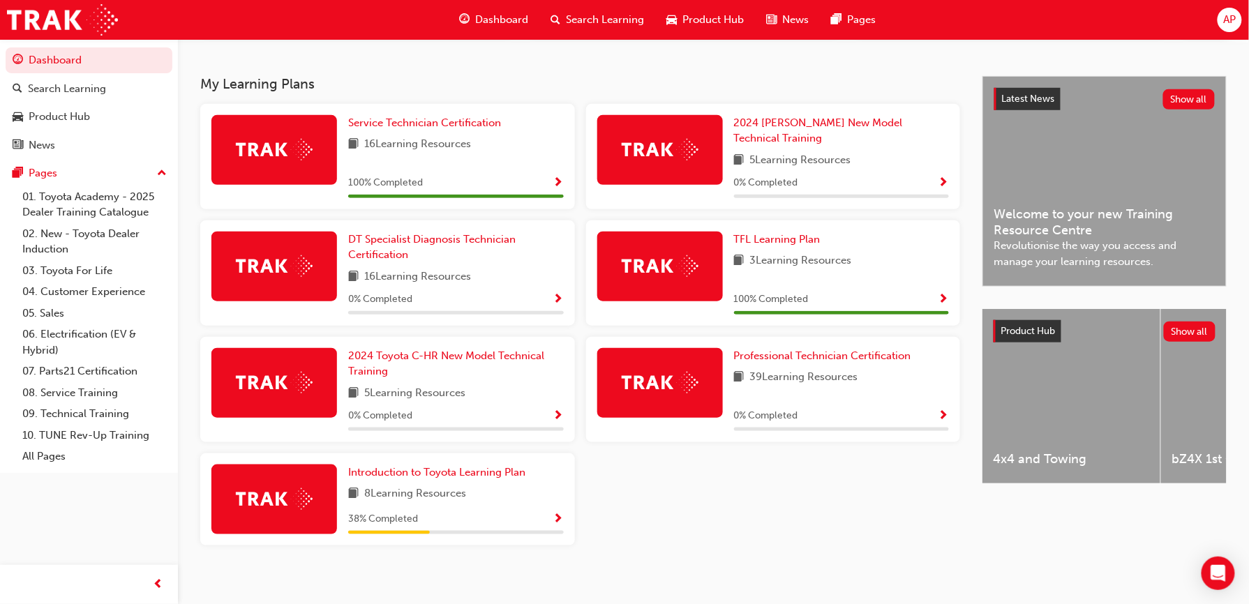
click at [6, 45] on button "Dashboard Search Learning Product Hub News Pages" at bounding box center [89, 103] width 167 height 116
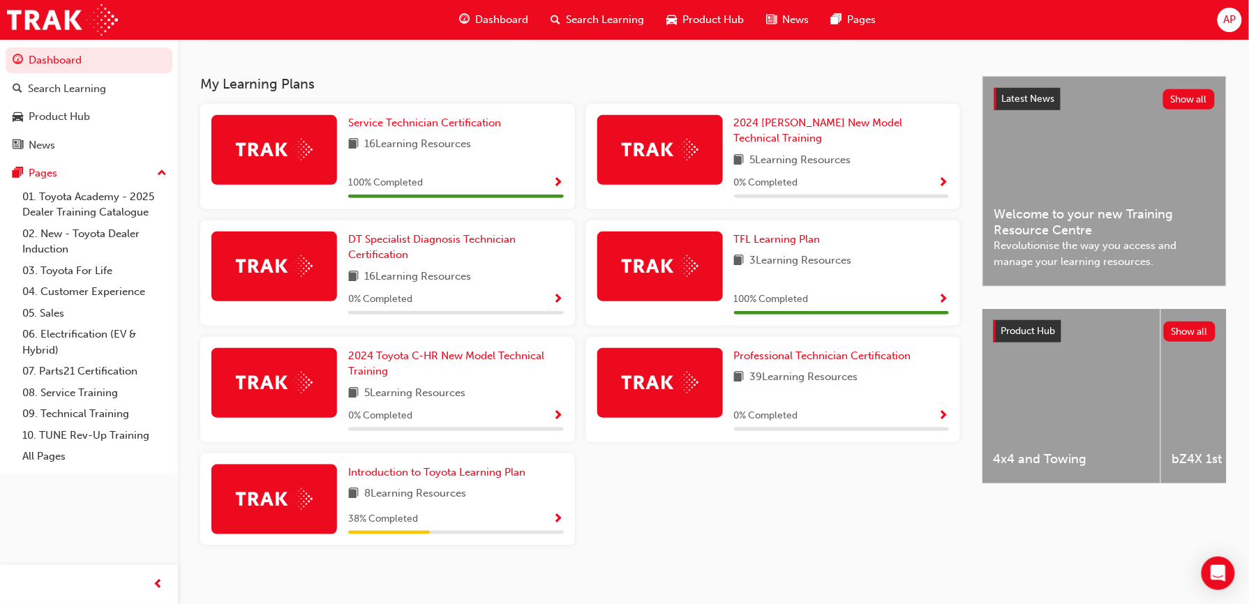
click at [6, 45] on button "Dashboard Search Learning Product Hub News Pages" at bounding box center [89, 103] width 167 height 116
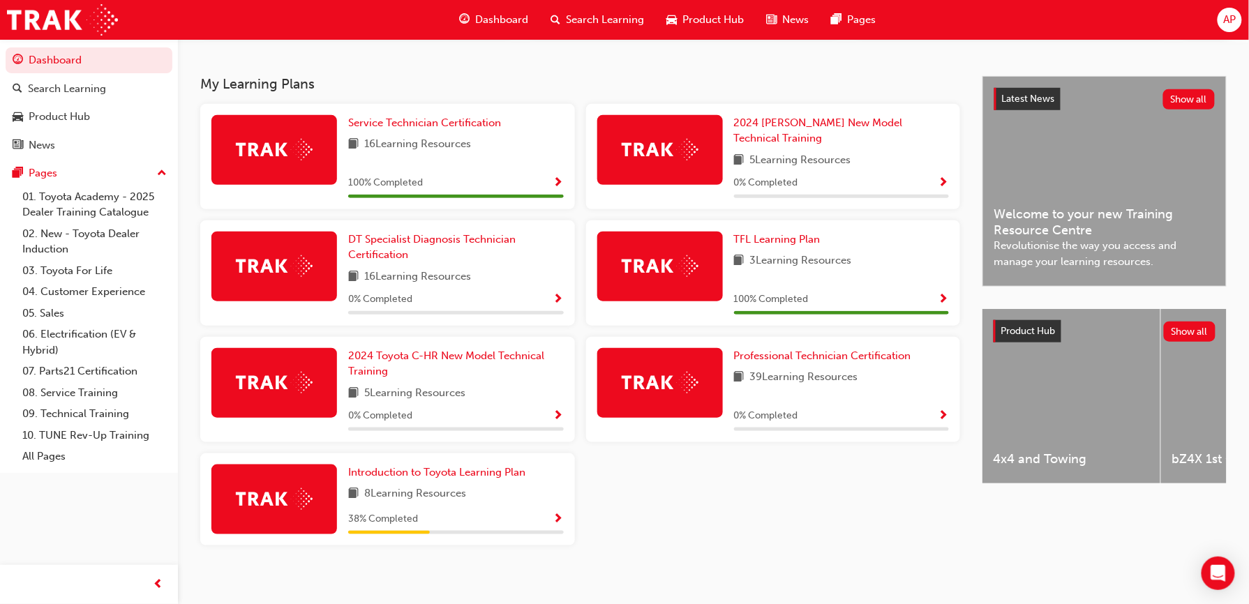
click at [6, 45] on button "Dashboard Search Learning Product Hub News Pages" at bounding box center [89, 103] width 167 height 116
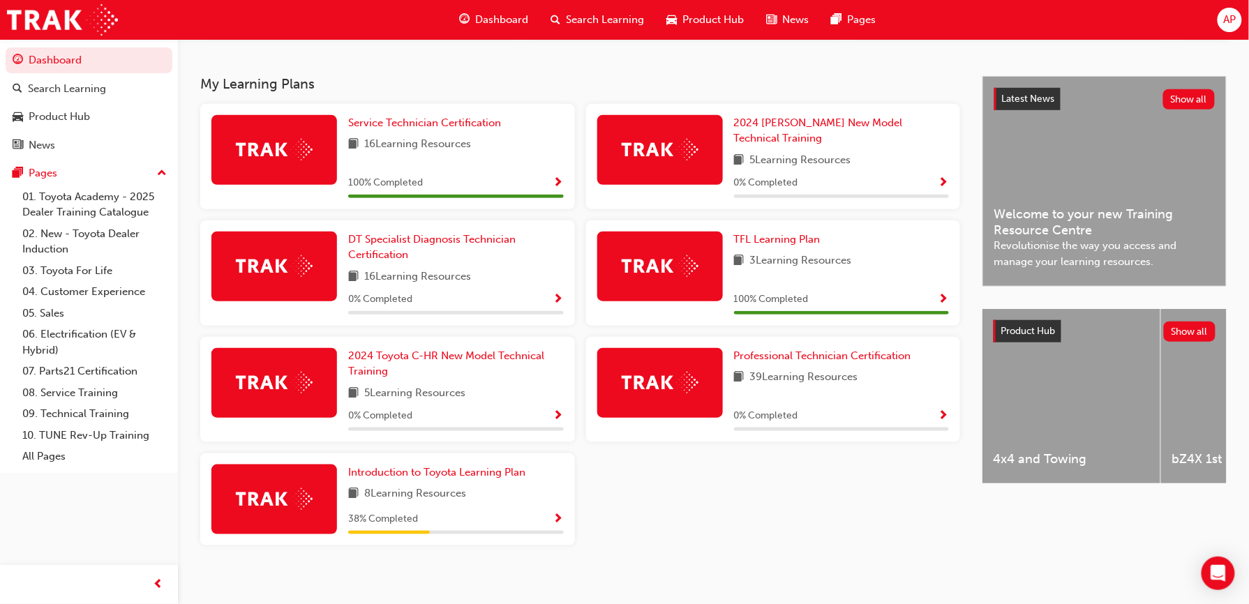
click at [6, 45] on button "Dashboard Search Learning Product Hub News Pages" at bounding box center [89, 103] width 167 height 116
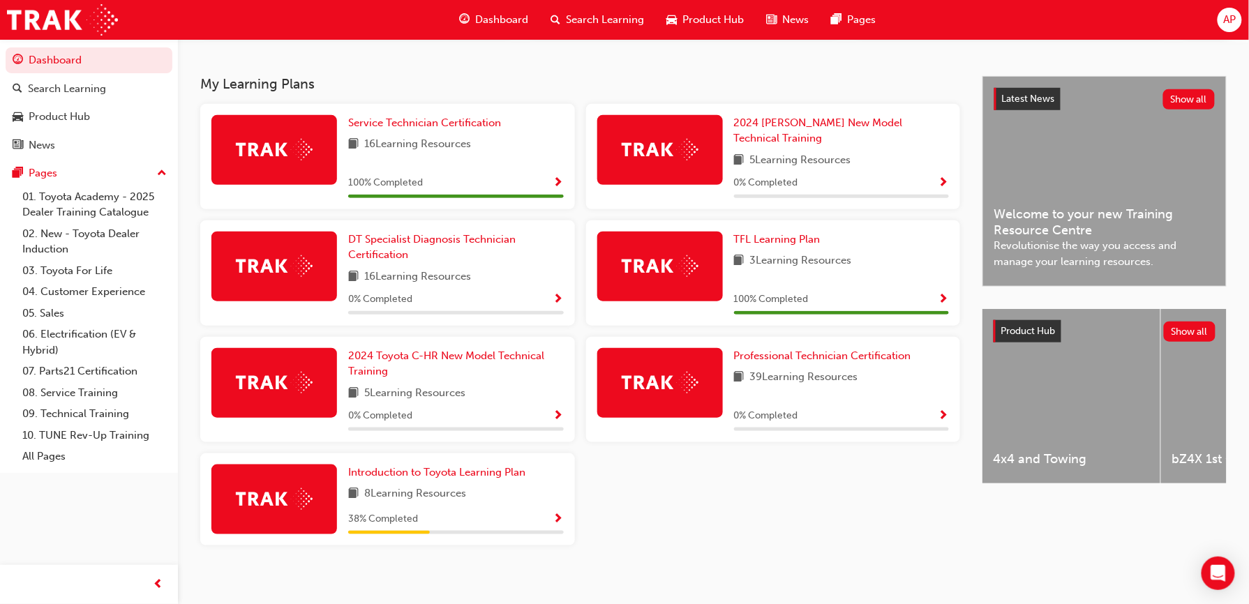
click at [6, 45] on button "Dashboard Search Learning Product Hub News Pages" at bounding box center [89, 103] width 167 height 116
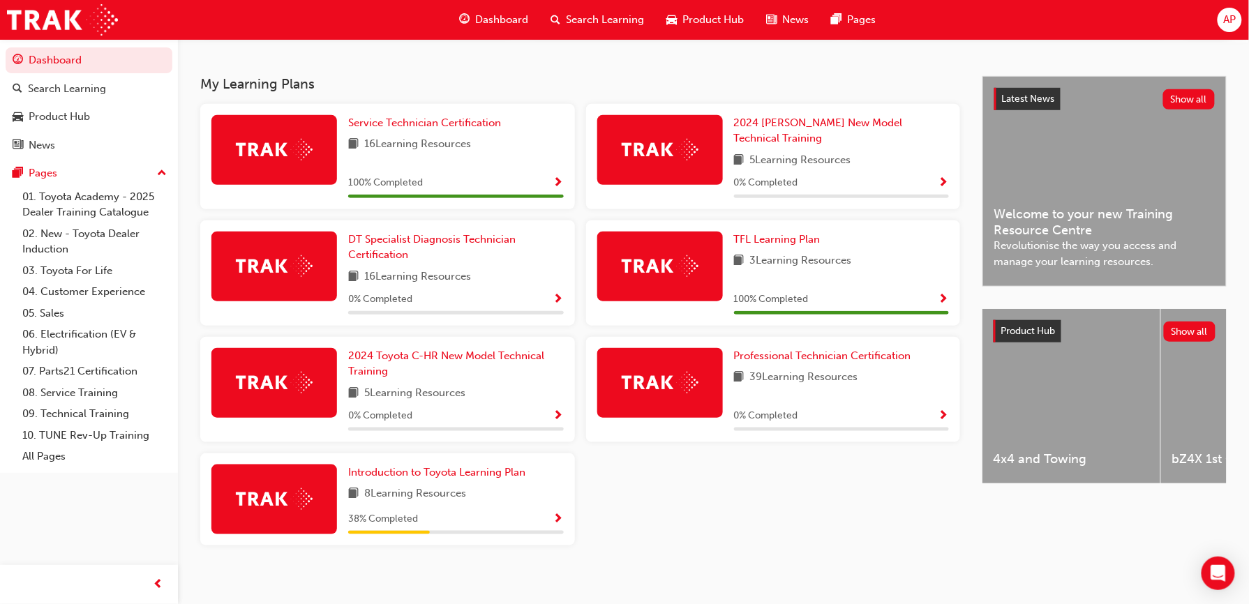
click at [6, 45] on button "Dashboard Search Learning Product Hub News Pages" at bounding box center [89, 103] width 167 height 116
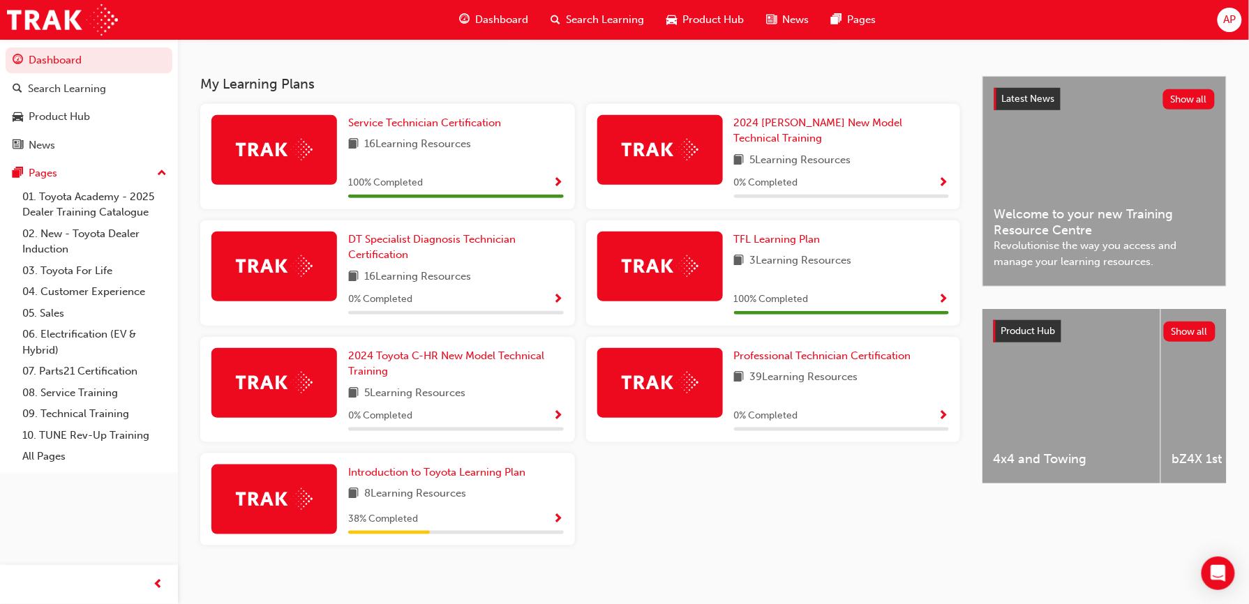
click at [6, 45] on button "Dashboard Search Learning Product Hub News Pages" at bounding box center [89, 103] width 167 height 116
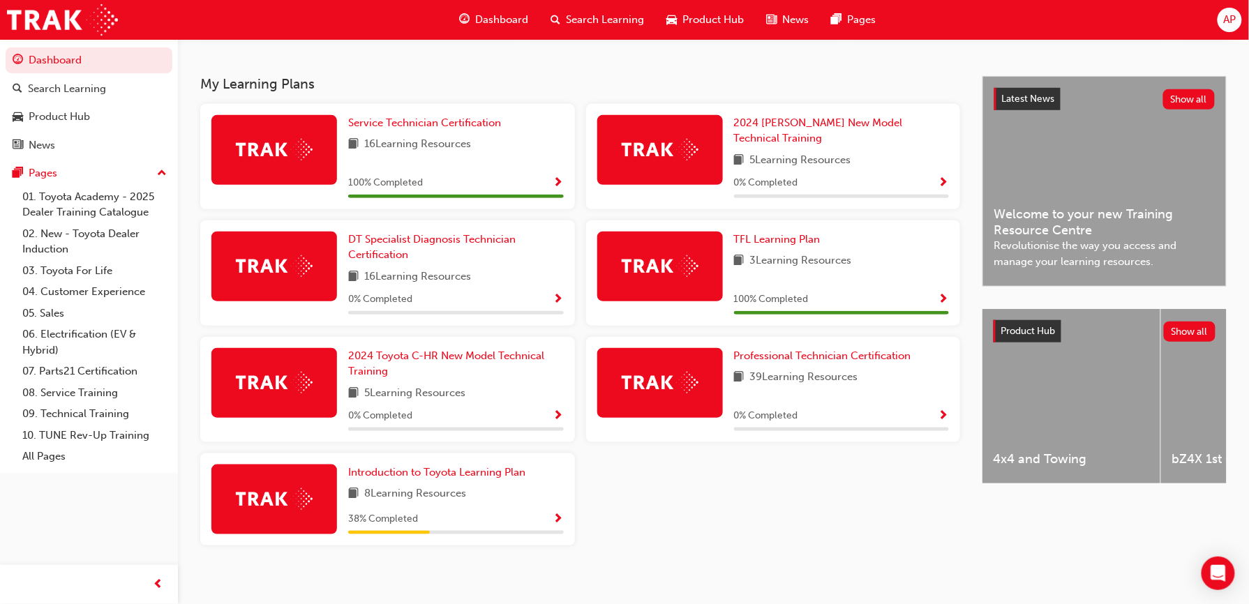
click at [6, 45] on button "Dashboard Search Learning Product Hub News Pages" at bounding box center [89, 103] width 167 height 116
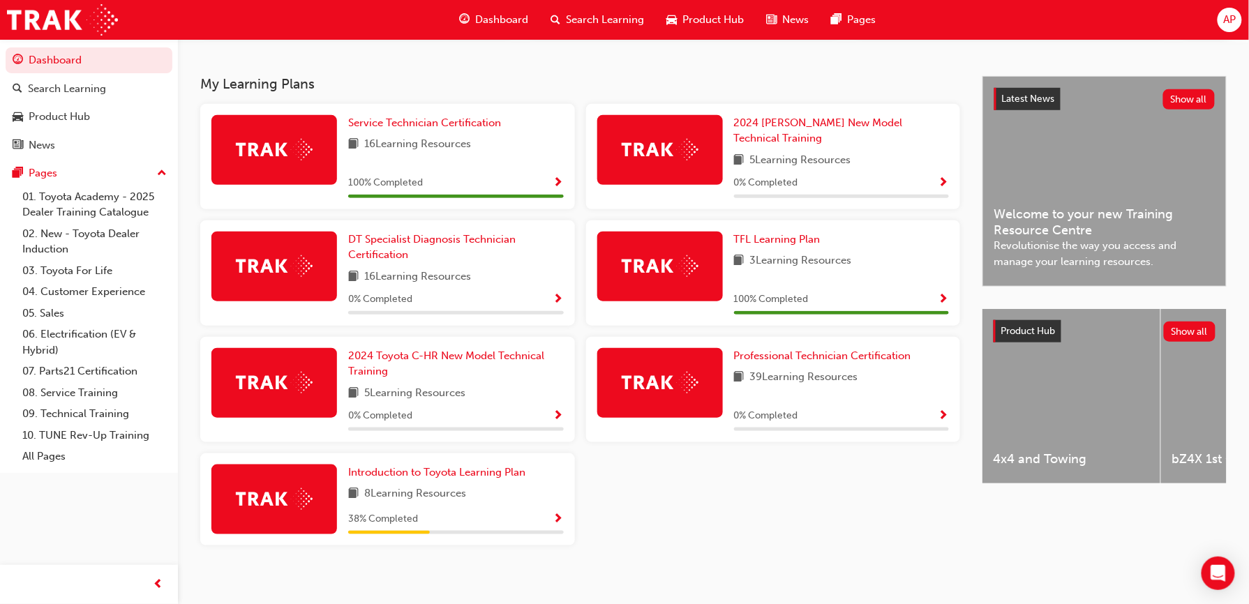
click at [6, 45] on button "Dashboard Search Learning Product Hub News Pages" at bounding box center [89, 103] width 167 height 116
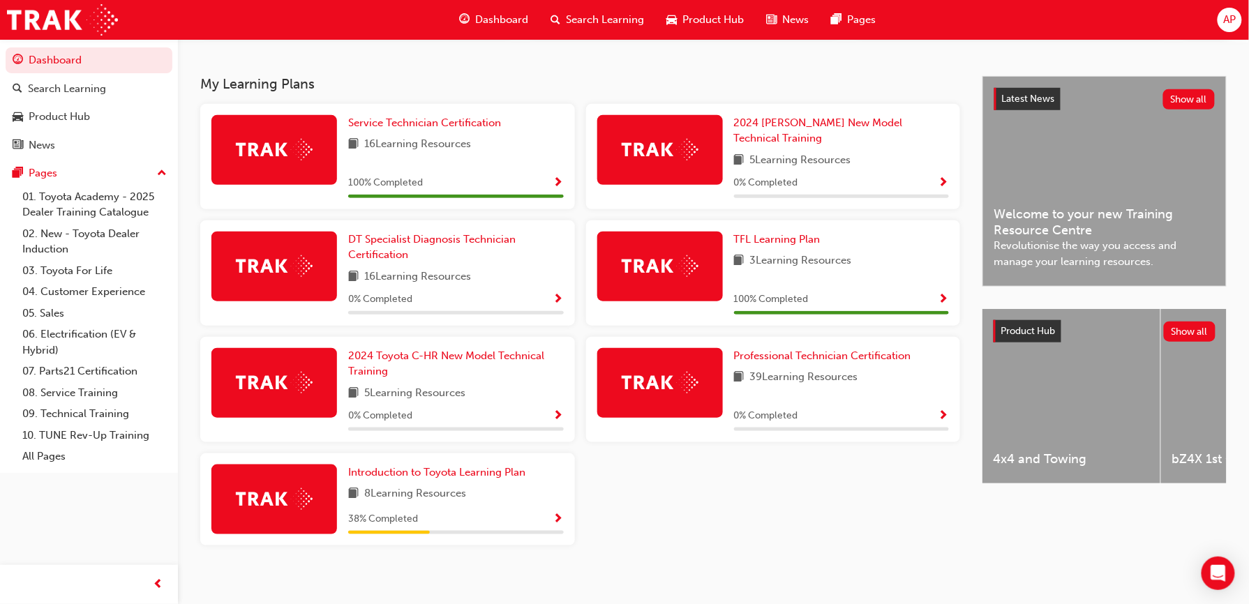
click at [6, 45] on button "Dashboard Search Learning Product Hub News Pages" at bounding box center [89, 103] width 167 height 116
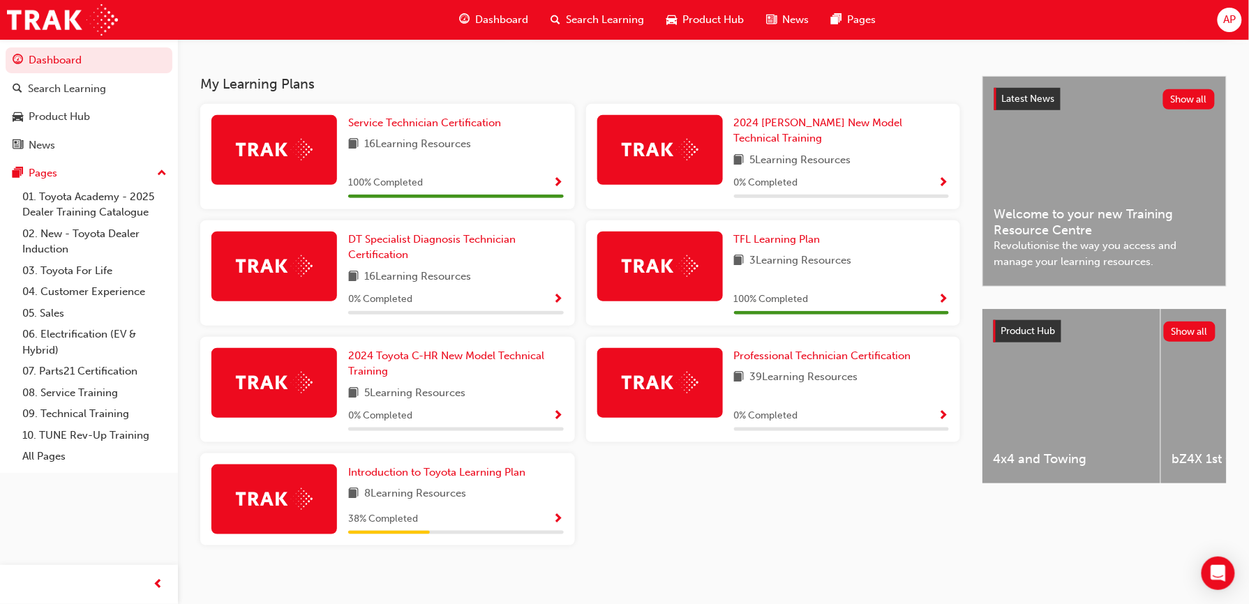
click at [6, 45] on button "Dashboard Search Learning Product Hub News Pages" at bounding box center [89, 103] width 167 height 116
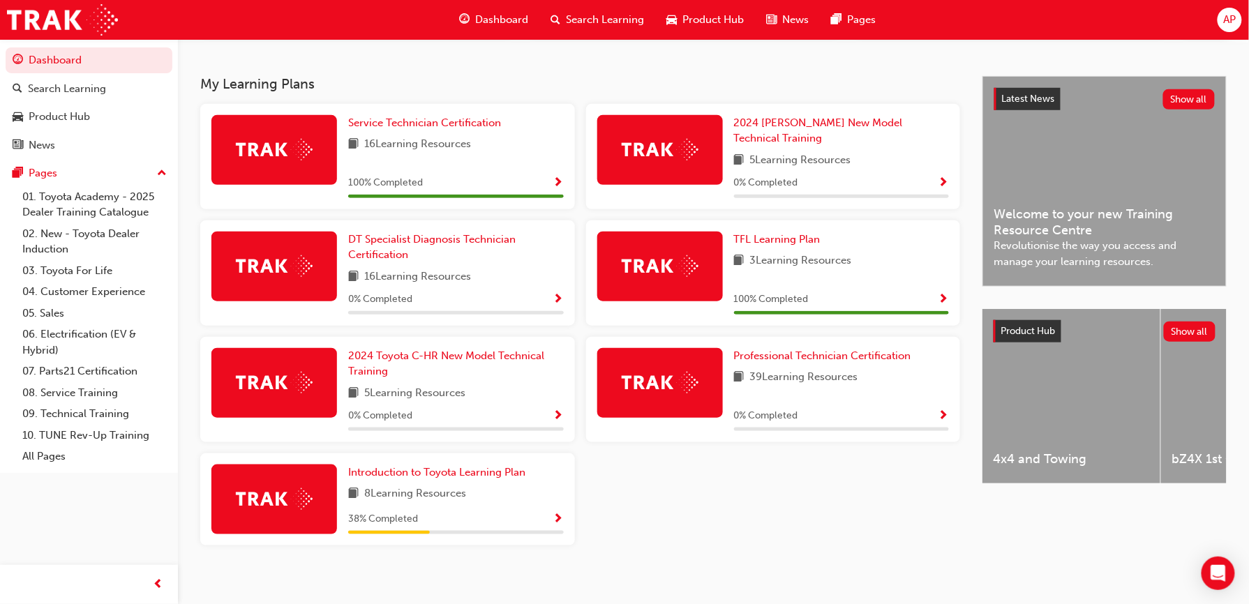
click at [6, 45] on button "Dashboard Search Learning Product Hub News Pages" at bounding box center [89, 103] width 167 height 116
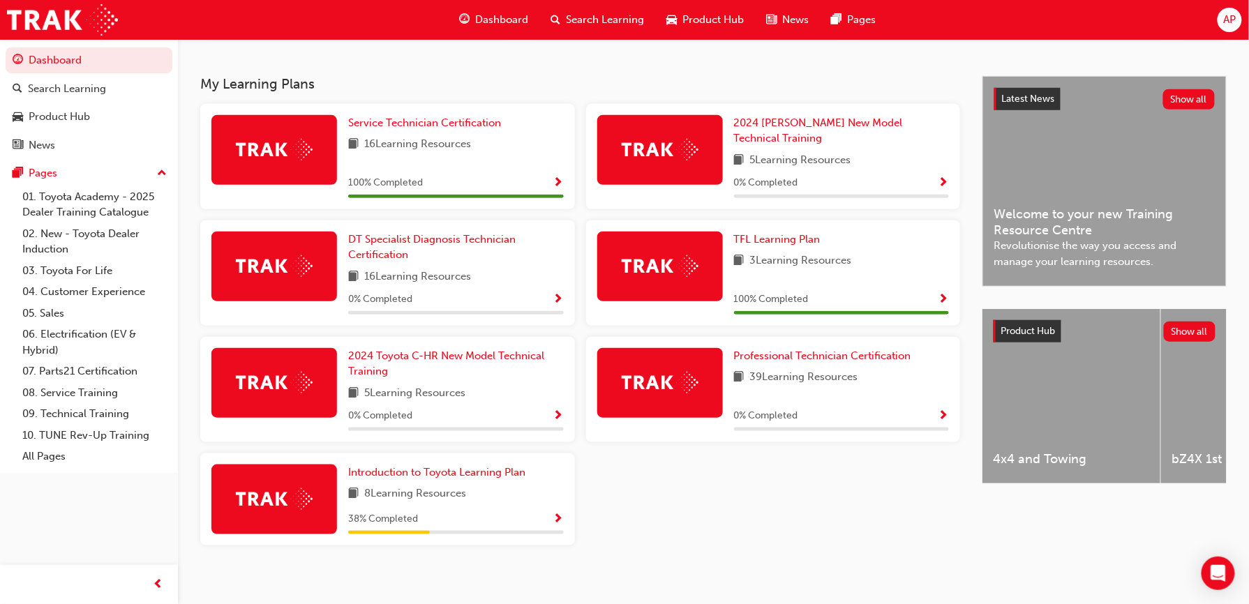
click at [6, 45] on button "Dashboard Search Learning Product Hub News Pages" at bounding box center [89, 103] width 167 height 116
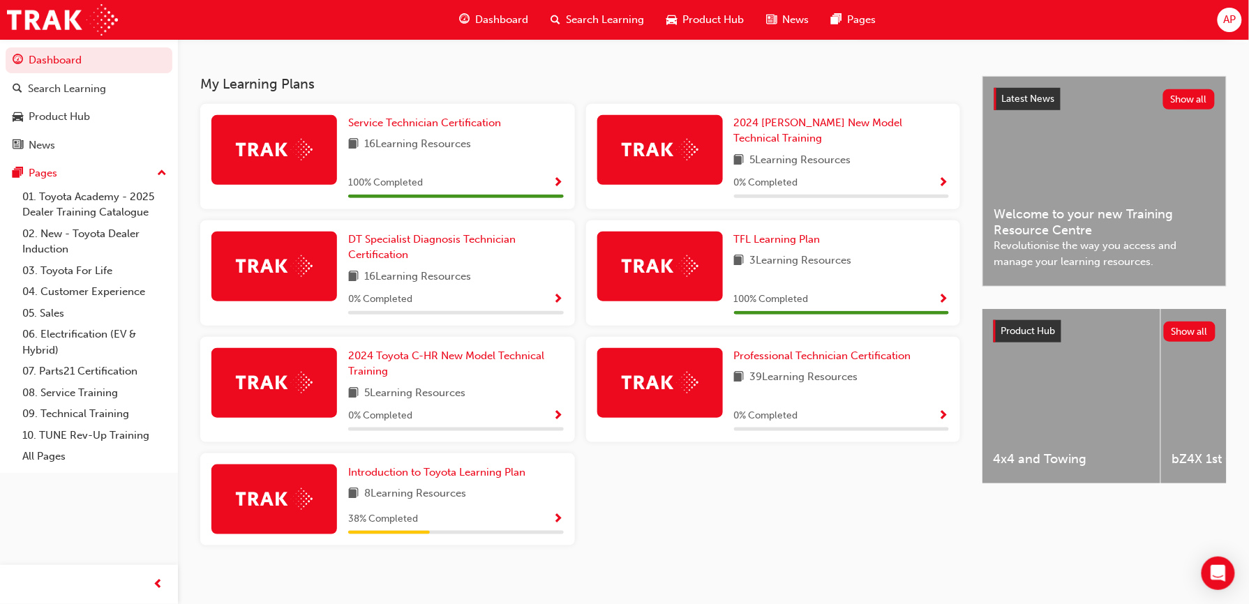
click at [6, 45] on button "Dashboard Search Learning Product Hub News Pages" at bounding box center [89, 103] width 167 height 116
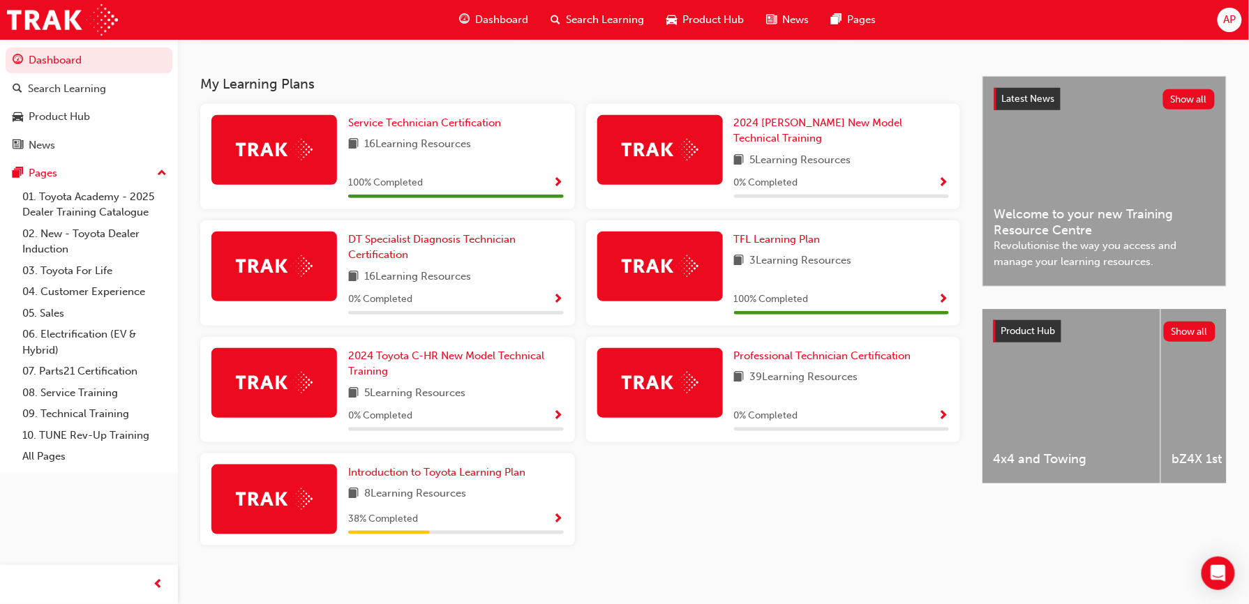
click at [6, 45] on button "Dashboard Search Learning Product Hub News Pages" at bounding box center [89, 103] width 167 height 116
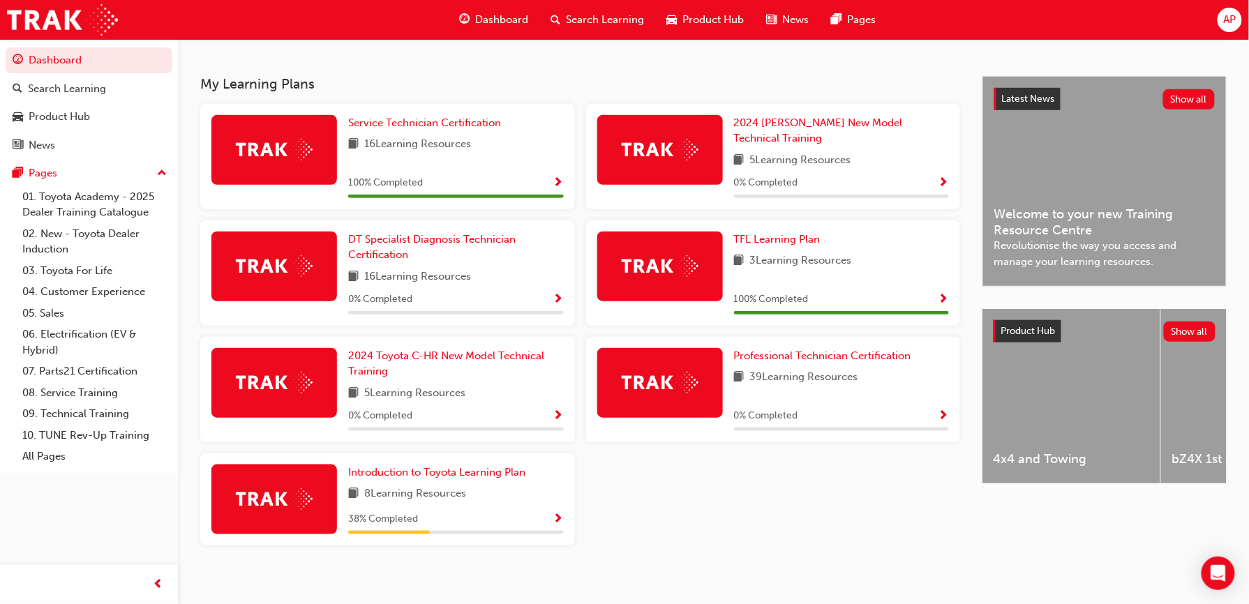
click at [6, 45] on button "Dashboard Search Learning Product Hub News Pages" at bounding box center [89, 103] width 167 height 116
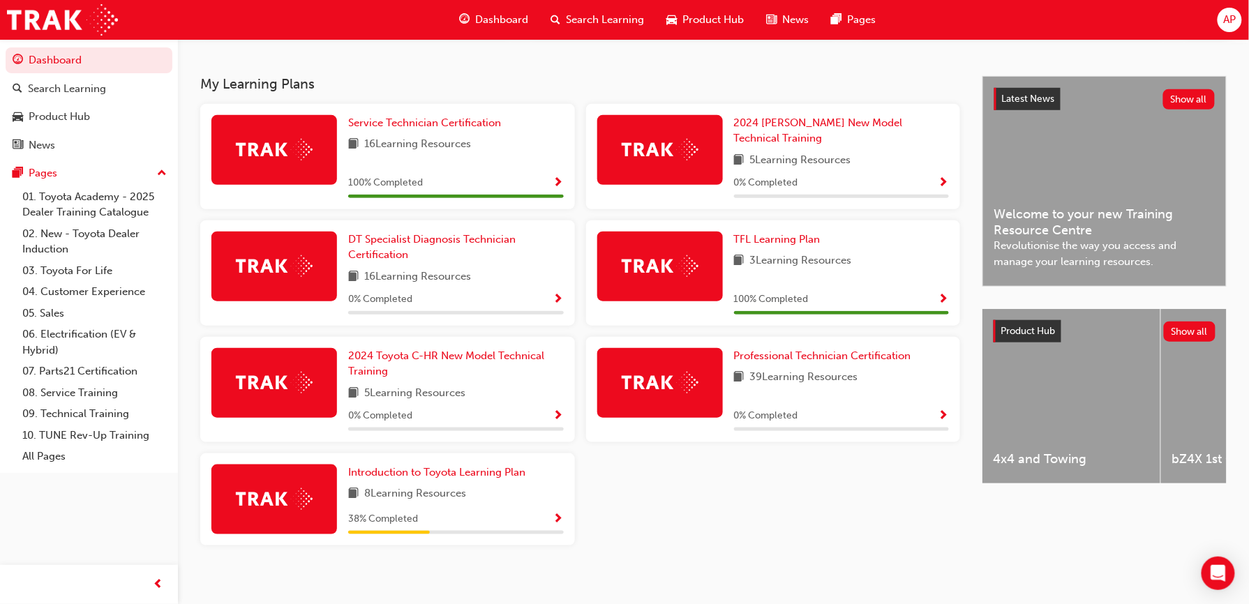
click at [6, 45] on button "Dashboard Search Learning Product Hub News Pages" at bounding box center [89, 103] width 167 height 116
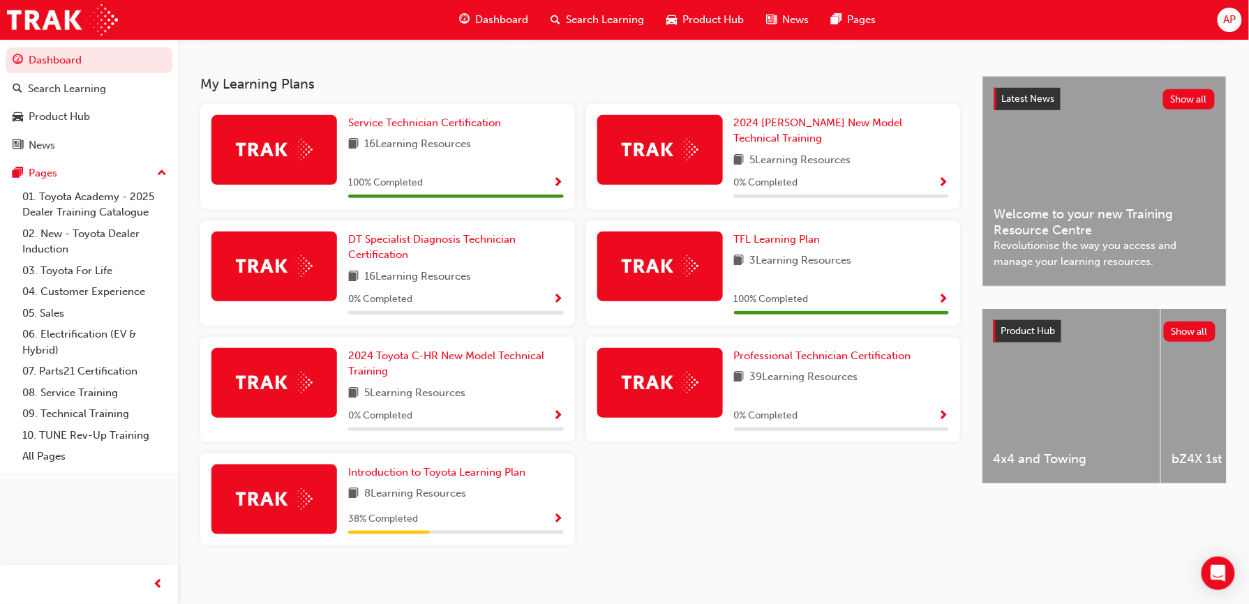
click at [6, 45] on button "Dashboard Search Learning Product Hub News Pages" at bounding box center [89, 103] width 167 height 116
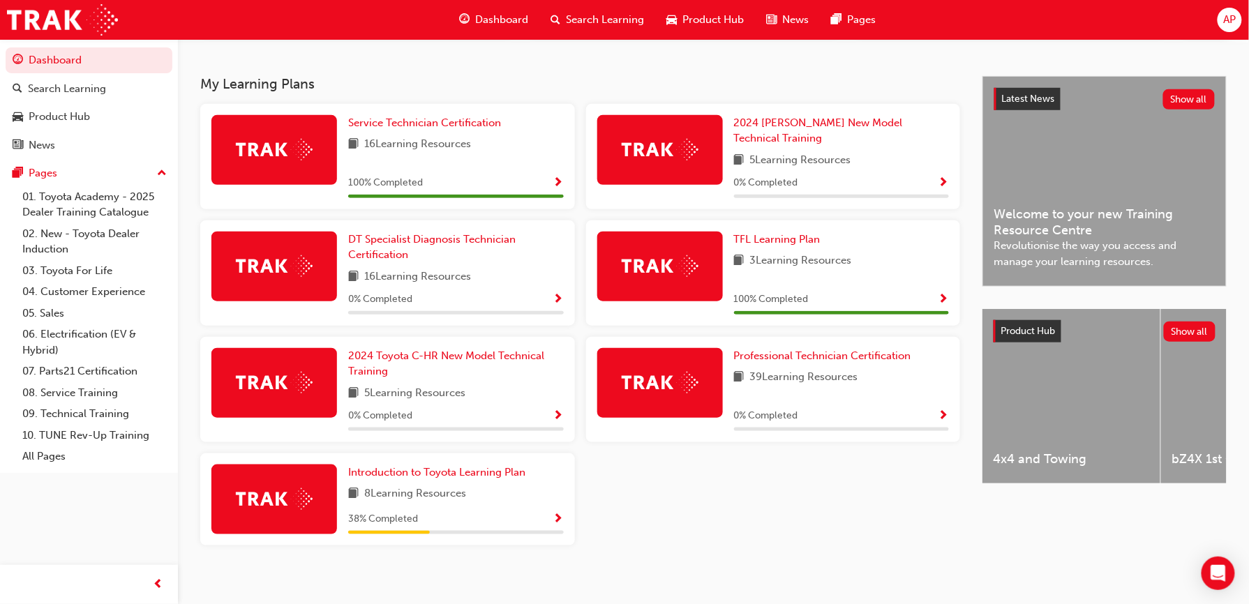
click at [6, 45] on button "Dashboard Search Learning Product Hub News Pages" at bounding box center [89, 103] width 167 height 116
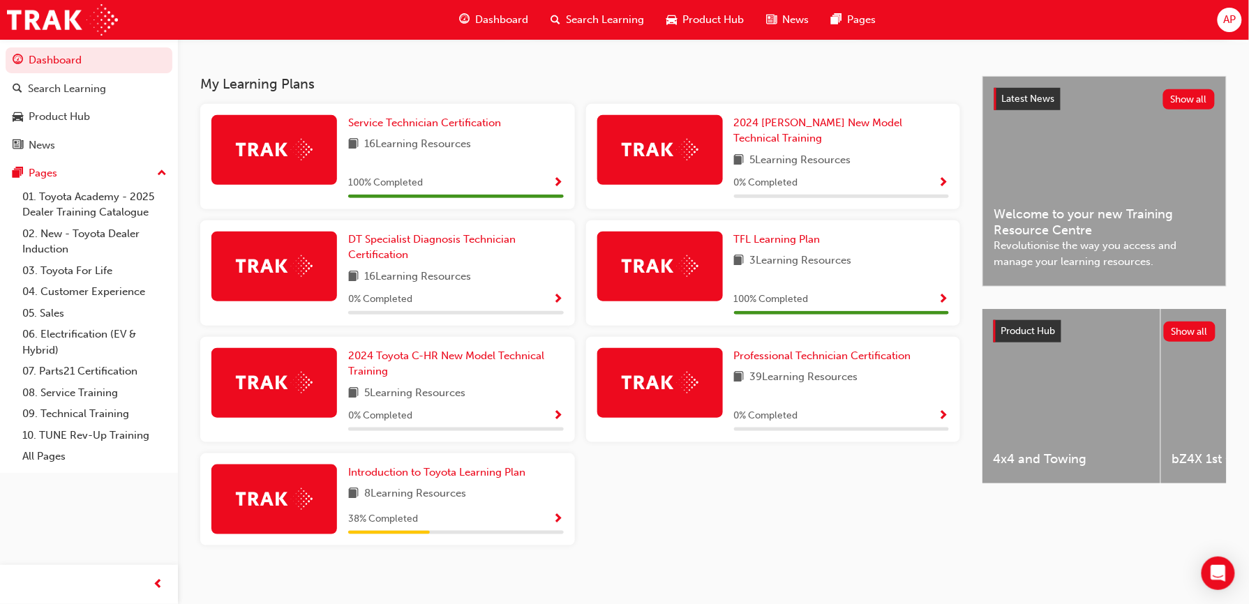
click at [6, 45] on button "Dashboard Search Learning Product Hub News Pages" at bounding box center [89, 103] width 167 height 116
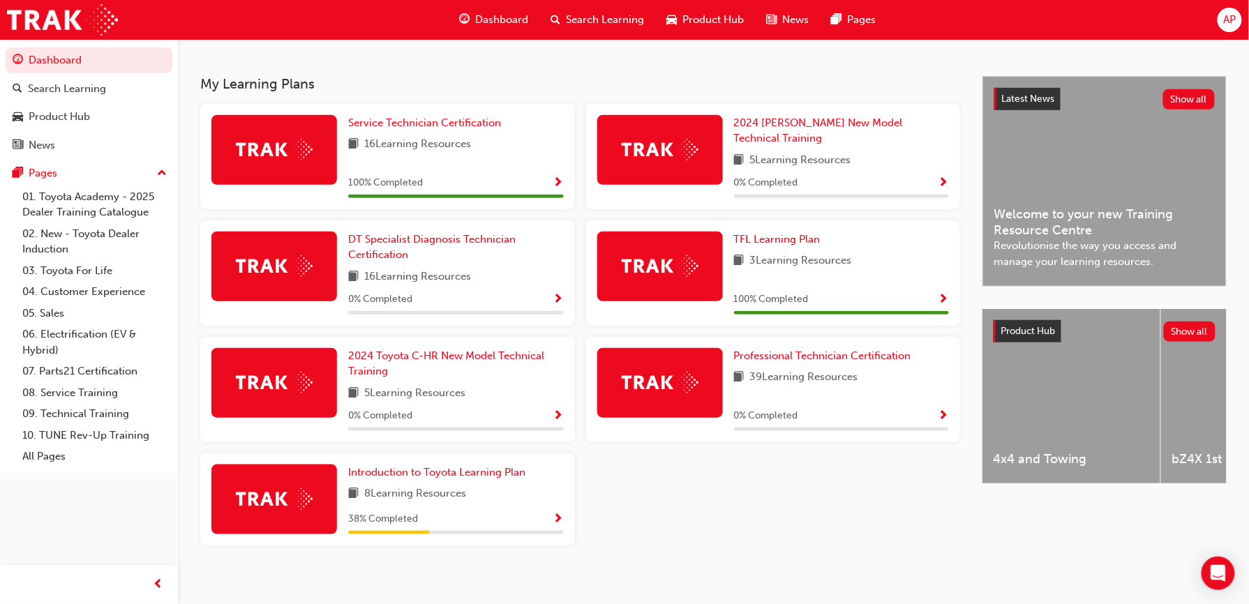
click at [6, 45] on button "Dashboard Search Learning Product Hub News Pages" at bounding box center [89, 103] width 167 height 116
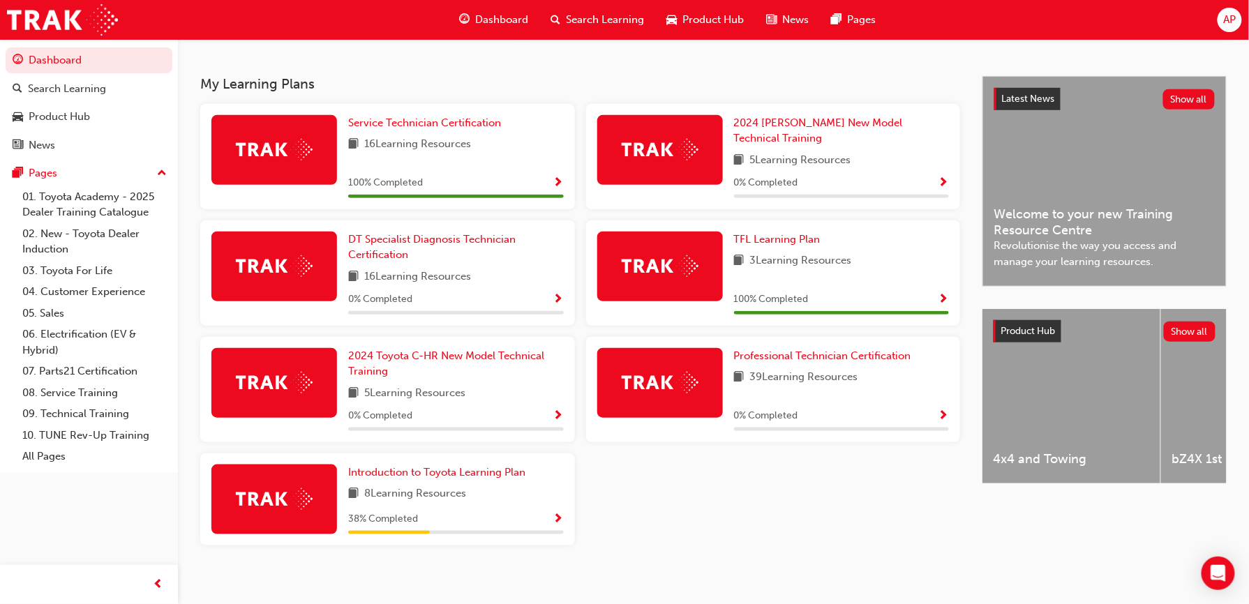
click at [6, 45] on button "Dashboard Search Learning Product Hub News Pages" at bounding box center [89, 103] width 167 height 116
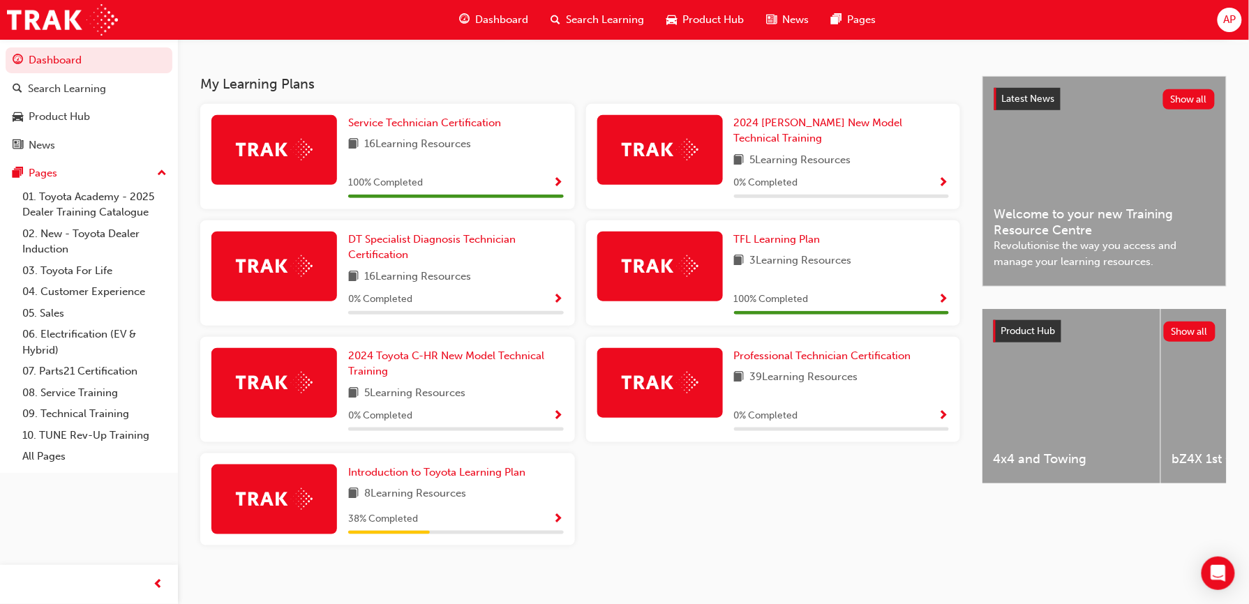
click at [6, 45] on button "Dashboard Search Learning Product Hub News Pages" at bounding box center [89, 103] width 167 height 116
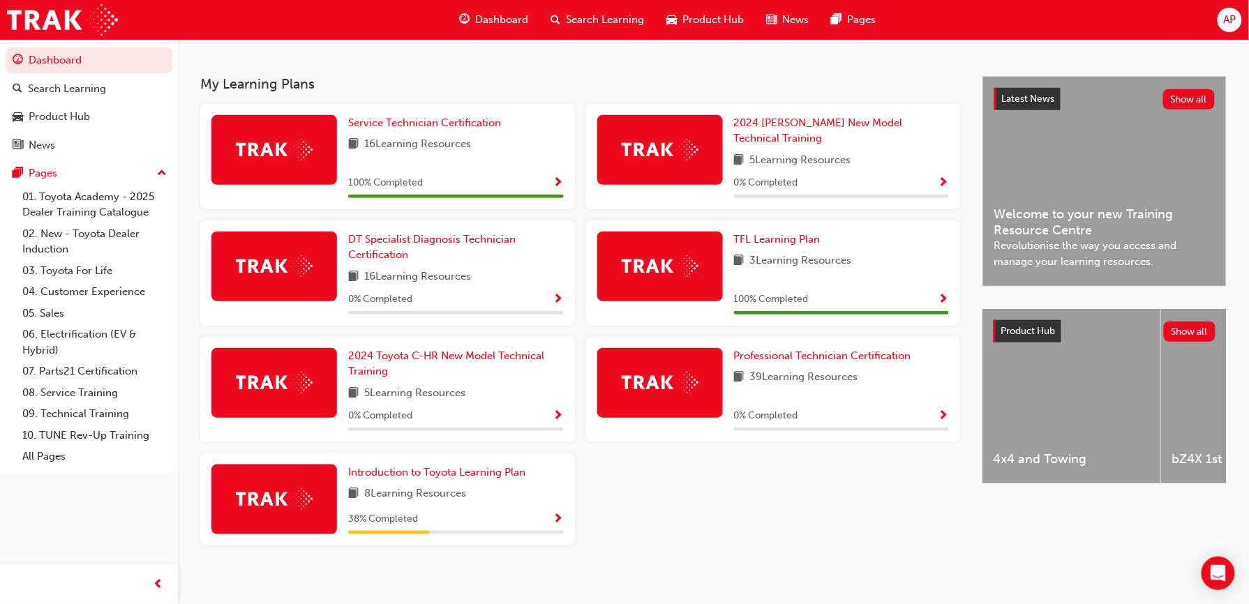
click at [6, 45] on button "Dashboard Search Learning Product Hub News Pages" at bounding box center [89, 103] width 167 height 116
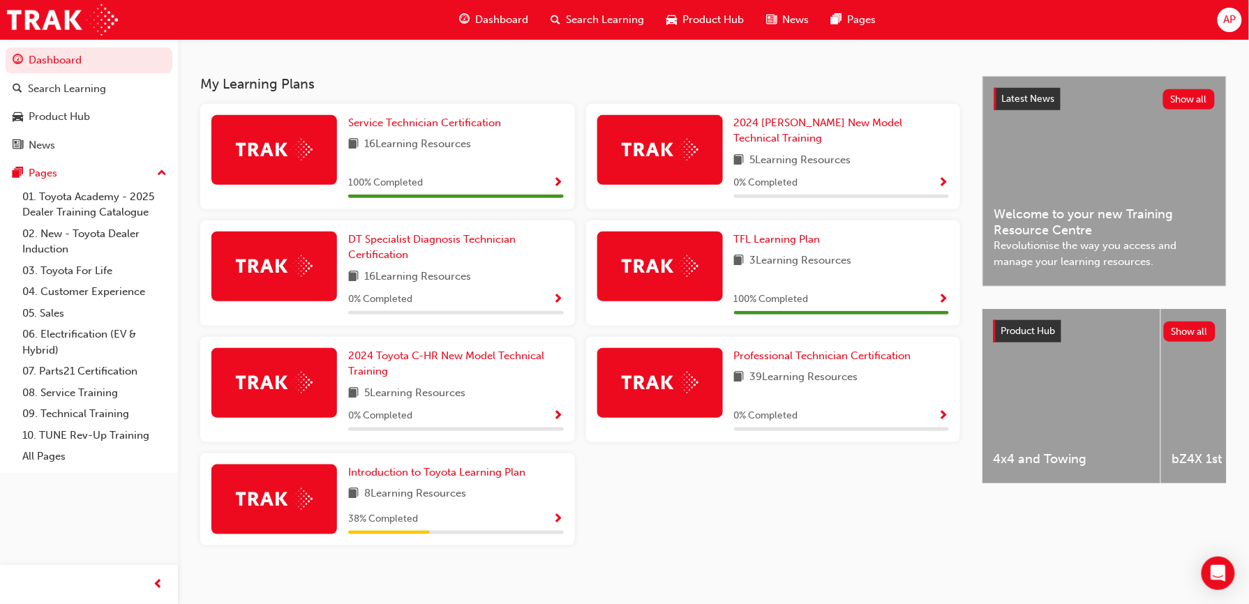
click at [6, 45] on button "Dashboard Search Learning Product Hub News Pages" at bounding box center [89, 103] width 167 height 116
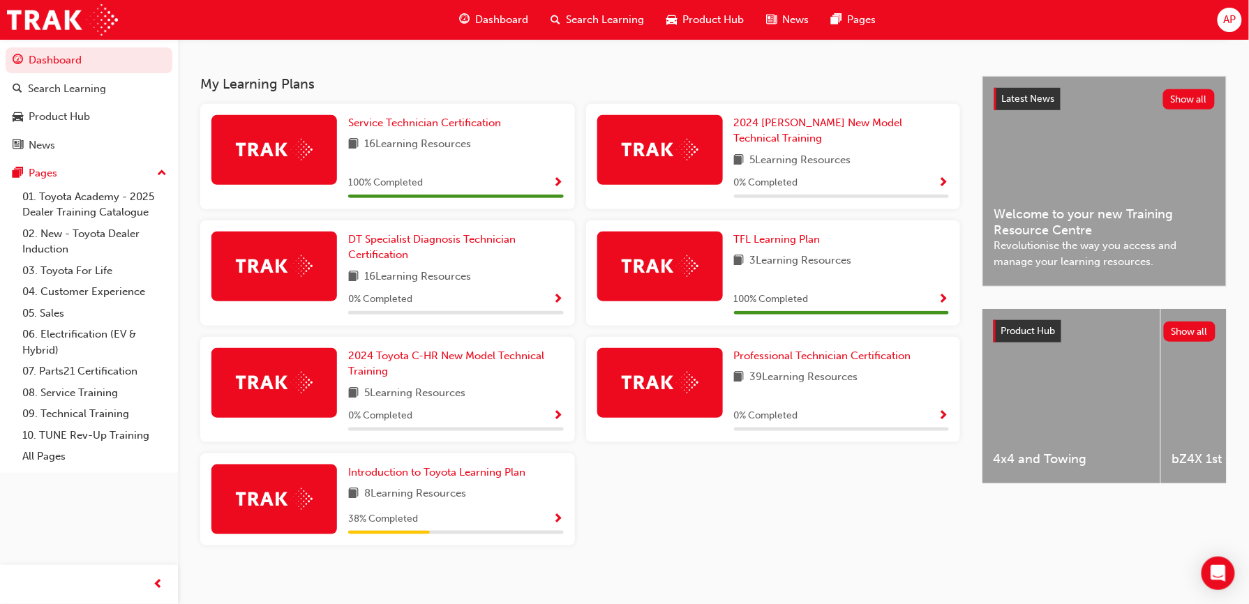
click at [6, 45] on button "Dashboard Search Learning Product Hub News Pages" at bounding box center [89, 103] width 167 height 116
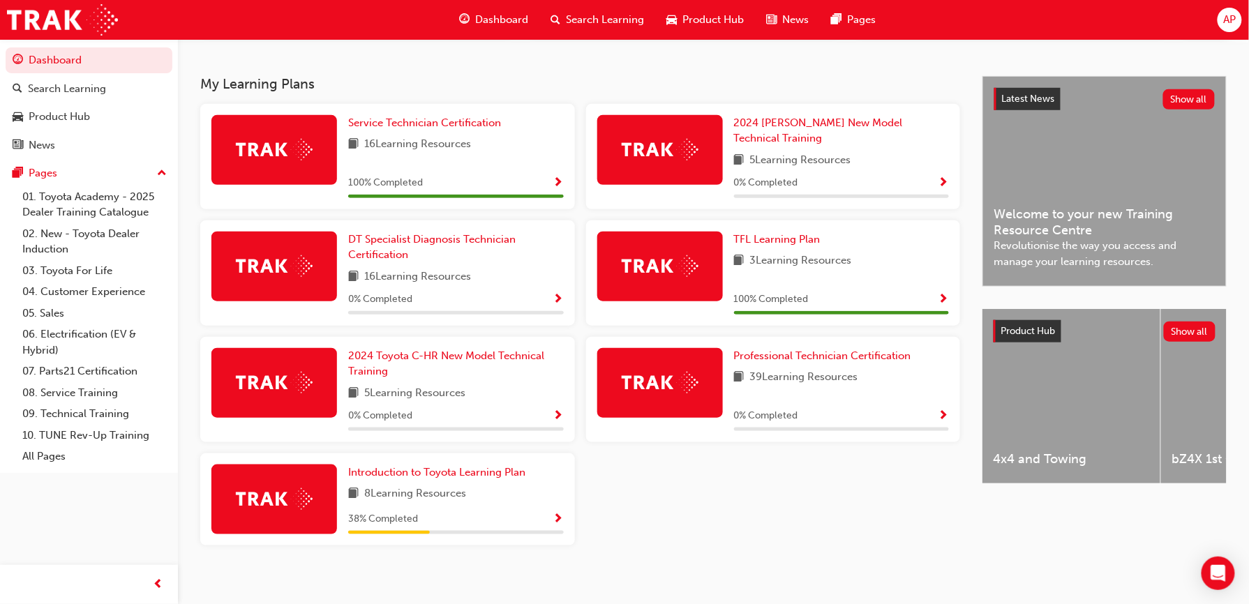
click at [6, 45] on button "Dashboard Search Learning Product Hub News Pages" at bounding box center [89, 103] width 167 height 116
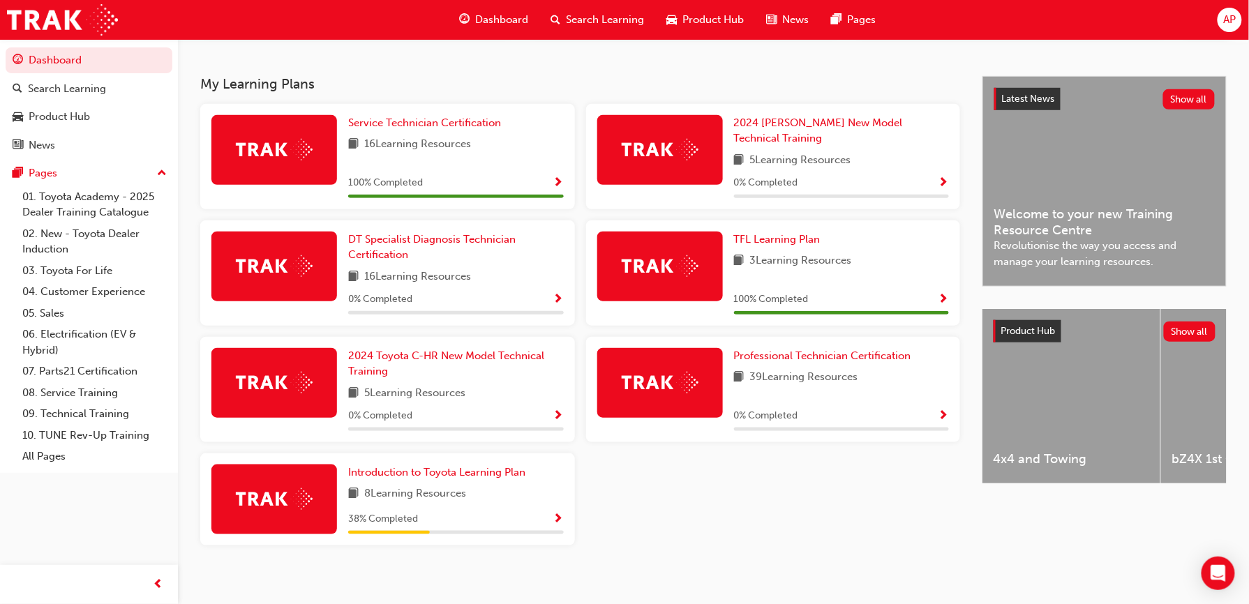
click at [6, 45] on button "Dashboard Search Learning Product Hub News Pages" at bounding box center [89, 103] width 167 height 116
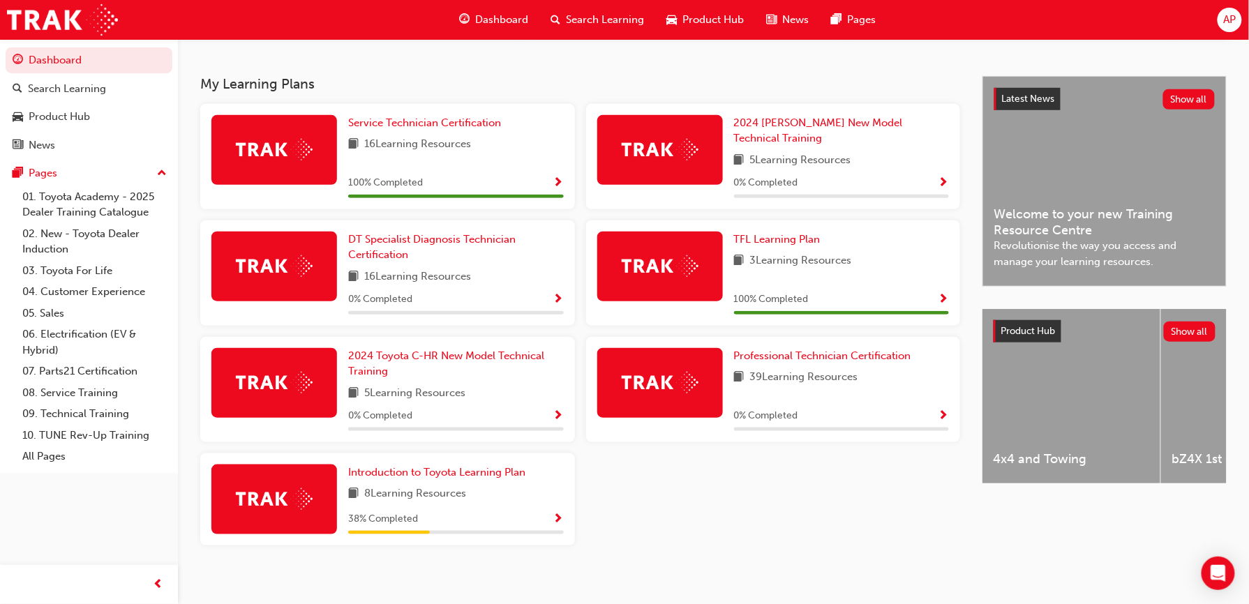
click at [6, 45] on button "Dashboard Search Learning Product Hub News Pages" at bounding box center [89, 103] width 167 height 116
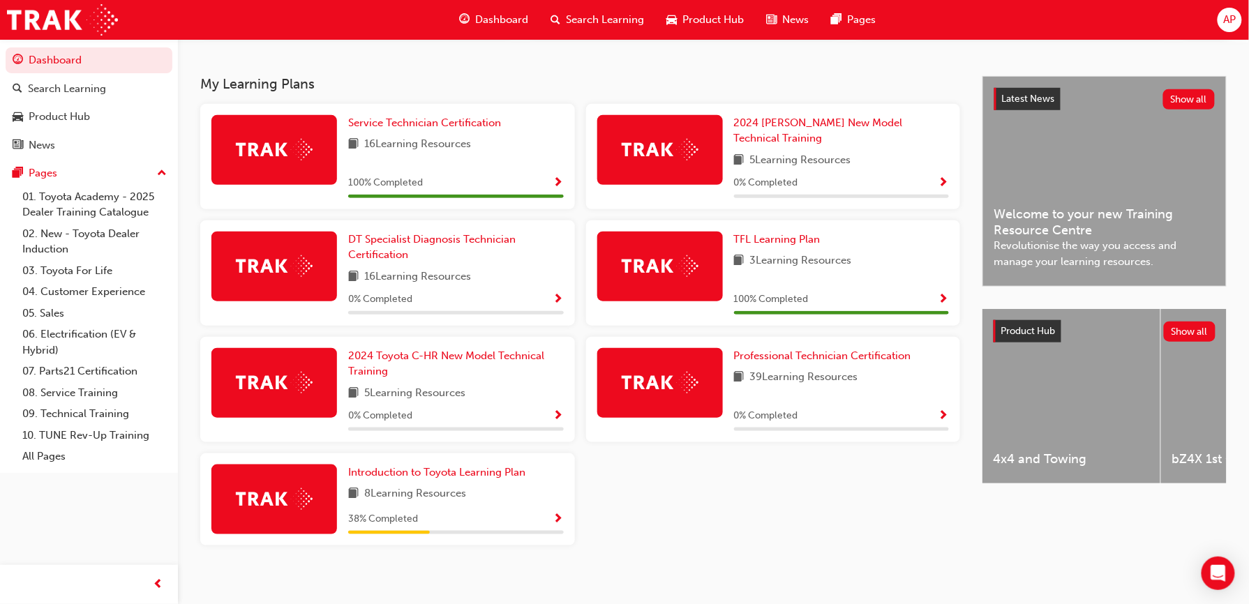
click at [6, 45] on button "Dashboard Search Learning Product Hub News Pages" at bounding box center [89, 103] width 167 height 116
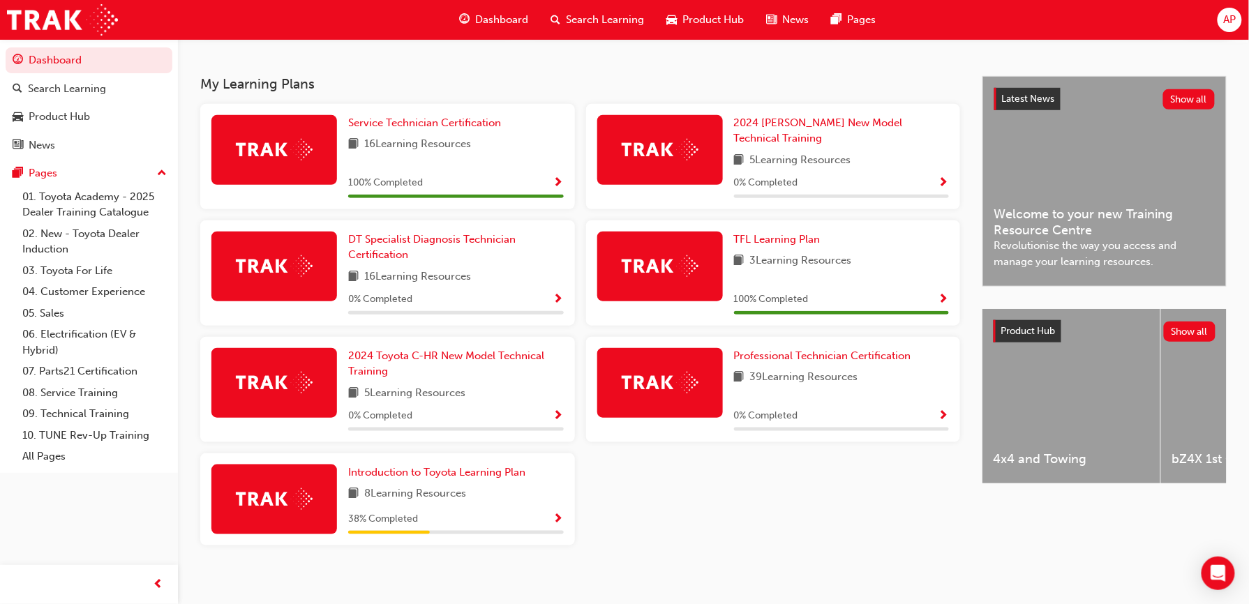
click at [6, 45] on button "Dashboard Search Learning Product Hub News Pages" at bounding box center [89, 103] width 167 height 116
click at [6, 47] on link "Dashboard" at bounding box center [89, 60] width 167 height 26
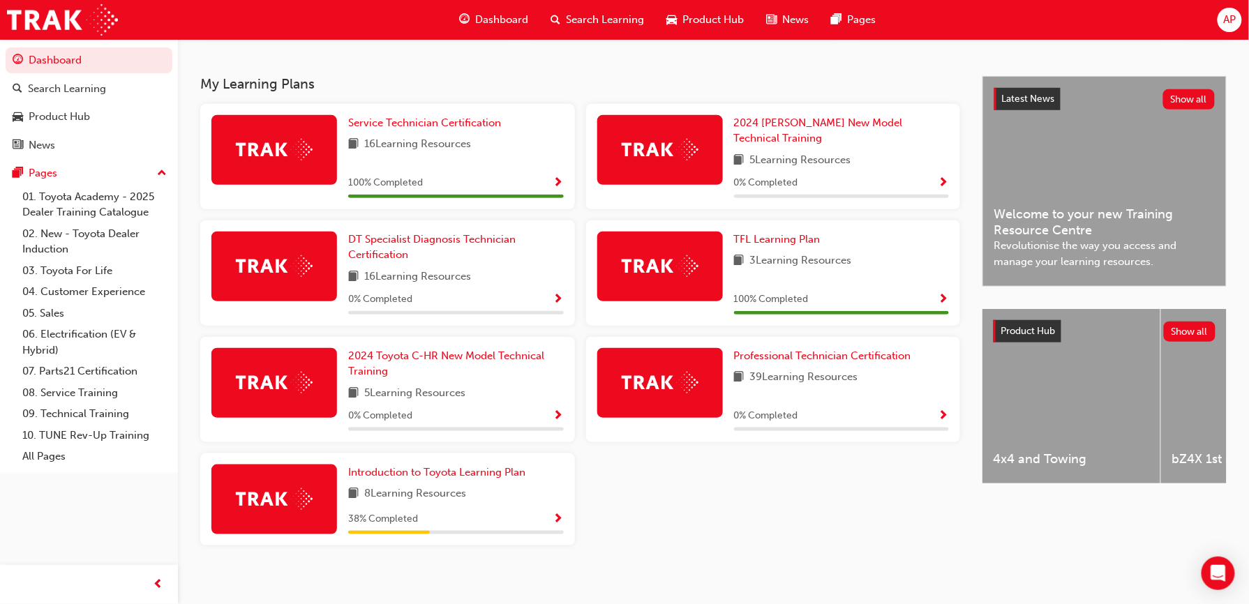
click at [6, 45] on button "Dashboard Search Learning Product Hub News Pages" at bounding box center [89, 103] width 167 height 116
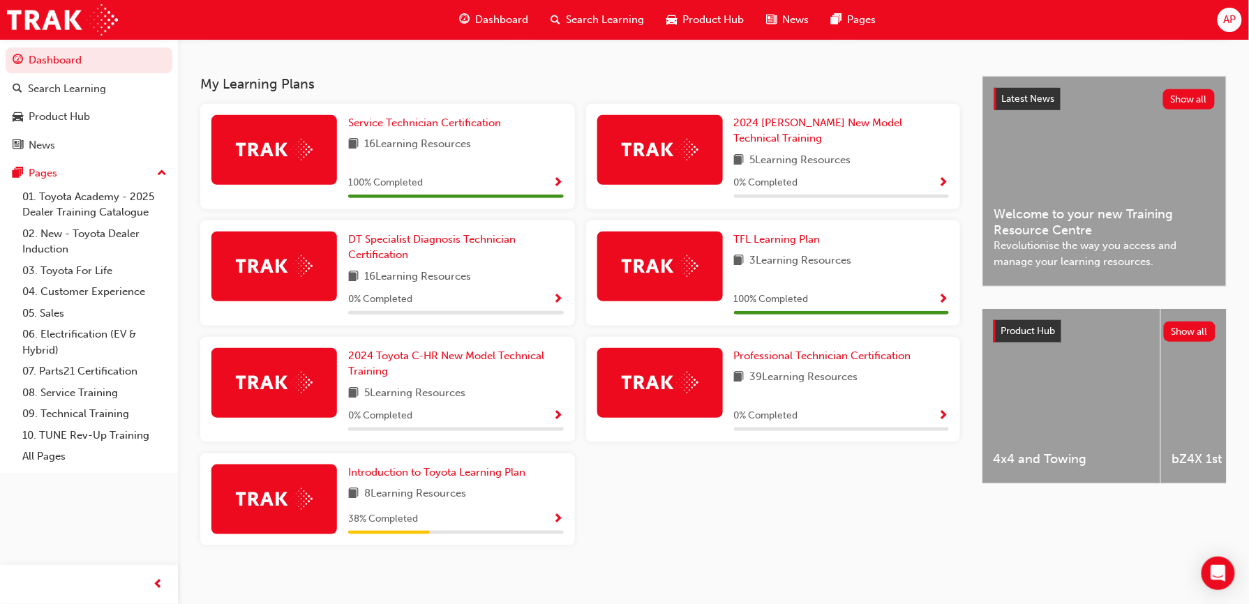
click at [6, 45] on button "Dashboard Search Learning Product Hub News Pages" at bounding box center [89, 103] width 167 height 116
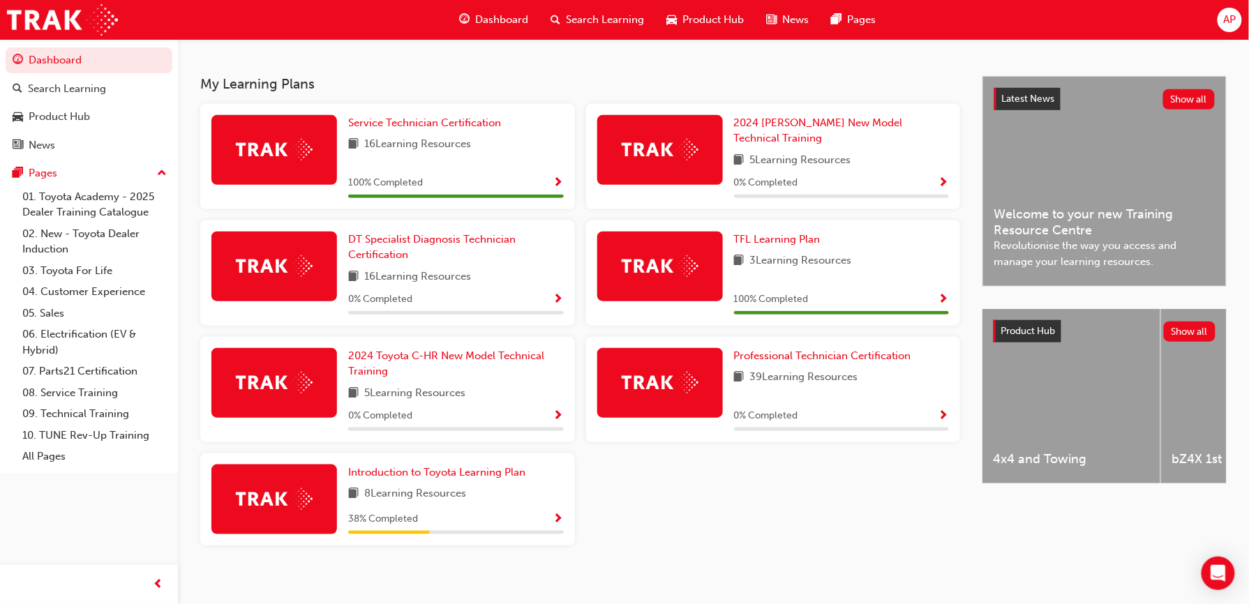
click at [6, 45] on button "Dashboard Search Learning Product Hub News Pages" at bounding box center [89, 103] width 167 height 116
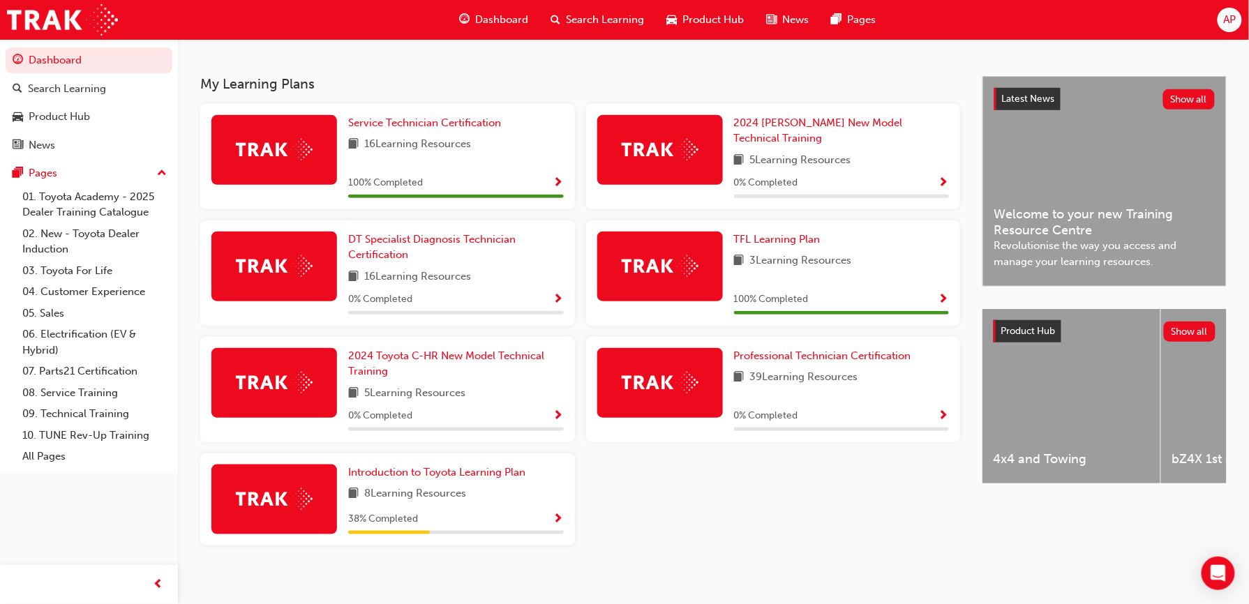
click at [6, 45] on button "Dashboard Search Learning Product Hub News Pages" at bounding box center [89, 103] width 167 height 116
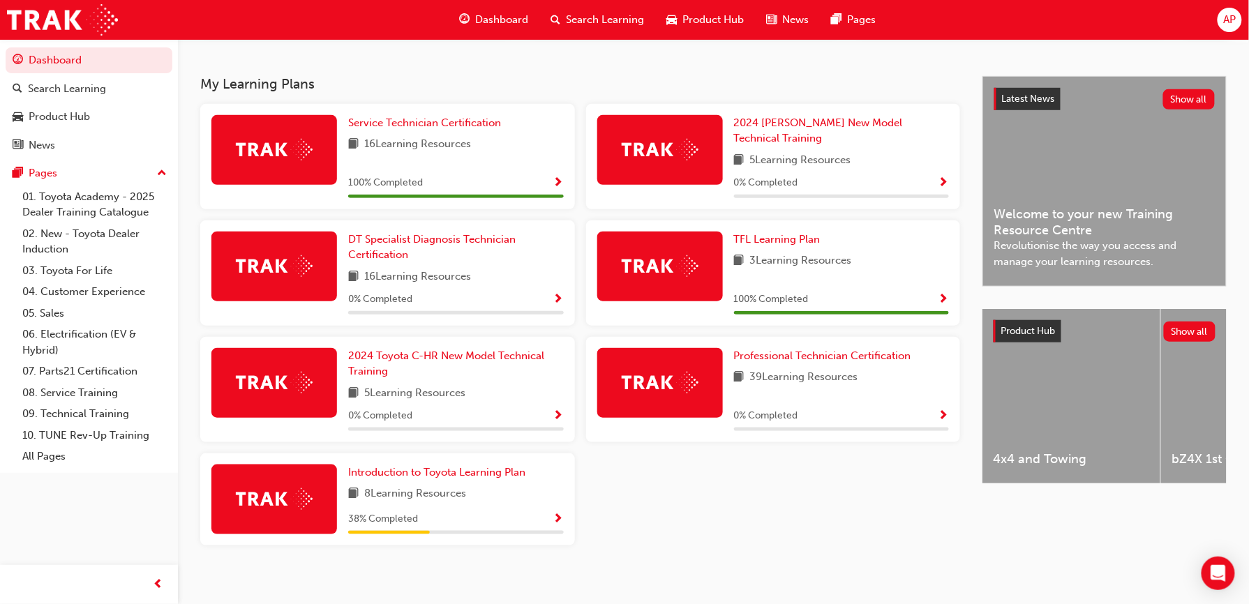
click at [6, 45] on button "Dashboard Search Learning Product Hub News Pages" at bounding box center [89, 103] width 167 height 116
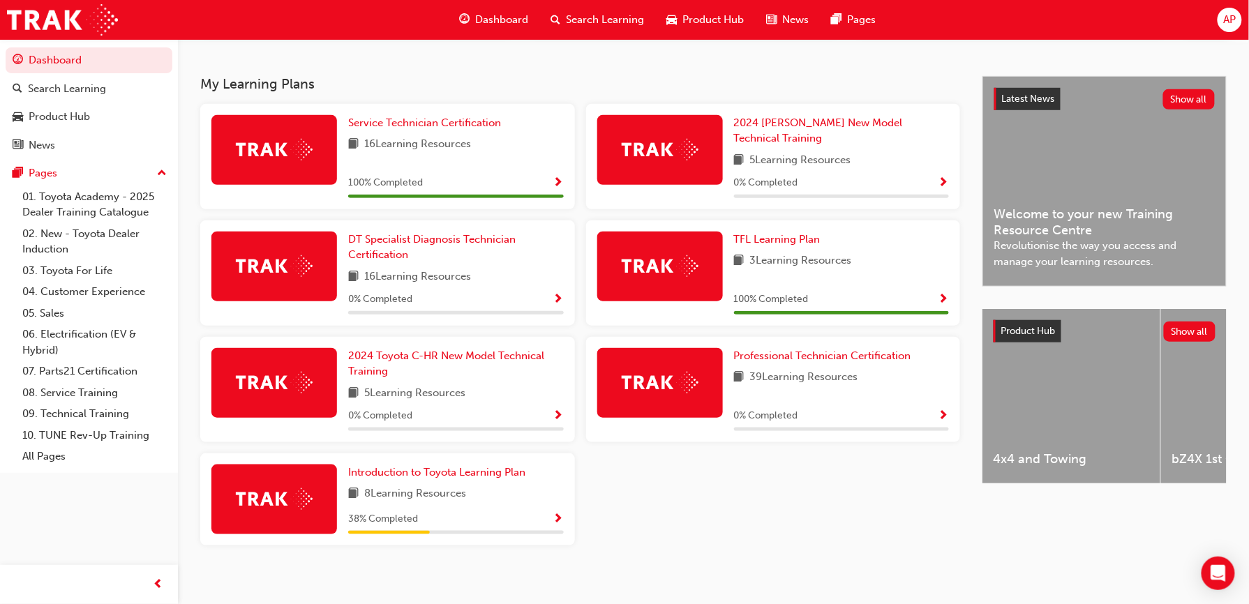
click at [6, 45] on button "Dashboard Search Learning Product Hub News Pages" at bounding box center [89, 103] width 167 height 116
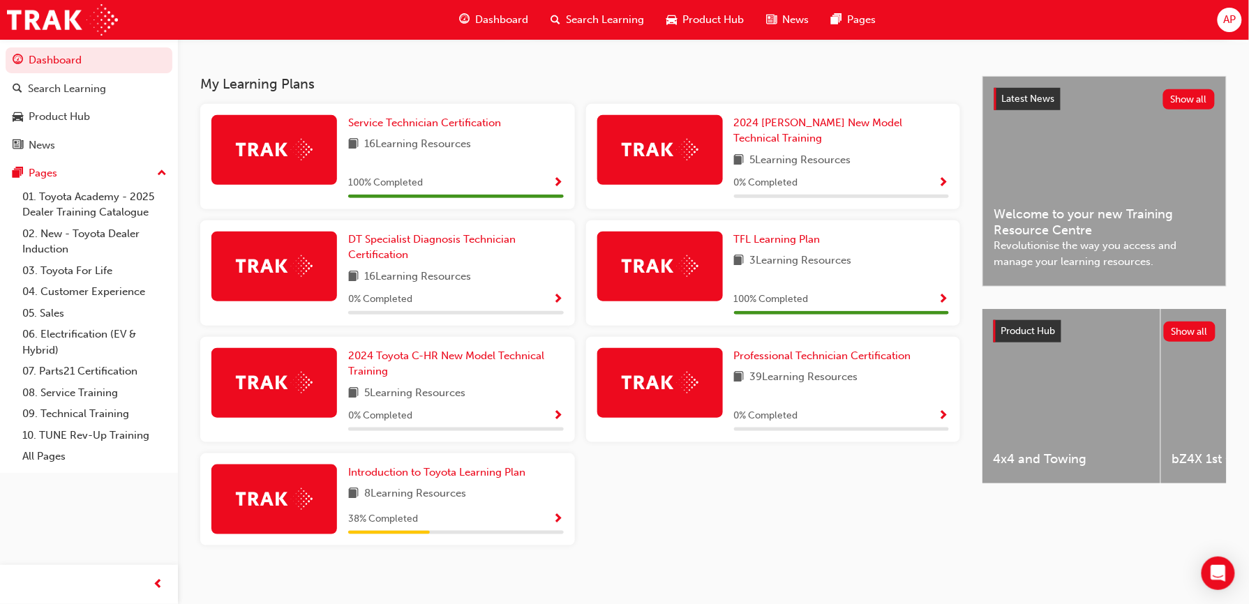
click at [6, 45] on button "Dashboard Search Learning Product Hub News Pages" at bounding box center [89, 103] width 167 height 116
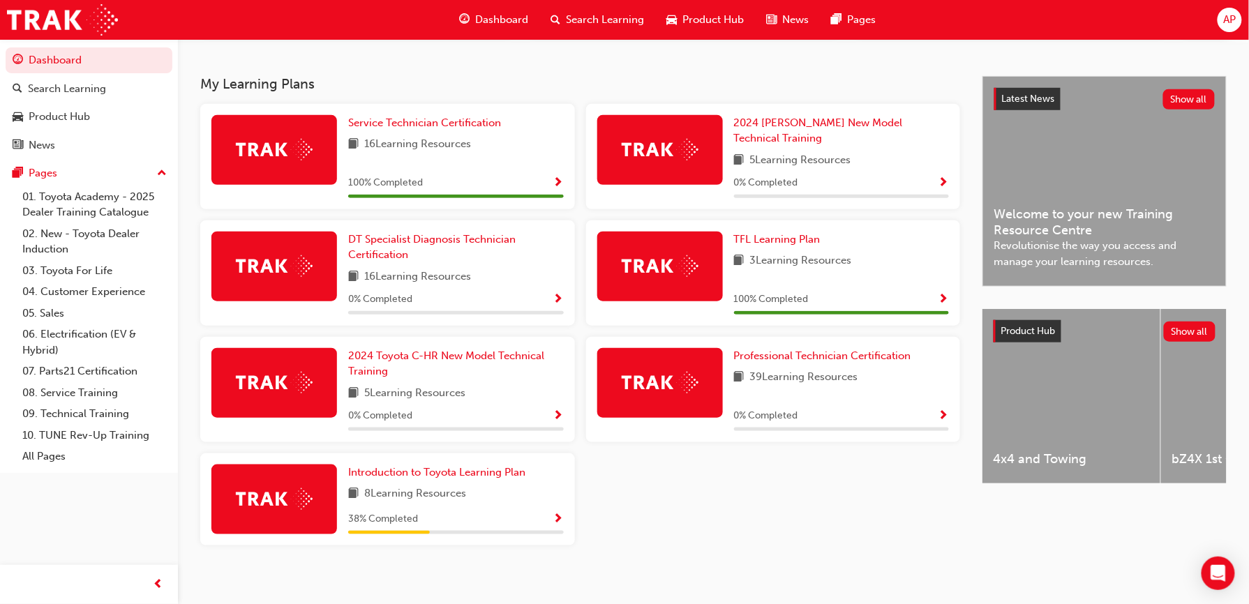
click at [6, 45] on button "Dashboard Search Learning Product Hub News Pages" at bounding box center [89, 103] width 167 height 116
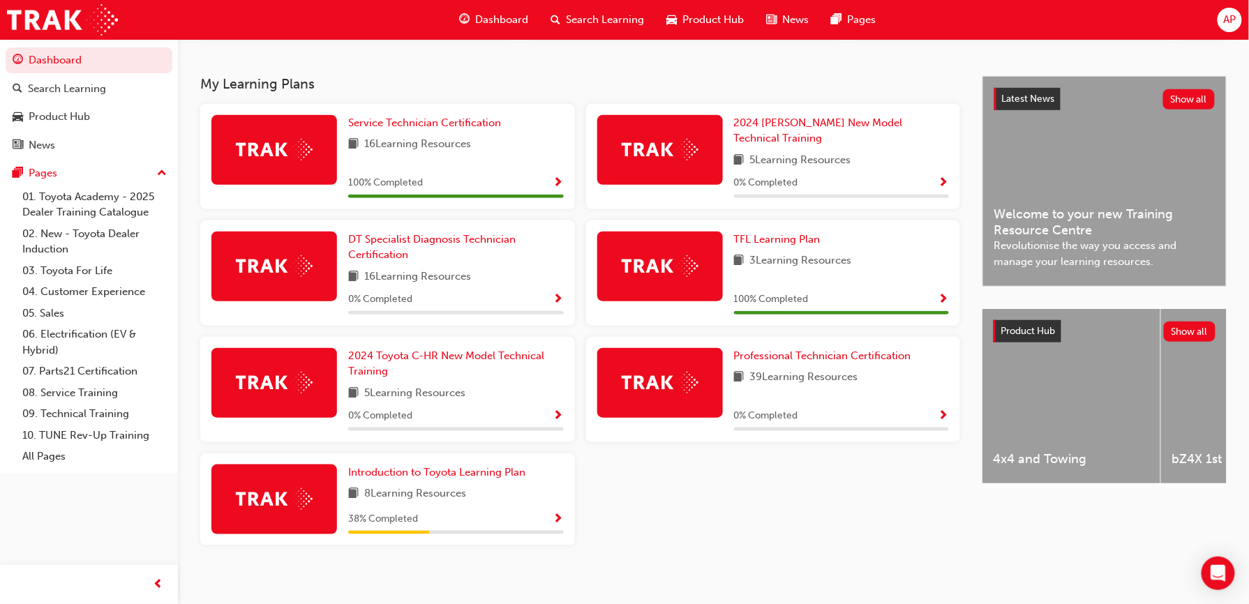
click at [6, 45] on button "Dashboard Search Learning Product Hub News Pages" at bounding box center [89, 103] width 167 height 116
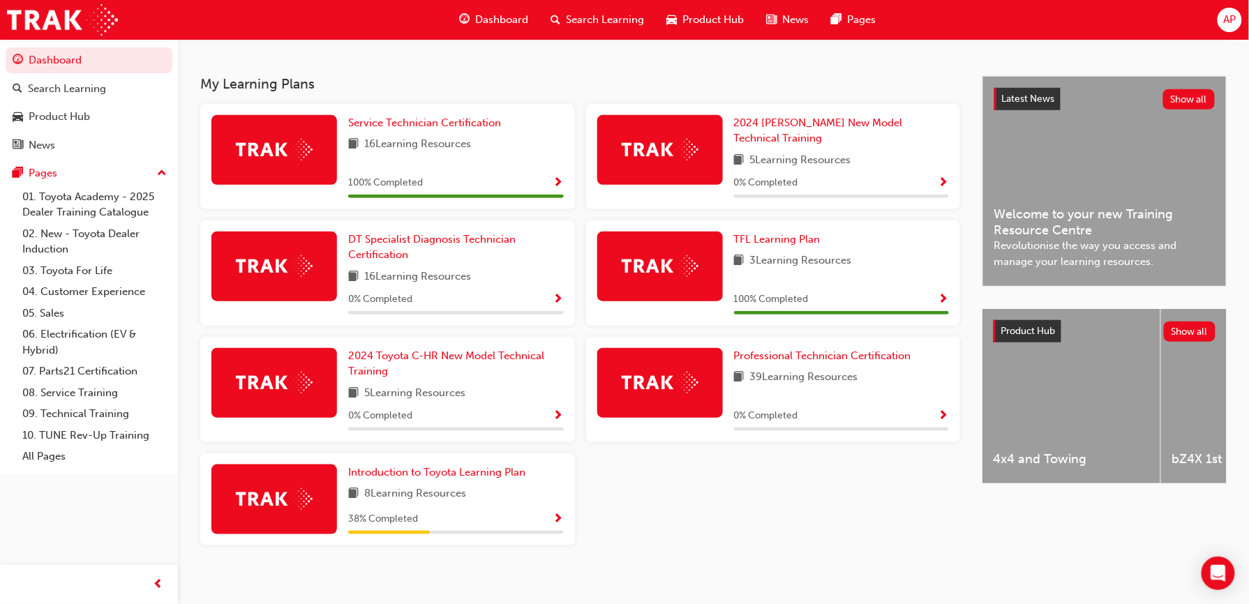
click at [6, 45] on button "Dashboard Search Learning Product Hub News Pages" at bounding box center [89, 103] width 167 height 116
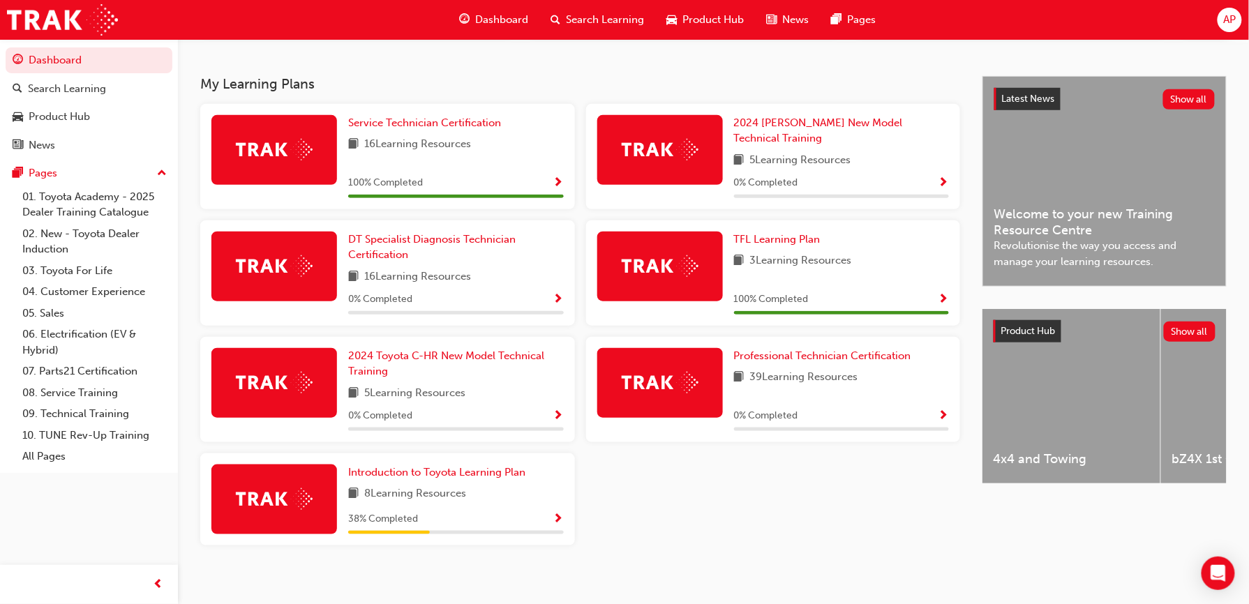
click at [6, 45] on button "Dashboard Search Learning Product Hub News Pages" at bounding box center [89, 103] width 167 height 116
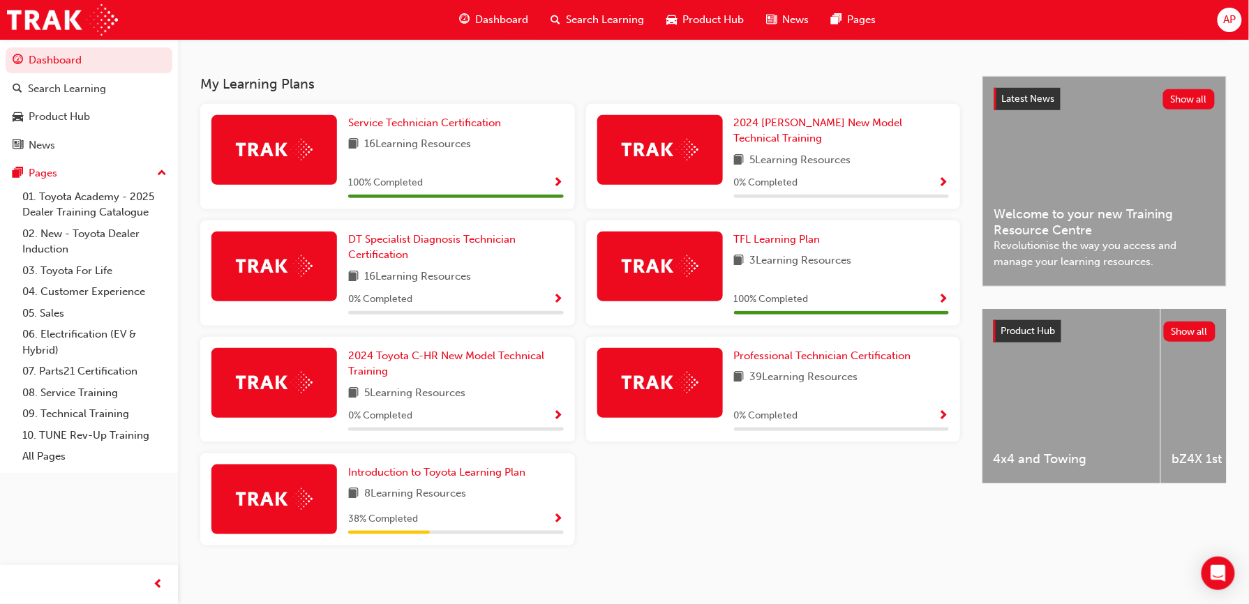
click at [6, 45] on button "Dashboard Search Learning Product Hub News Pages" at bounding box center [89, 103] width 167 height 116
click at [6, 47] on link "Dashboard" at bounding box center [89, 60] width 167 height 26
click at [844, 92] on h3 "My Learning Plans" at bounding box center [580, 84] width 760 height 16
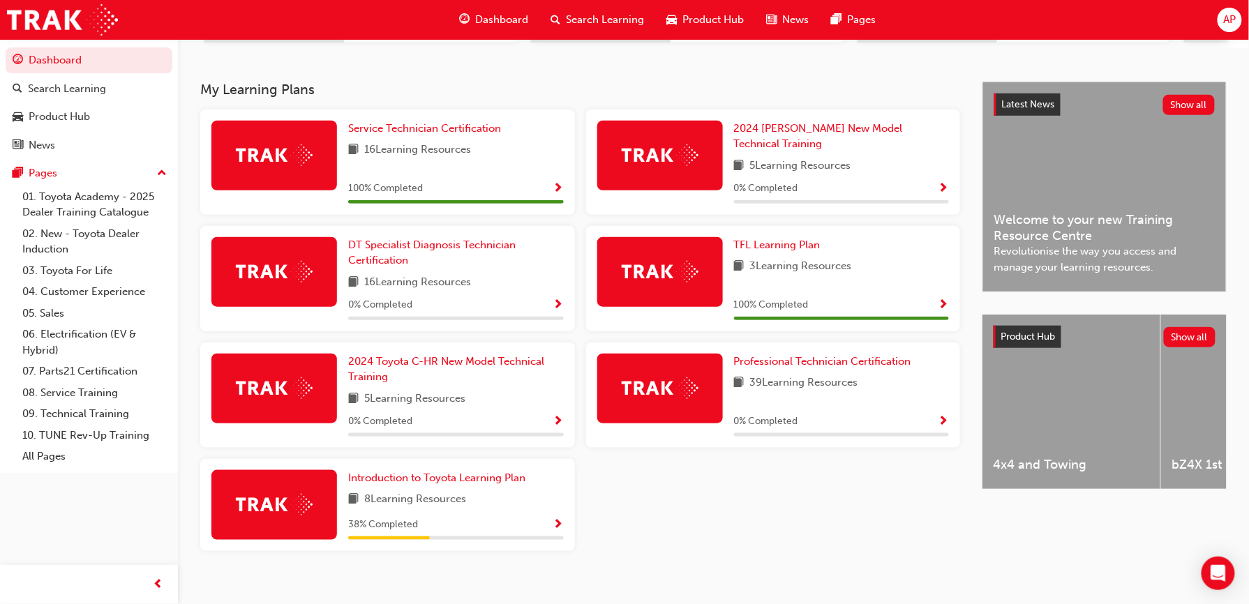
scroll to position [279, 0]
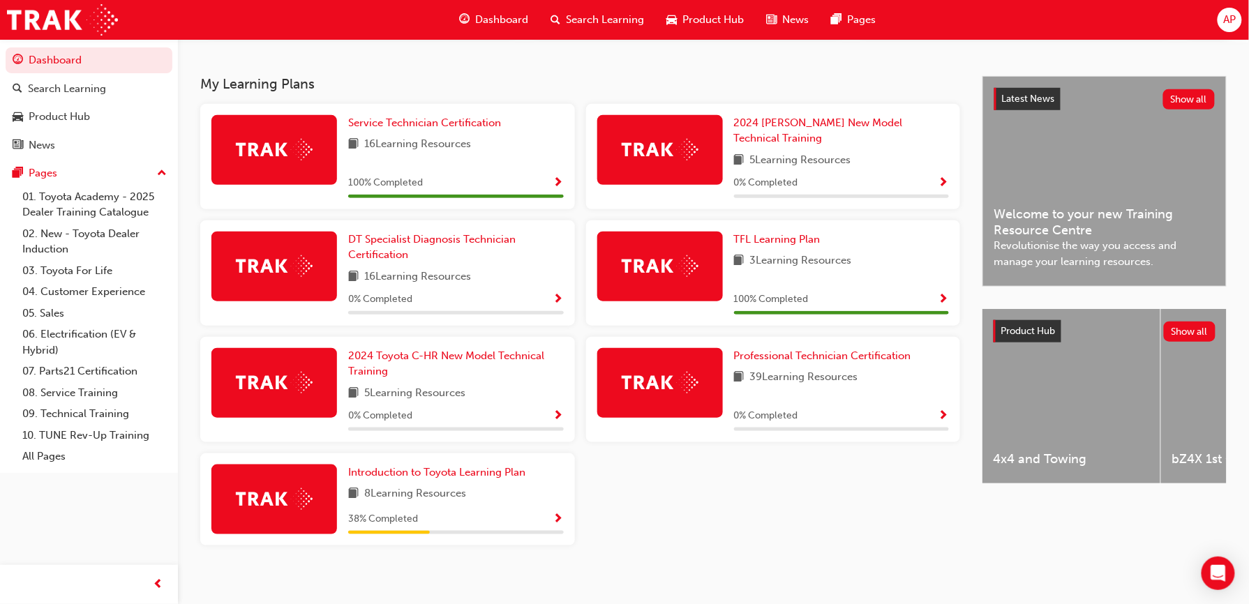
click at [843, 84] on h3 "My Learning Plans" at bounding box center [580, 84] width 760 height 16
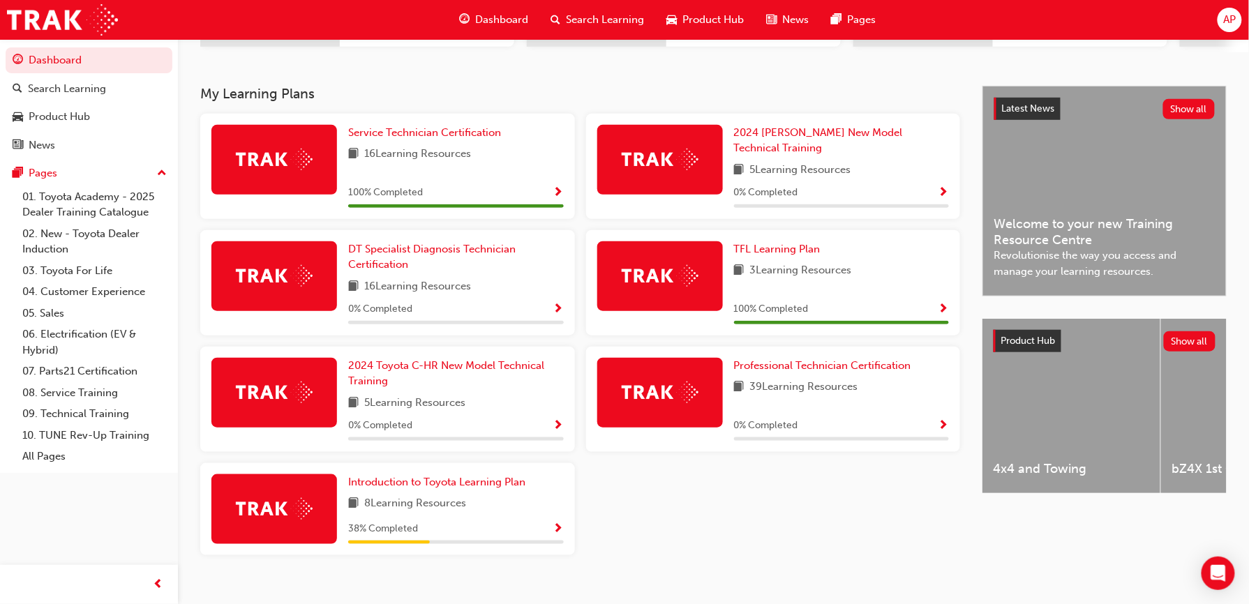
scroll to position [279, 0]
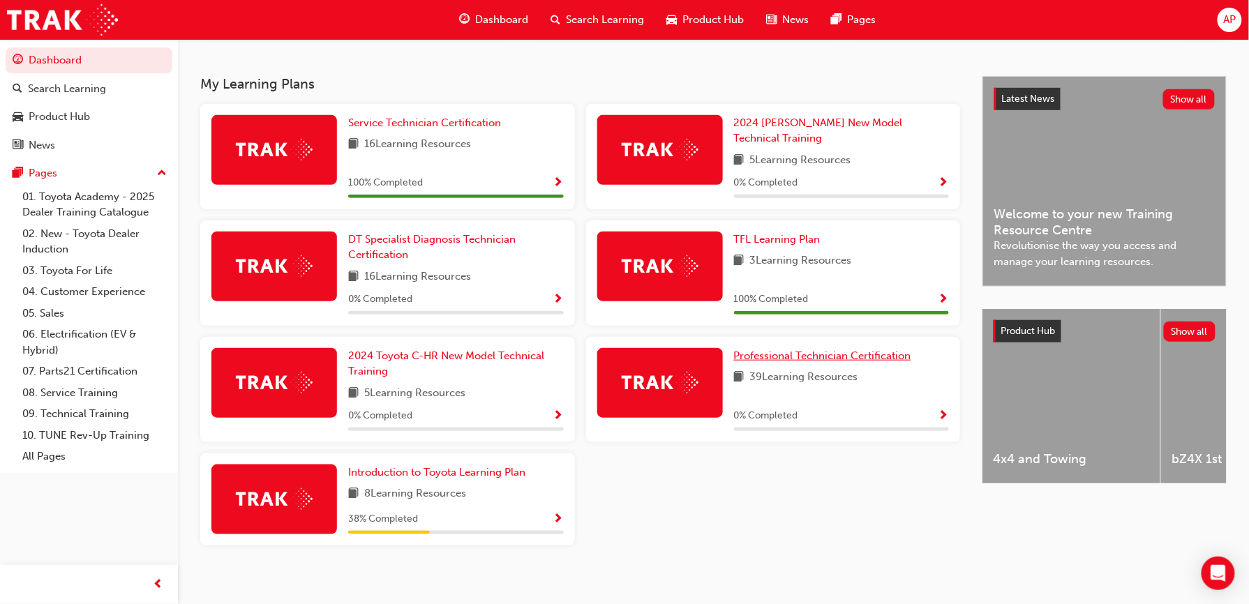
click at [824, 350] on span "Professional Technician Certification" at bounding box center [822, 356] width 177 height 13
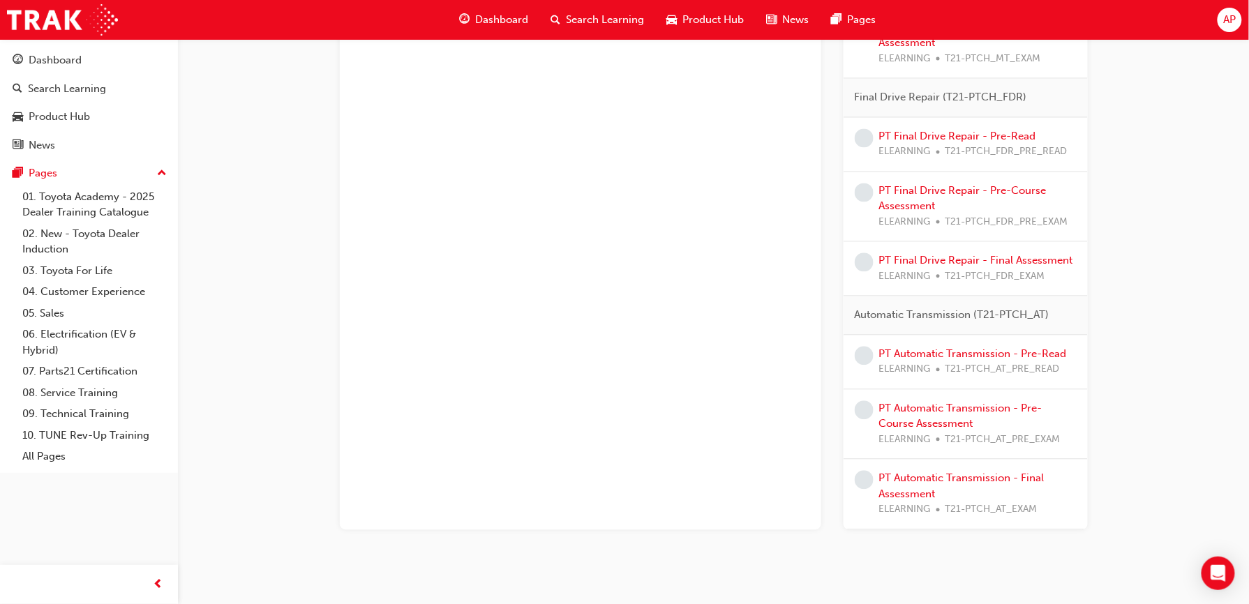
scroll to position [2859, 0]
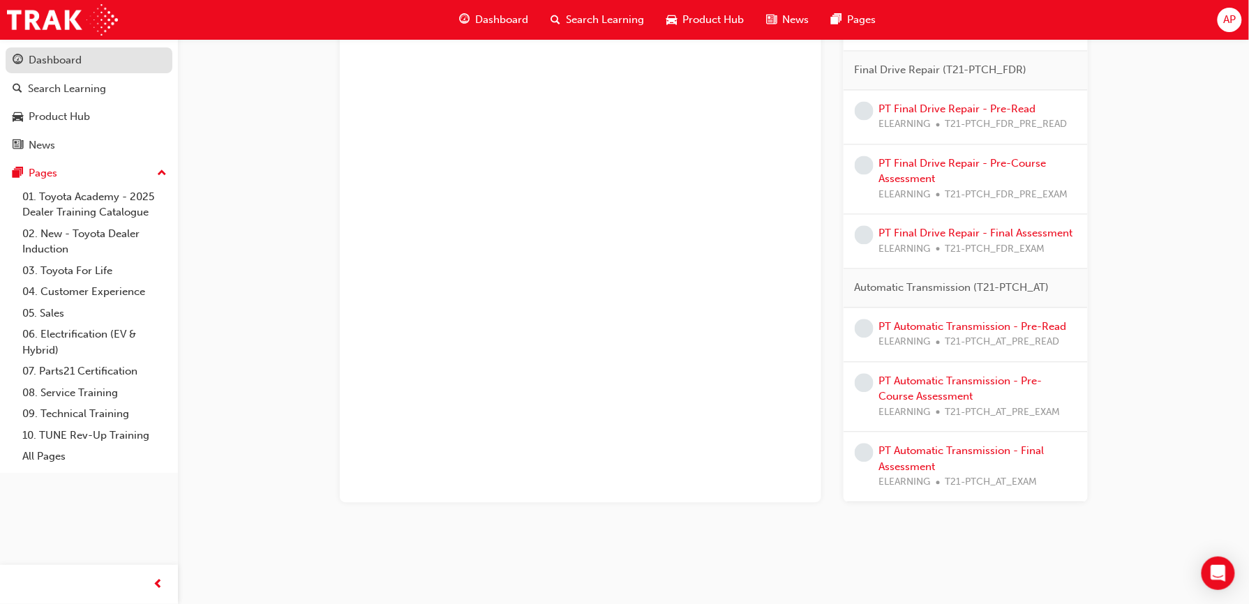
click at [50, 56] on div "Dashboard" at bounding box center [55, 60] width 53 height 16
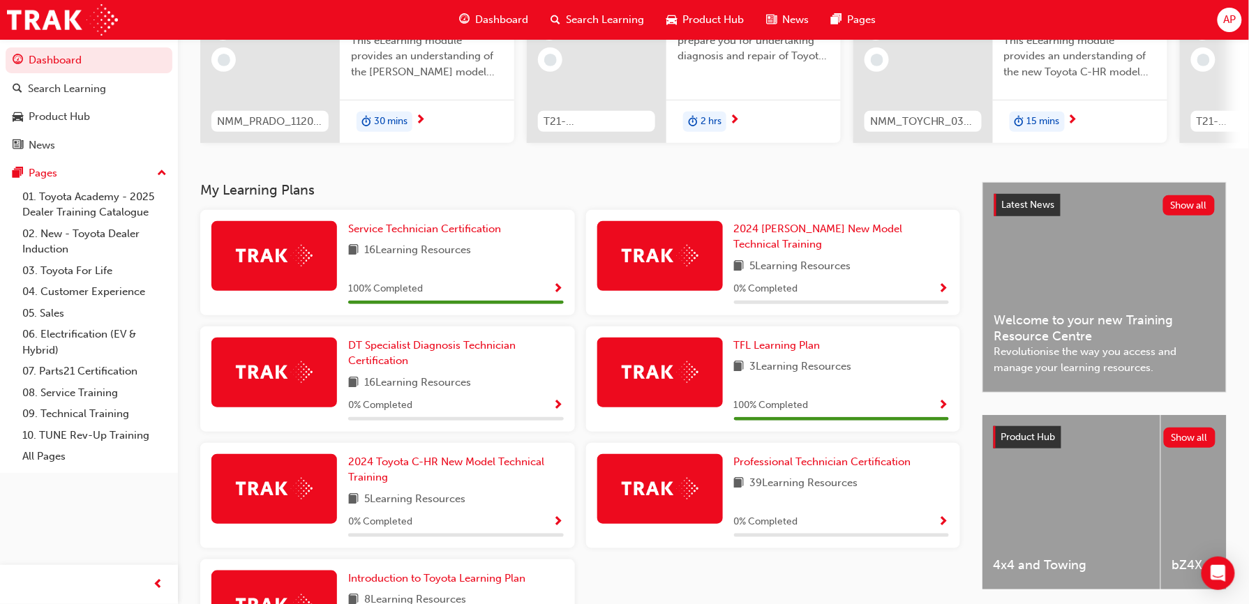
scroll to position [174, 0]
click at [525, 491] on div "5 Learning Resources" at bounding box center [456, 499] width 216 height 17
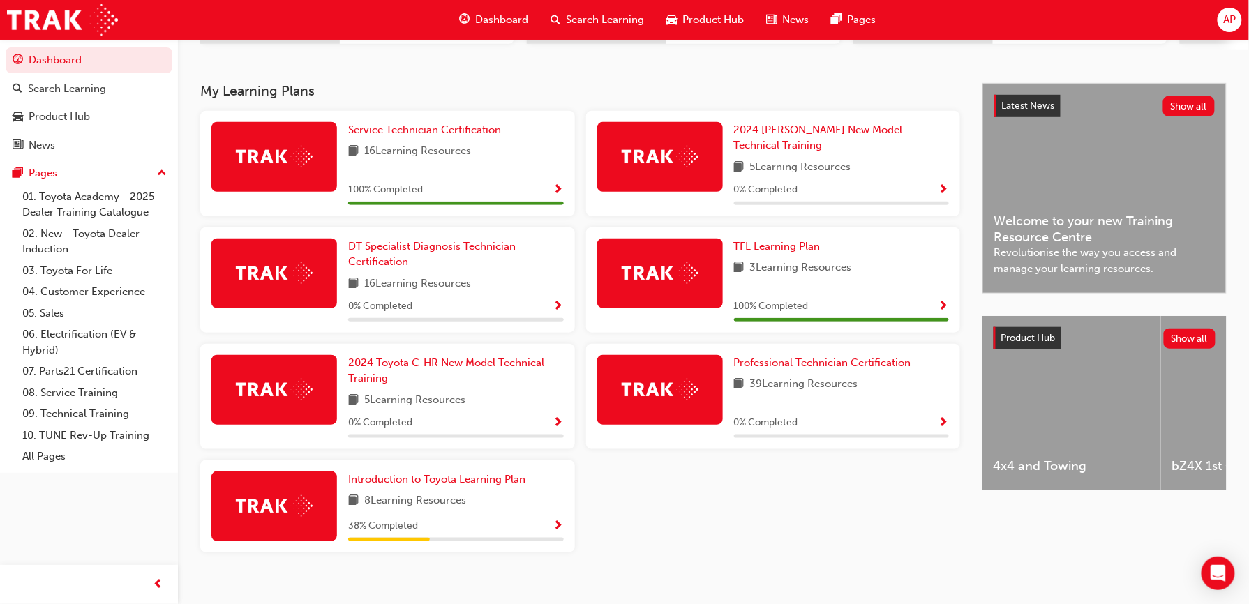
scroll to position [279, 0]
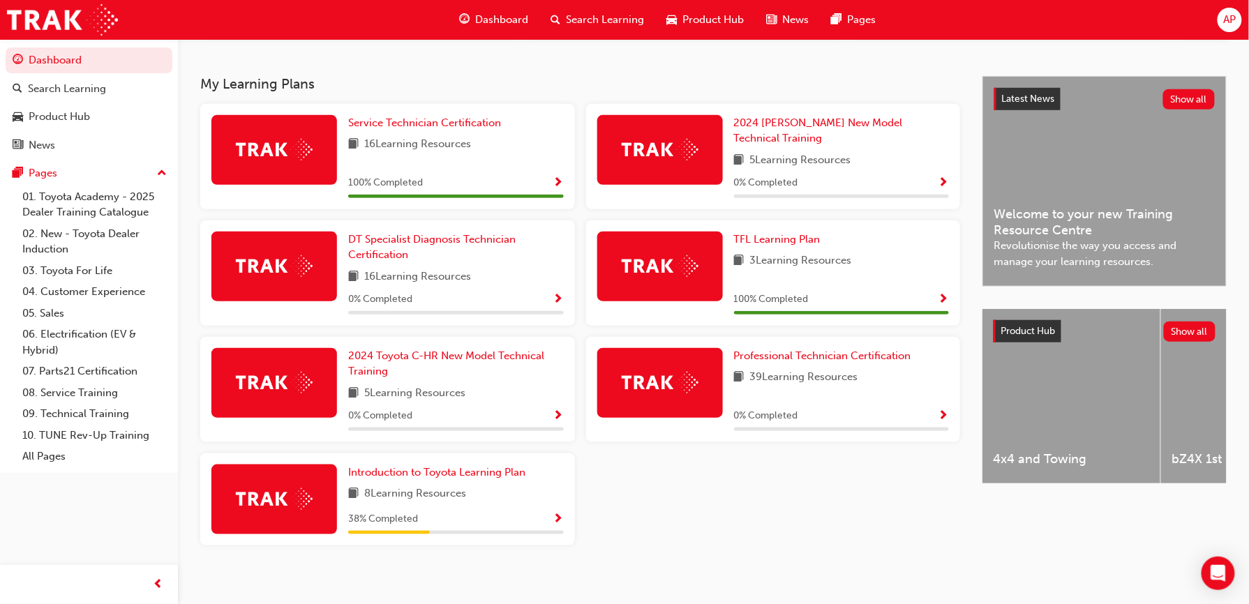
click at [1220, 21] on div "AP" at bounding box center [1230, 20] width 24 height 24
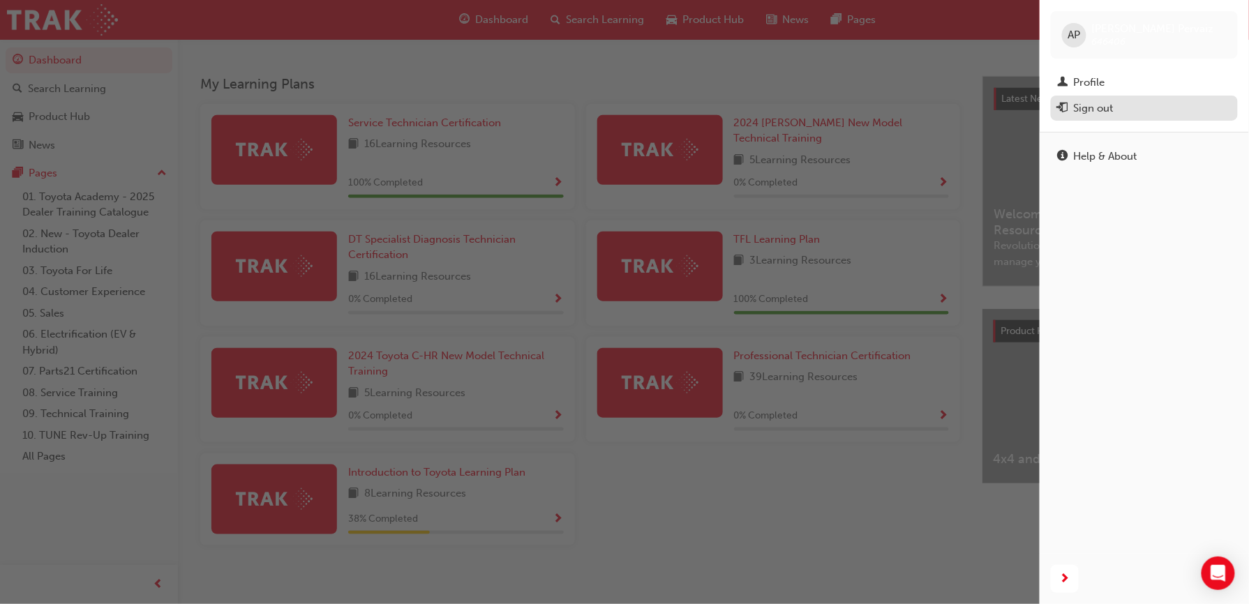
click at [1103, 112] on div "Sign out" at bounding box center [1094, 108] width 40 height 16
